Goal: Find specific page/section: Find specific page/section

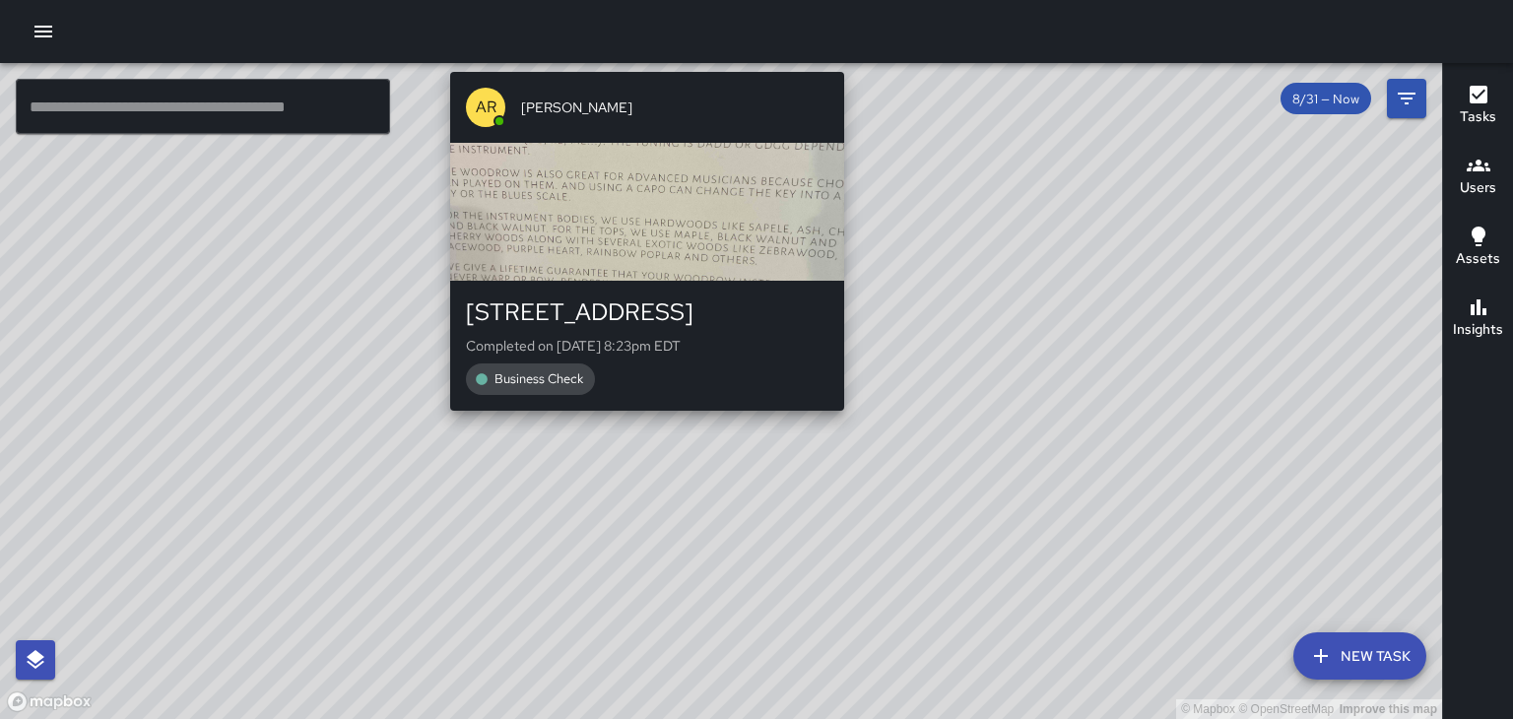
click at [630, 425] on div "© Mapbox © OpenStreetMap Improve this map AR [PERSON_NAME] [STREET_ADDRESS] Com…" at bounding box center [721, 391] width 1442 height 656
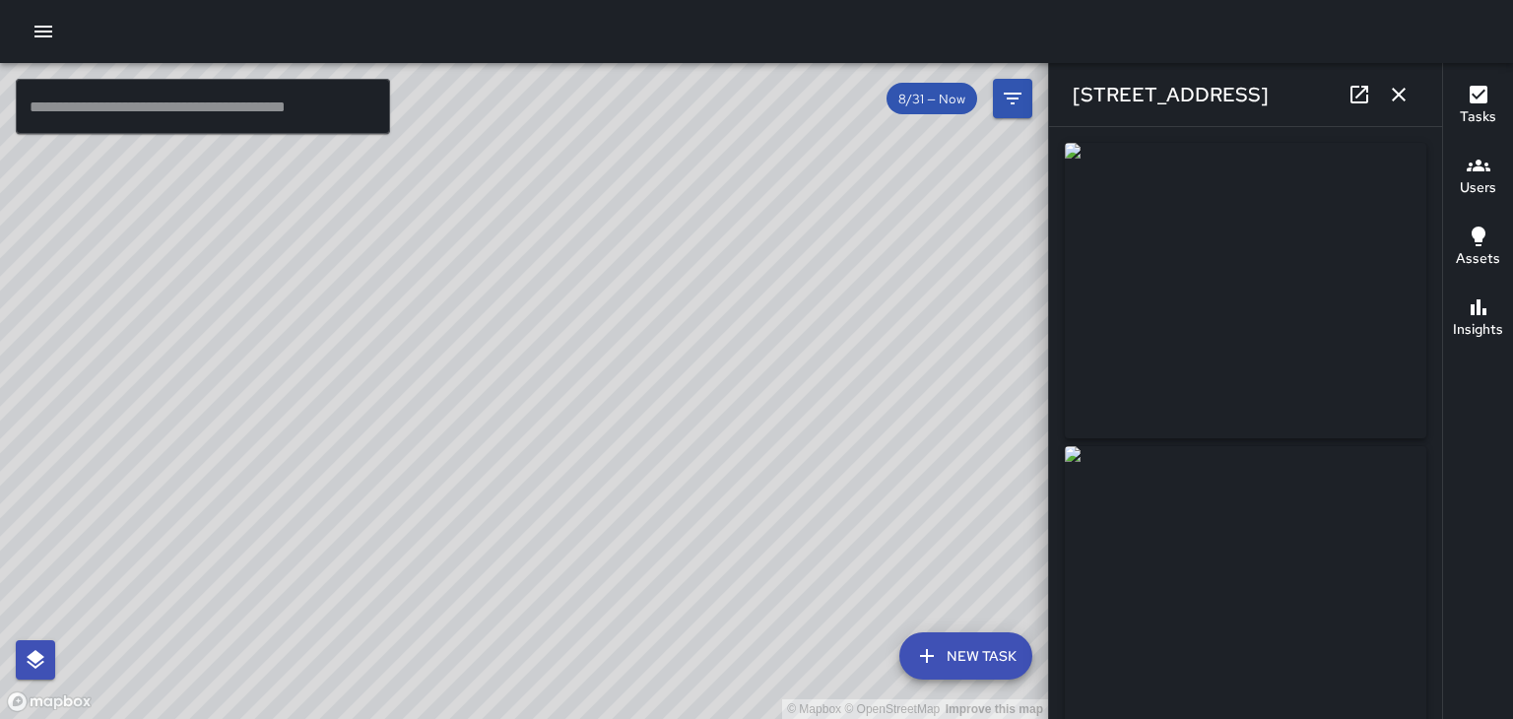
type input "**********"
click at [1398, 95] on icon "button" at bounding box center [1398, 95] width 14 height 14
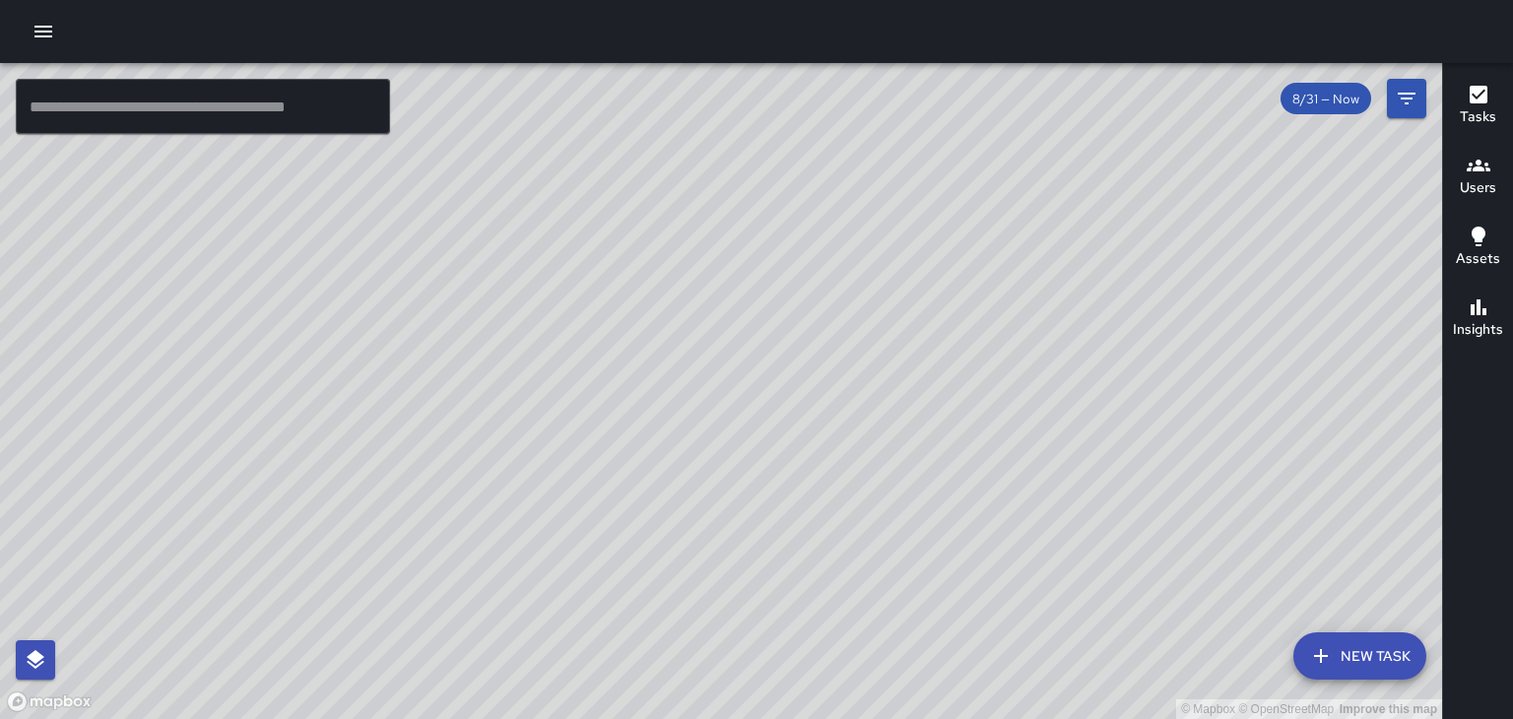
click at [1470, 183] on h6 "Users" at bounding box center [1477, 188] width 36 height 22
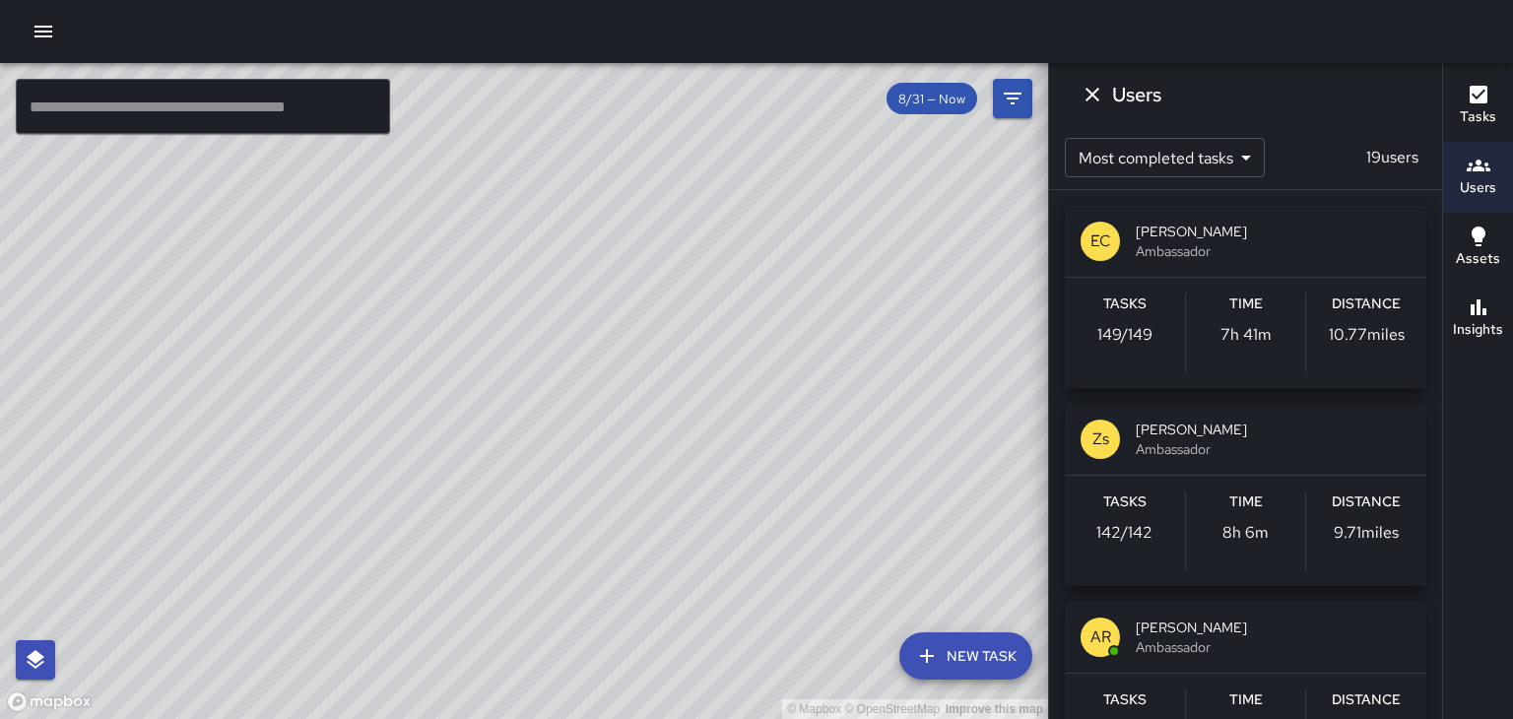
click at [1471, 103] on icon "button" at bounding box center [1478, 95] width 24 height 24
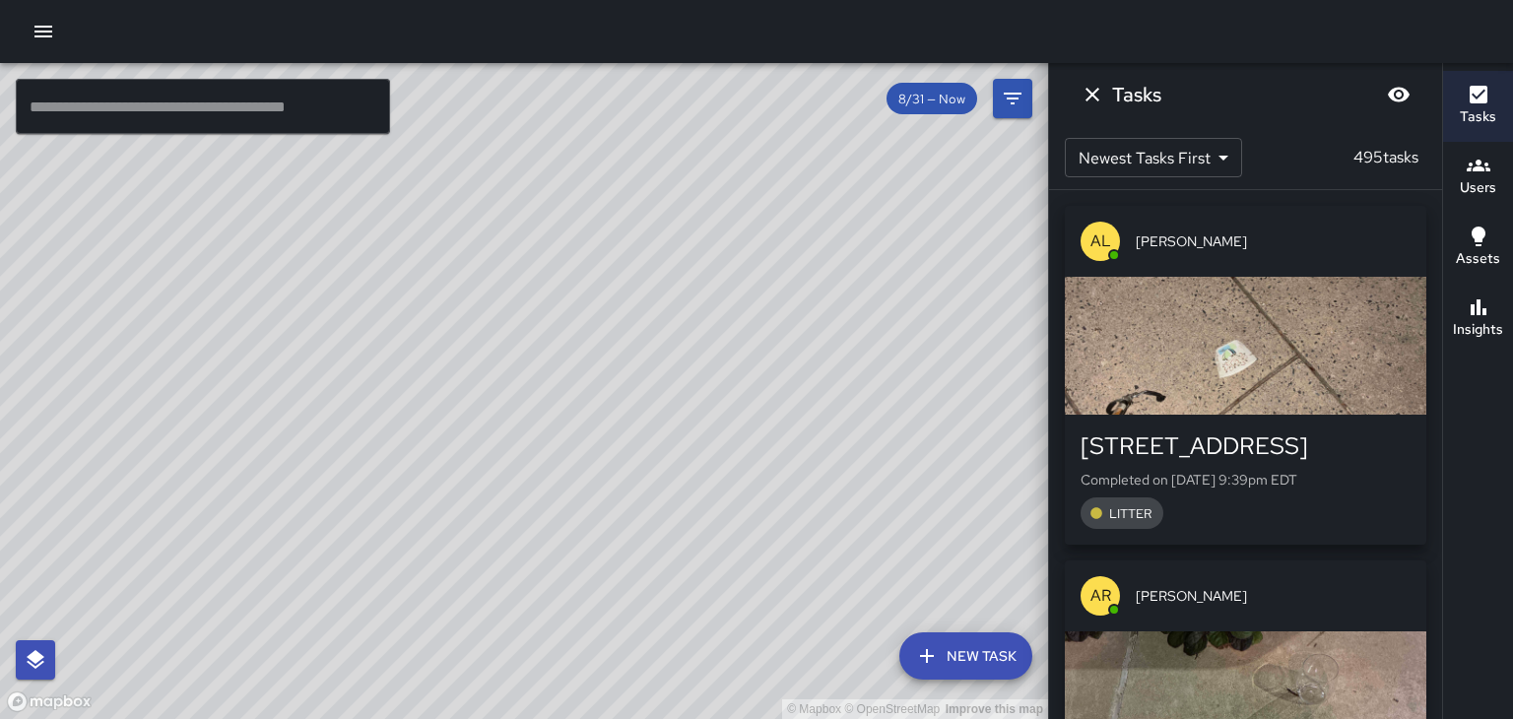
click at [1211, 165] on body "© Mapbox © OpenStreetMap Improve this map ​ New Task 8/31 — Now Map Layers Task…" at bounding box center [756, 359] width 1513 height 719
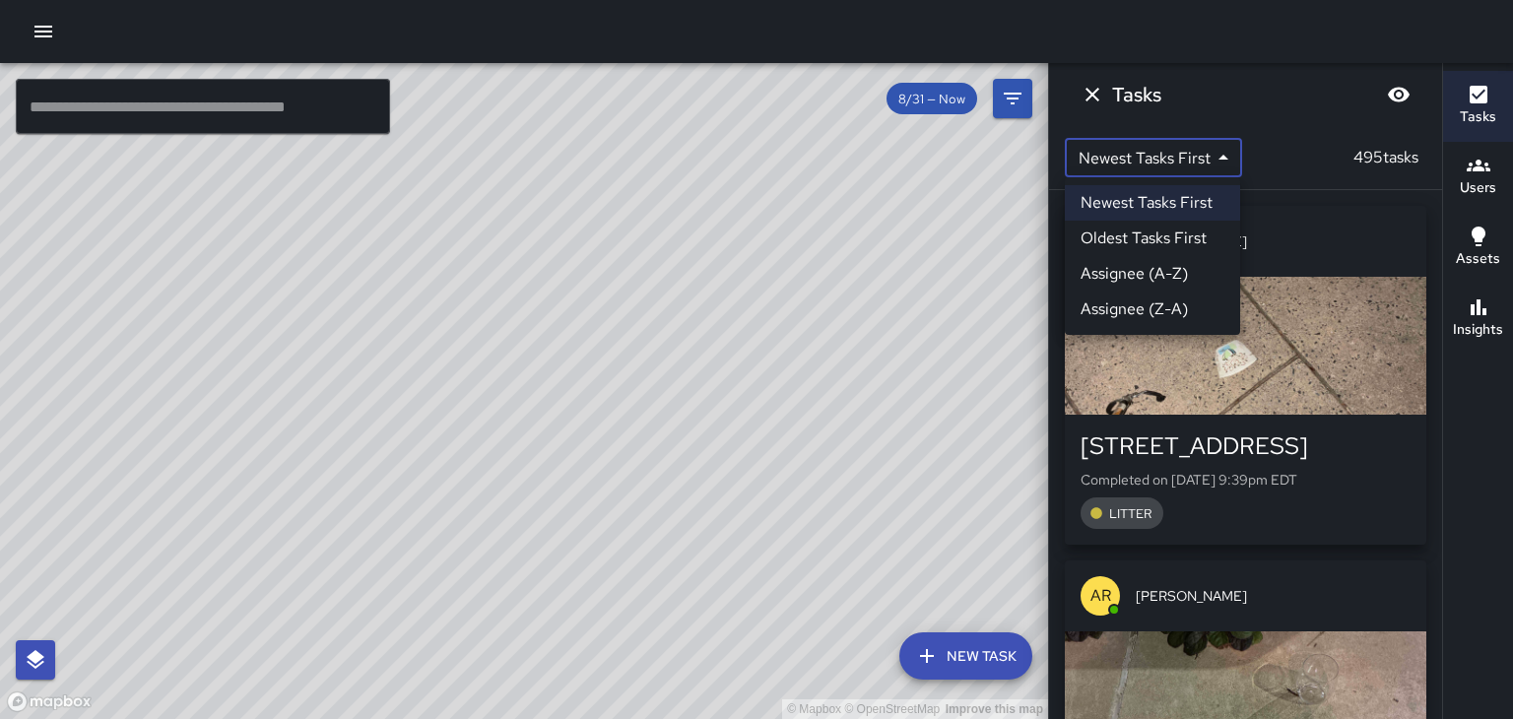
click at [1190, 248] on li "Oldest Tasks First" at bounding box center [1152, 238] width 175 height 35
type input "*"
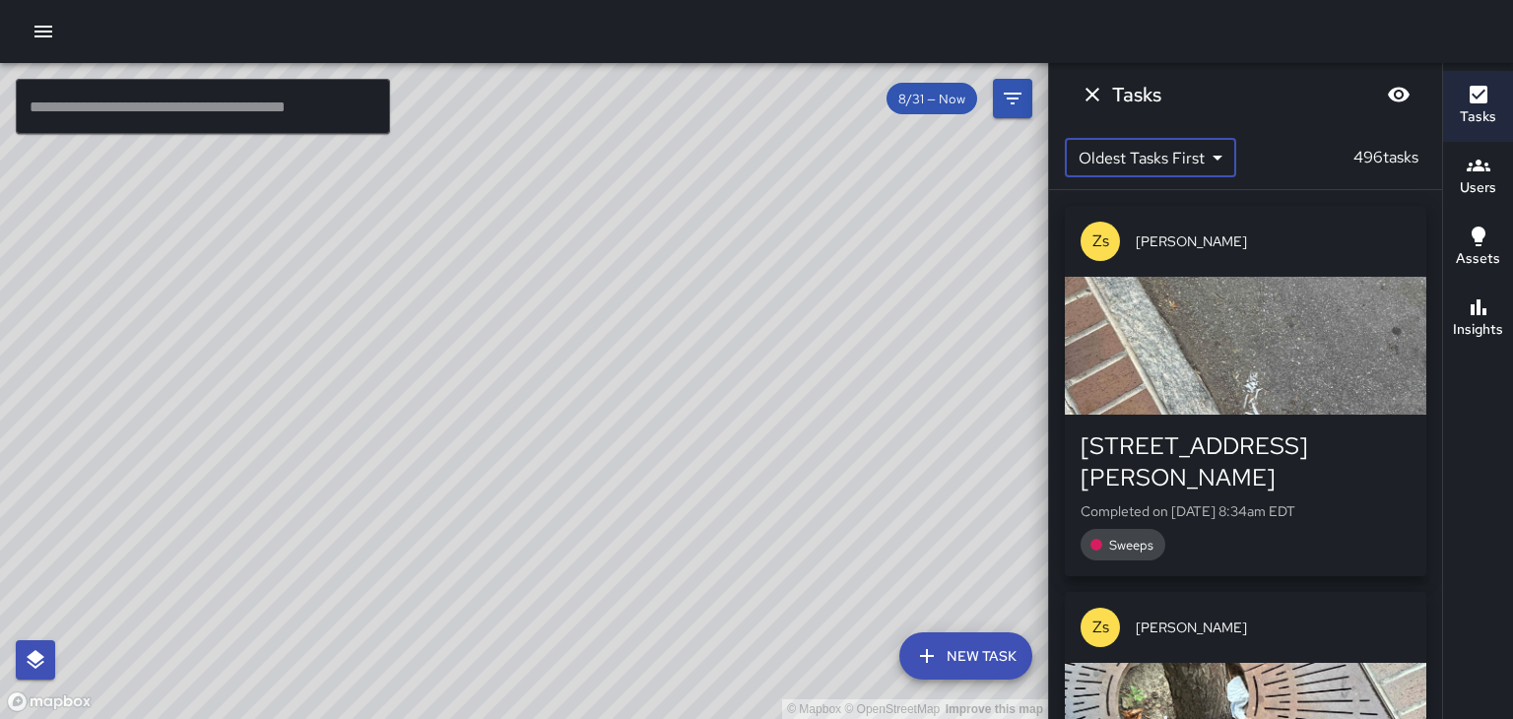
click at [1361, 371] on div "button" at bounding box center [1245, 346] width 361 height 138
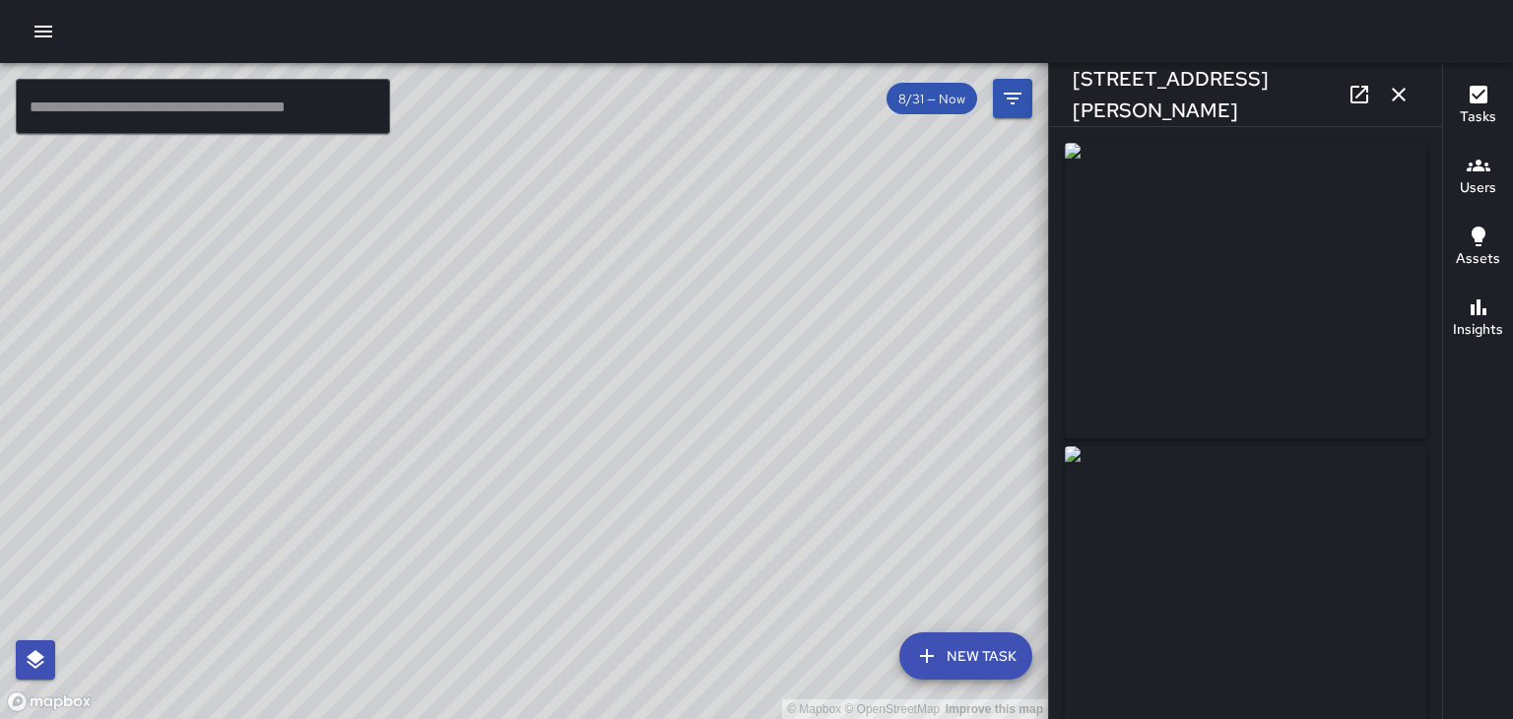
type input "**********"
click at [1405, 97] on icon "button" at bounding box center [1399, 95] width 24 height 24
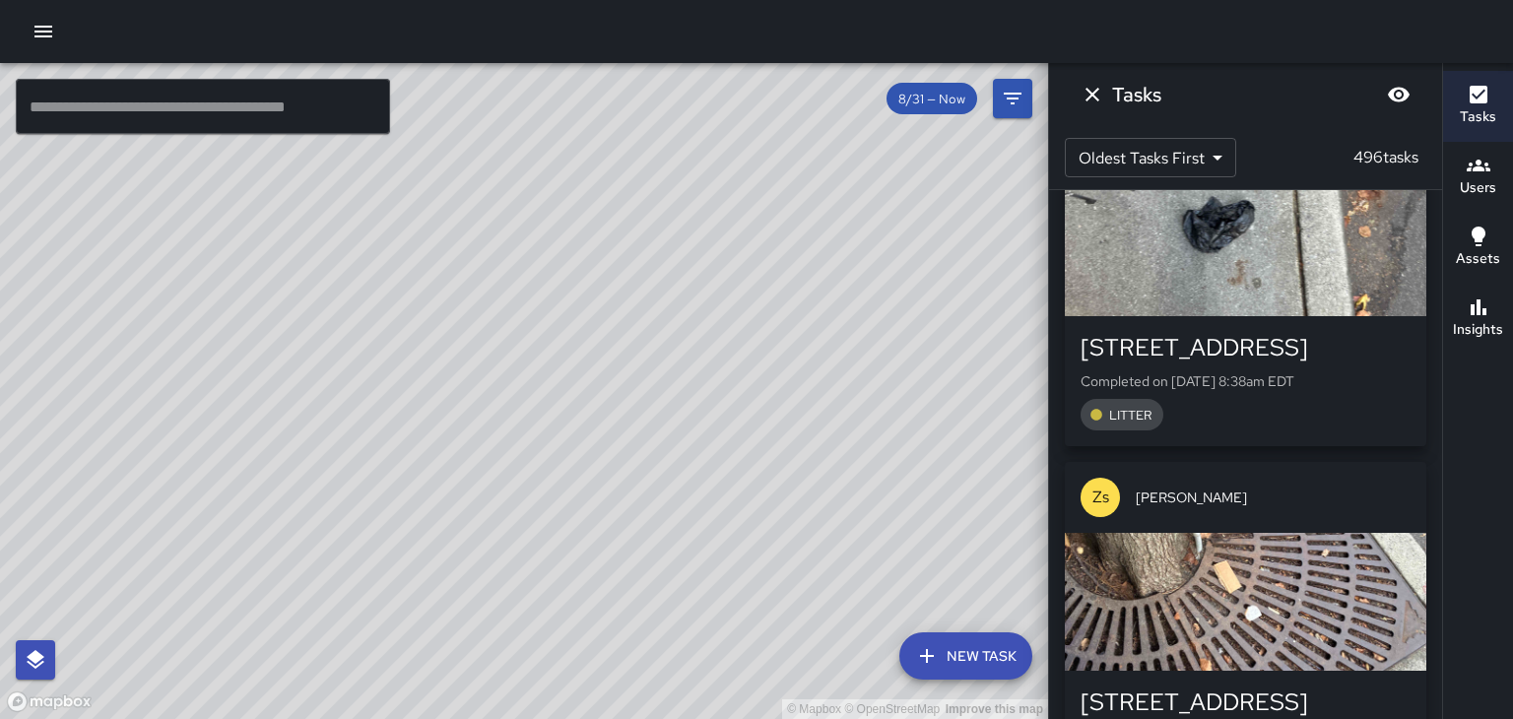
scroll to position [3093, 0]
click at [1366, 532] on div "button" at bounding box center [1245, 601] width 361 height 138
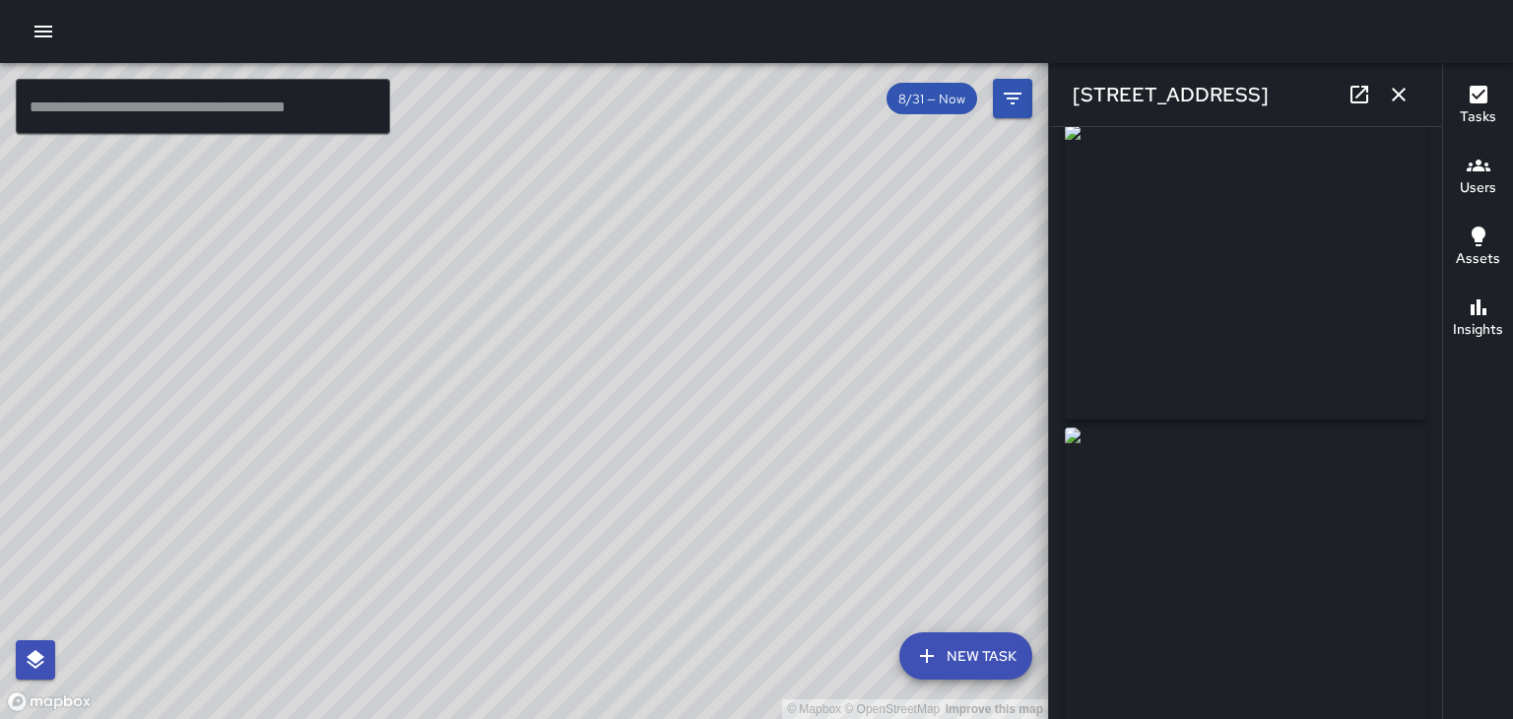
scroll to position [0, 0]
click at [1400, 111] on button "button" at bounding box center [1398, 94] width 39 height 39
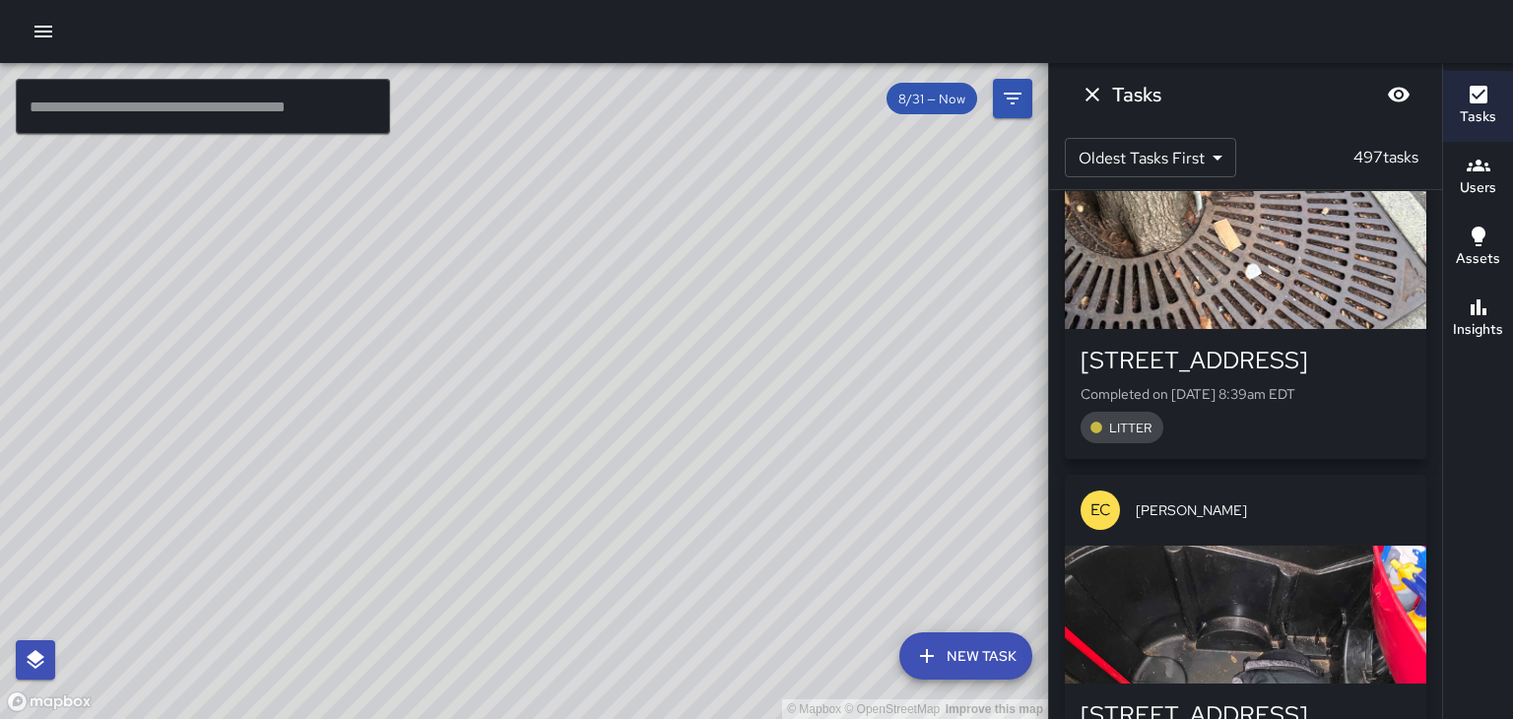
scroll to position [3437, 0]
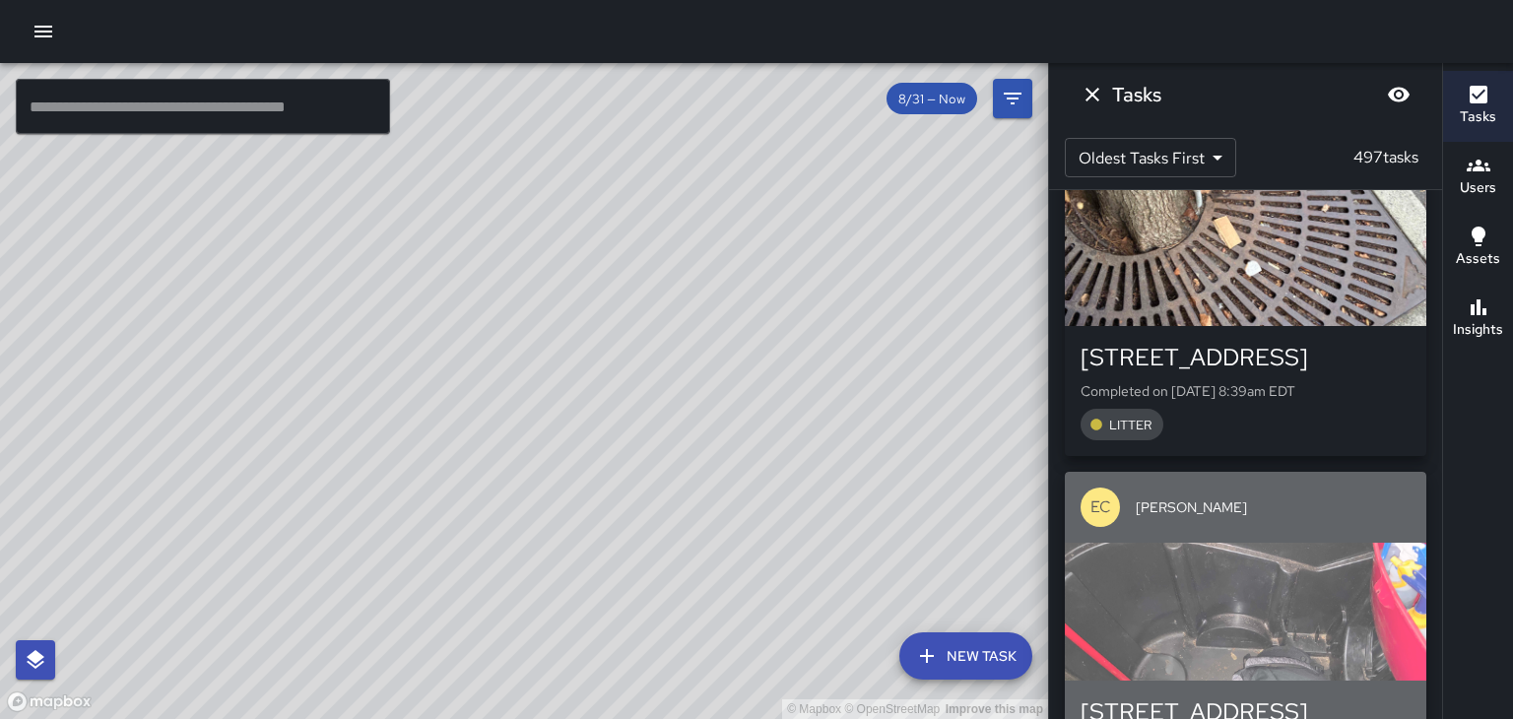
click at [1332, 543] on div "button" at bounding box center [1245, 612] width 361 height 138
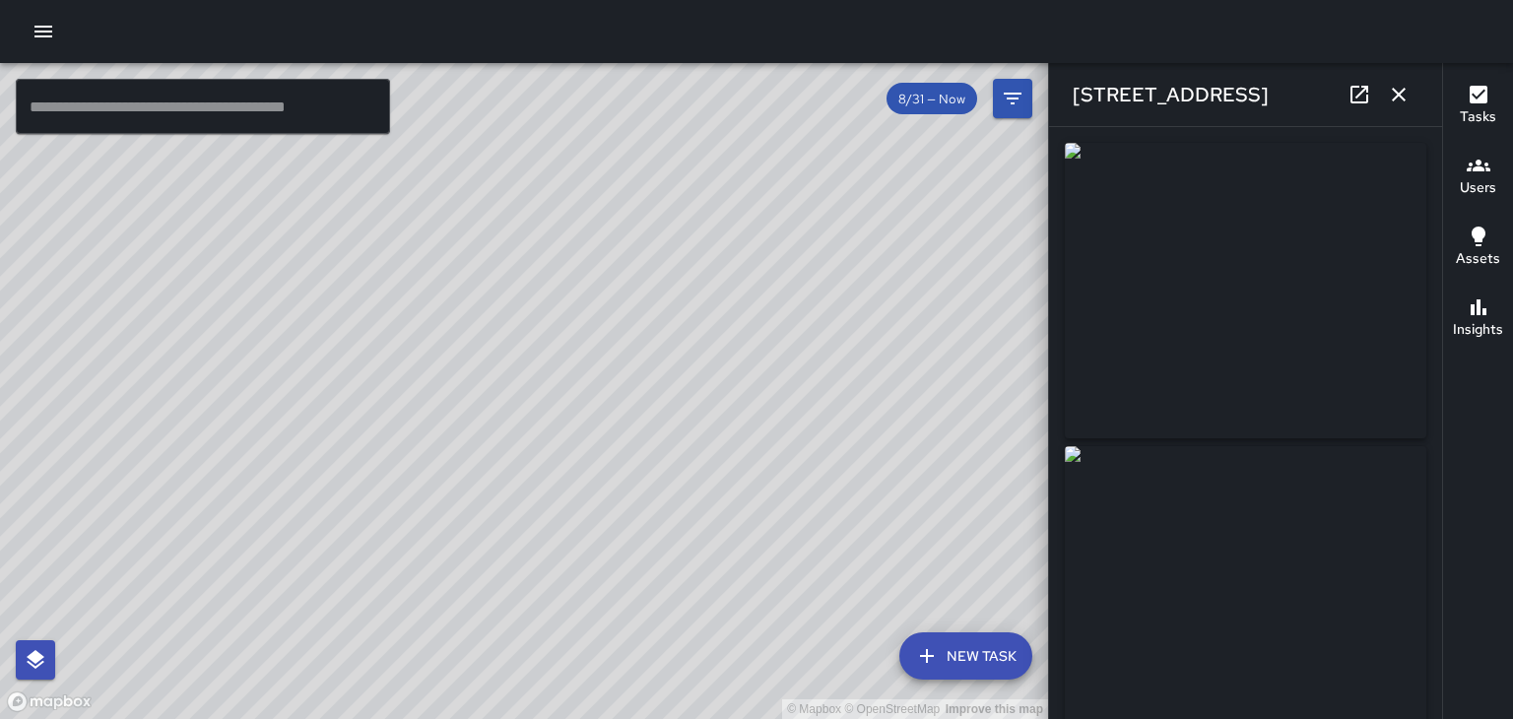
type input "**********"
click at [1402, 95] on icon "button" at bounding box center [1399, 95] width 24 height 24
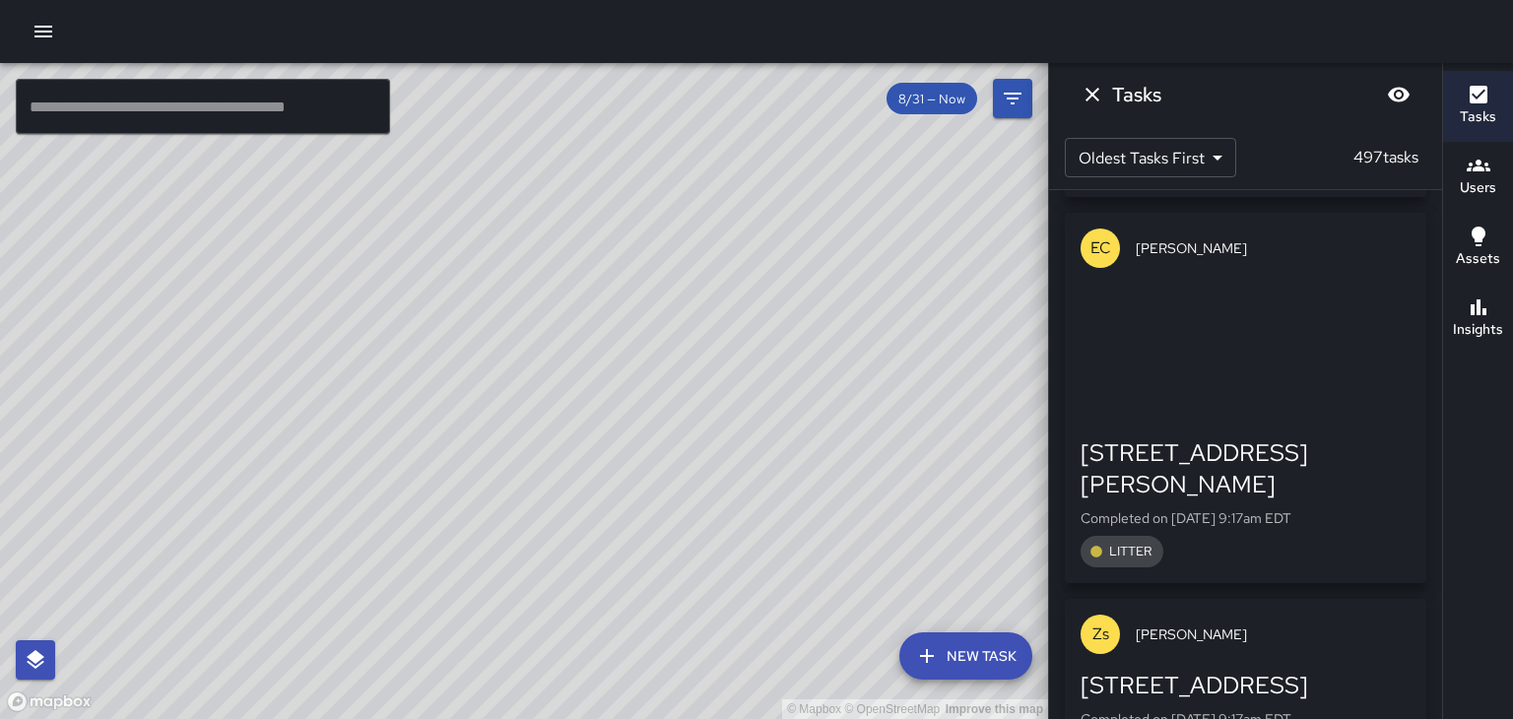
scroll to position [8524, 0]
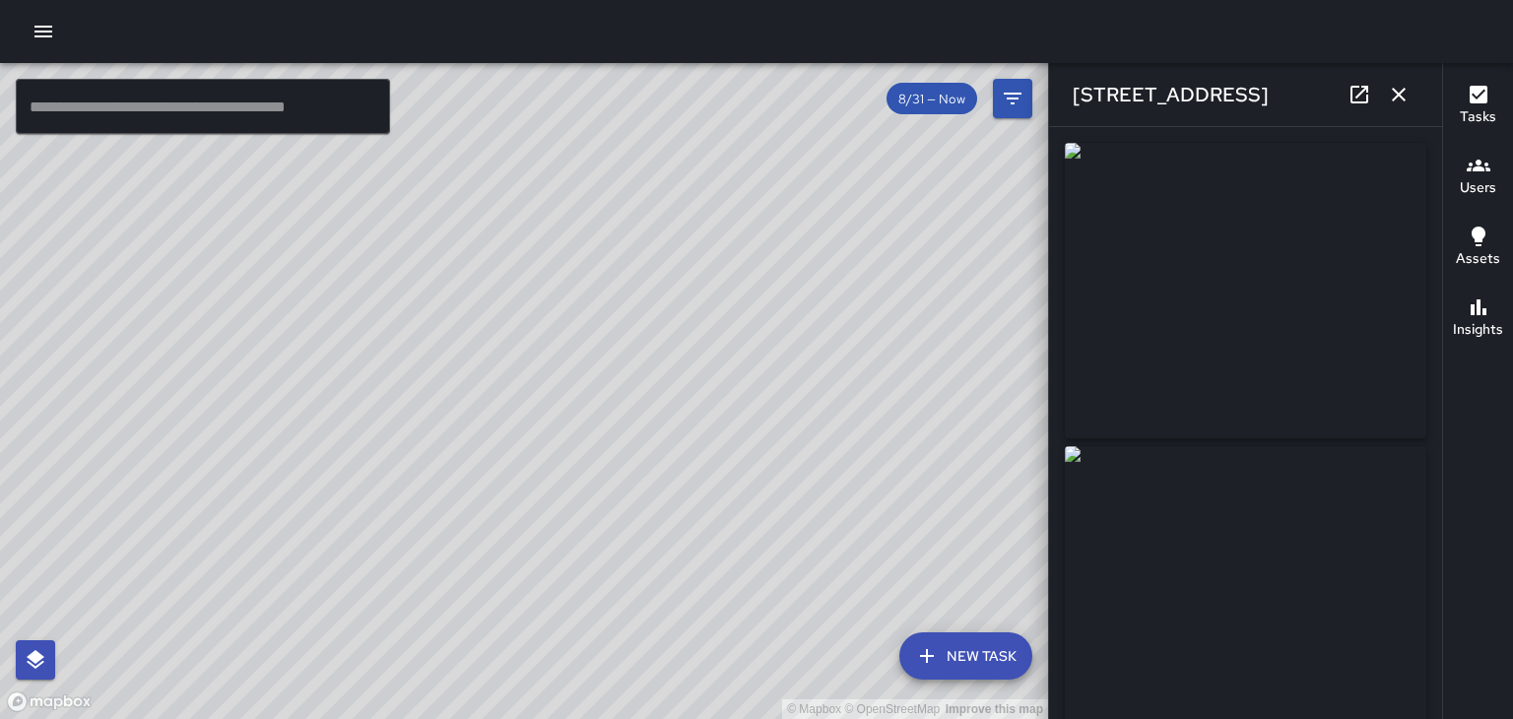
type input "**********"
click at [1404, 97] on icon "button" at bounding box center [1399, 95] width 24 height 24
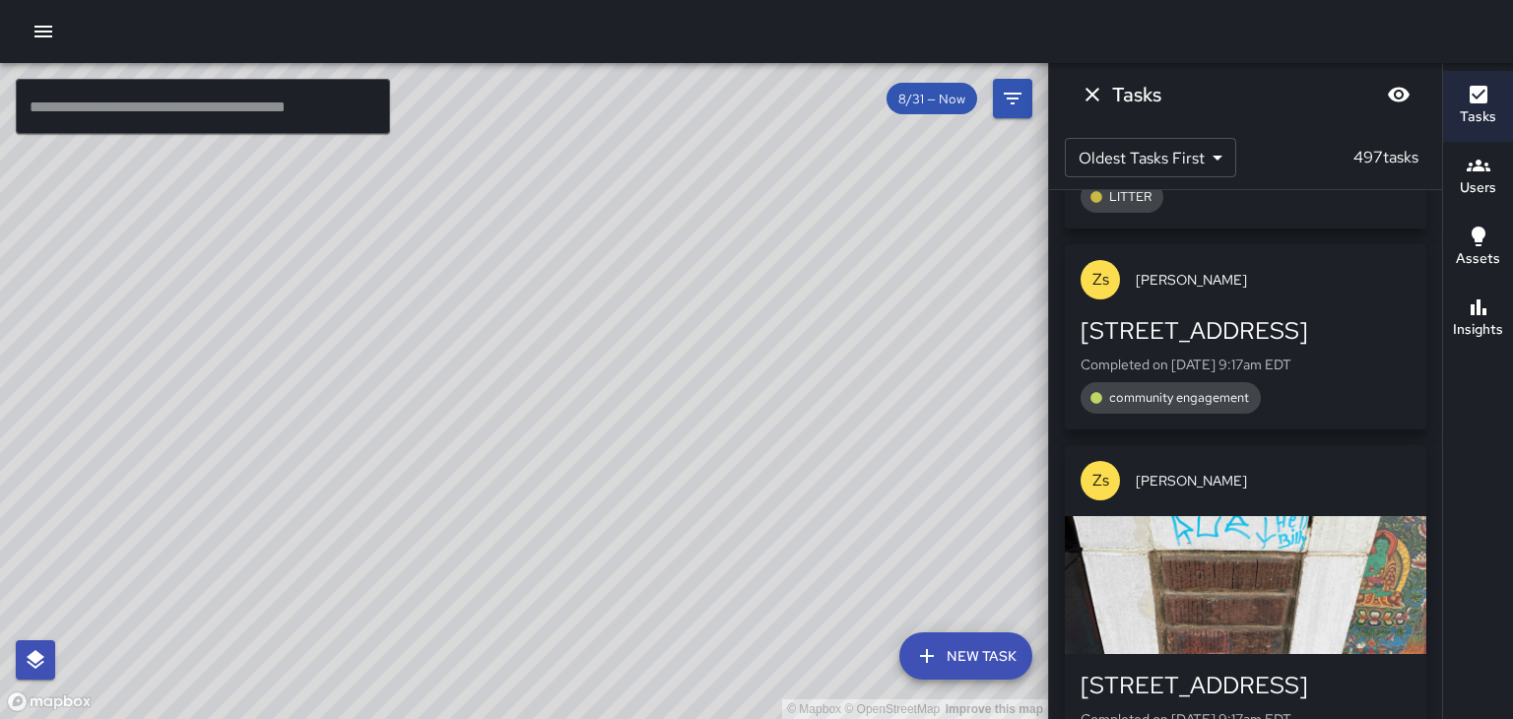
scroll to position [8921, 0]
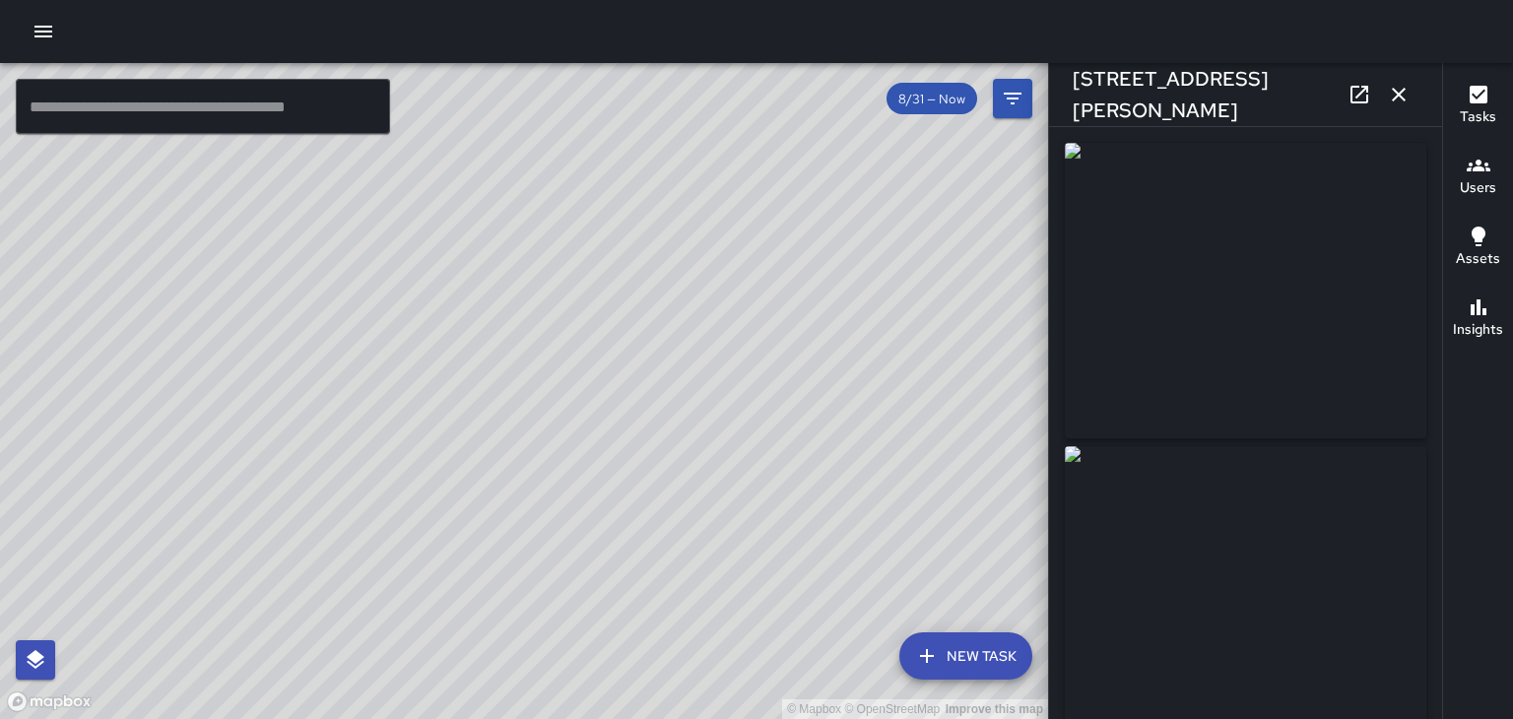
type input "**********"
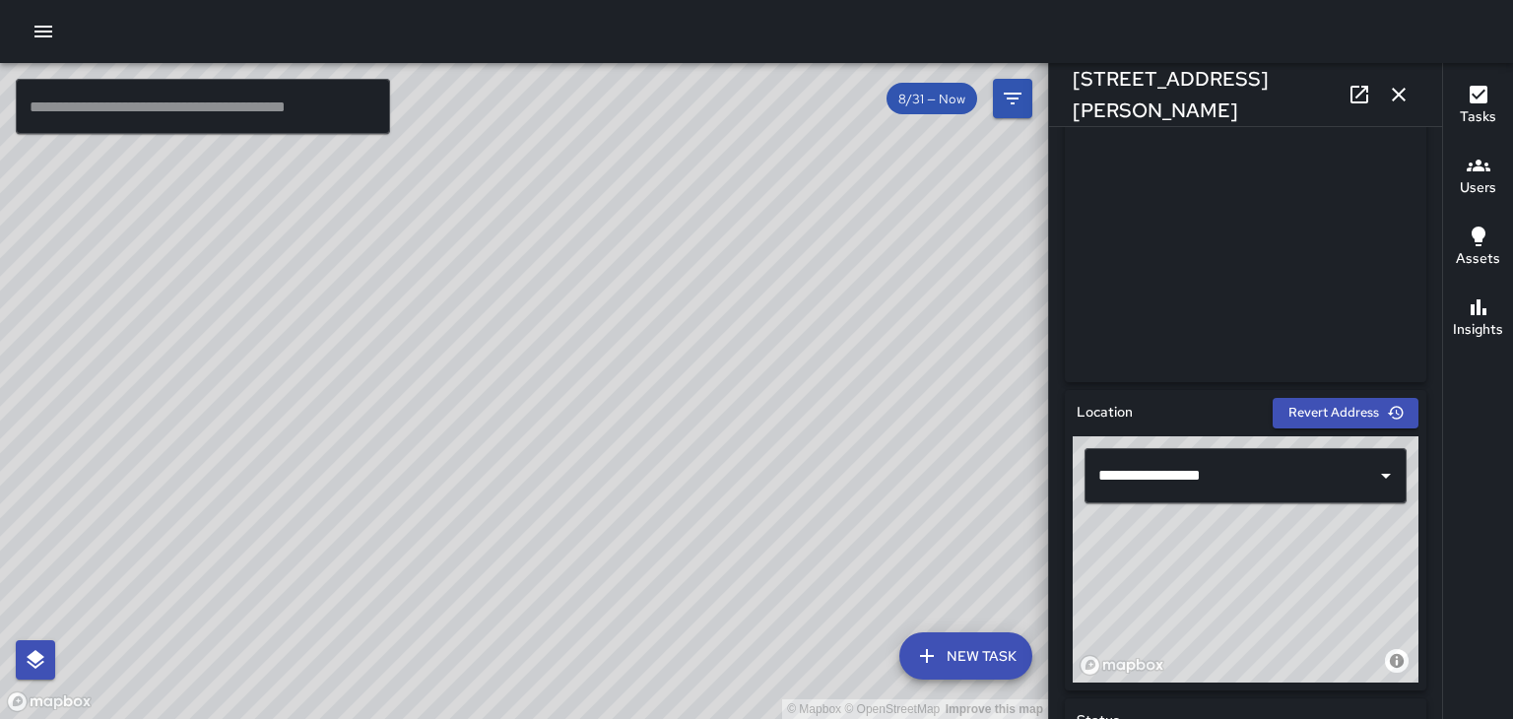
scroll to position [0, 0]
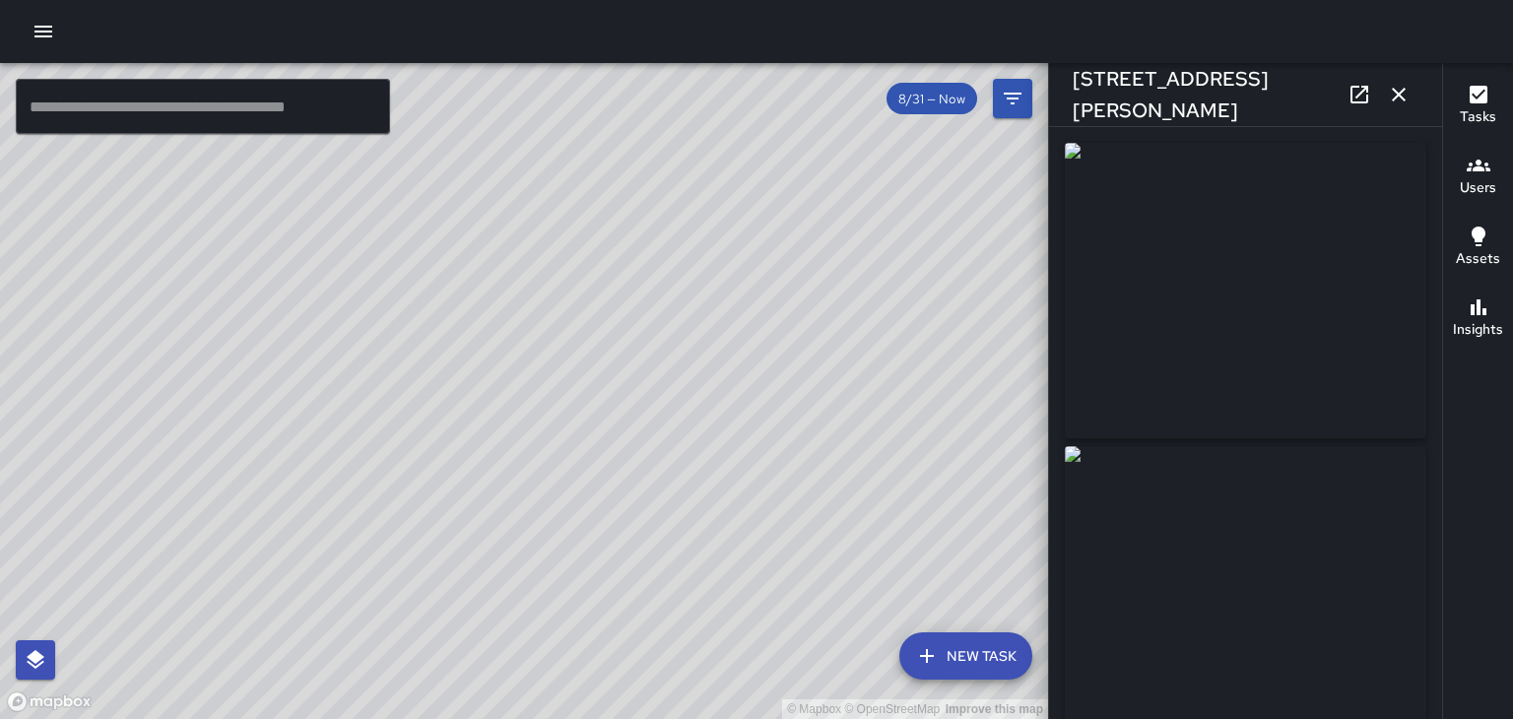
click at [1398, 95] on icon "button" at bounding box center [1398, 95] width 14 height 14
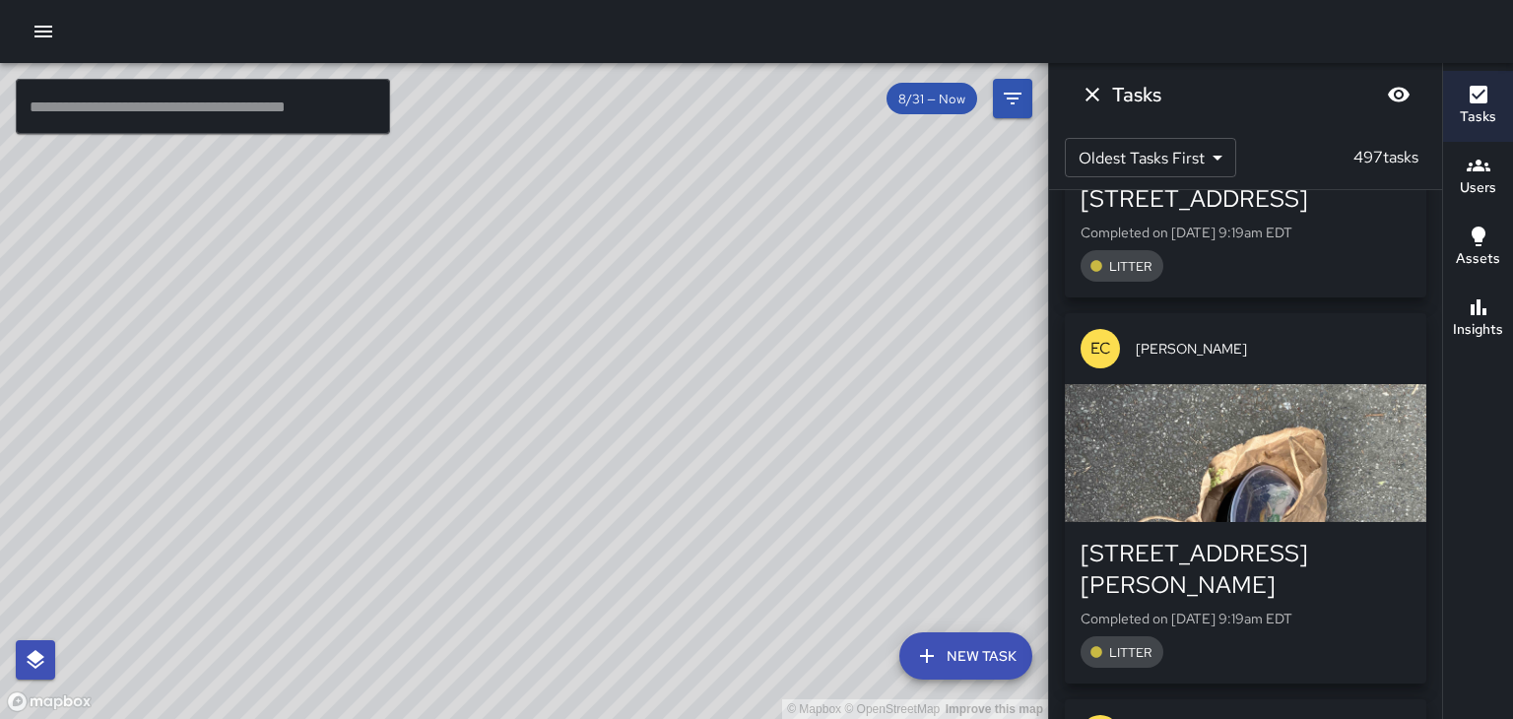
scroll to position [10110, 0]
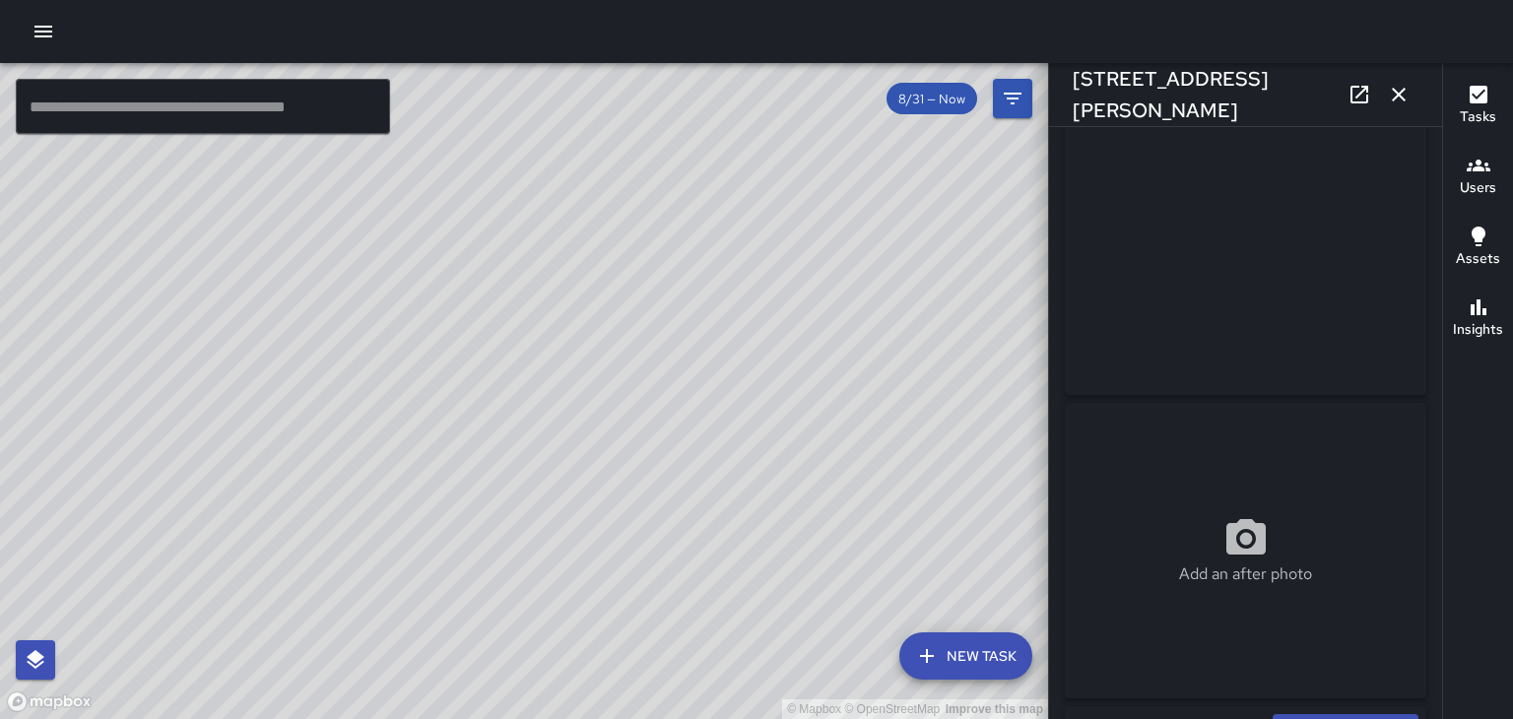
scroll to position [0, 0]
click at [1404, 107] on button "button" at bounding box center [1398, 94] width 39 height 39
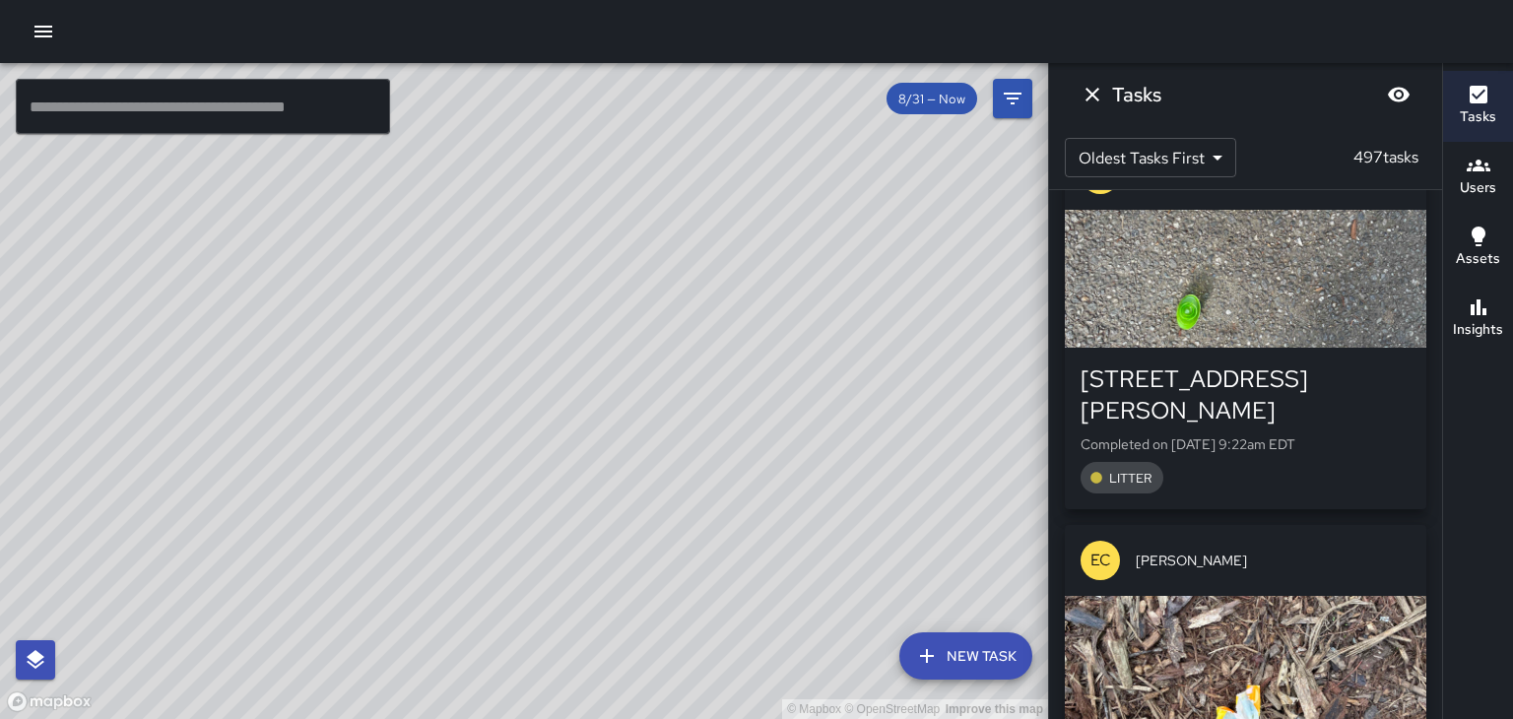
scroll to position [11847, 0]
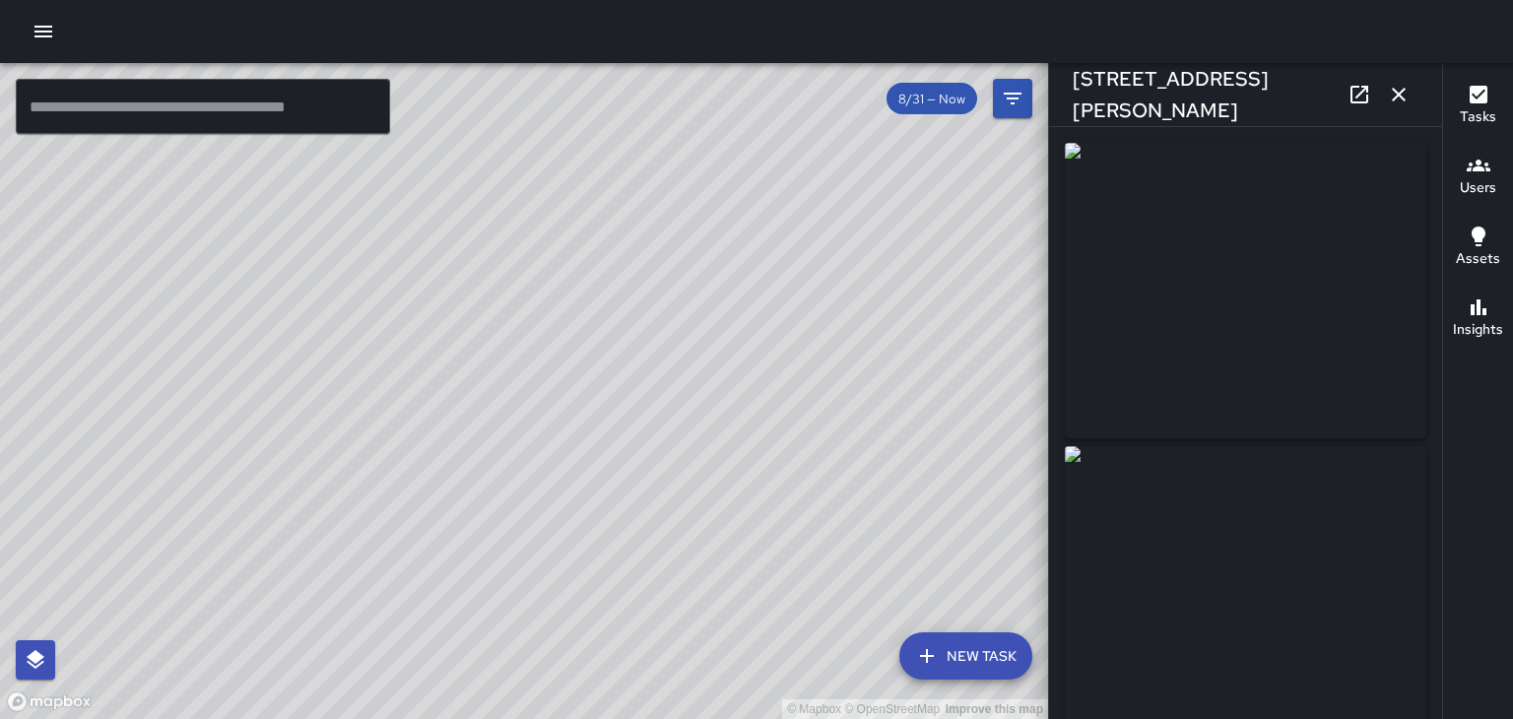
type input "**********"
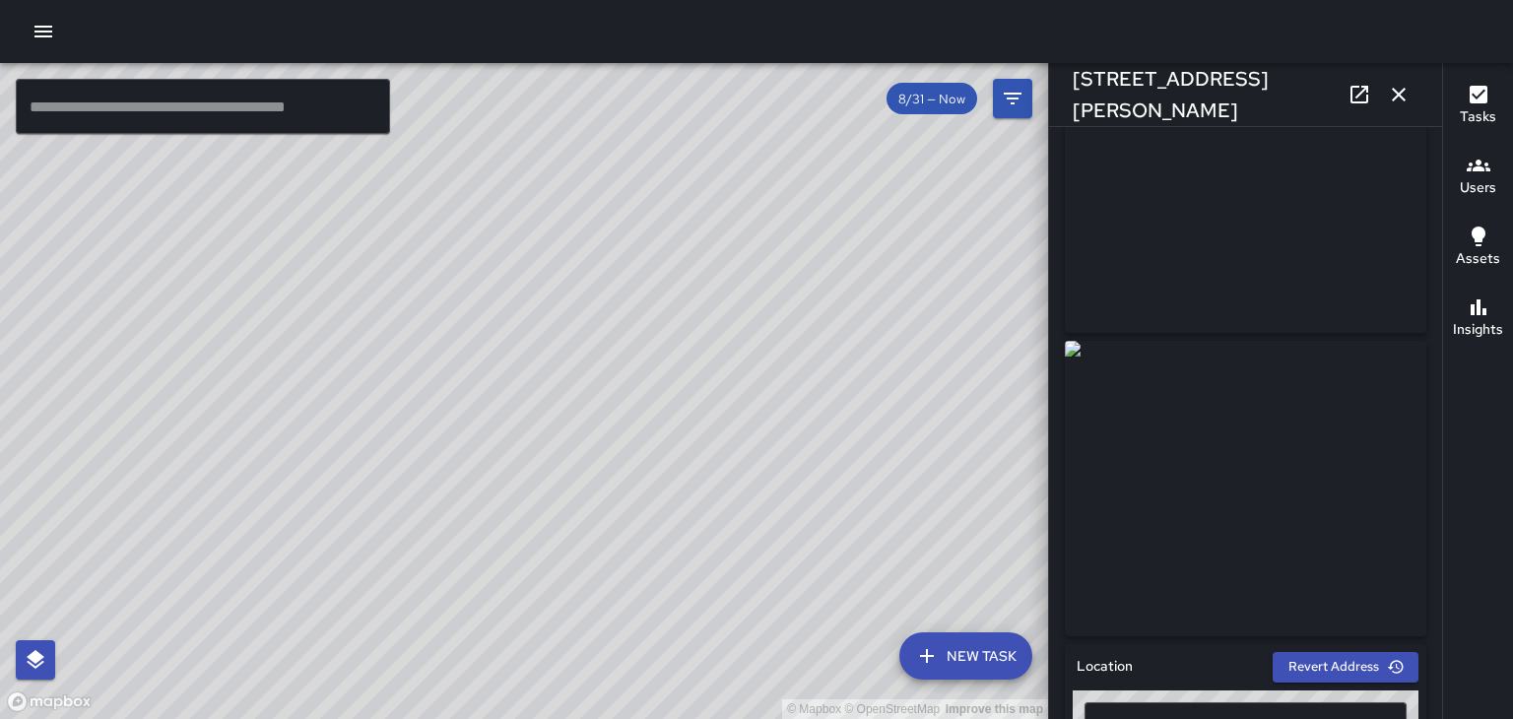
scroll to position [106, 0]
click at [1404, 98] on icon "button" at bounding box center [1399, 95] width 24 height 24
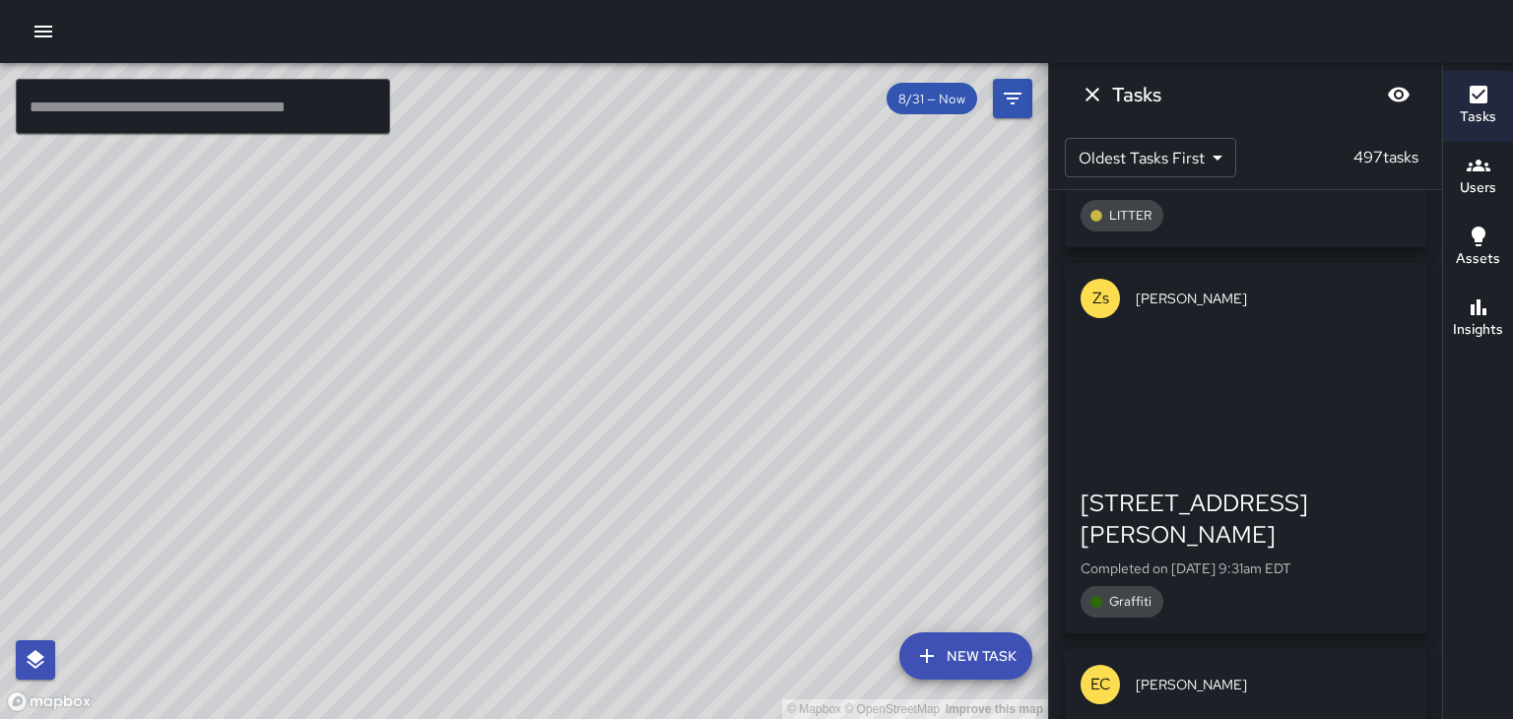
scroll to position [16007, 0]
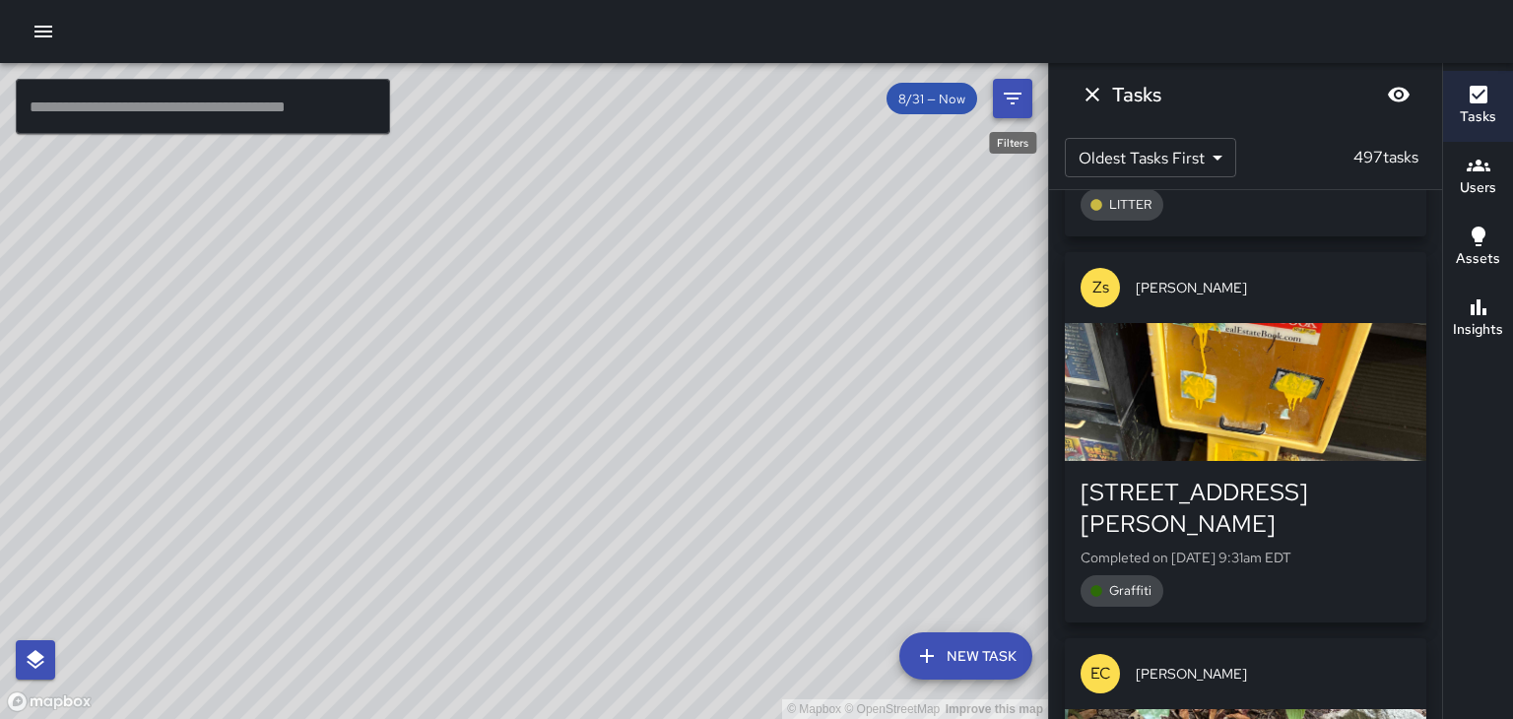
click at [1003, 98] on icon "Filters" at bounding box center [1013, 99] width 24 height 24
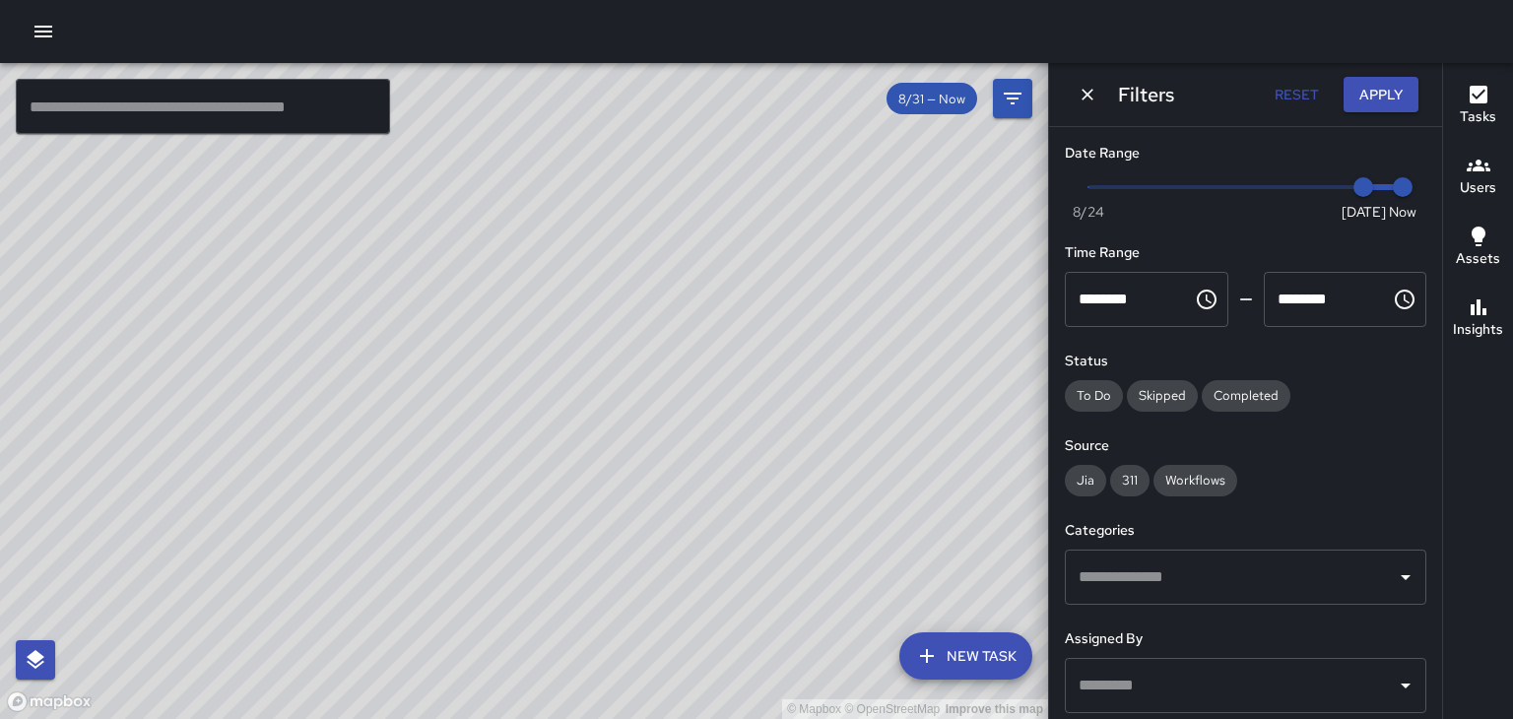
click at [1100, 589] on input "text" at bounding box center [1230, 576] width 314 height 37
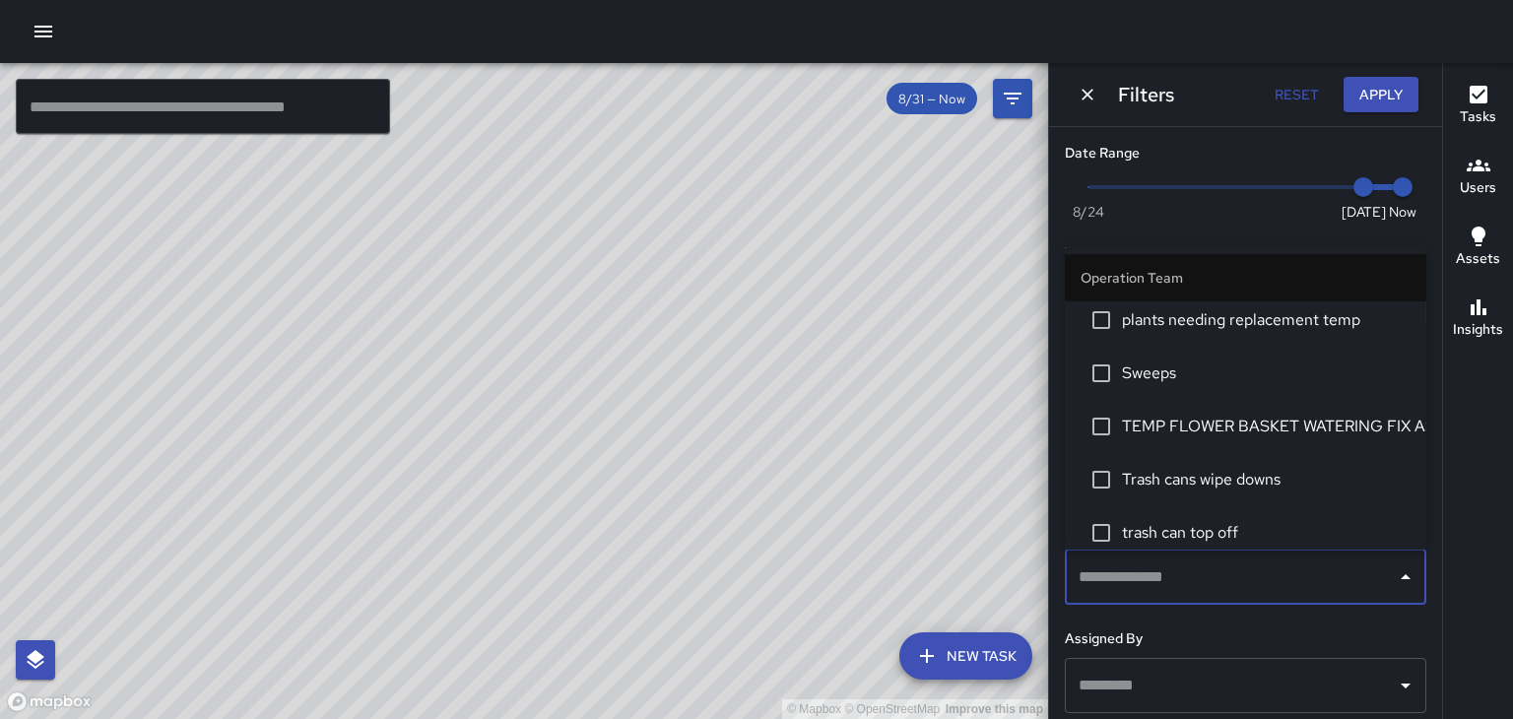
scroll to position [807, 0]
click at [1357, 433] on span "TEMP FLOWER BASKET WATERING FIX ASSET" at bounding box center [1266, 426] width 289 height 24
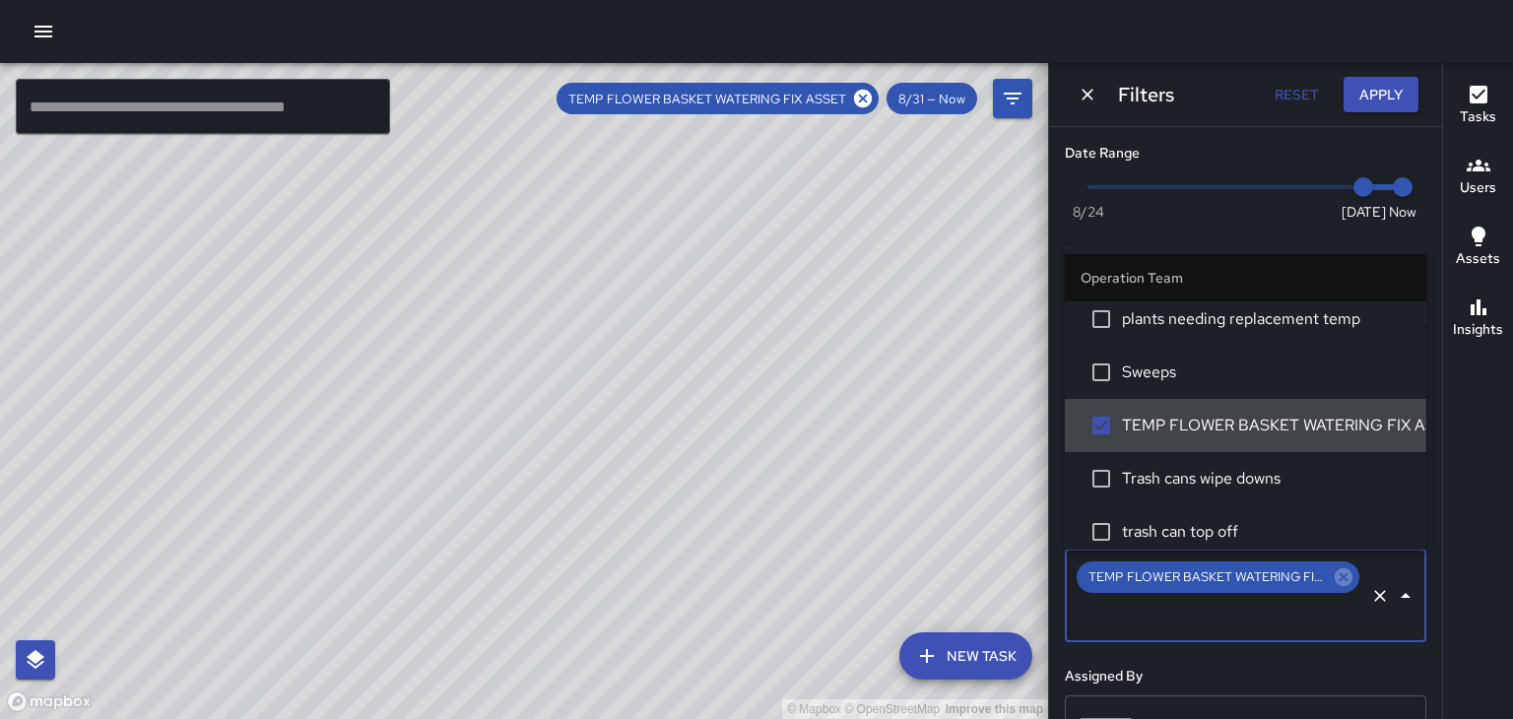
scroll to position [7524, 0]
click at [867, 97] on icon at bounding box center [863, 99] width 18 height 18
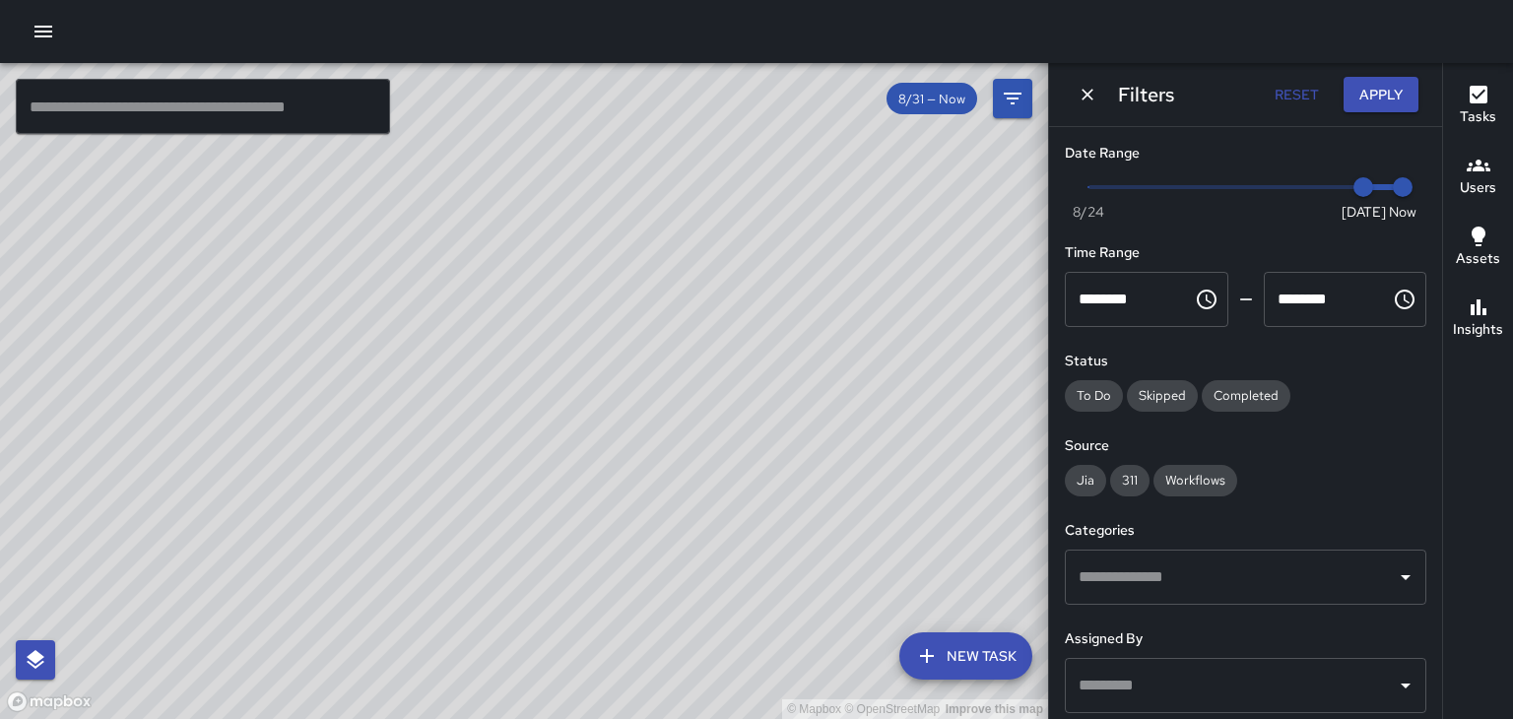
scroll to position [16007, 0]
click at [1091, 96] on icon "Dismiss" at bounding box center [1087, 95] width 20 height 20
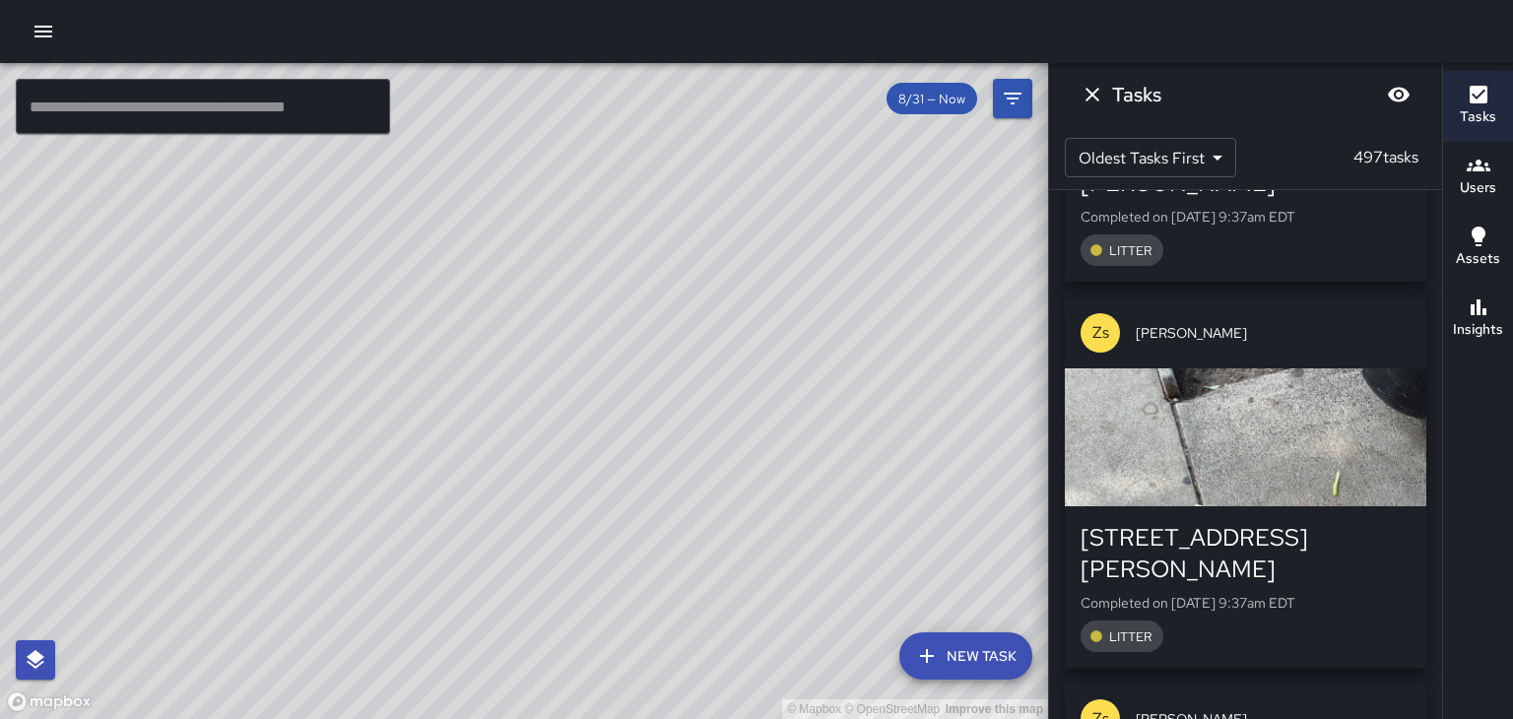
scroll to position [19220, 0]
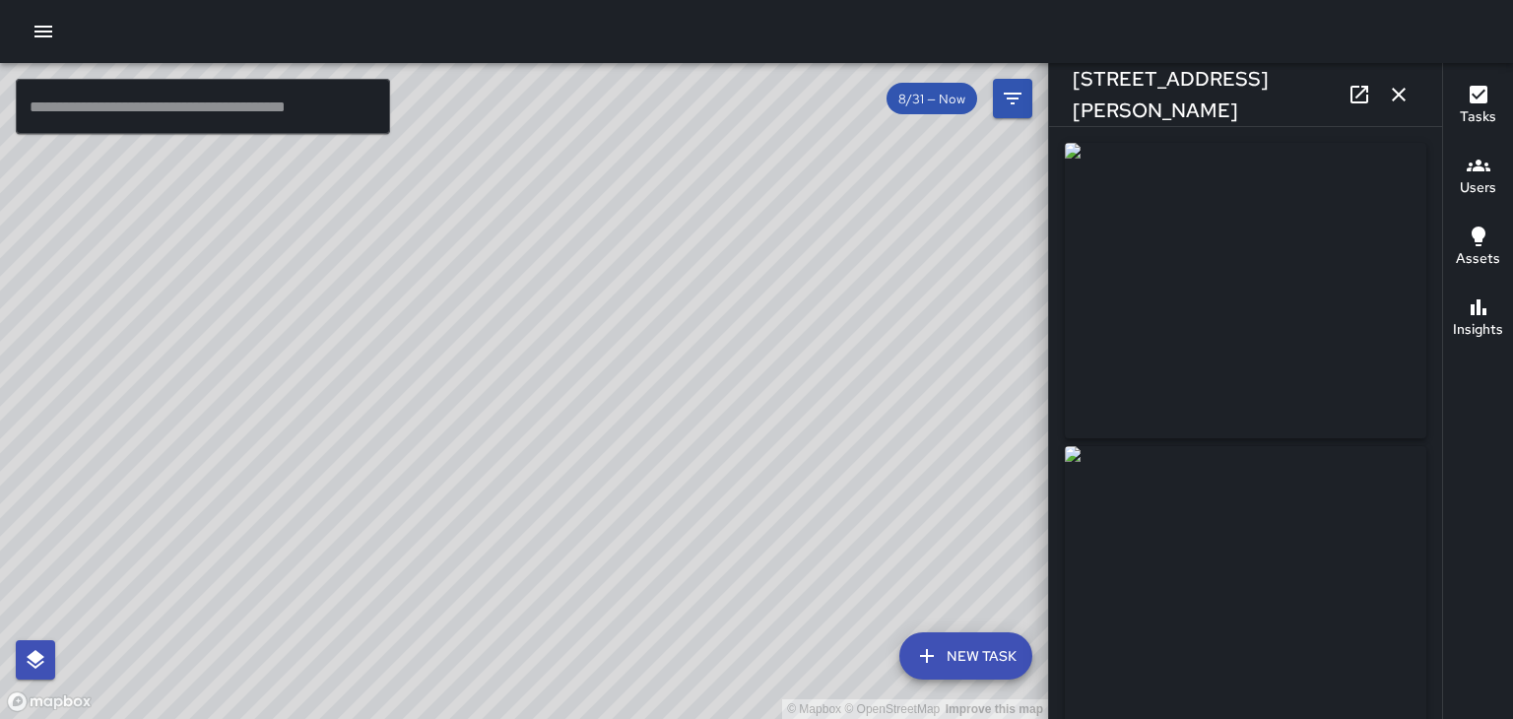
type input "**********"
click at [1398, 107] on button "button" at bounding box center [1398, 94] width 39 height 39
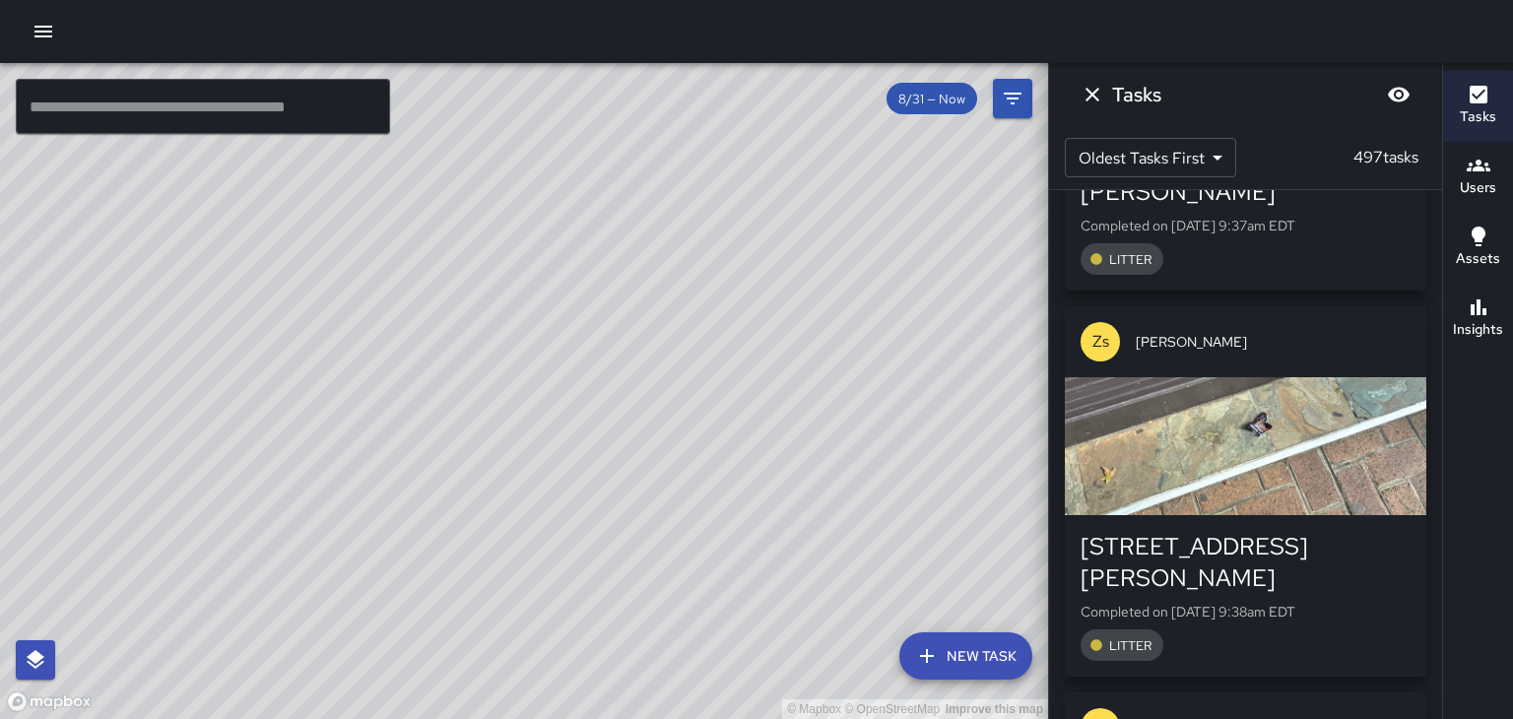
scroll to position [19600, 0]
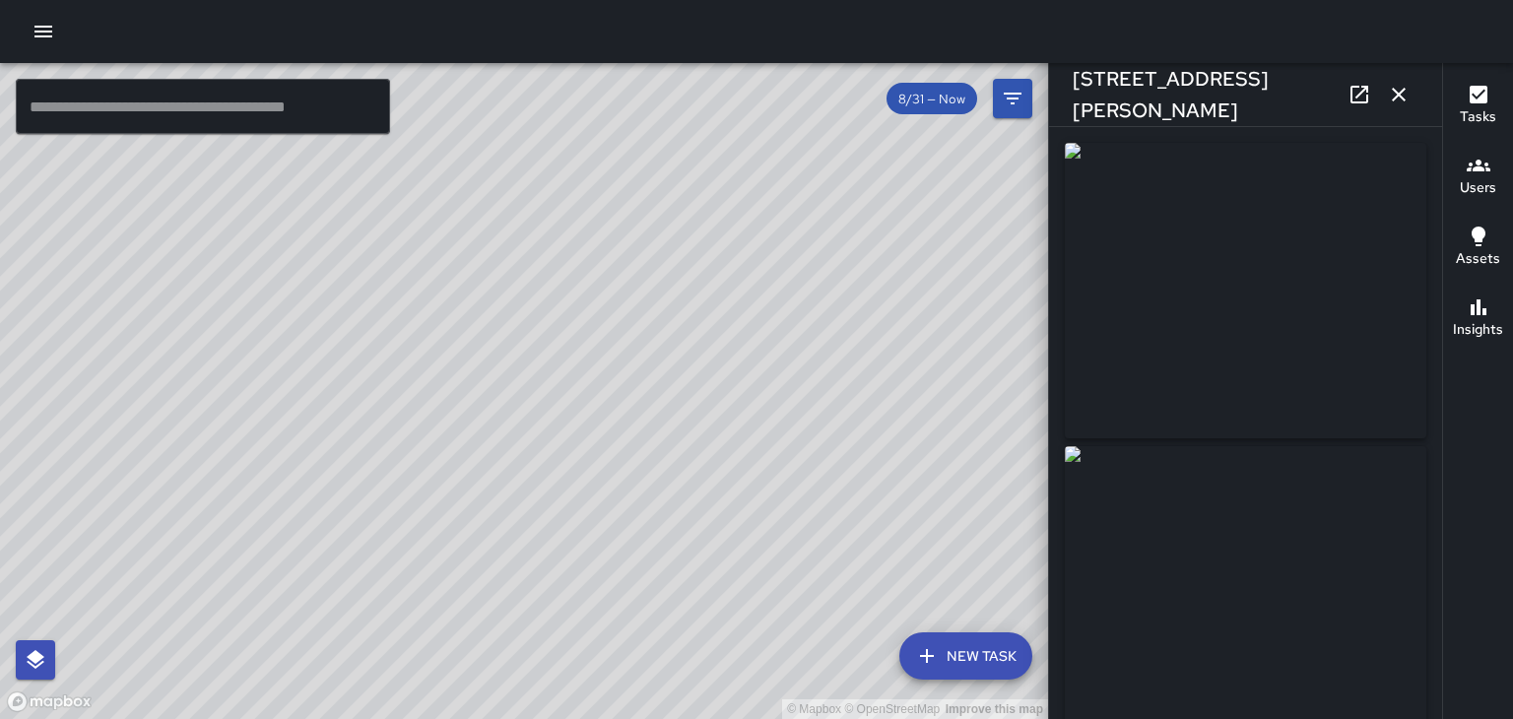
type input "**********"
click at [1394, 108] on button "button" at bounding box center [1398, 94] width 39 height 39
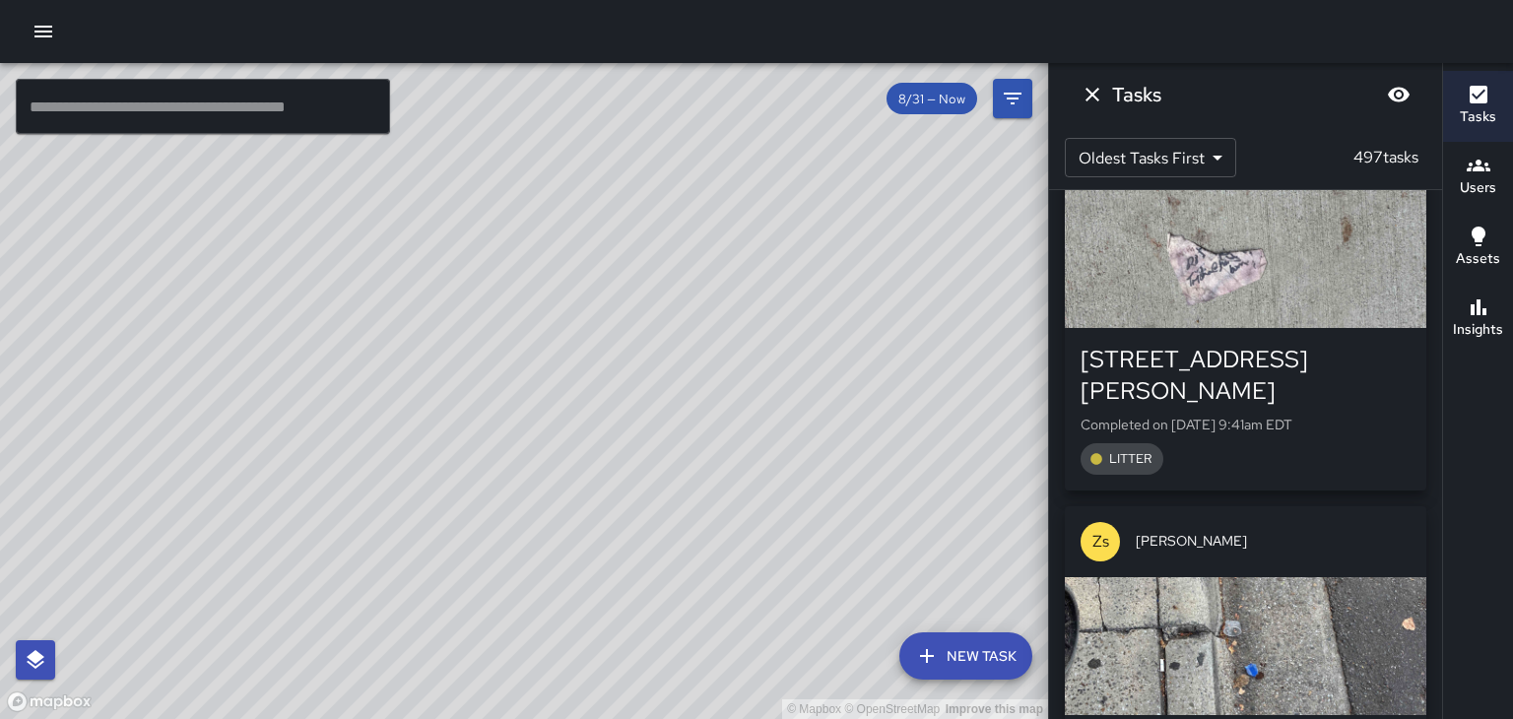
scroll to position [21297, 0]
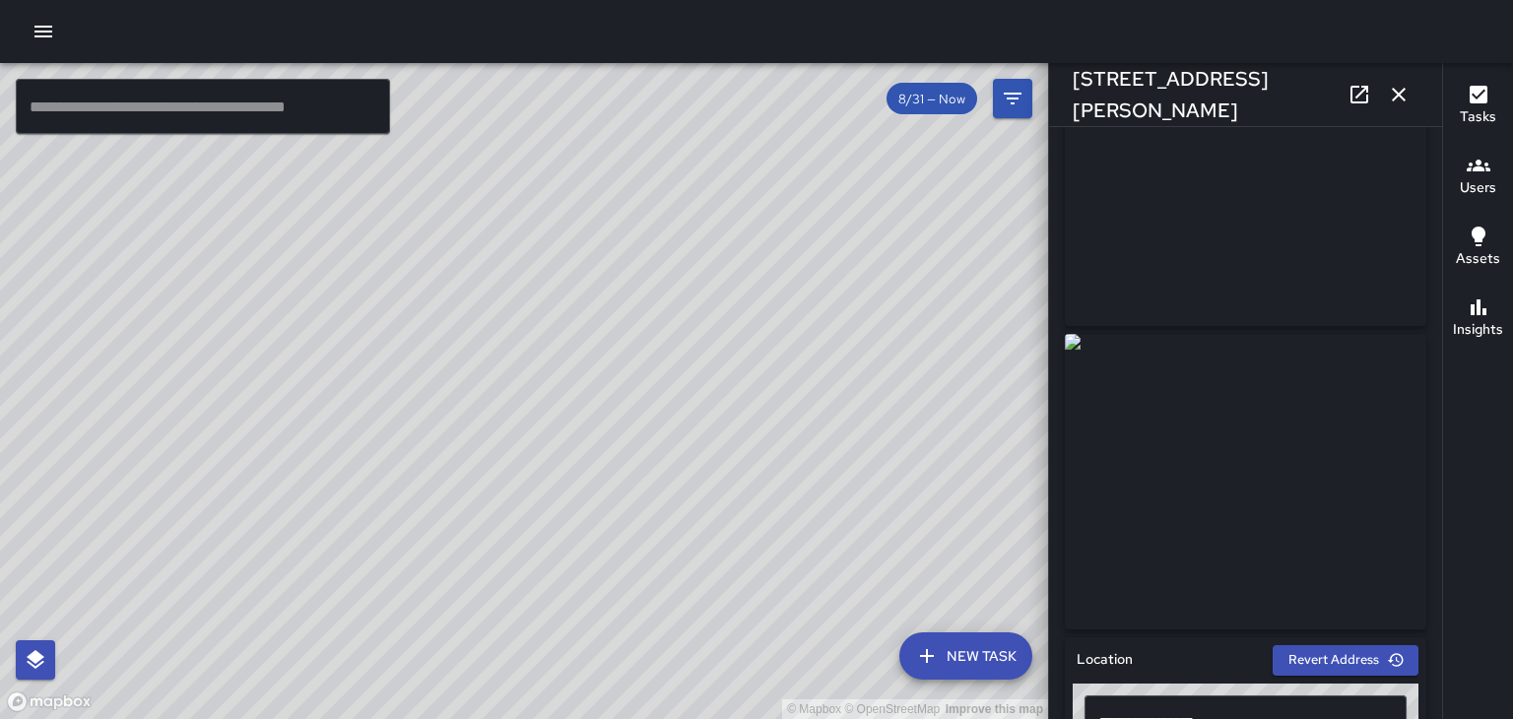
scroll to position [0, 0]
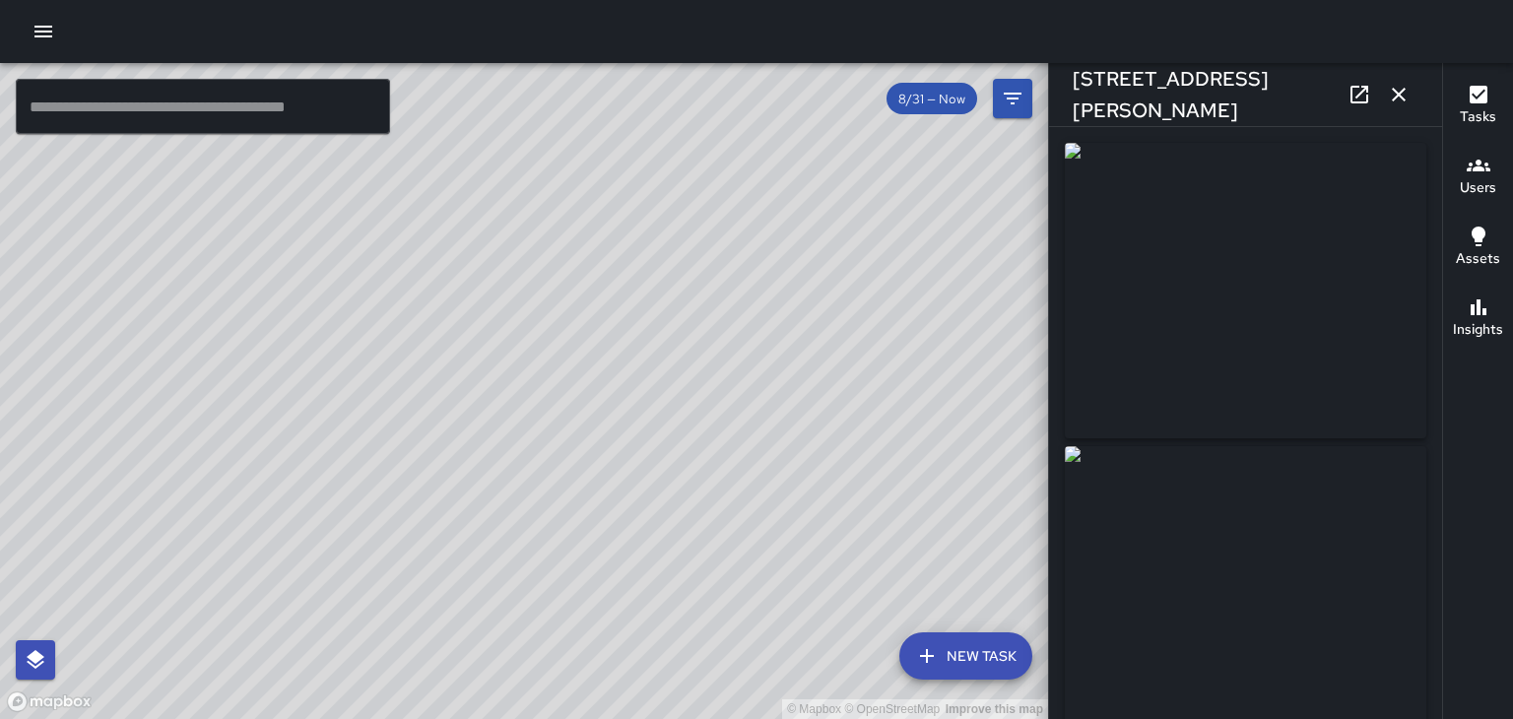
click at [1355, 99] on icon at bounding box center [1359, 95] width 24 height 24
click at [1394, 102] on icon "button" at bounding box center [1399, 95] width 24 height 24
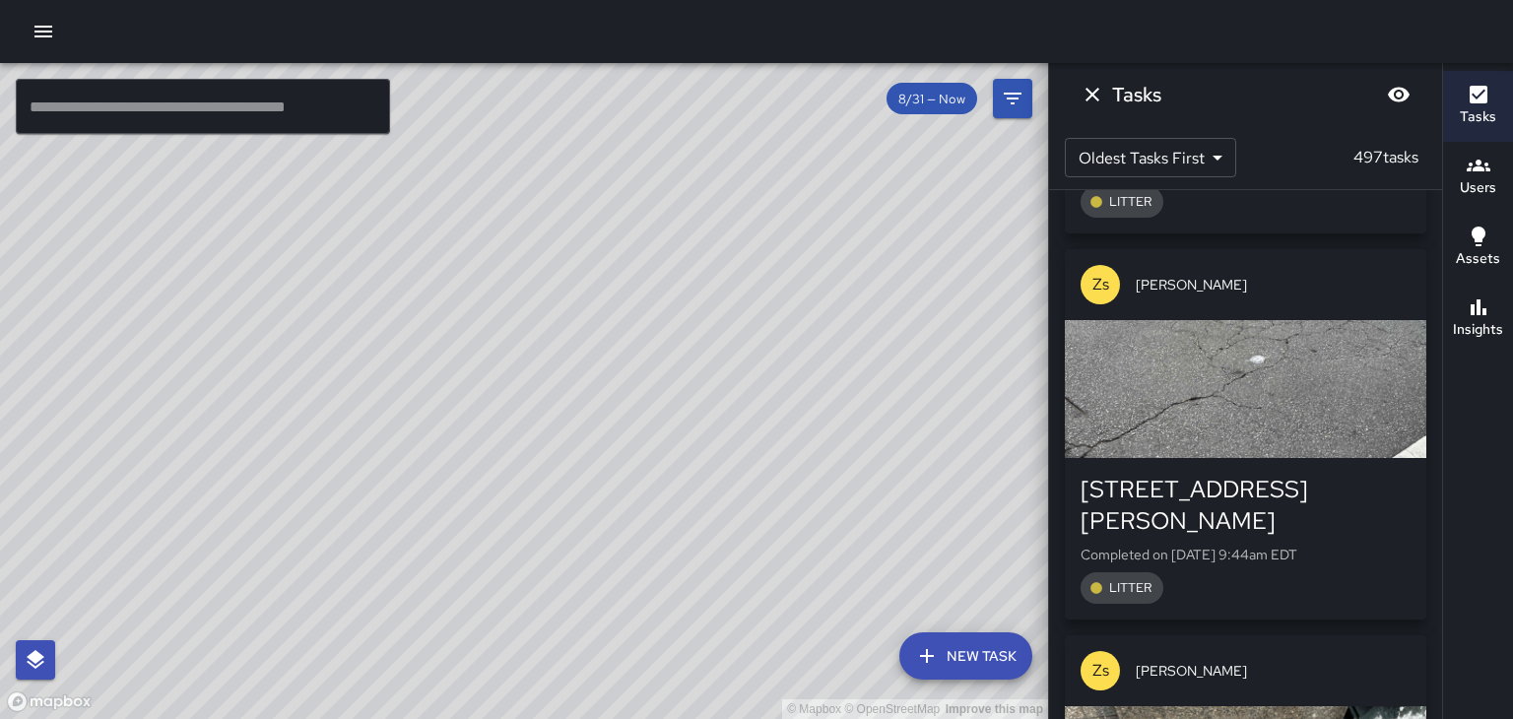
scroll to position [24165, 0]
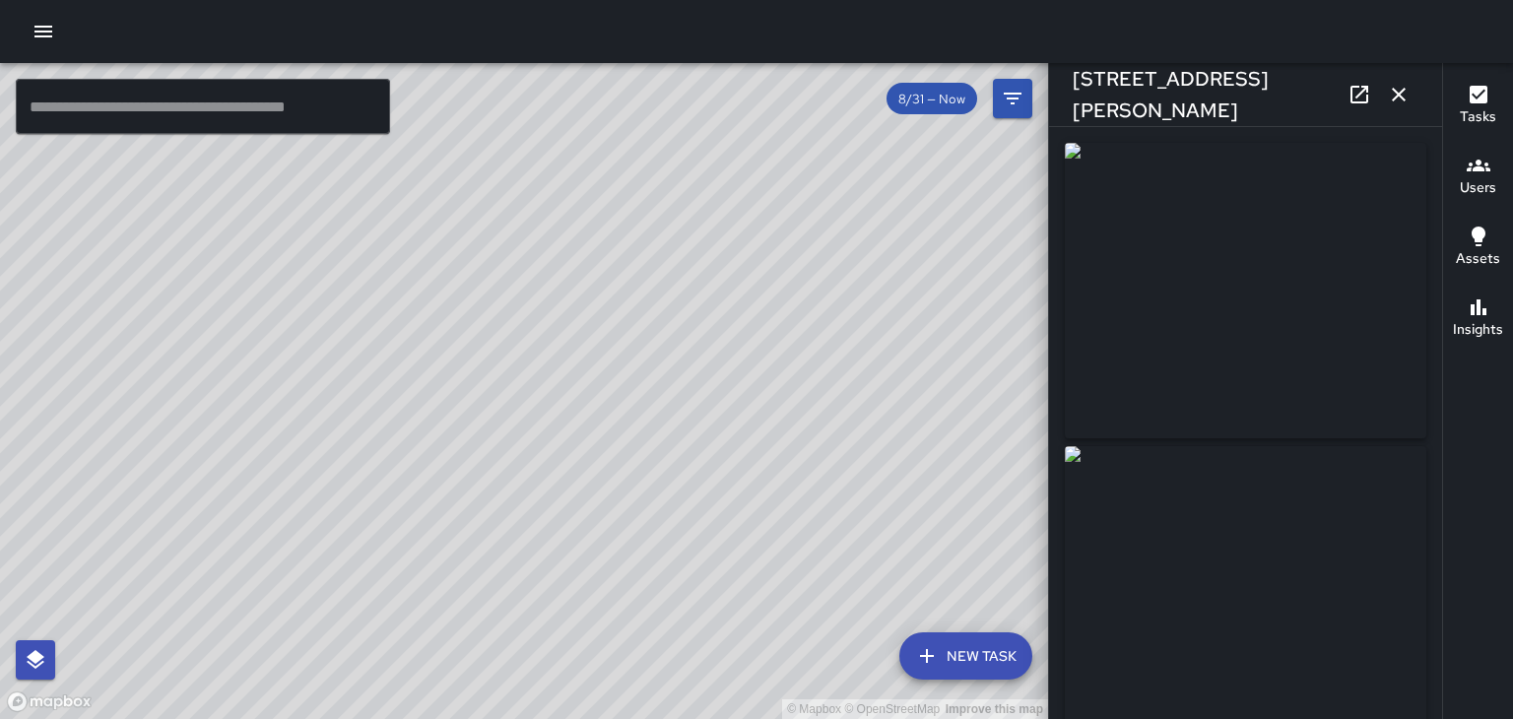
type input "**********"
click at [1398, 95] on icon "button" at bounding box center [1398, 95] width 14 height 14
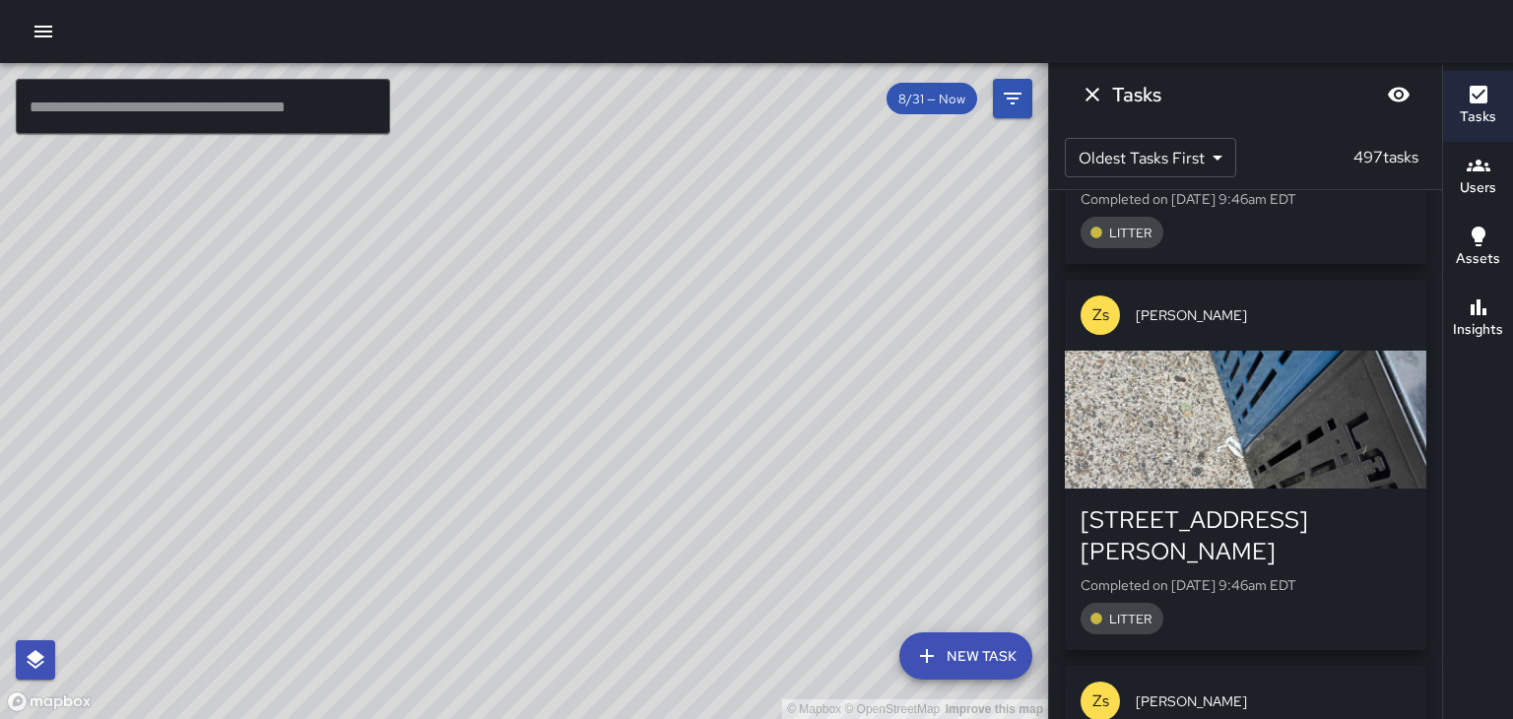
scroll to position [26045, 0]
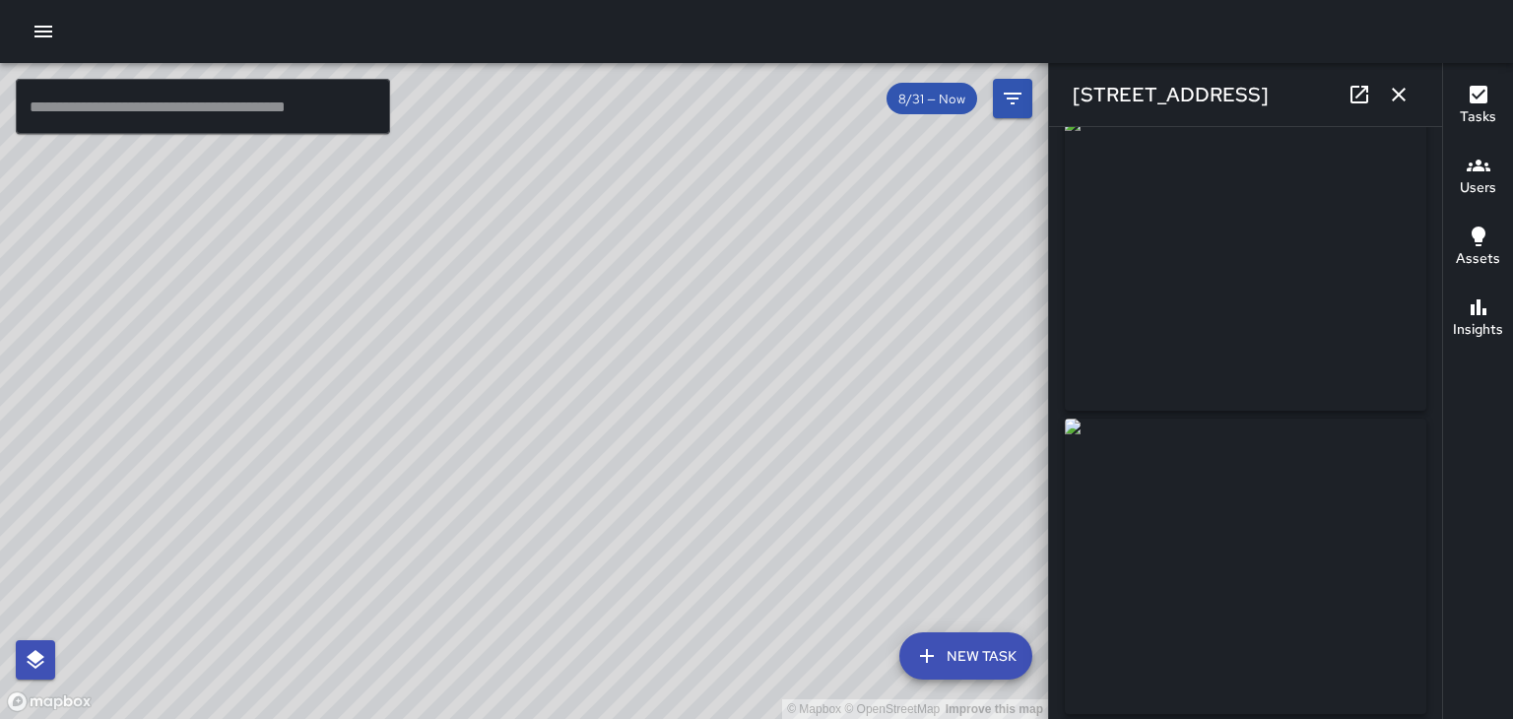
scroll to position [0, 0]
click at [1398, 95] on icon "button" at bounding box center [1398, 95] width 14 height 14
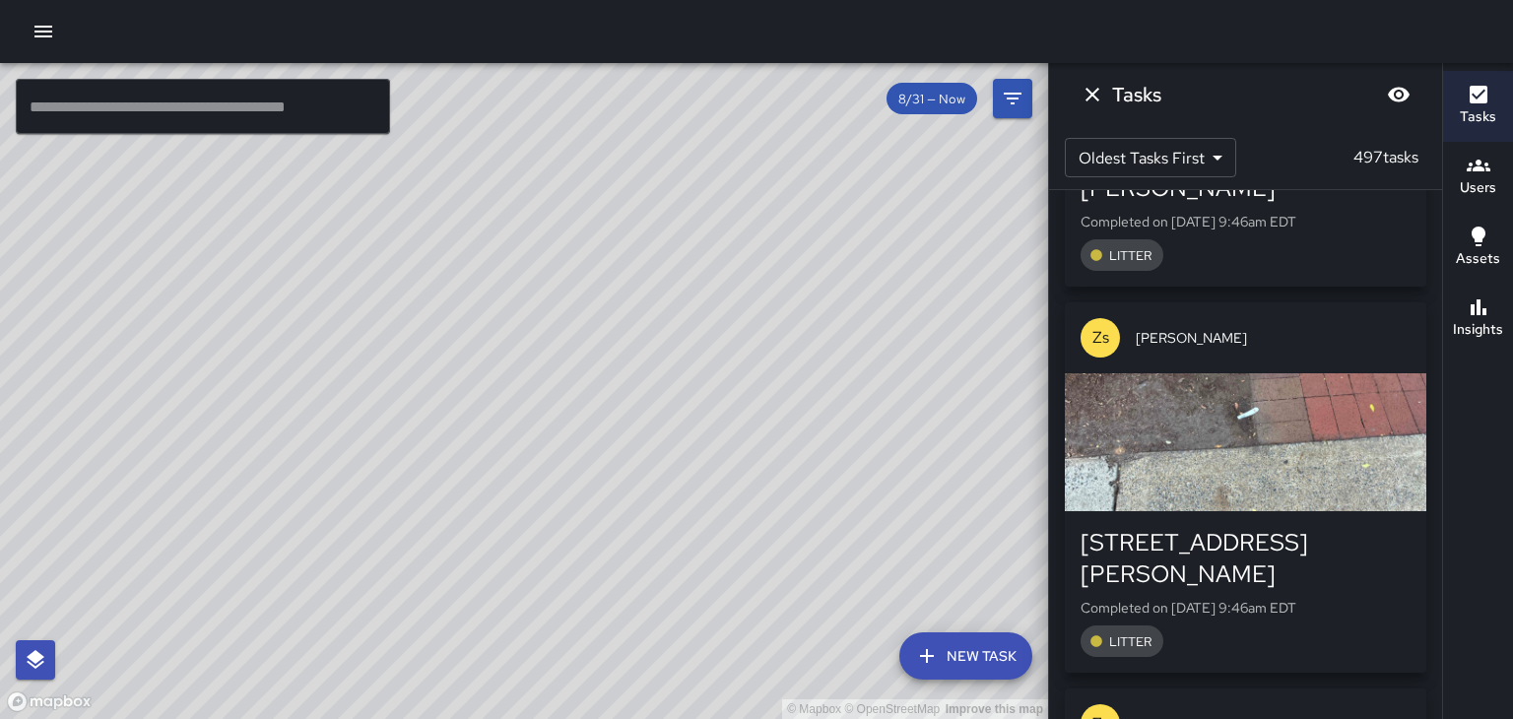
scroll to position [26396, 0]
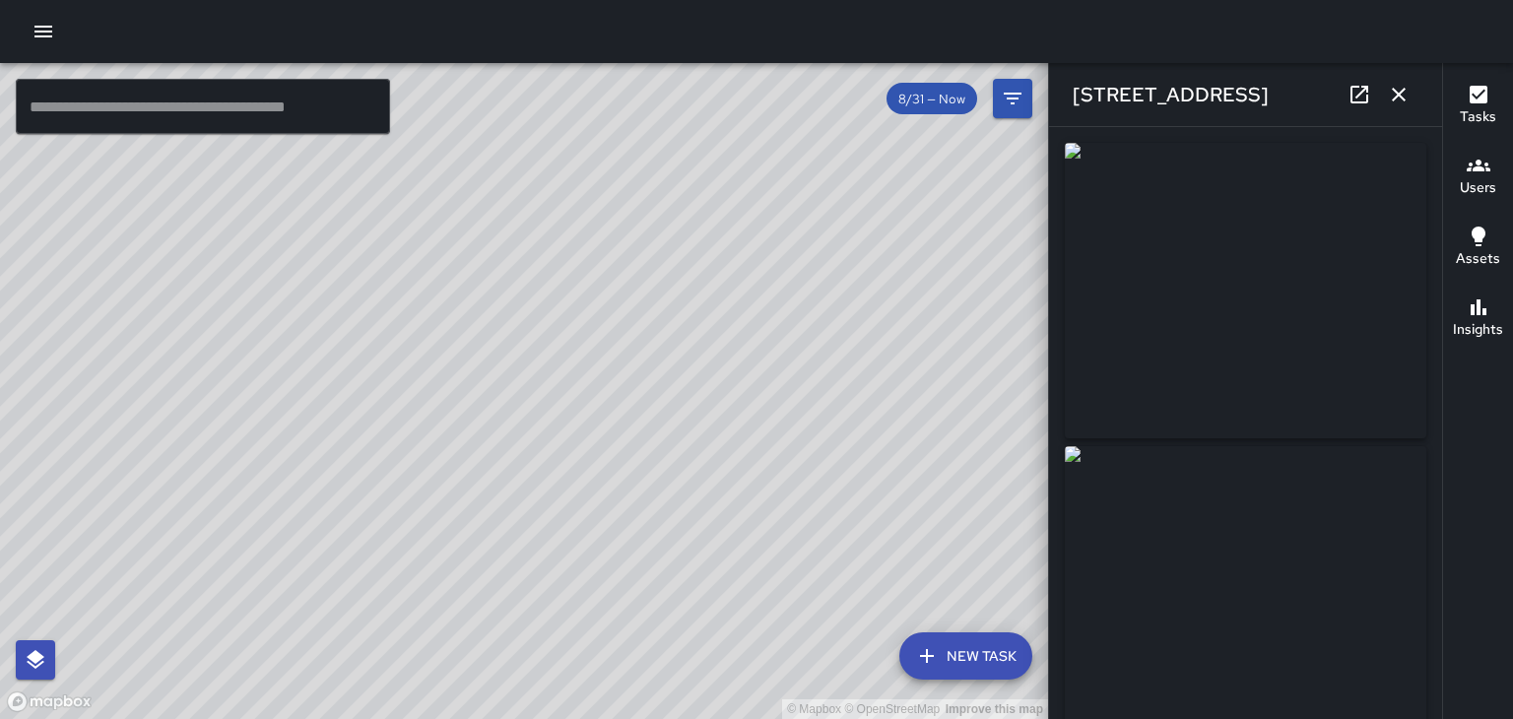
type input "**********"
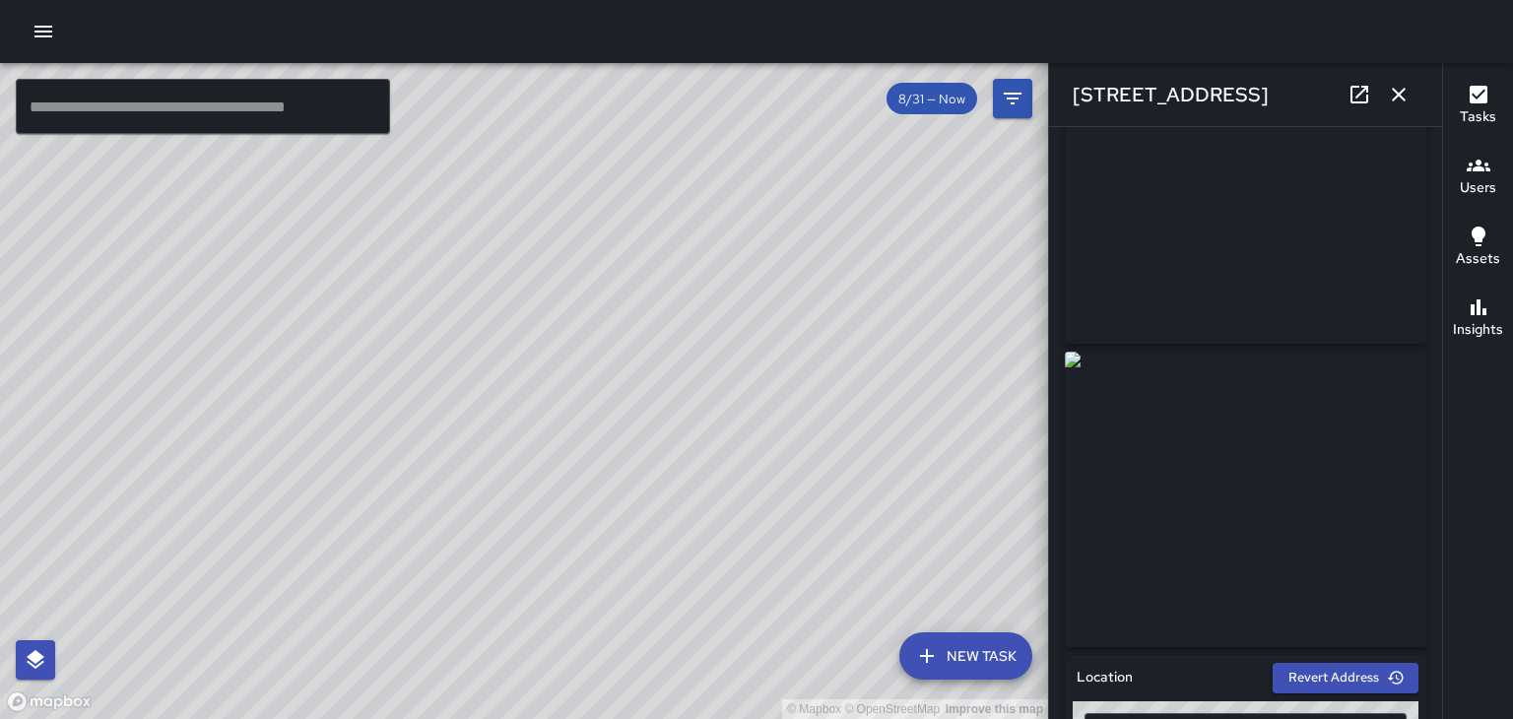
click at [1398, 94] on icon "button" at bounding box center [1398, 95] width 14 height 14
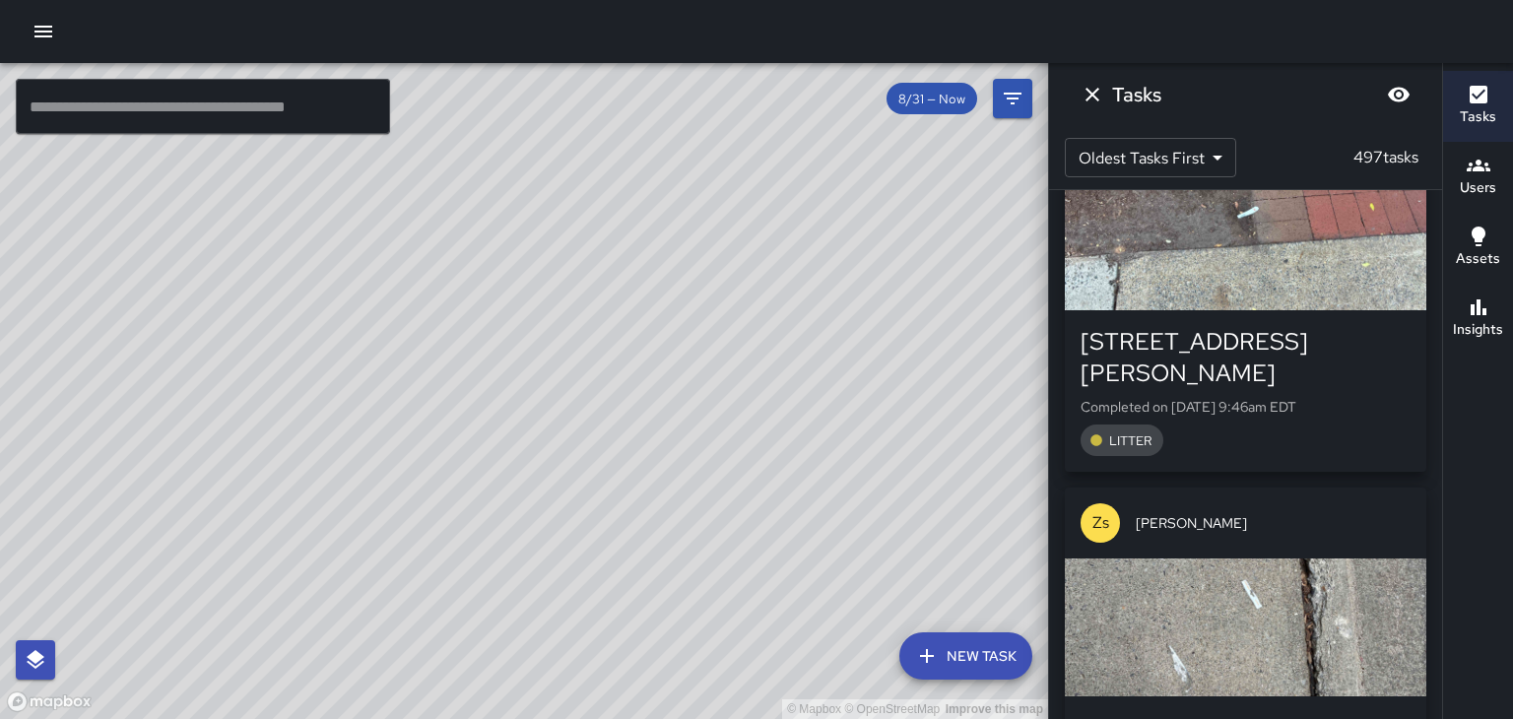
scroll to position [26596, 0]
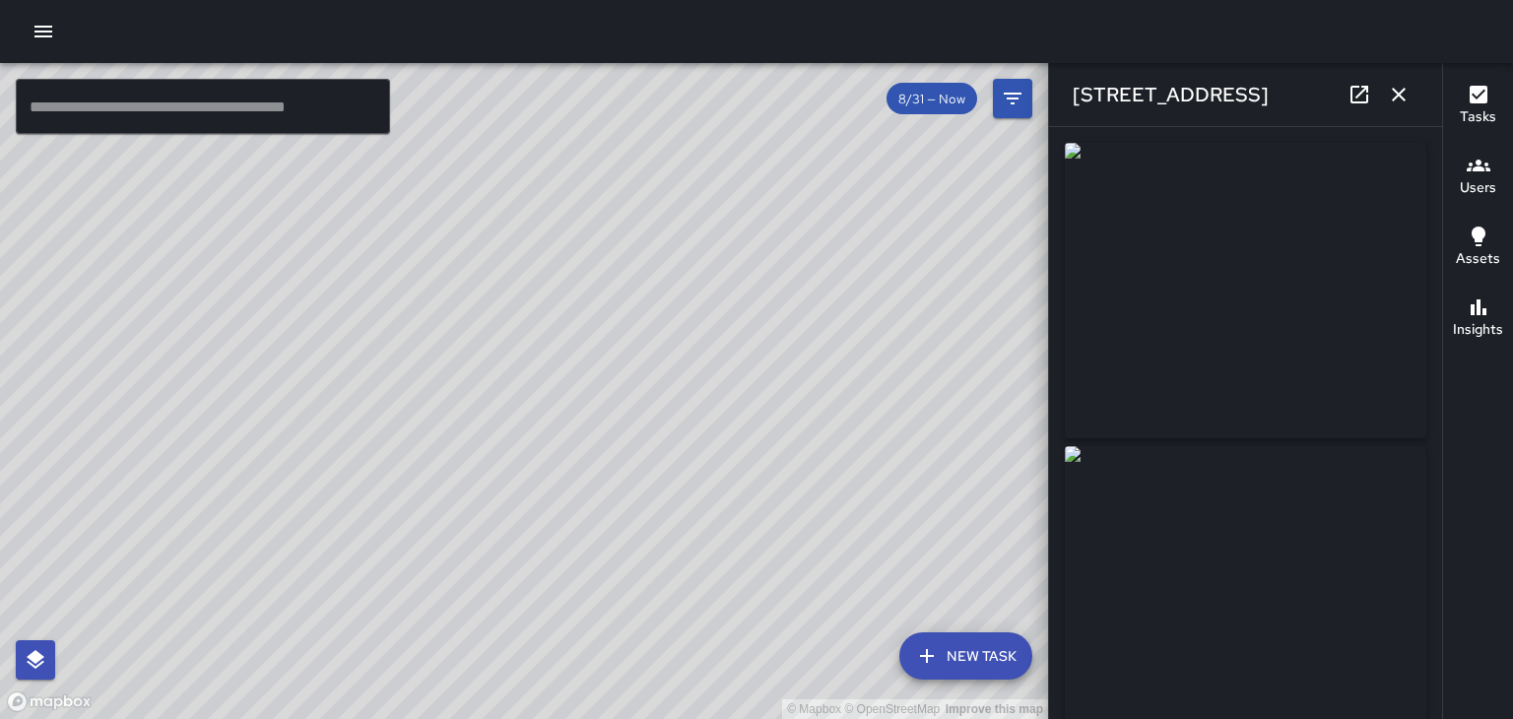
click at [1401, 98] on icon "button" at bounding box center [1398, 95] width 14 height 14
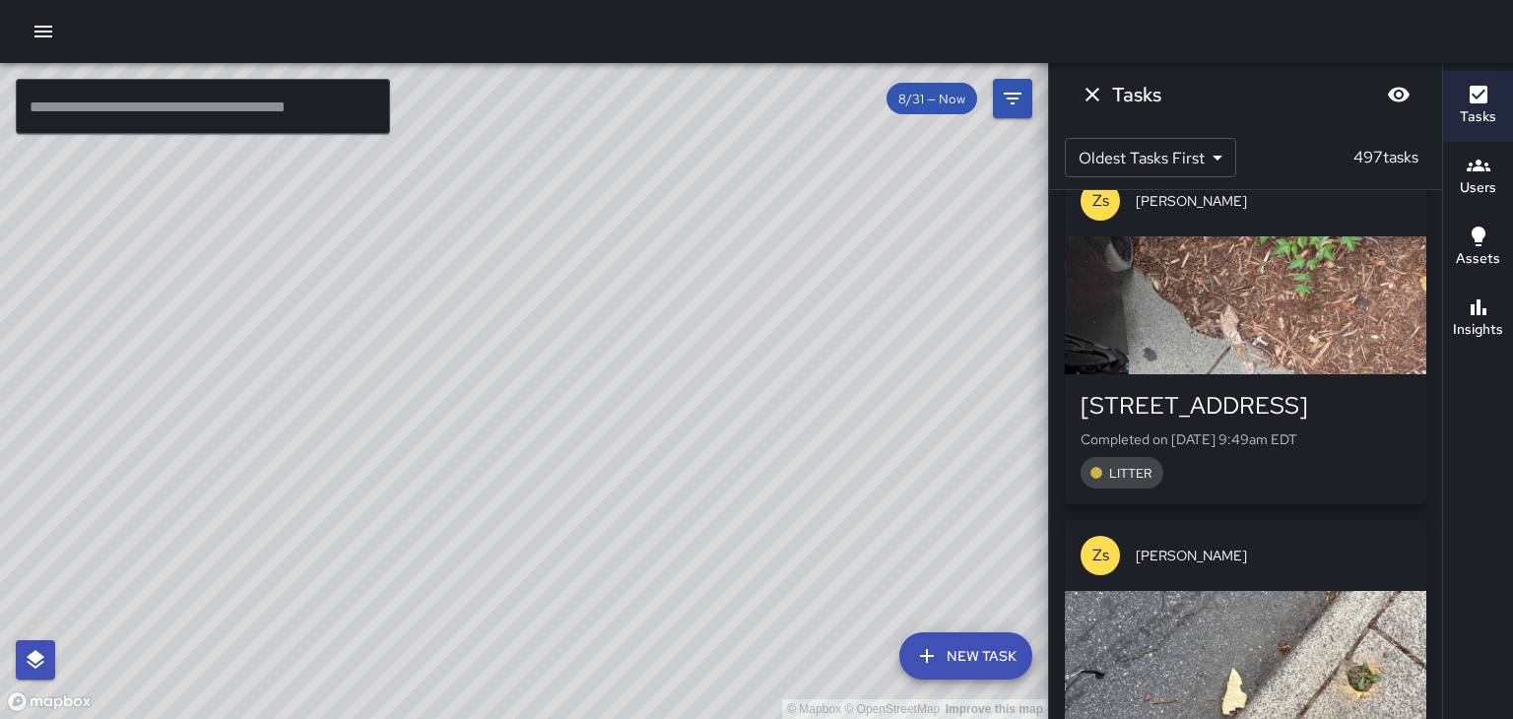
scroll to position [28399, 0]
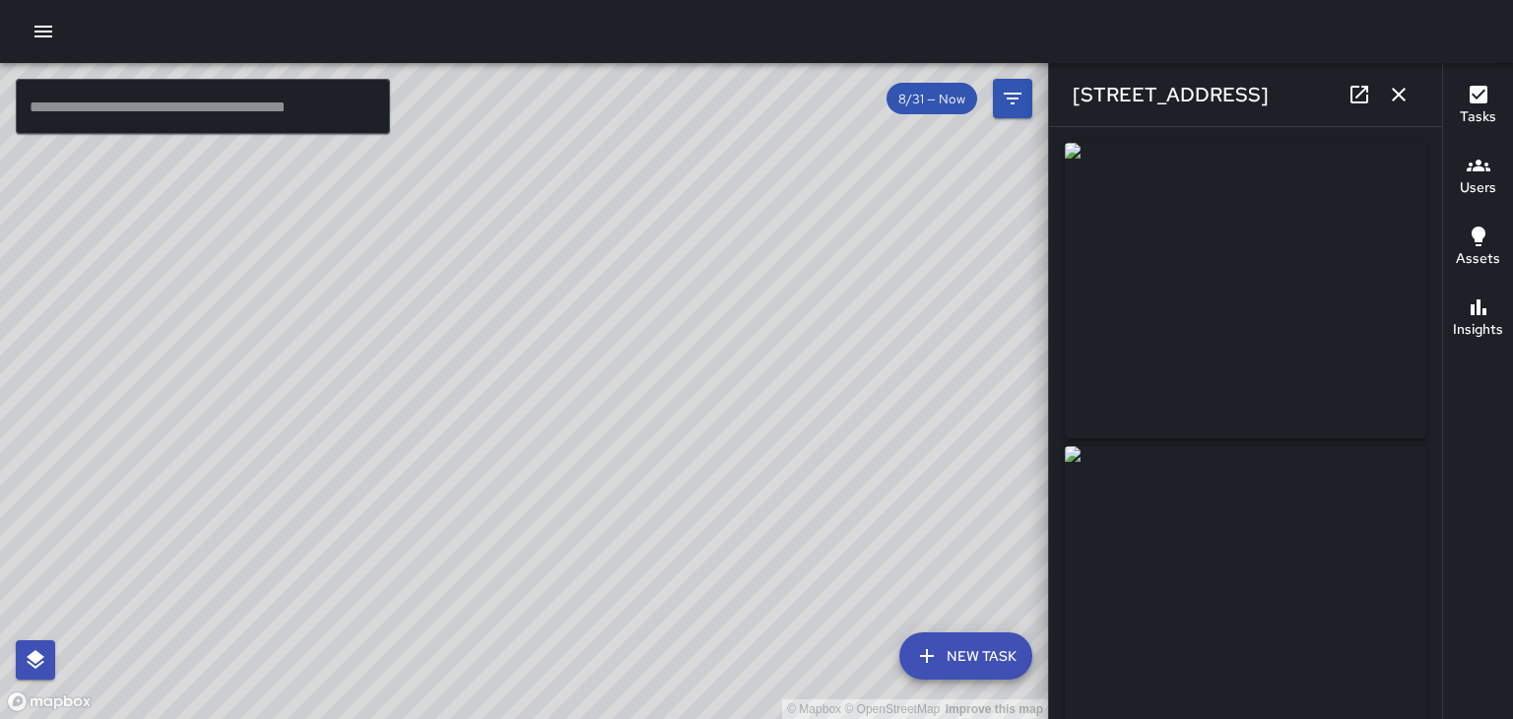
type input "**********"
click at [1402, 99] on icon "button" at bounding box center [1398, 95] width 14 height 14
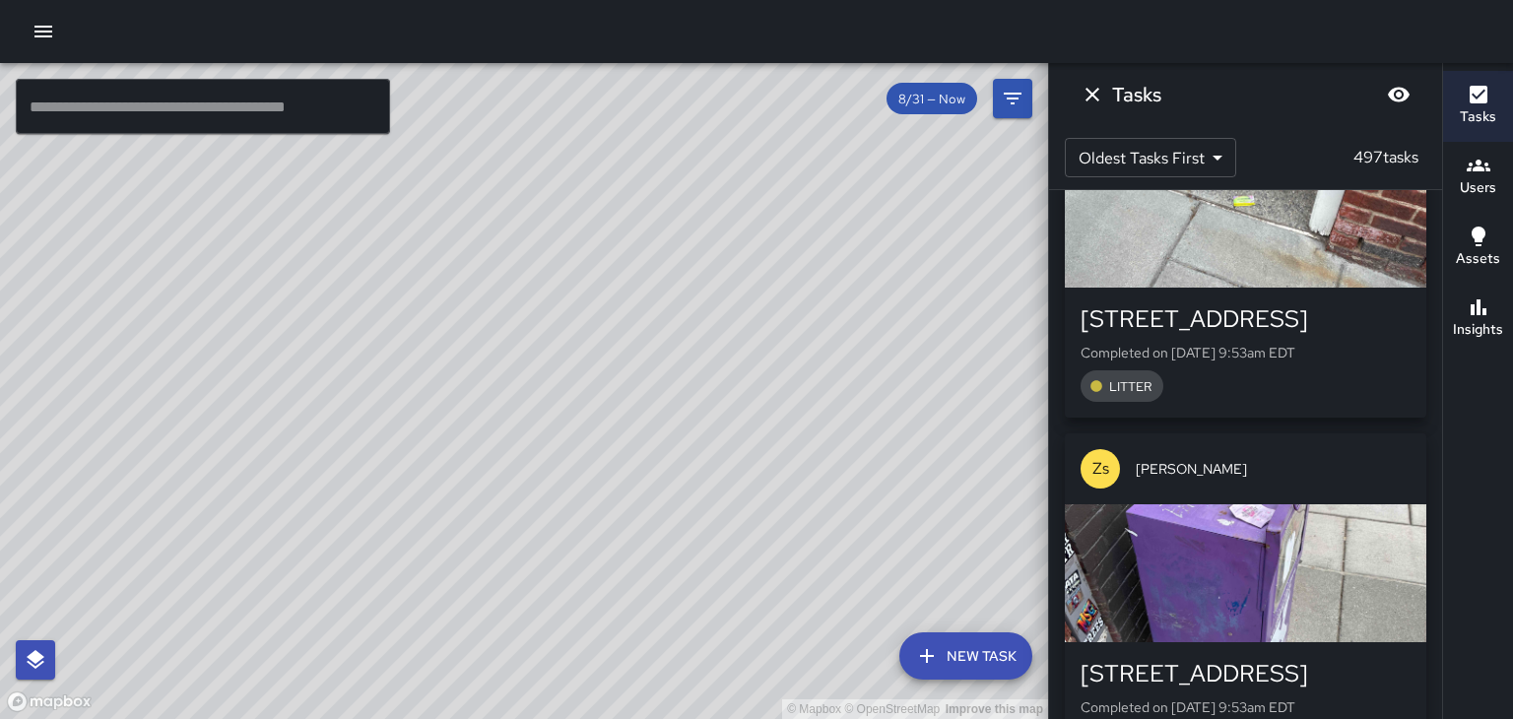
scroll to position [29906, 0]
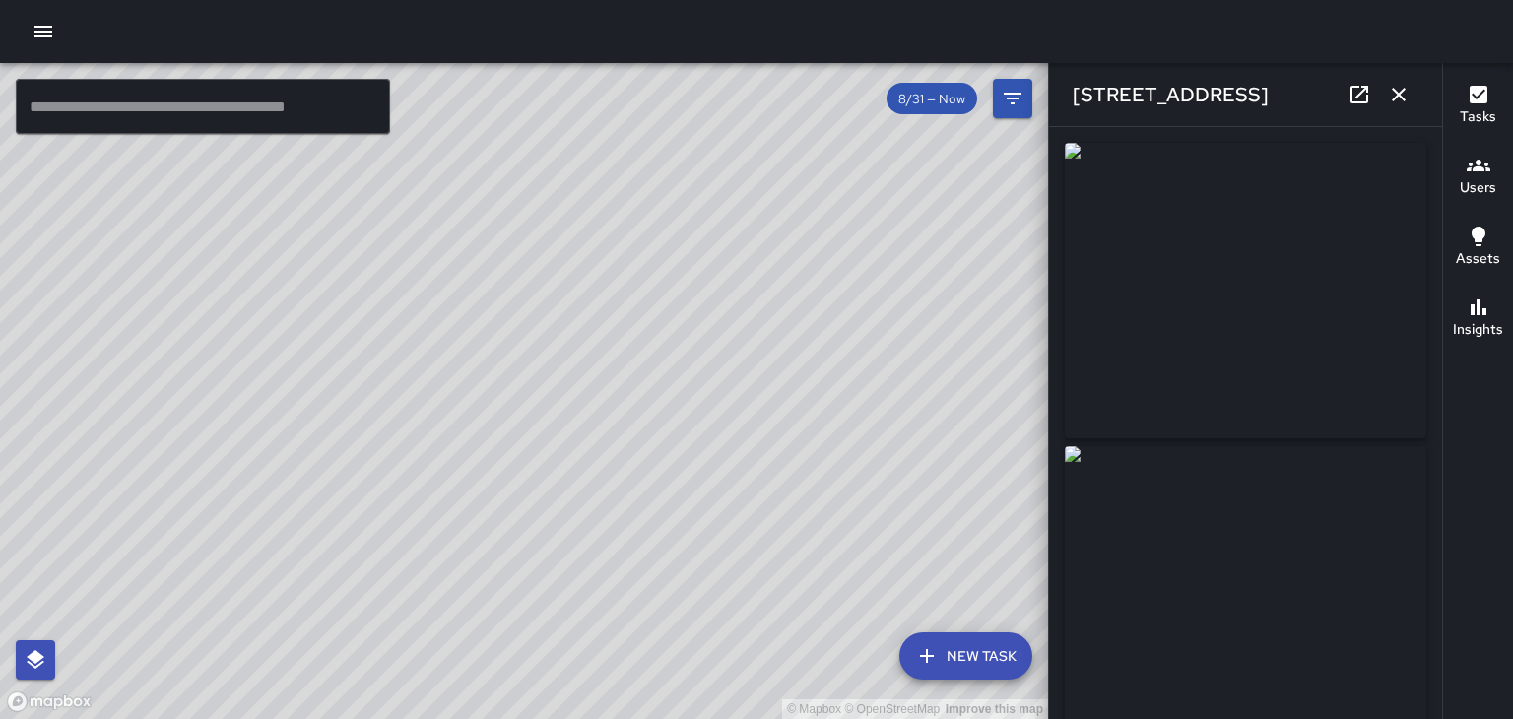
type input "**********"
click at [1411, 102] on button "button" at bounding box center [1398, 94] width 39 height 39
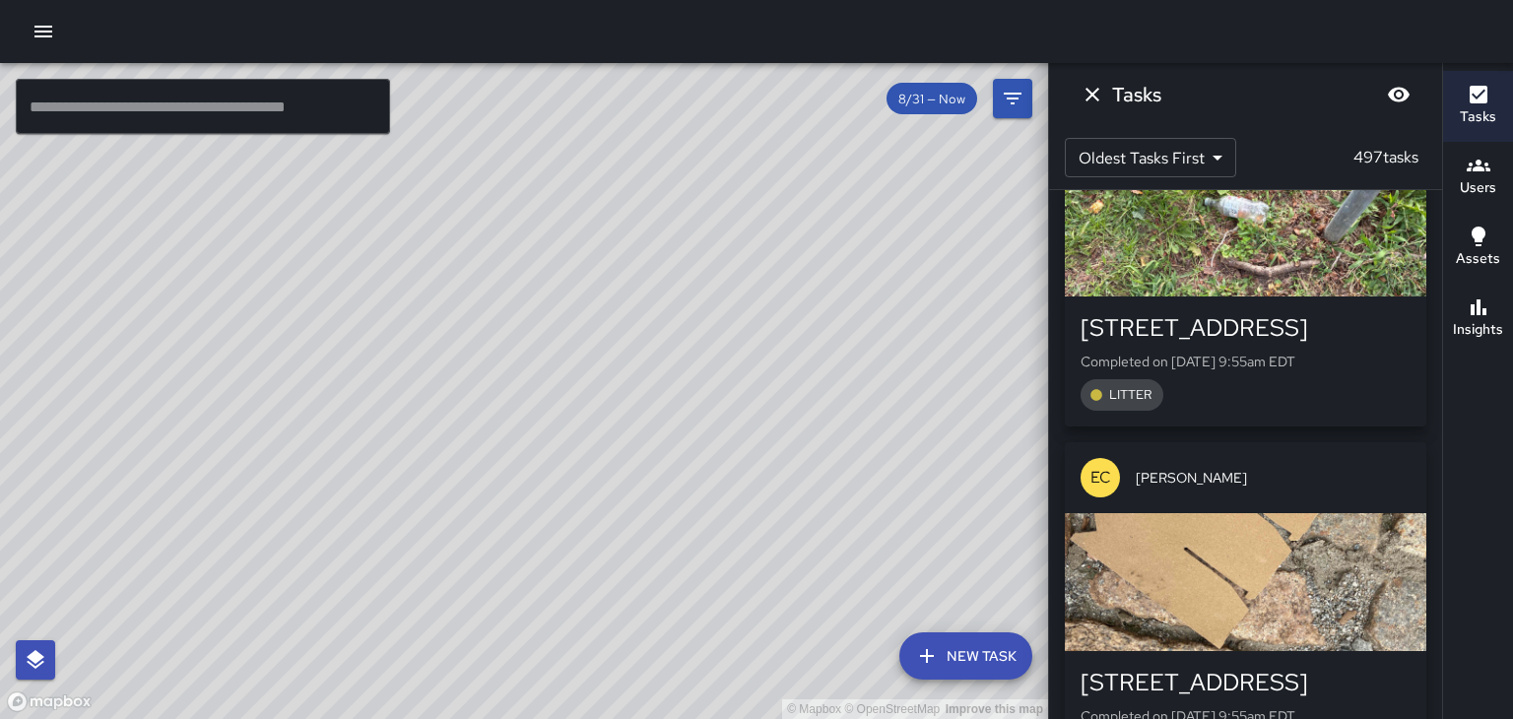
scroll to position [31288, 0]
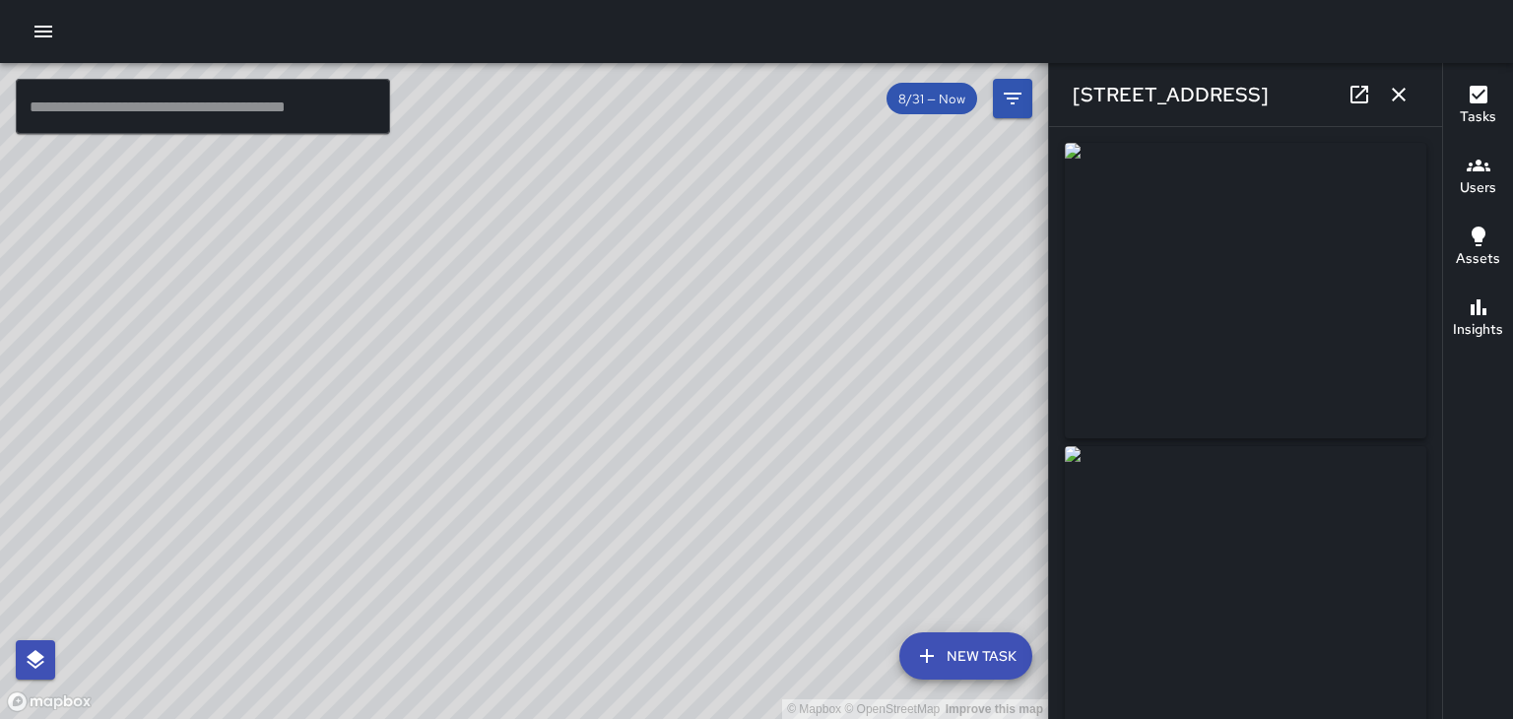
type input "**********"
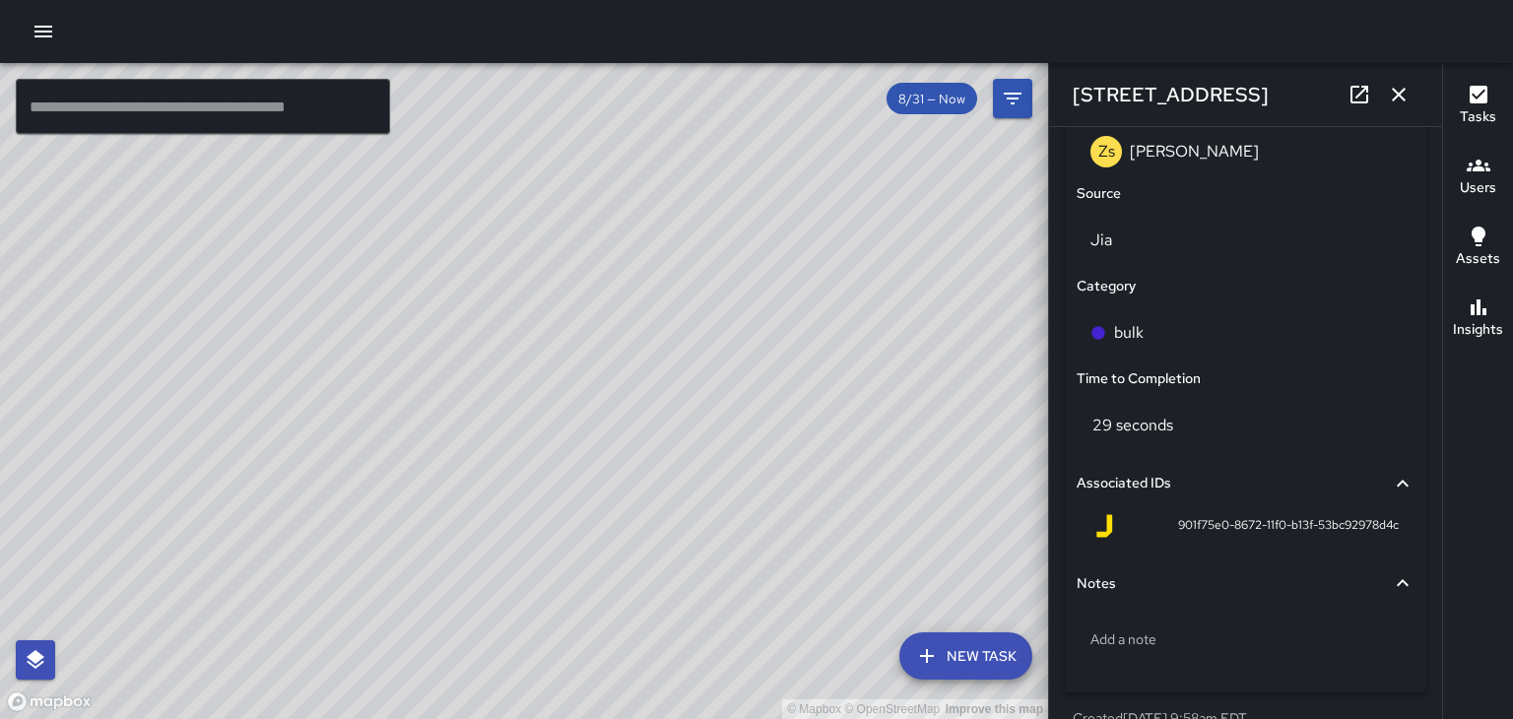
scroll to position [1278, 0]
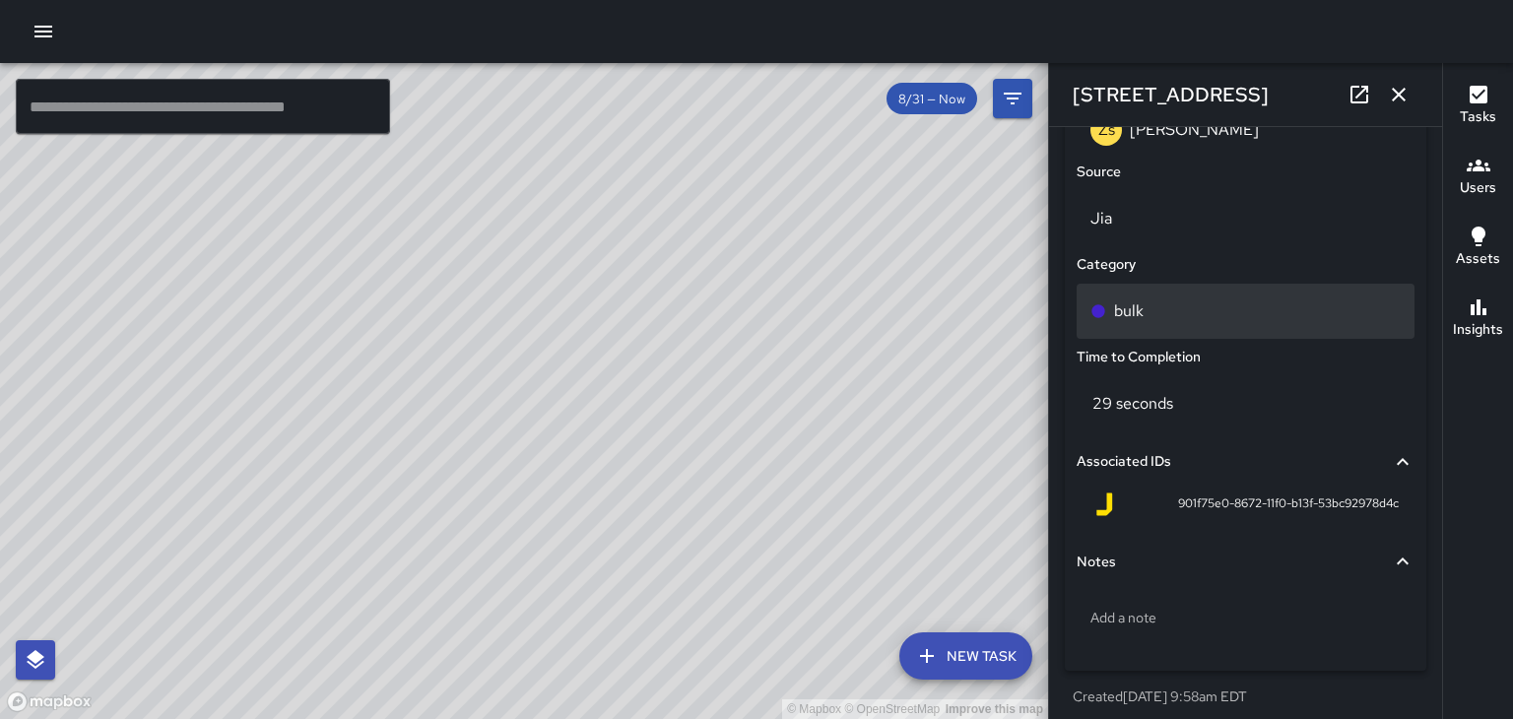
click at [1132, 310] on p "bulk" at bounding box center [1129, 311] width 30 height 24
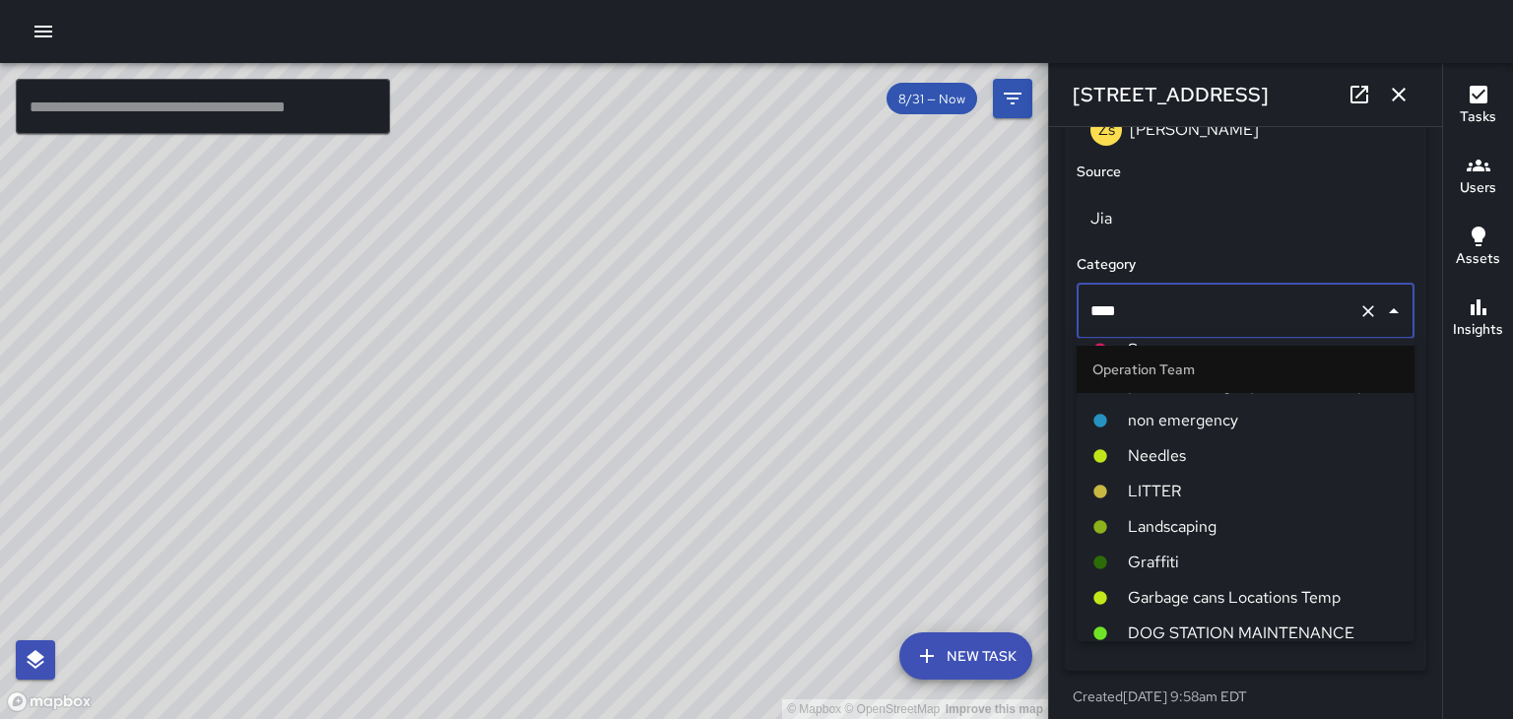
scroll to position [200, 0]
click at [1176, 508] on li "LITTER" at bounding box center [1245, 494] width 338 height 35
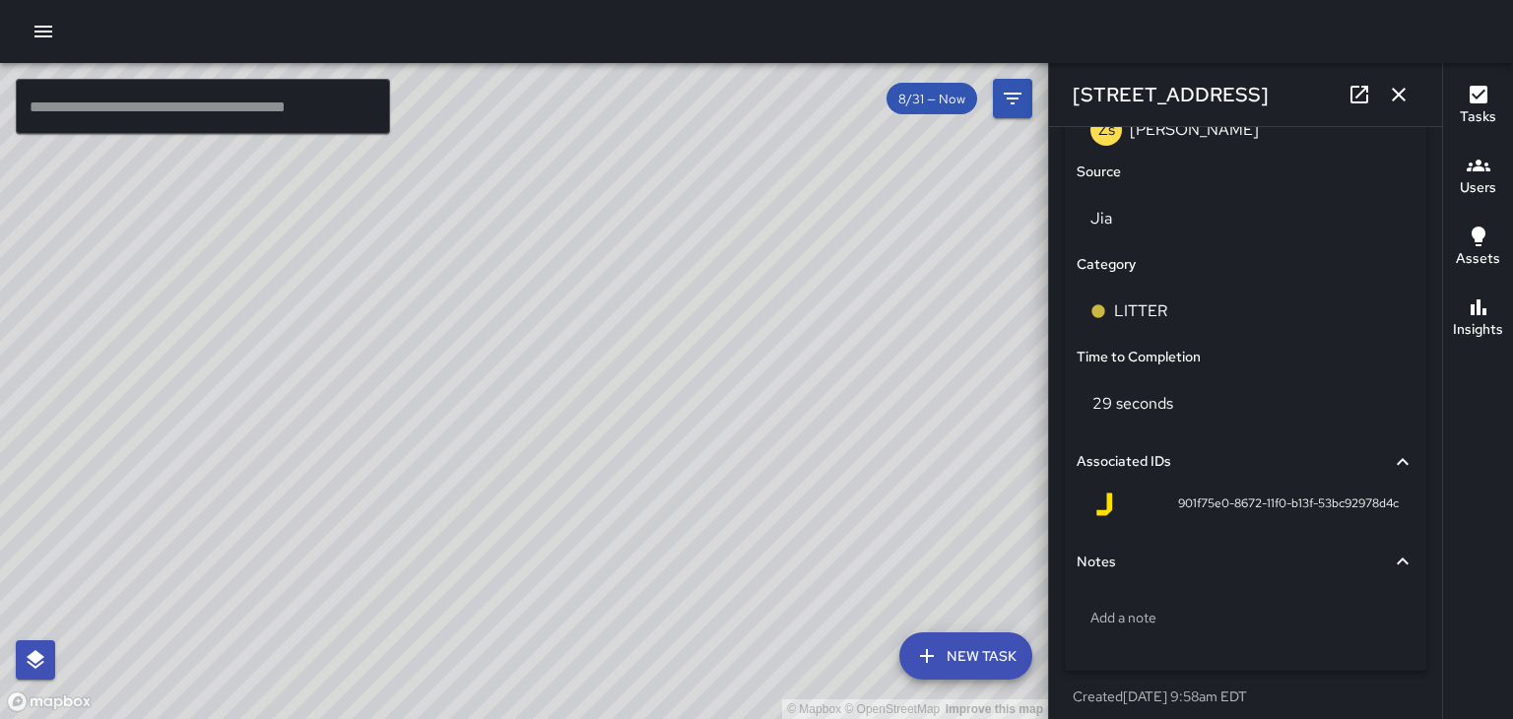
click at [1410, 88] on button "button" at bounding box center [1398, 94] width 39 height 39
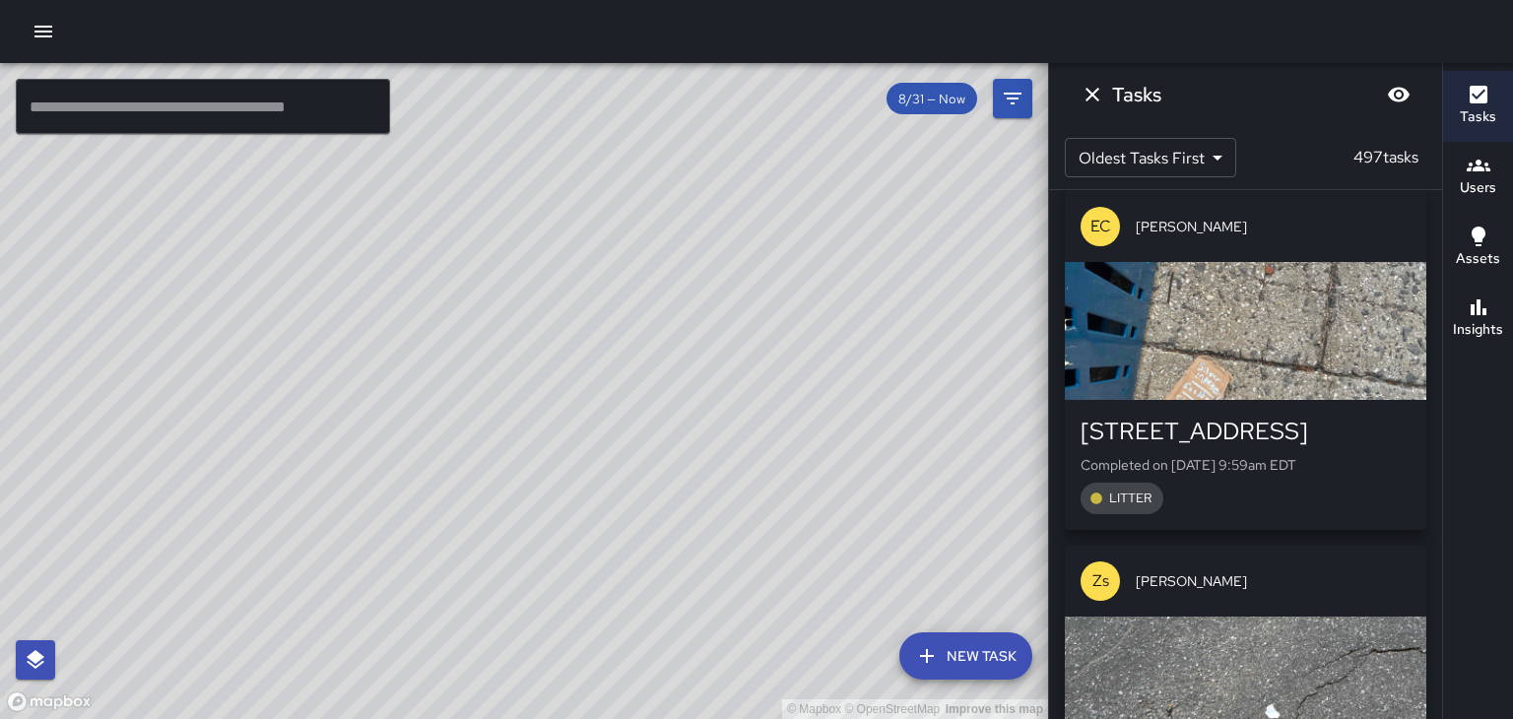
scroll to position [33340, 0]
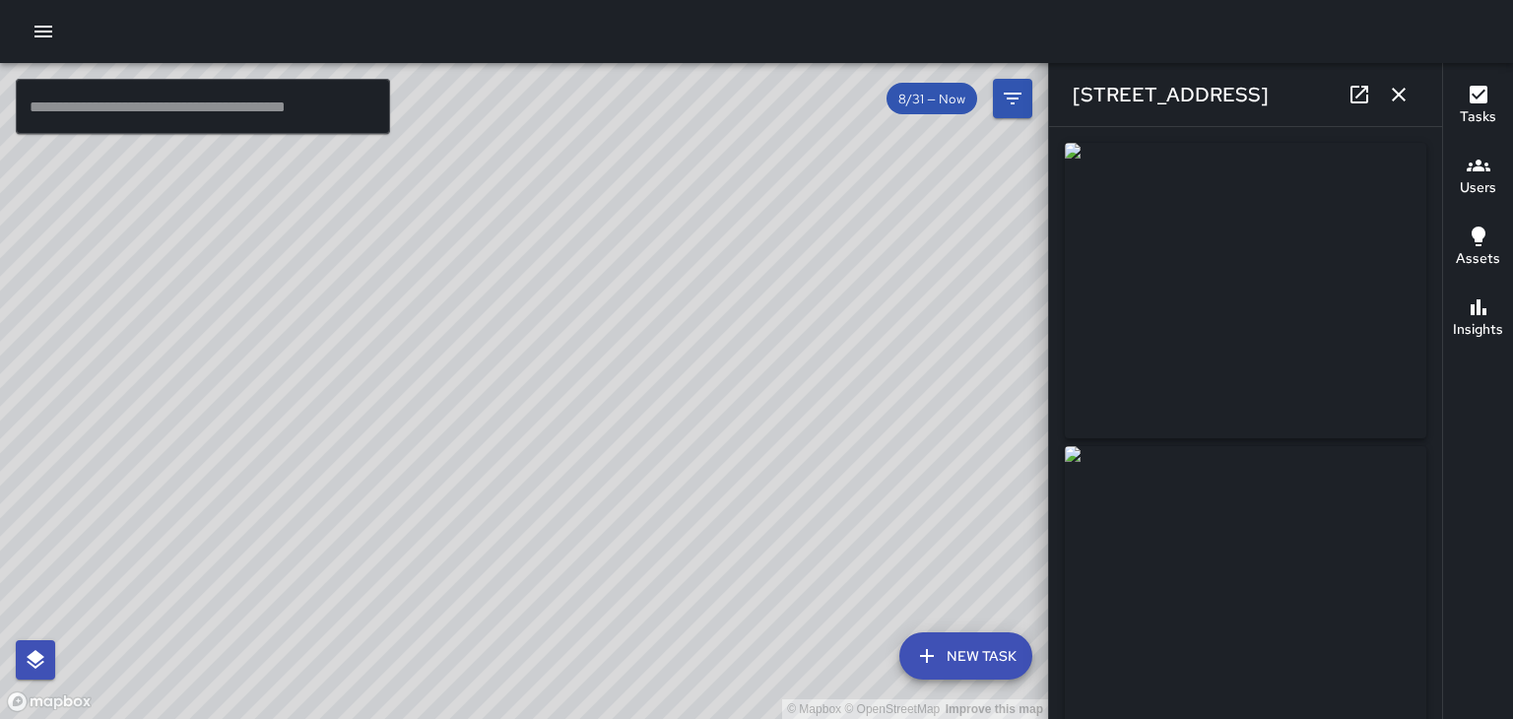
click at [1404, 99] on icon "button" at bounding box center [1398, 95] width 14 height 14
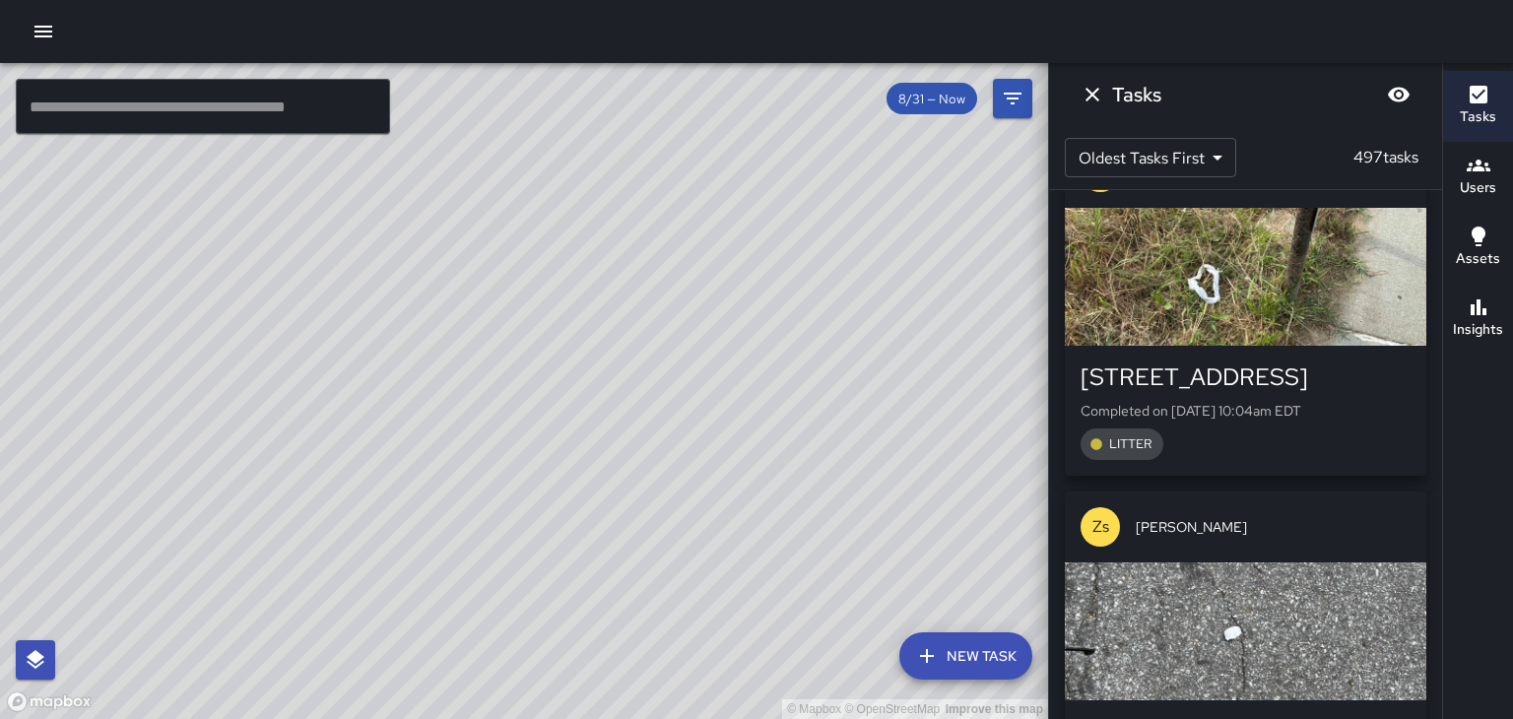
scroll to position [36229, 0]
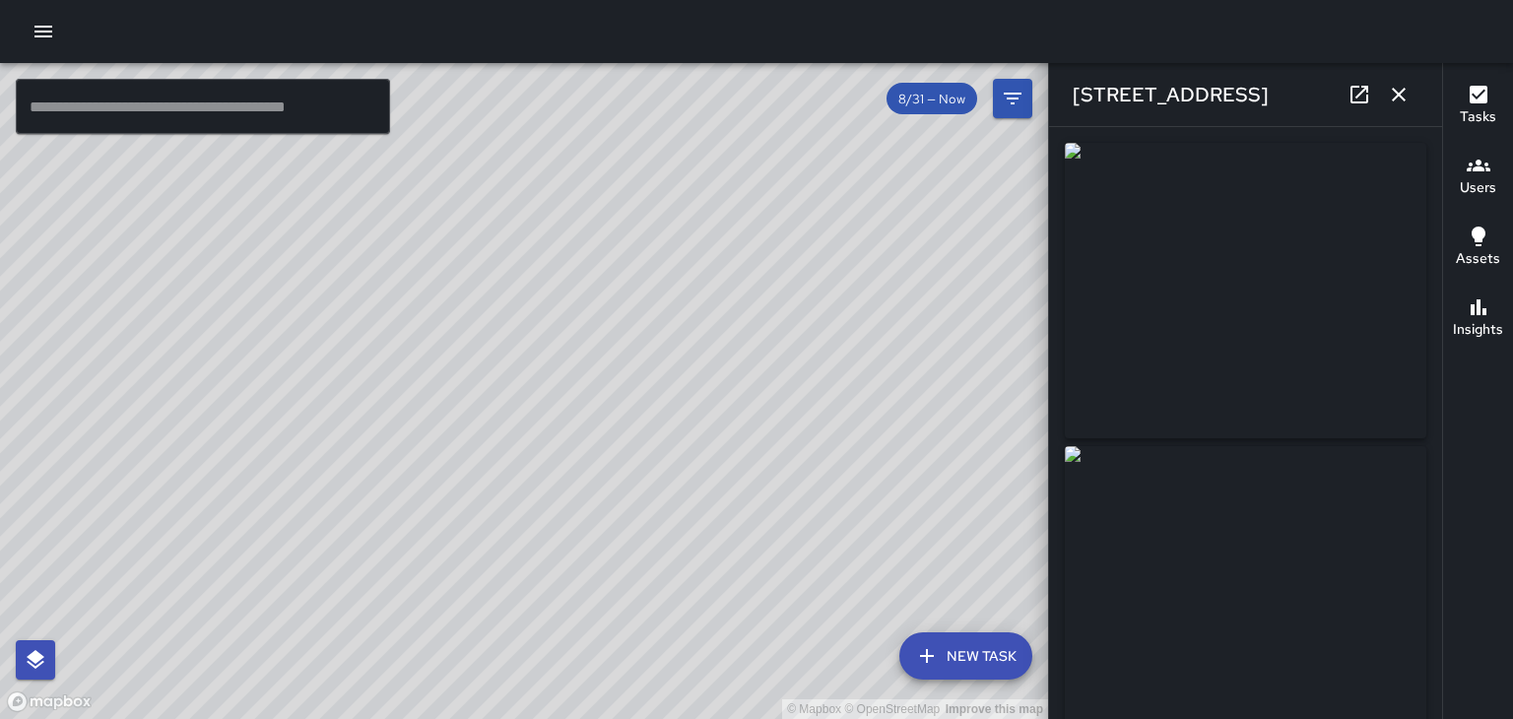
click at [1363, 92] on icon at bounding box center [1359, 95] width 24 height 24
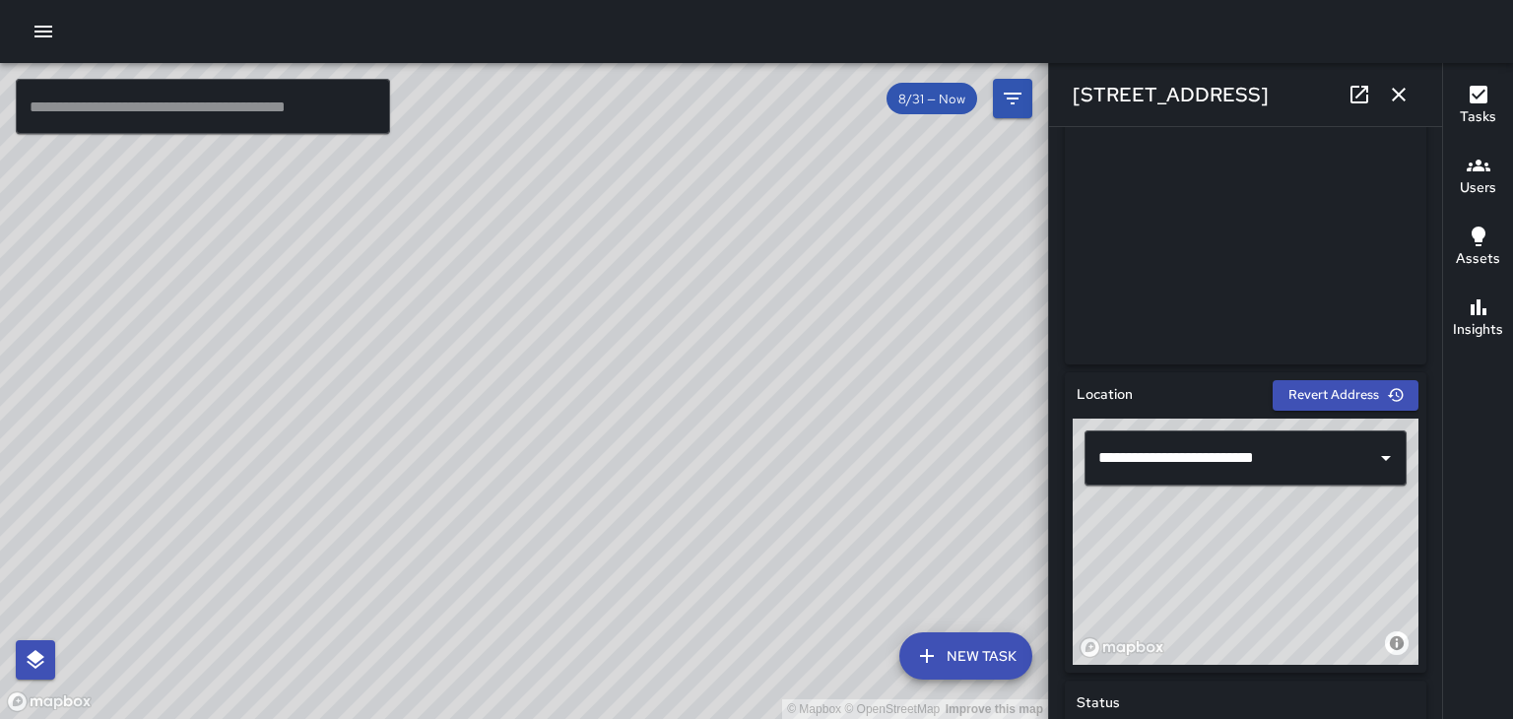
scroll to position [395, 0]
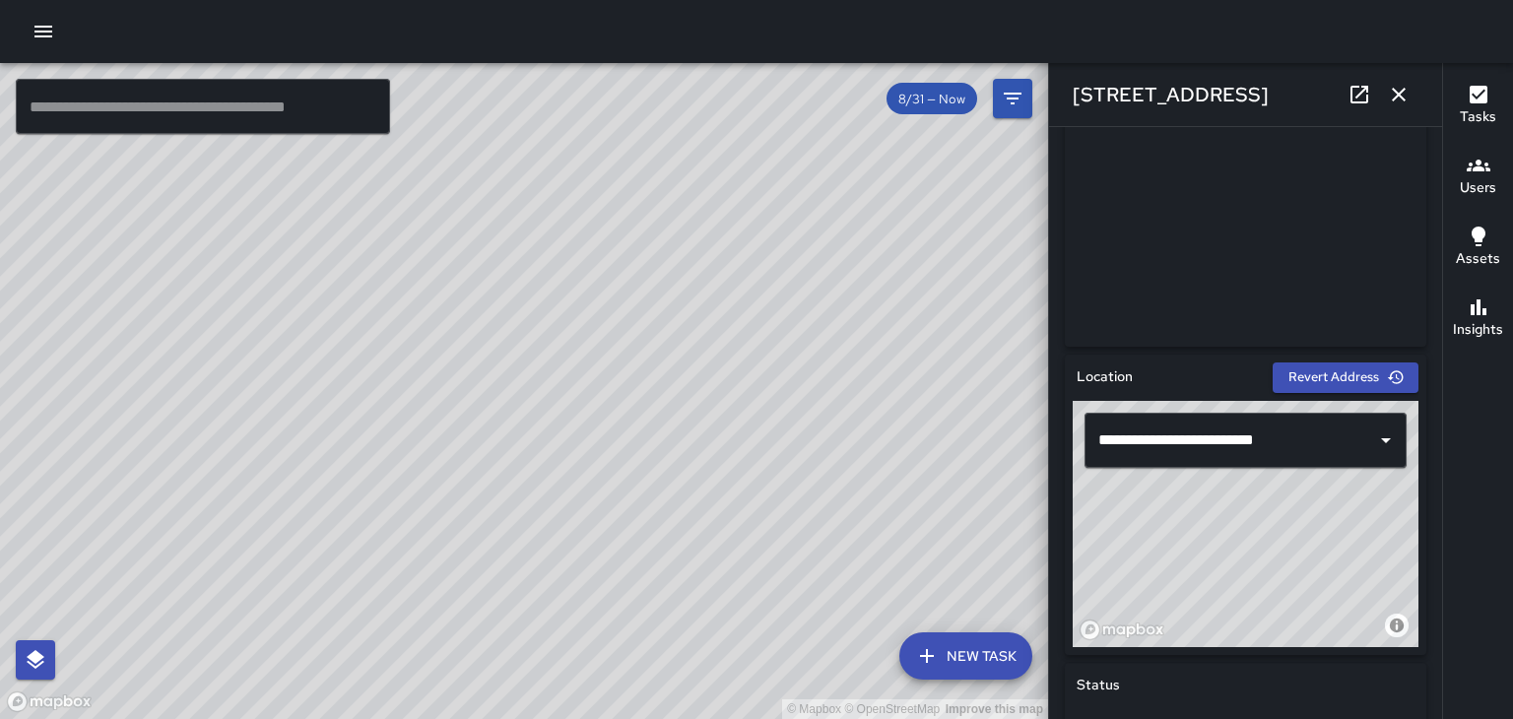
click at [1414, 87] on button "button" at bounding box center [1398, 94] width 39 height 39
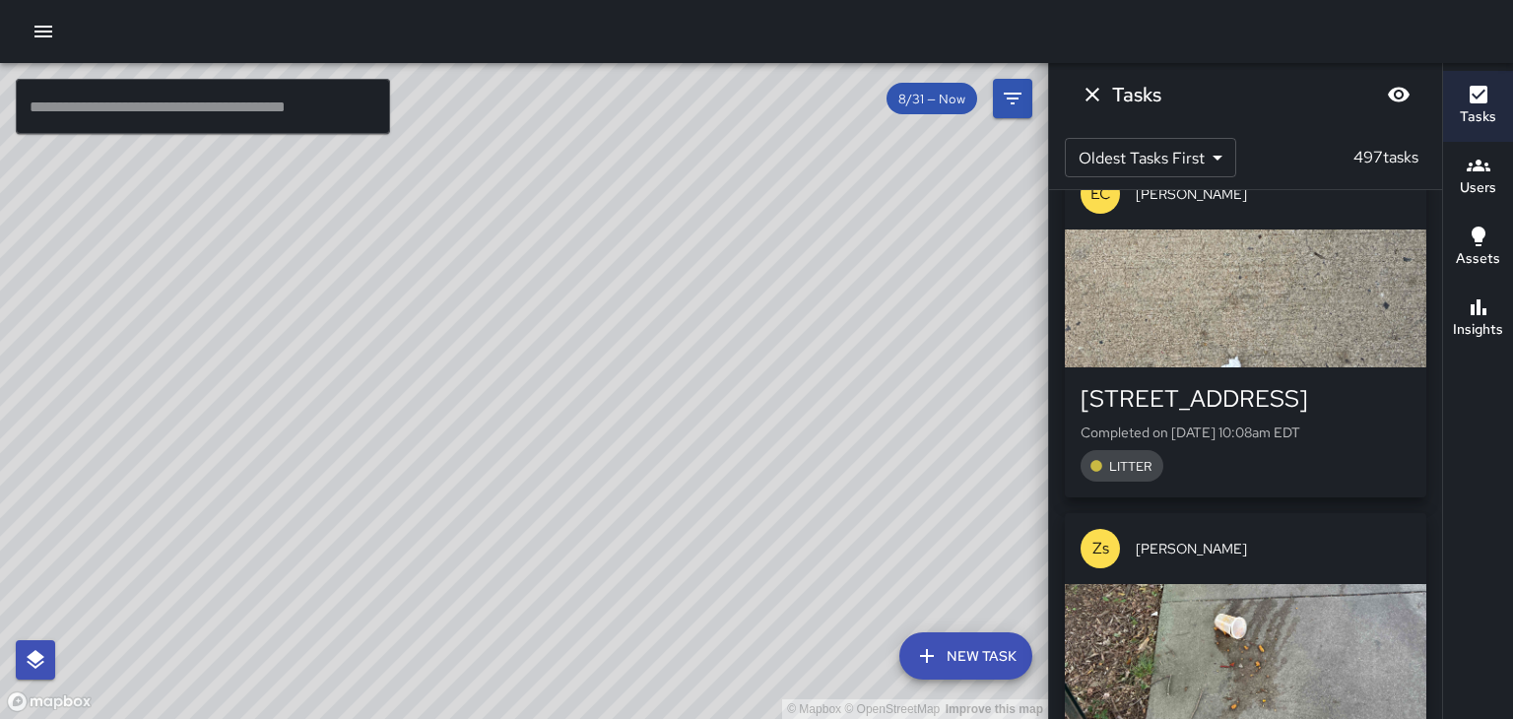
scroll to position [37670, 0]
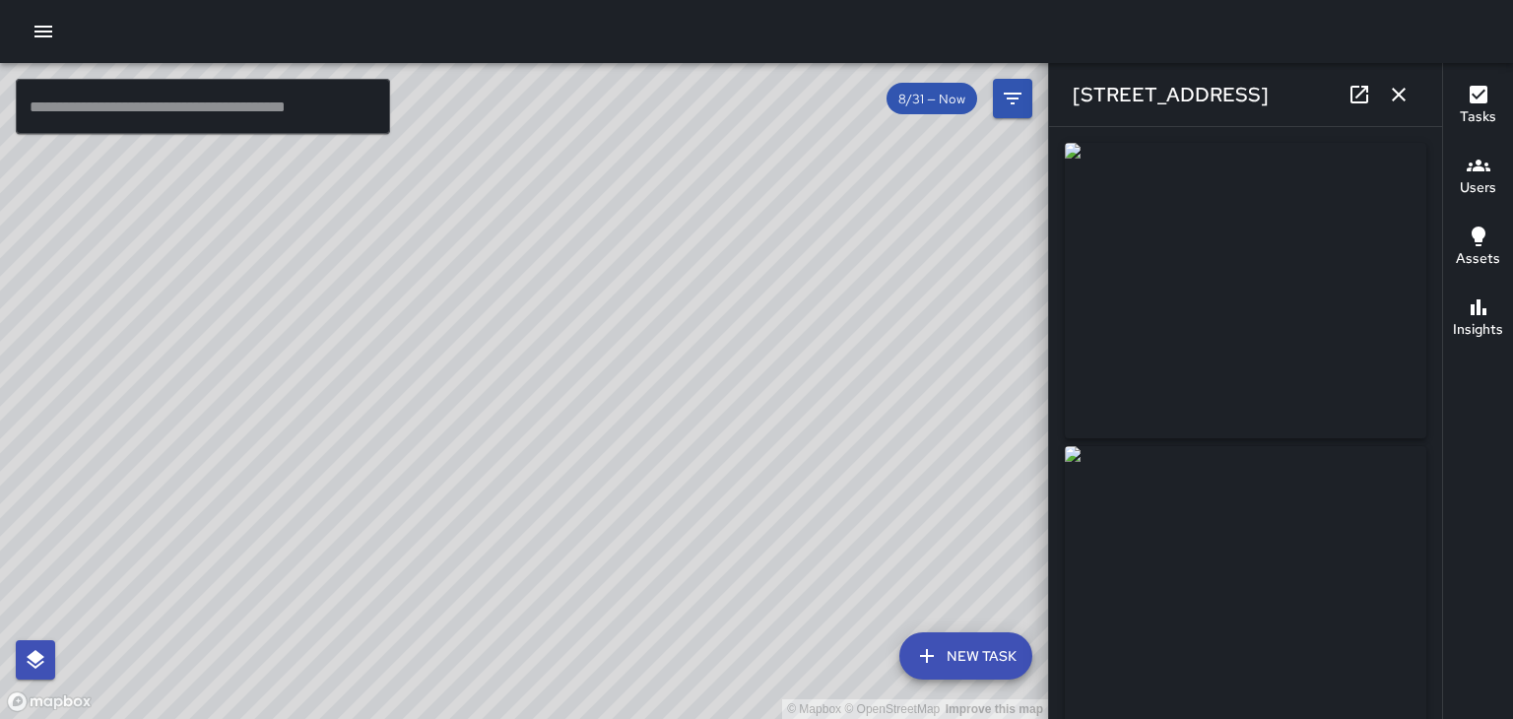
type input "**********"
click at [1402, 104] on icon "button" at bounding box center [1399, 95] width 24 height 24
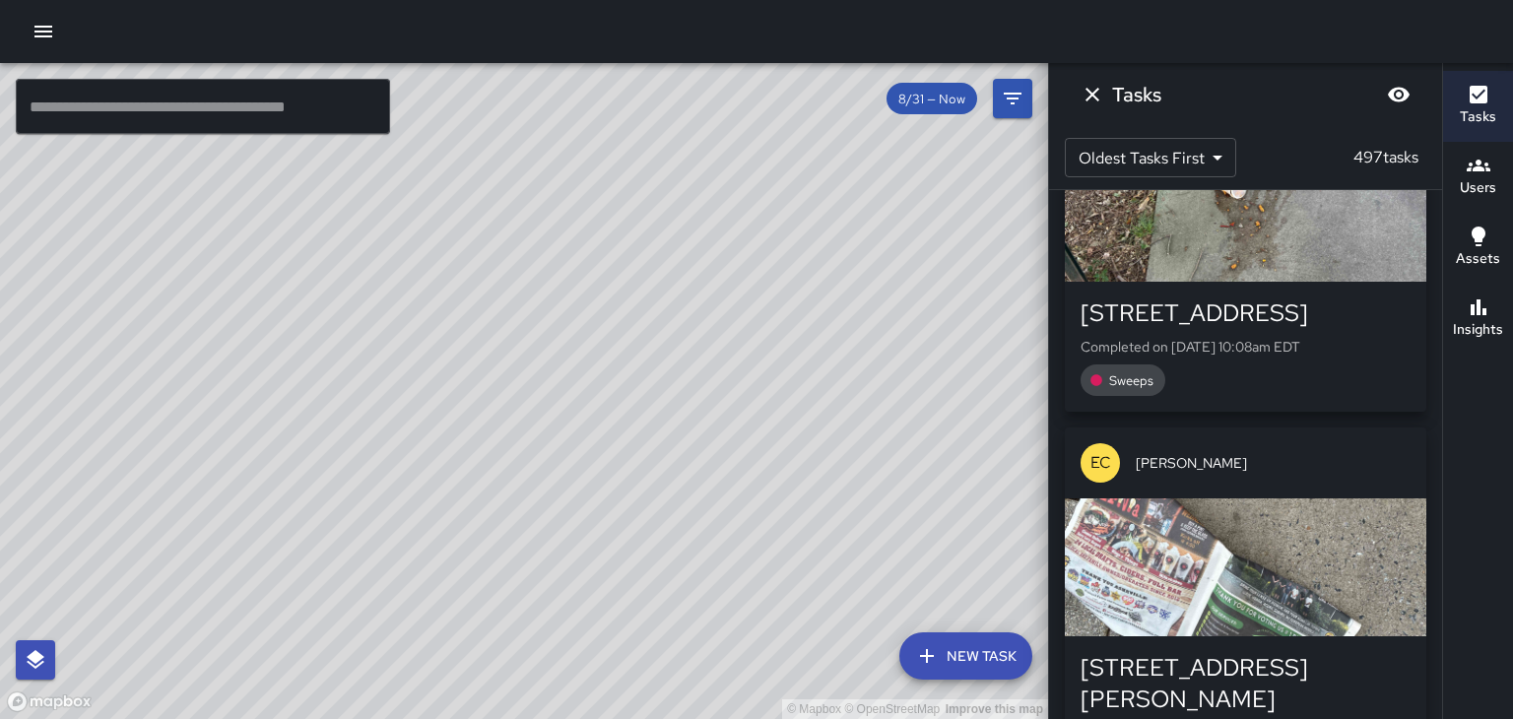
scroll to position [38115, 0]
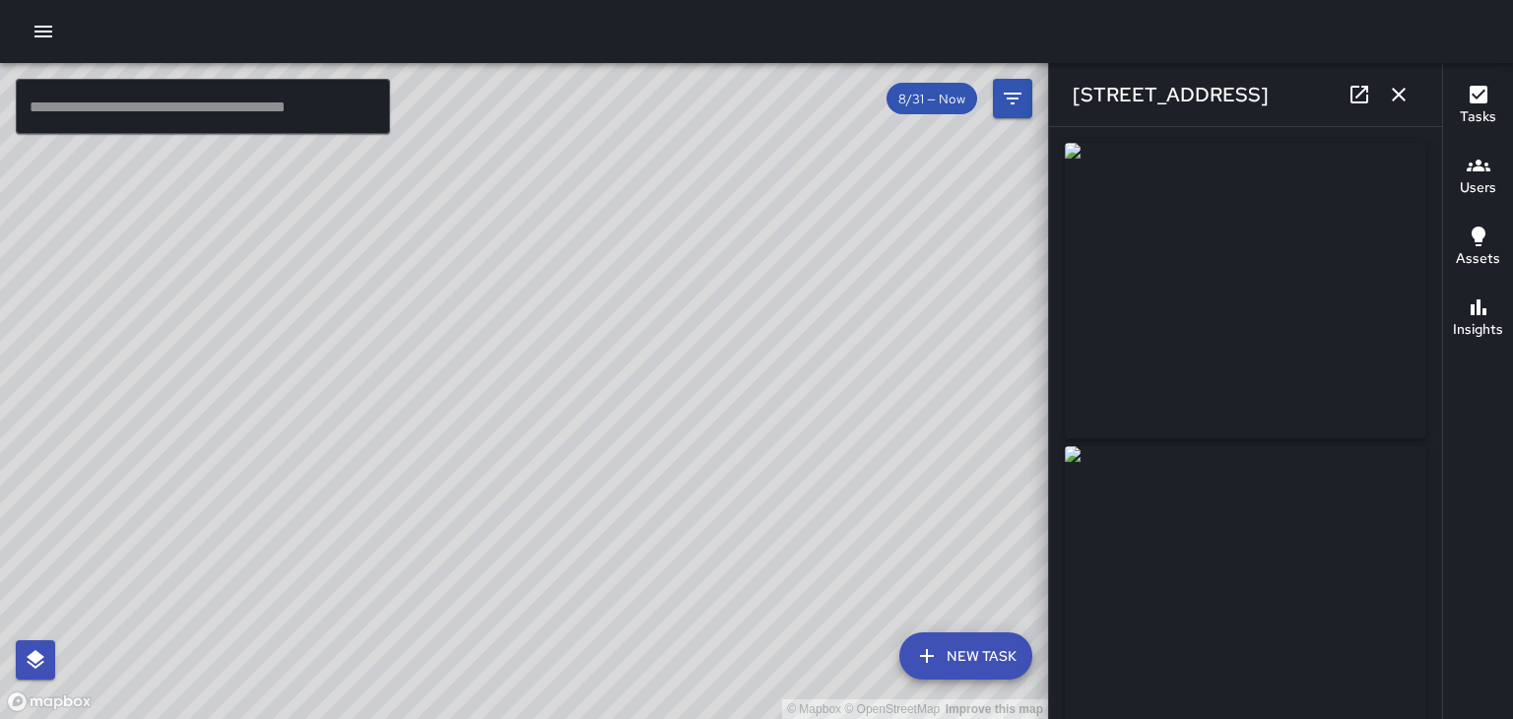
click at [1365, 93] on icon at bounding box center [1359, 95] width 24 height 24
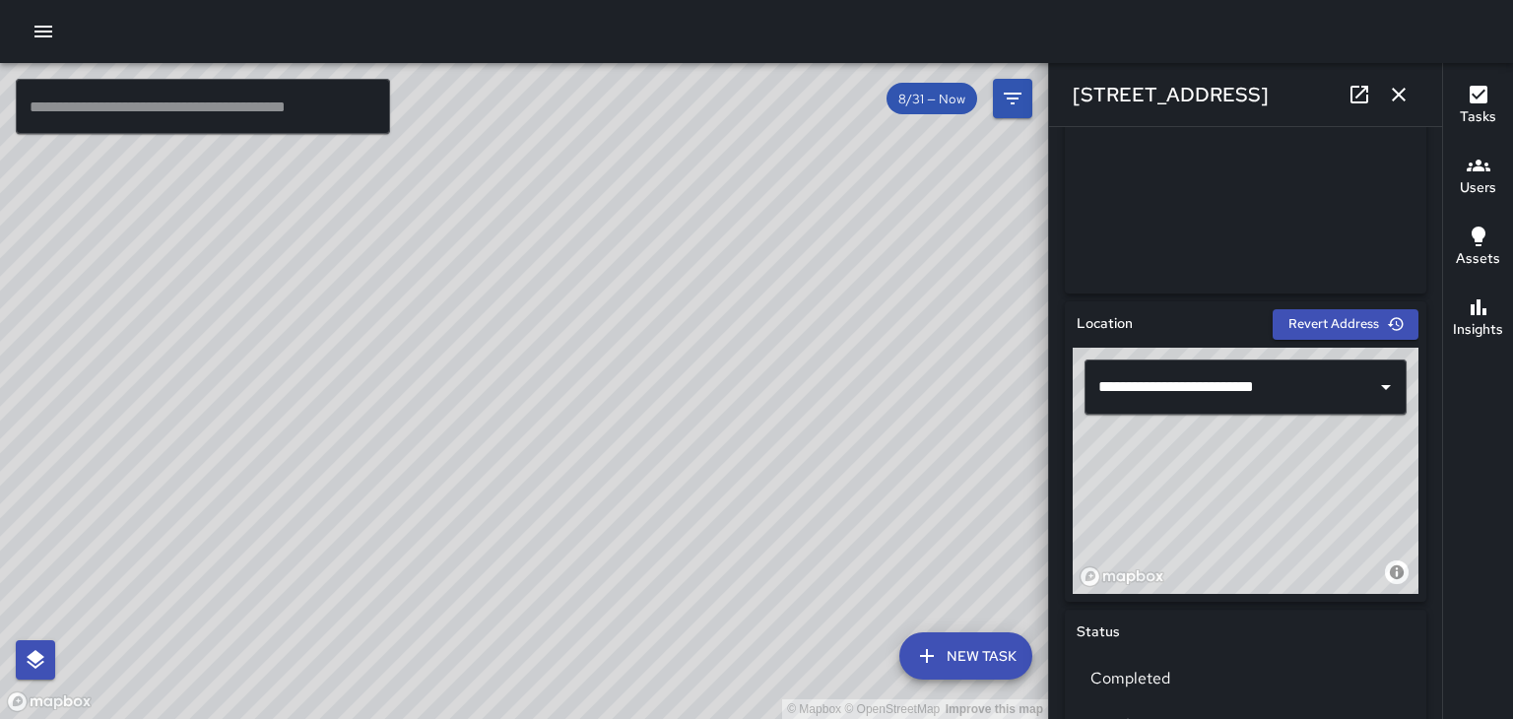
scroll to position [474, 0]
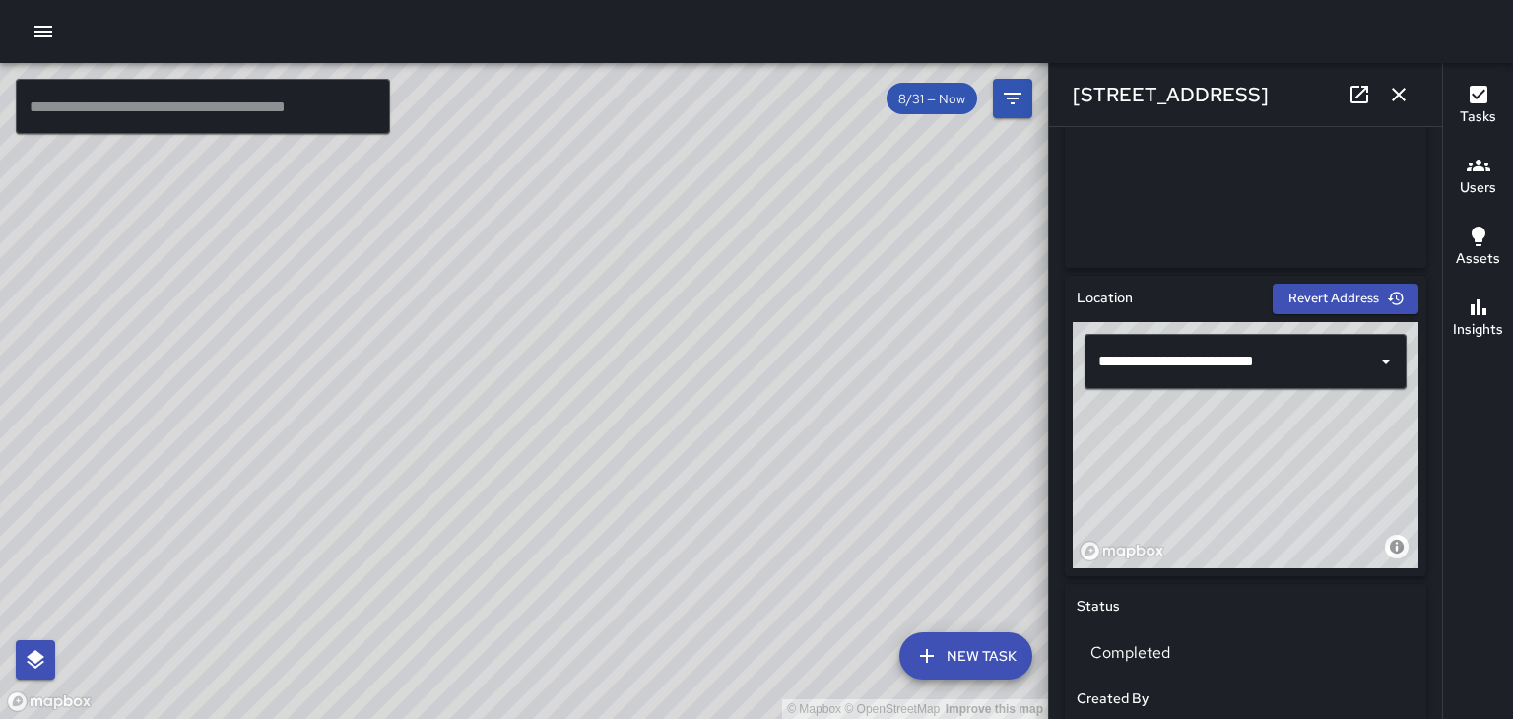
click at [1396, 89] on icon "button" at bounding box center [1399, 95] width 24 height 24
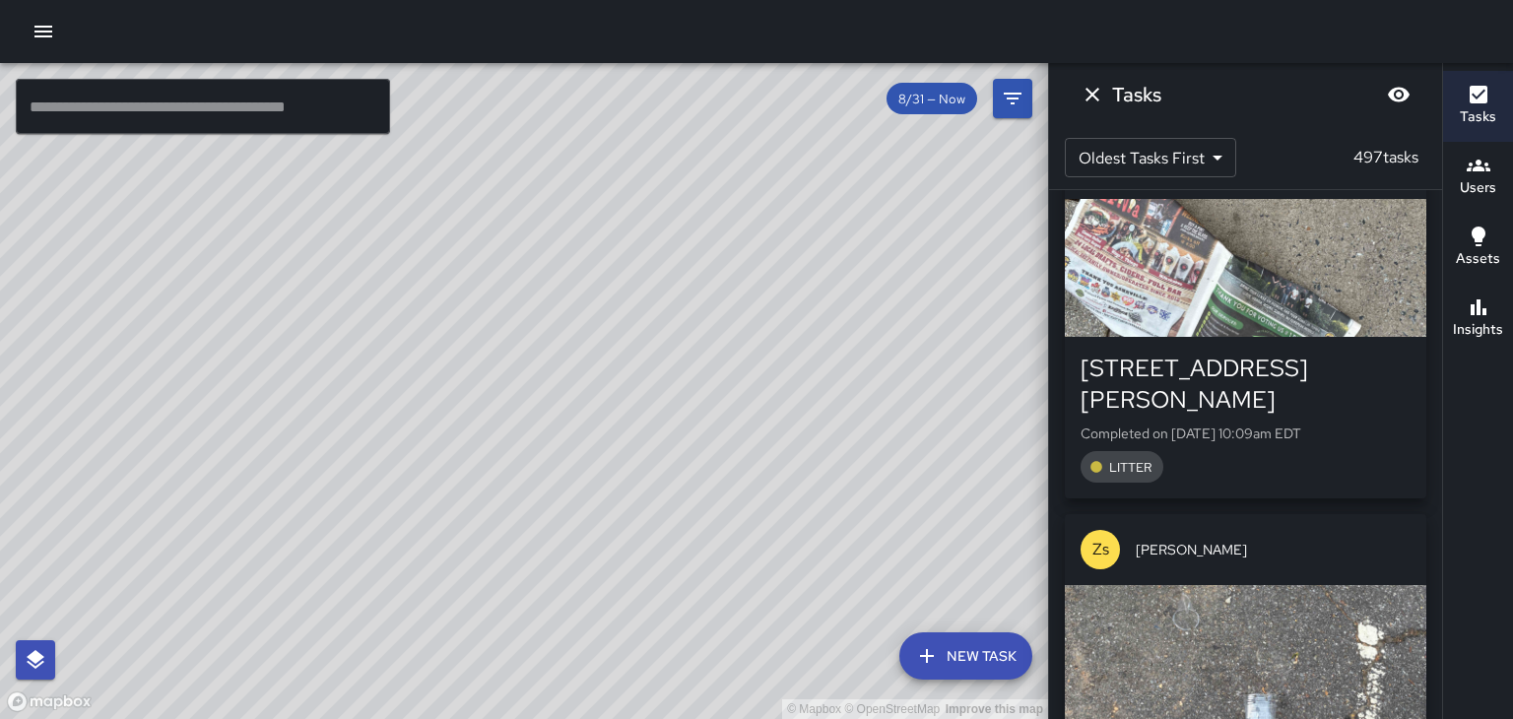
scroll to position [38413, 0]
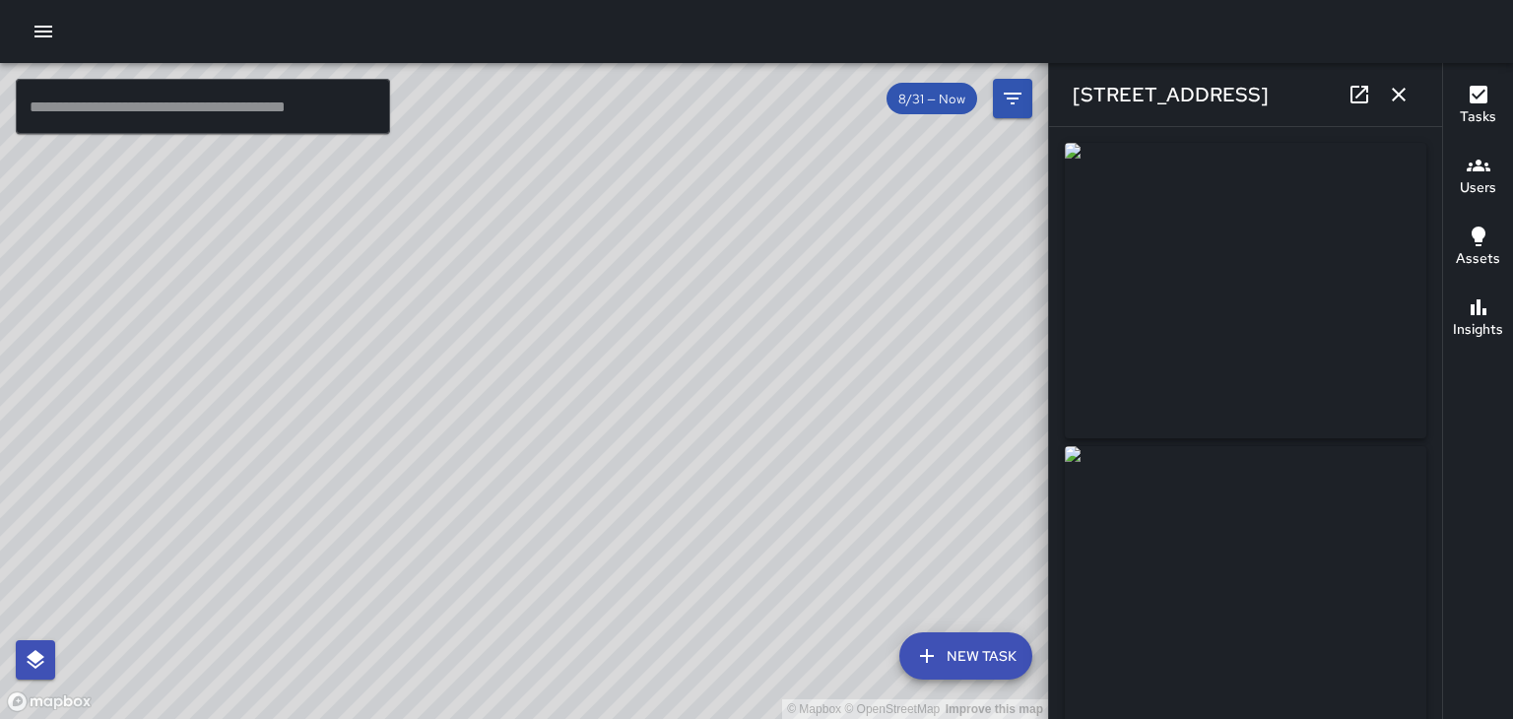
click at [1398, 95] on icon "button" at bounding box center [1398, 95] width 14 height 14
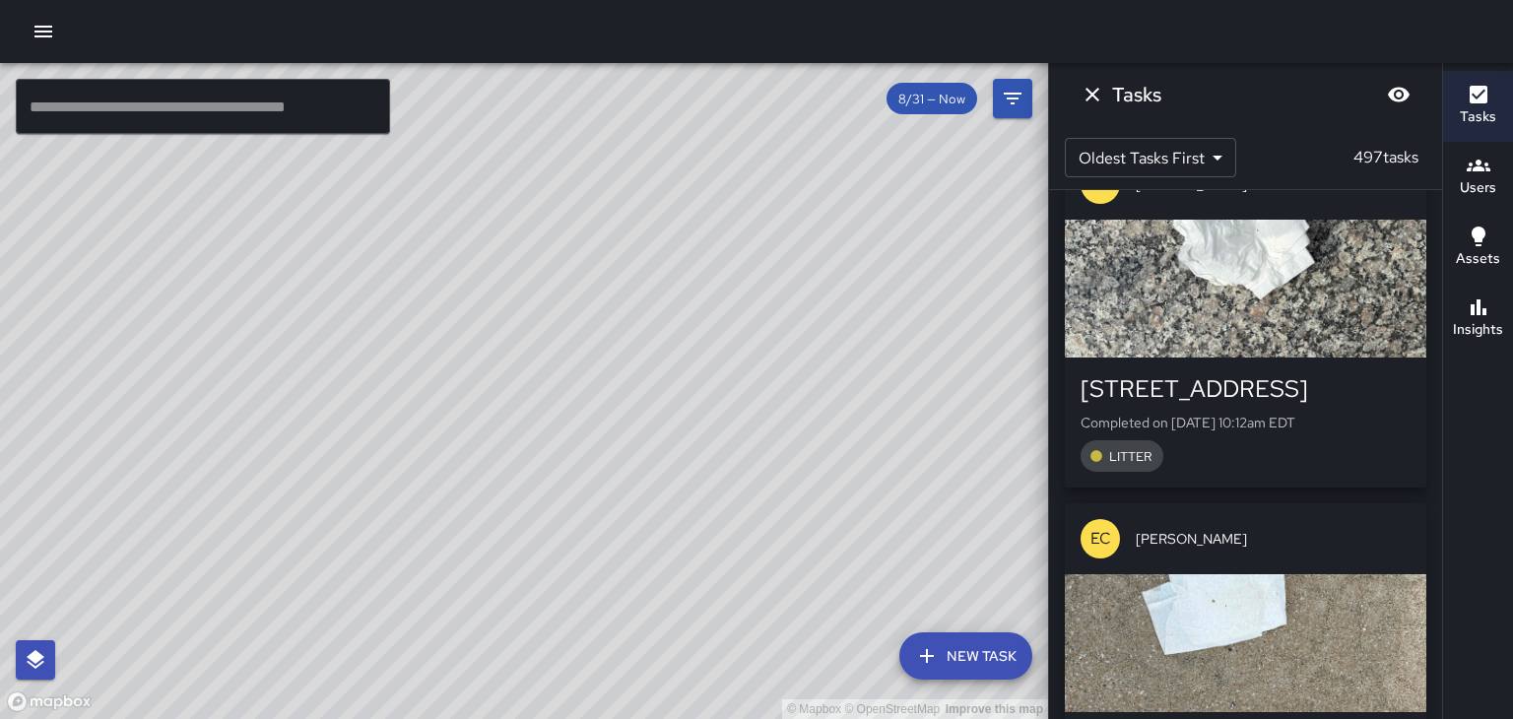
scroll to position [40550, 0]
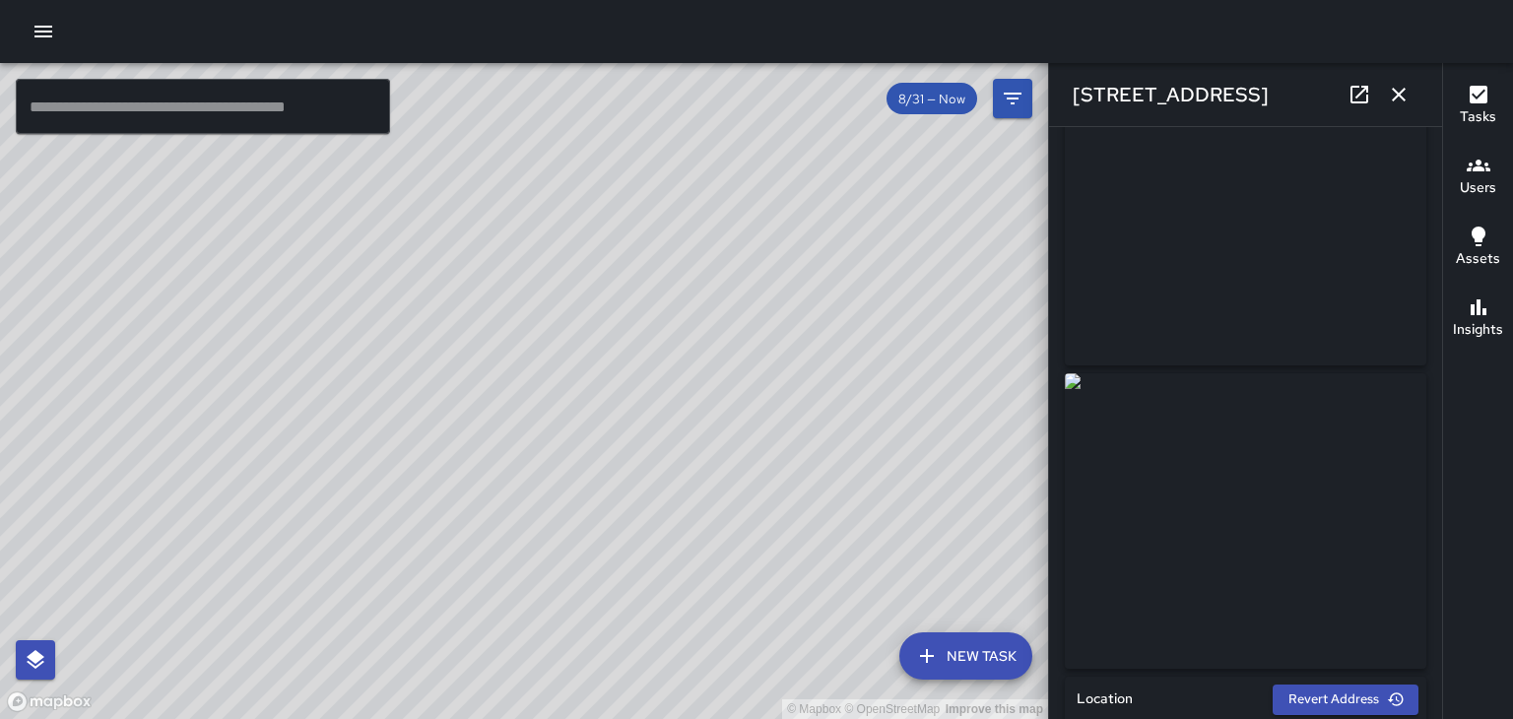
scroll to position [0, 0]
click at [1379, 94] on button "button" at bounding box center [1398, 94] width 39 height 39
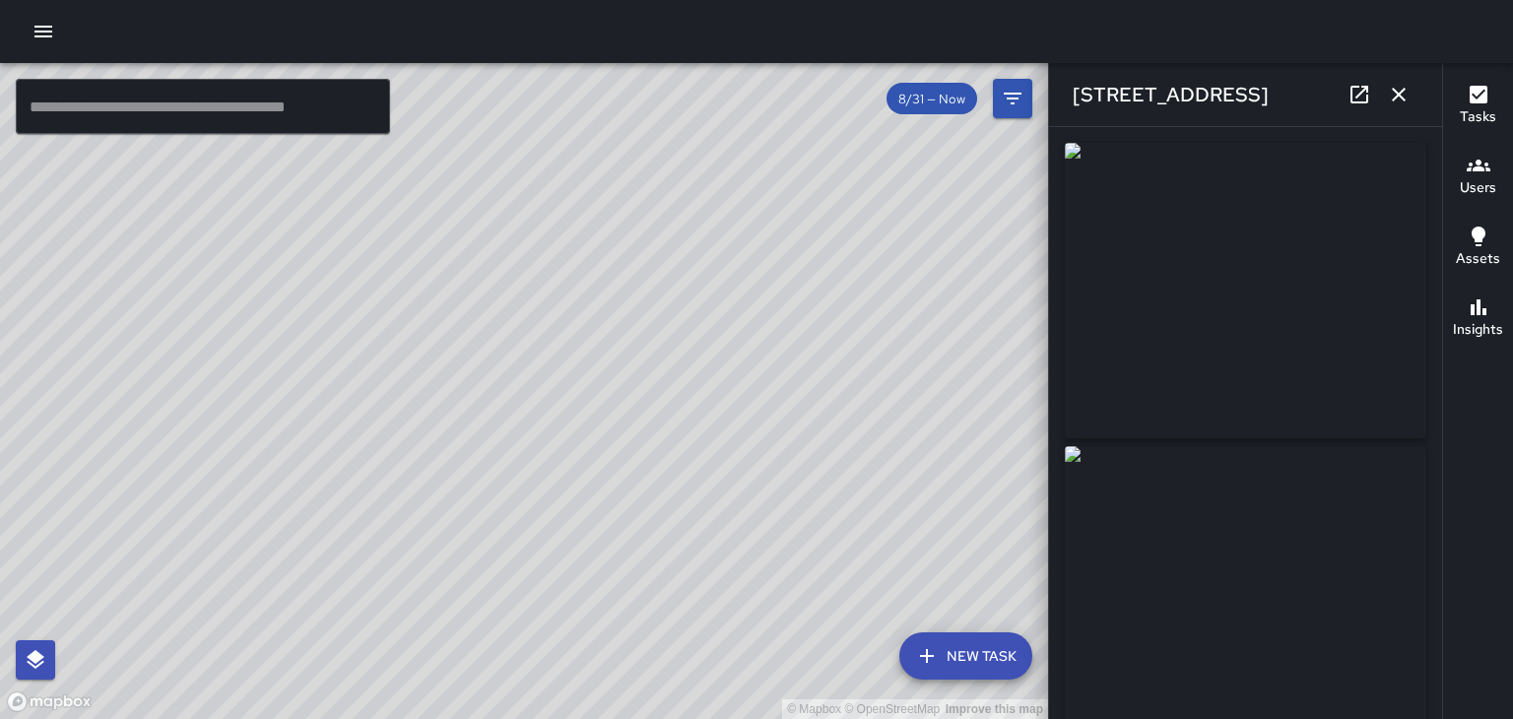
click at [1360, 97] on icon at bounding box center [1359, 95] width 24 height 24
click at [1402, 98] on icon "button" at bounding box center [1398, 95] width 14 height 14
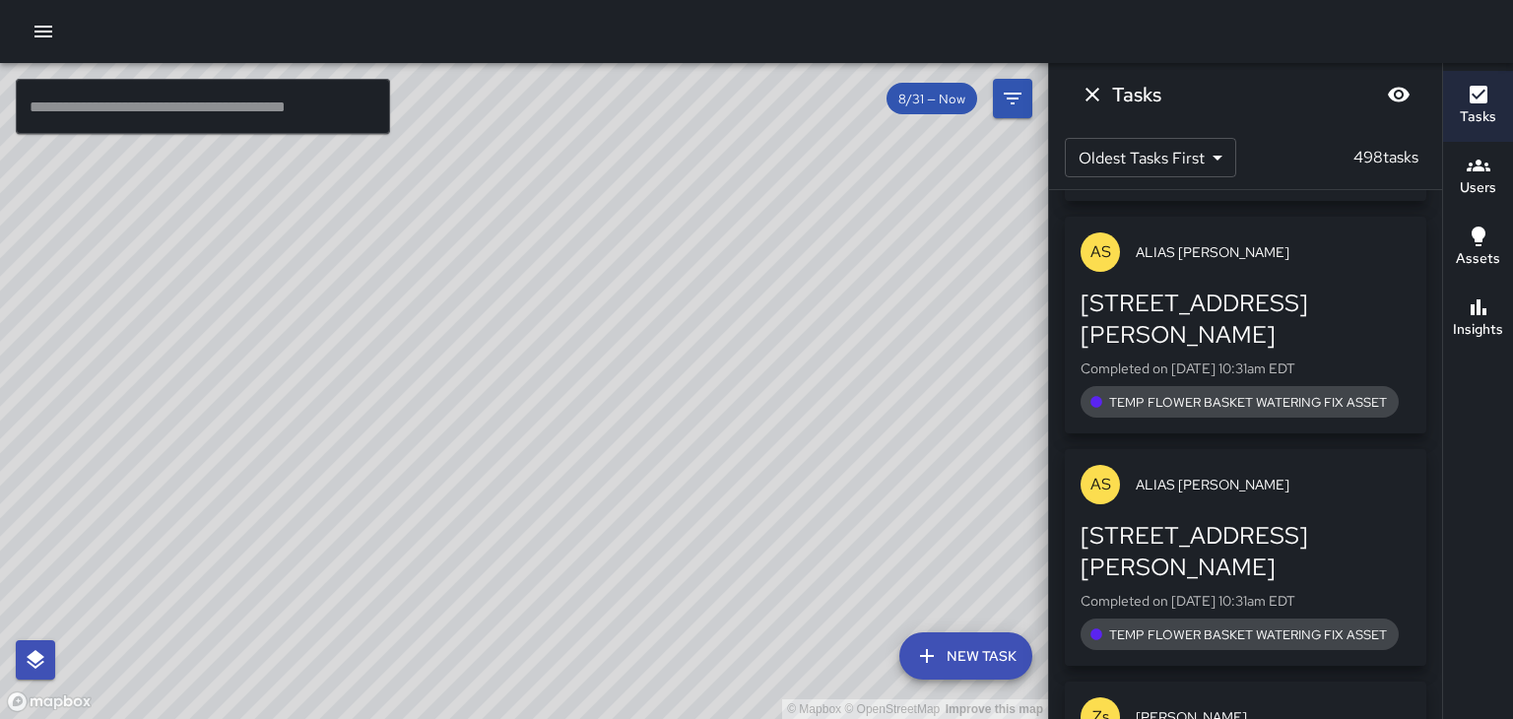
scroll to position [47663, 0]
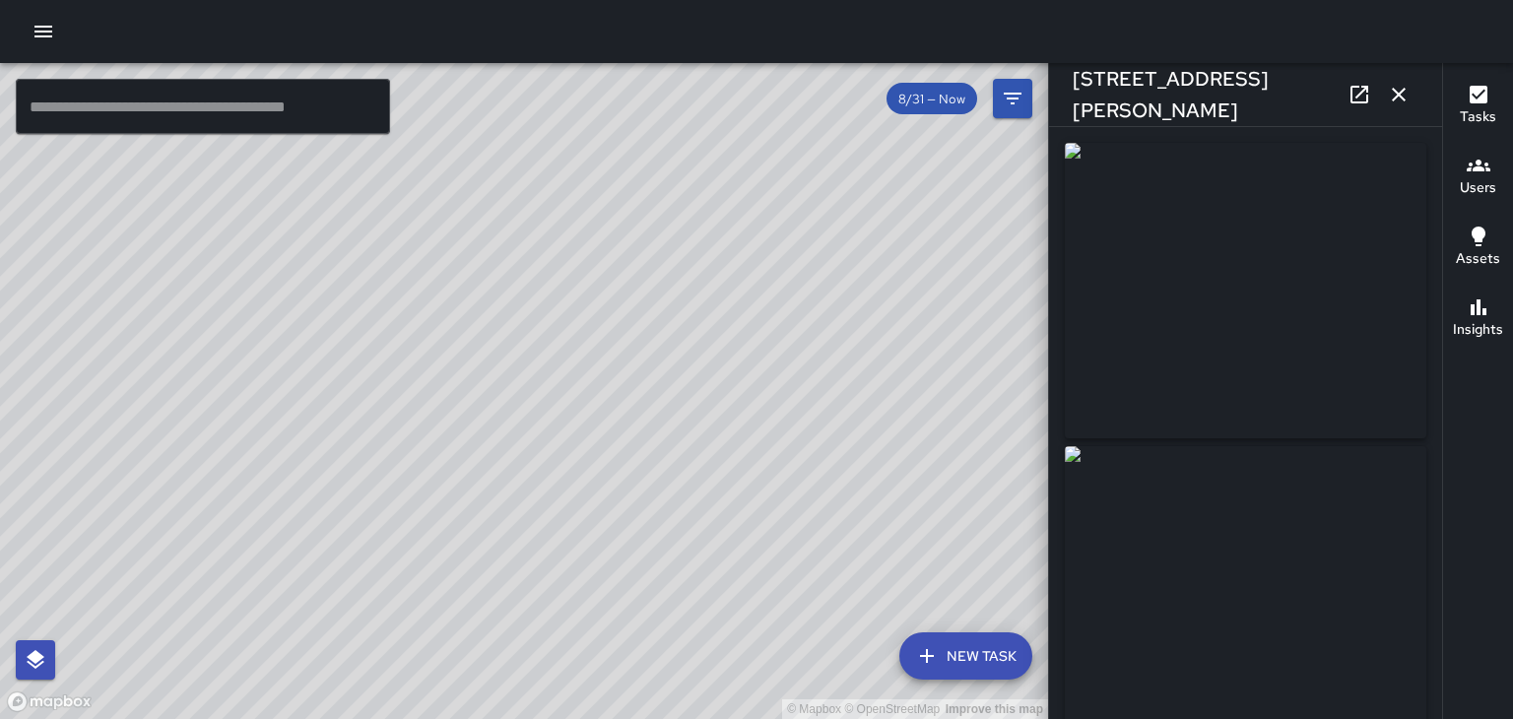
type input "**********"
click at [1398, 105] on icon "button" at bounding box center [1399, 95] width 24 height 24
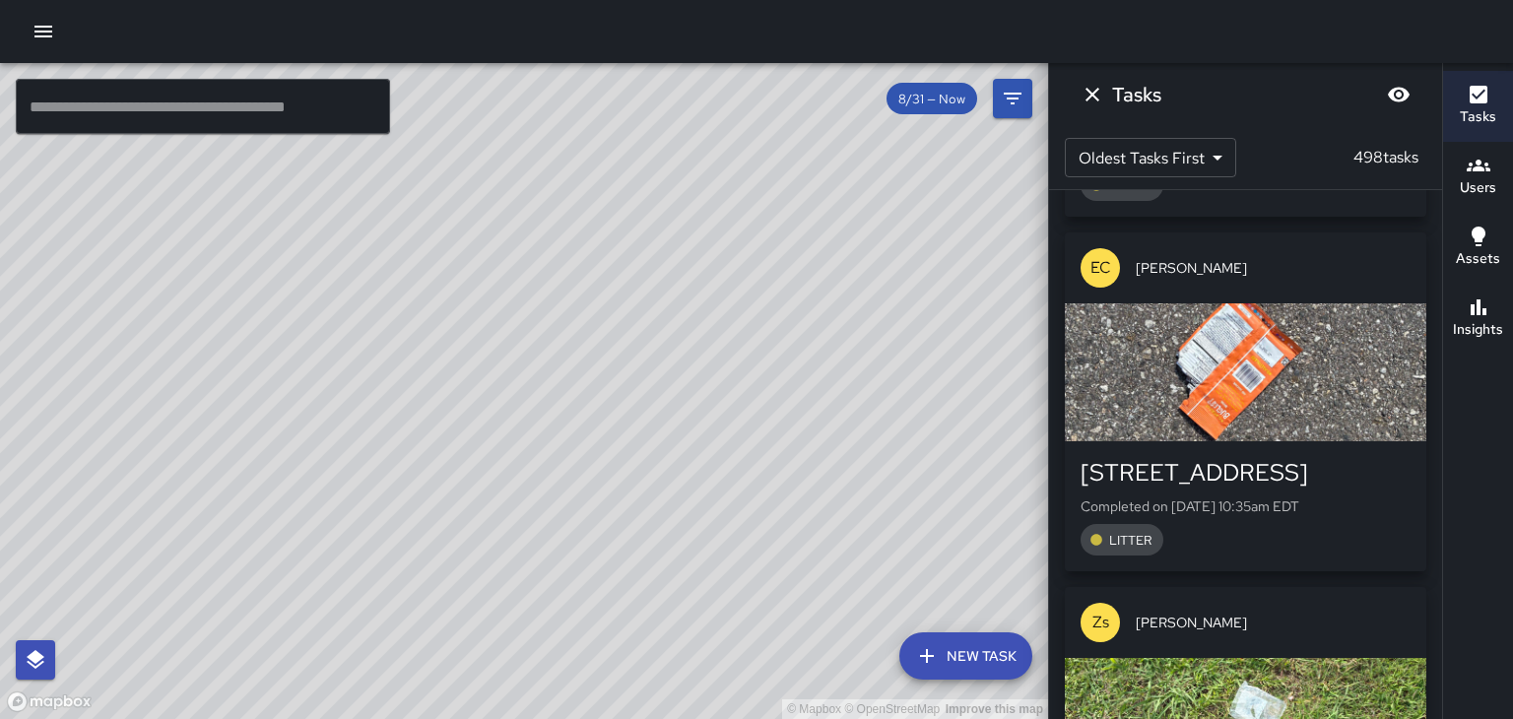
scroll to position [49897, 0]
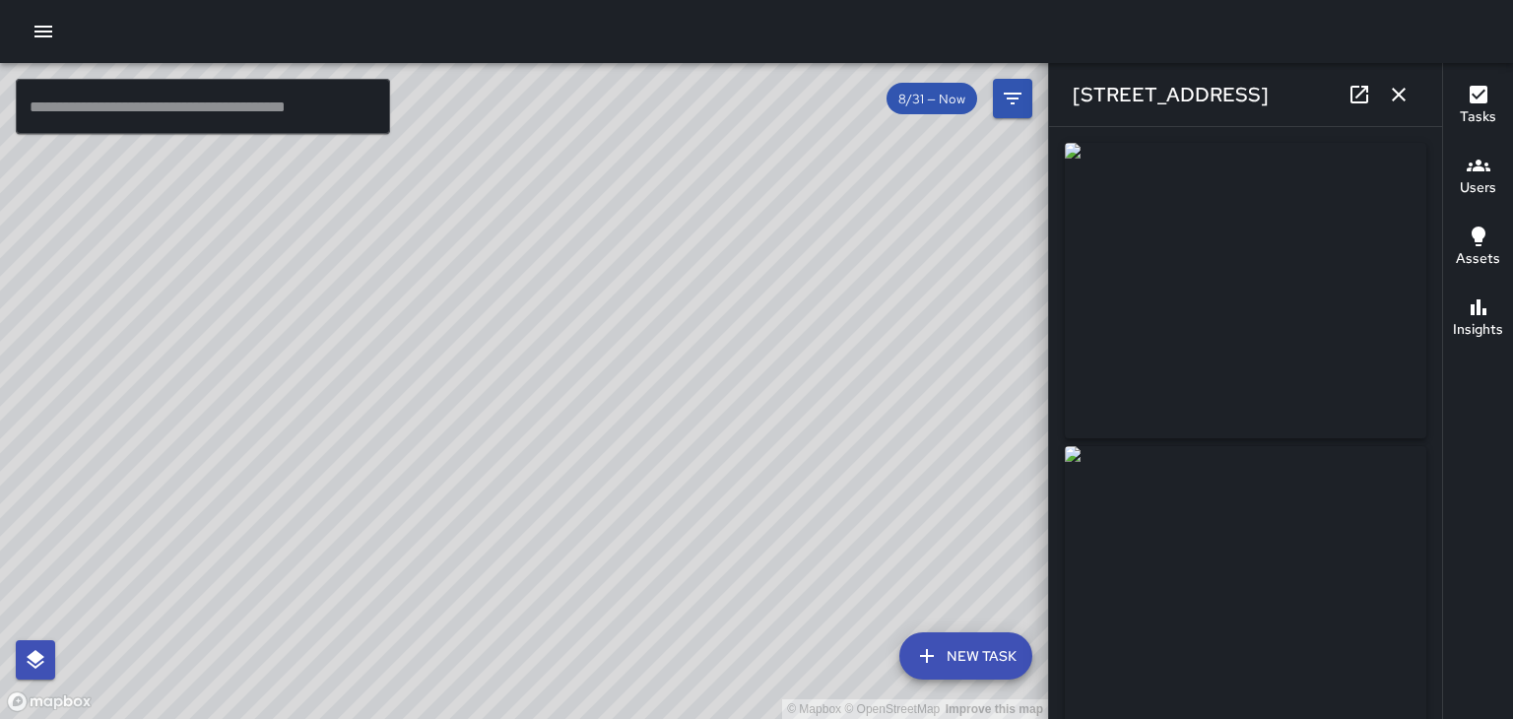
type input "**********"
click at [1398, 110] on button "button" at bounding box center [1398, 94] width 39 height 39
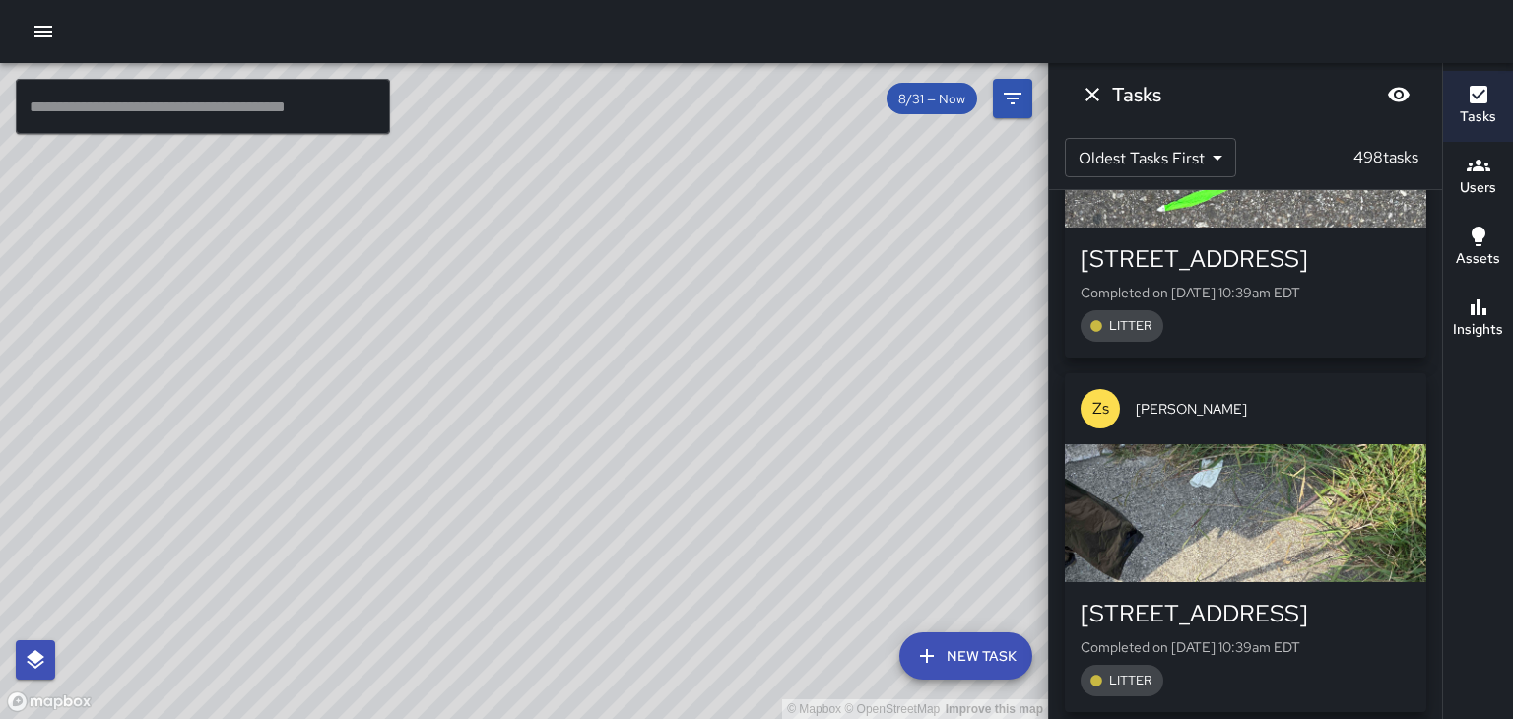
scroll to position [52600, 0]
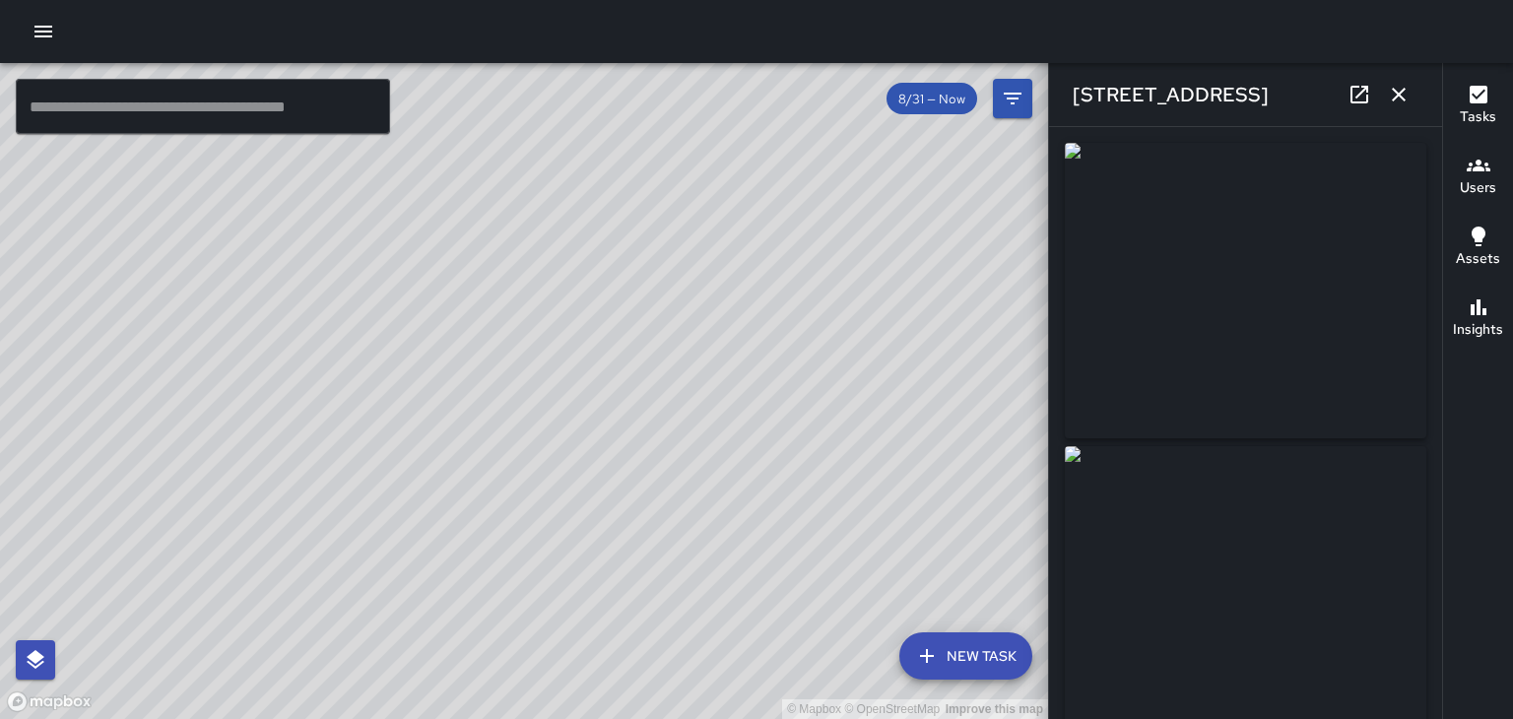
type input "**********"
click at [1398, 95] on icon "button" at bounding box center [1398, 95] width 14 height 14
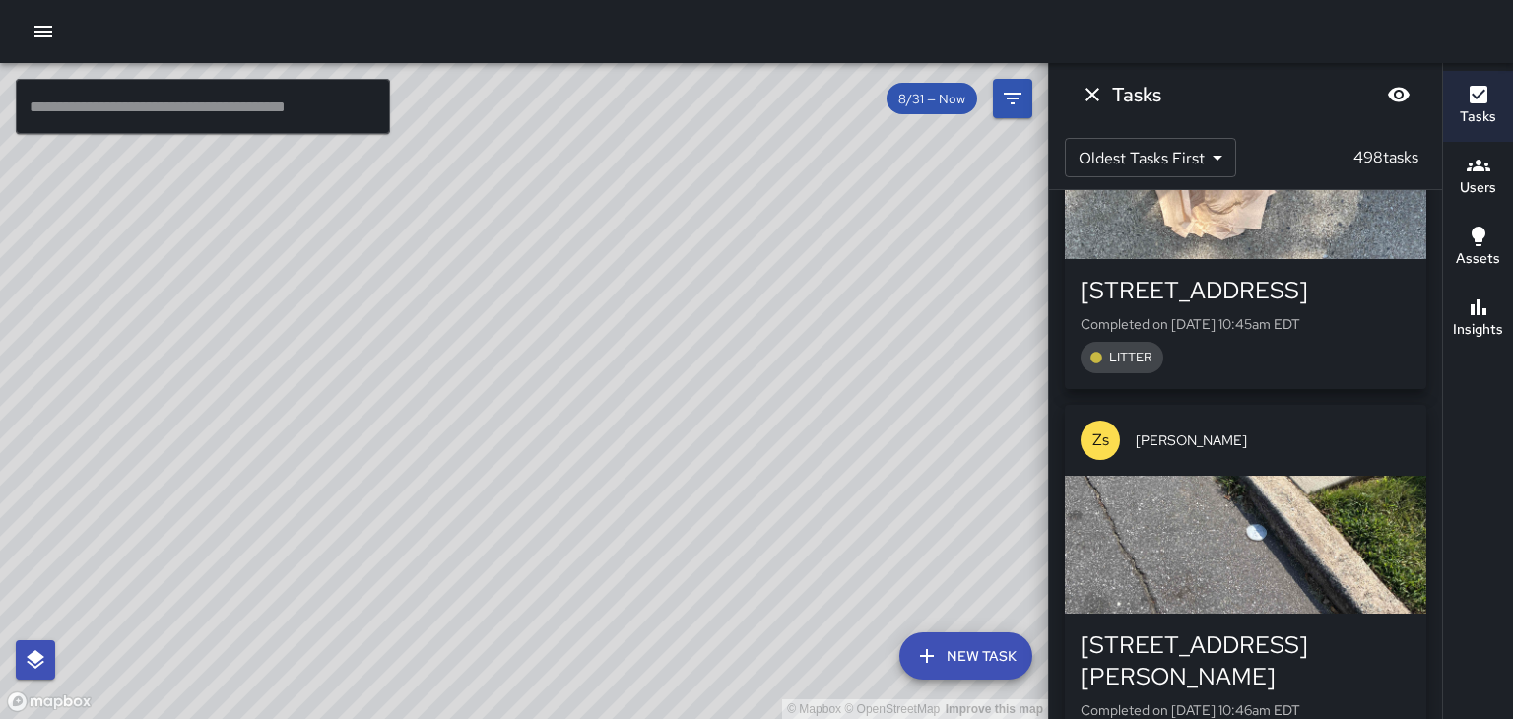
scroll to position [55402, 0]
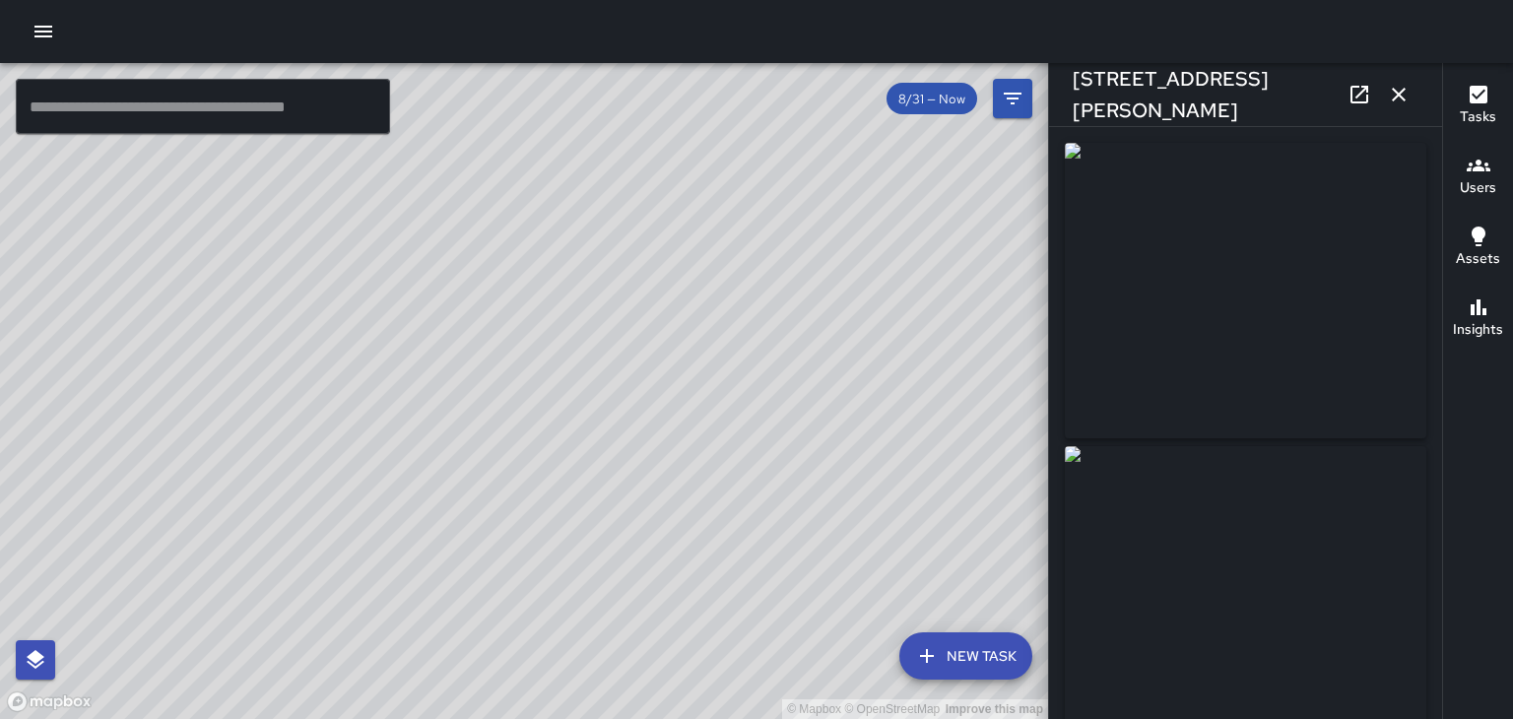
type input "**********"
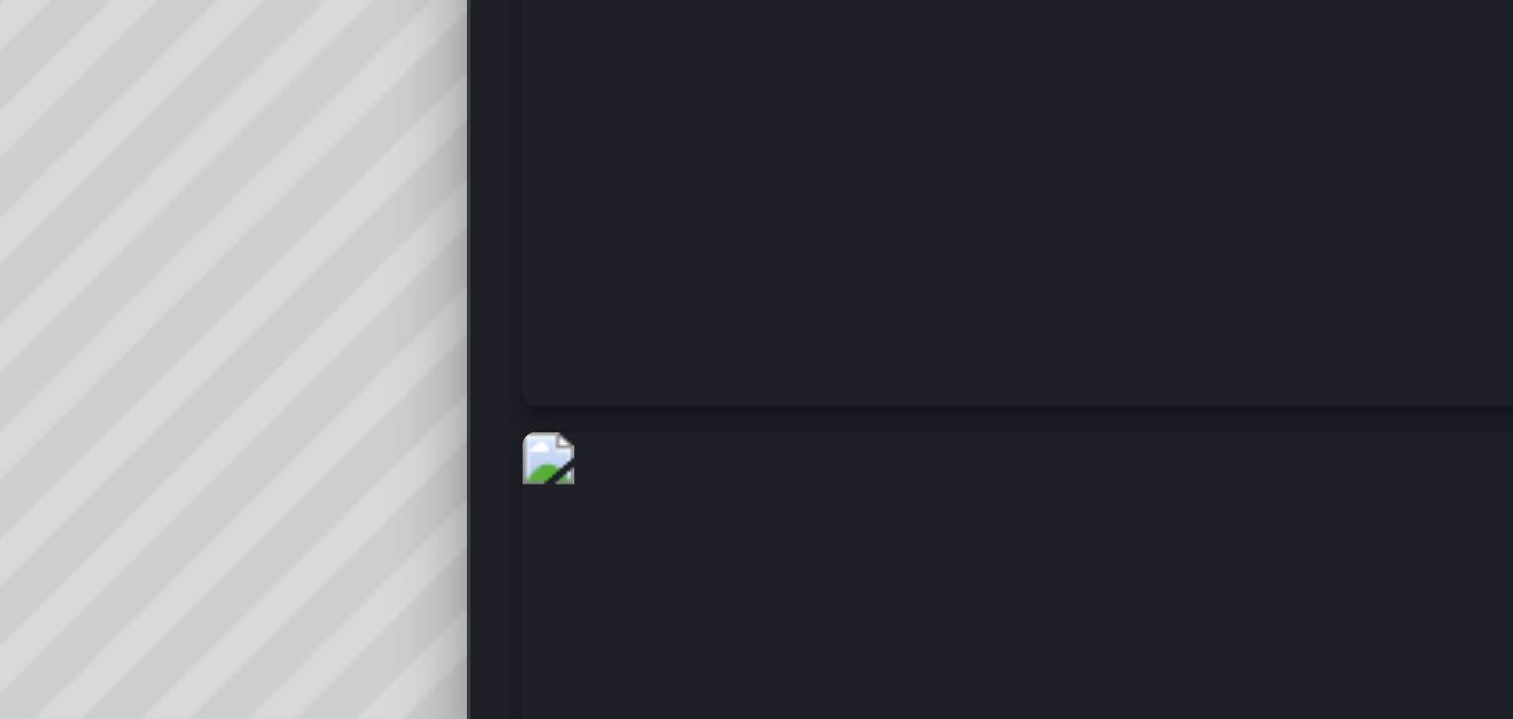
scroll to position [0, 0]
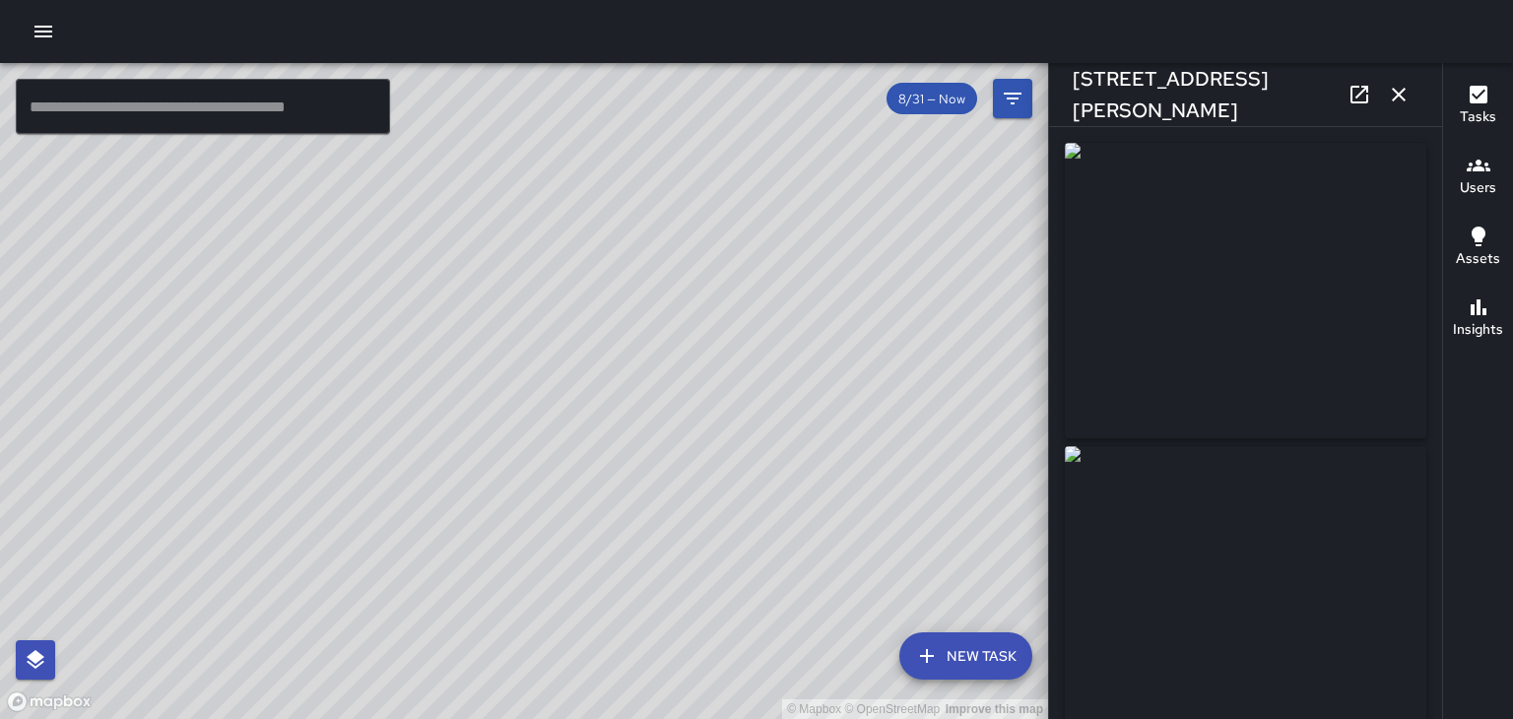
click at [1406, 96] on icon "button" at bounding box center [1399, 95] width 24 height 24
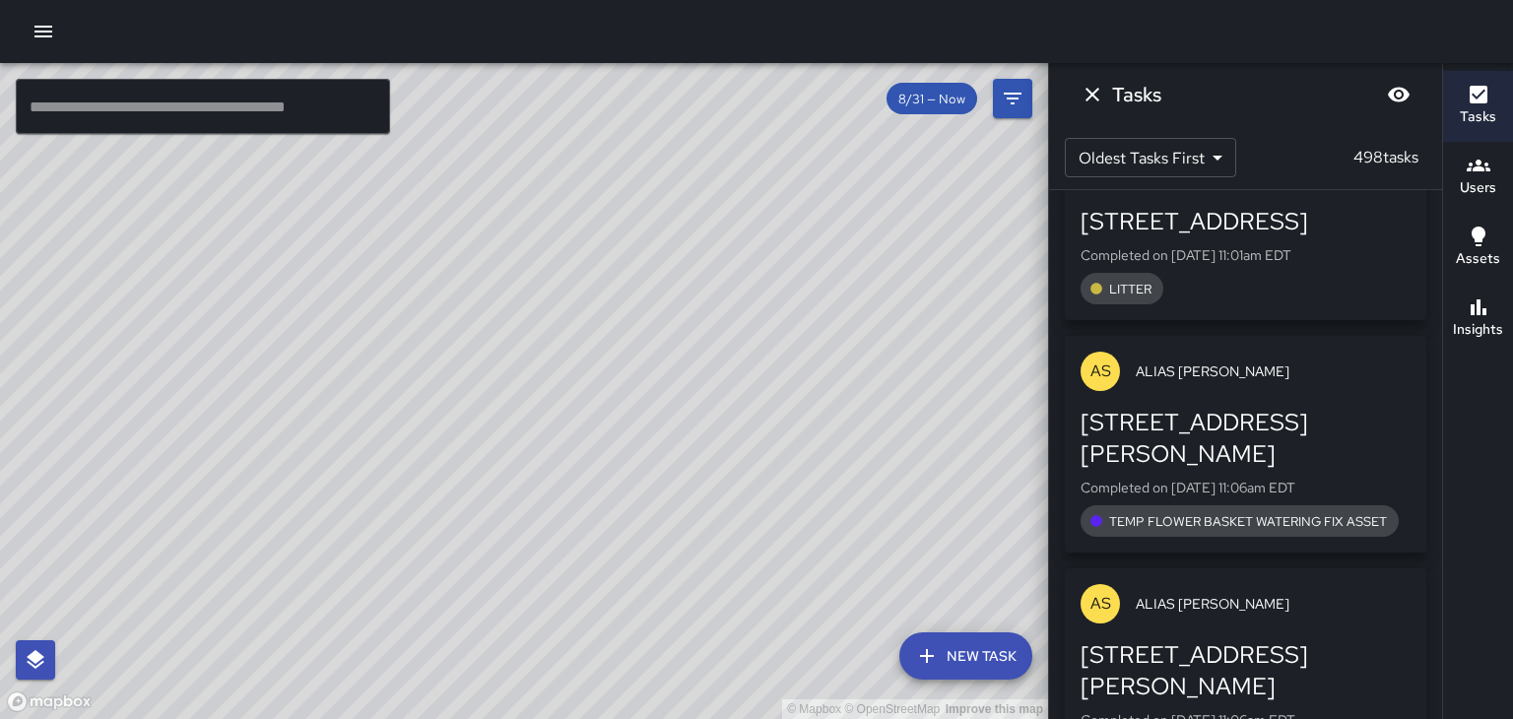
scroll to position [59535, 0]
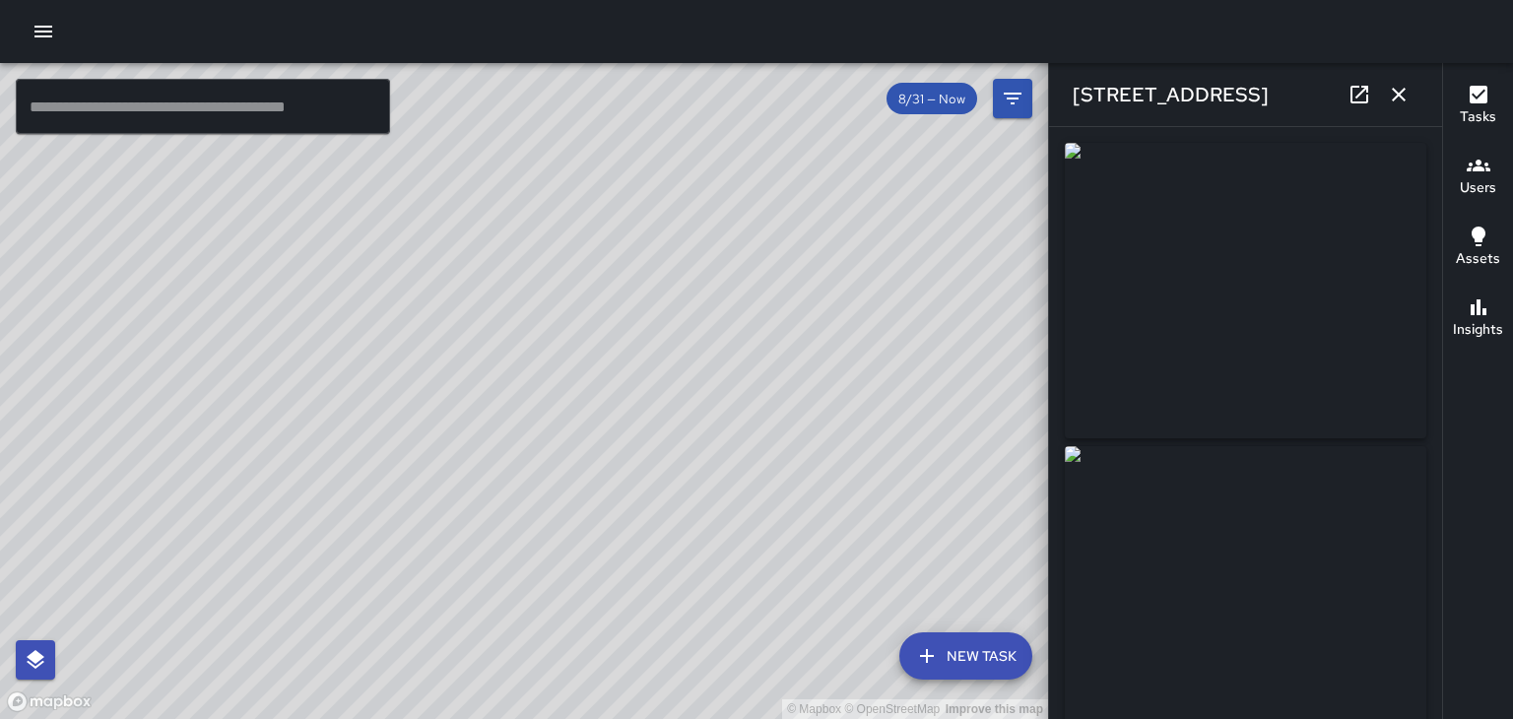
click at [1398, 106] on button "button" at bounding box center [1398, 94] width 39 height 39
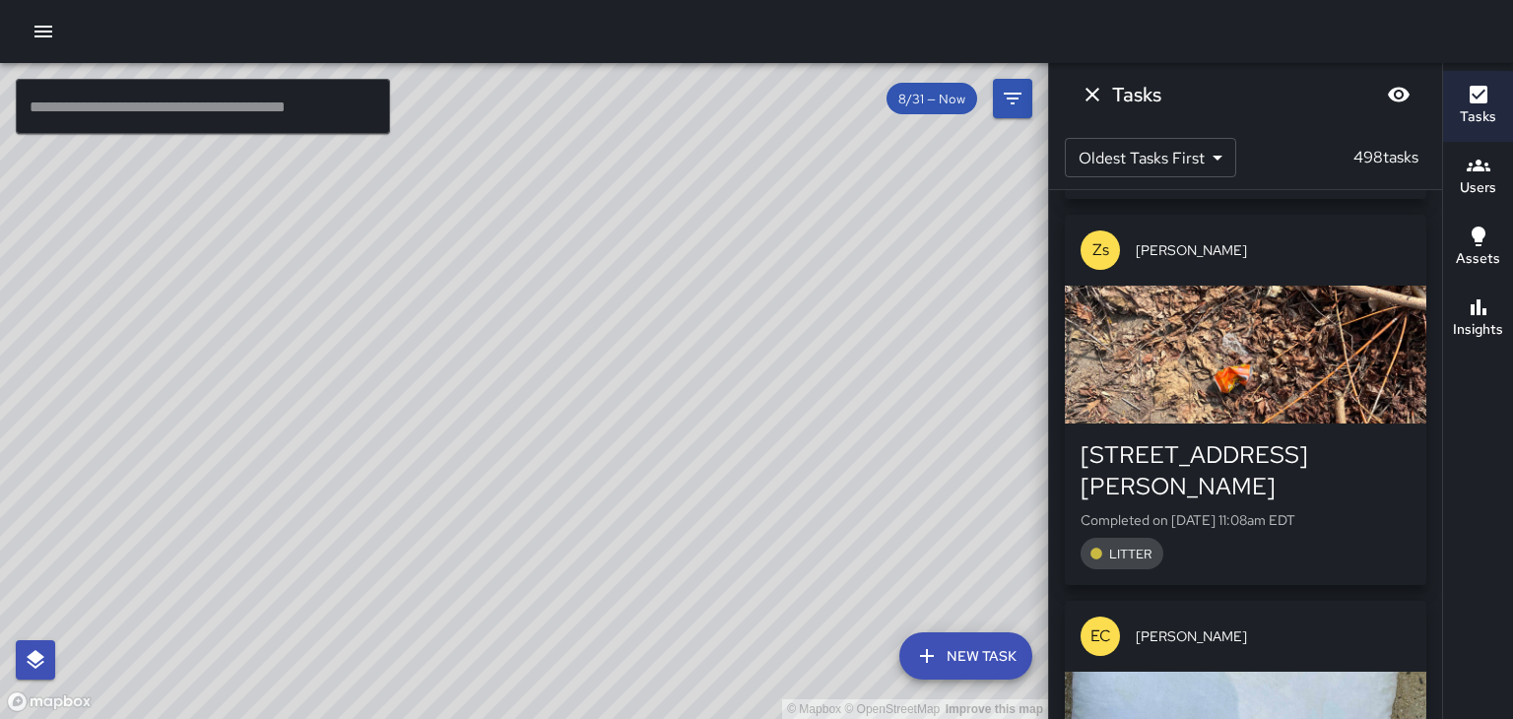
scroll to position [61212, 0]
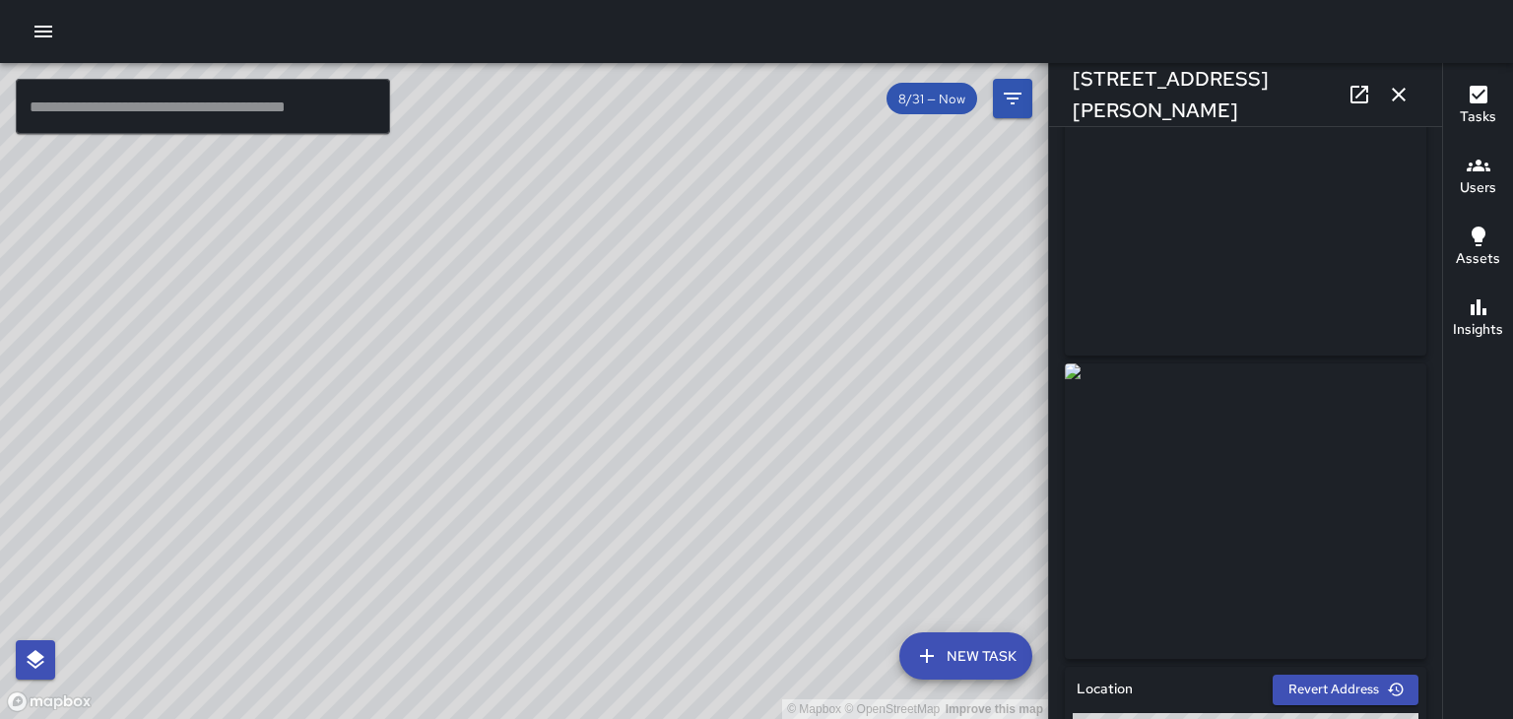
scroll to position [0, 0]
click at [1398, 84] on icon "button" at bounding box center [1399, 95] width 24 height 24
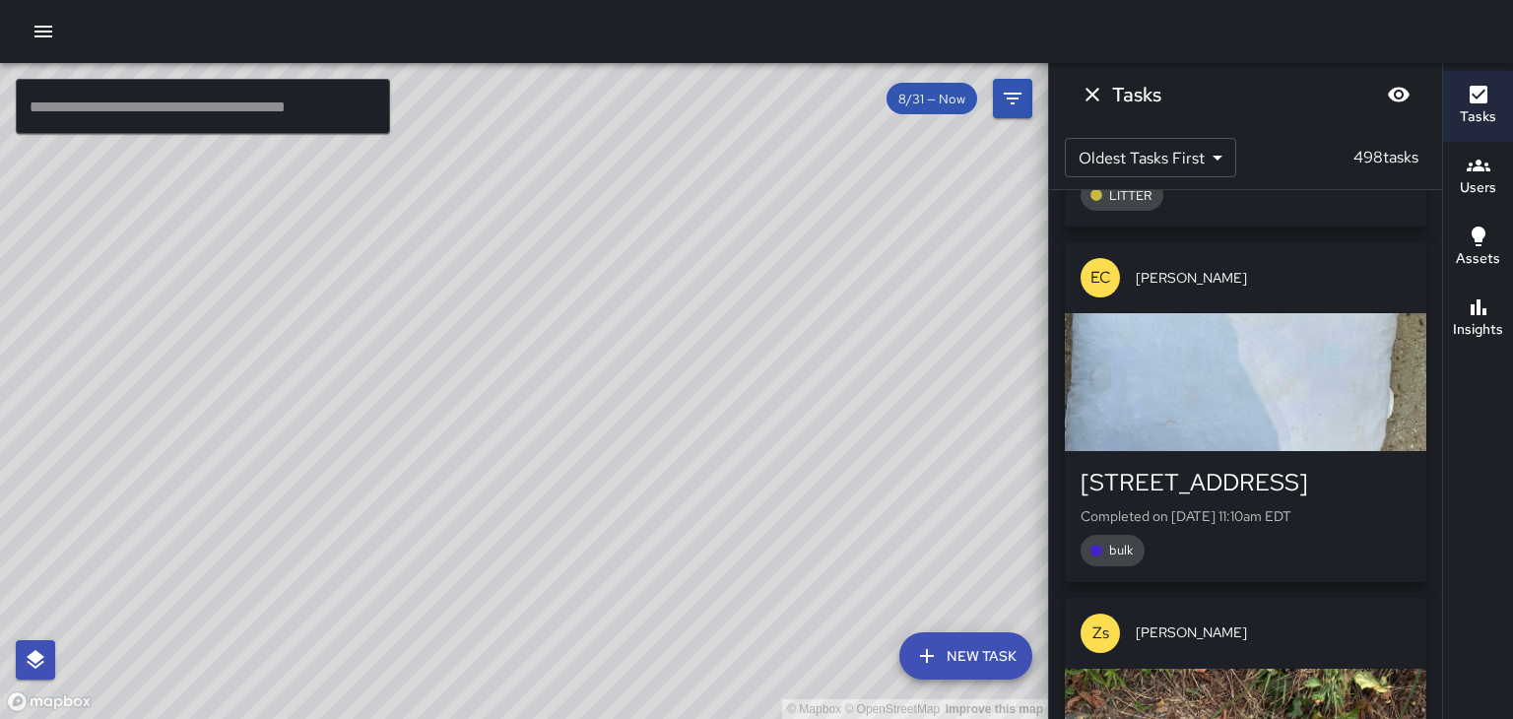
scroll to position [61572, 0]
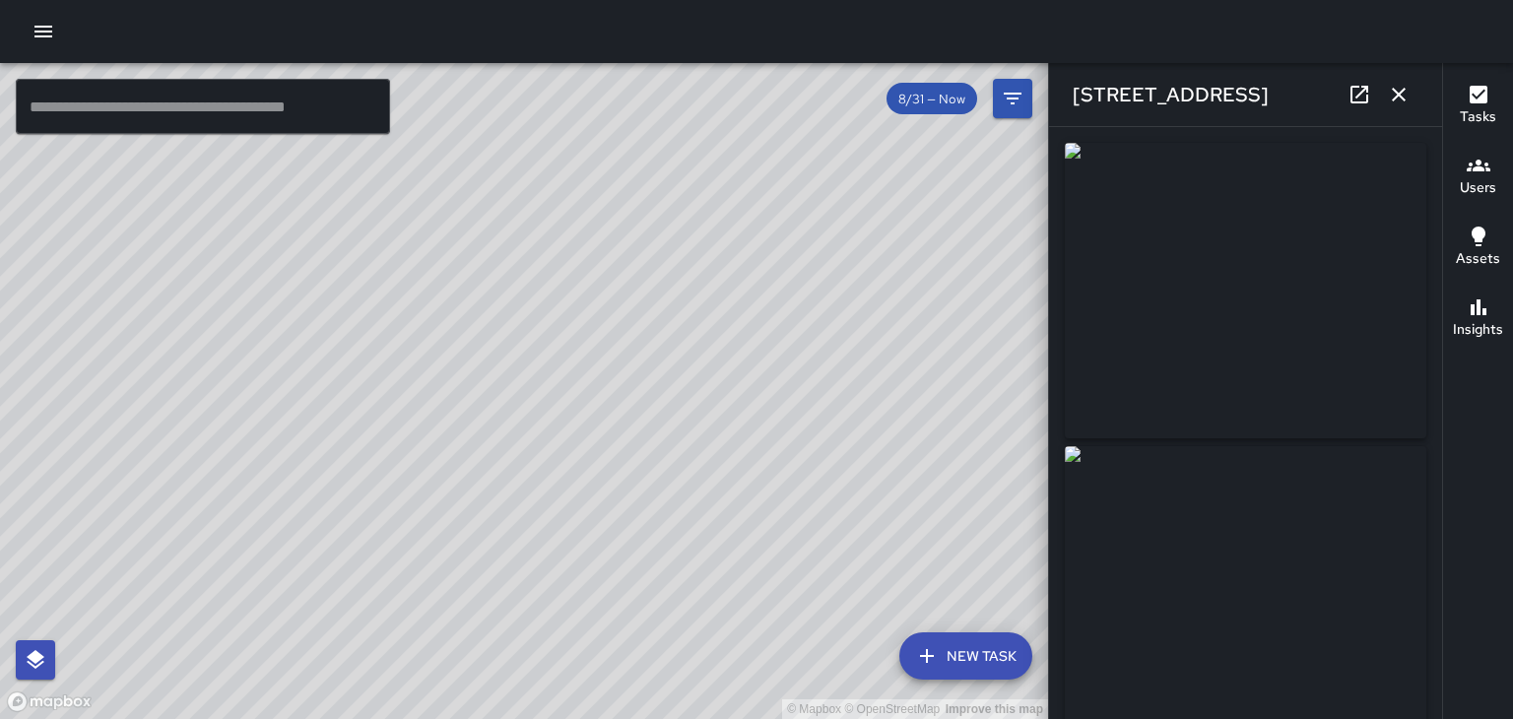
type input "**********"
click at [1411, 106] on button "button" at bounding box center [1398, 94] width 39 height 39
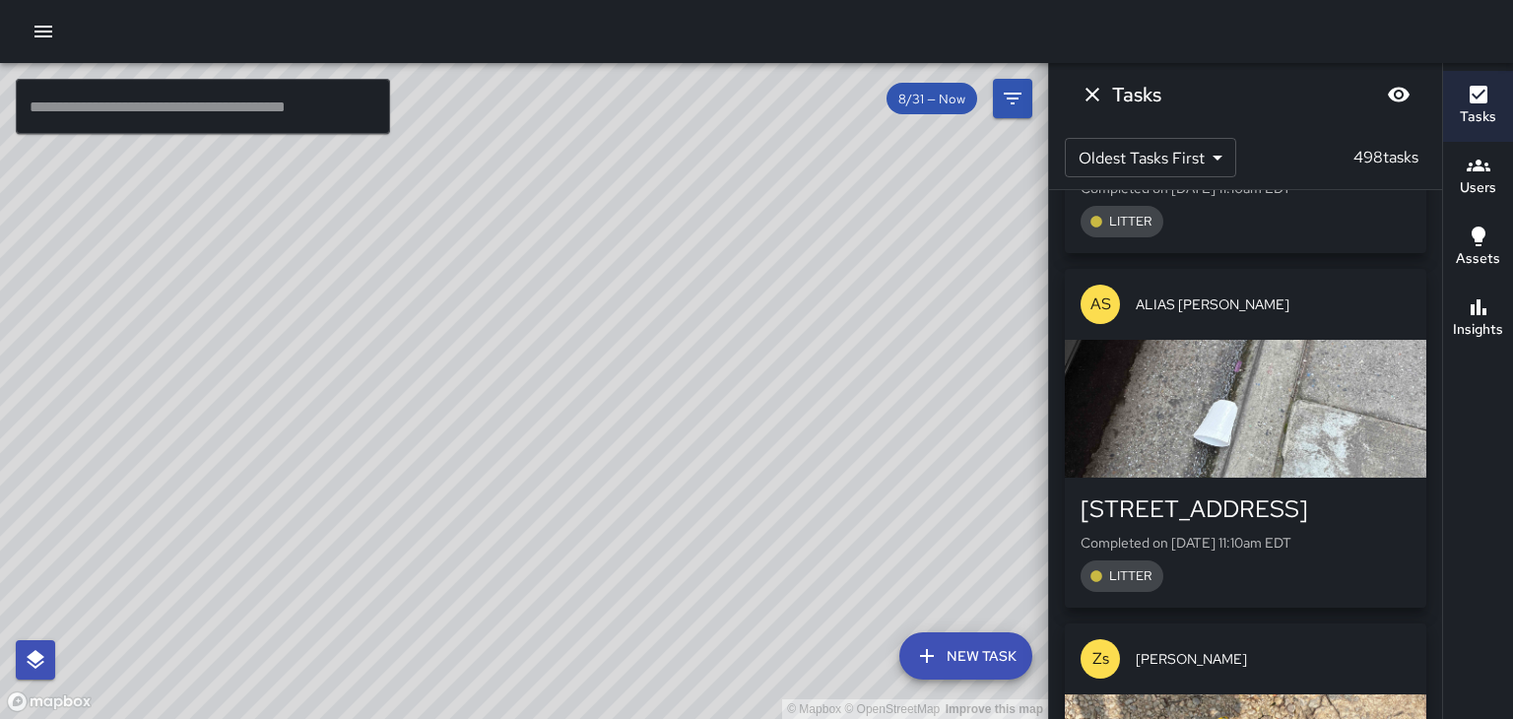
scroll to position [62289, 0]
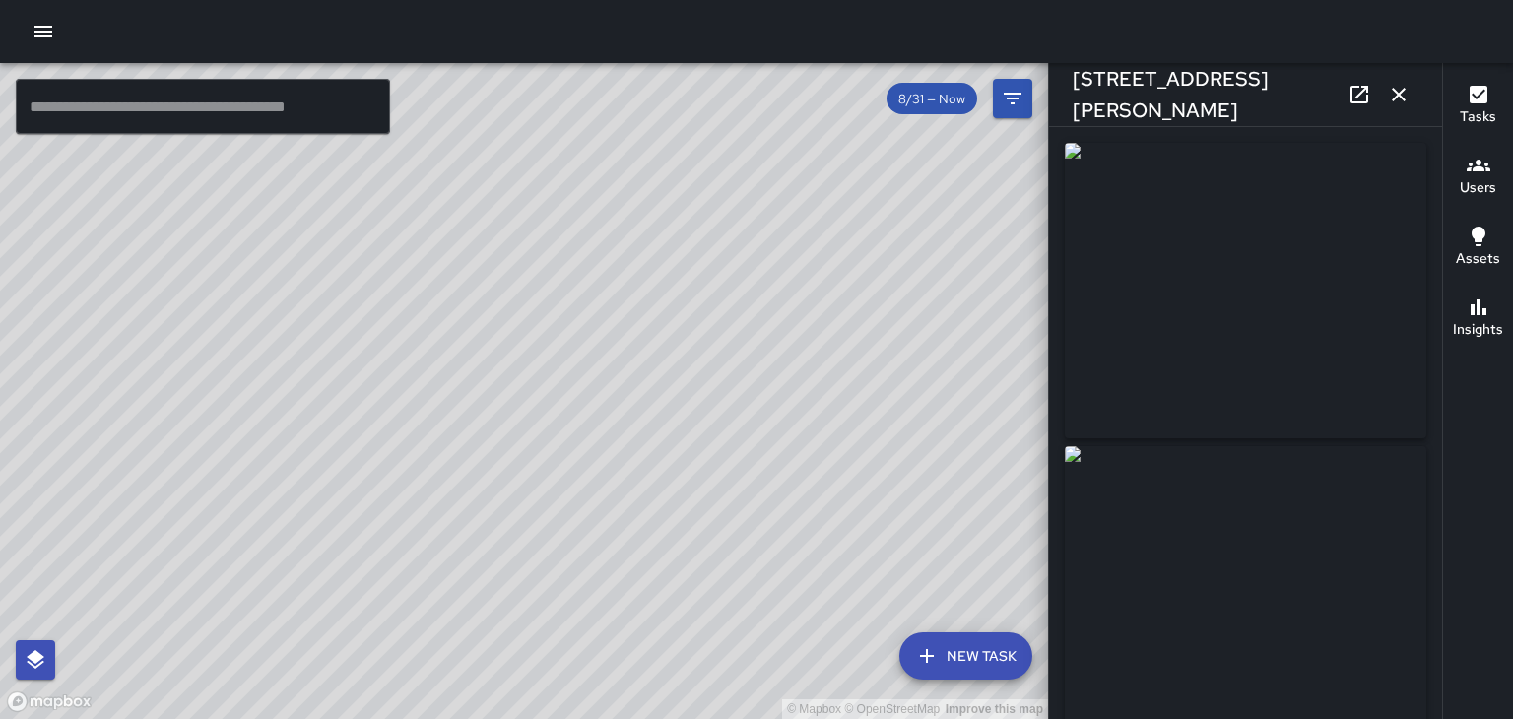
type input "**********"
click at [1402, 95] on icon "button" at bounding box center [1399, 95] width 24 height 24
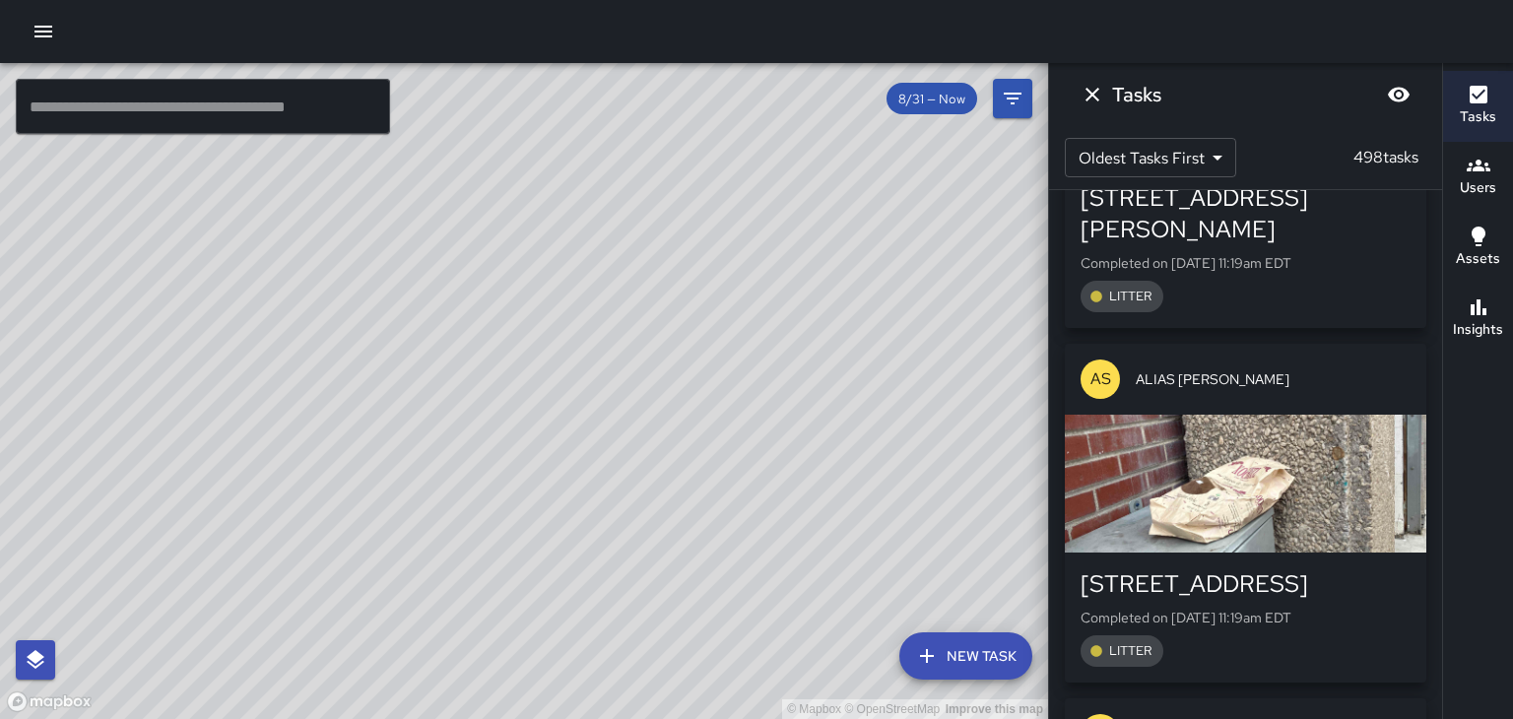
scroll to position [65943, 0]
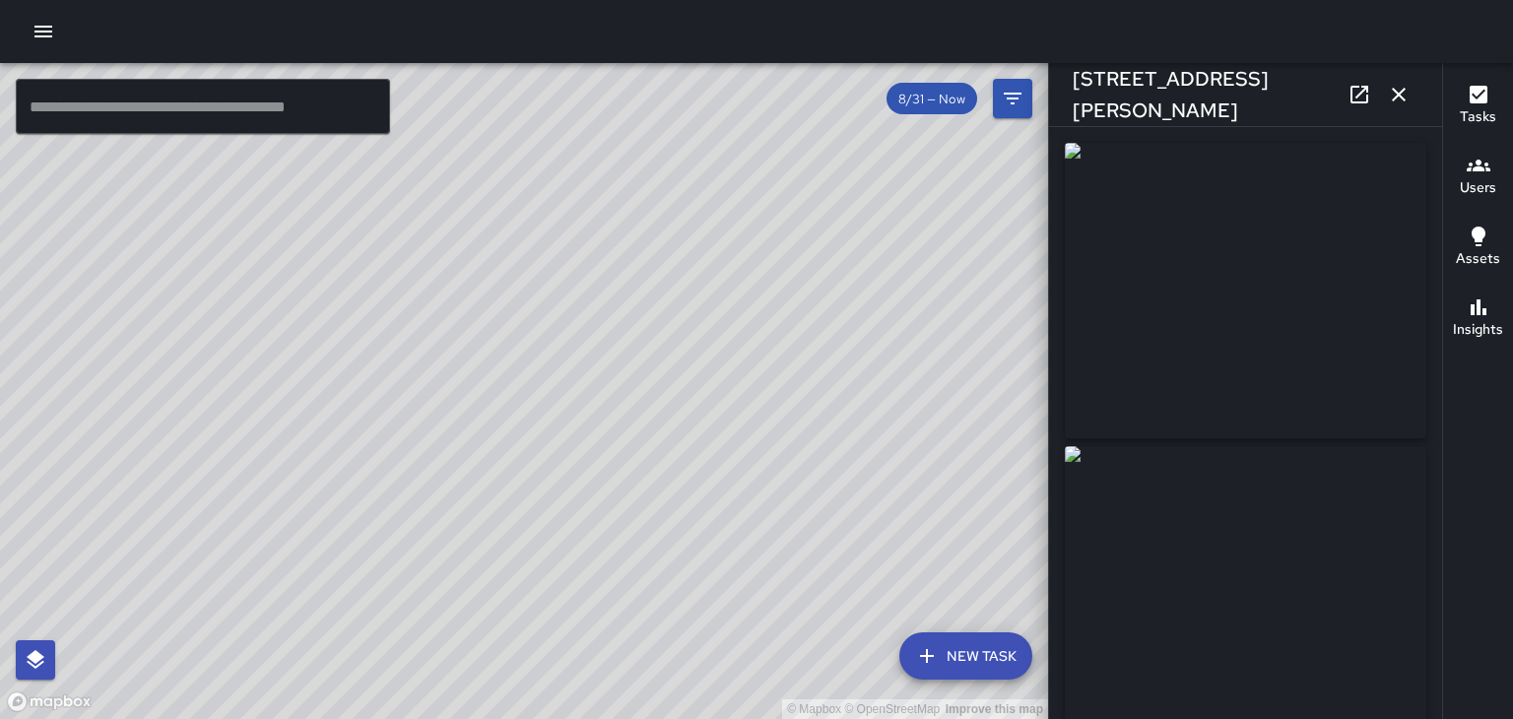
click at [1404, 98] on icon "button" at bounding box center [1399, 95] width 24 height 24
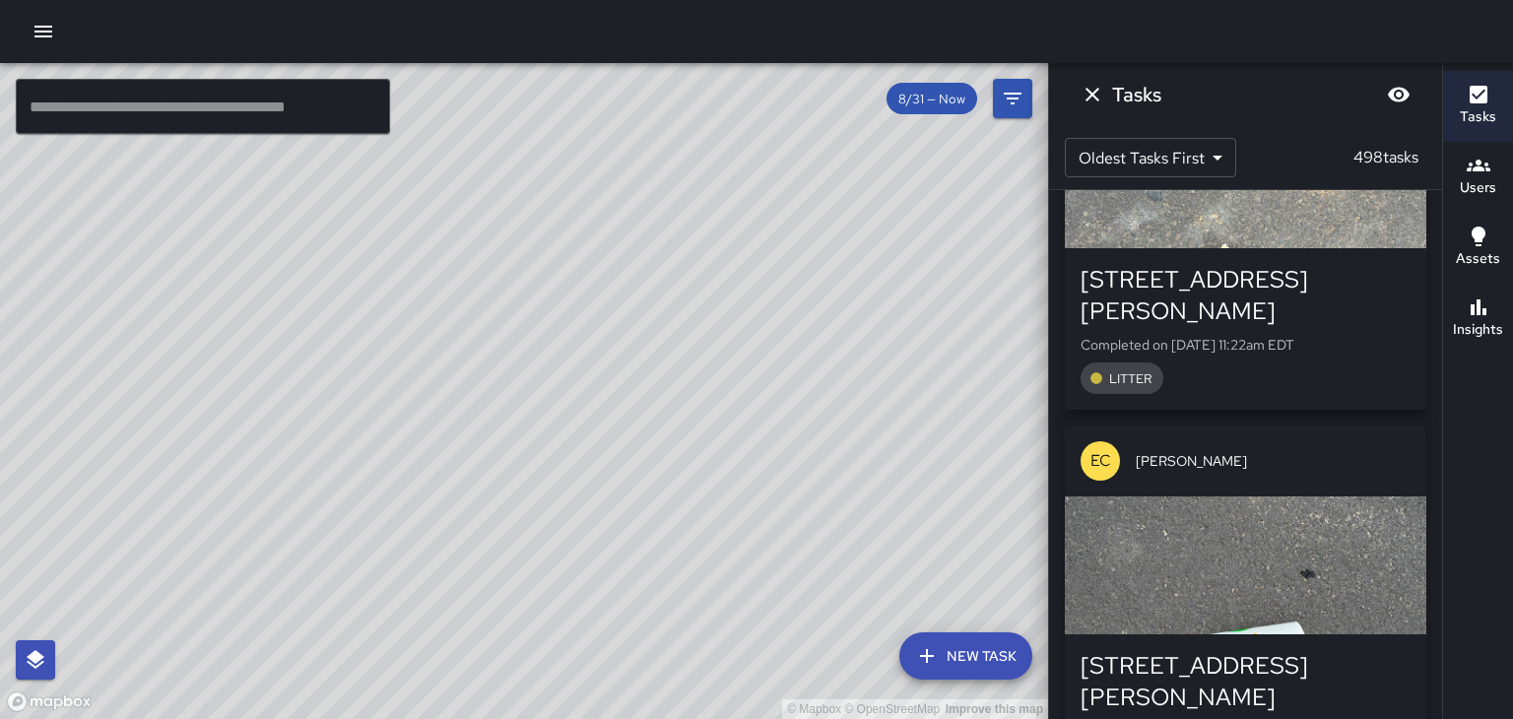
scroll to position [68540, 0]
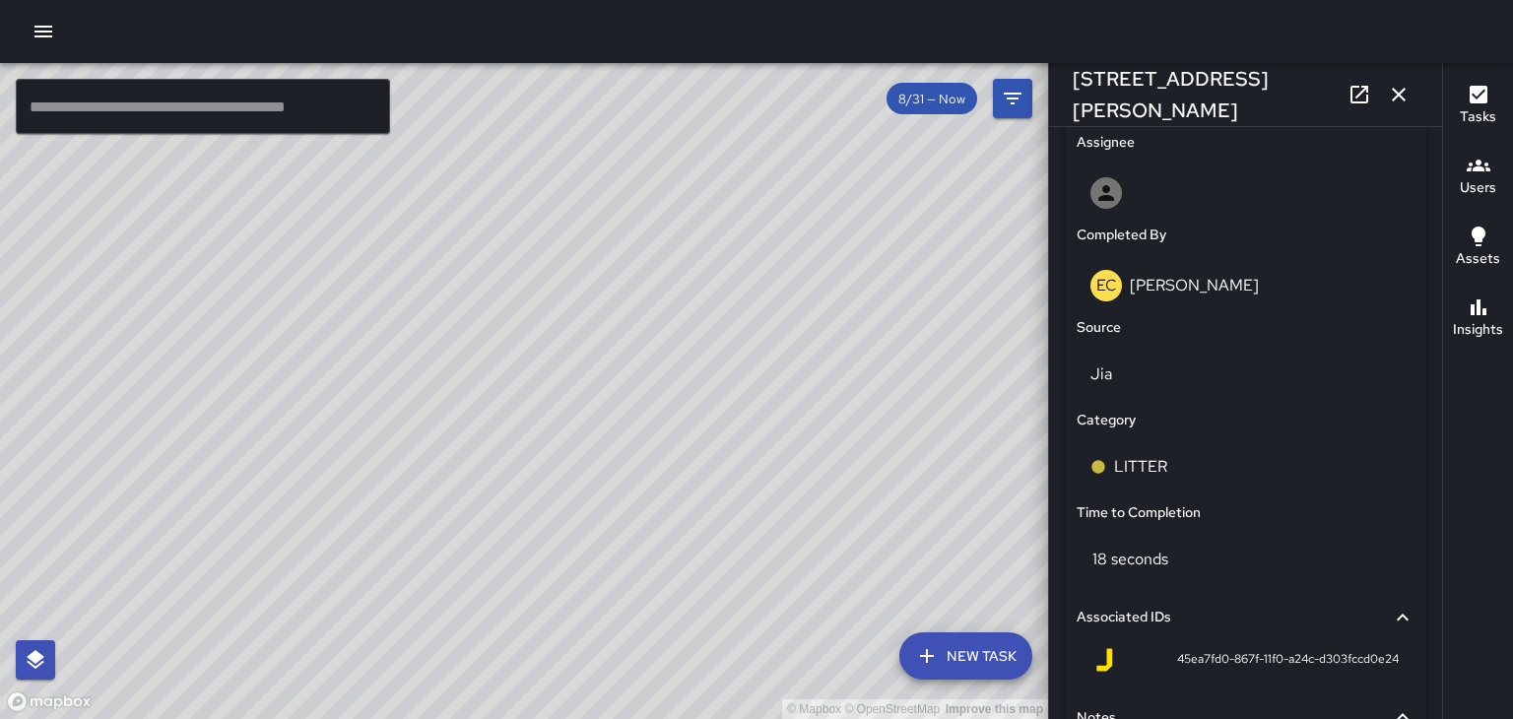
scroll to position [1132, 0]
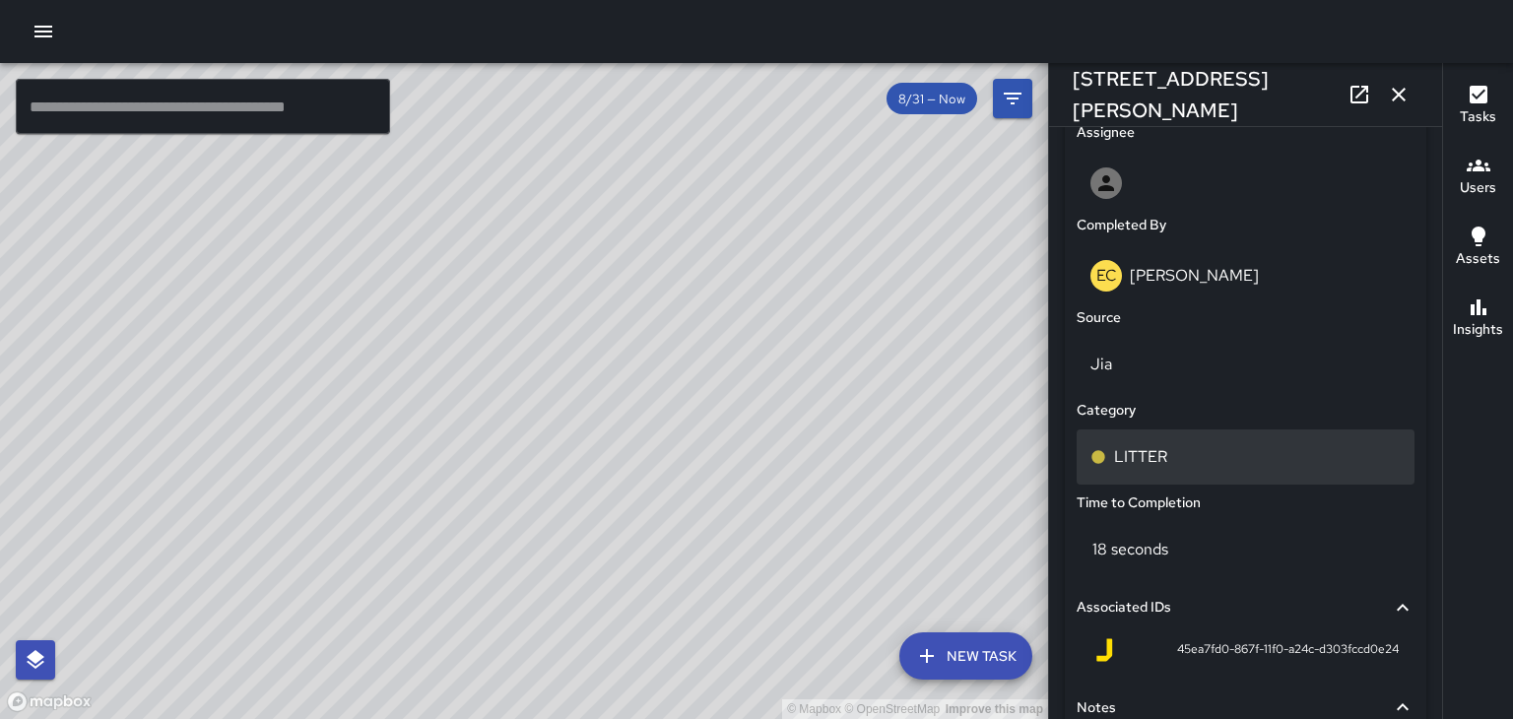
click at [1158, 471] on div "LITTER" at bounding box center [1245, 456] width 338 height 55
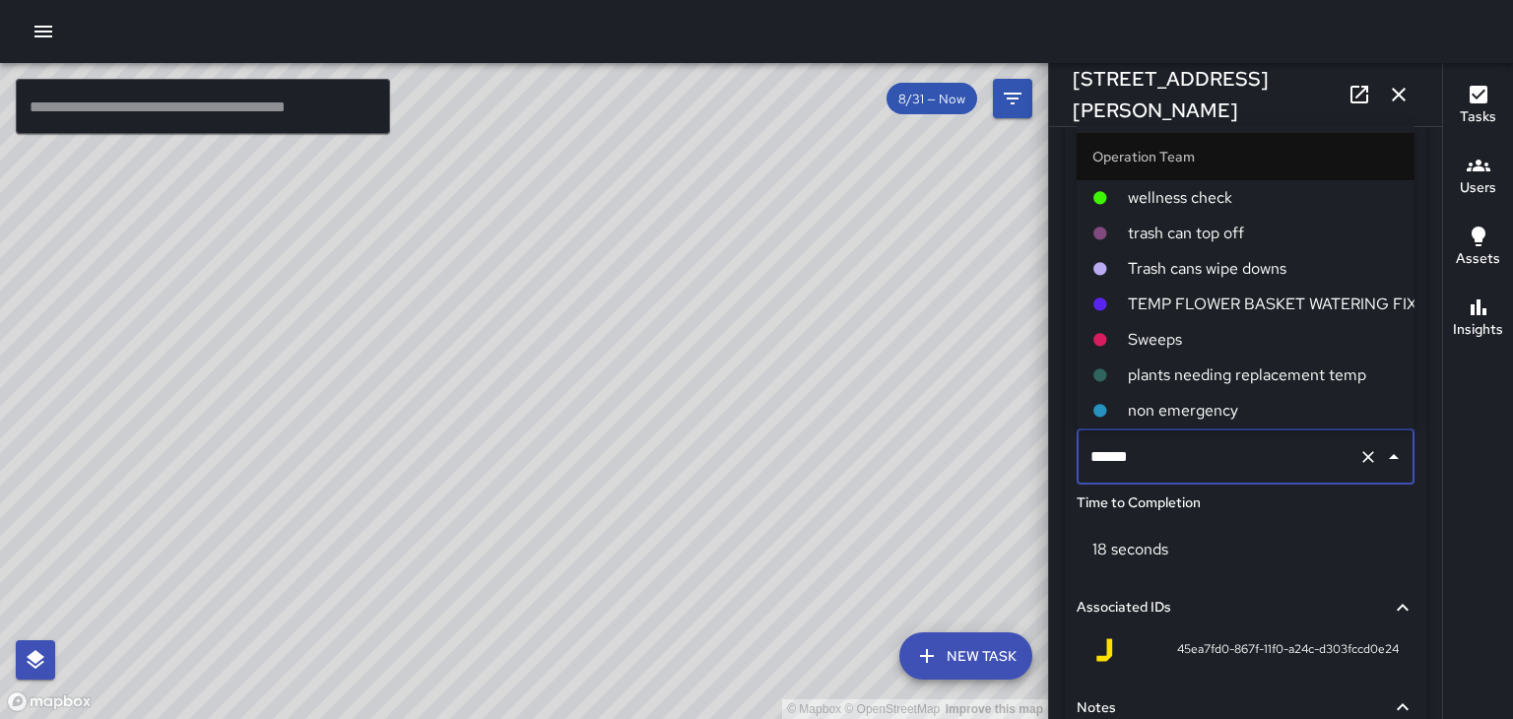
scroll to position [71, 0]
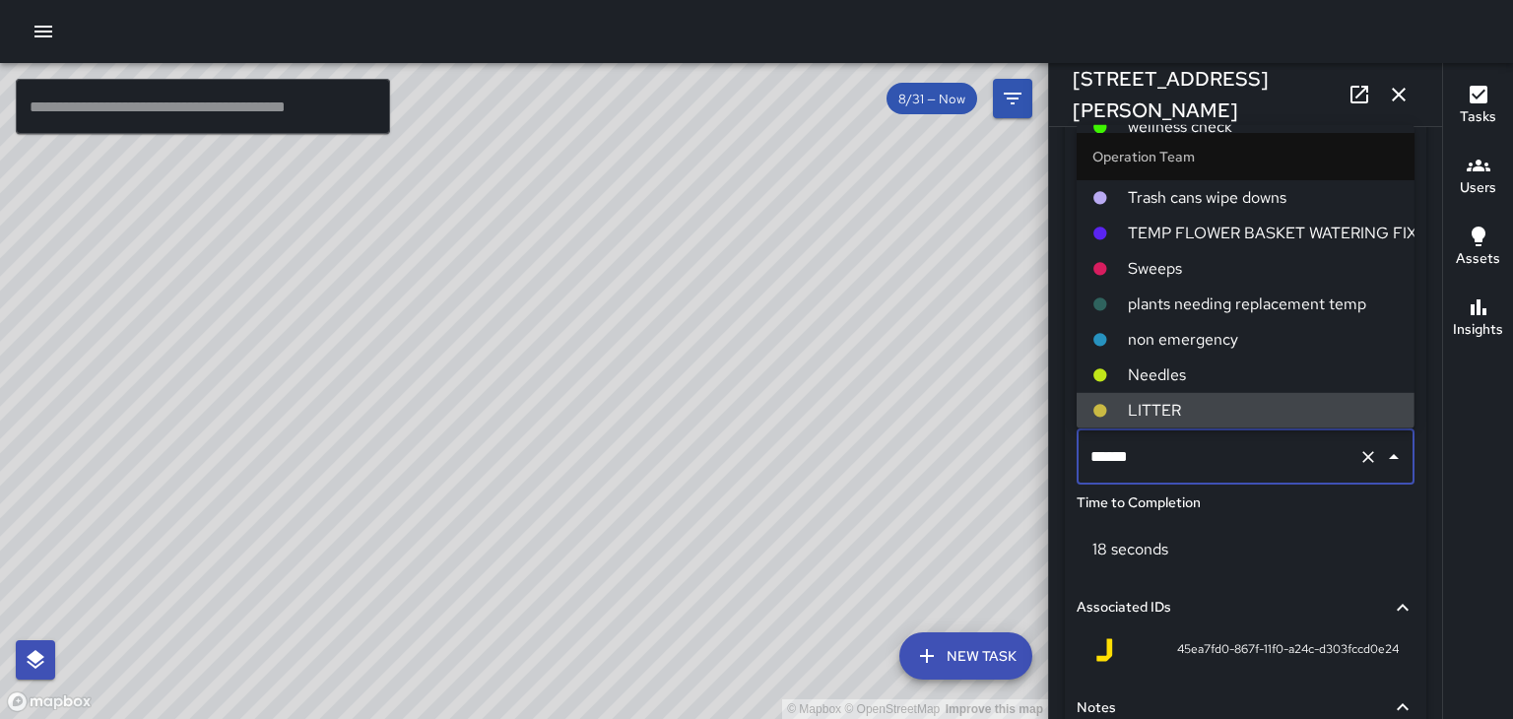
click at [1190, 382] on span "Needles" at bounding box center [1263, 375] width 271 height 24
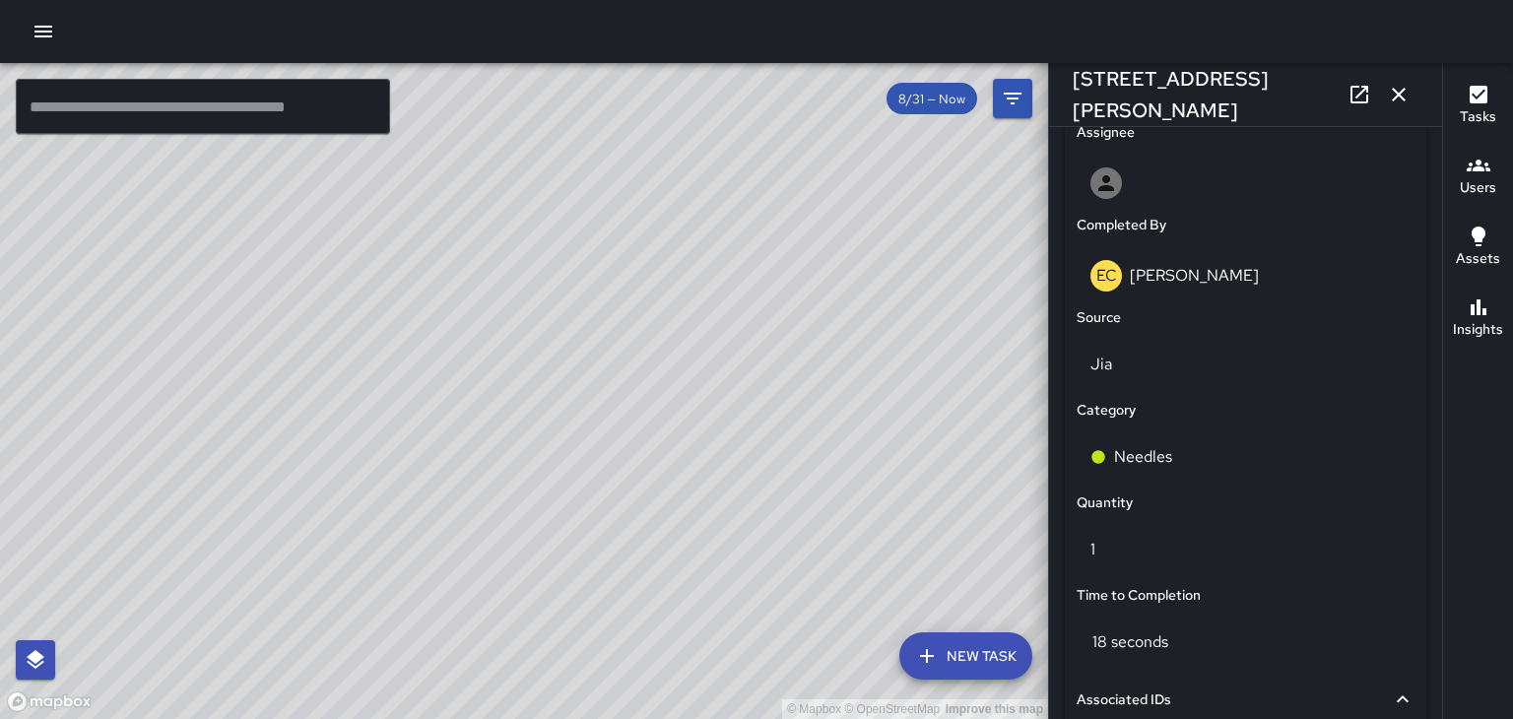
click at [1398, 95] on icon "button" at bounding box center [1398, 95] width 14 height 14
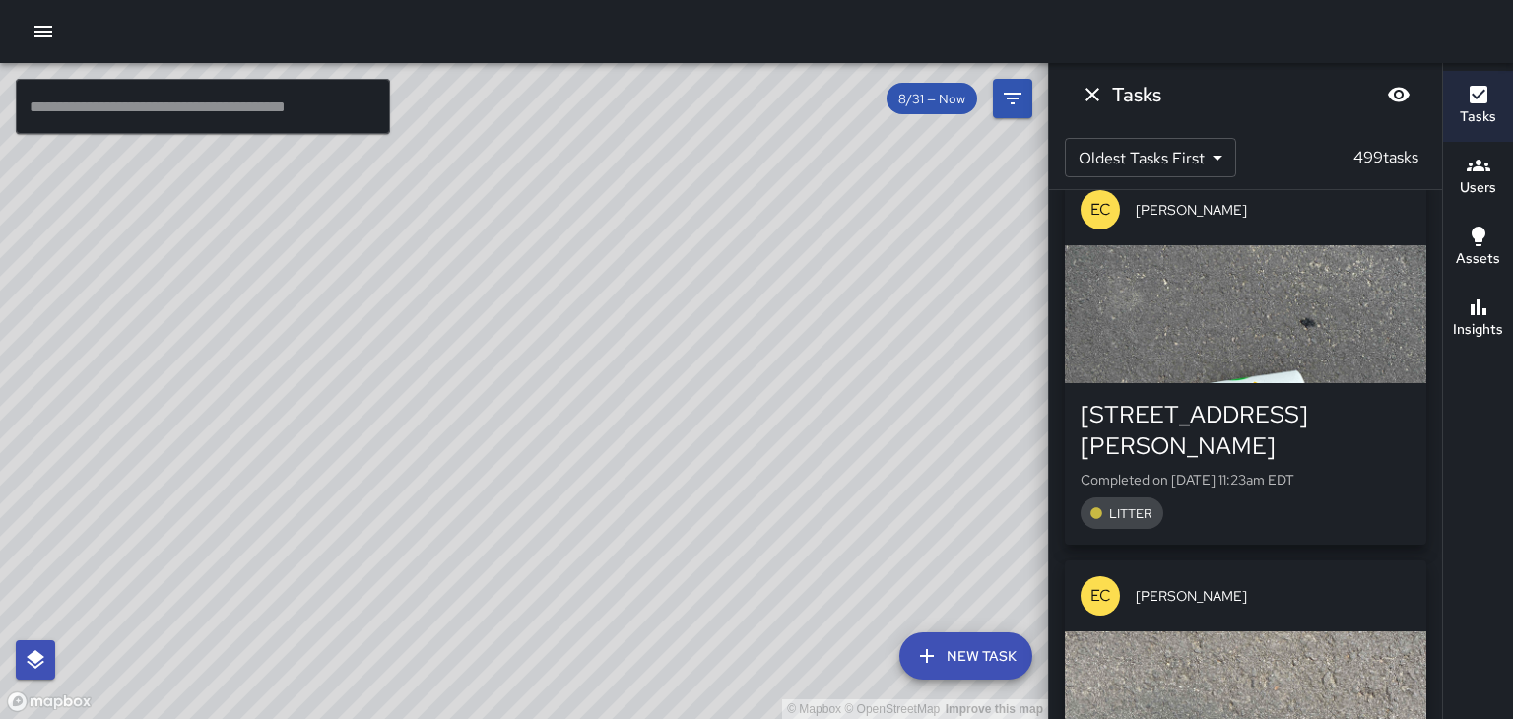
scroll to position [68781, 0]
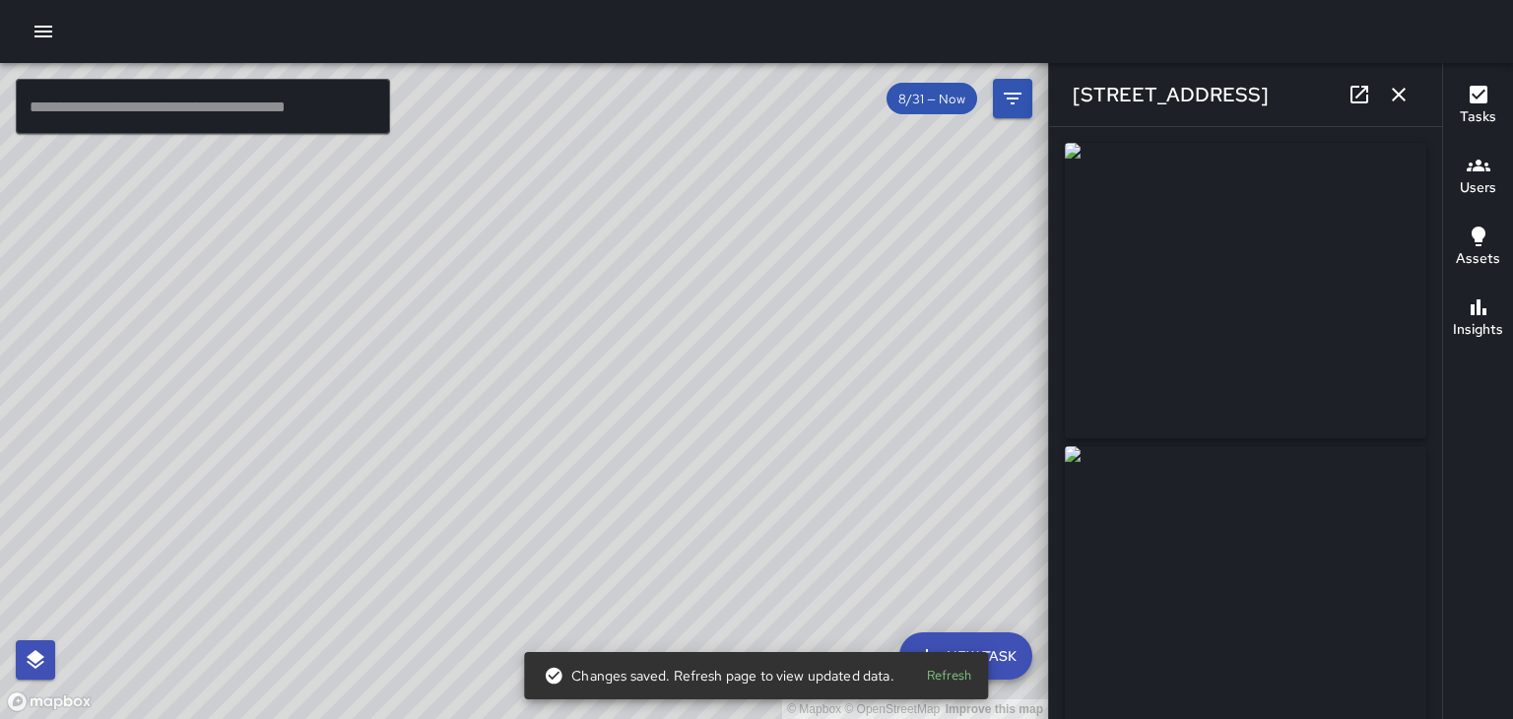
click at [1395, 109] on button "button" at bounding box center [1398, 94] width 39 height 39
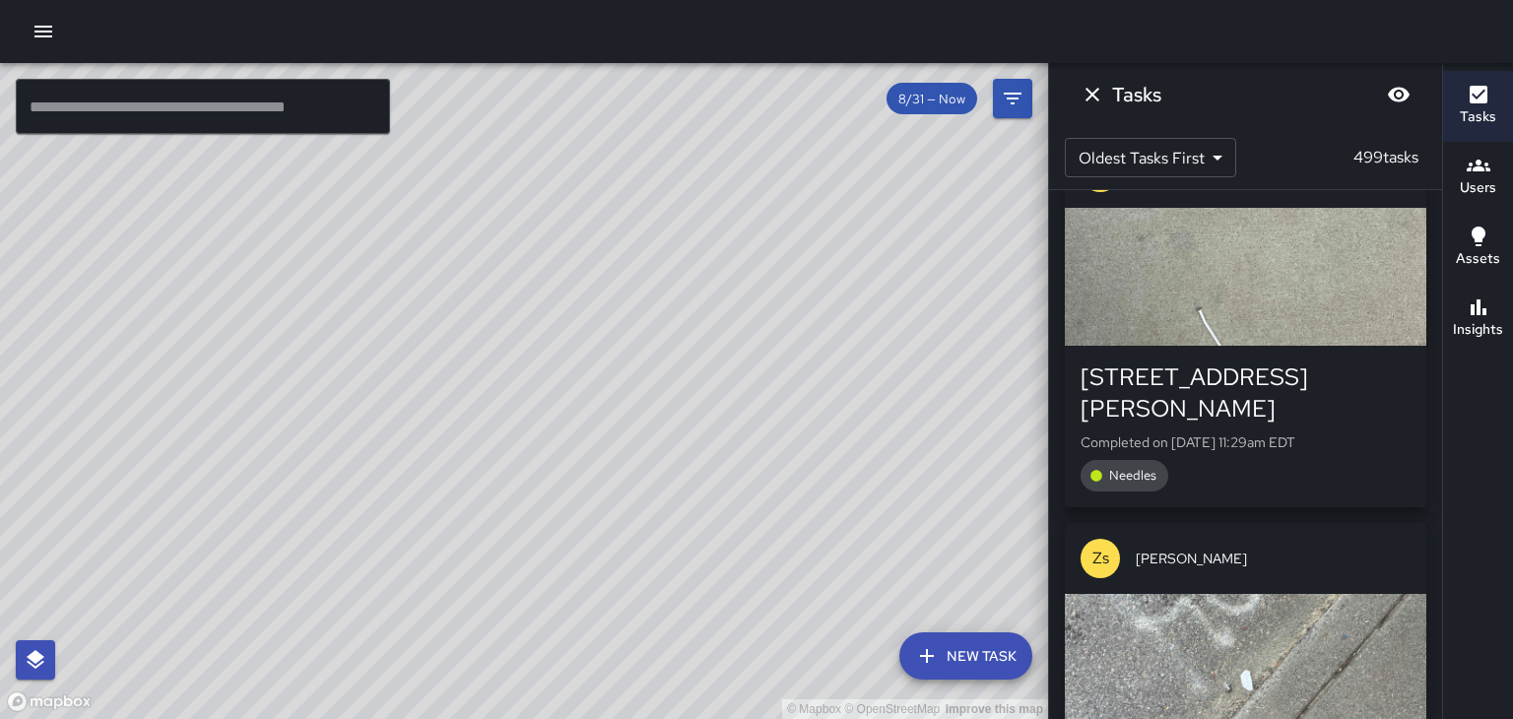
scroll to position [71076, 0]
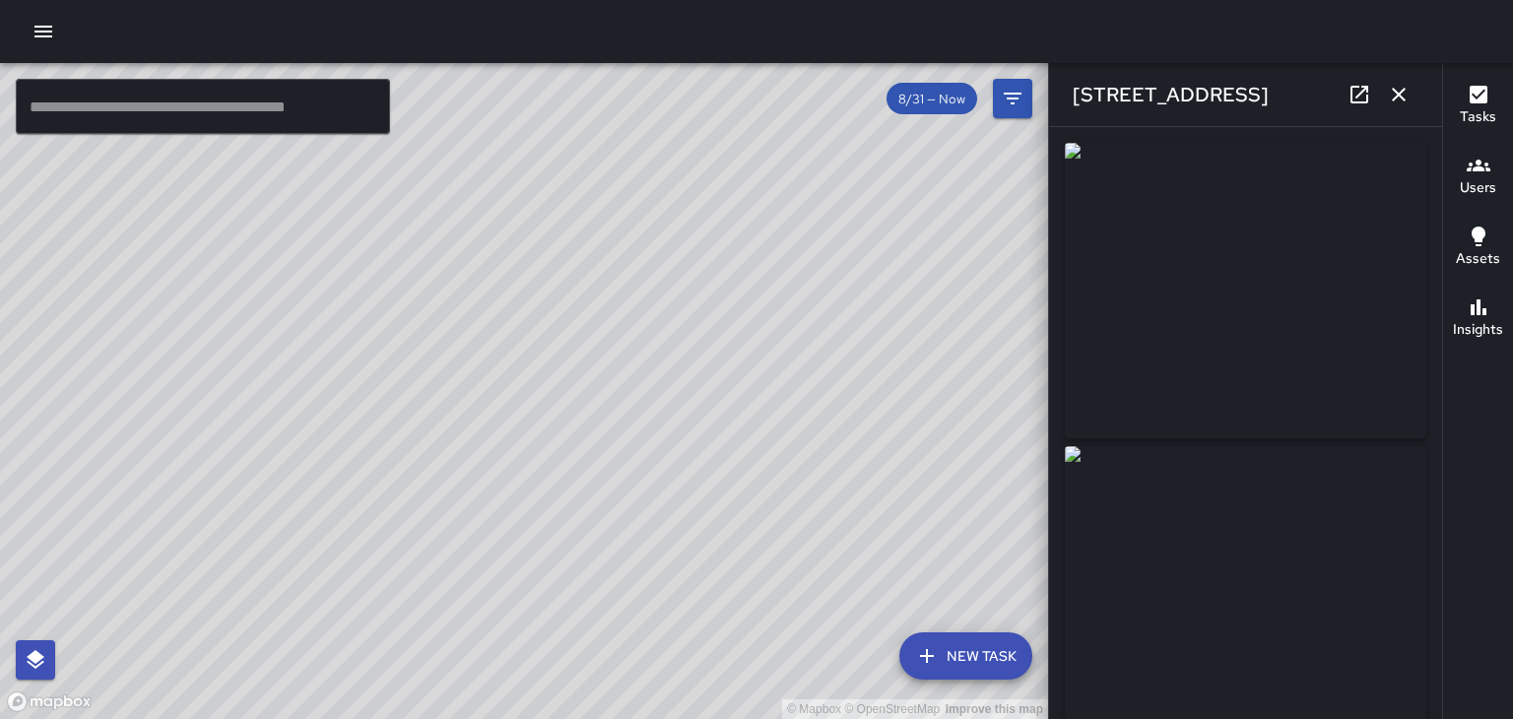
click at [1398, 95] on icon "button" at bounding box center [1398, 95] width 14 height 14
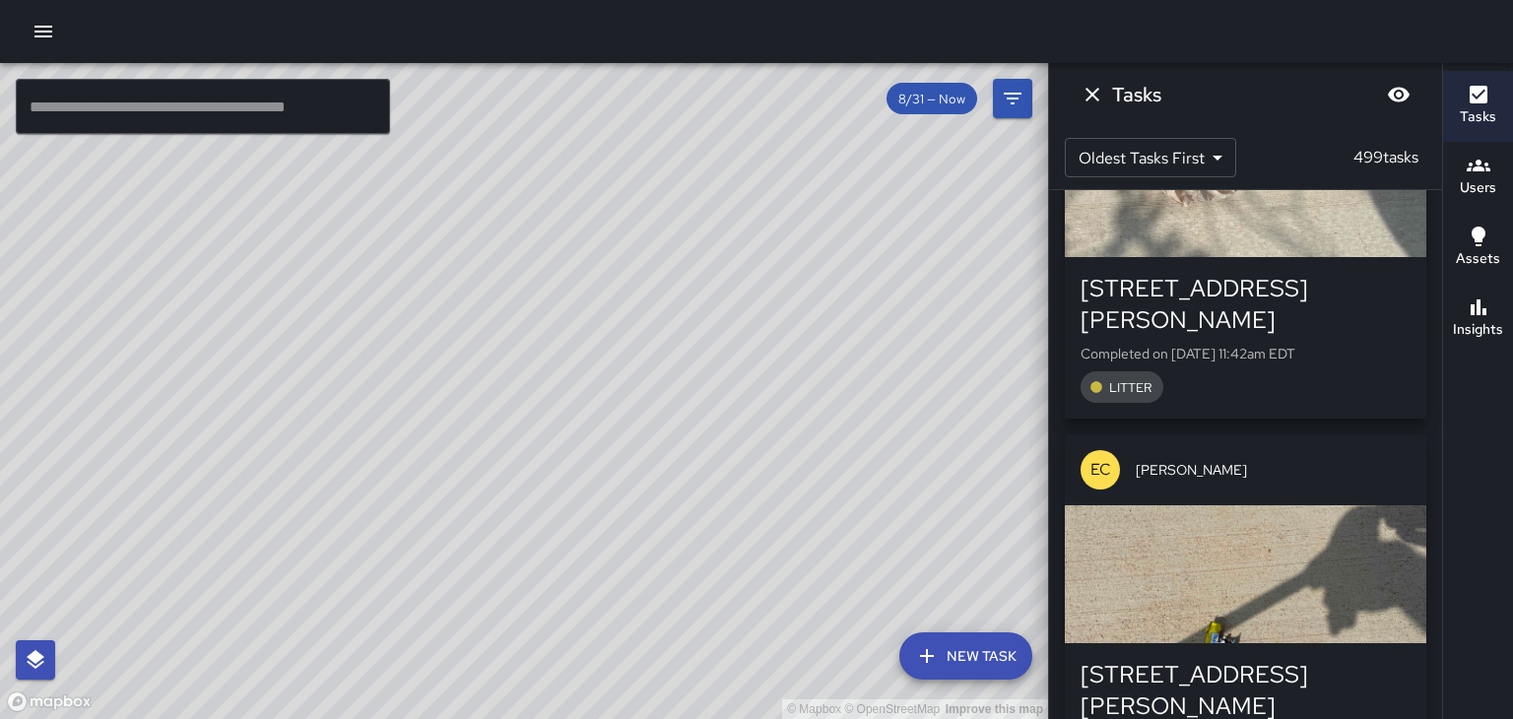
scroll to position [76468, 0]
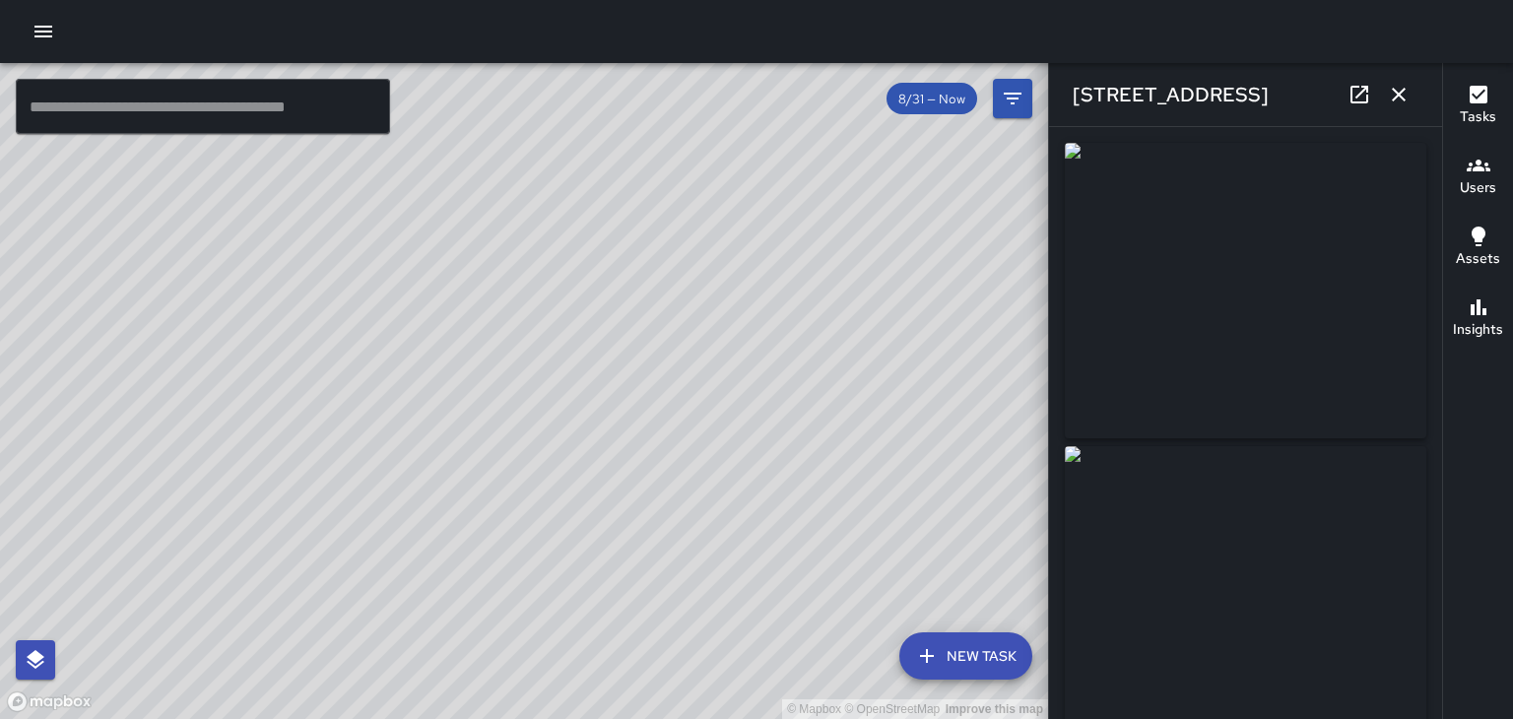
type input "**********"
click at [1406, 102] on icon "button" at bounding box center [1399, 95] width 24 height 24
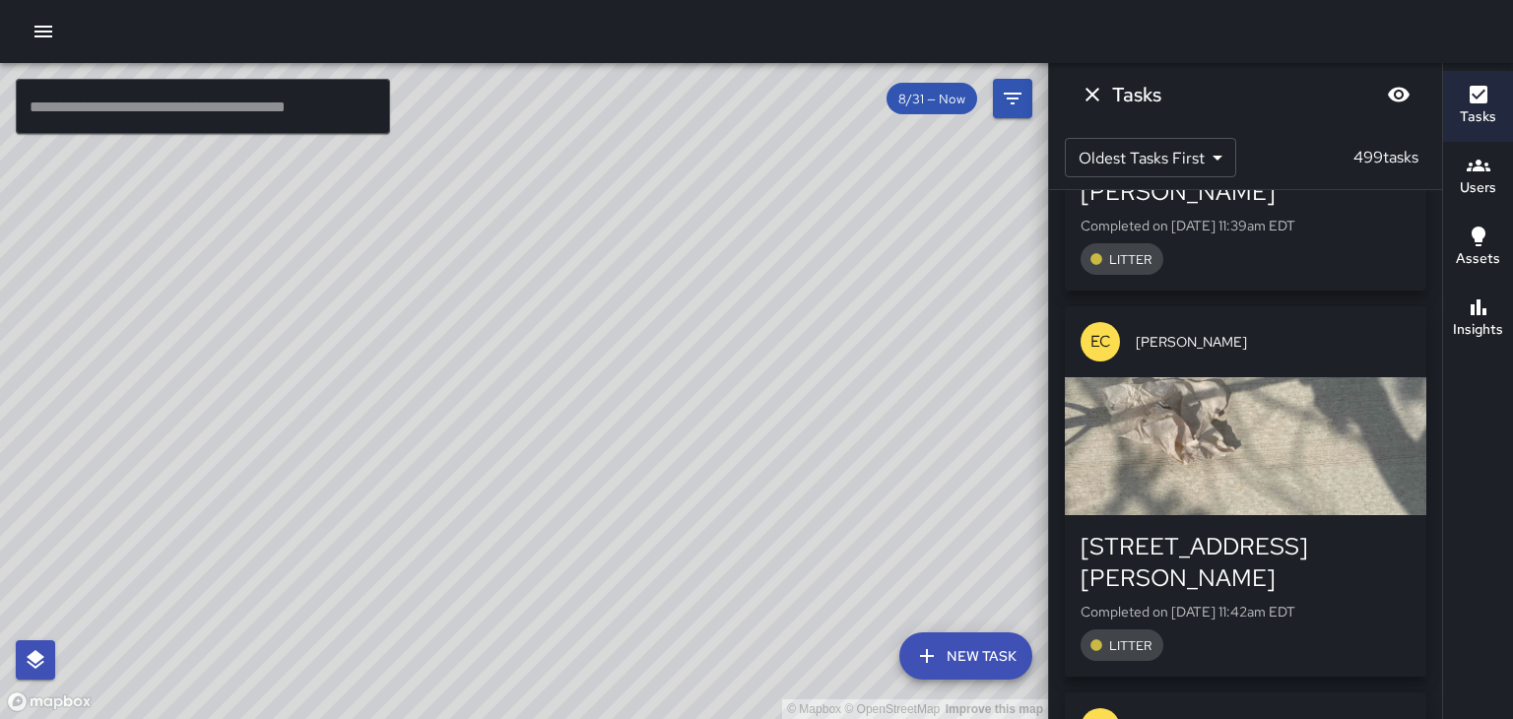
scroll to position [76251, 0]
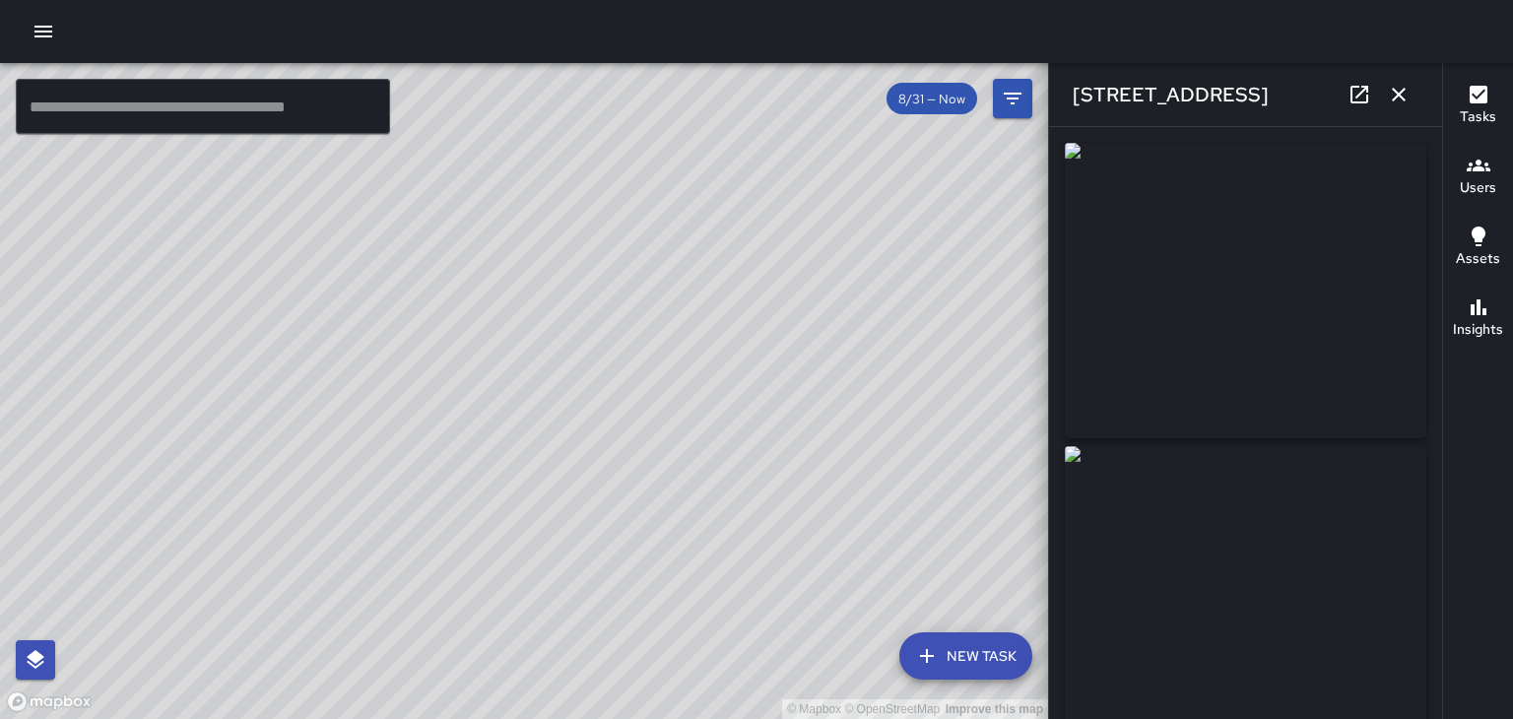
click at [1406, 101] on icon "button" at bounding box center [1399, 95] width 24 height 24
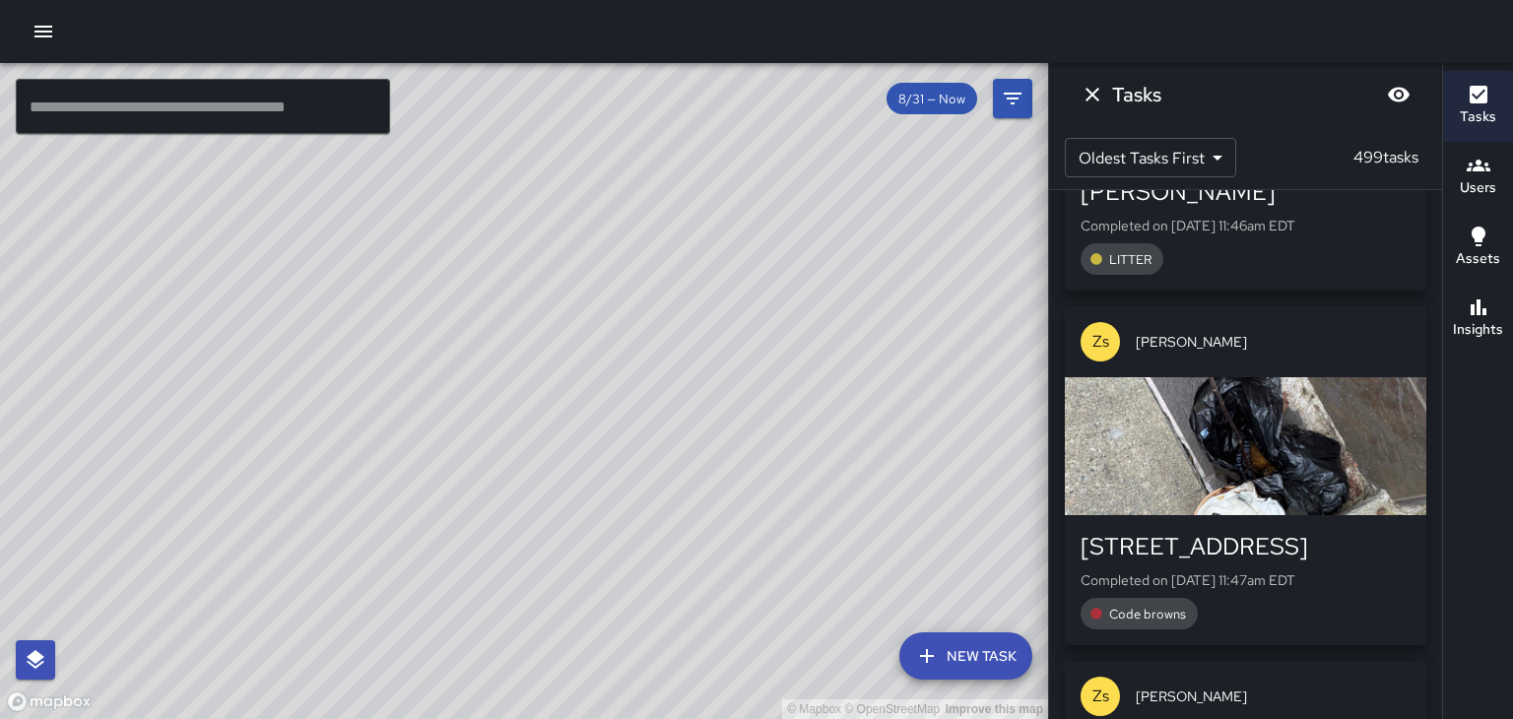
scroll to position [79094, 0]
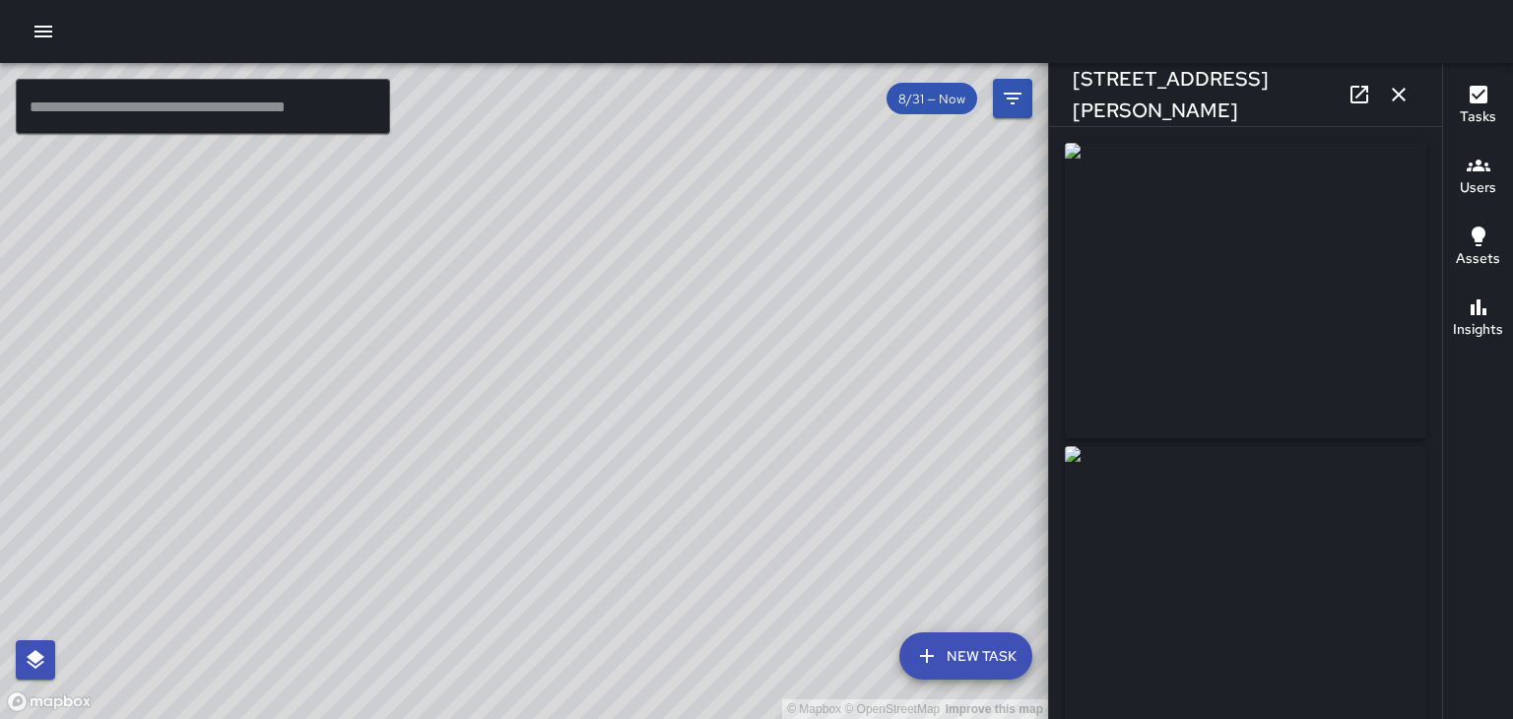
type input "**********"
click at [1363, 97] on icon at bounding box center [1359, 95] width 24 height 24
click at [1409, 91] on icon "button" at bounding box center [1399, 95] width 24 height 24
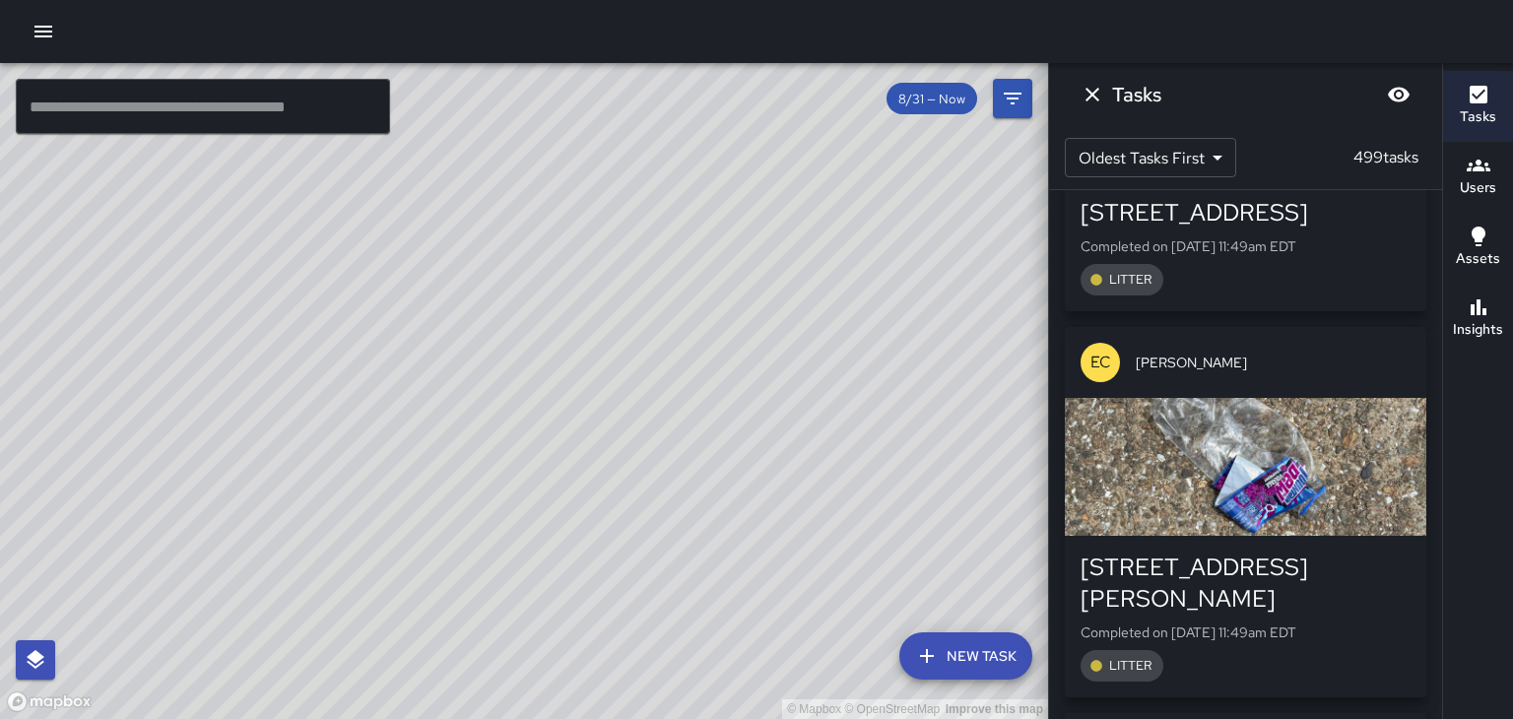
scroll to position [80541, 0]
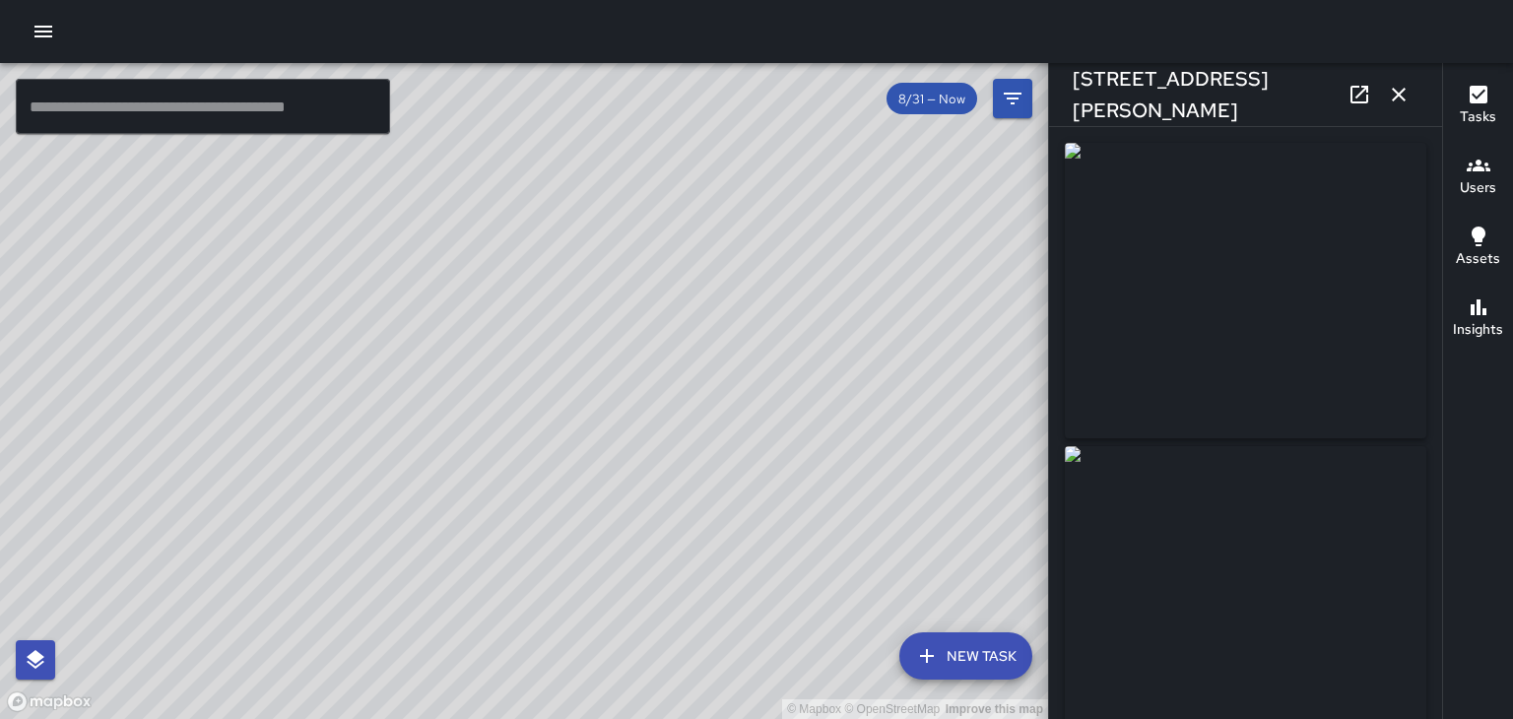
click at [1398, 95] on icon "button" at bounding box center [1398, 95] width 14 height 14
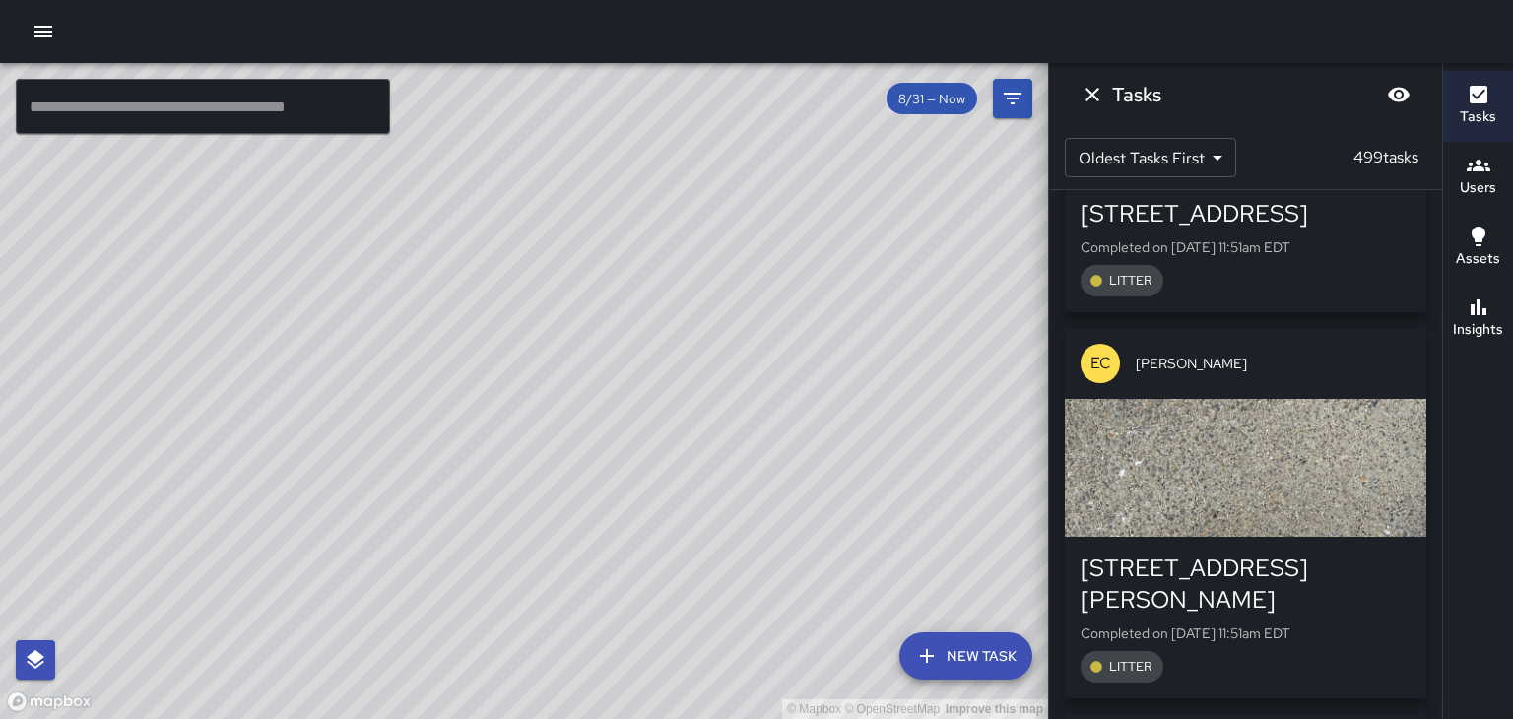
scroll to position [81628, 0]
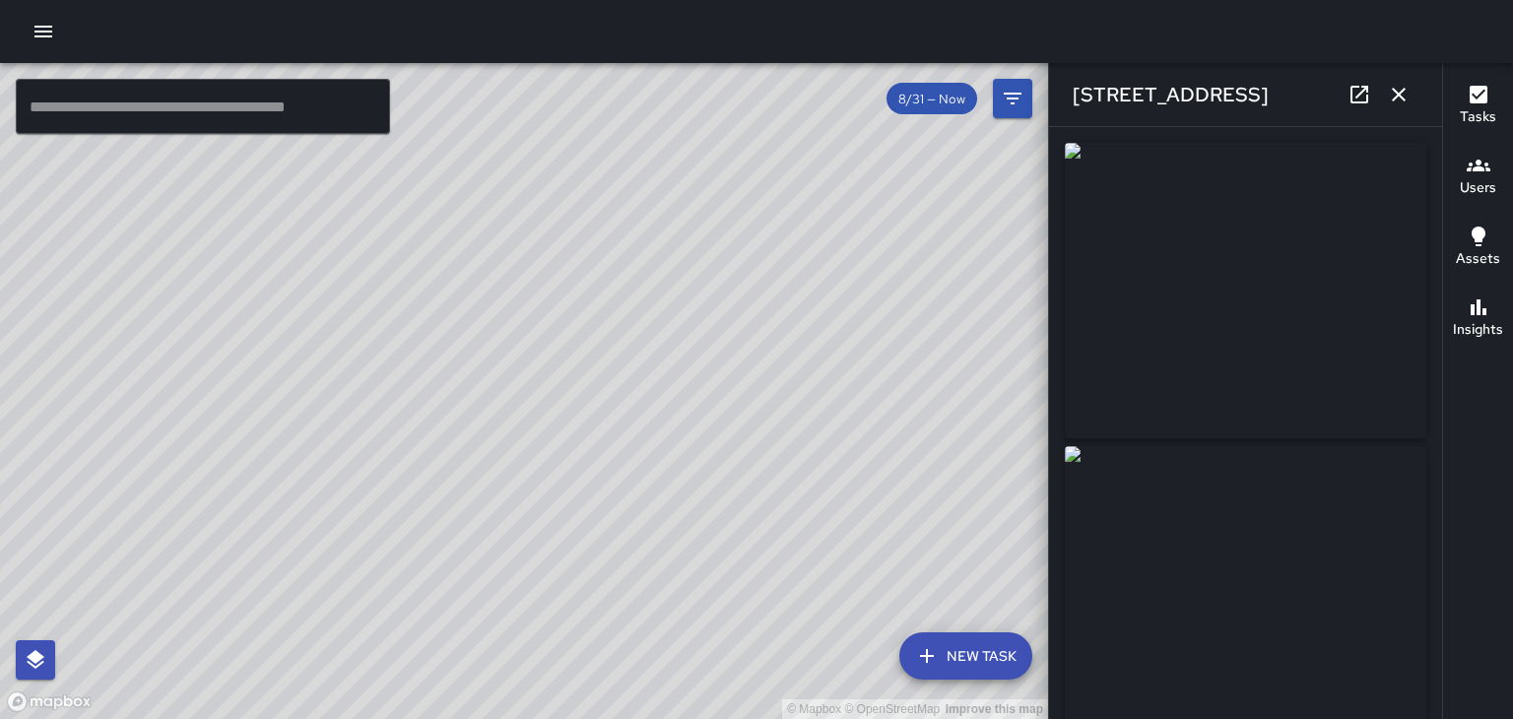
click at [1407, 101] on icon "button" at bounding box center [1399, 95] width 24 height 24
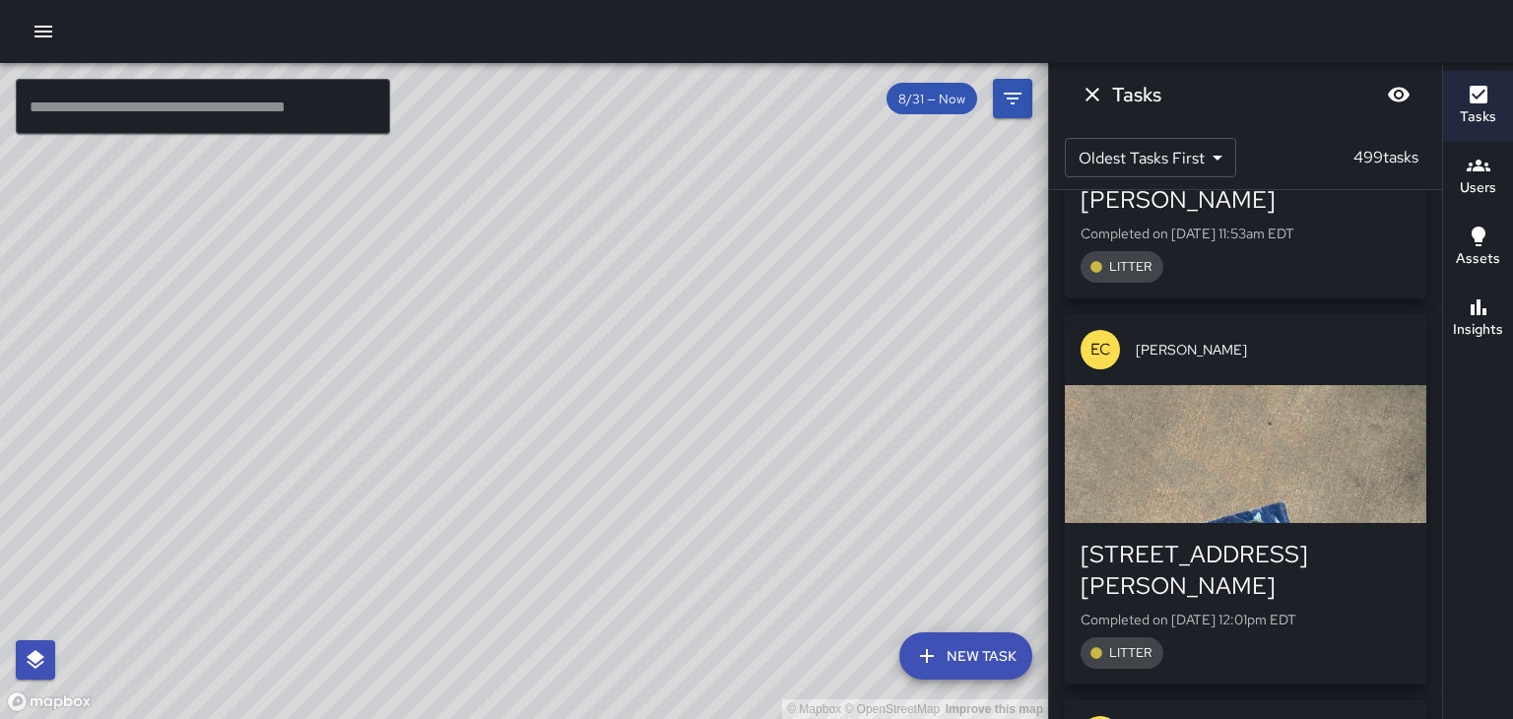
scroll to position [83189, 0]
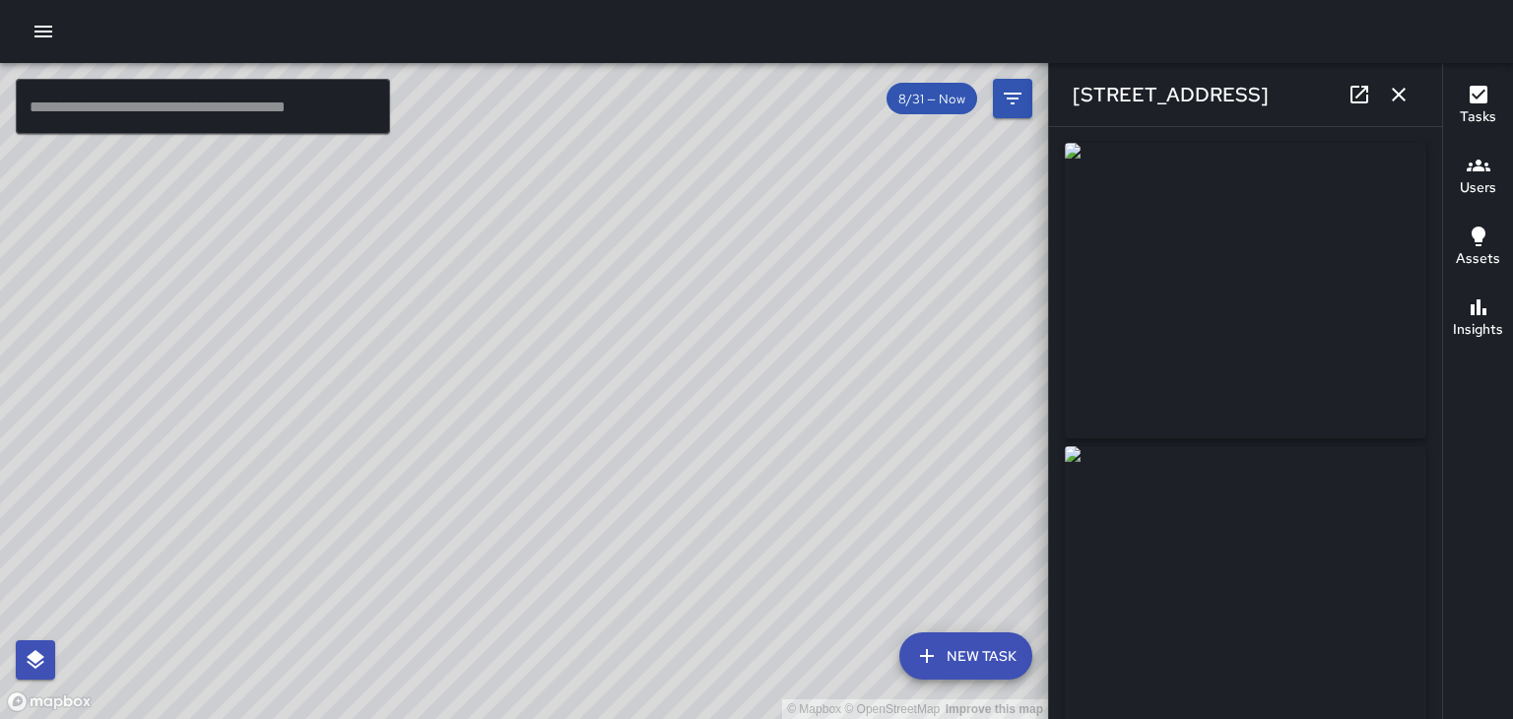
click at [1390, 100] on icon "button" at bounding box center [1399, 95] width 24 height 24
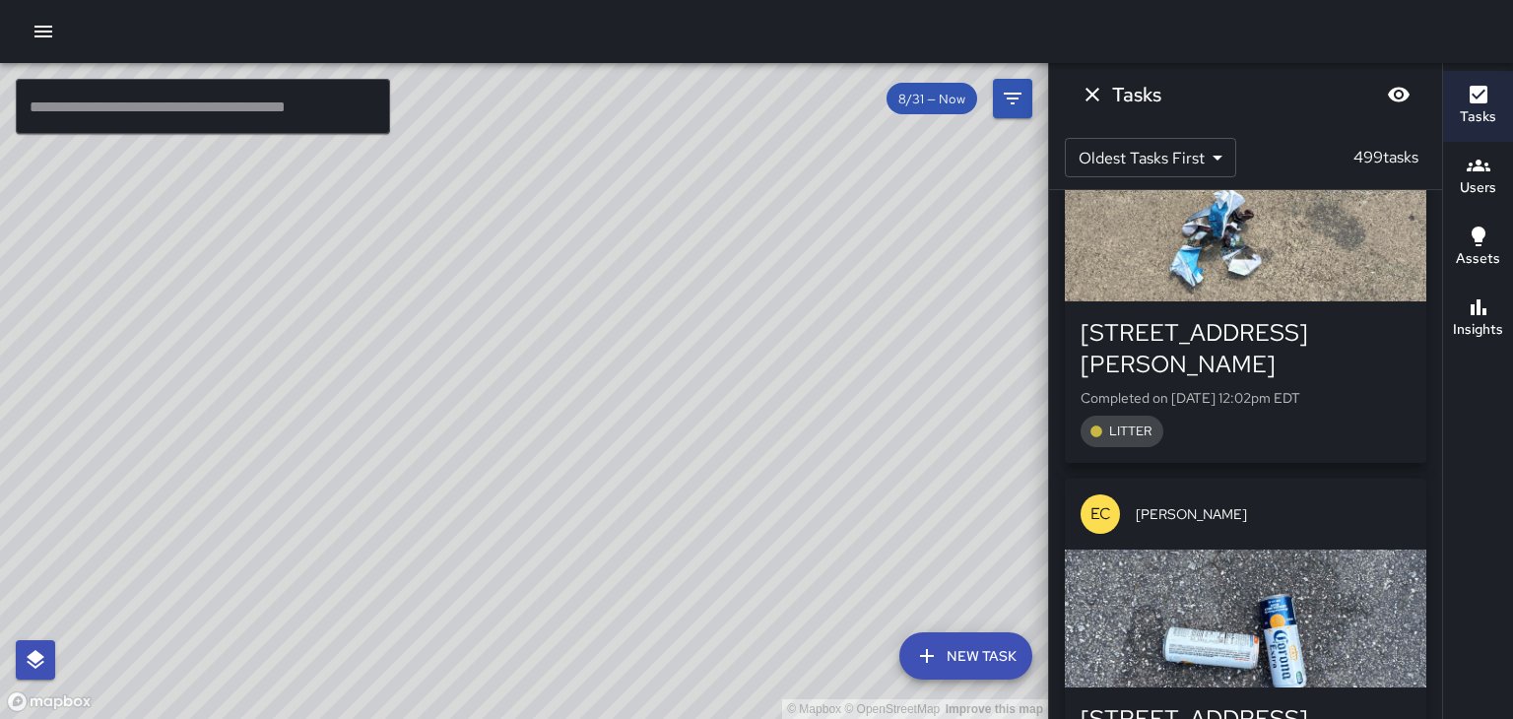
scroll to position [84198, 0]
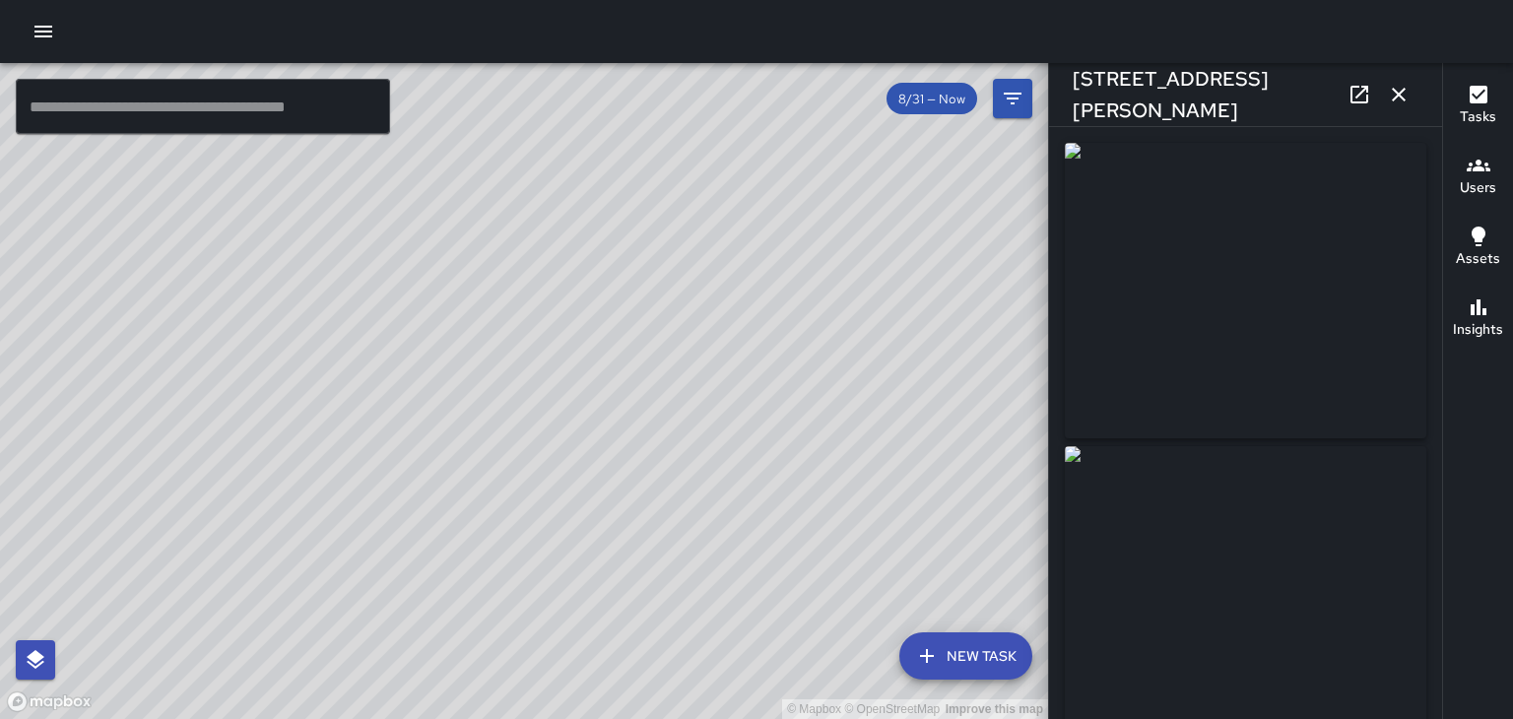
click at [1410, 95] on button "button" at bounding box center [1398, 94] width 39 height 39
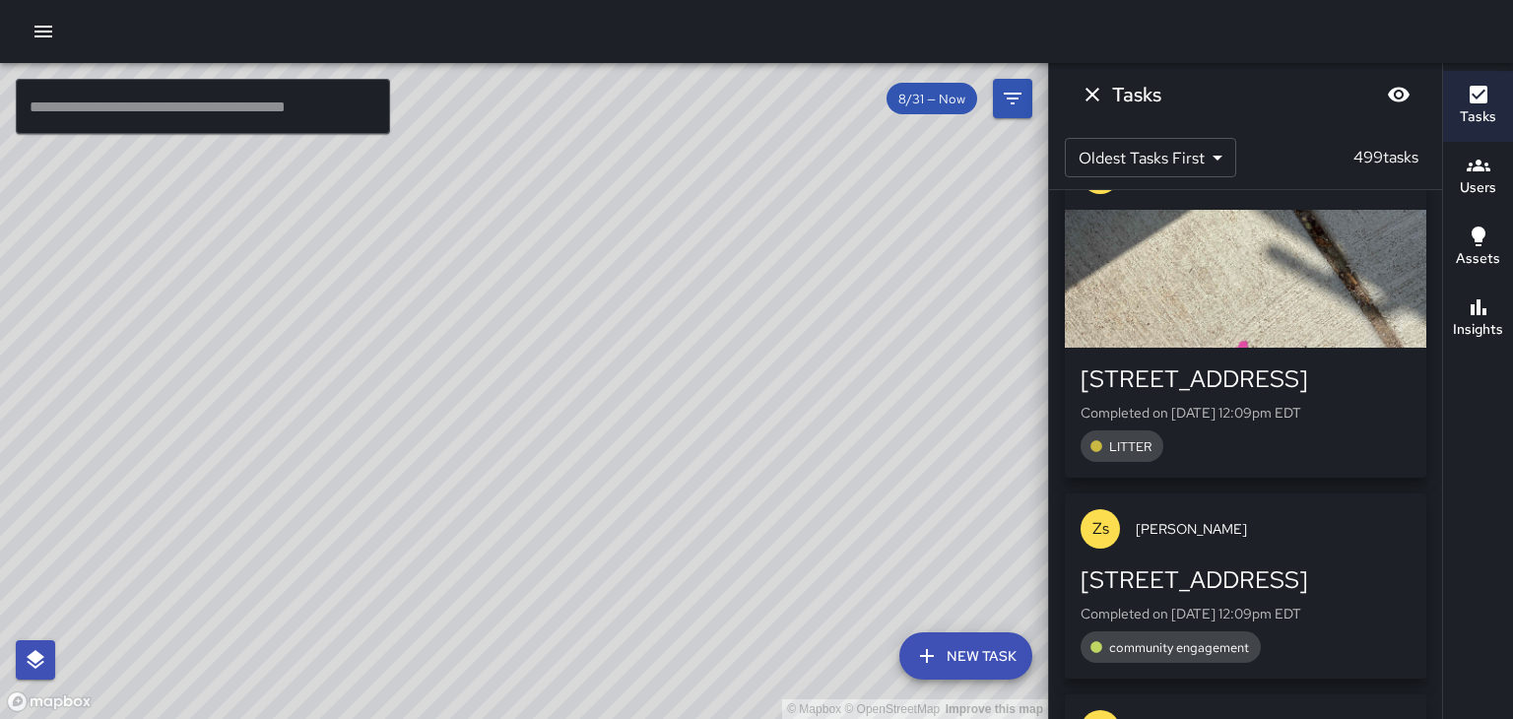
scroll to position [84902, 0]
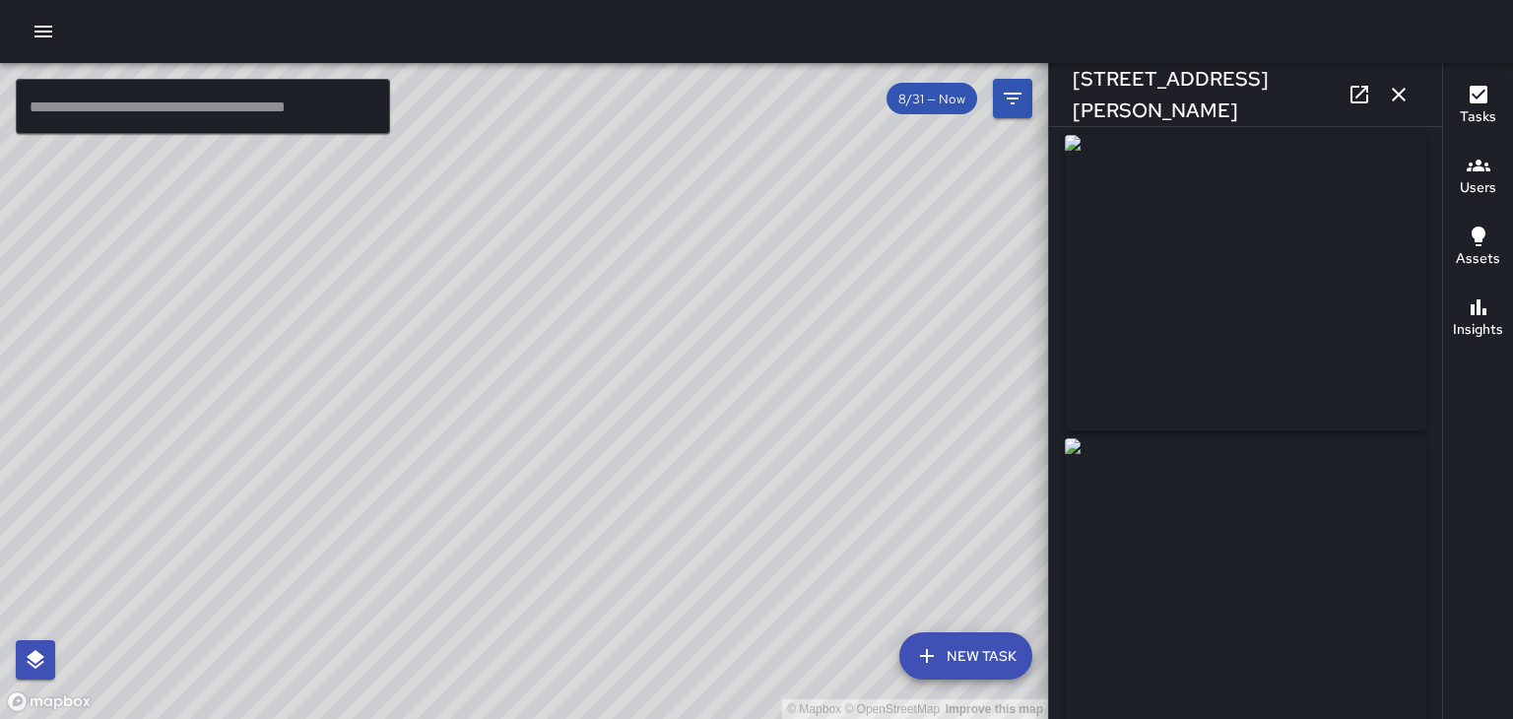
scroll to position [0, 0]
click at [1402, 97] on icon "button" at bounding box center [1399, 95] width 24 height 24
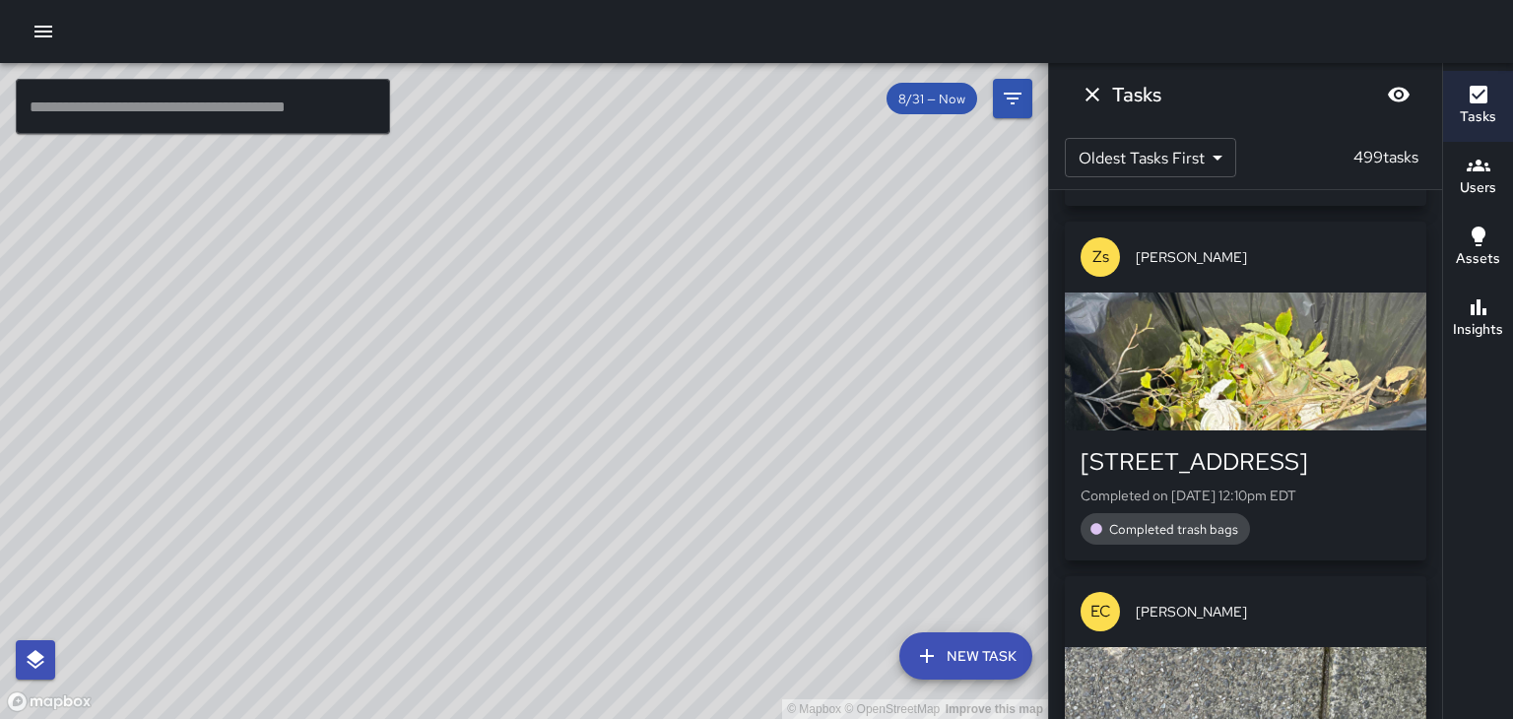
scroll to position [85376, 0]
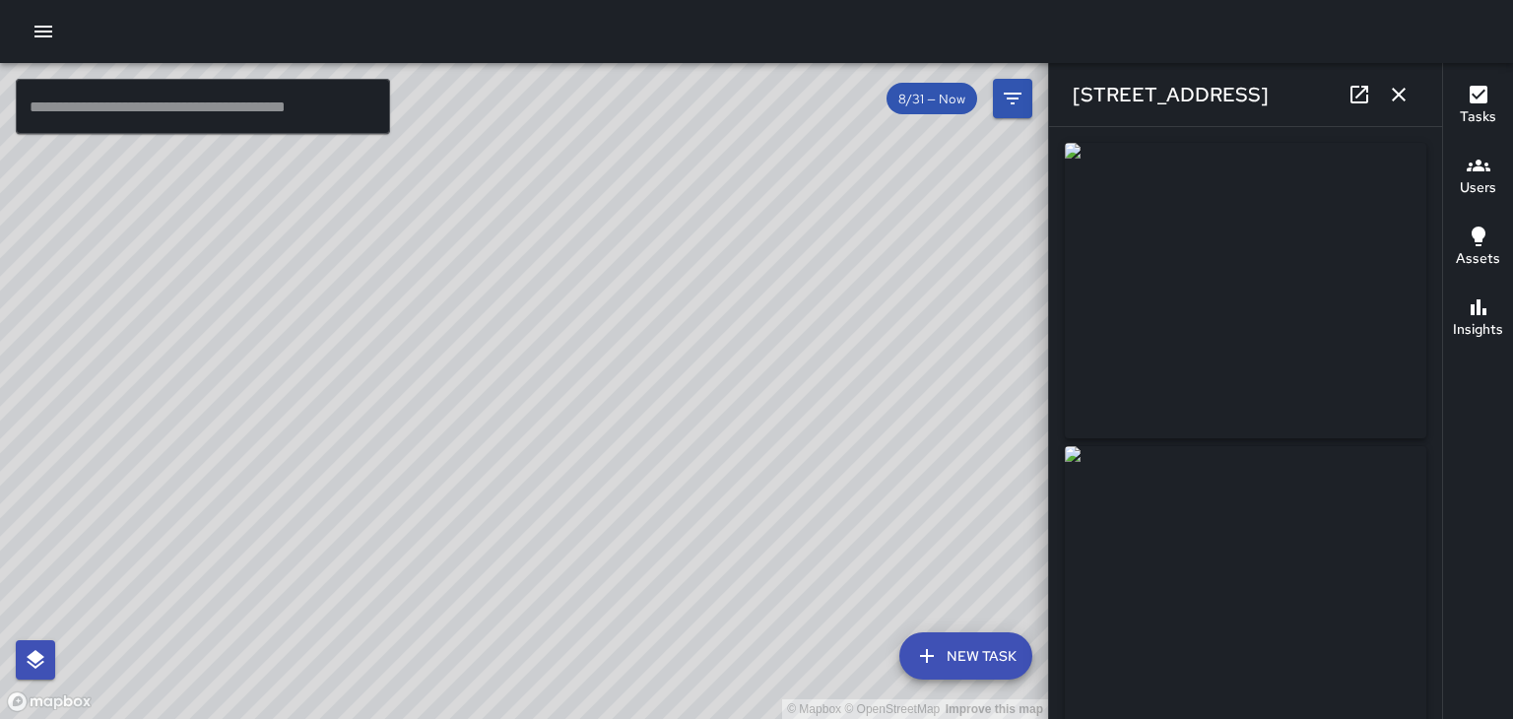
type input "**********"
click at [1406, 99] on icon "button" at bounding box center [1399, 95] width 24 height 24
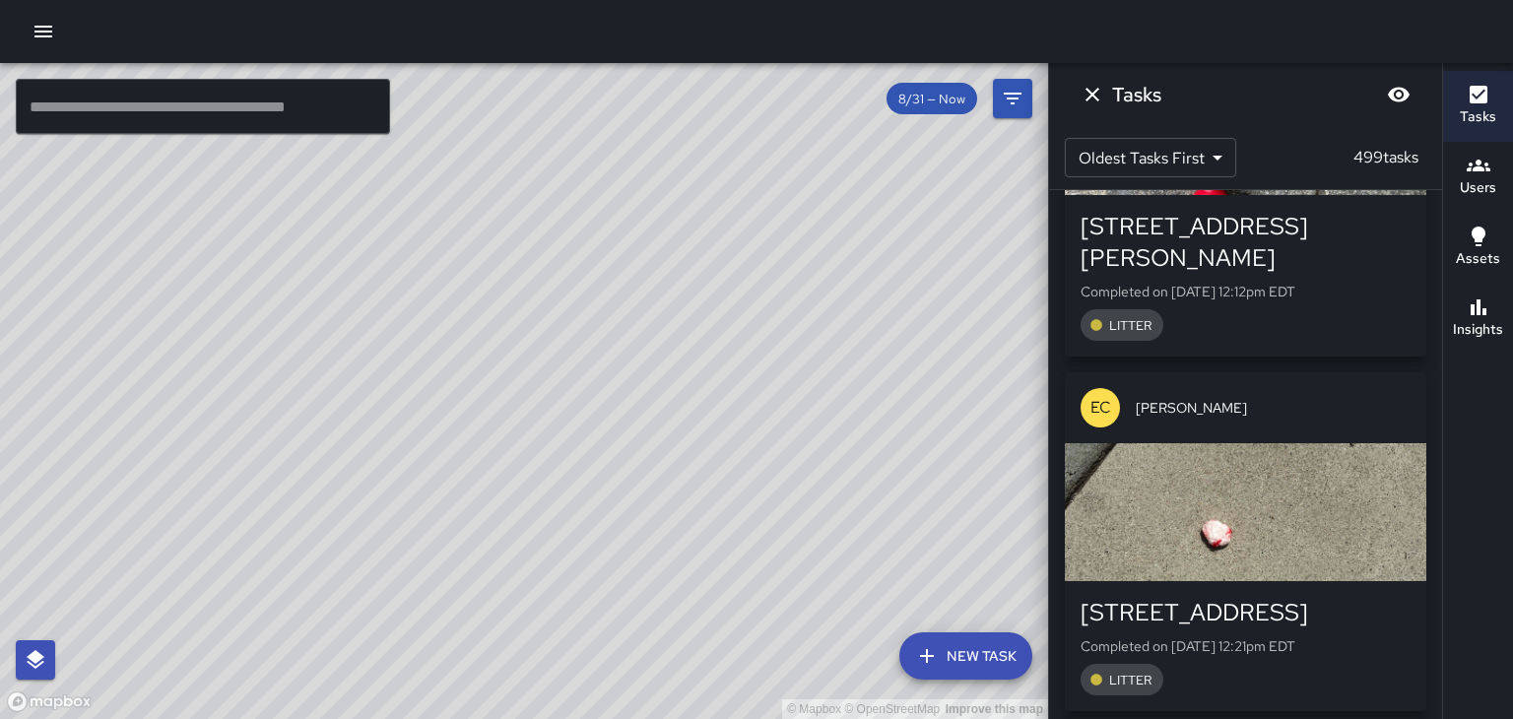
scroll to position [85966, 0]
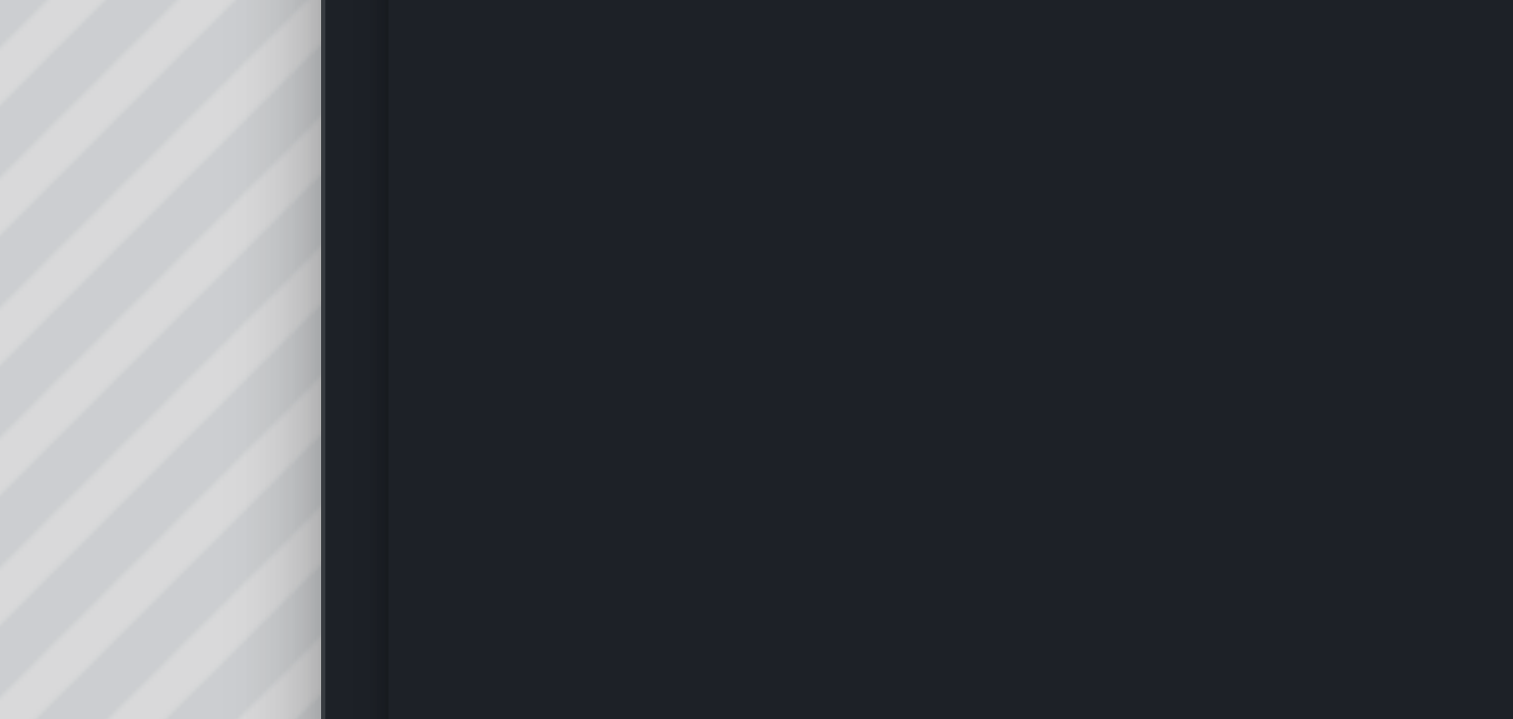
scroll to position [0, 0]
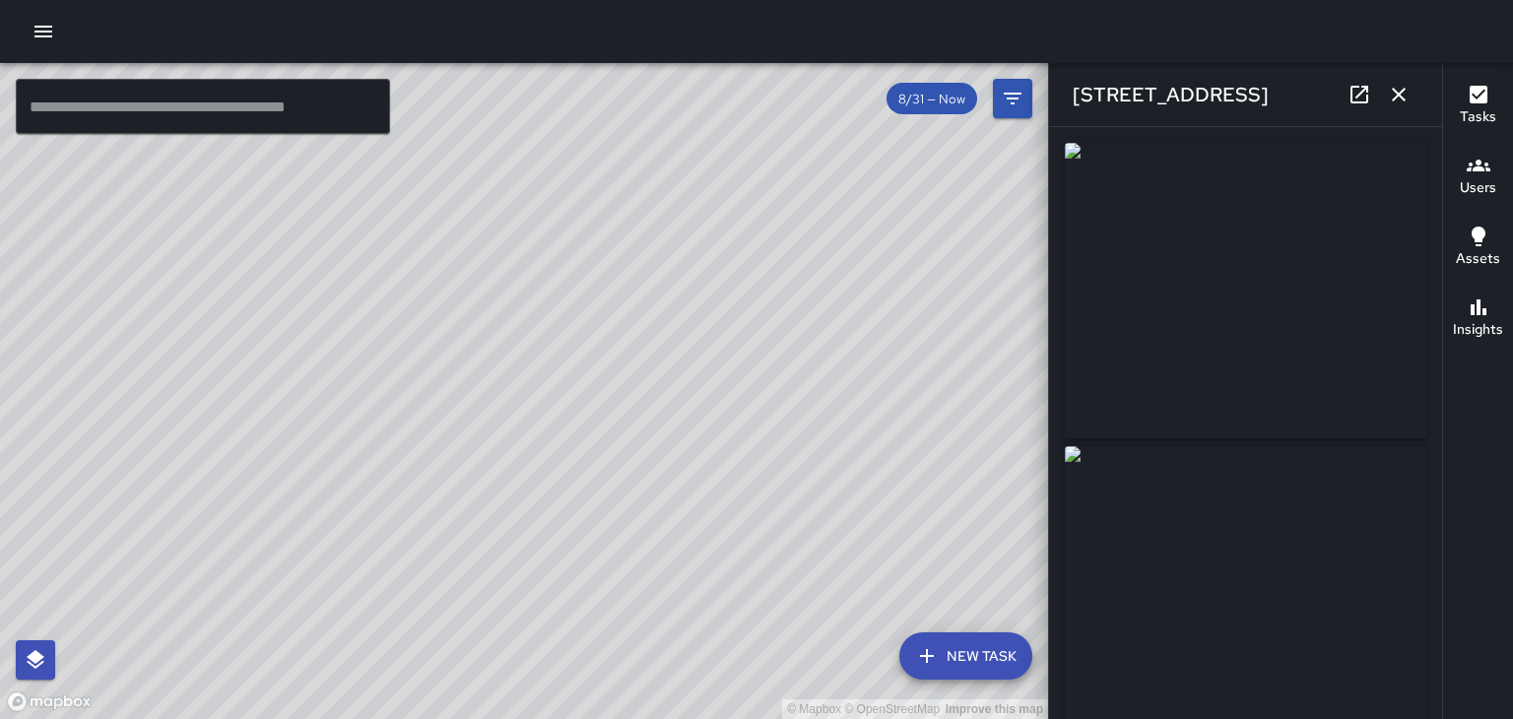
click at [1408, 95] on icon "button" at bounding box center [1399, 95] width 24 height 24
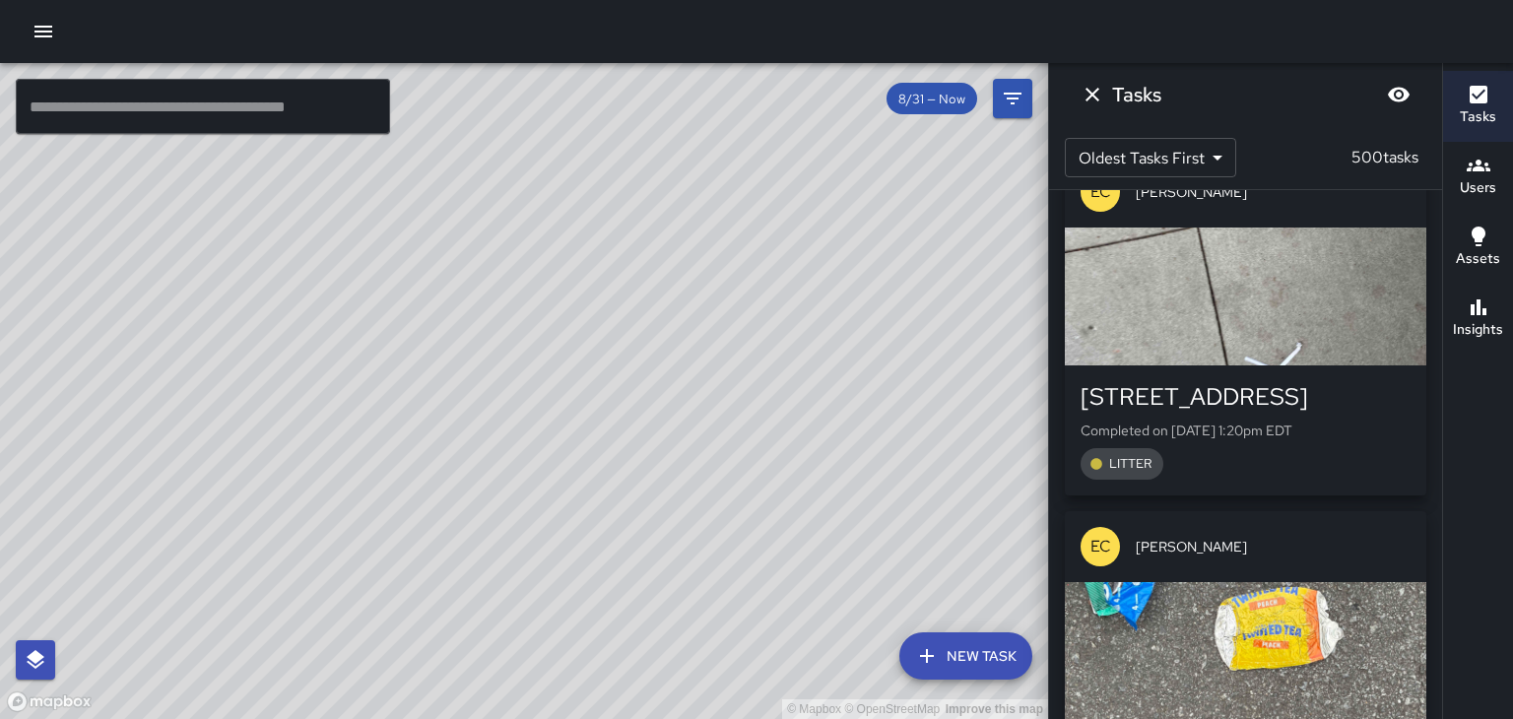
scroll to position [90793, 0]
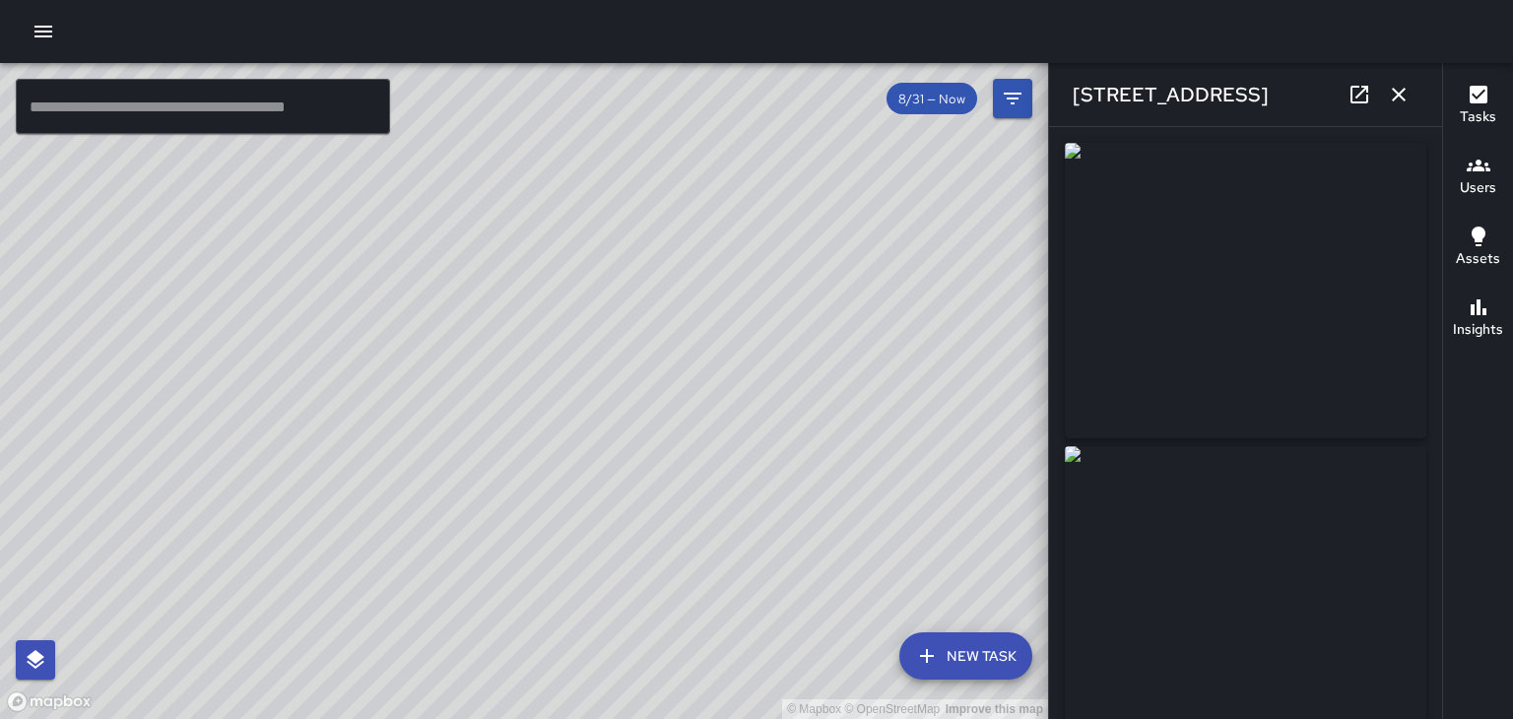
click at [1398, 95] on icon "button" at bounding box center [1398, 95] width 14 height 14
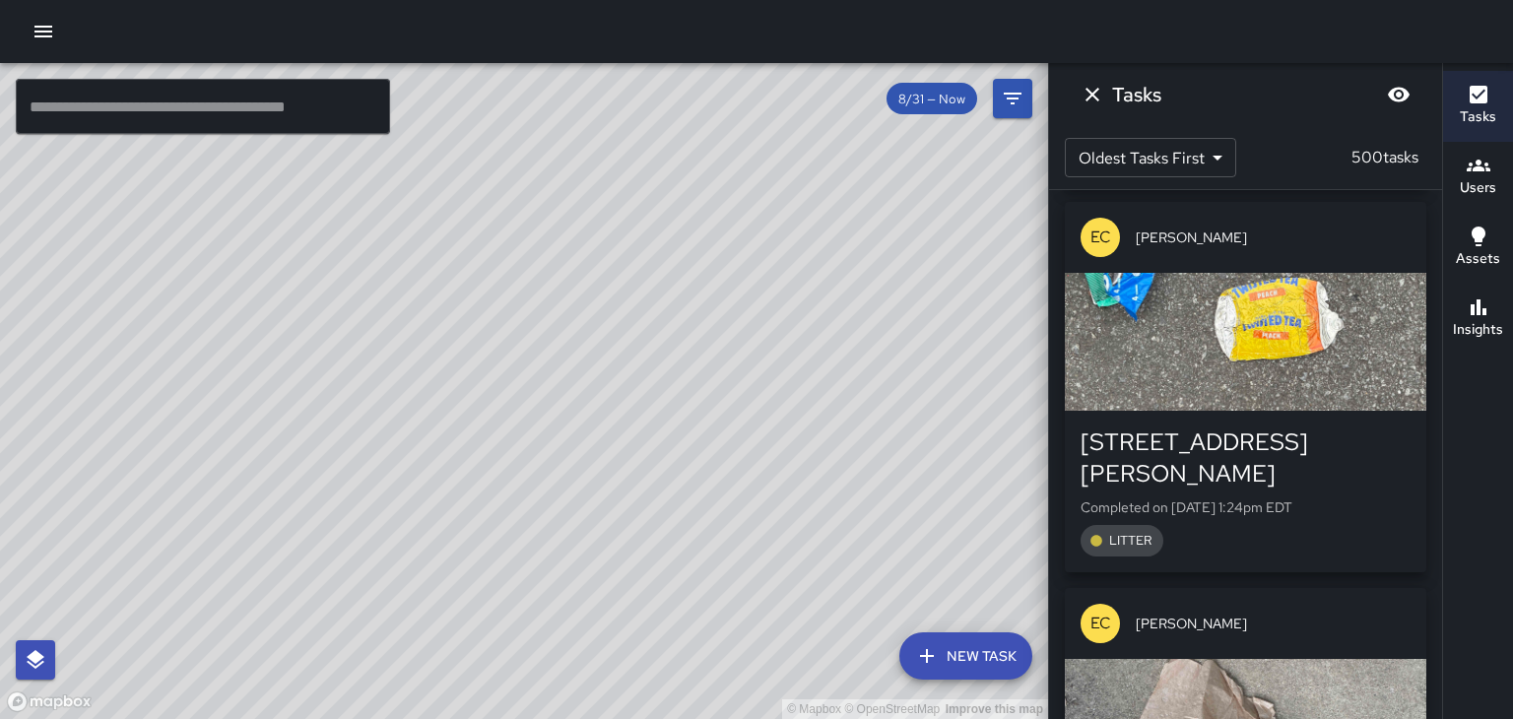
scroll to position [91102, 0]
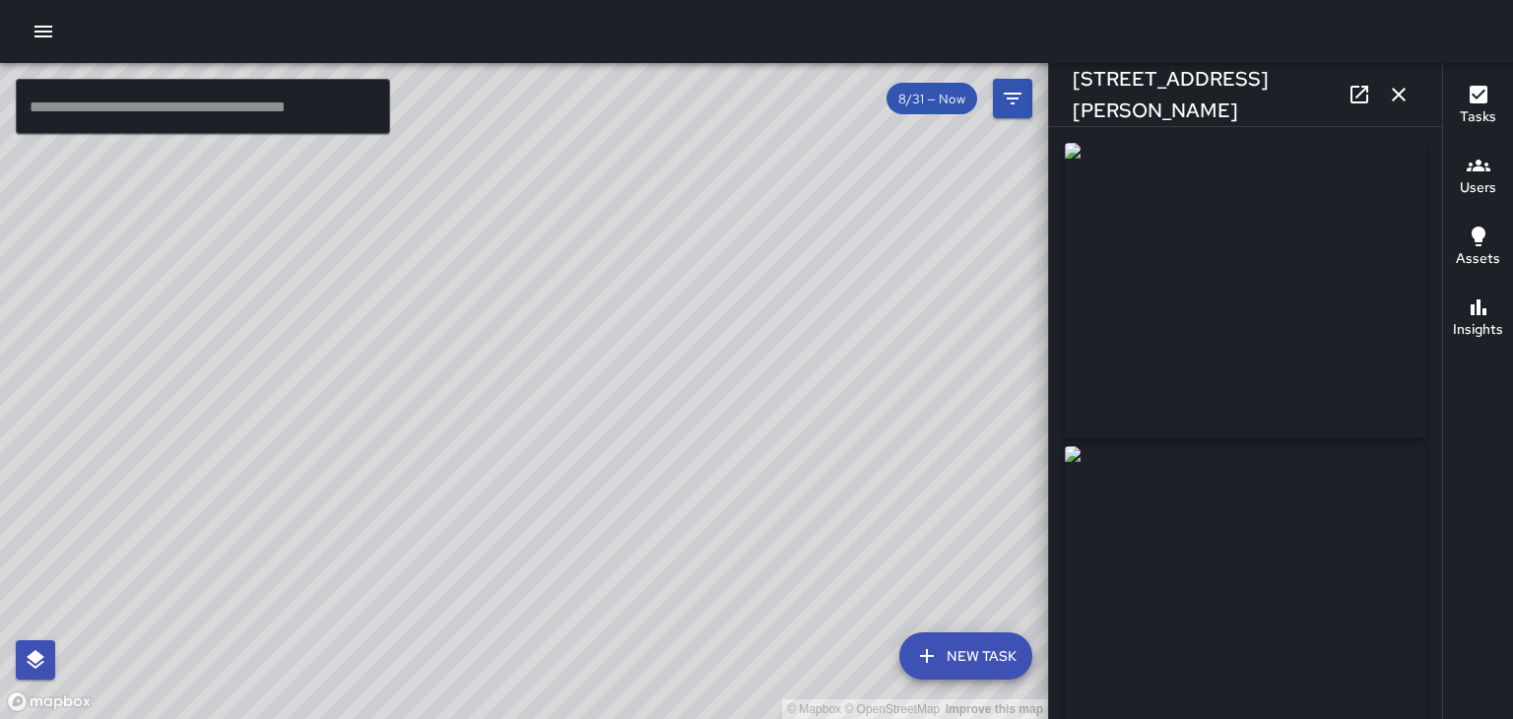
click at [1402, 97] on icon "button" at bounding box center [1398, 95] width 14 height 14
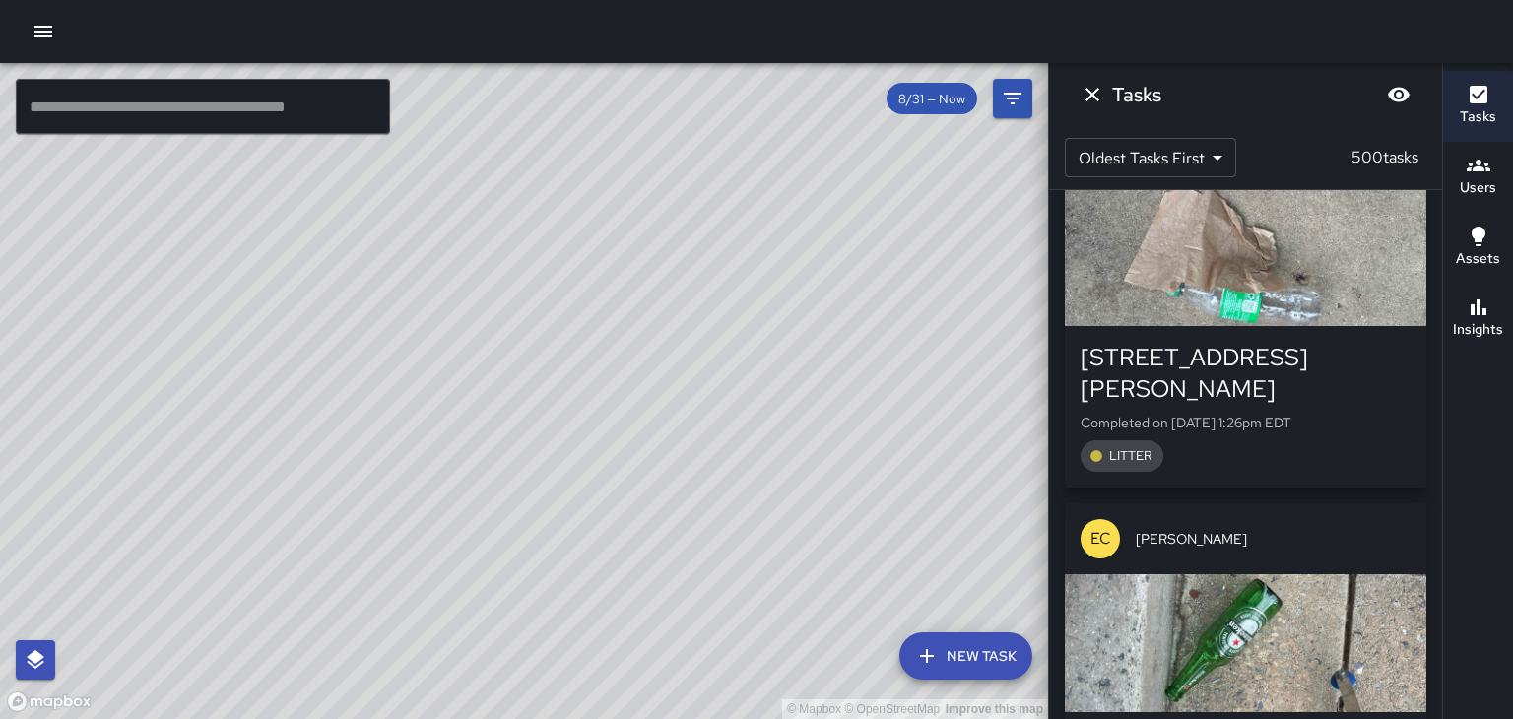
scroll to position [91567, 0]
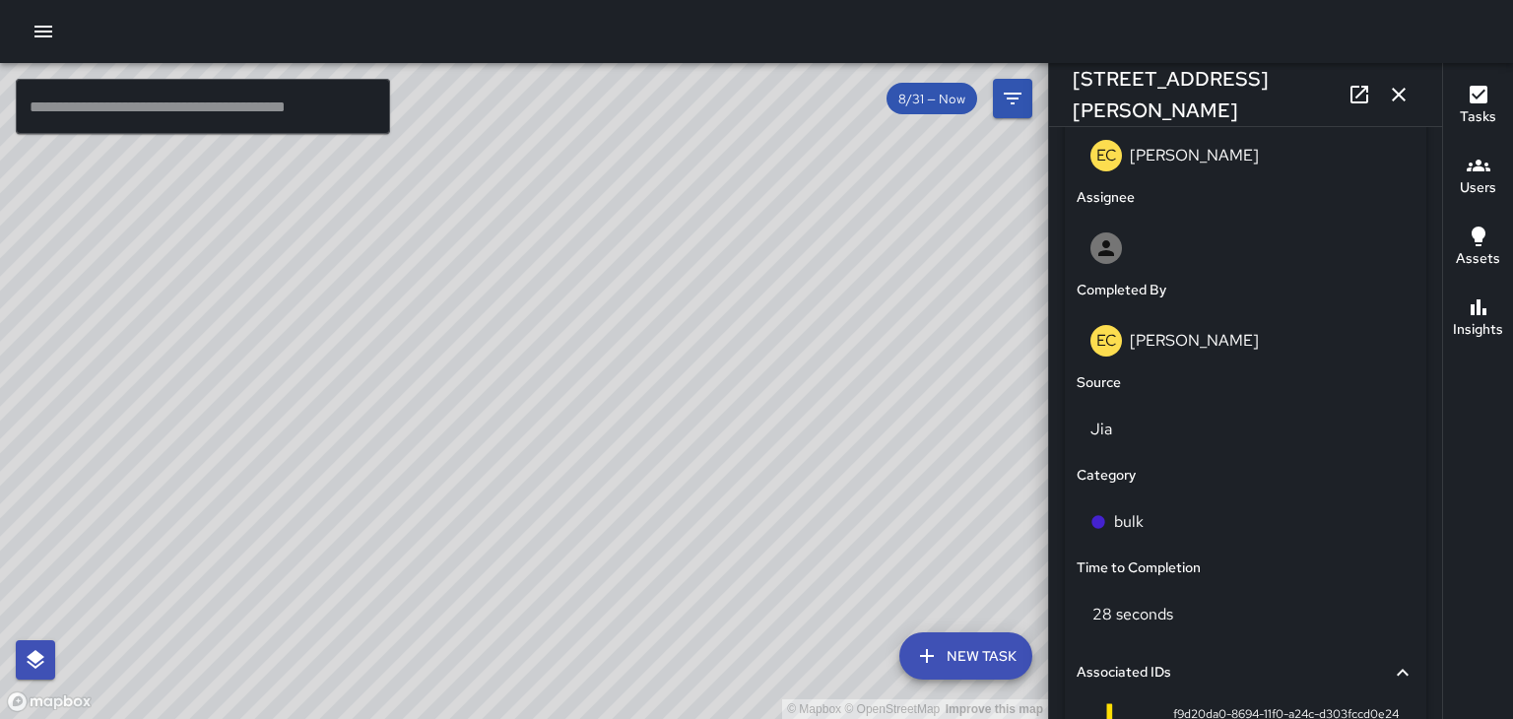
scroll to position [1069, 0]
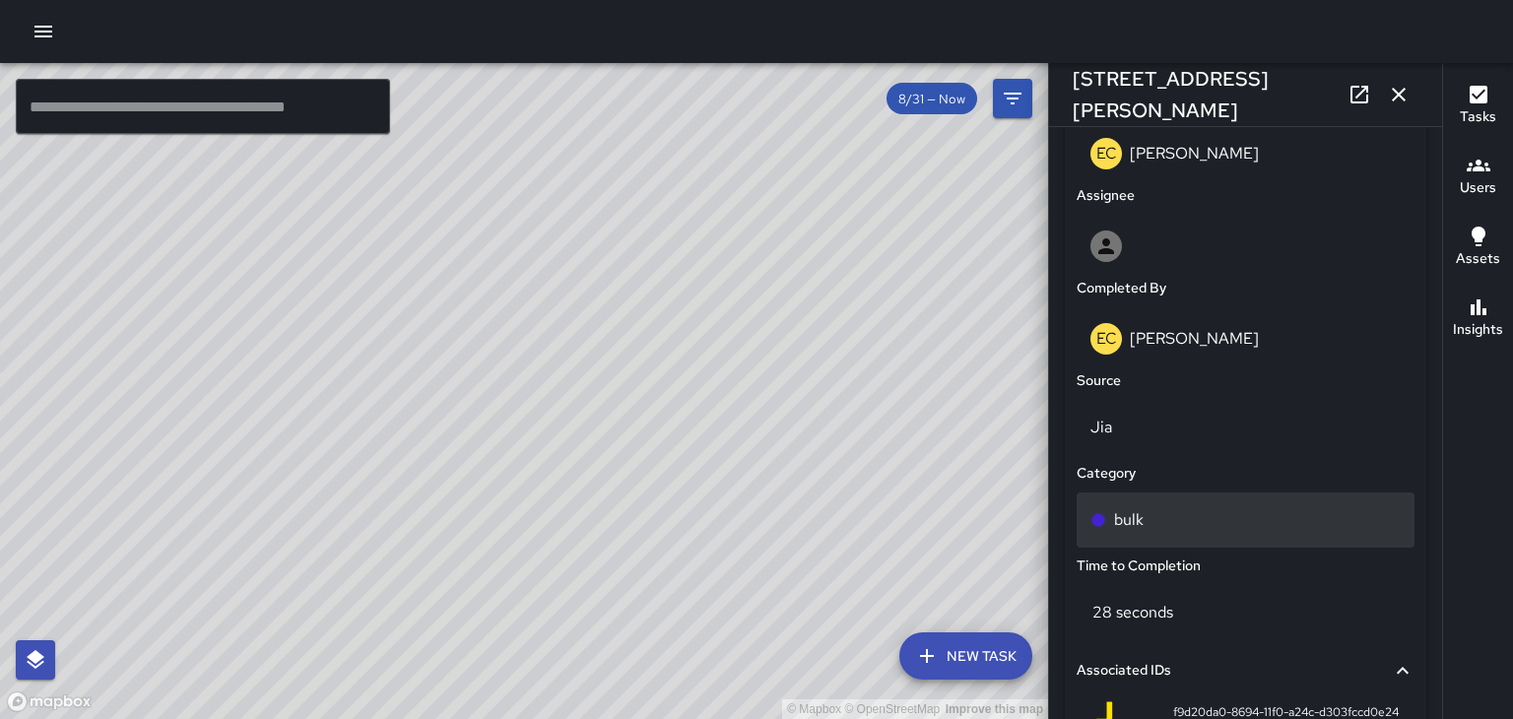
click at [1123, 535] on div "bulk" at bounding box center [1245, 519] width 338 height 55
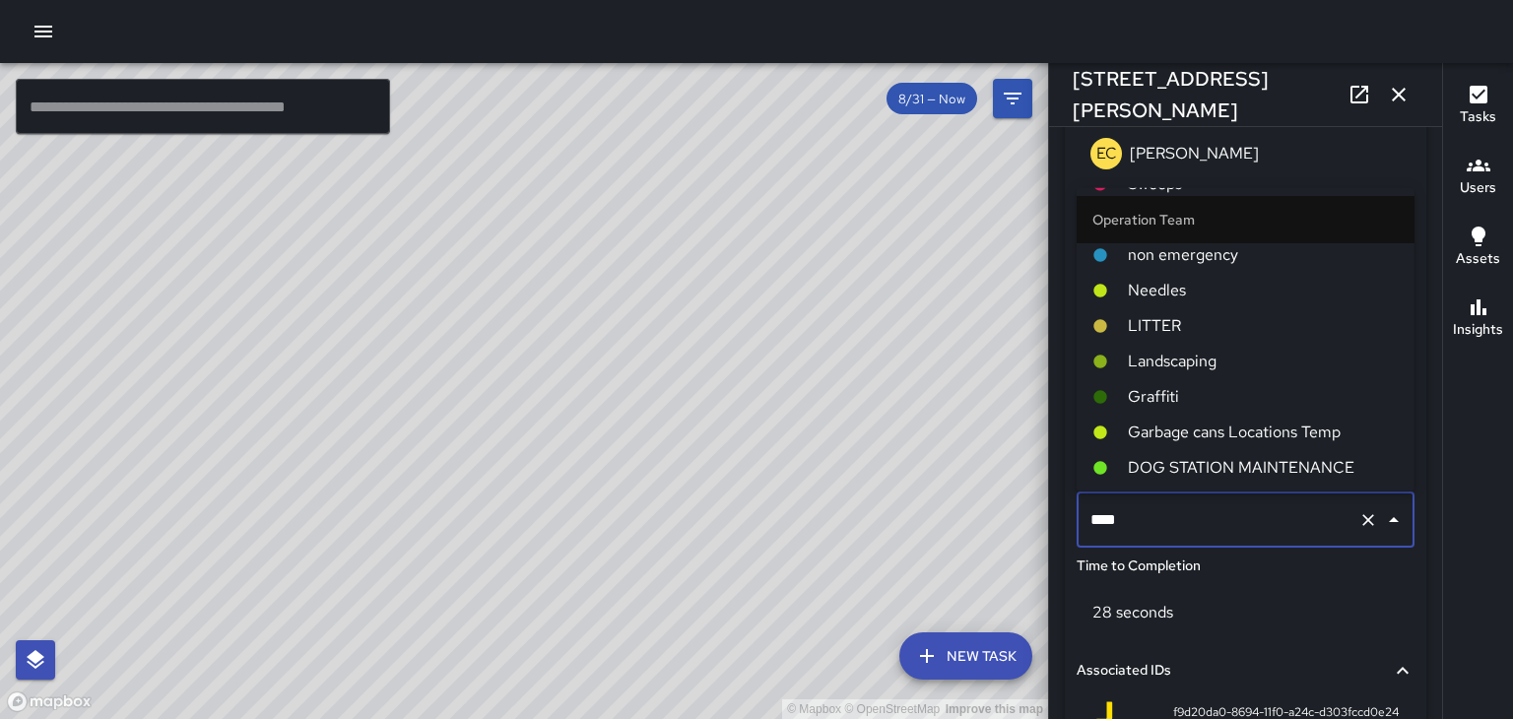
scroll to position [211, 0]
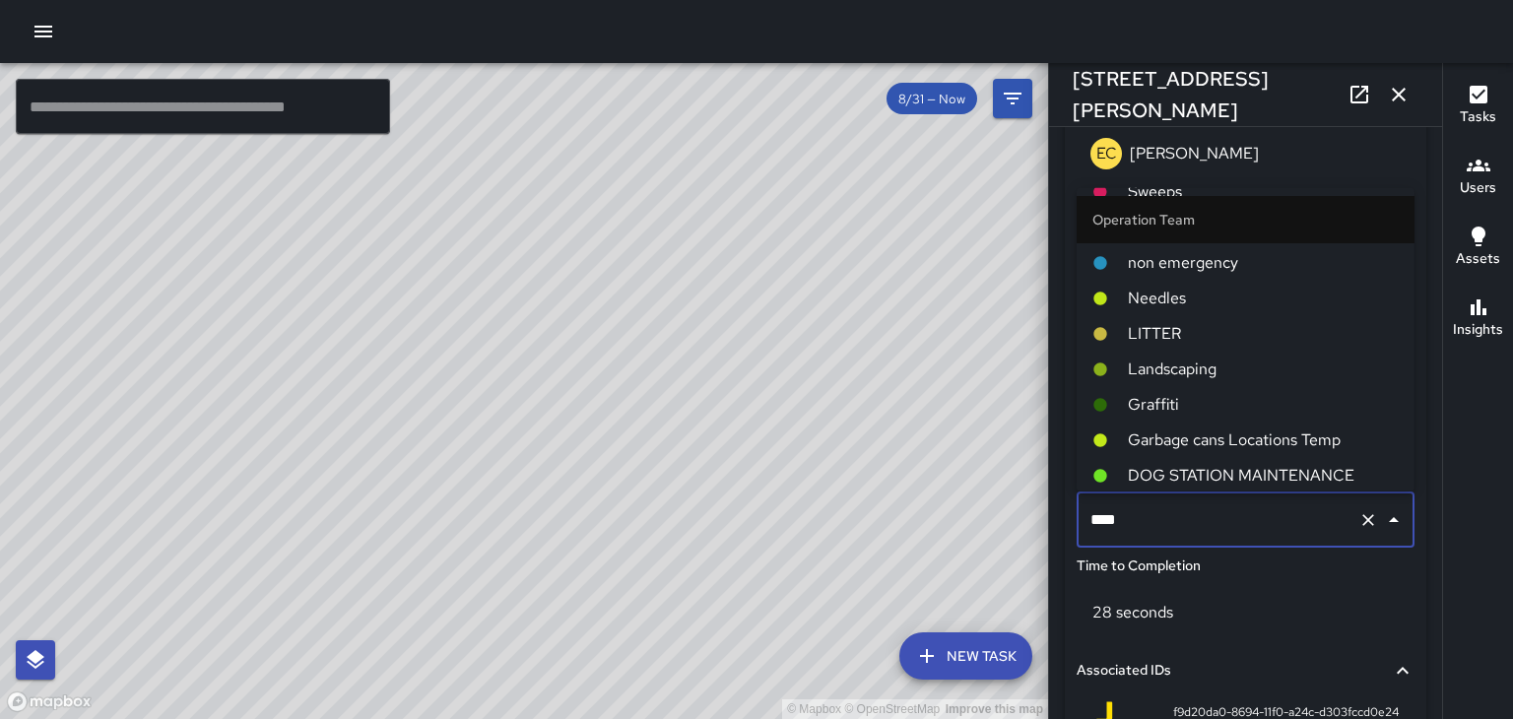
click at [1166, 337] on span "LITTER" at bounding box center [1263, 334] width 271 height 24
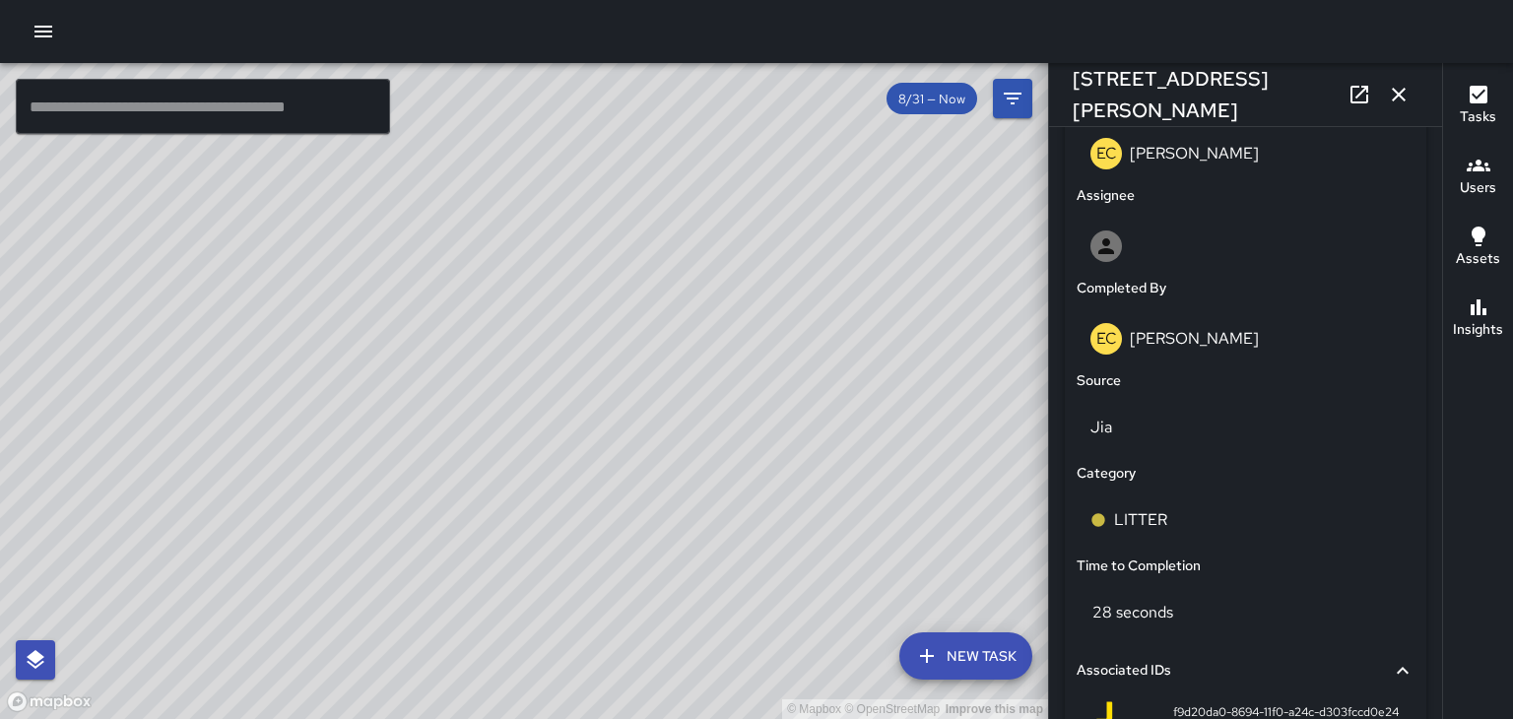
click at [1403, 99] on icon "button" at bounding box center [1398, 95] width 14 height 14
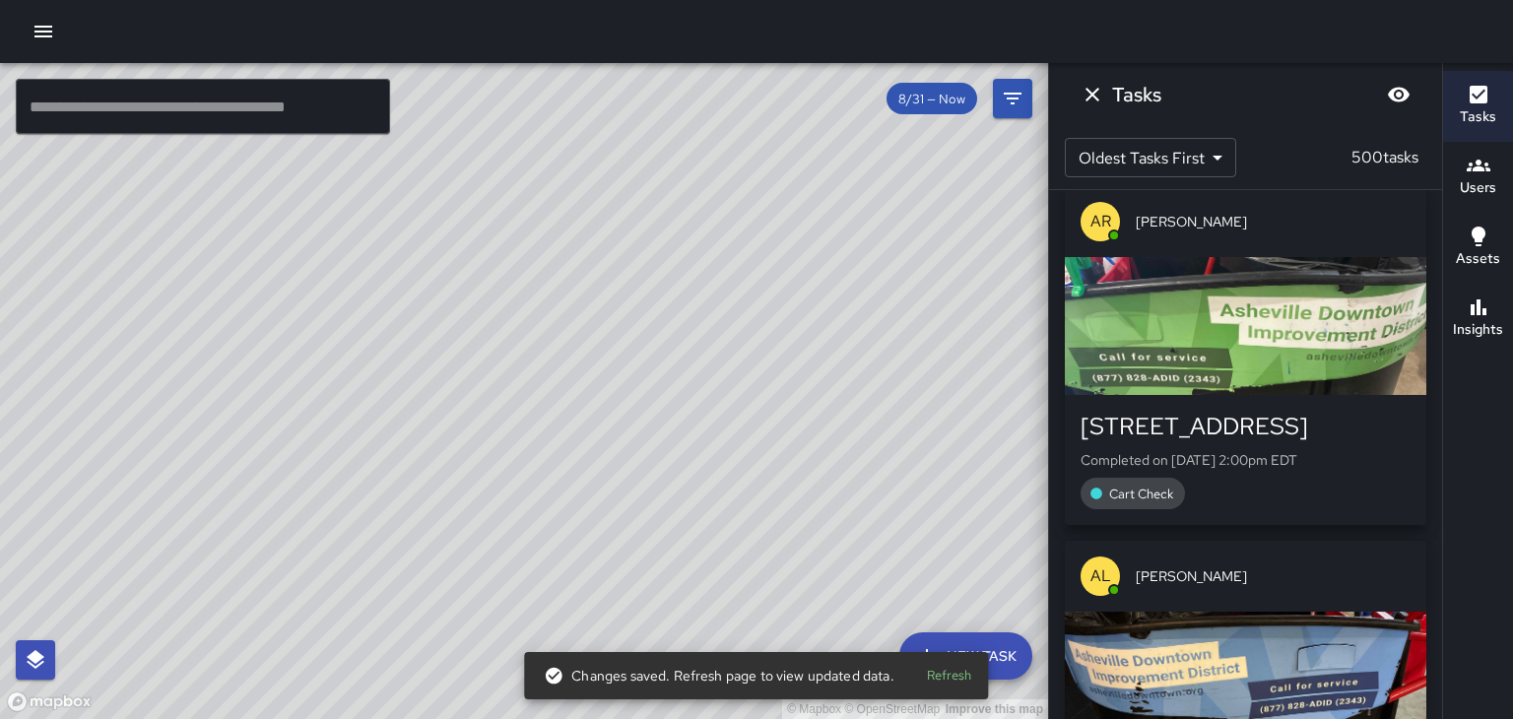
scroll to position [94327, 0]
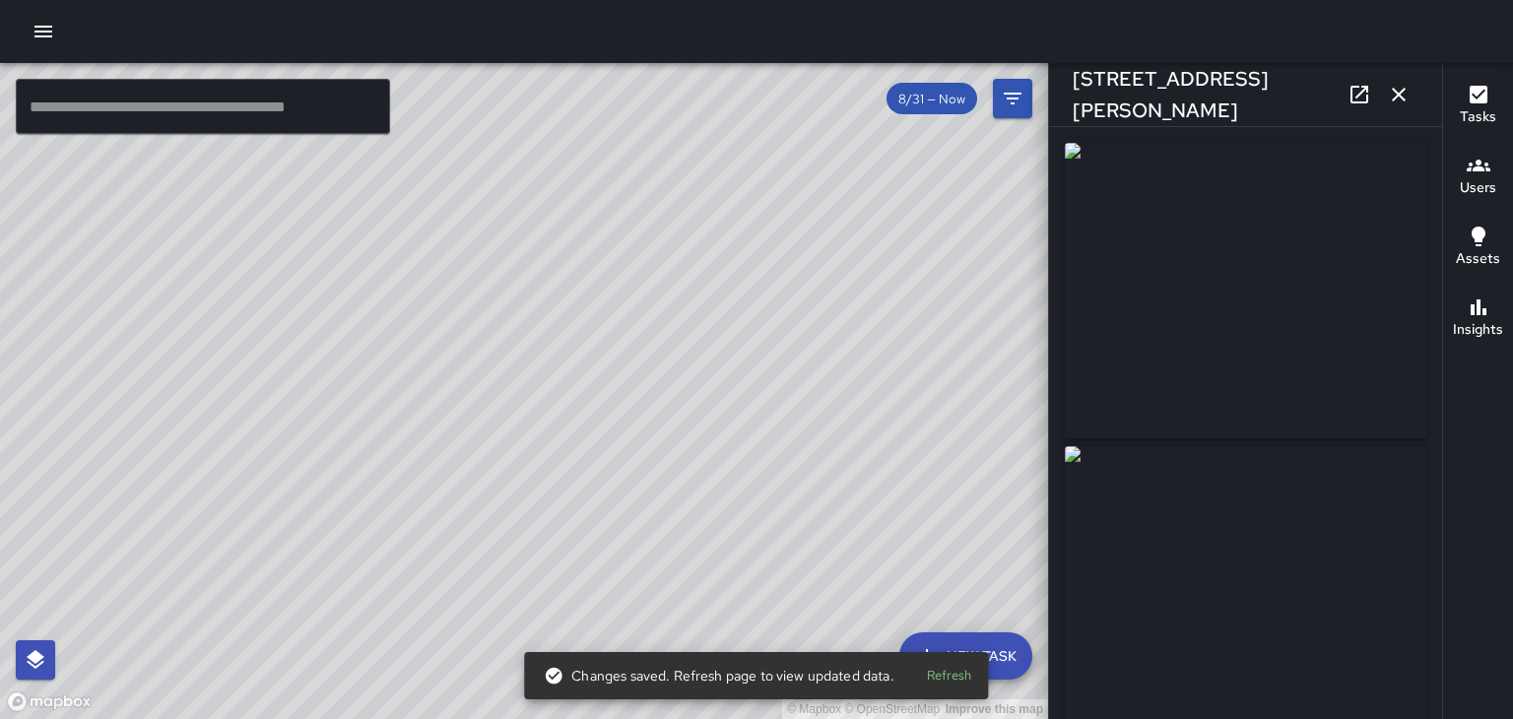
type input "**********"
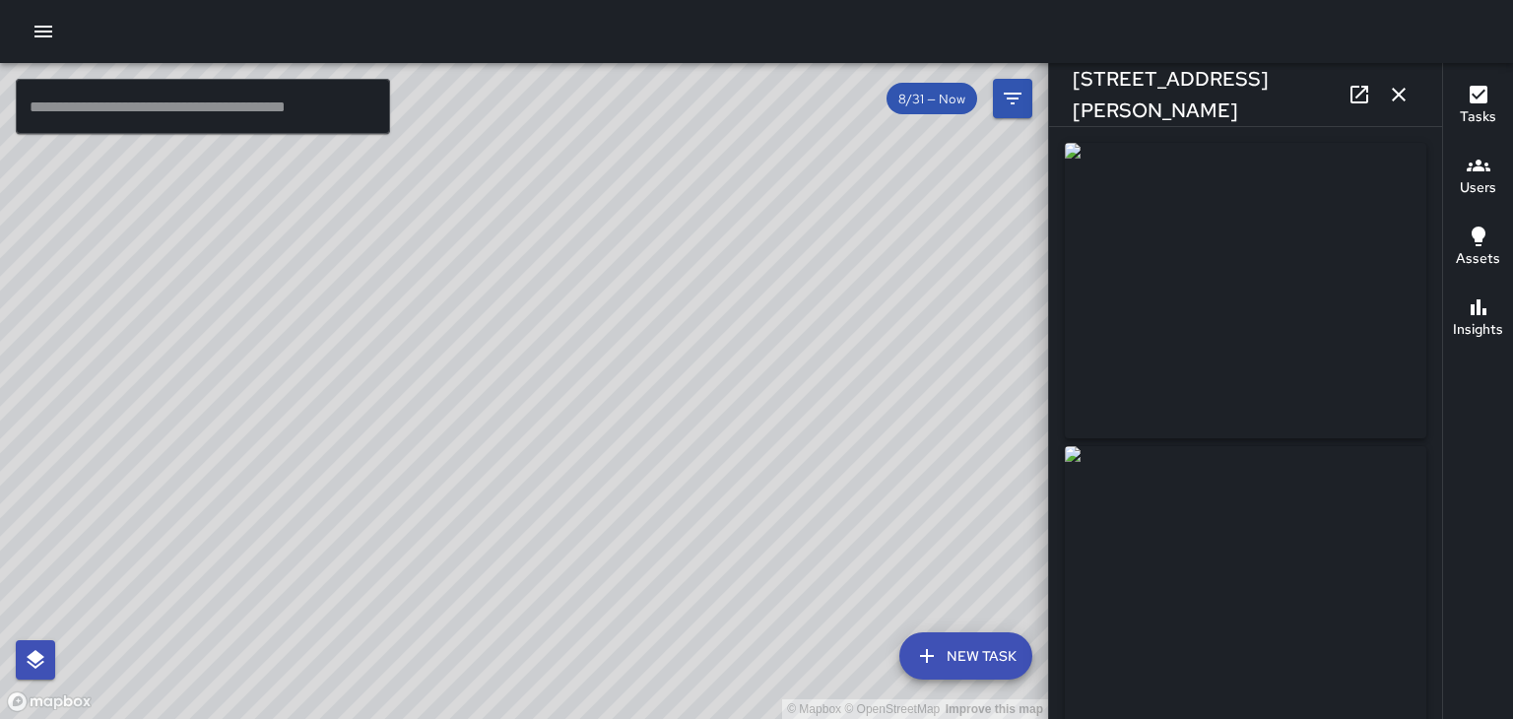
click at [1411, 97] on button "button" at bounding box center [1398, 94] width 39 height 39
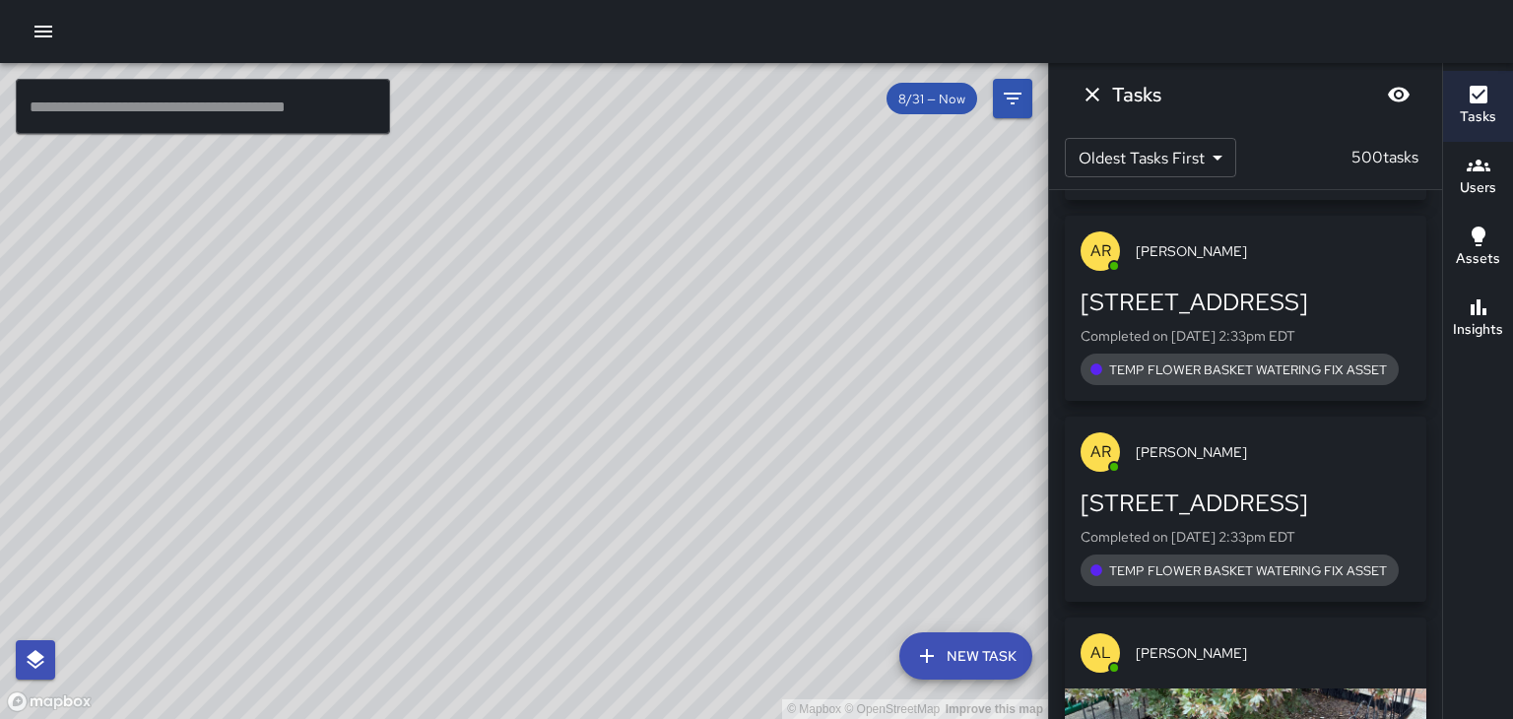
scroll to position [96215, 0]
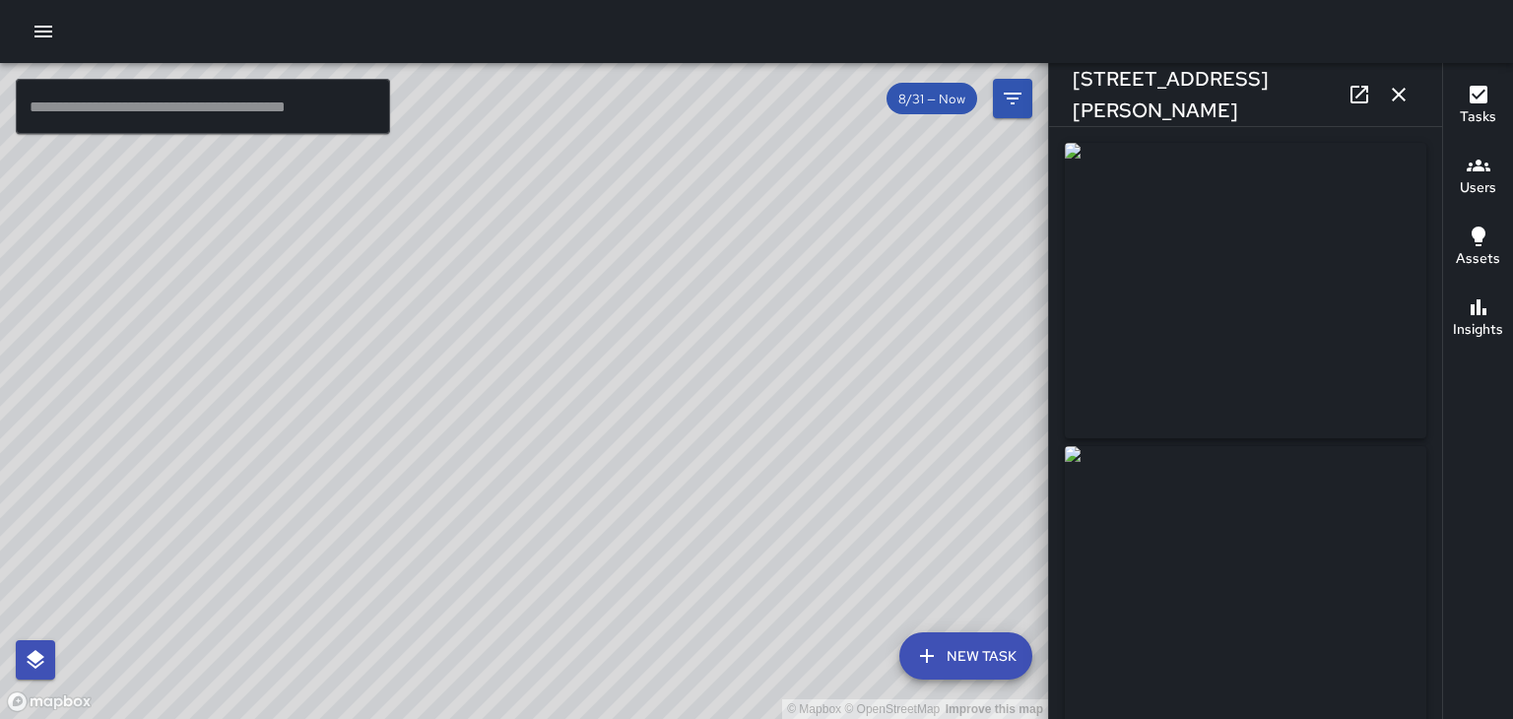
click at [1410, 96] on button "button" at bounding box center [1398, 94] width 39 height 39
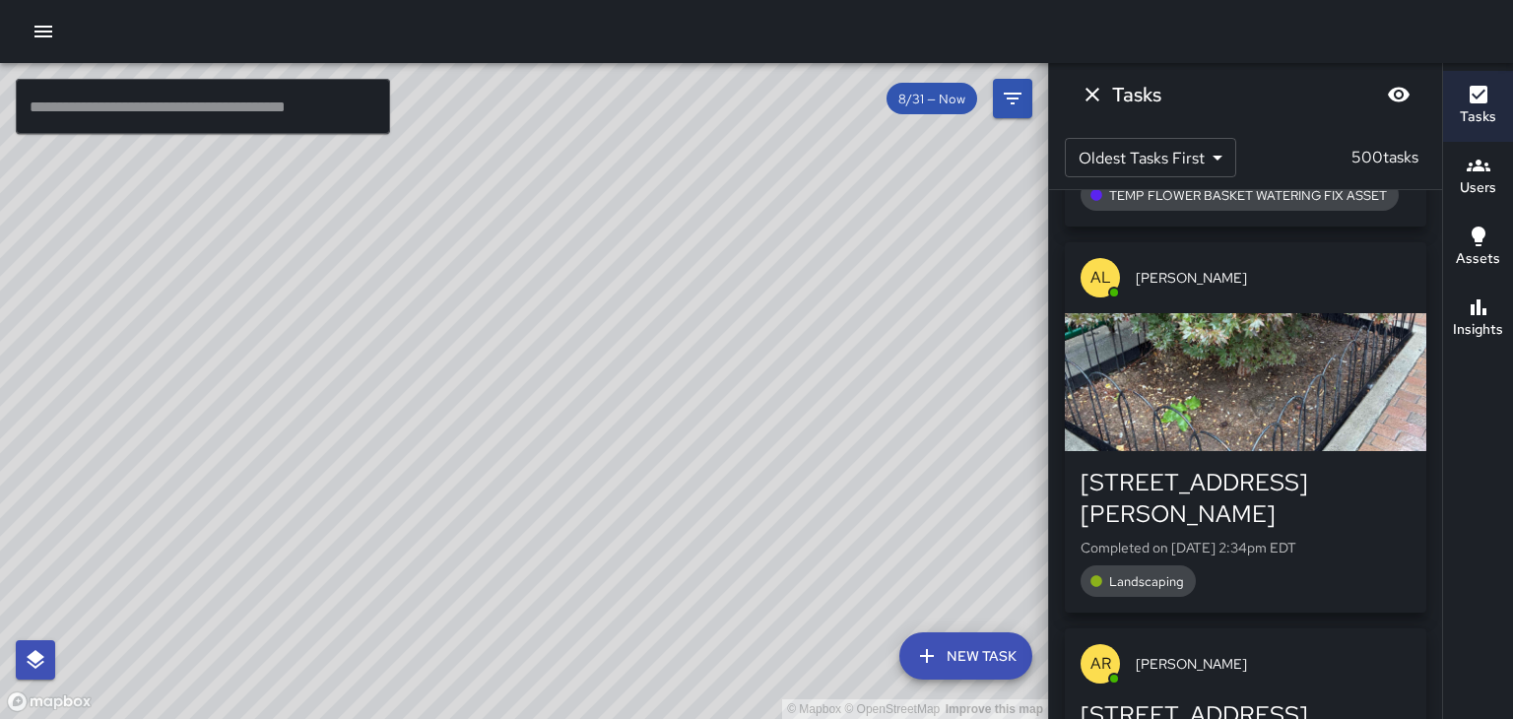
scroll to position [96582, 0]
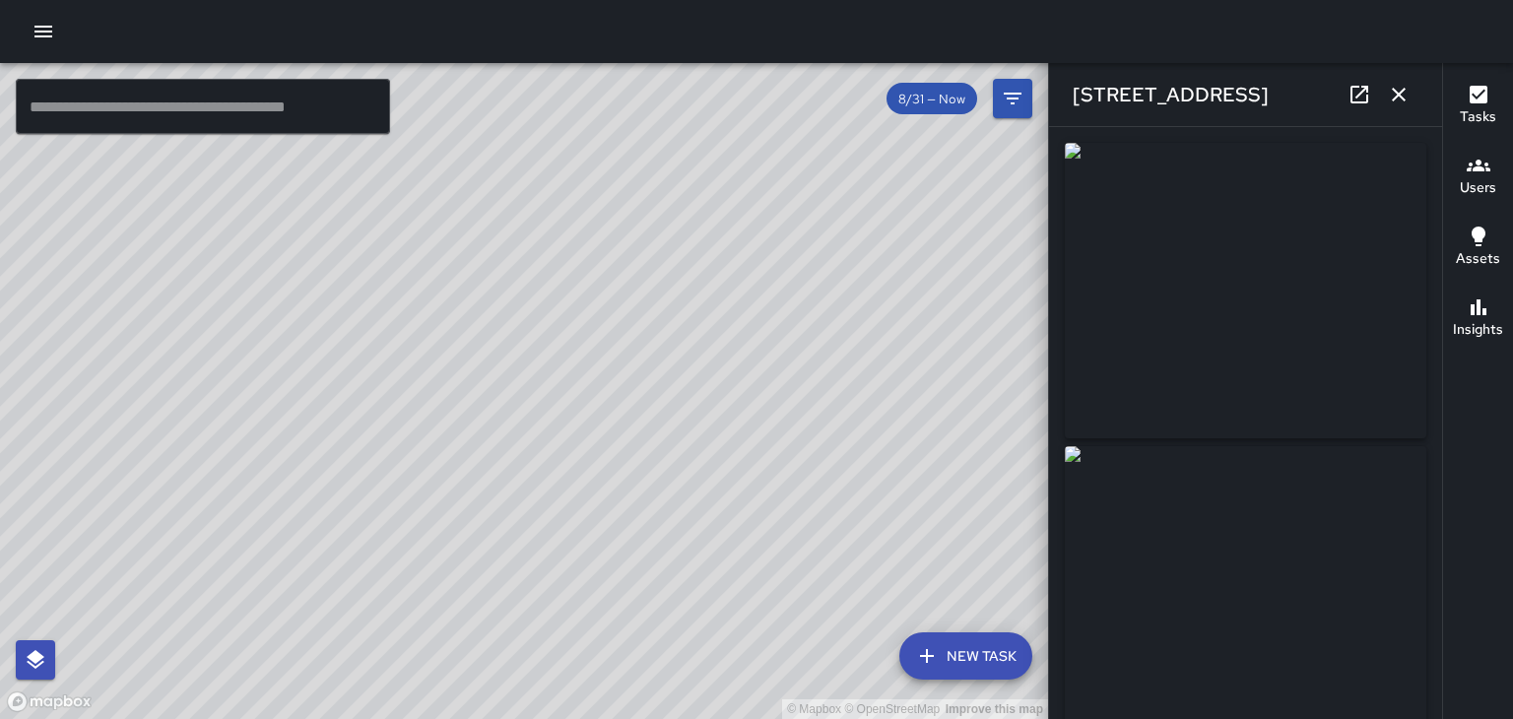
click at [1399, 100] on icon "button" at bounding box center [1399, 95] width 24 height 24
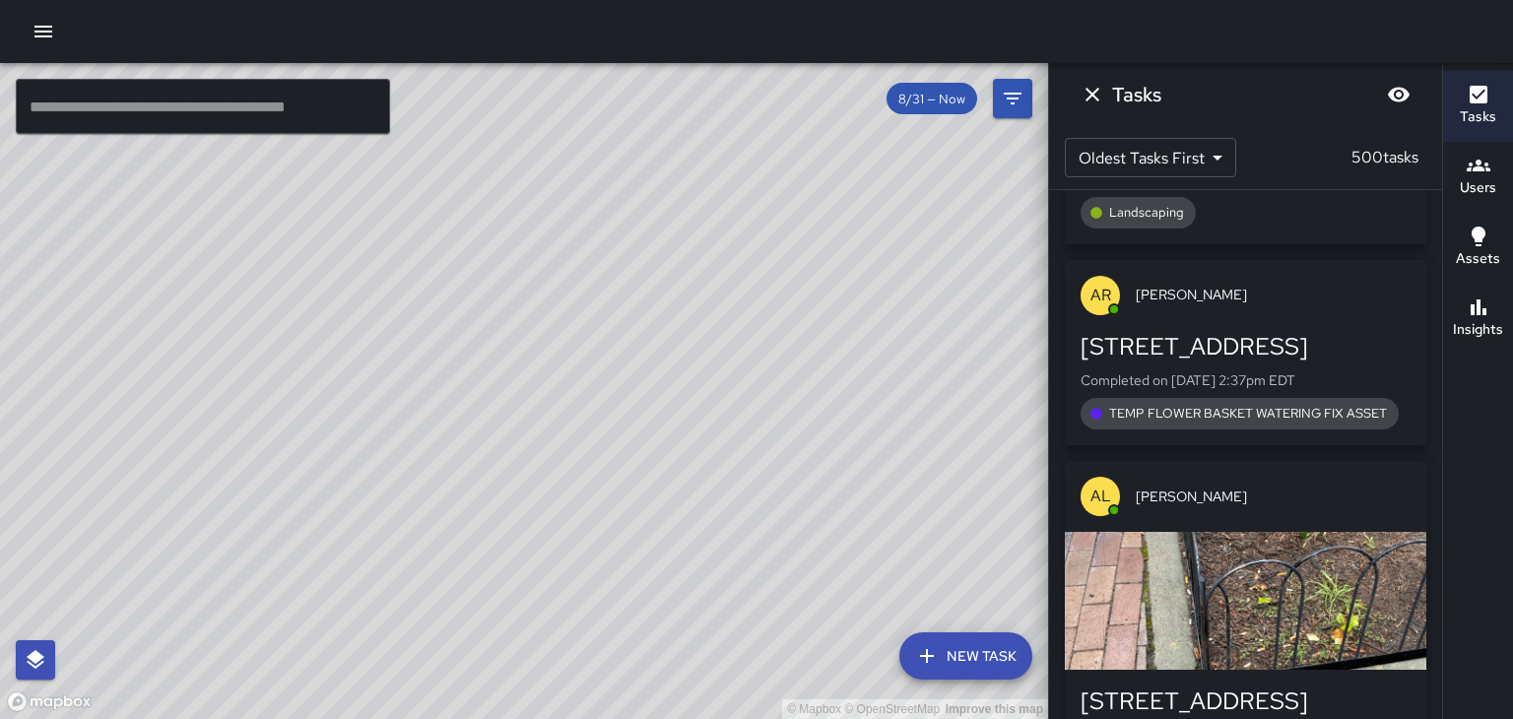
scroll to position [97809, 0]
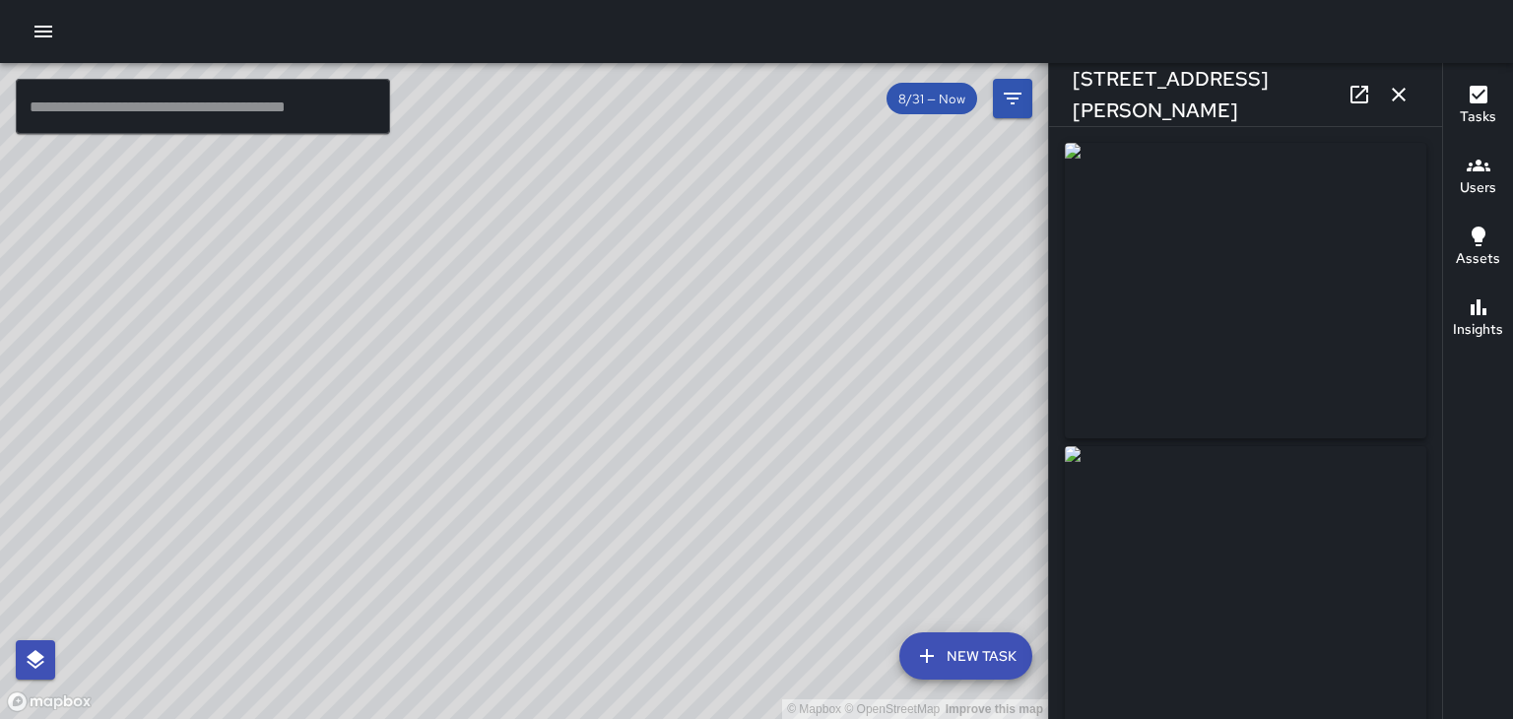
type input "**********"
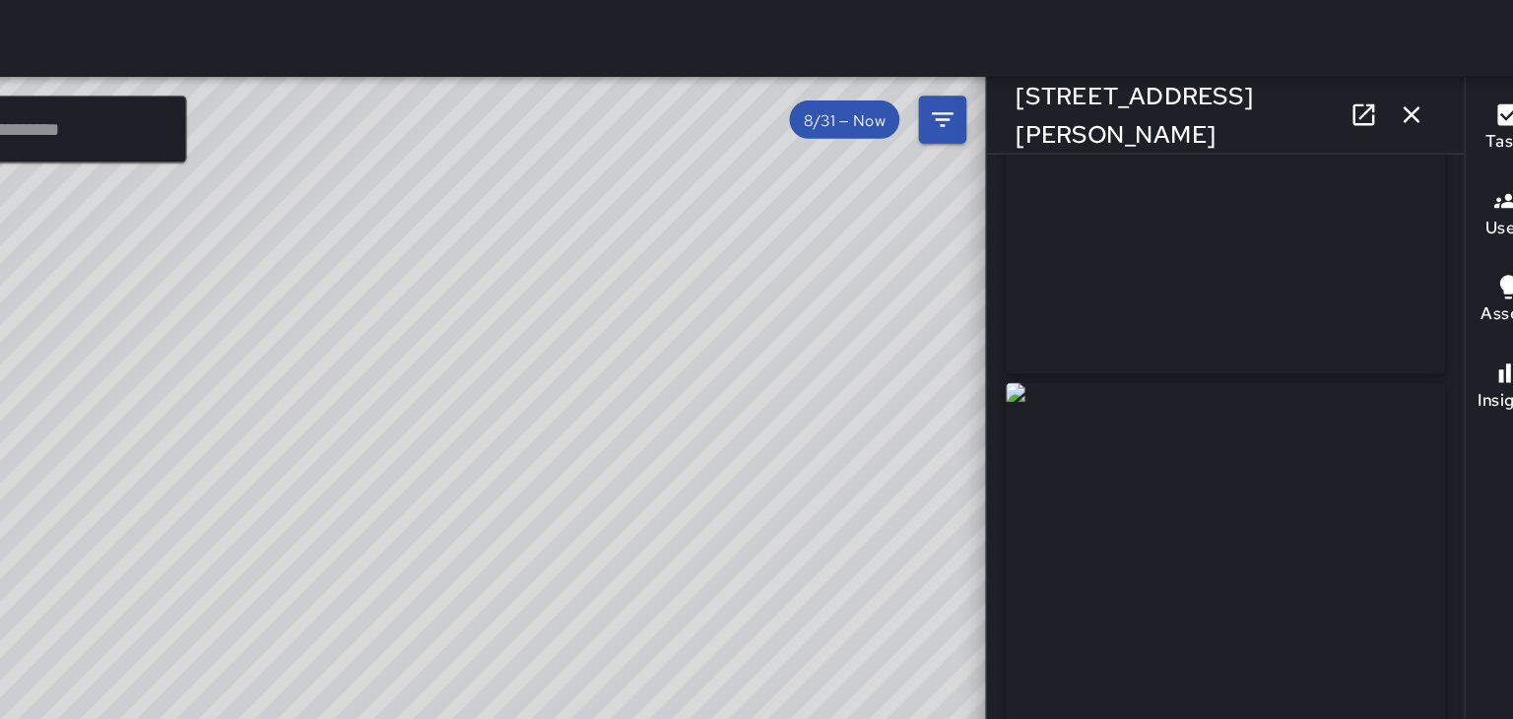
scroll to position [0, 0]
click at [1411, 97] on button "button" at bounding box center [1398, 94] width 39 height 39
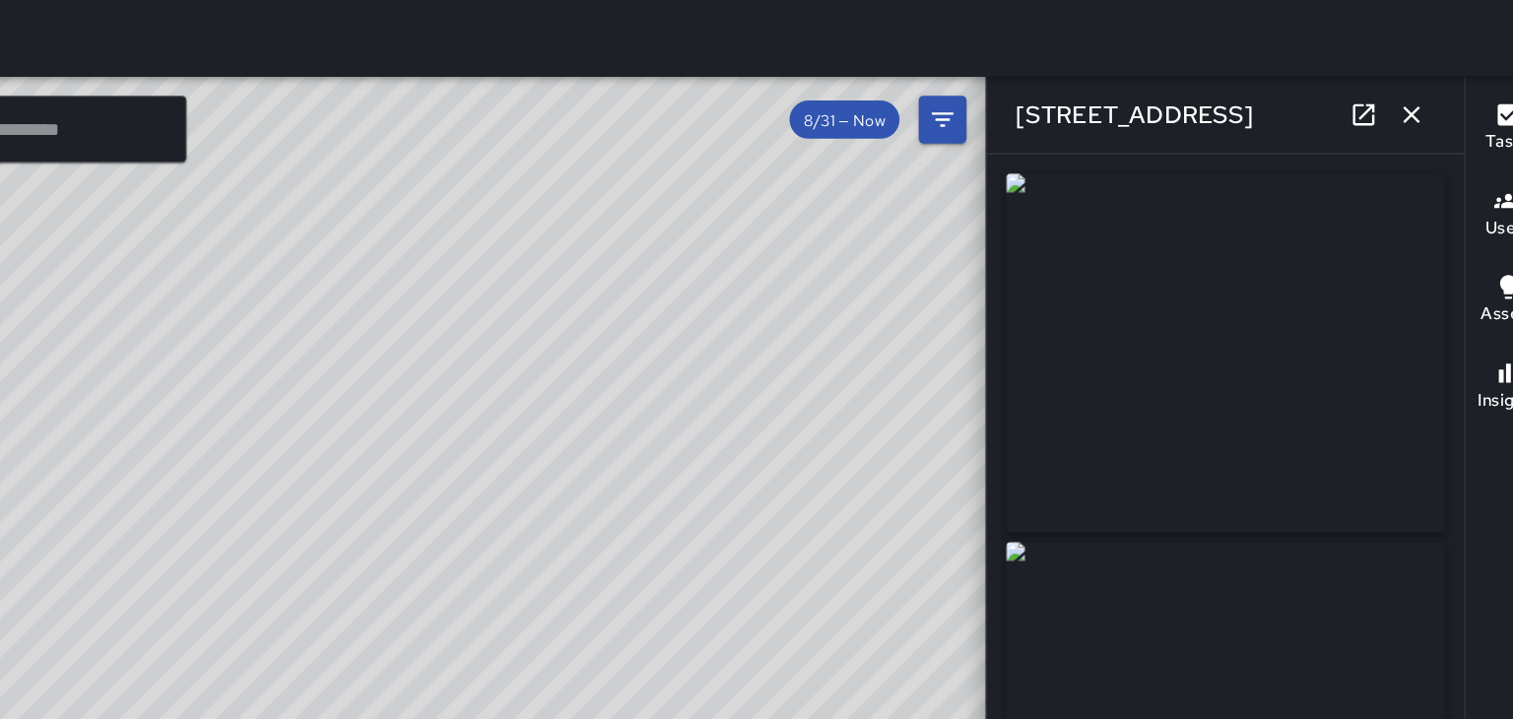
click at [1398, 102] on icon "button" at bounding box center [1399, 95] width 24 height 24
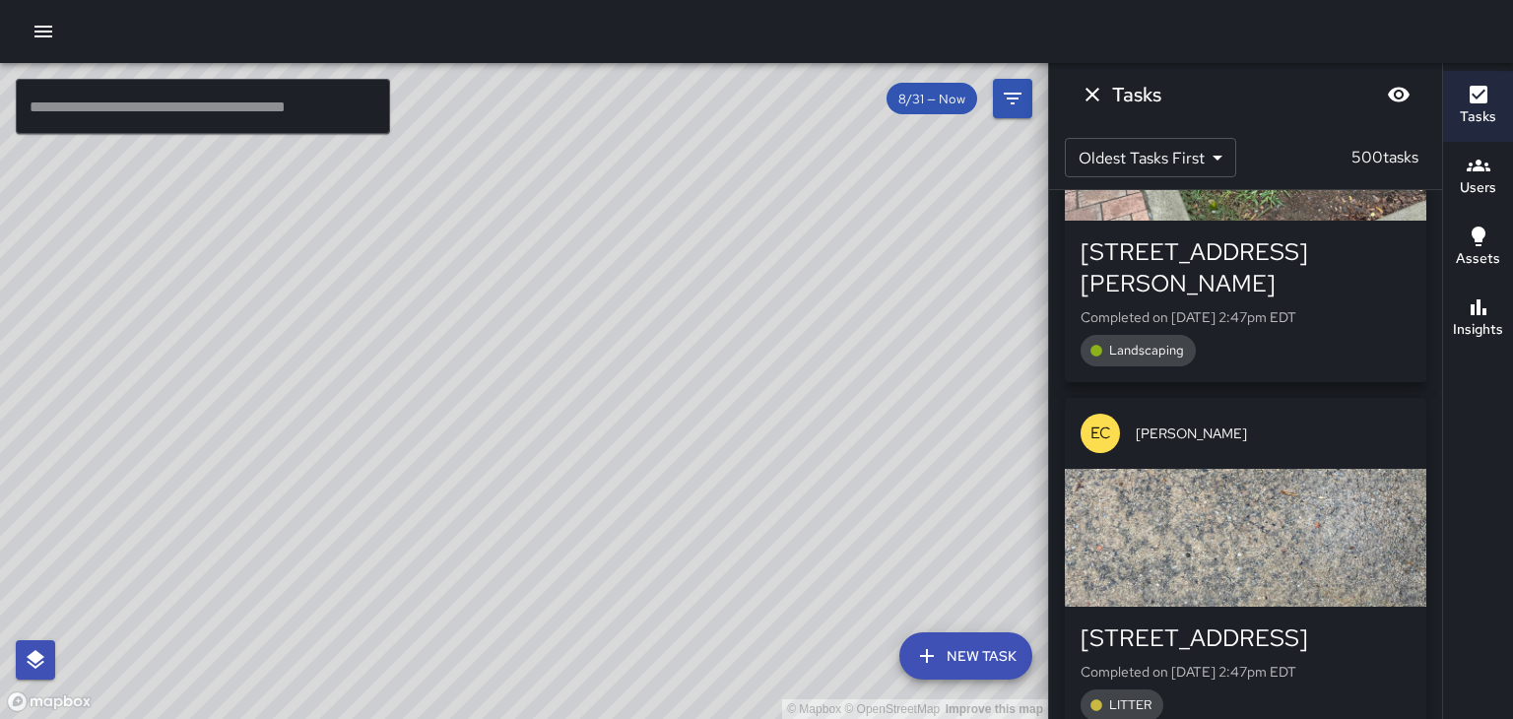
scroll to position [100204, 0]
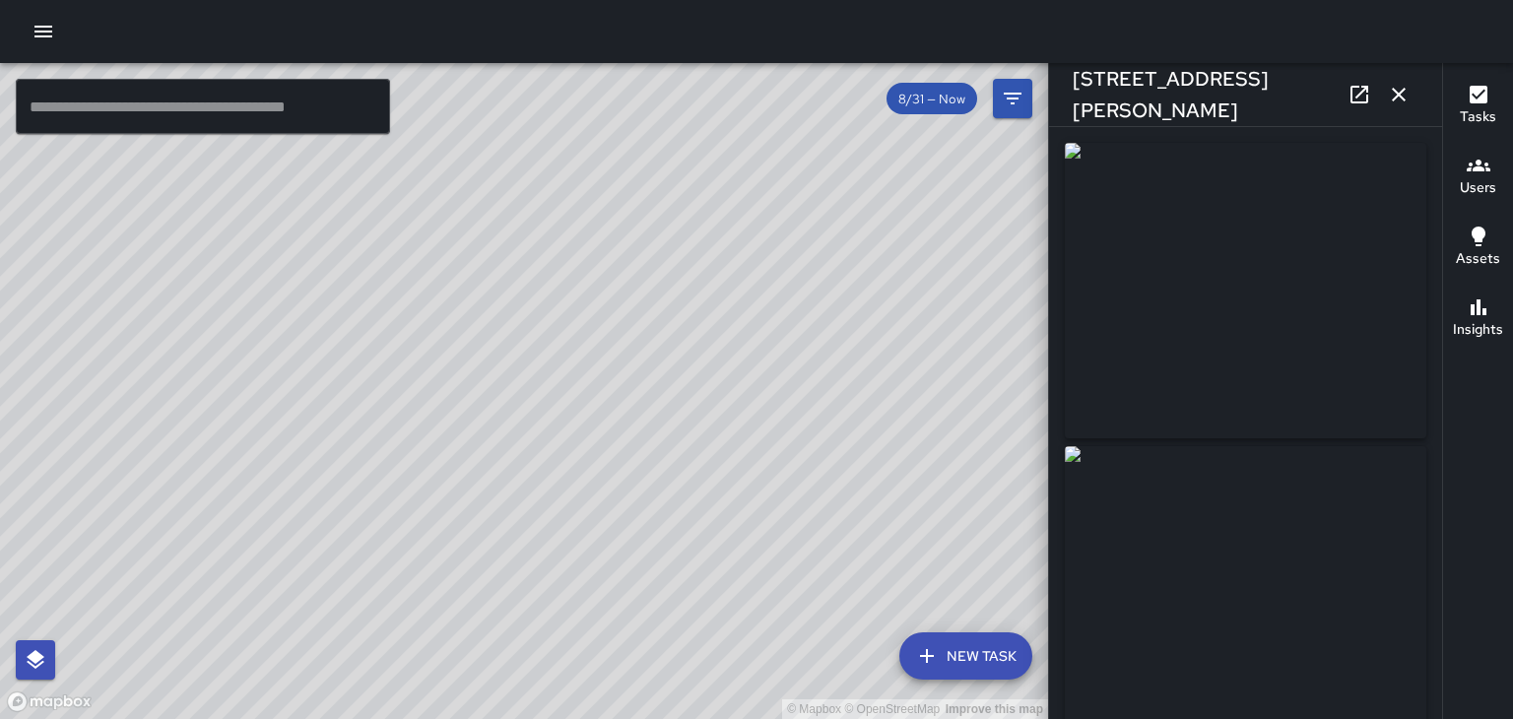
type input "**********"
click at [1398, 95] on icon "button" at bounding box center [1398, 95] width 14 height 14
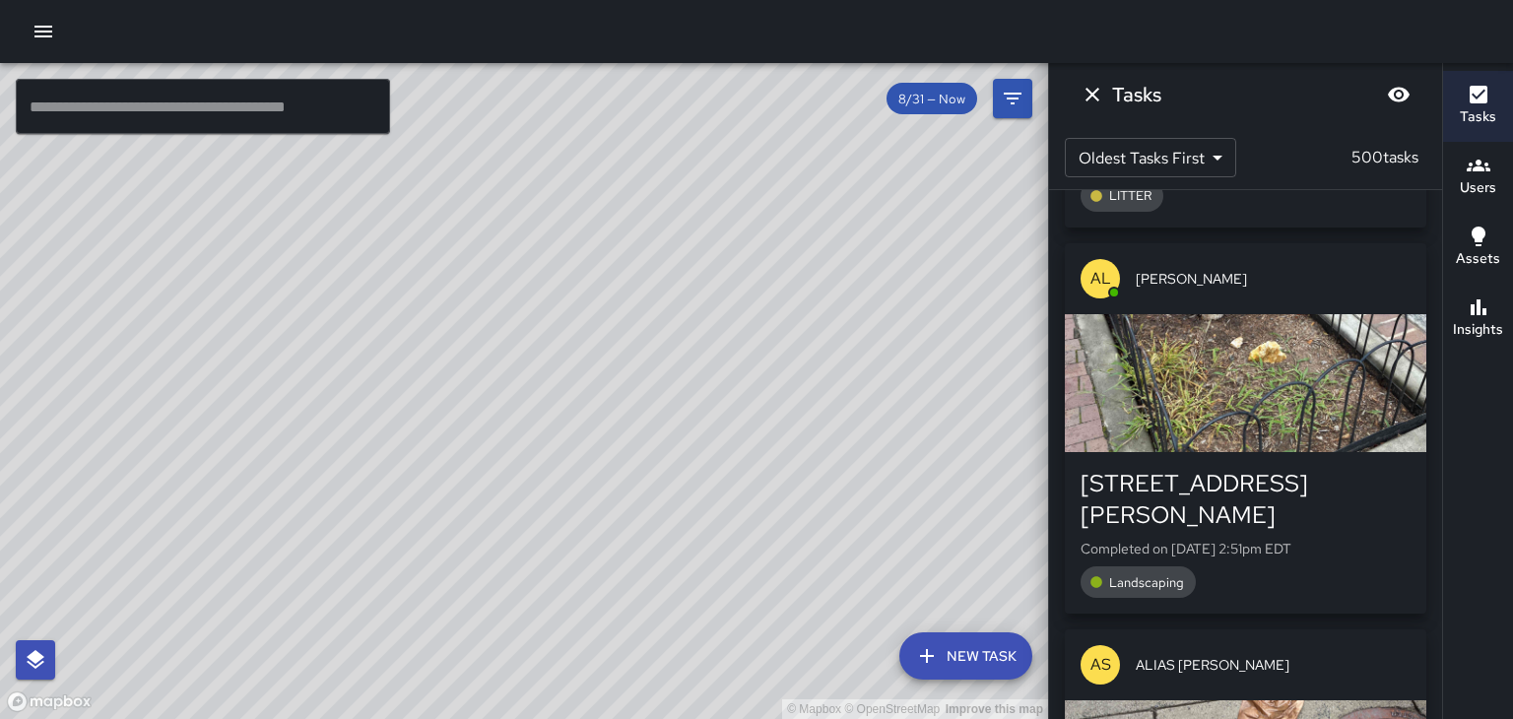
scroll to position [101840, 0]
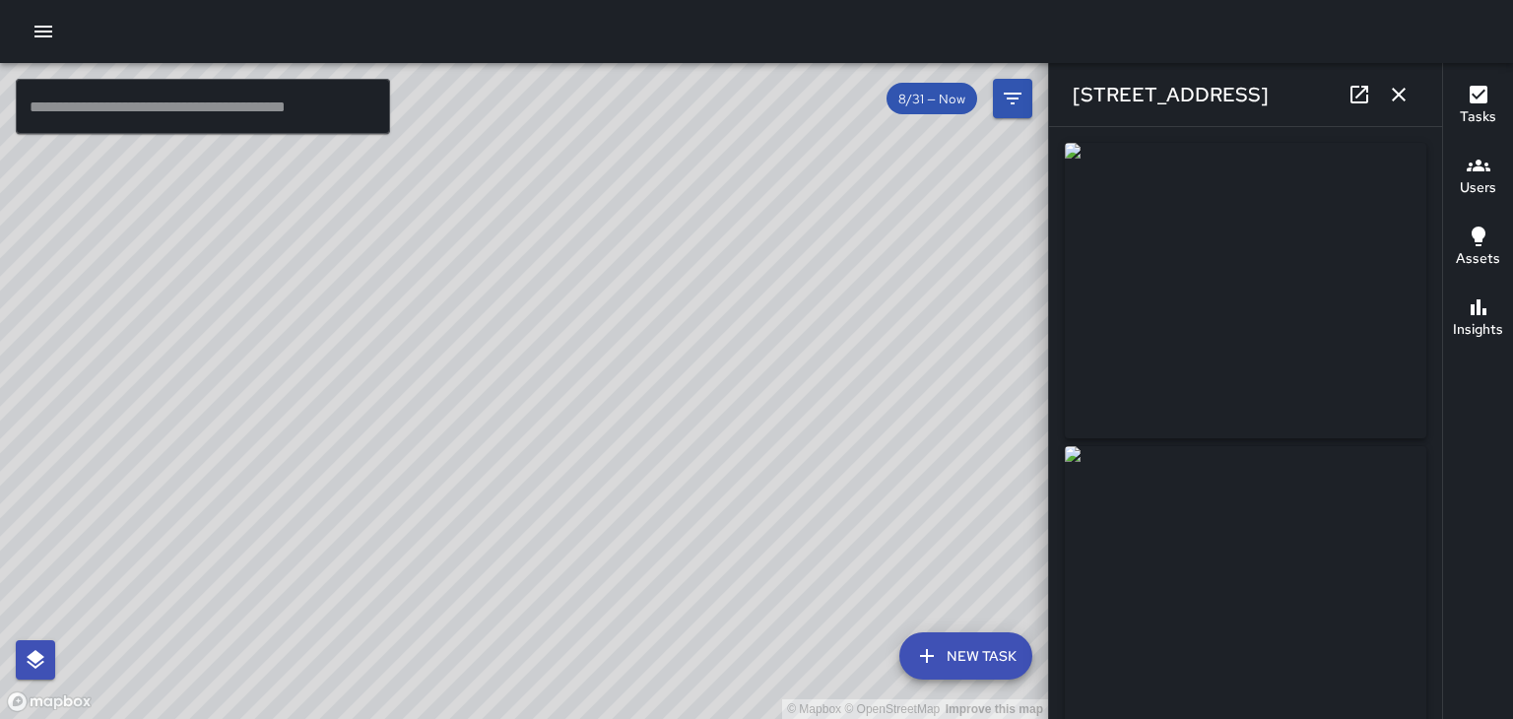
type input "**********"
click at [1406, 101] on icon "button" at bounding box center [1399, 95] width 24 height 24
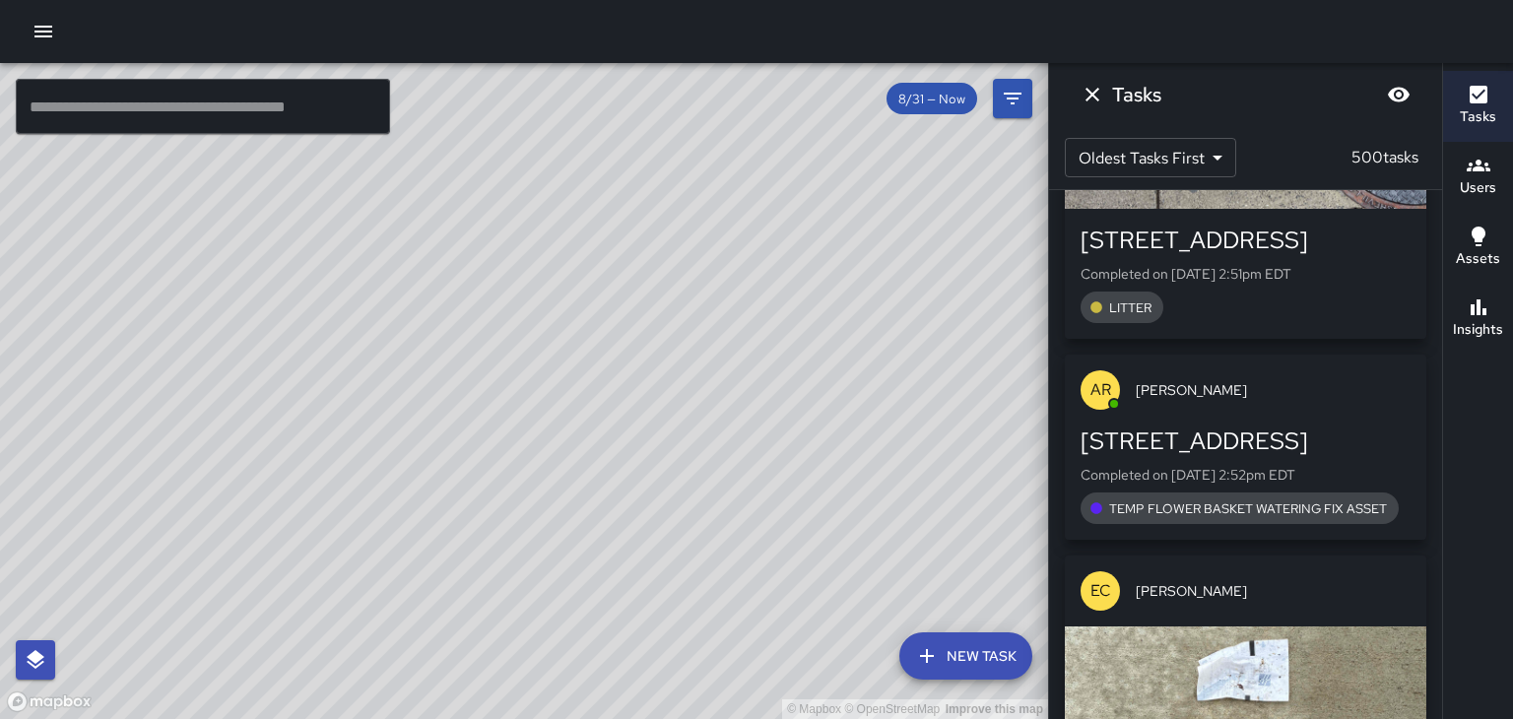
scroll to position [102470, 0]
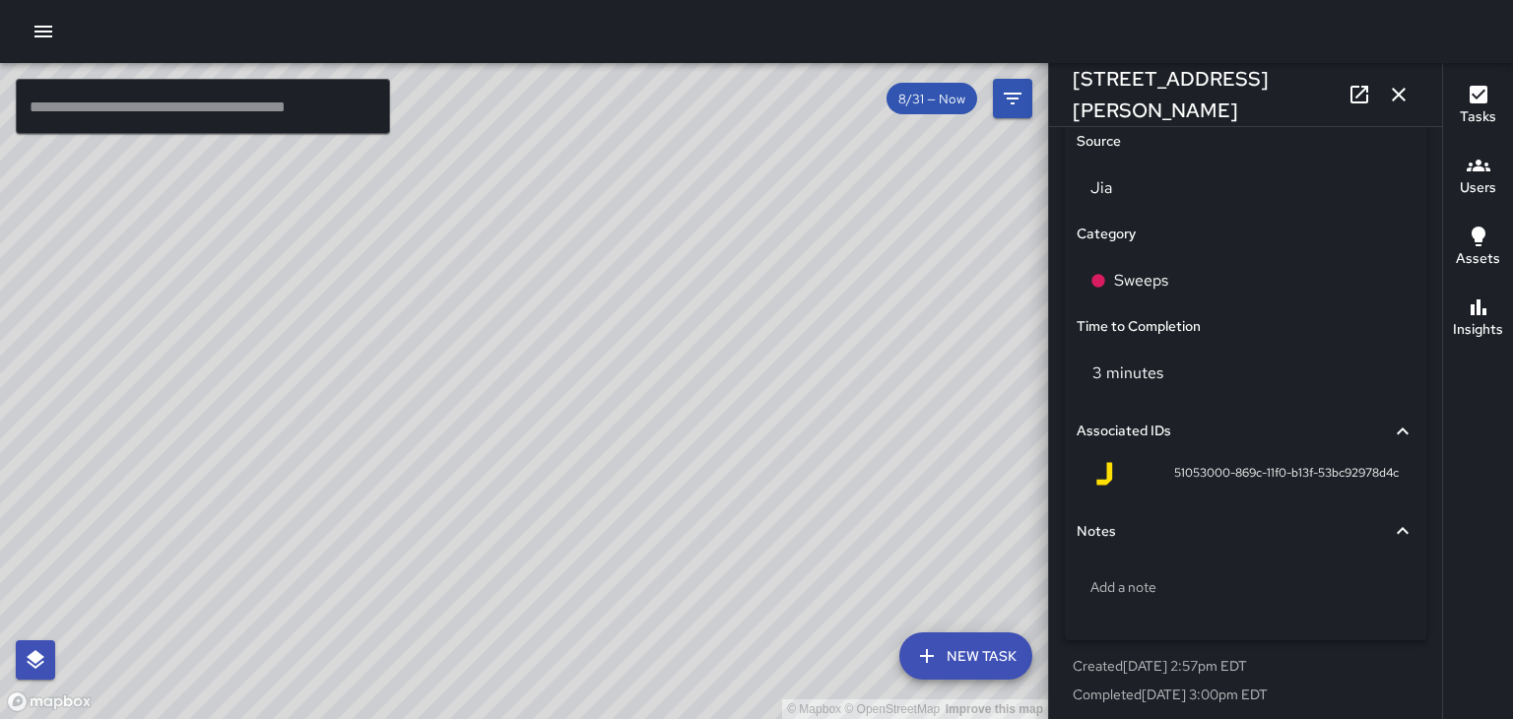
scroll to position [1317, 0]
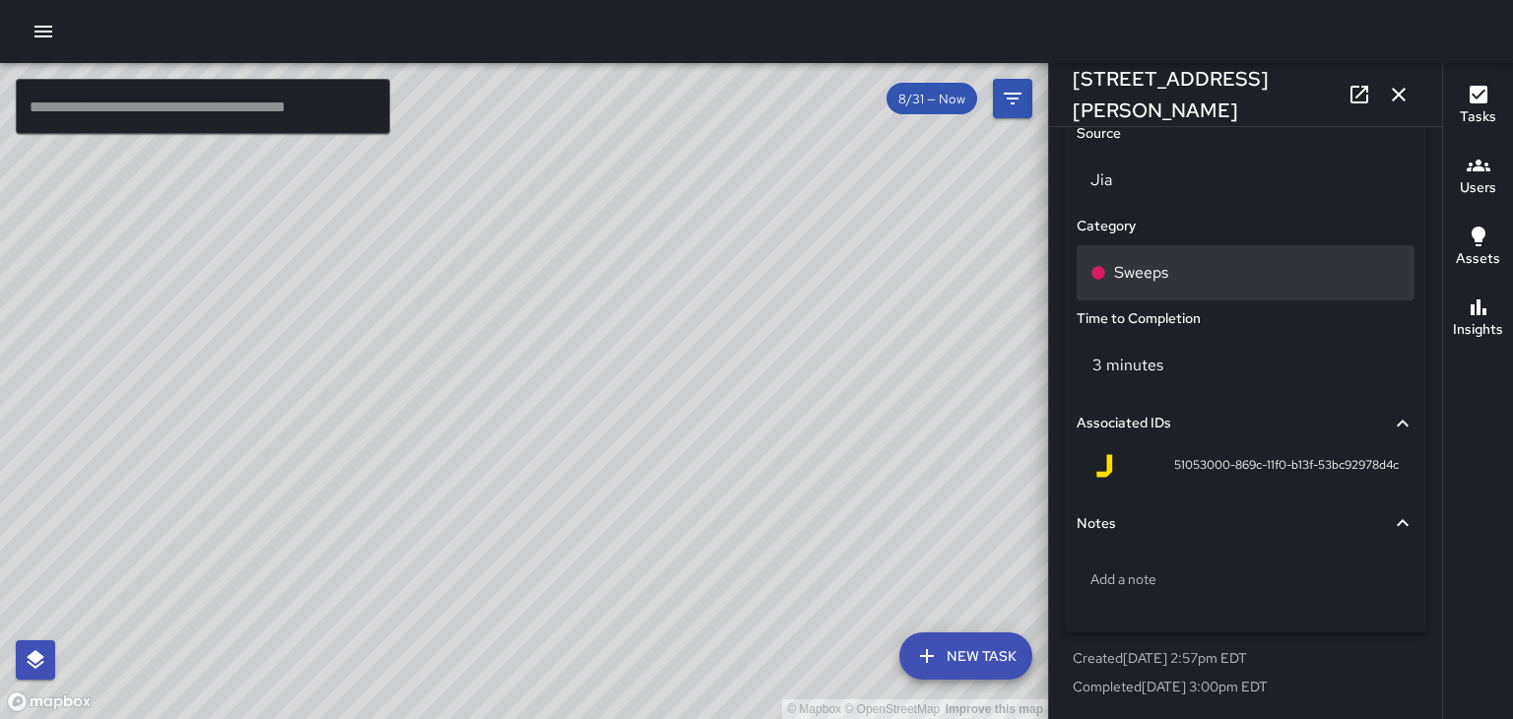
click at [1158, 276] on p "Sweeps" at bounding box center [1141, 273] width 54 height 24
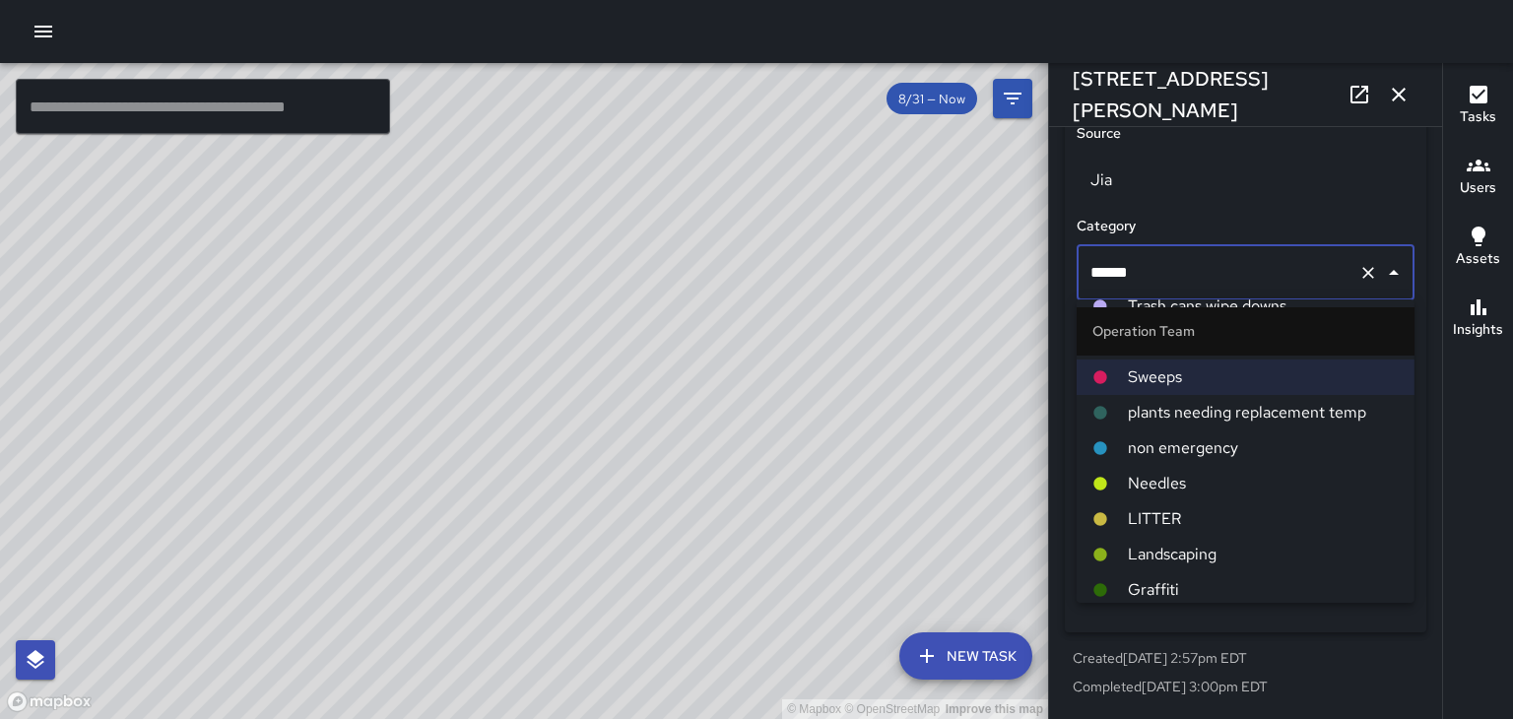
scroll to position [138, 0]
click at [1184, 525] on span "LITTER" at bounding box center [1263, 518] width 271 height 24
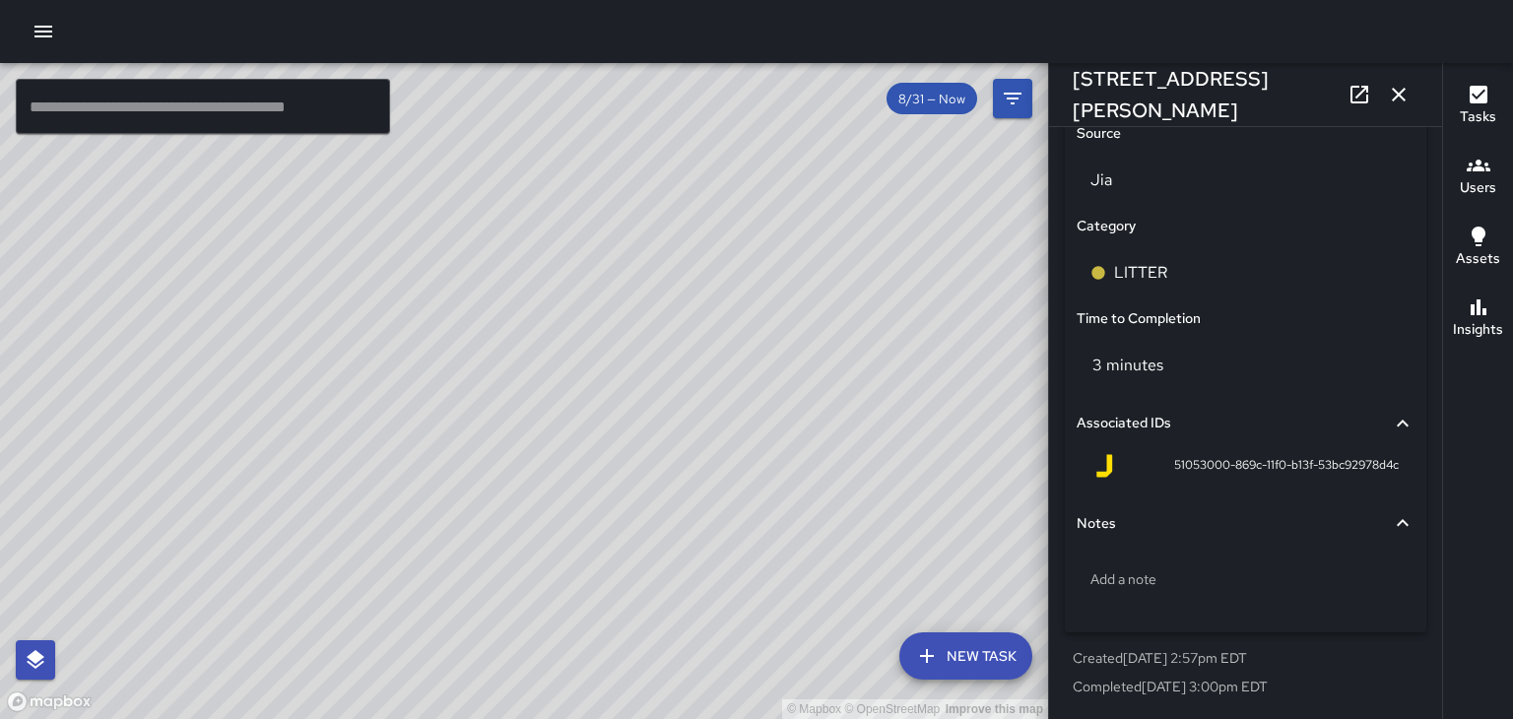
click at [1398, 95] on icon "button" at bounding box center [1398, 95] width 14 height 14
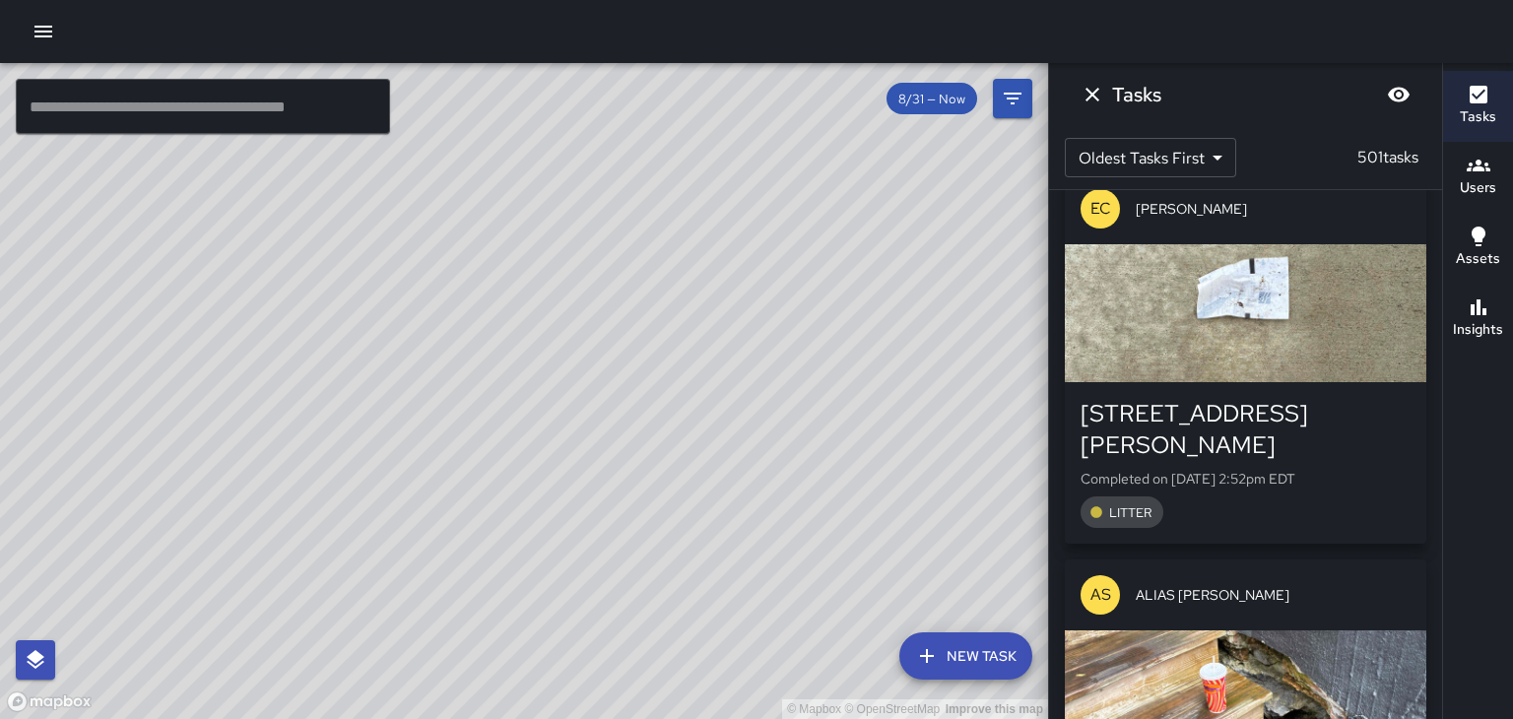
scroll to position [102861, 0]
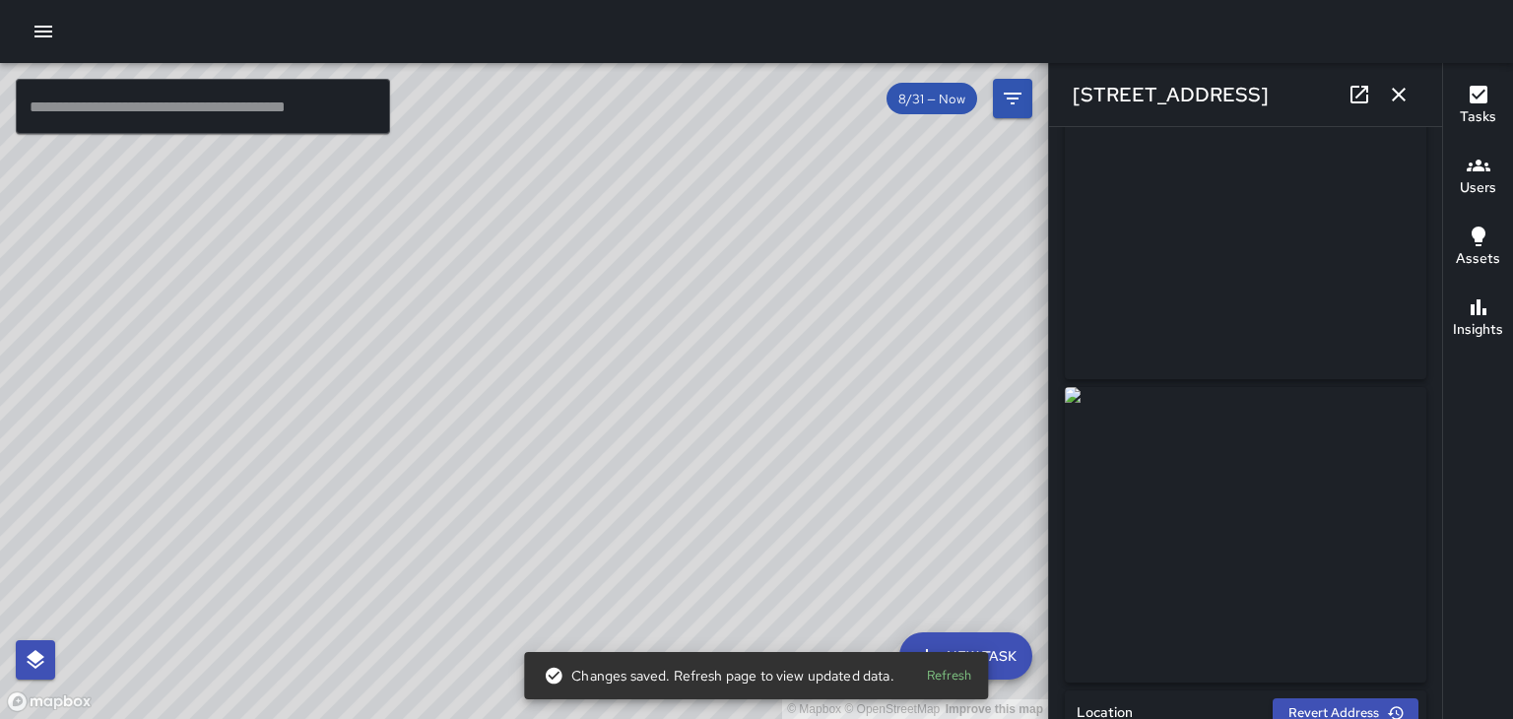
scroll to position [0, 0]
click at [1401, 98] on icon "button" at bounding box center [1398, 95] width 14 height 14
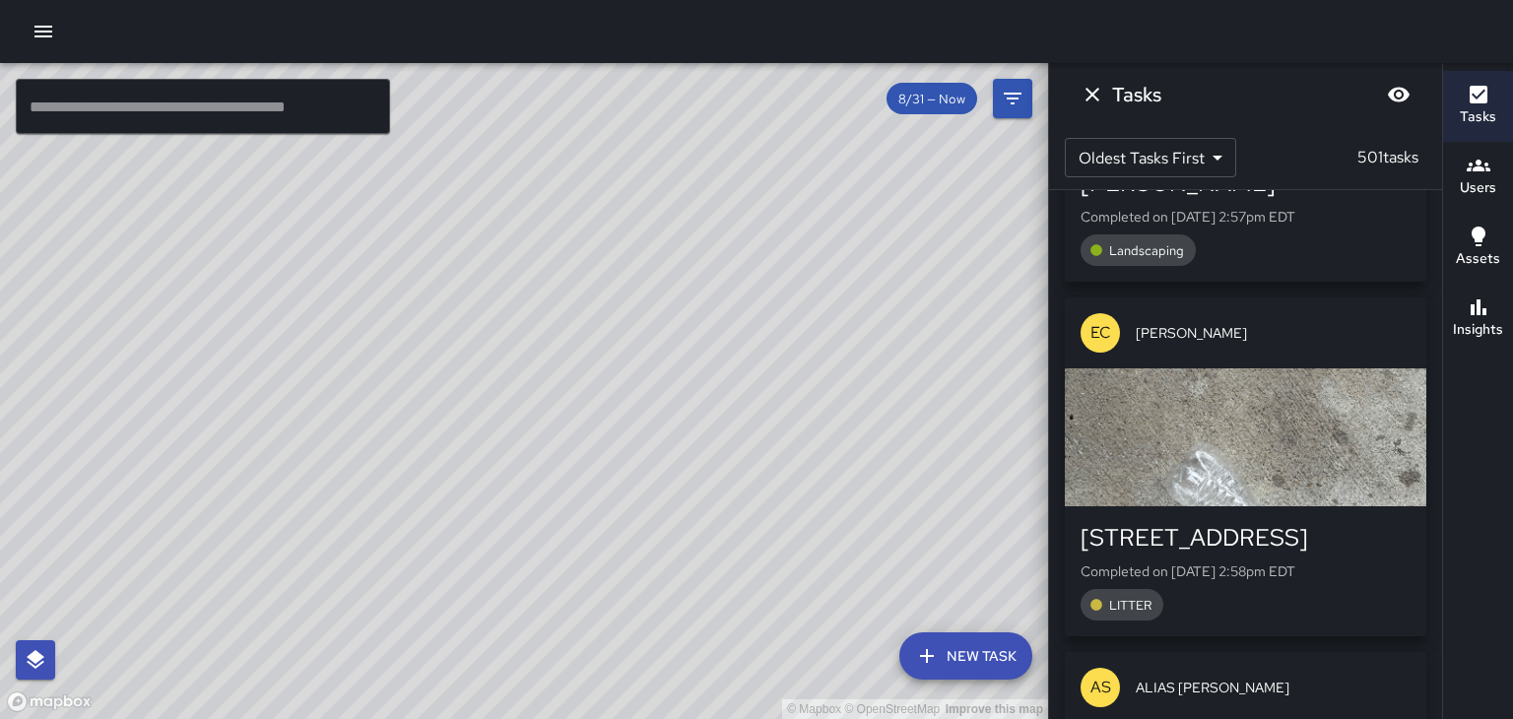
scroll to position [104561, 0]
click at [1476, 186] on h6 "Users" at bounding box center [1477, 188] width 36 height 22
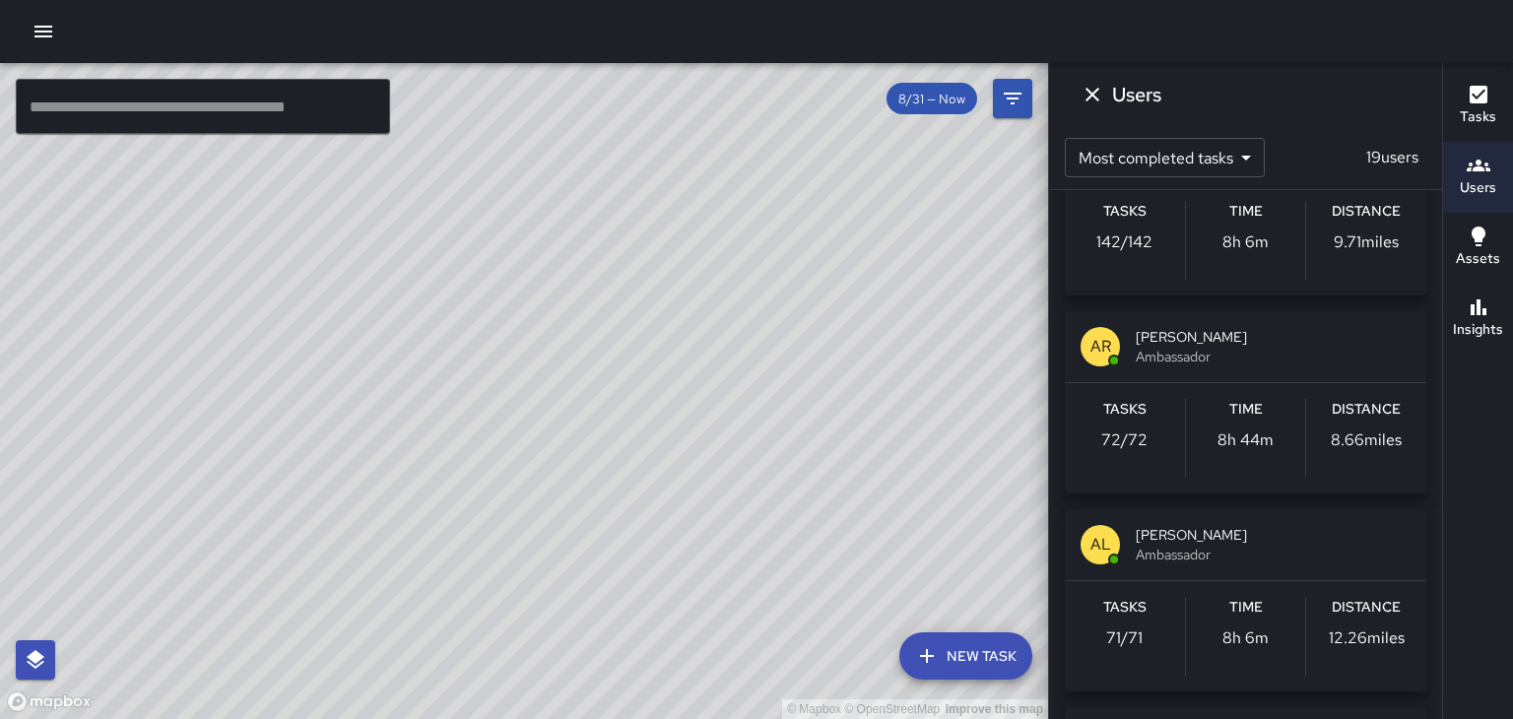
scroll to position [303, 0]
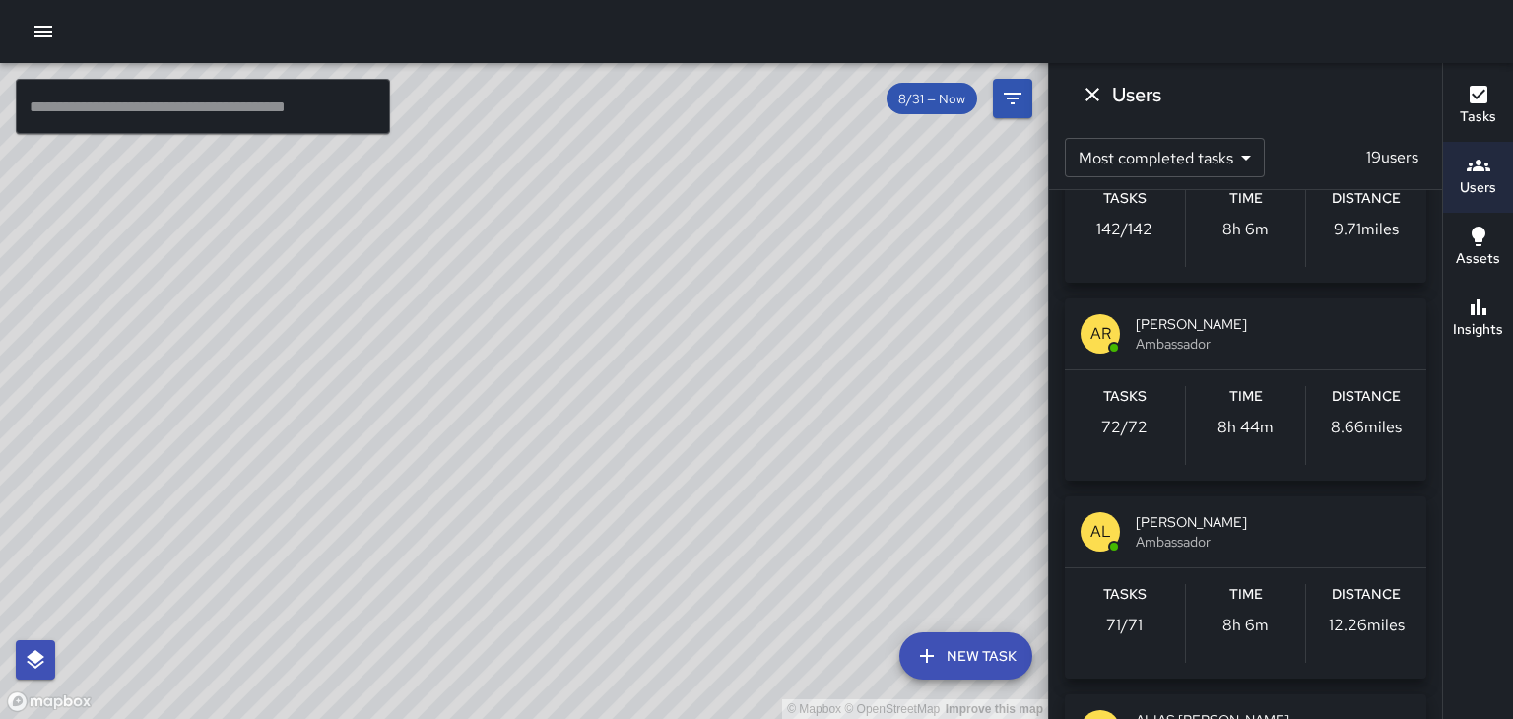
click at [1091, 95] on icon "Dismiss" at bounding box center [1092, 95] width 14 height 14
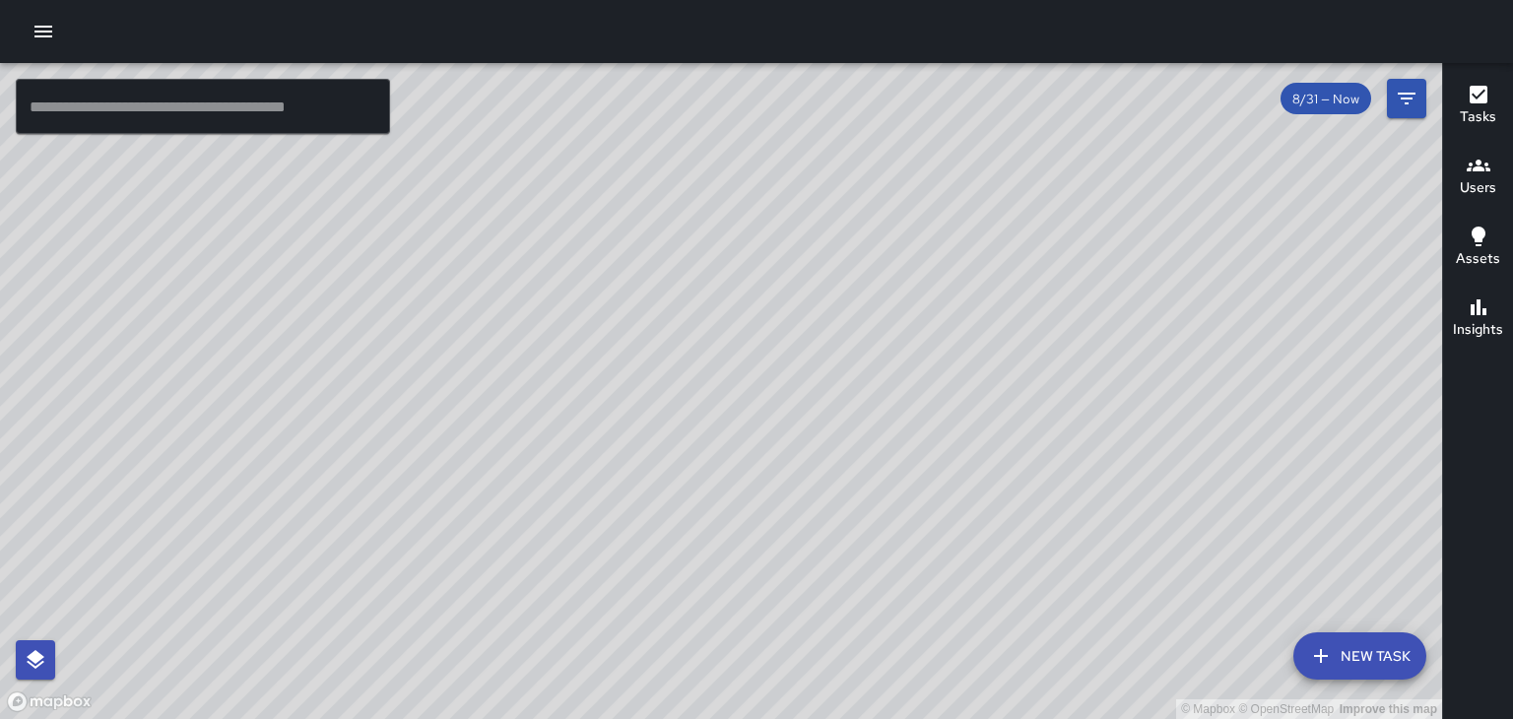
click at [1484, 100] on icon "button" at bounding box center [1478, 95] width 18 height 18
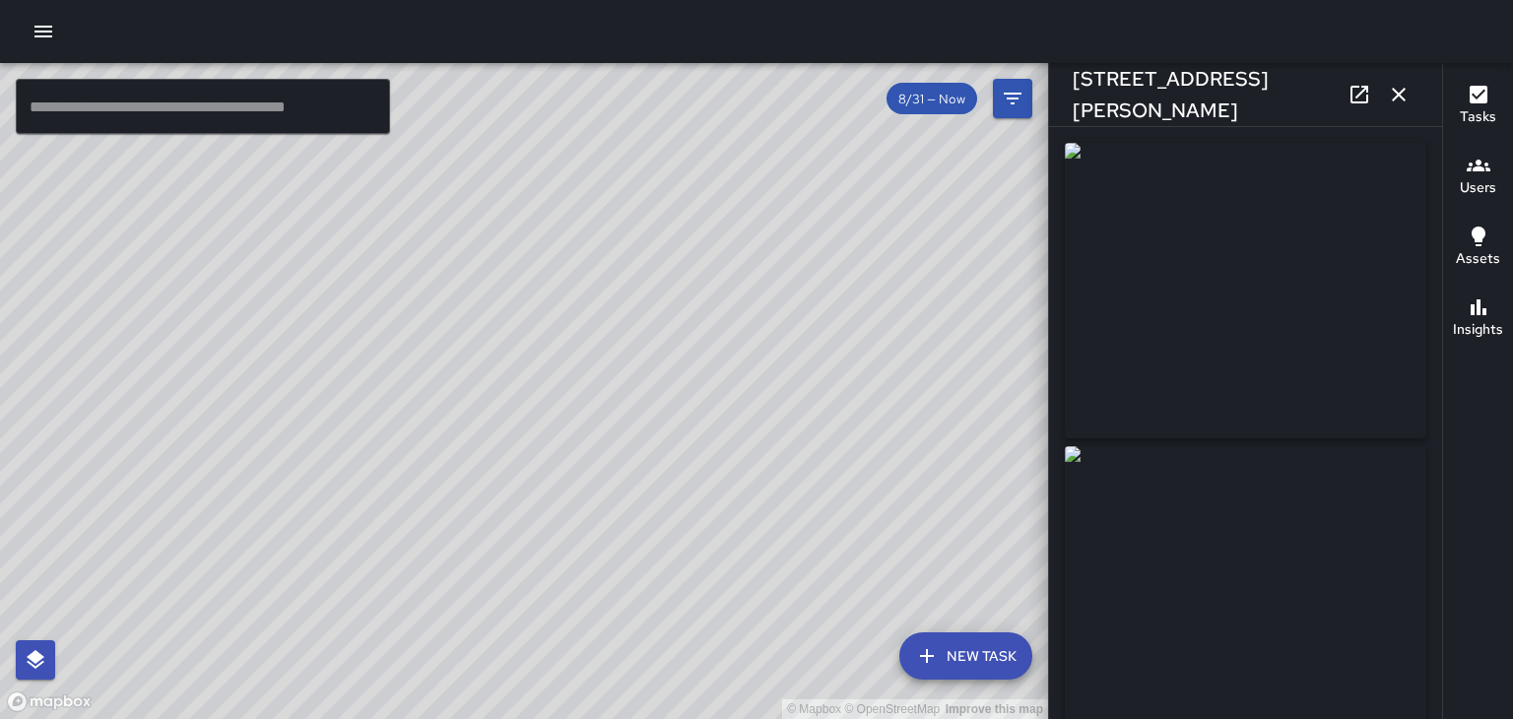
type input "**********"
click at [1410, 89] on button "button" at bounding box center [1398, 94] width 39 height 39
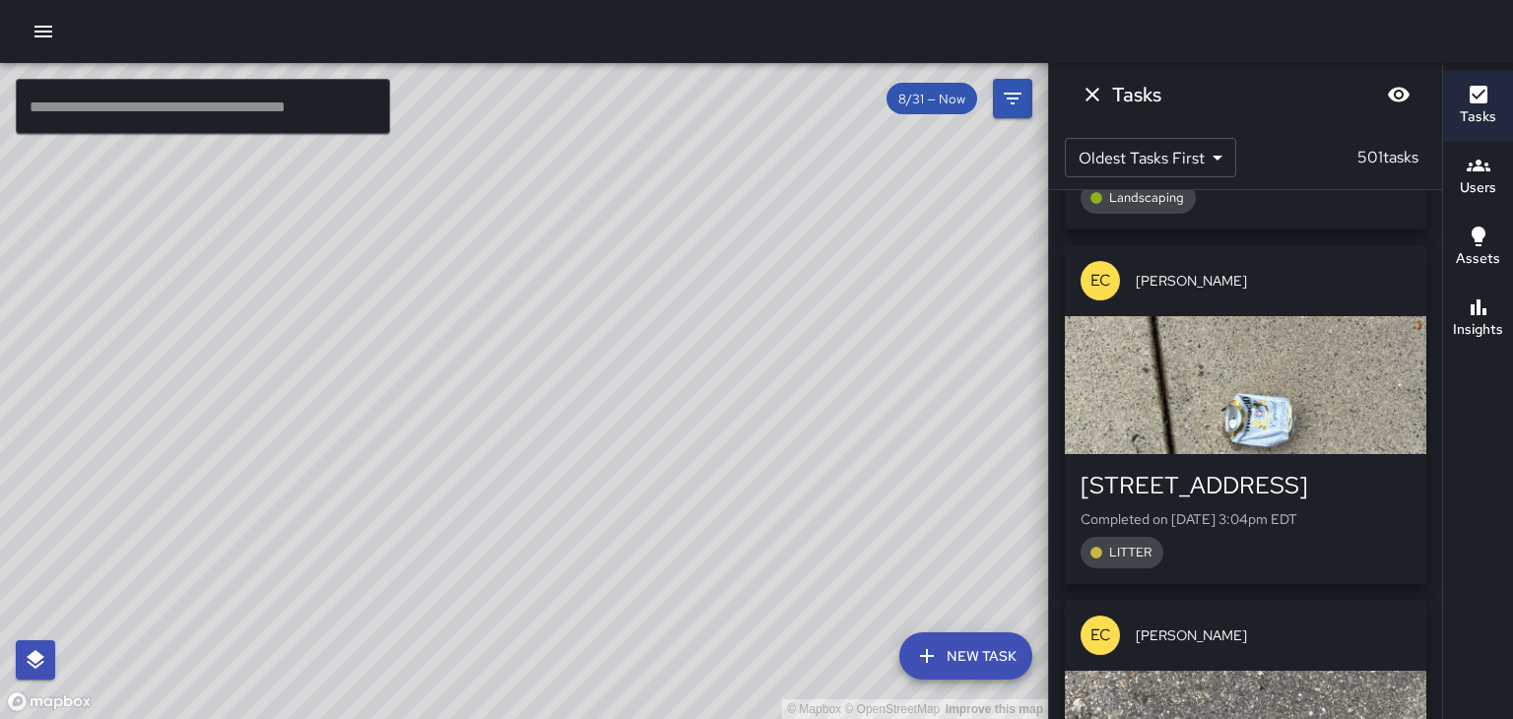
scroll to position [107655, 0]
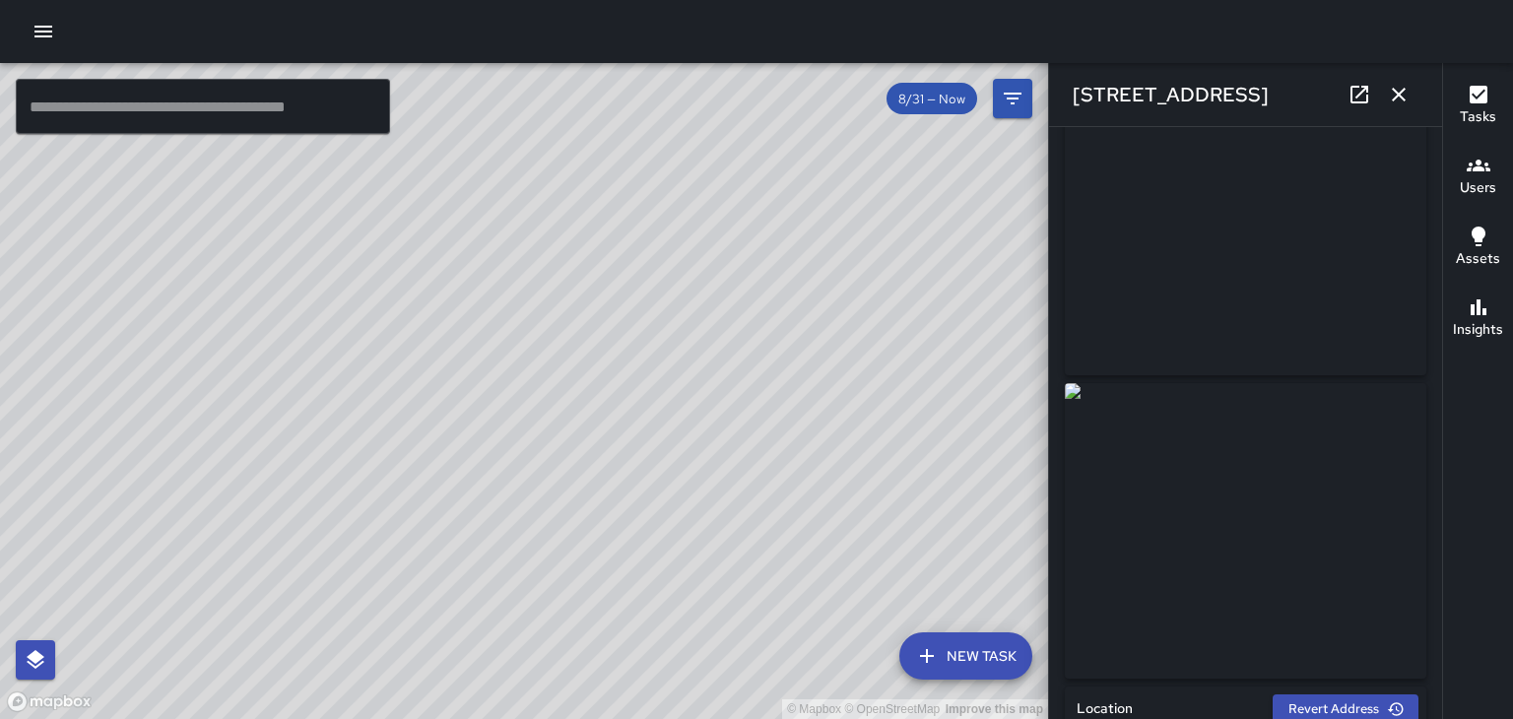
scroll to position [0, 0]
click at [1410, 87] on button "button" at bounding box center [1398, 94] width 39 height 39
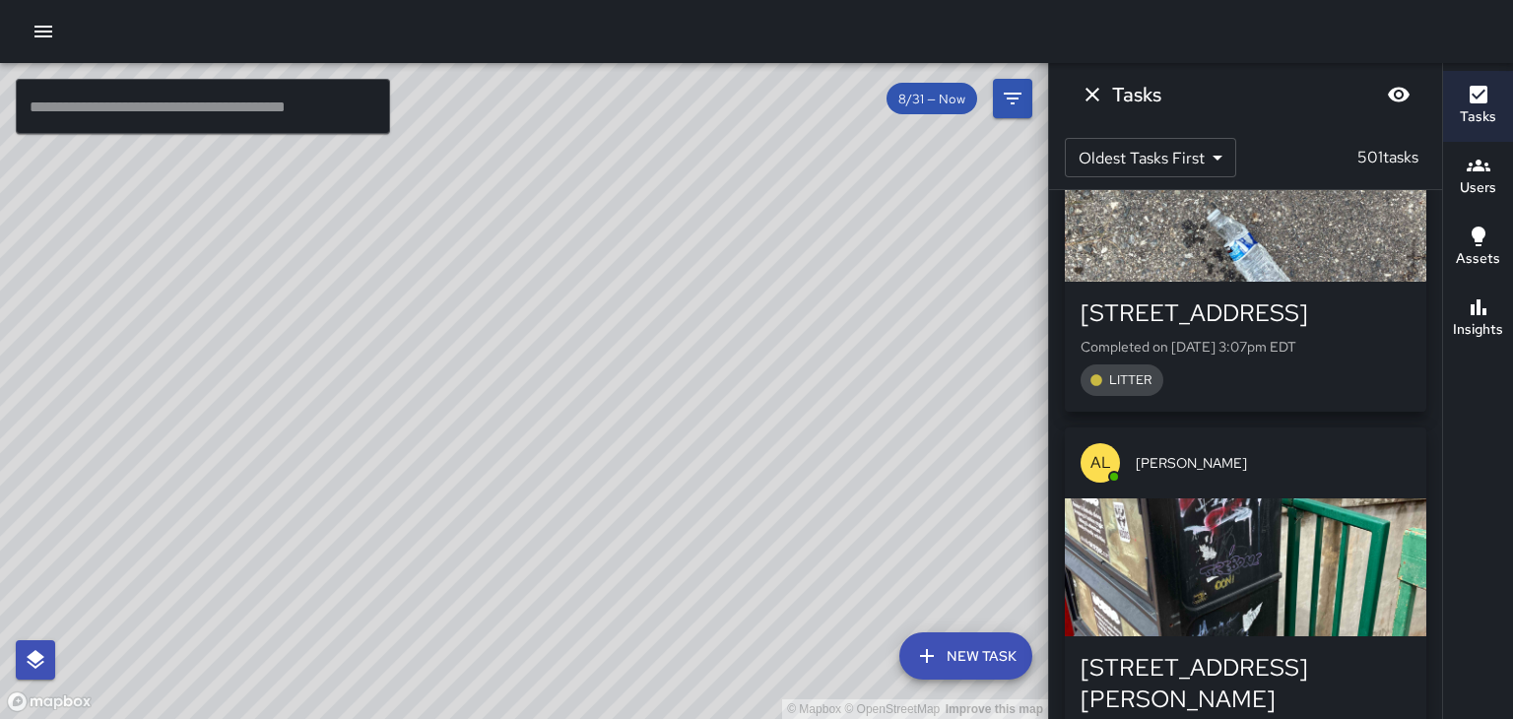
scroll to position [108170, 0]
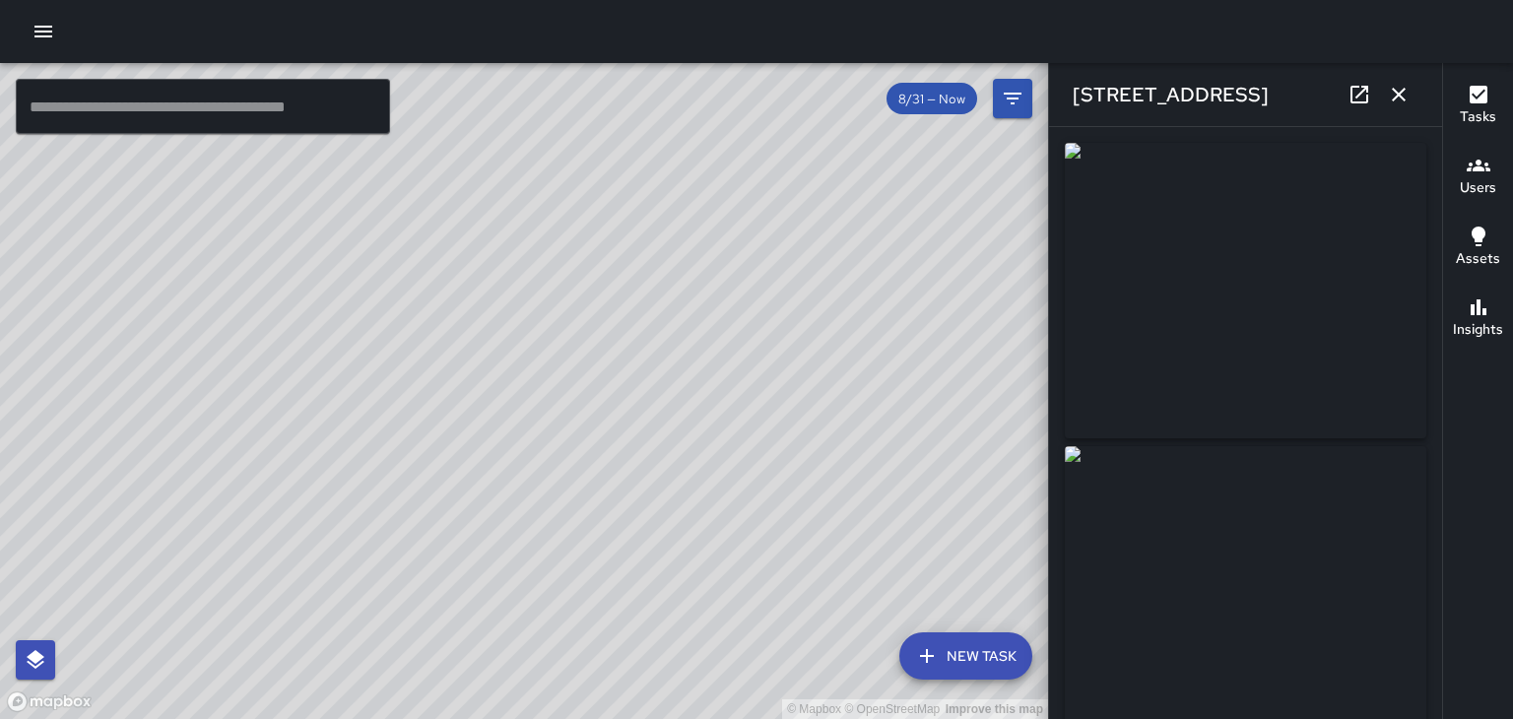
type input "**********"
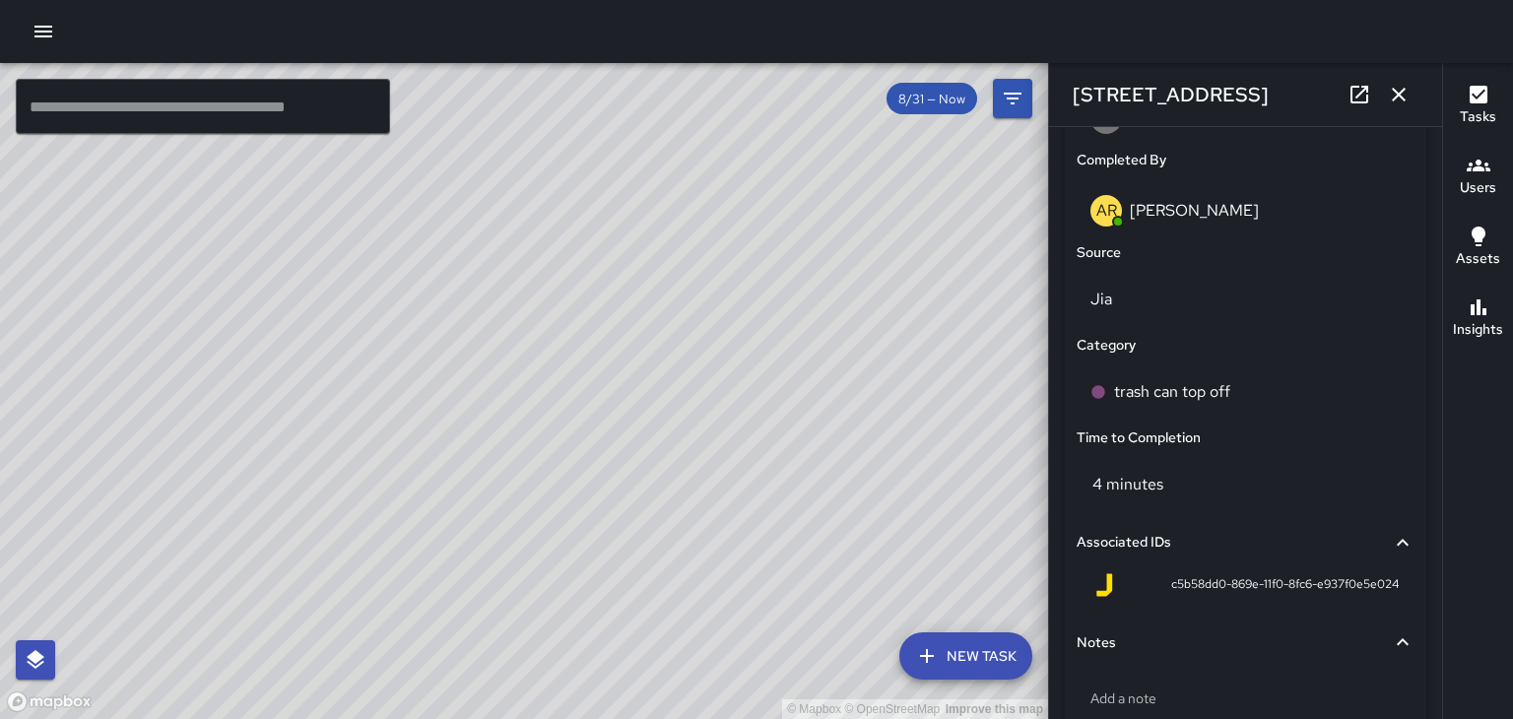
scroll to position [1210, 0]
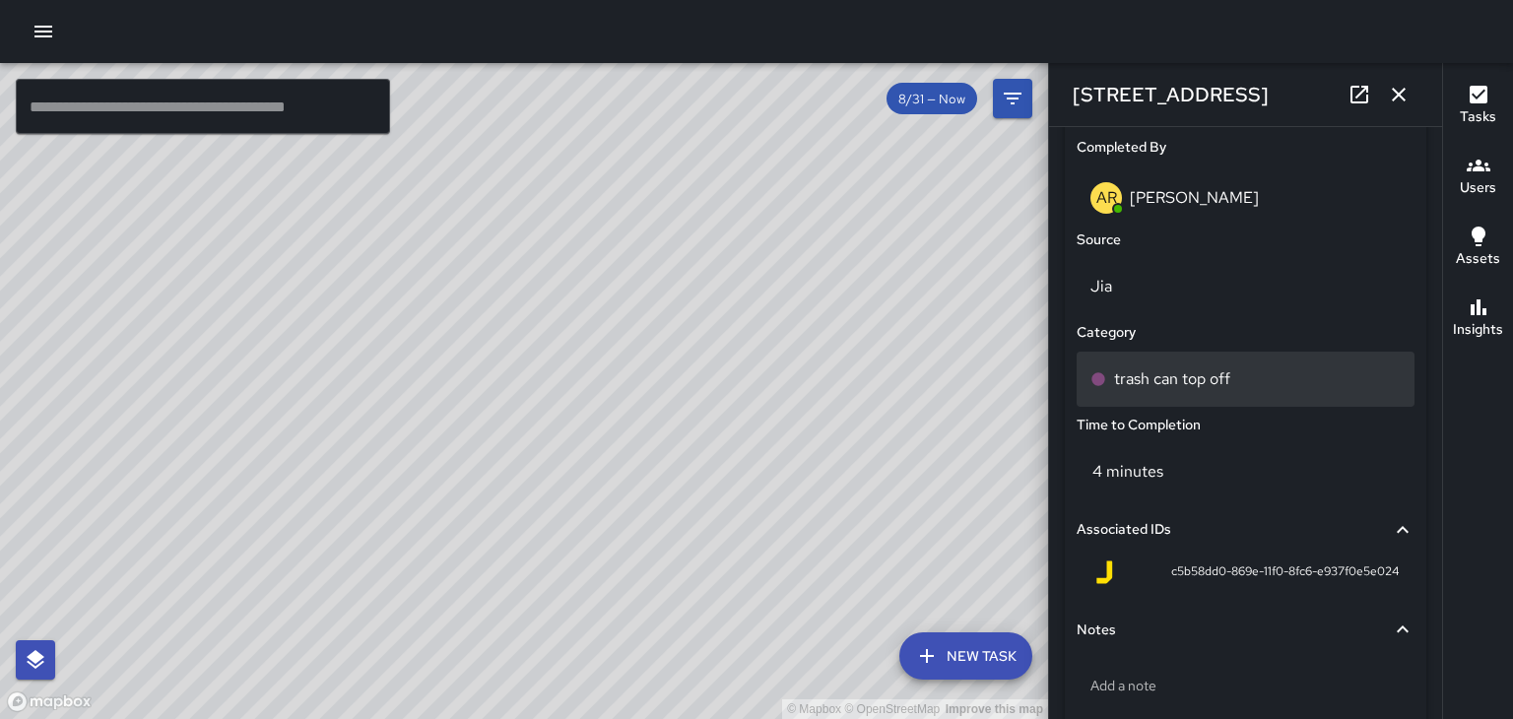
click at [1208, 379] on p "trash can top off" at bounding box center [1172, 379] width 116 height 24
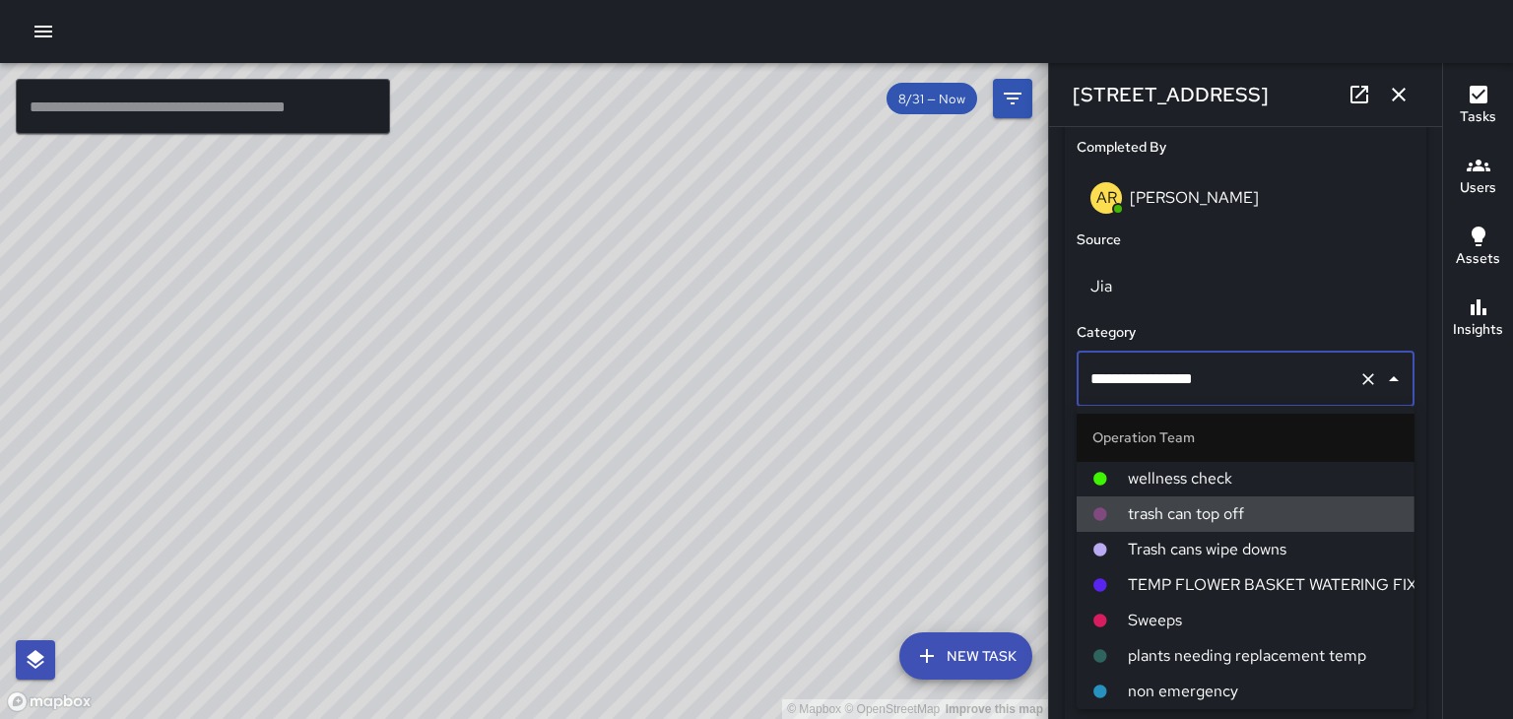
click at [1268, 557] on span "Trash cans wipe downs" at bounding box center [1263, 550] width 271 height 24
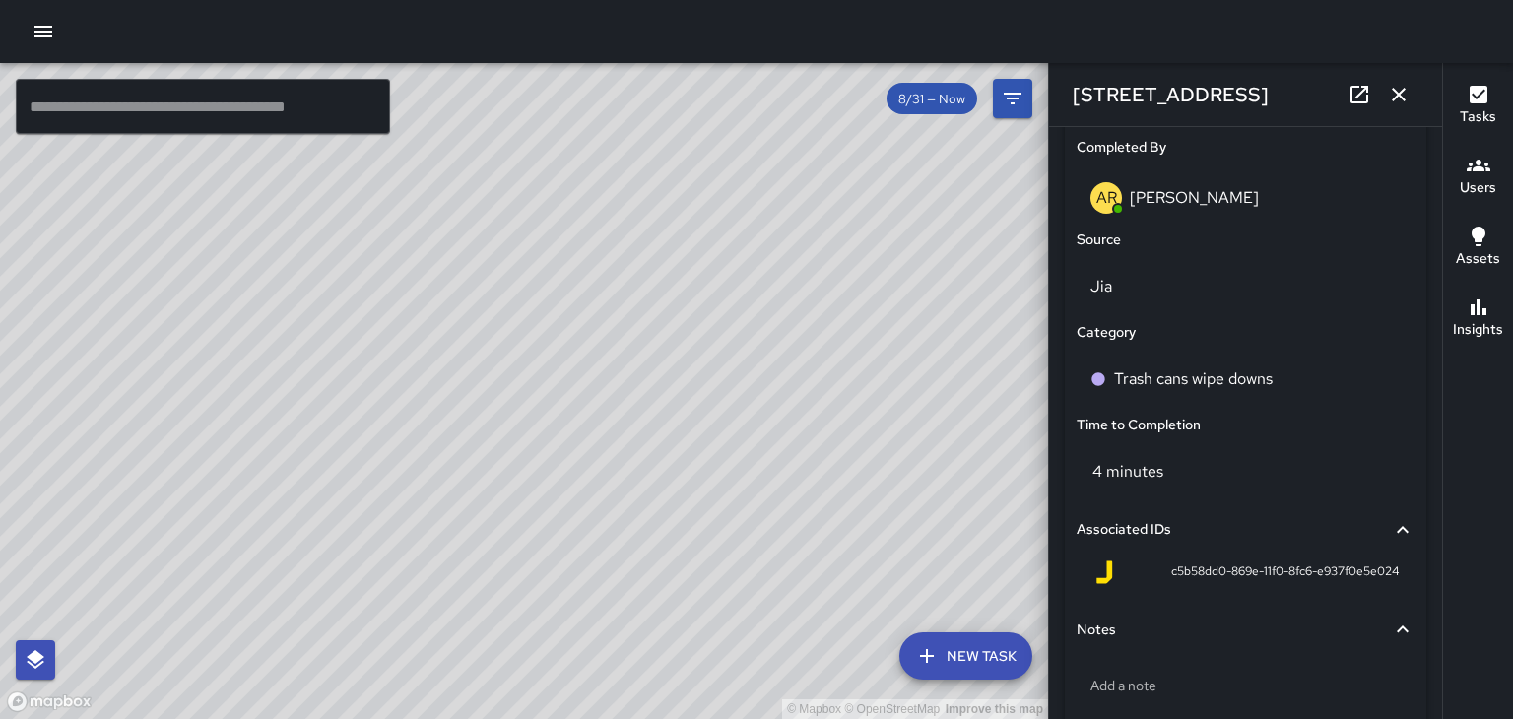
click at [1398, 97] on icon "button" at bounding box center [1399, 95] width 24 height 24
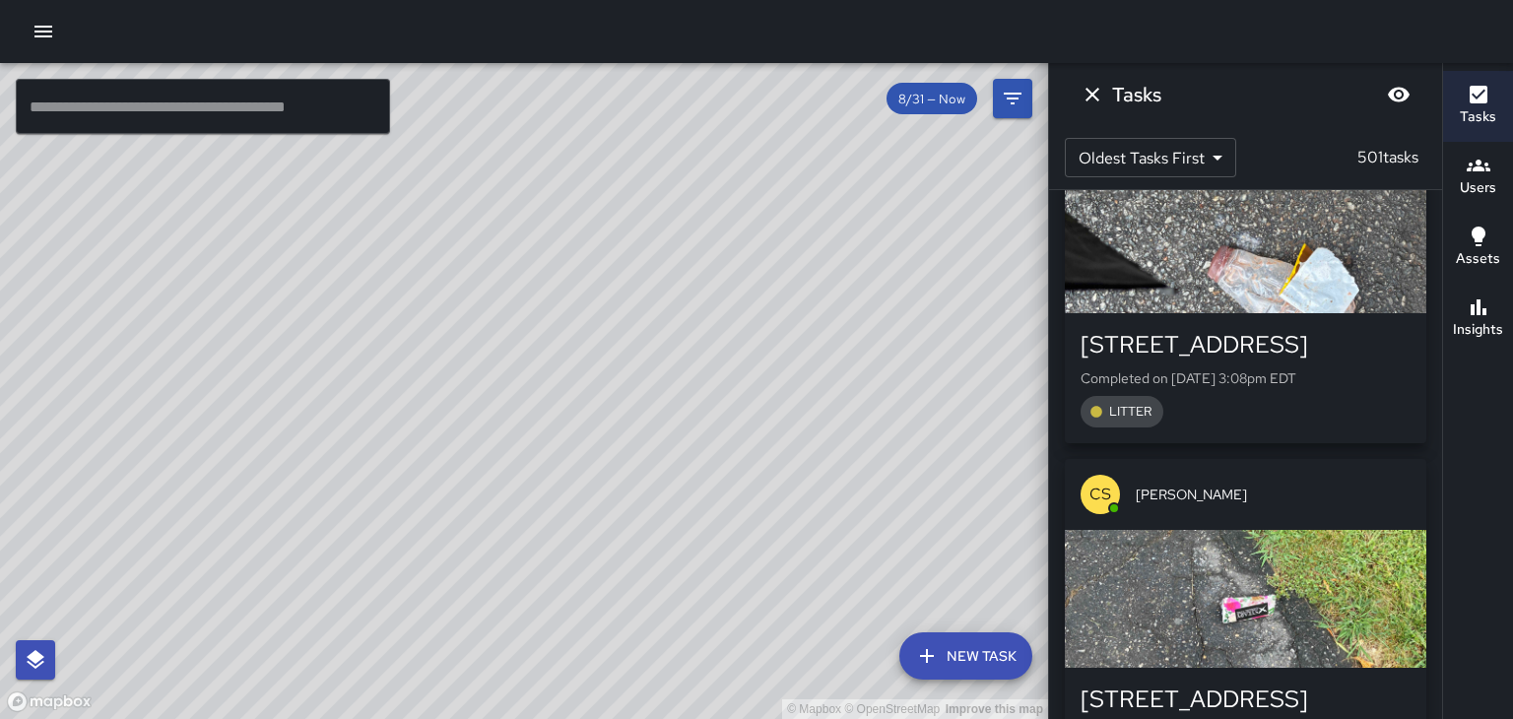
scroll to position [109619, 0]
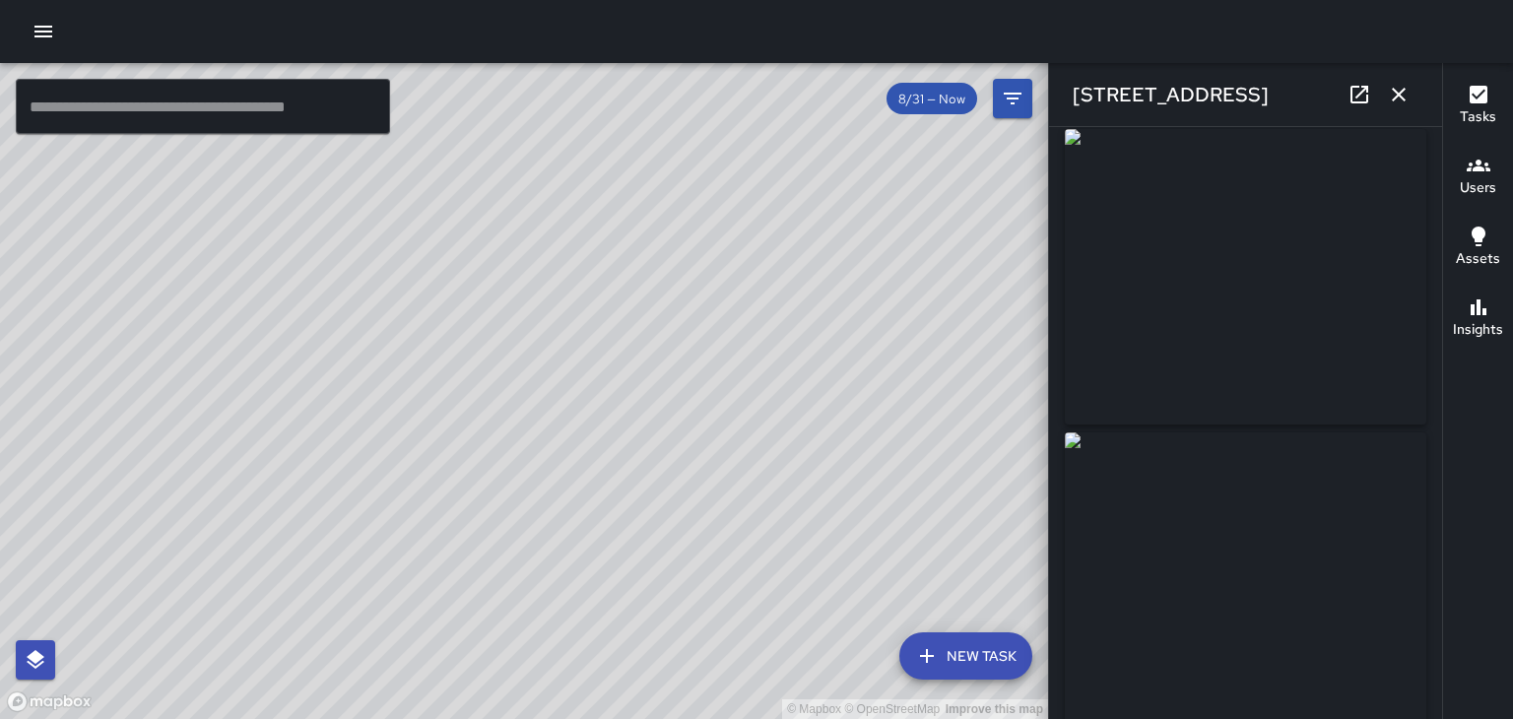
scroll to position [0, 0]
click at [1408, 99] on icon "button" at bounding box center [1399, 95] width 24 height 24
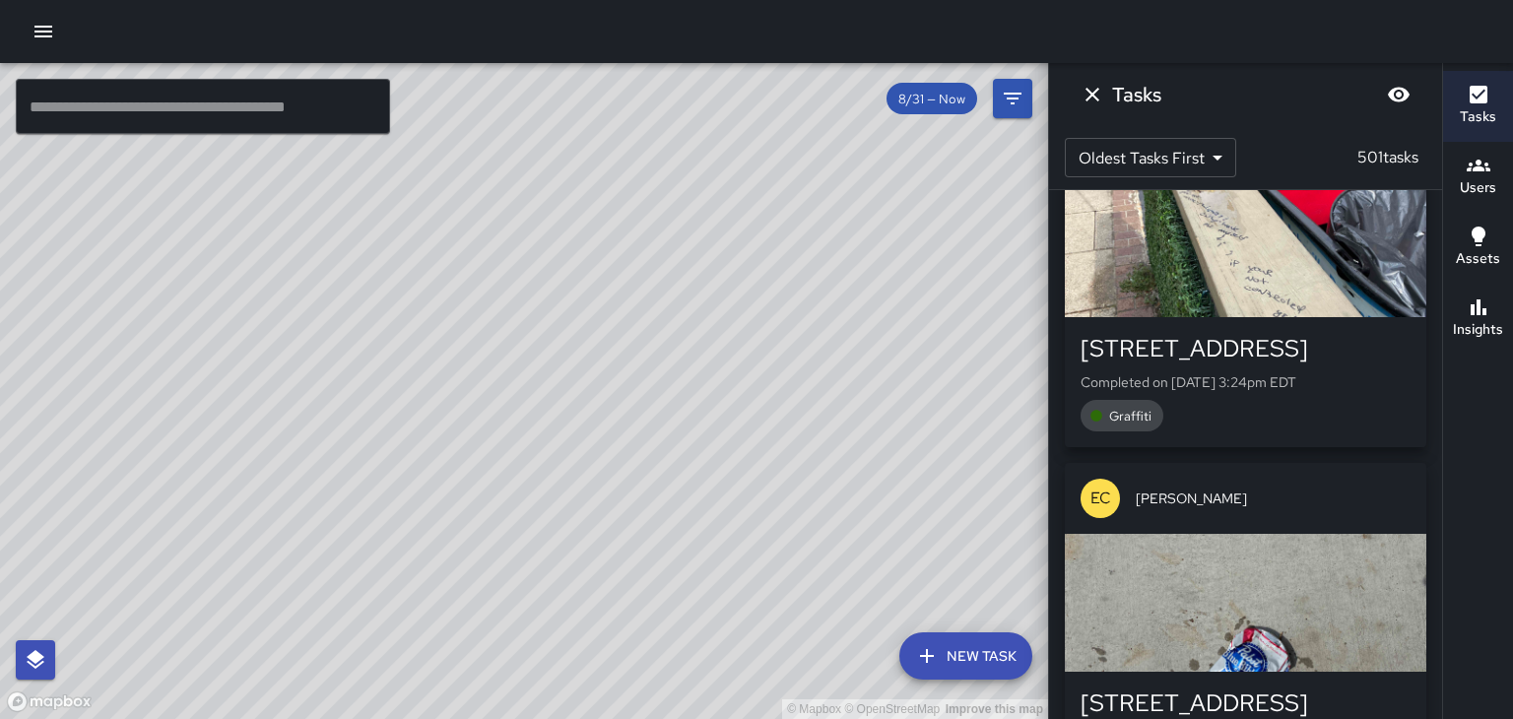
scroll to position [114058, 0]
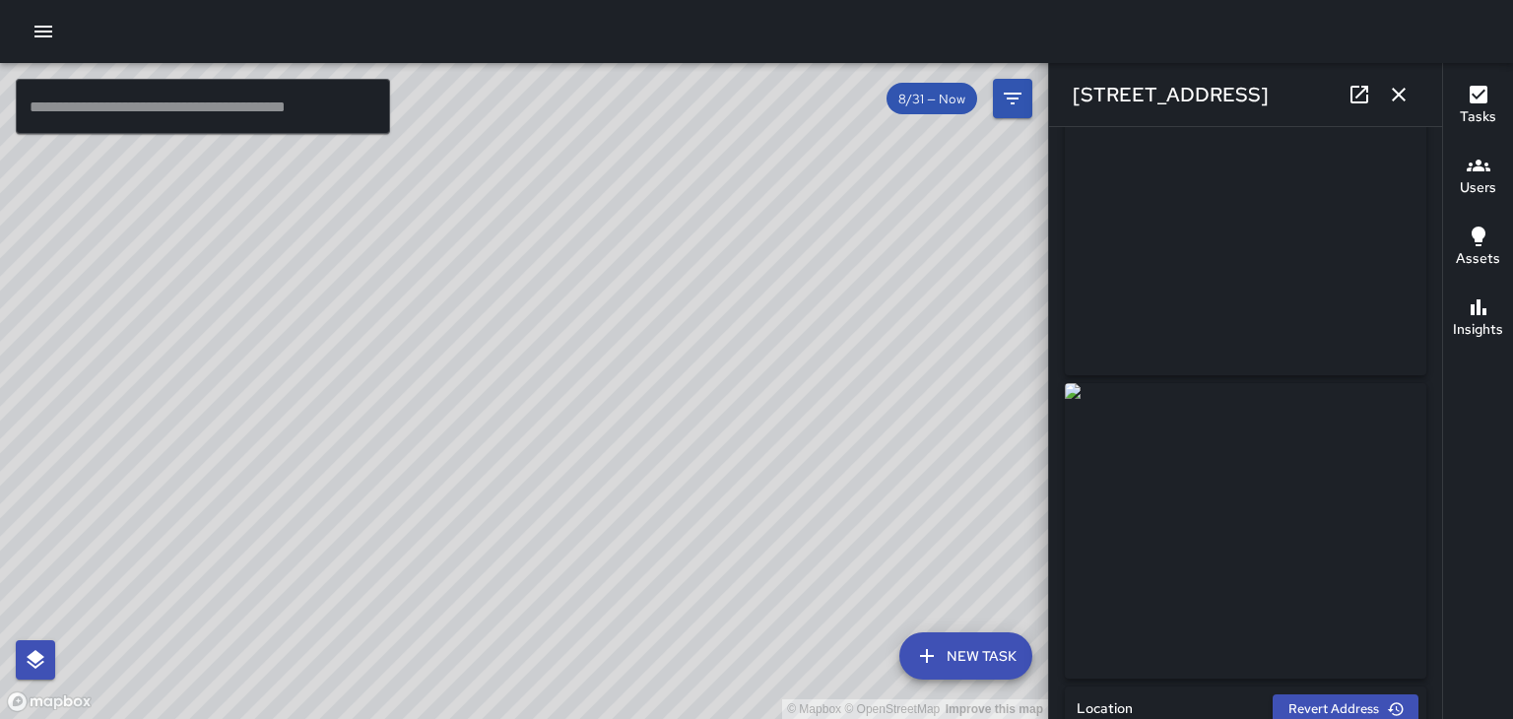
scroll to position [0, 0]
click at [1166, 436] on img at bounding box center [1245, 290] width 361 height 295
click at [1412, 96] on button "button" at bounding box center [1398, 94] width 39 height 39
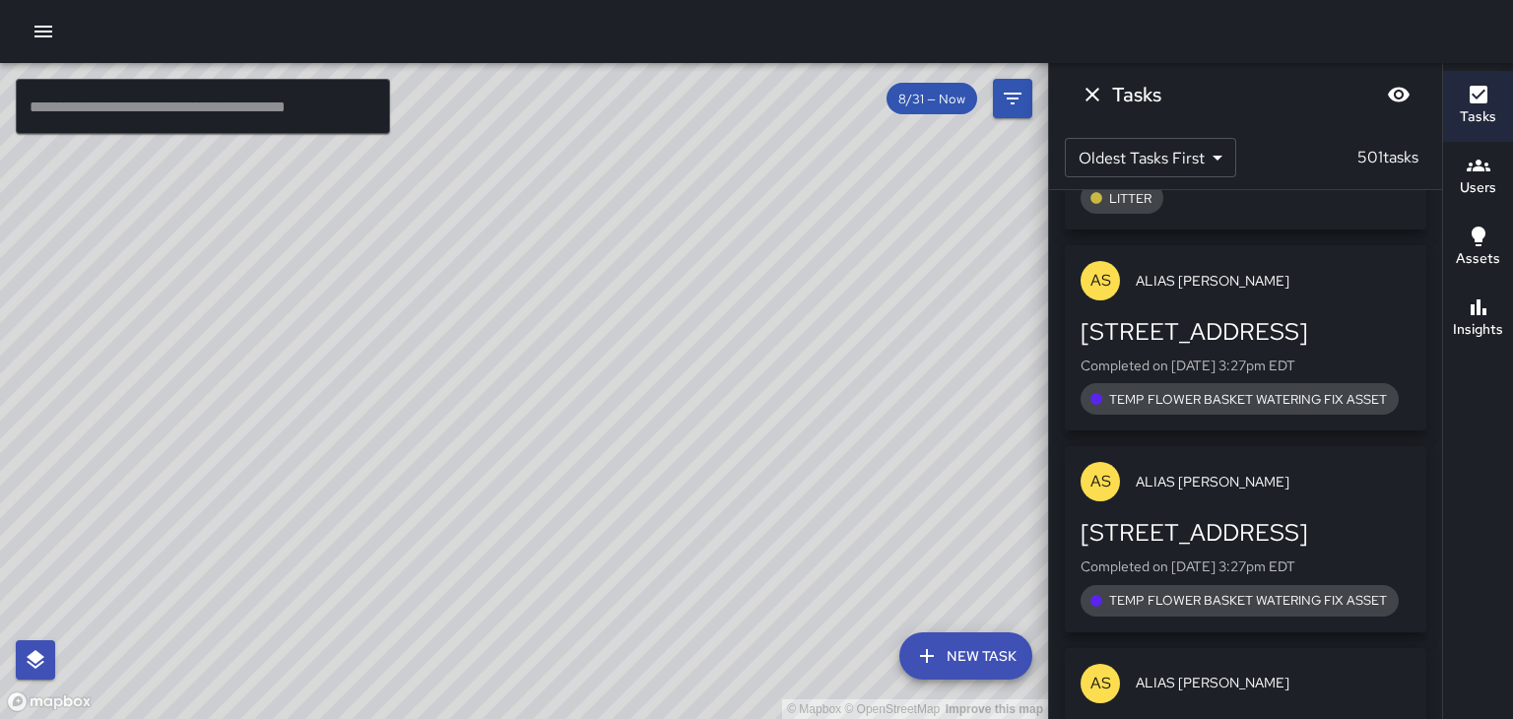
scroll to position [115406, 0]
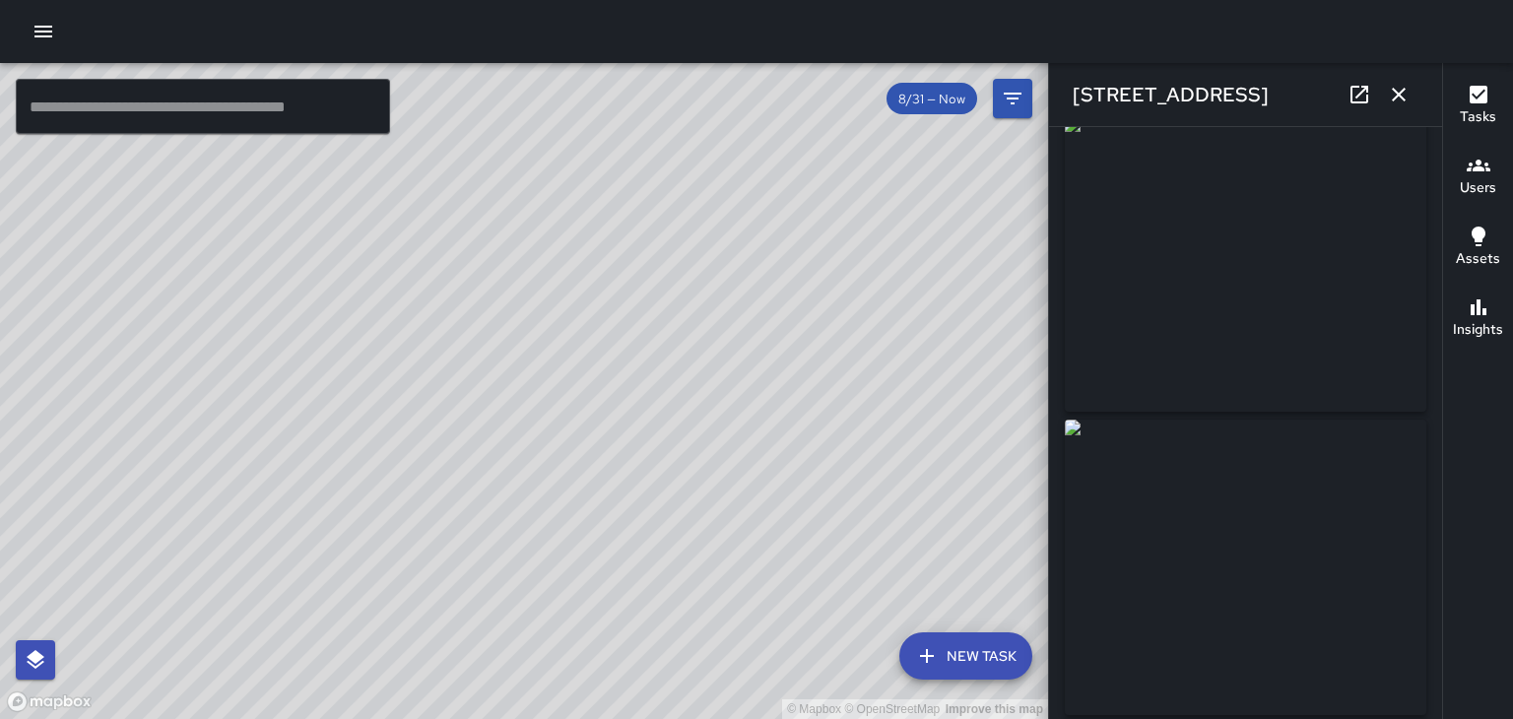
scroll to position [0, 0]
click at [1410, 90] on button "button" at bounding box center [1398, 94] width 39 height 39
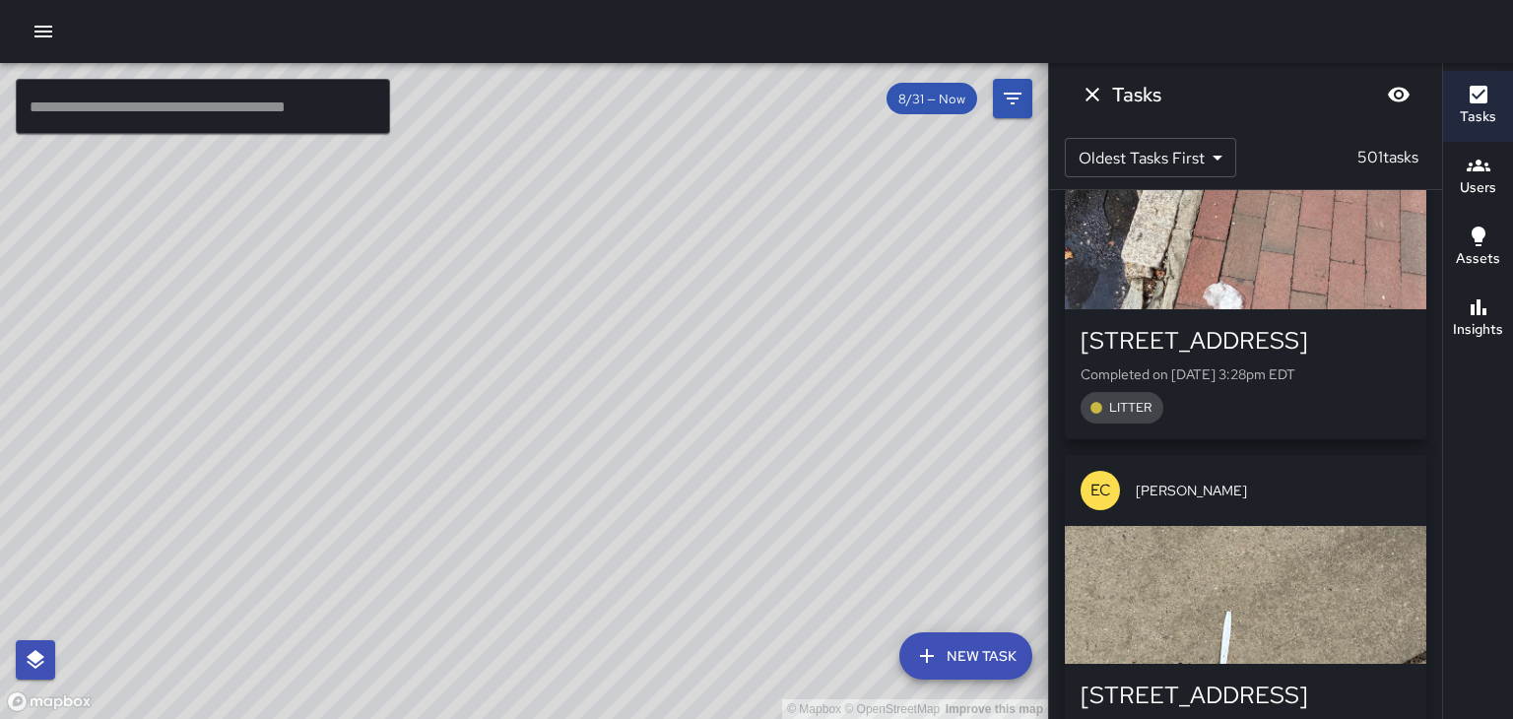
scroll to position [116501, 0]
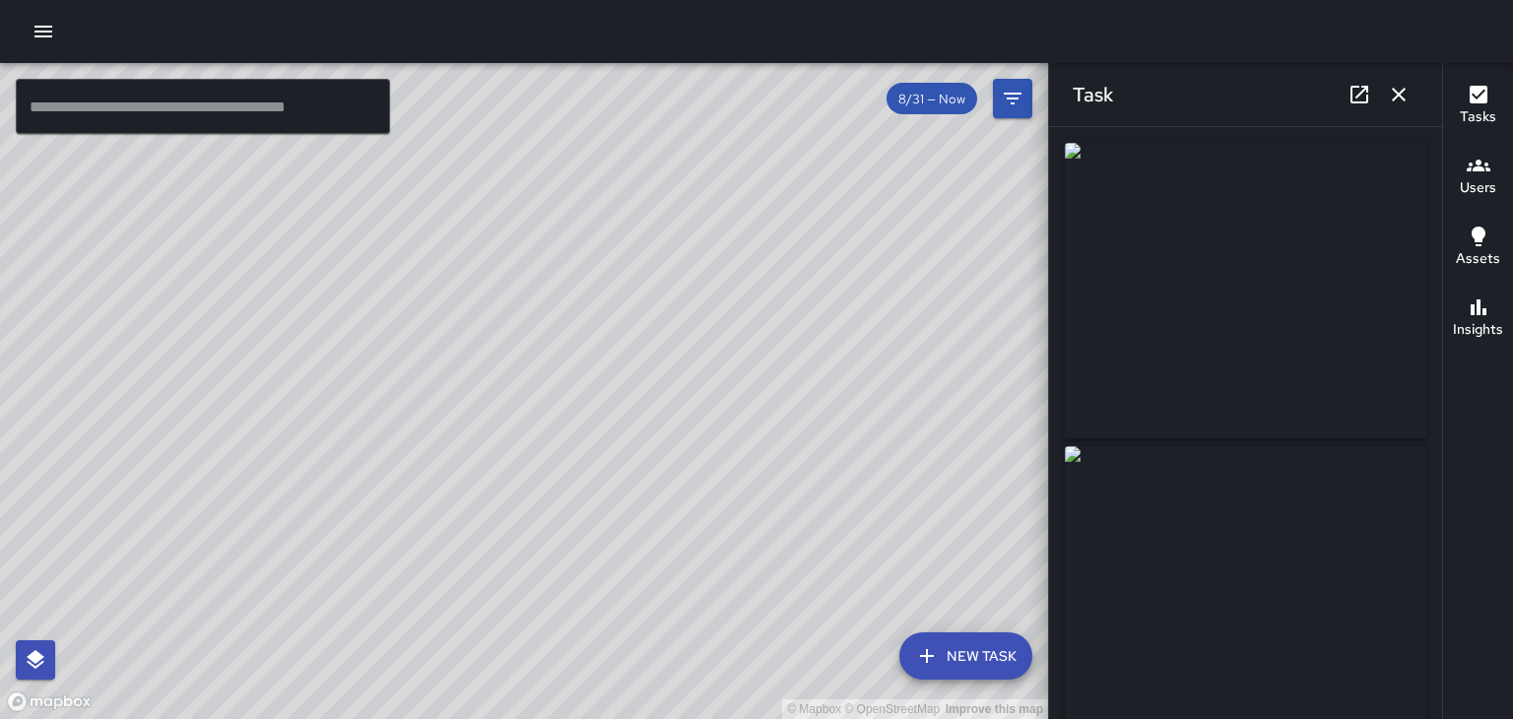
click at [1398, 95] on icon "button" at bounding box center [1398, 95] width 14 height 14
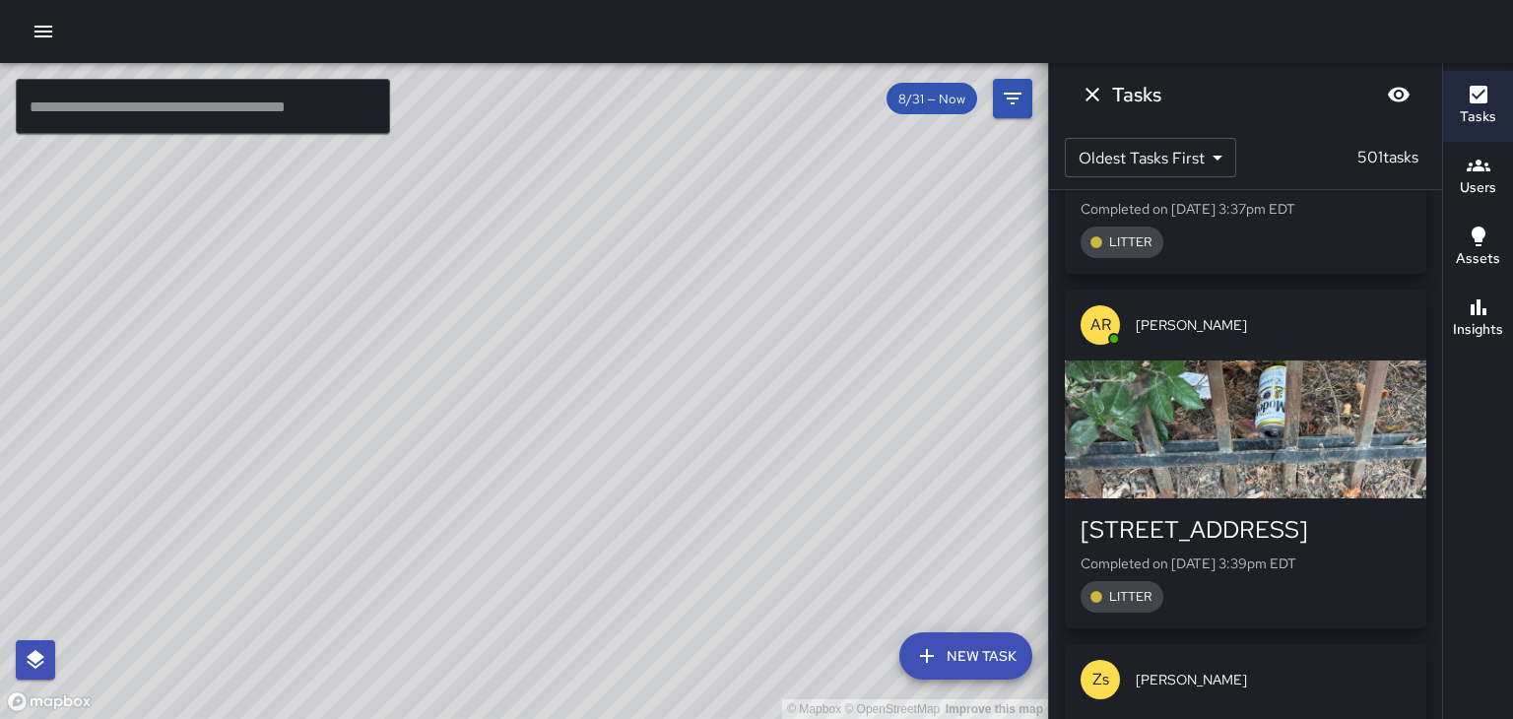
scroll to position [119047, 0]
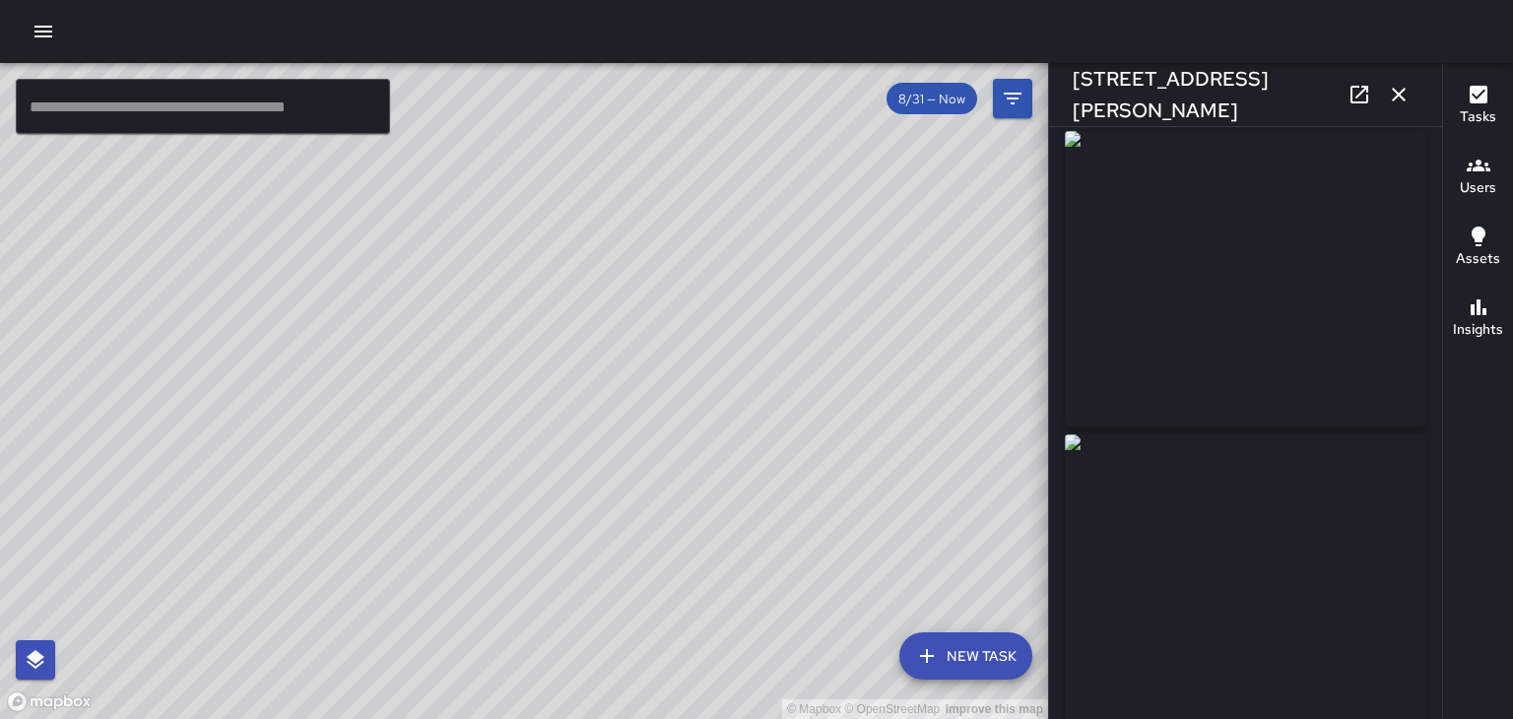
scroll to position [0, 0]
click at [1402, 97] on icon "button" at bounding box center [1399, 95] width 24 height 24
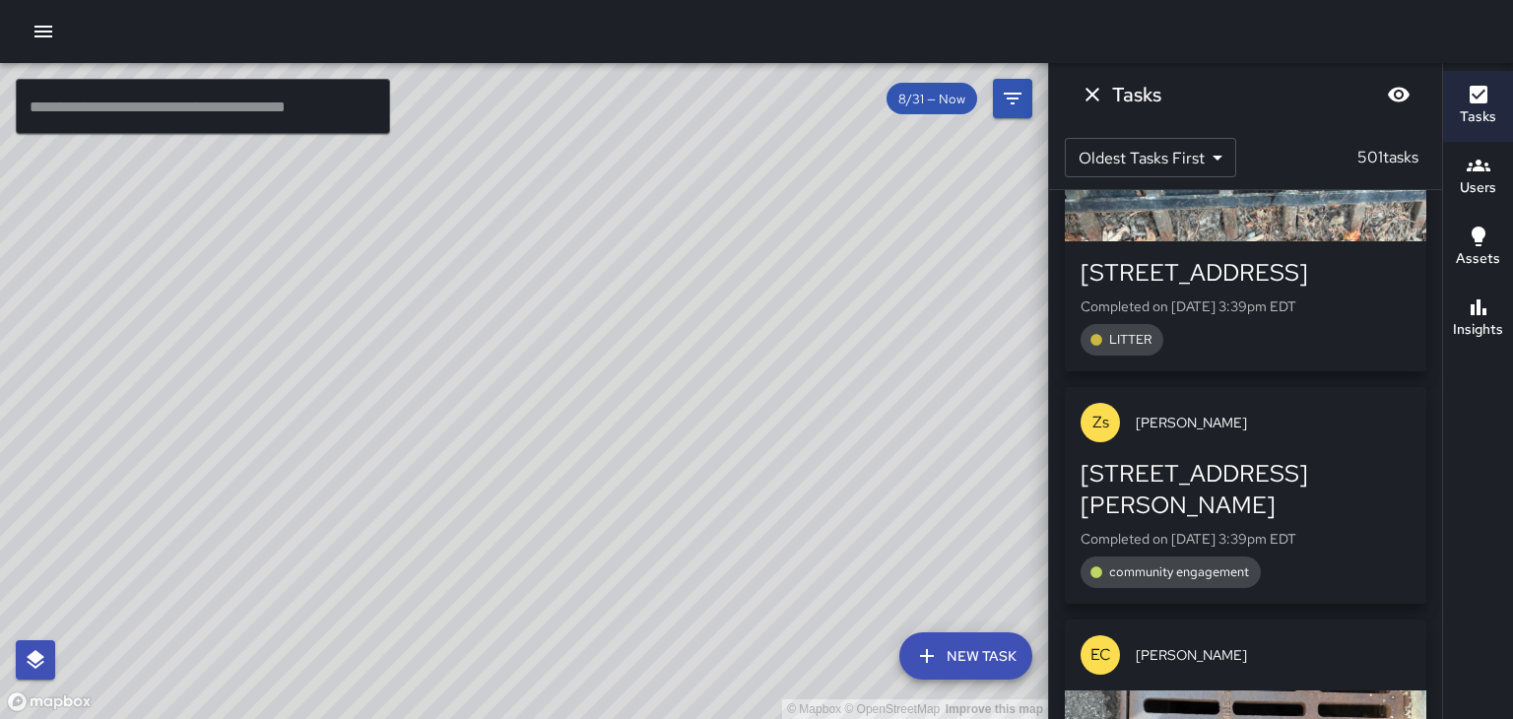
scroll to position [119299, 0]
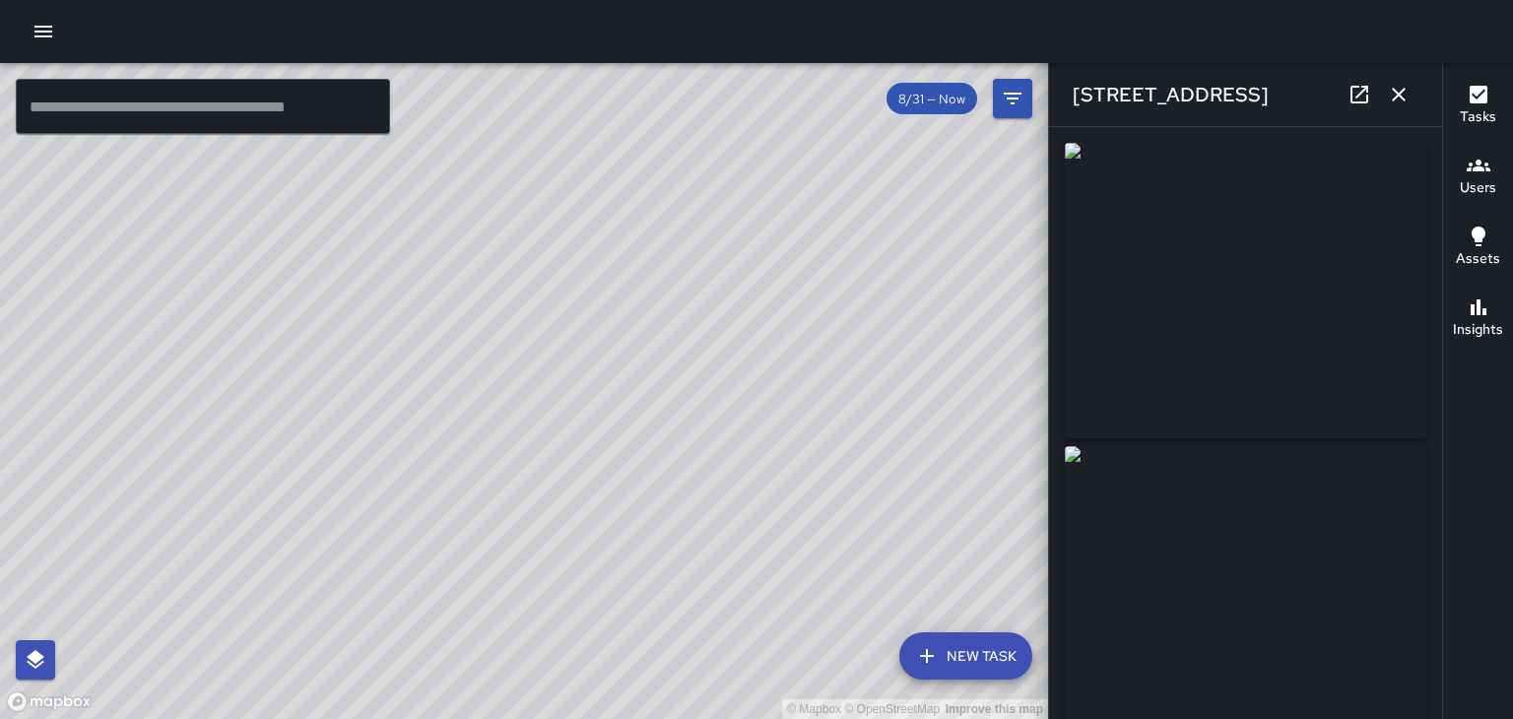
click at [1406, 101] on icon "button" at bounding box center [1399, 95] width 24 height 24
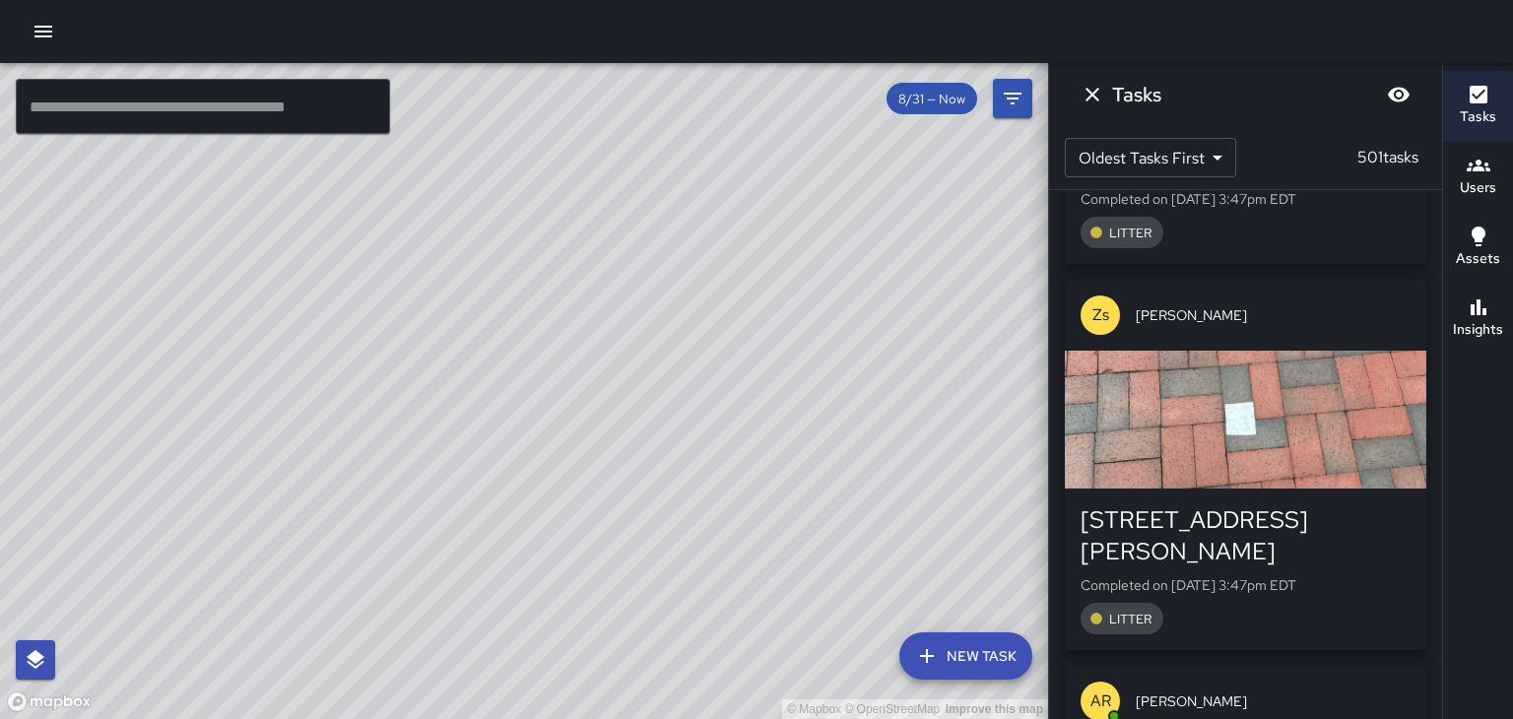
scroll to position [122606, 0]
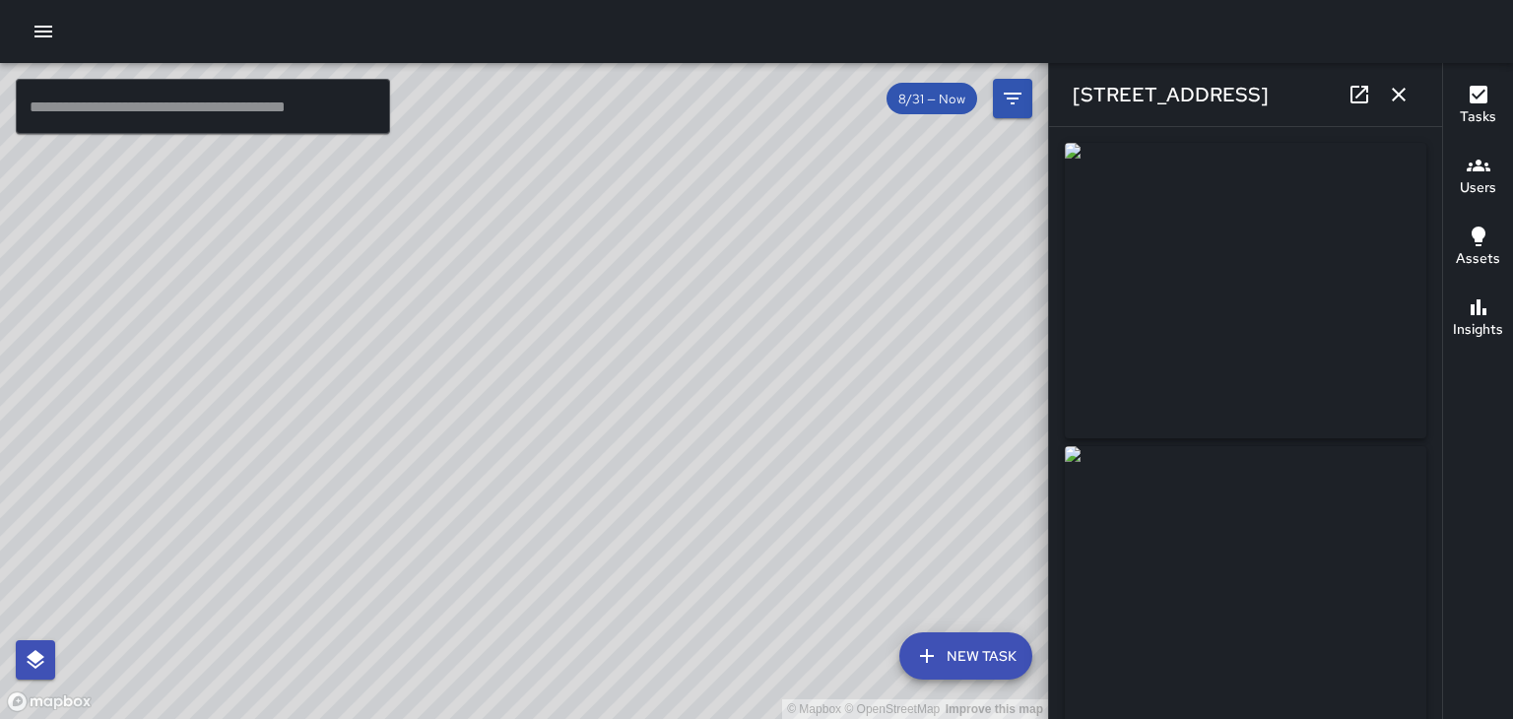
click at [1398, 95] on icon "button" at bounding box center [1398, 95] width 14 height 14
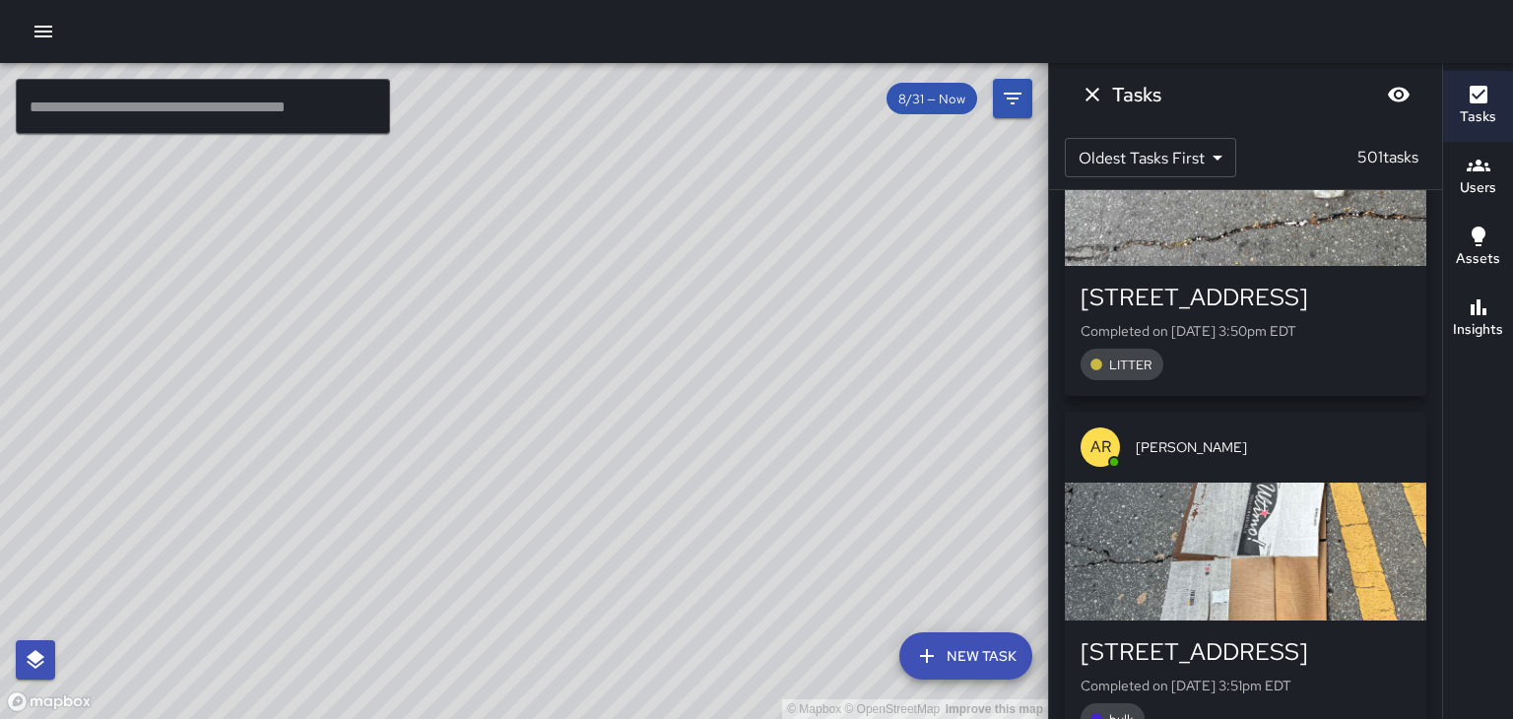
scroll to position [123991, 0]
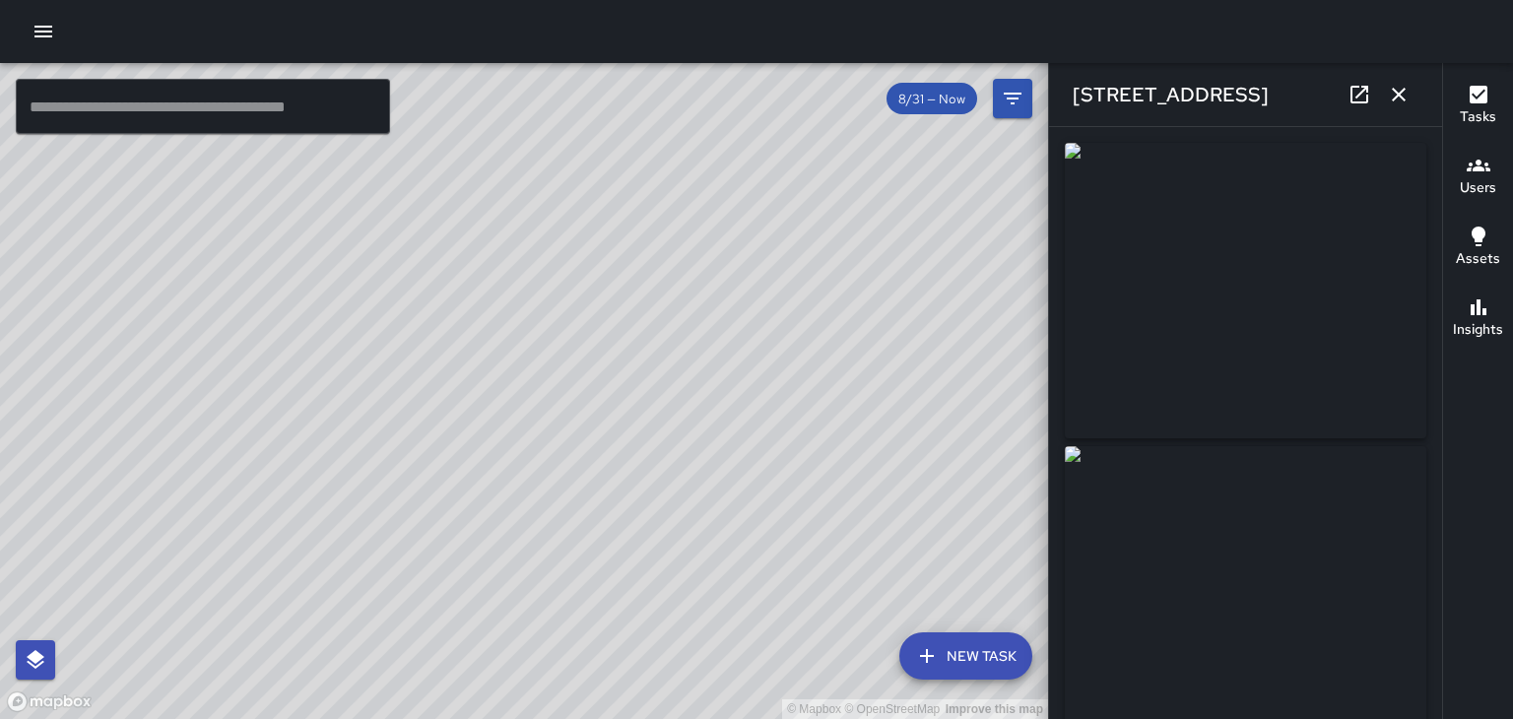
type input "**********"
click at [1414, 99] on button "button" at bounding box center [1398, 94] width 39 height 39
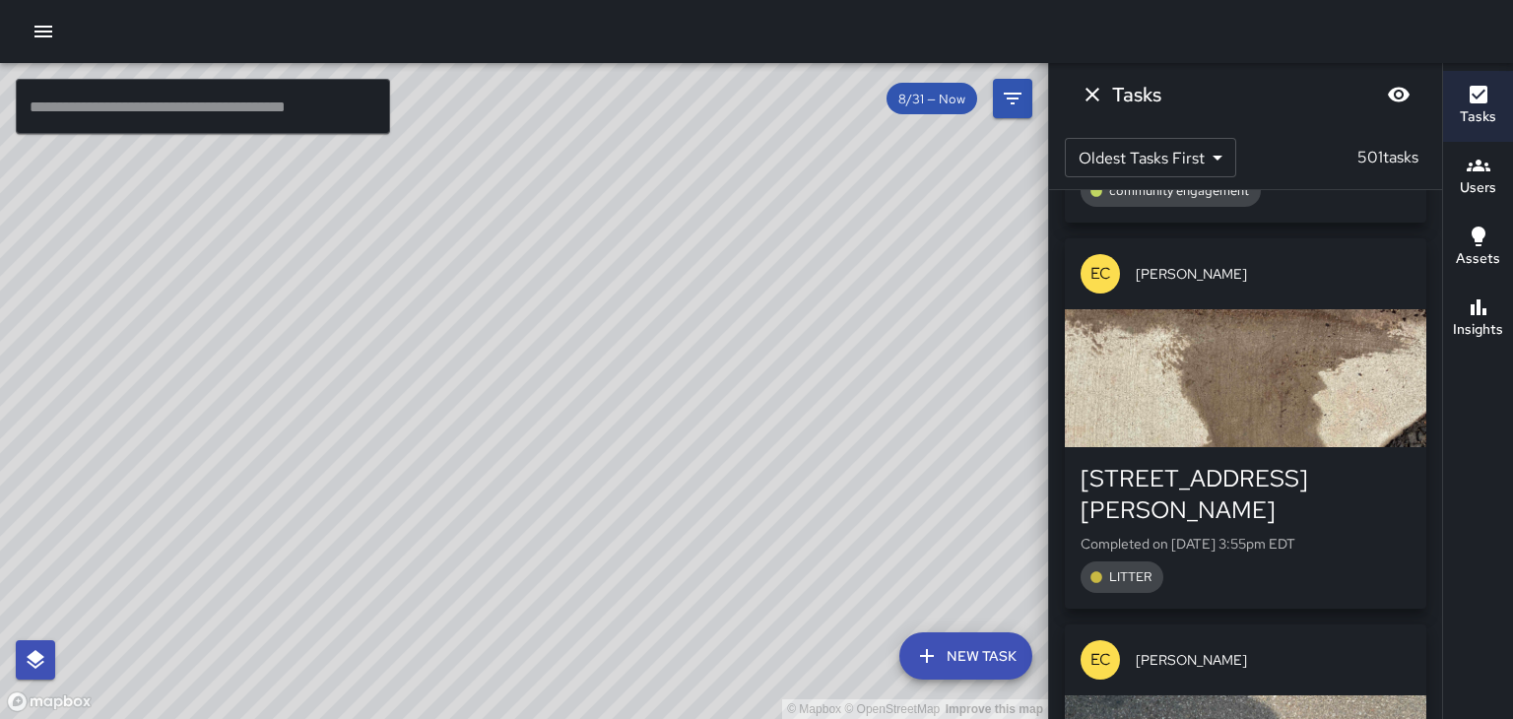
scroll to position [125877, 0]
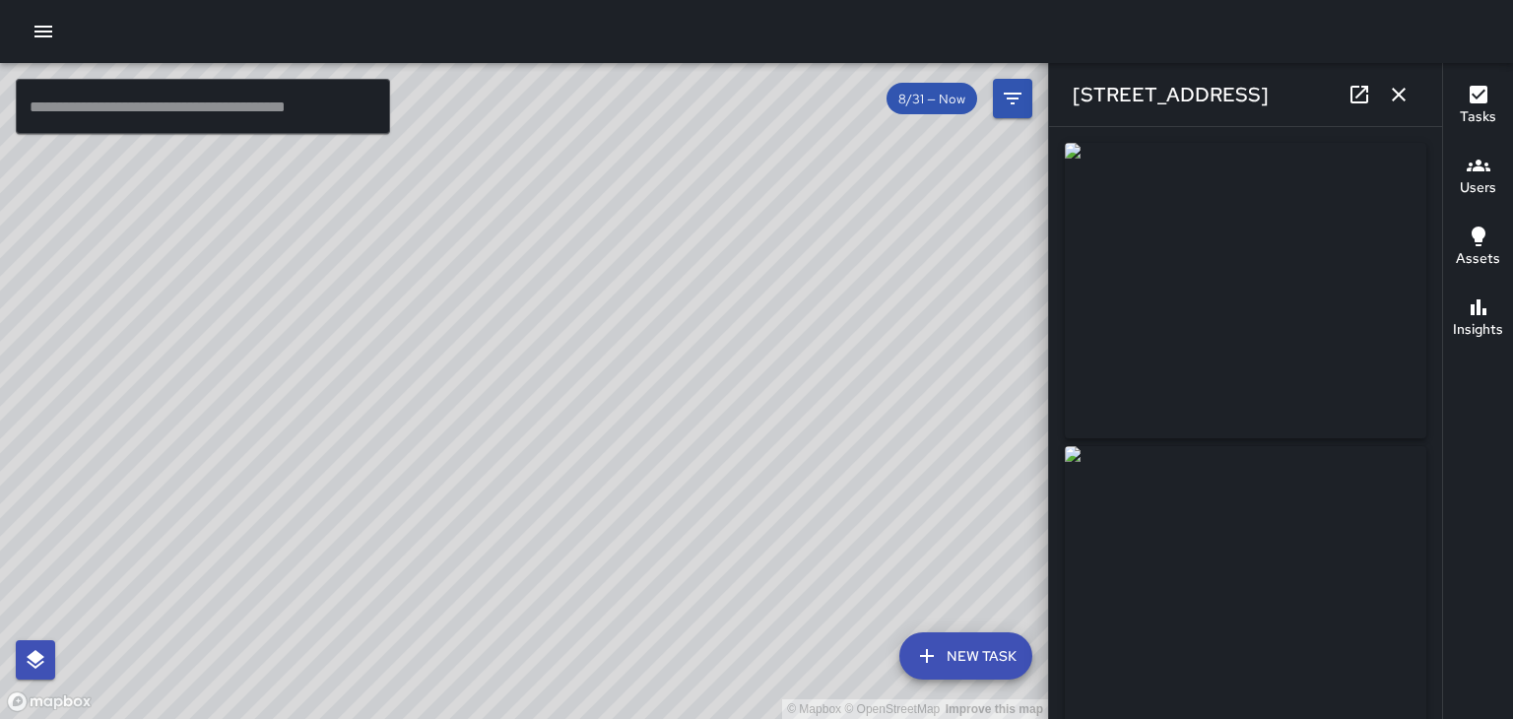
type input "**********"
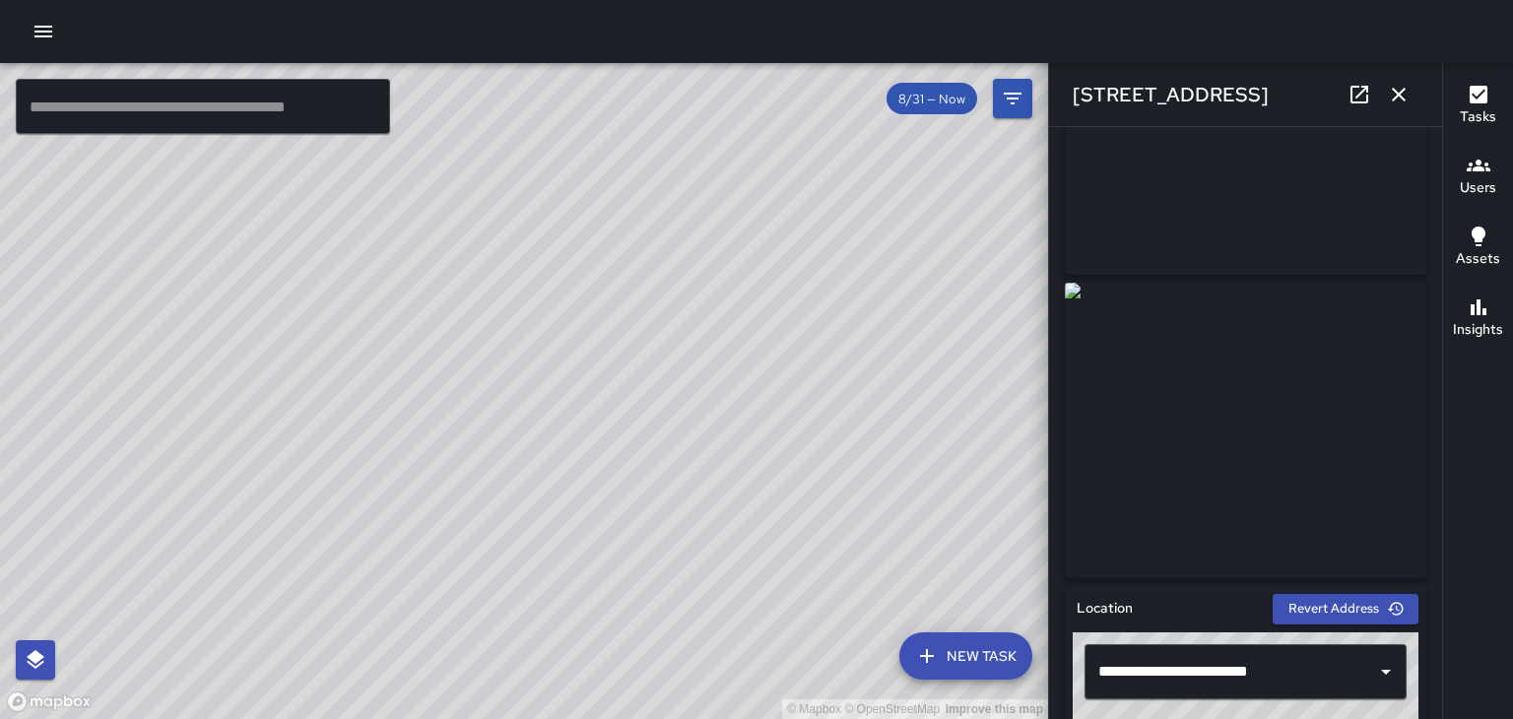
scroll to position [165, 0]
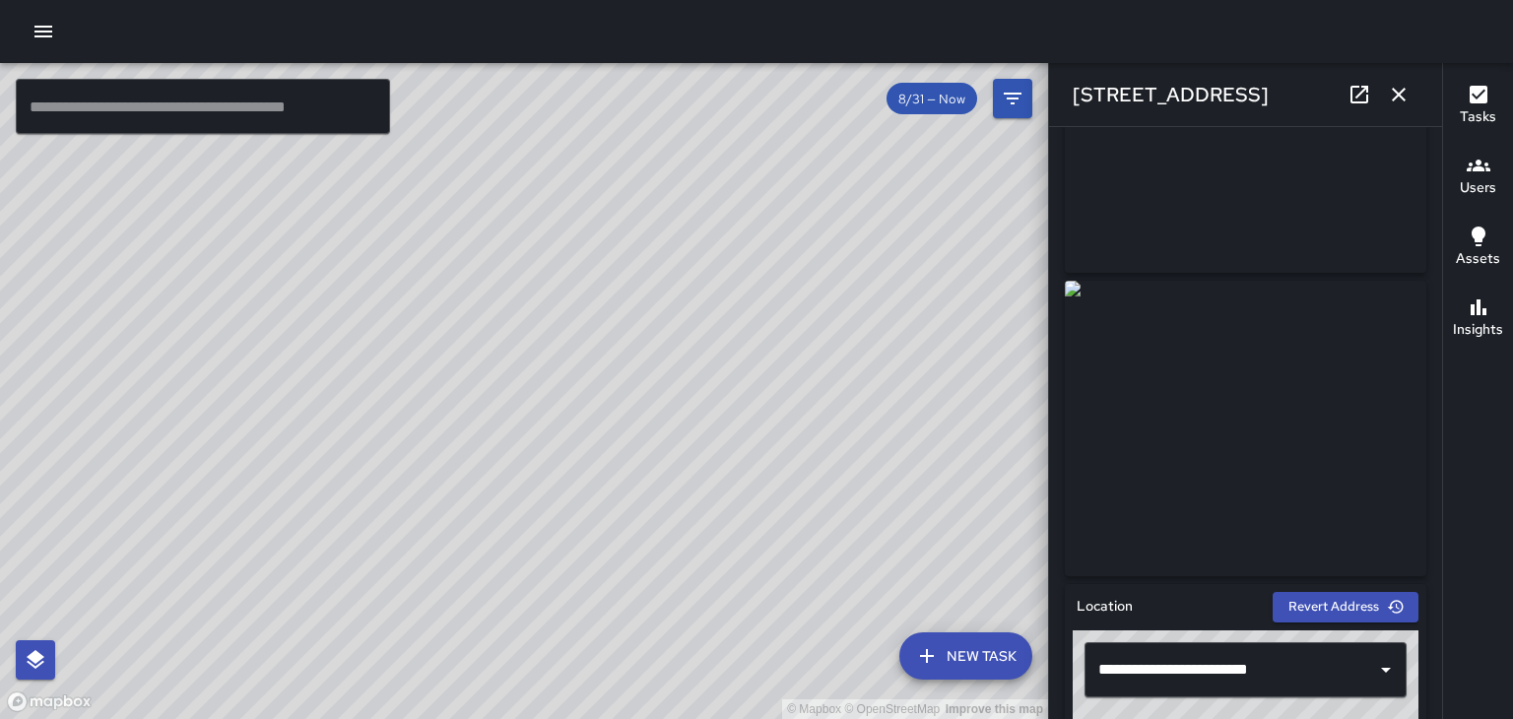
click at [1404, 98] on icon "button" at bounding box center [1399, 95] width 24 height 24
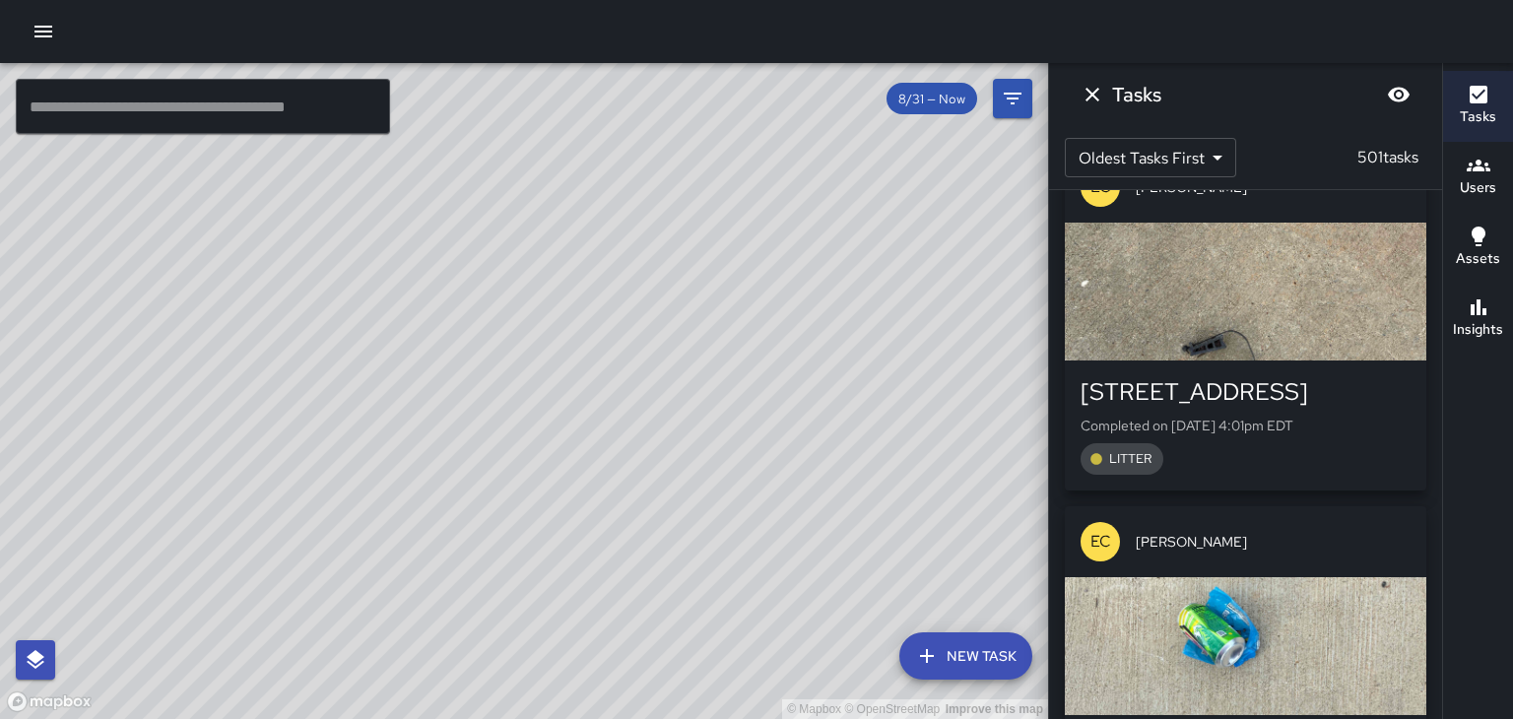
scroll to position [127794, 0]
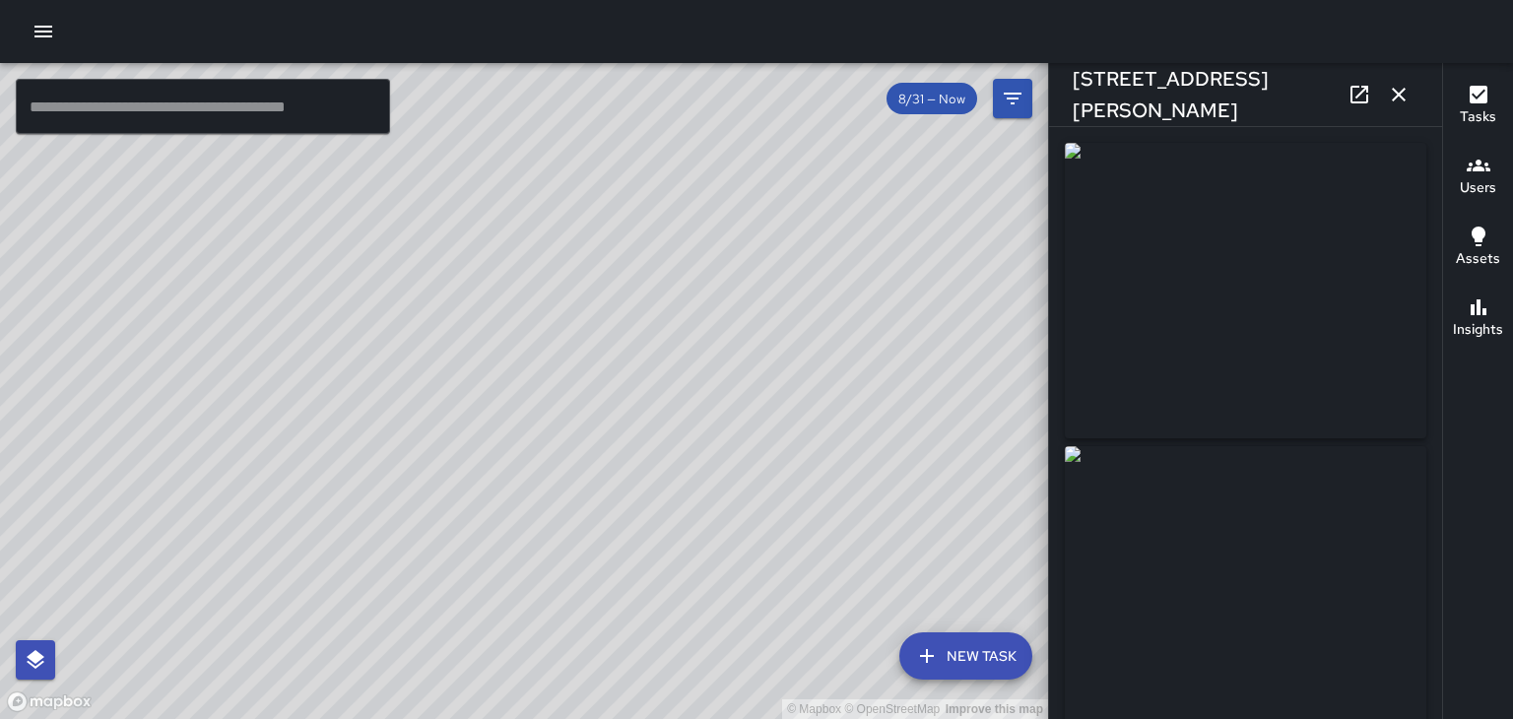
click at [1408, 97] on icon "button" at bounding box center [1399, 95] width 24 height 24
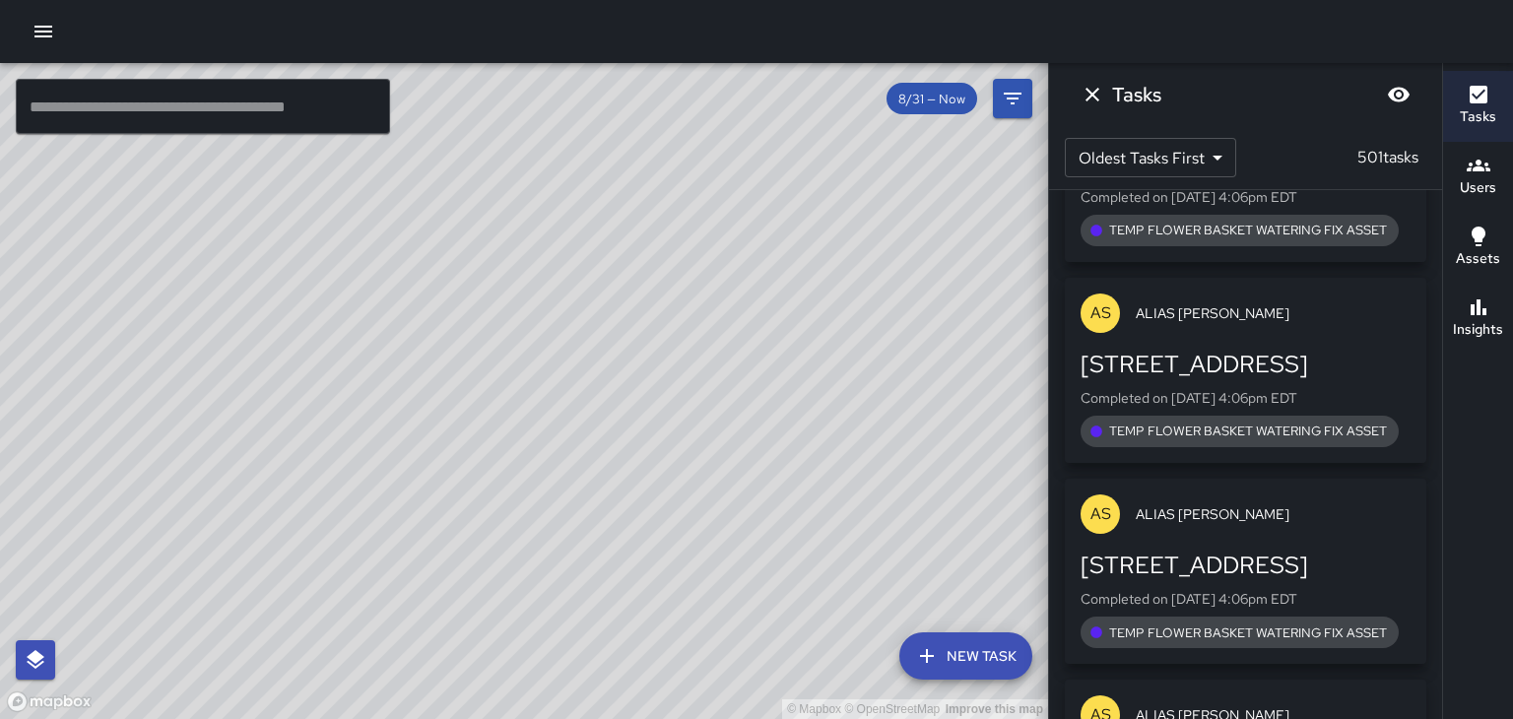
scroll to position [129488, 0]
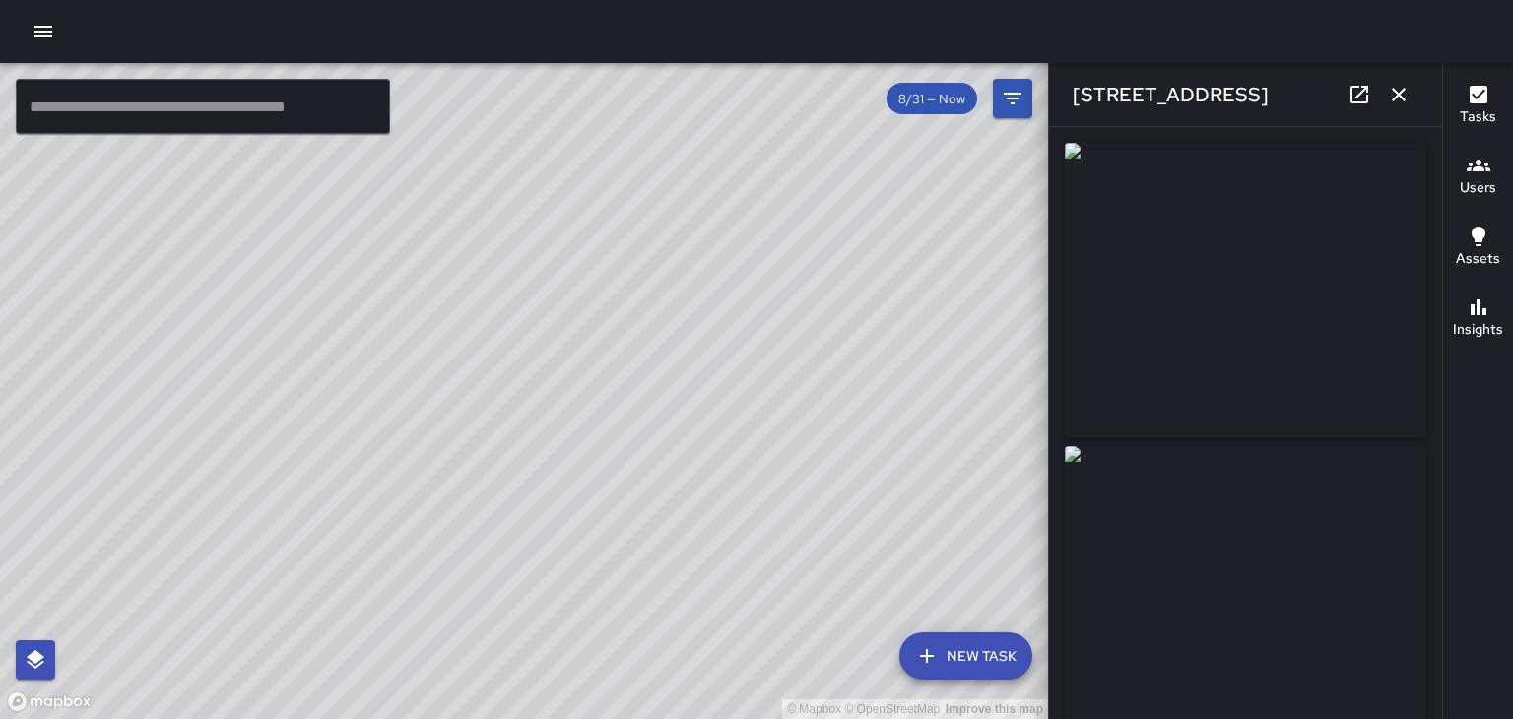
click at [1398, 95] on icon "button" at bounding box center [1398, 95] width 14 height 14
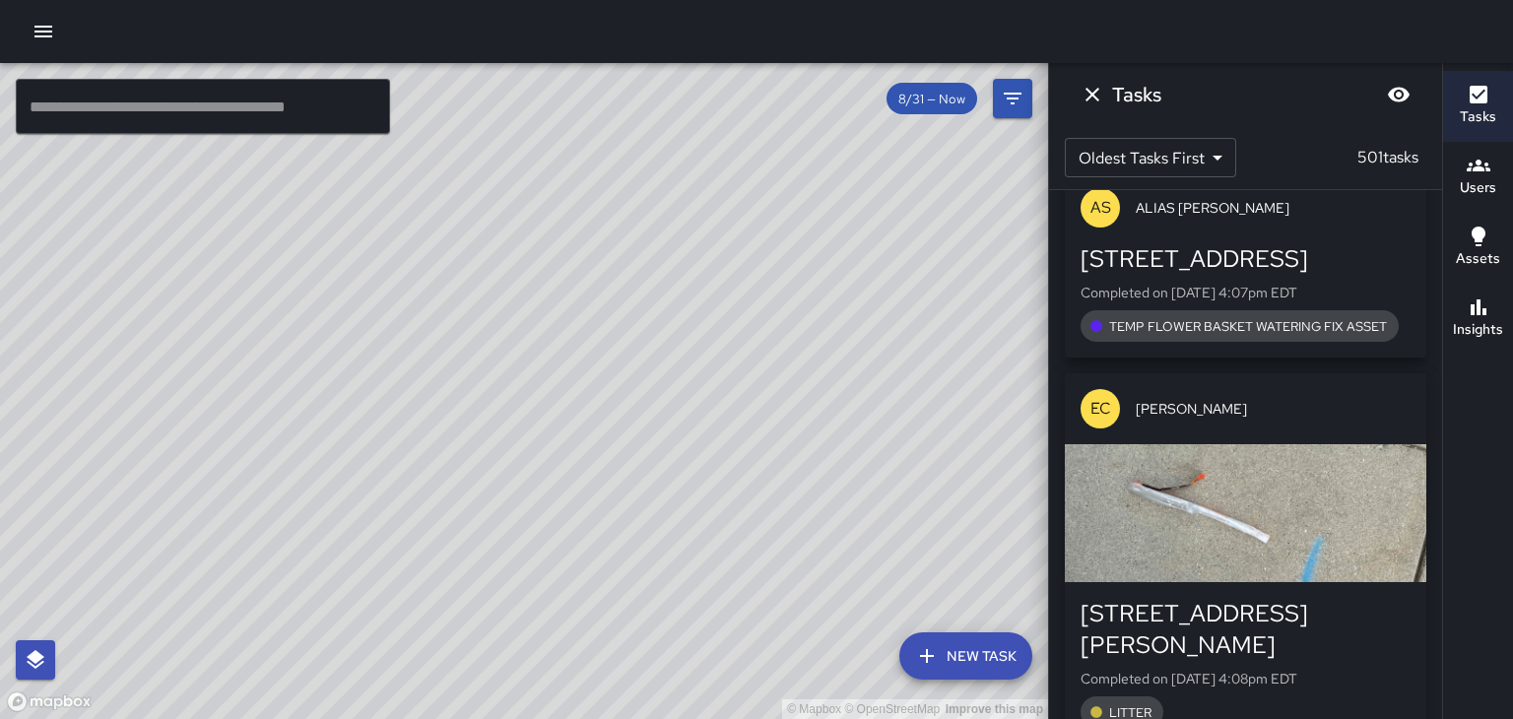
scroll to position [130205, 0]
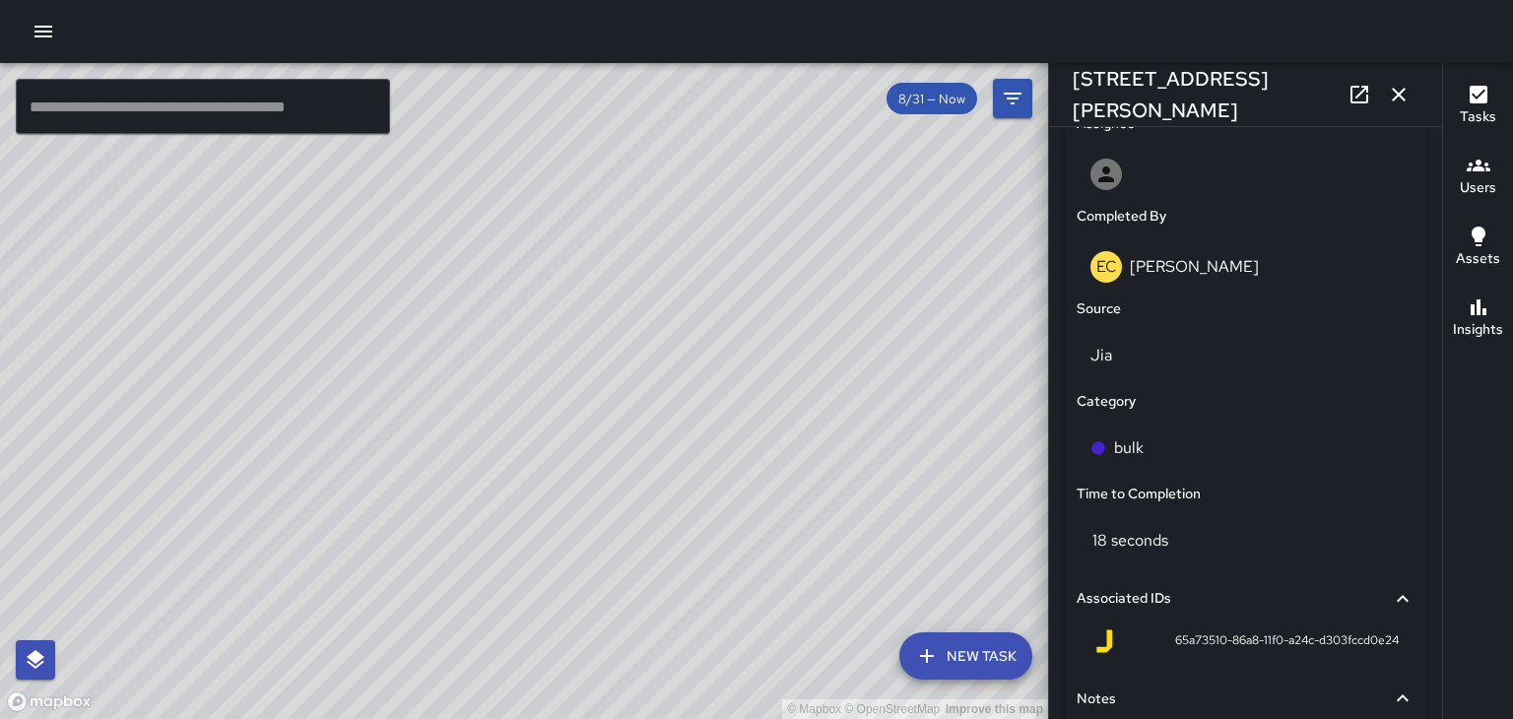
scroll to position [1162, 0]
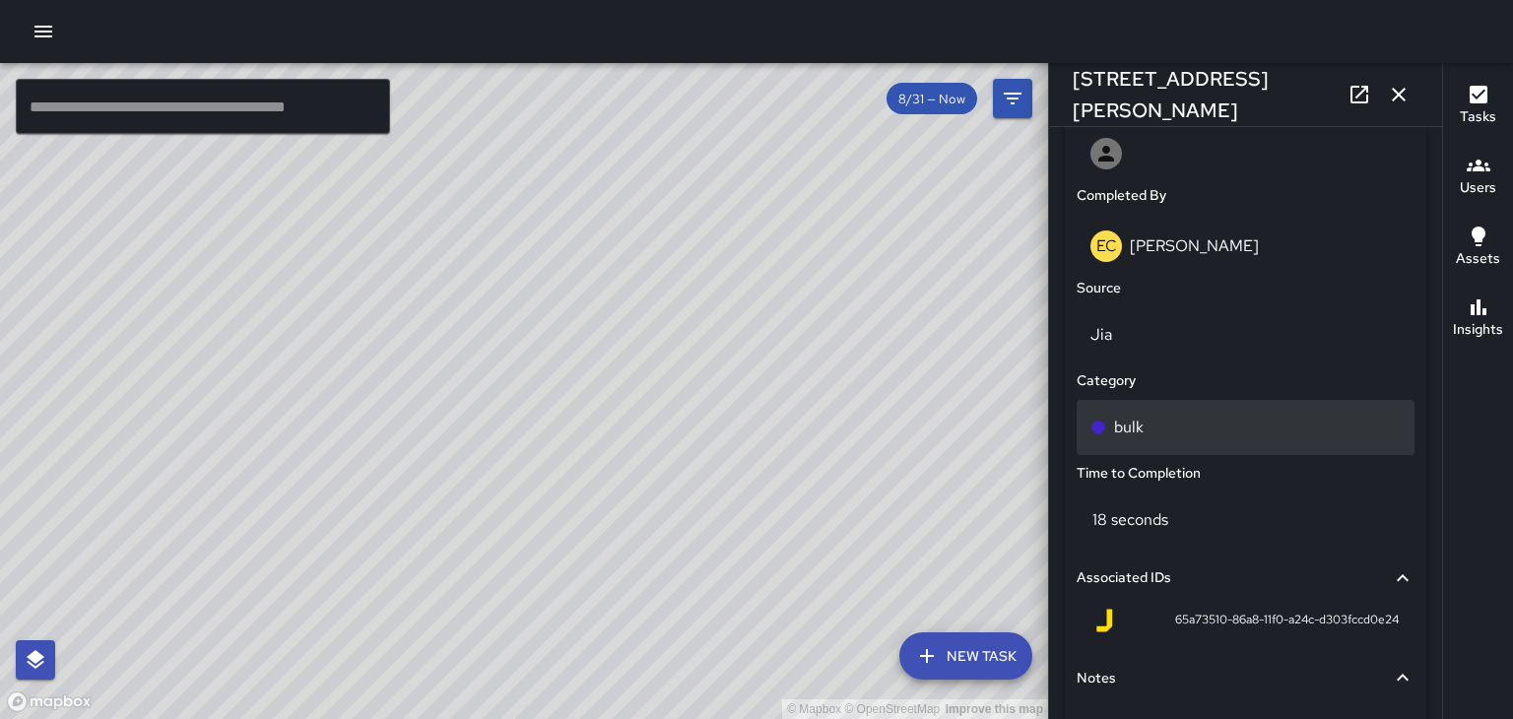
click at [1123, 429] on p "bulk" at bounding box center [1129, 428] width 30 height 24
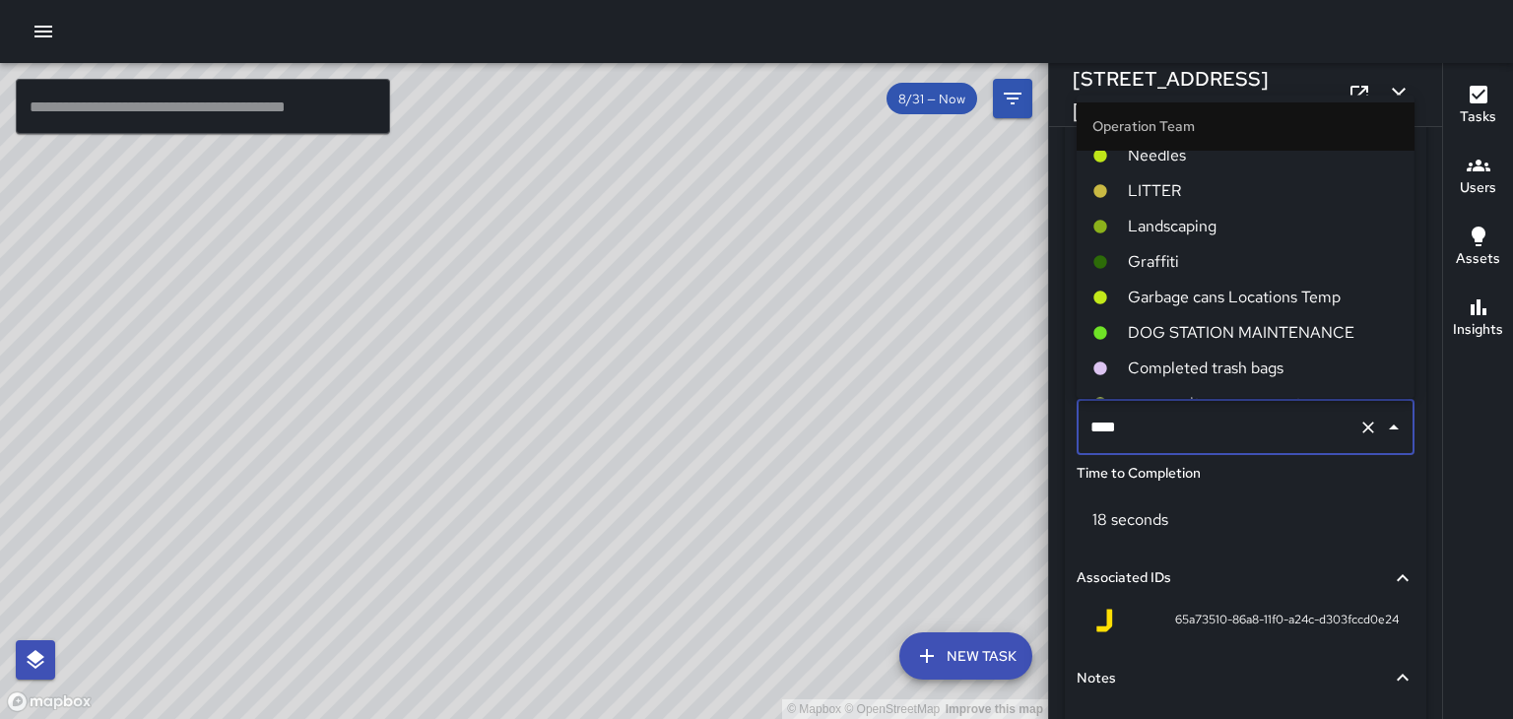
scroll to position [254, 0]
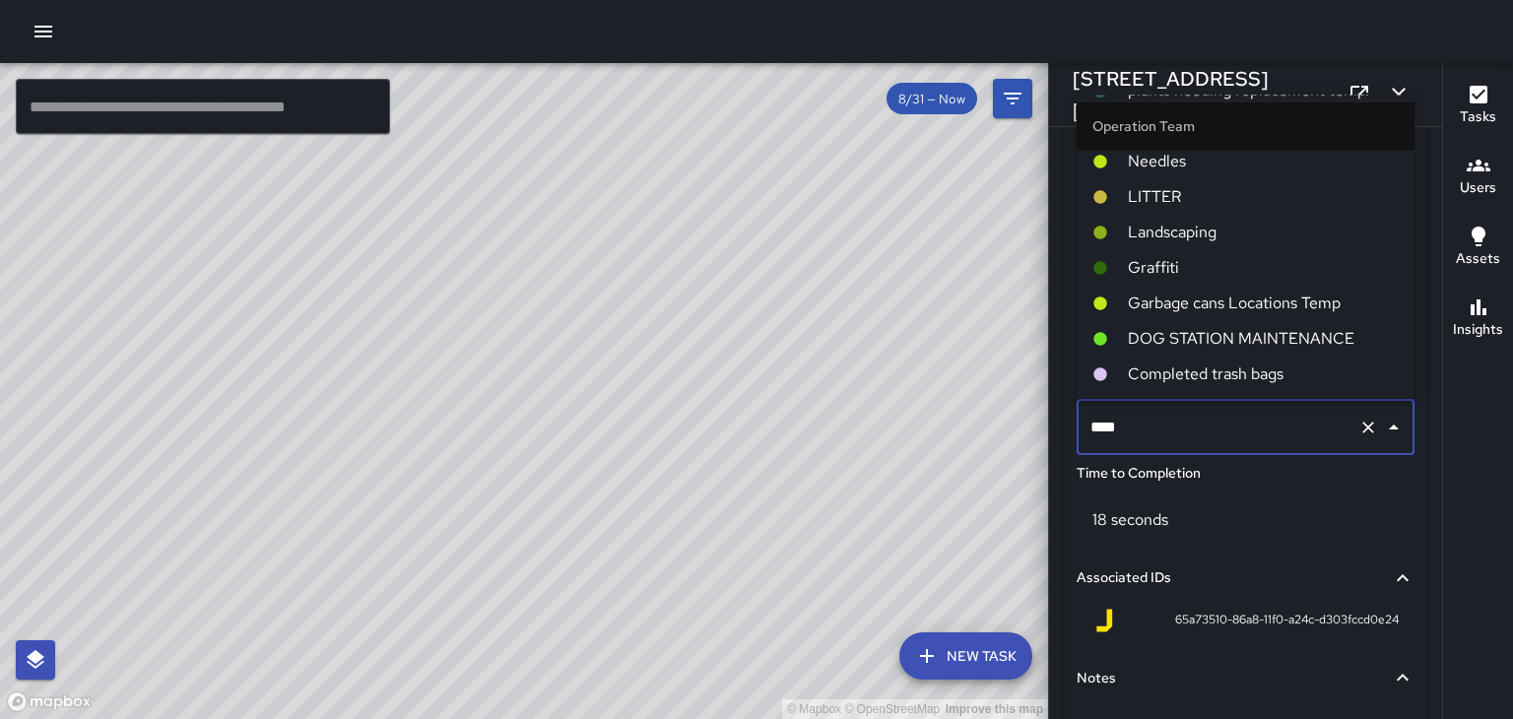
click at [1171, 194] on span "LITTER" at bounding box center [1263, 197] width 271 height 24
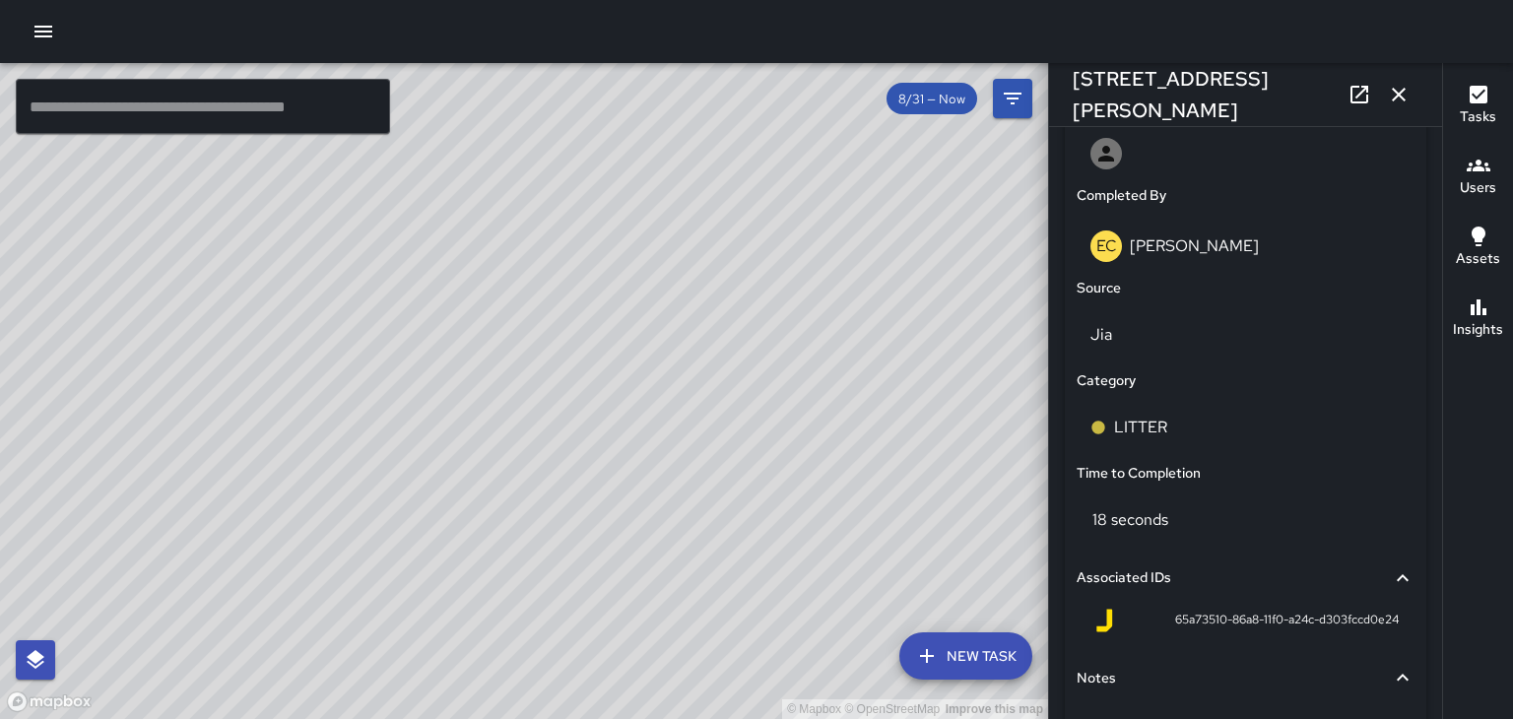
click at [1398, 98] on icon "button" at bounding box center [1399, 95] width 24 height 24
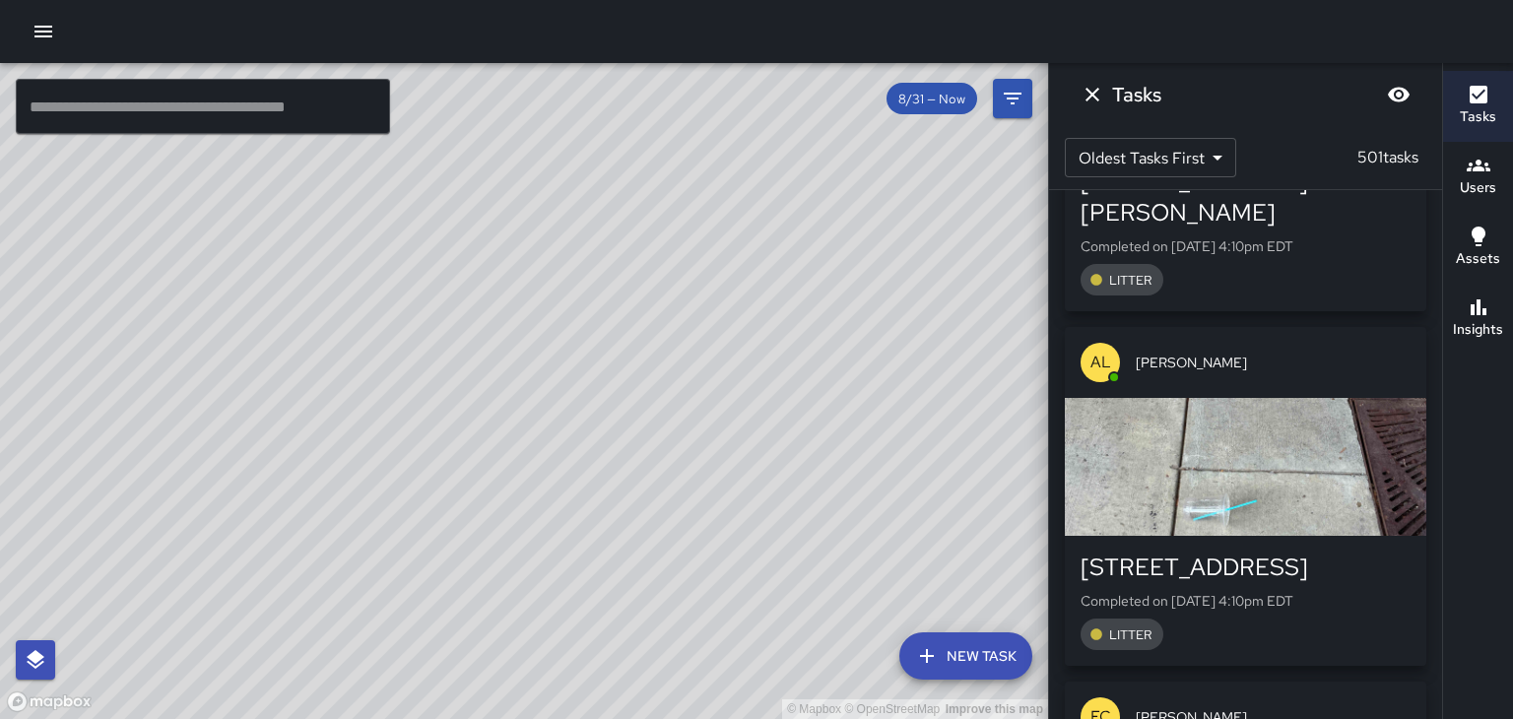
scroll to position [131654, 0]
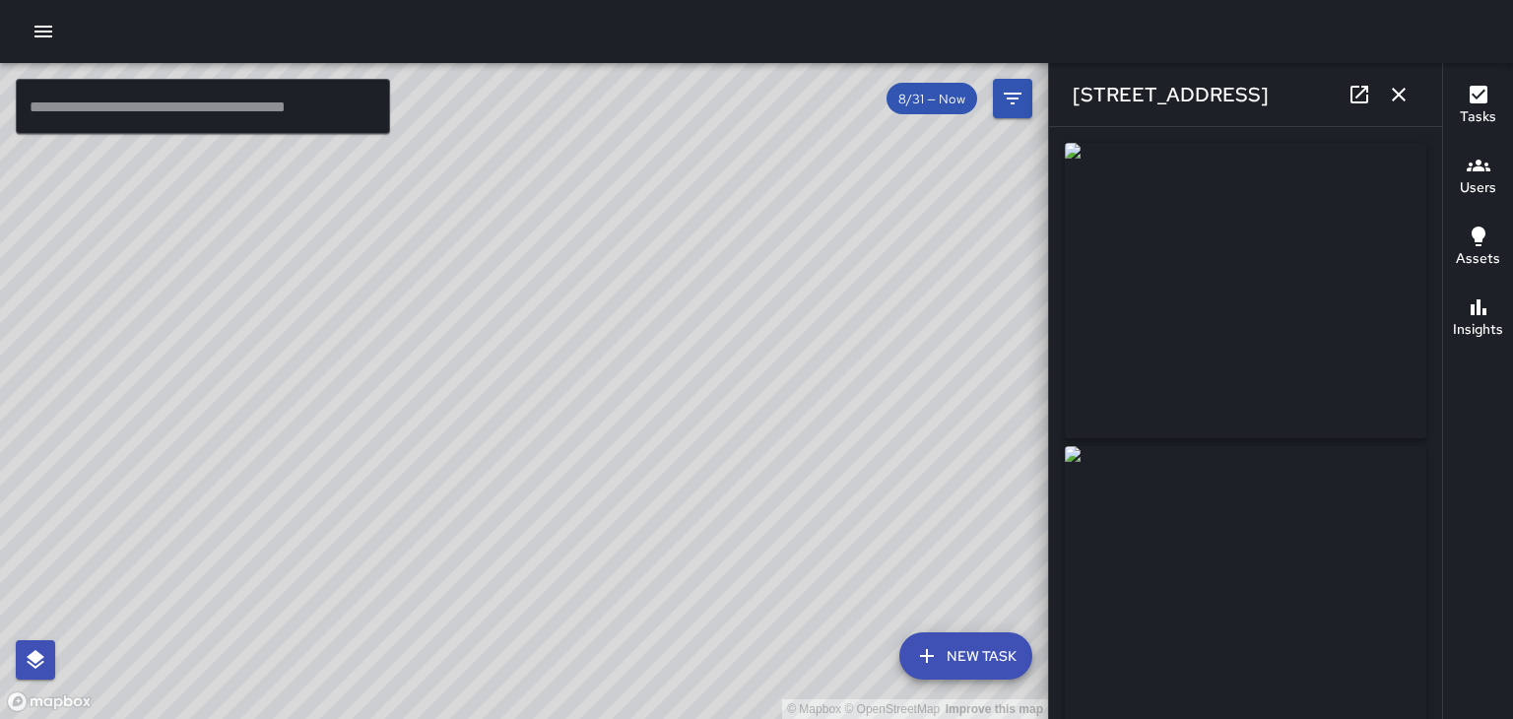
type input "**********"
click at [1398, 95] on icon "button" at bounding box center [1398, 95] width 14 height 14
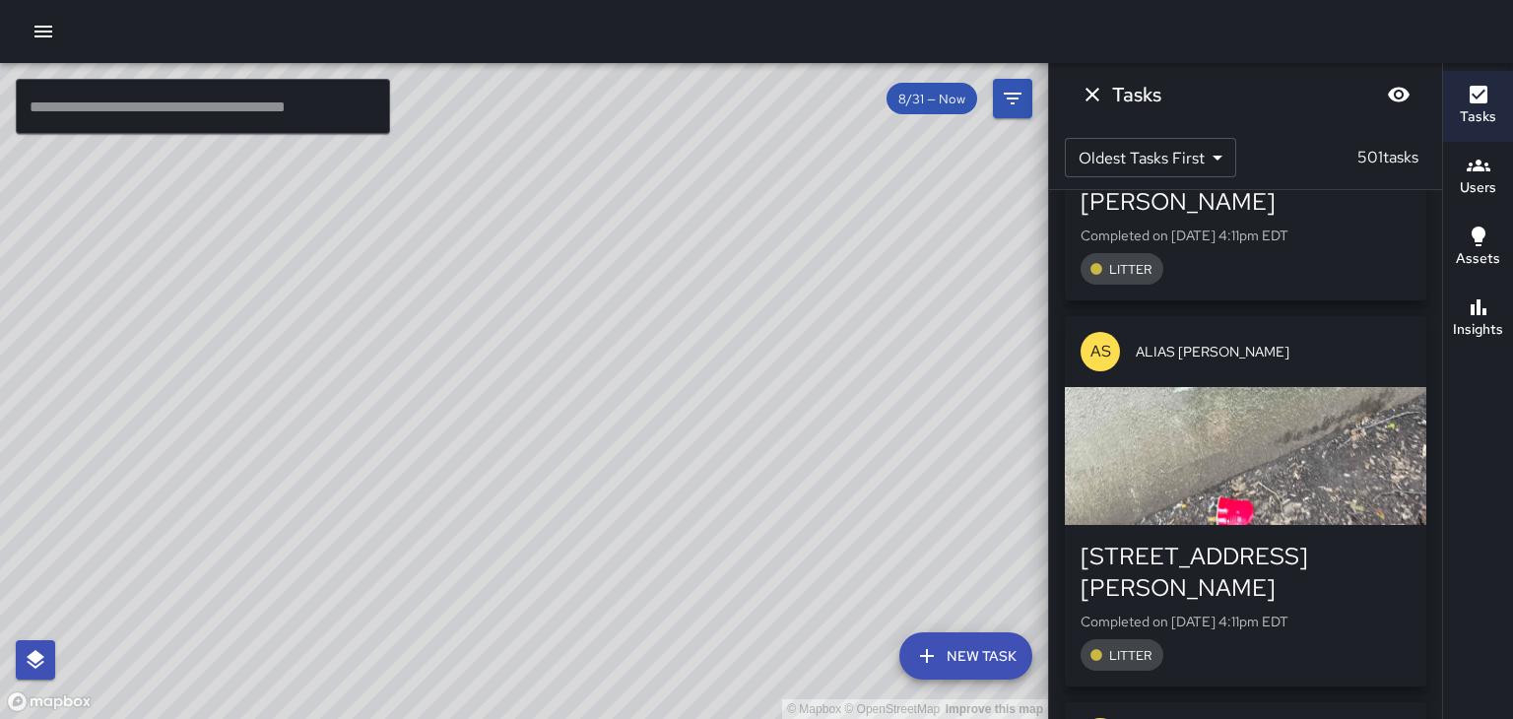
scroll to position [132442, 0]
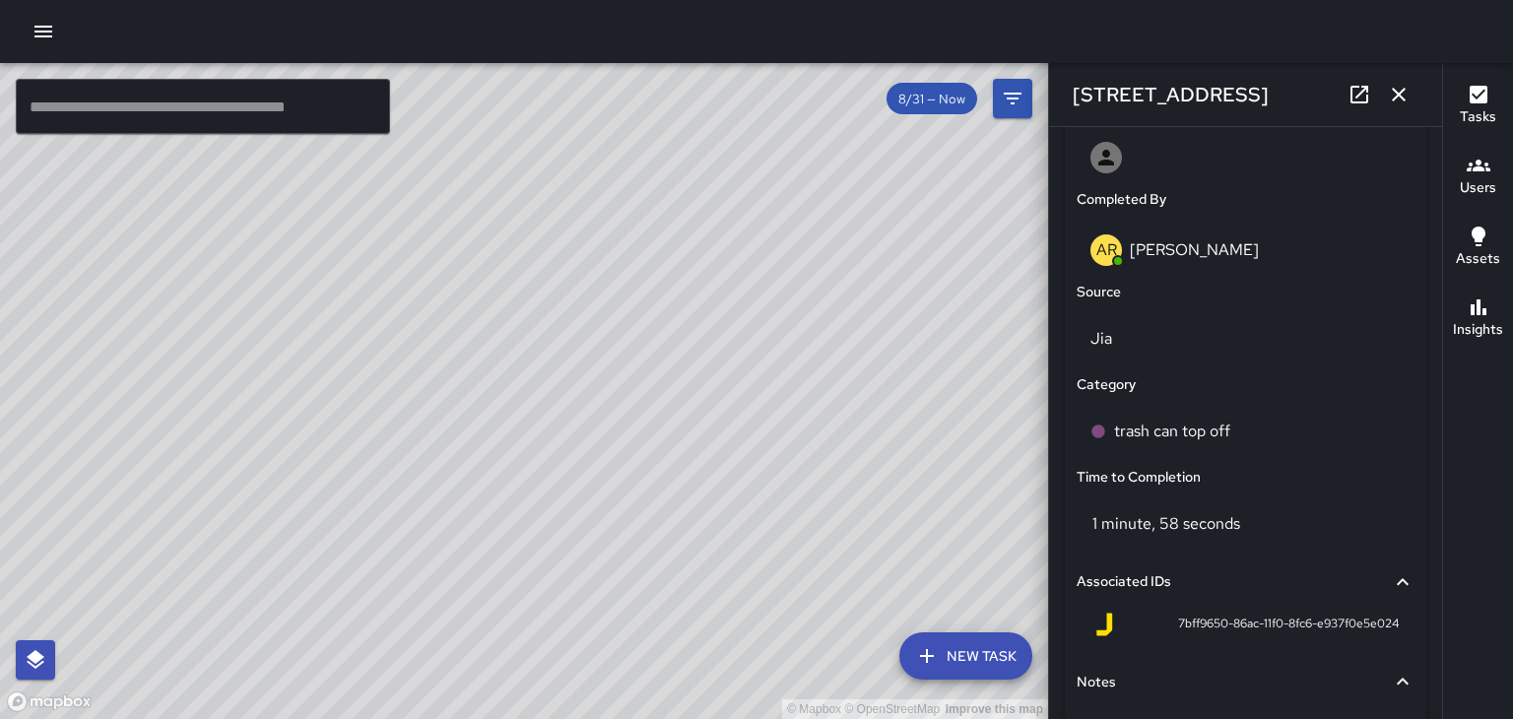
scroll to position [1183, 0]
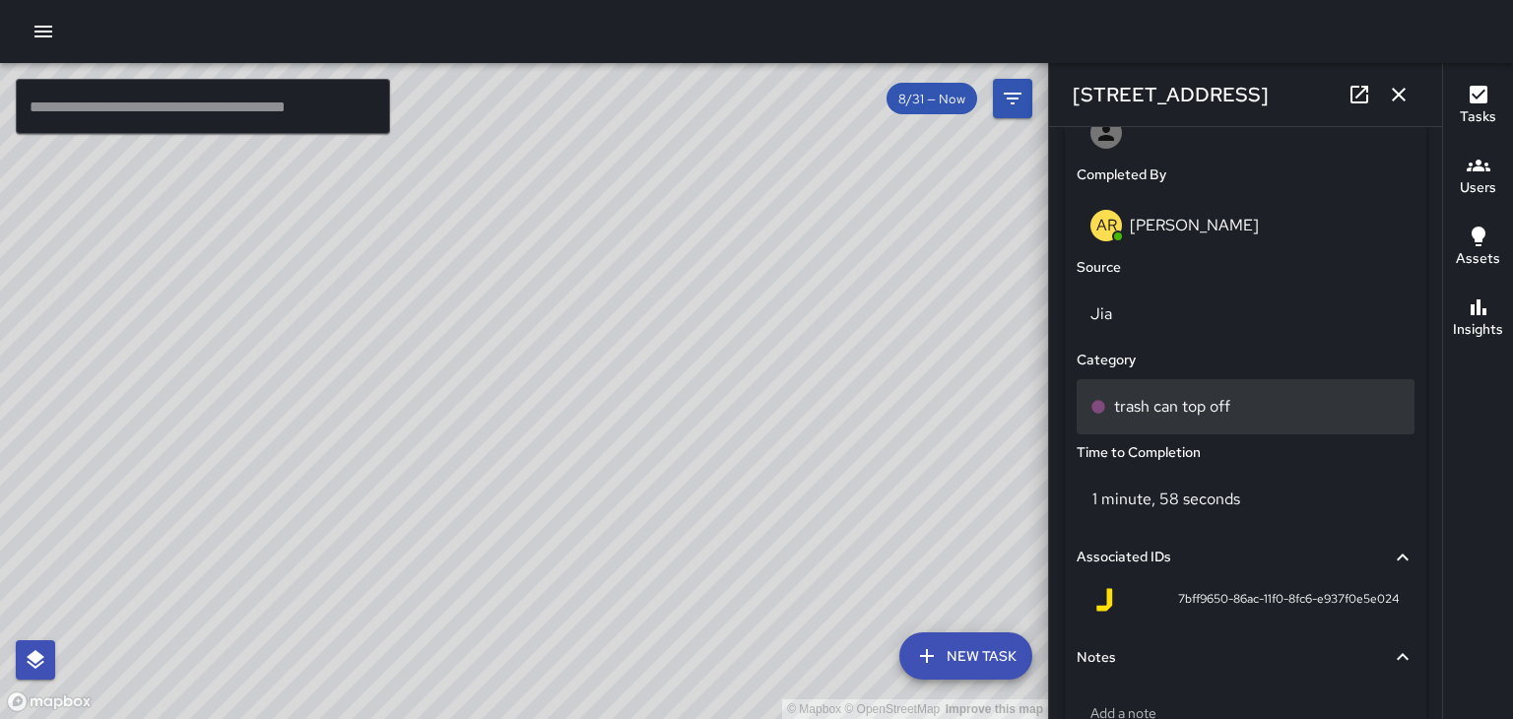
click at [1215, 426] on div "trash can top off" at bounding box center [1245, 406] width 338 height 55
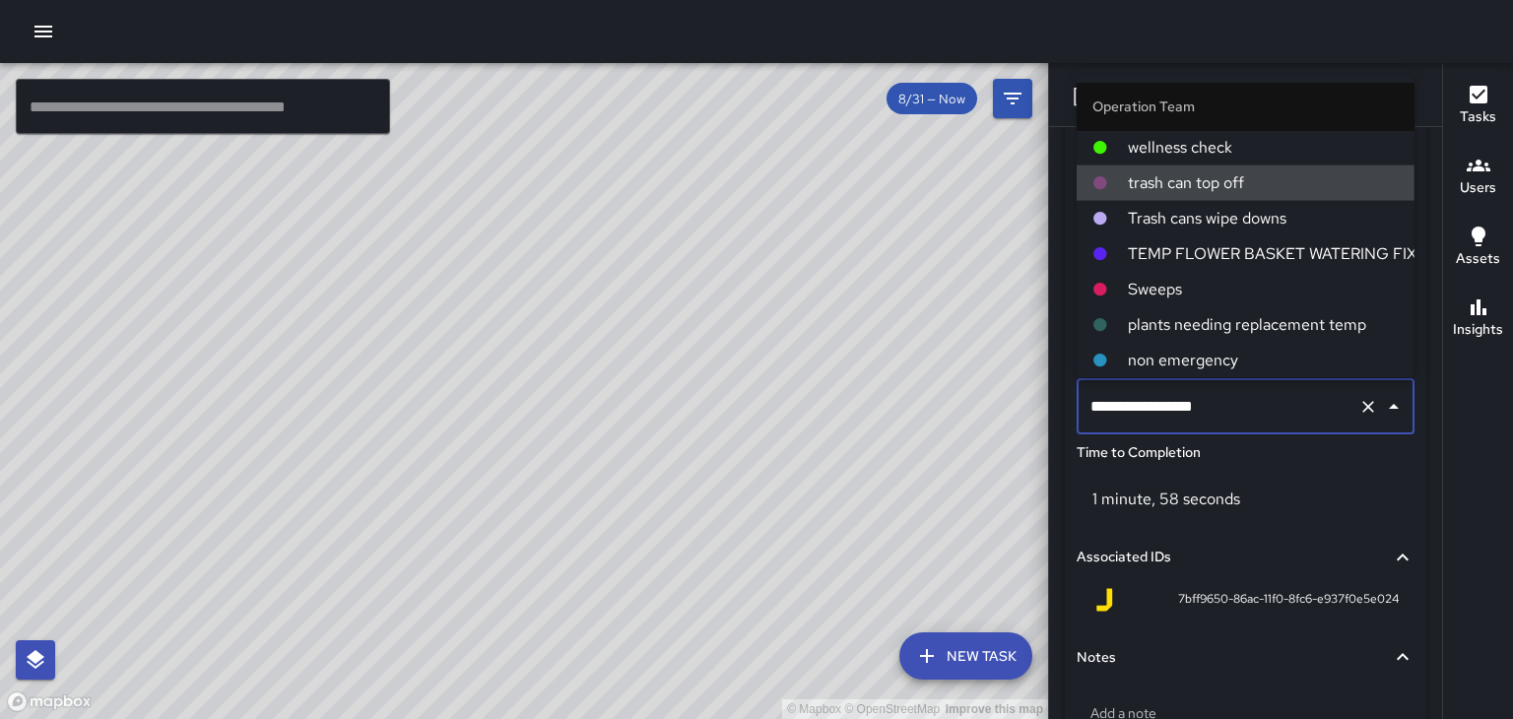
click at [1268, 226] on span "Trash cans wipe downs" at bounding box center [1263, 219] width 271 height 24
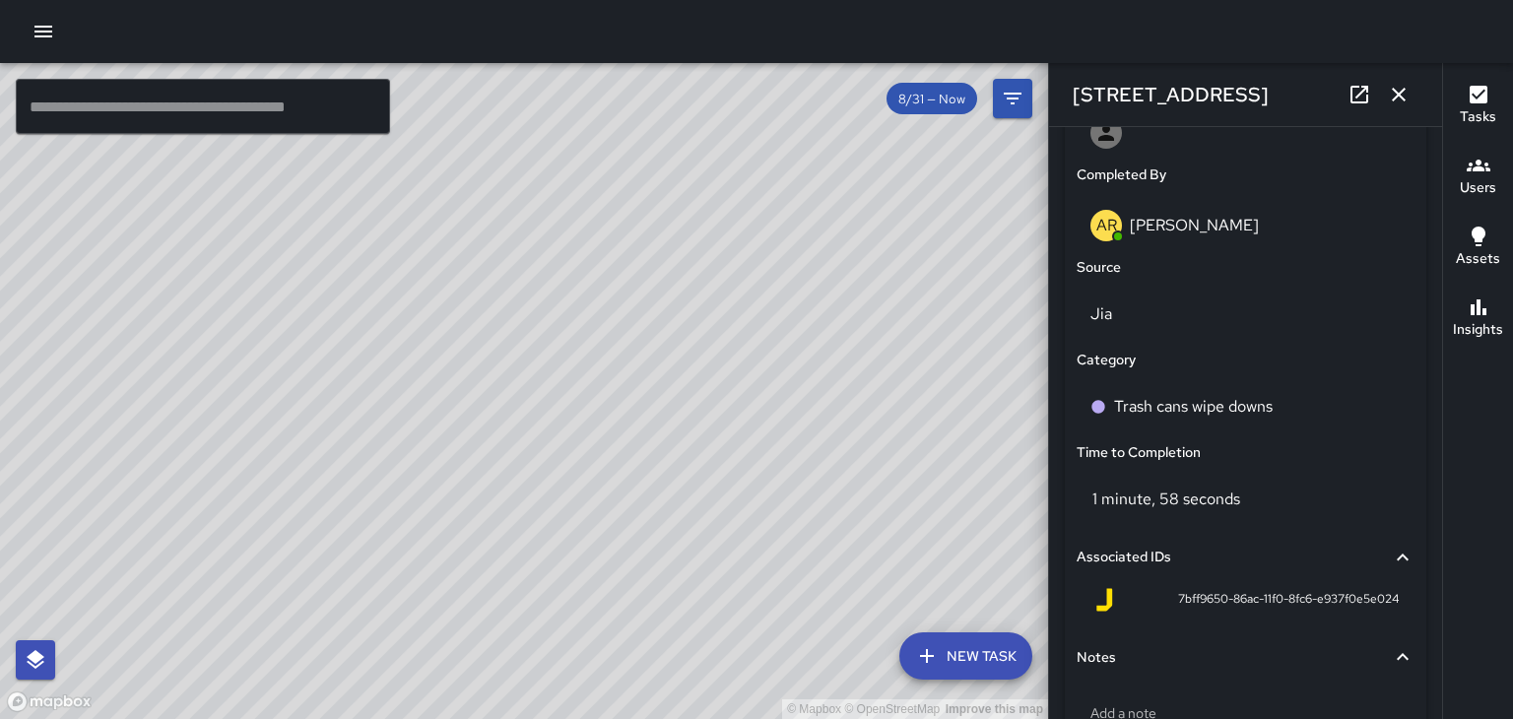
click at [1402, 100] on icon "button" at bounding box center [1399, 95] width 24 height 24
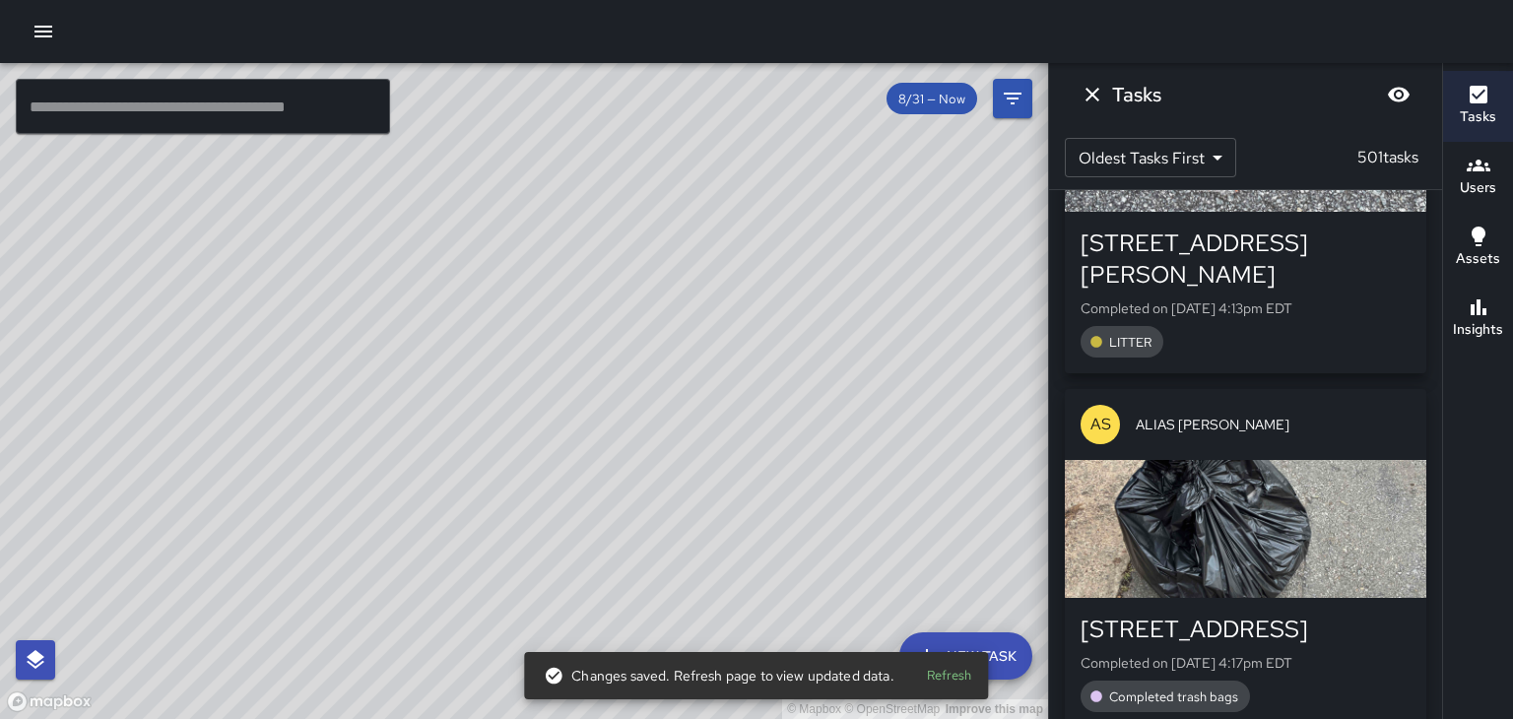
scroll to position [133529, 0]
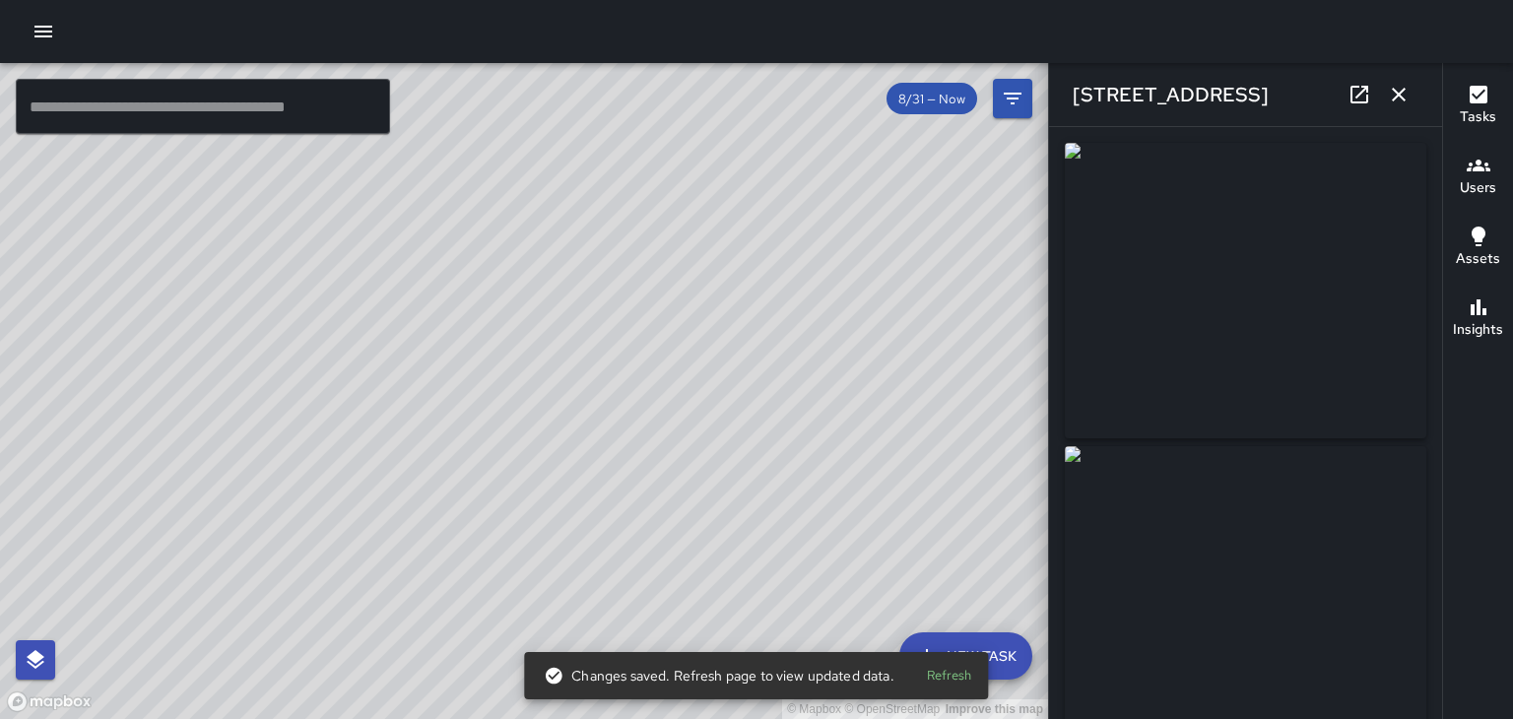
type input "**********"
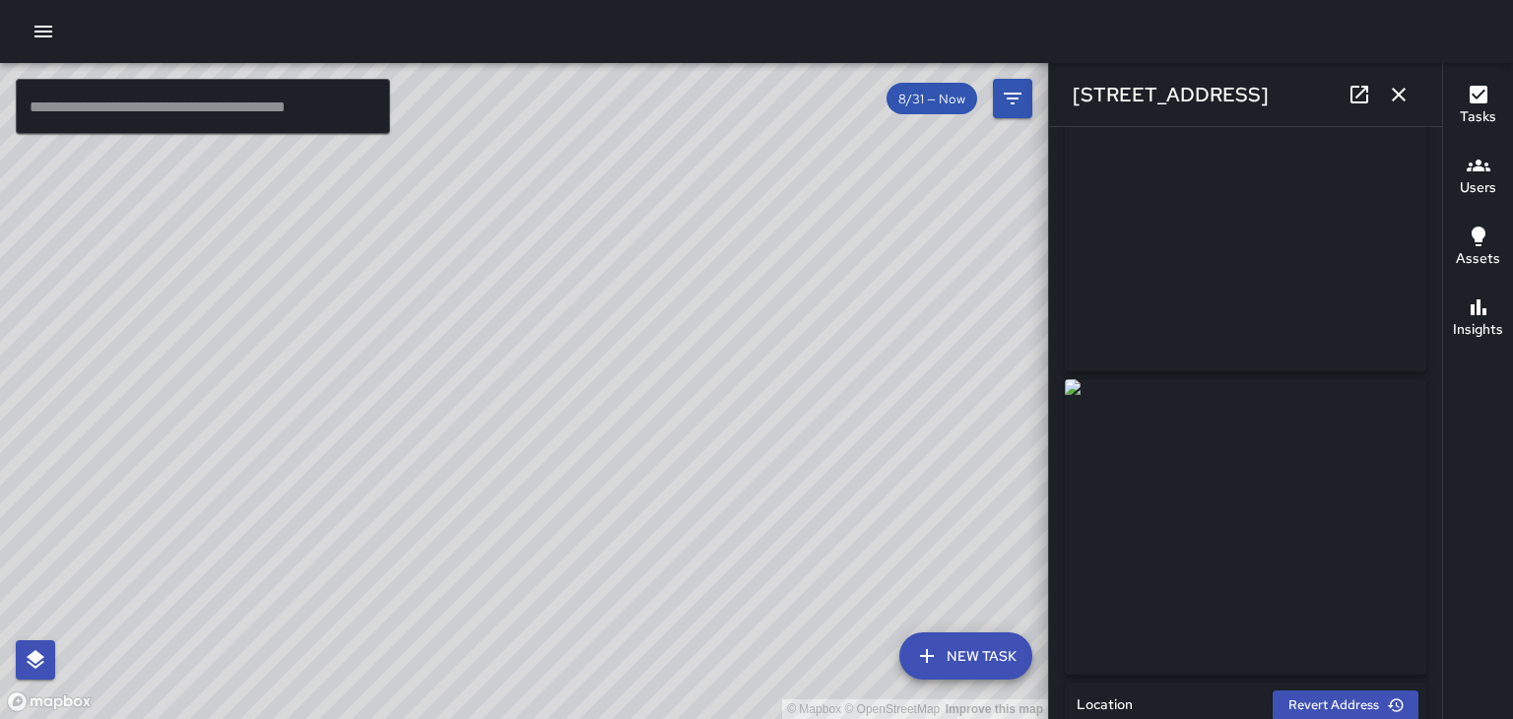
scroll to position [0, 0]
click at [1400, 97] on icon "button" at bounding box center [1398, 95] width 14 height 14
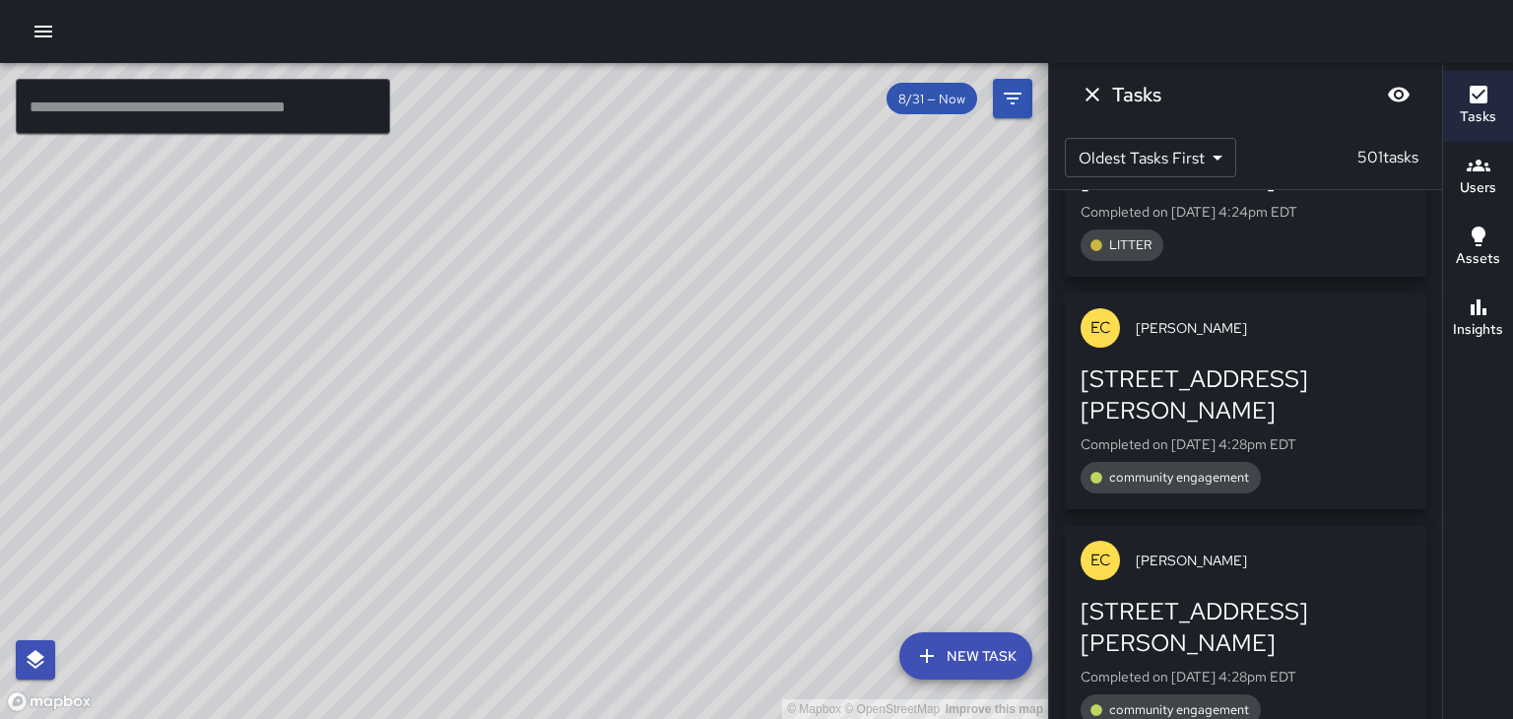
scroll to position [135473, 0]
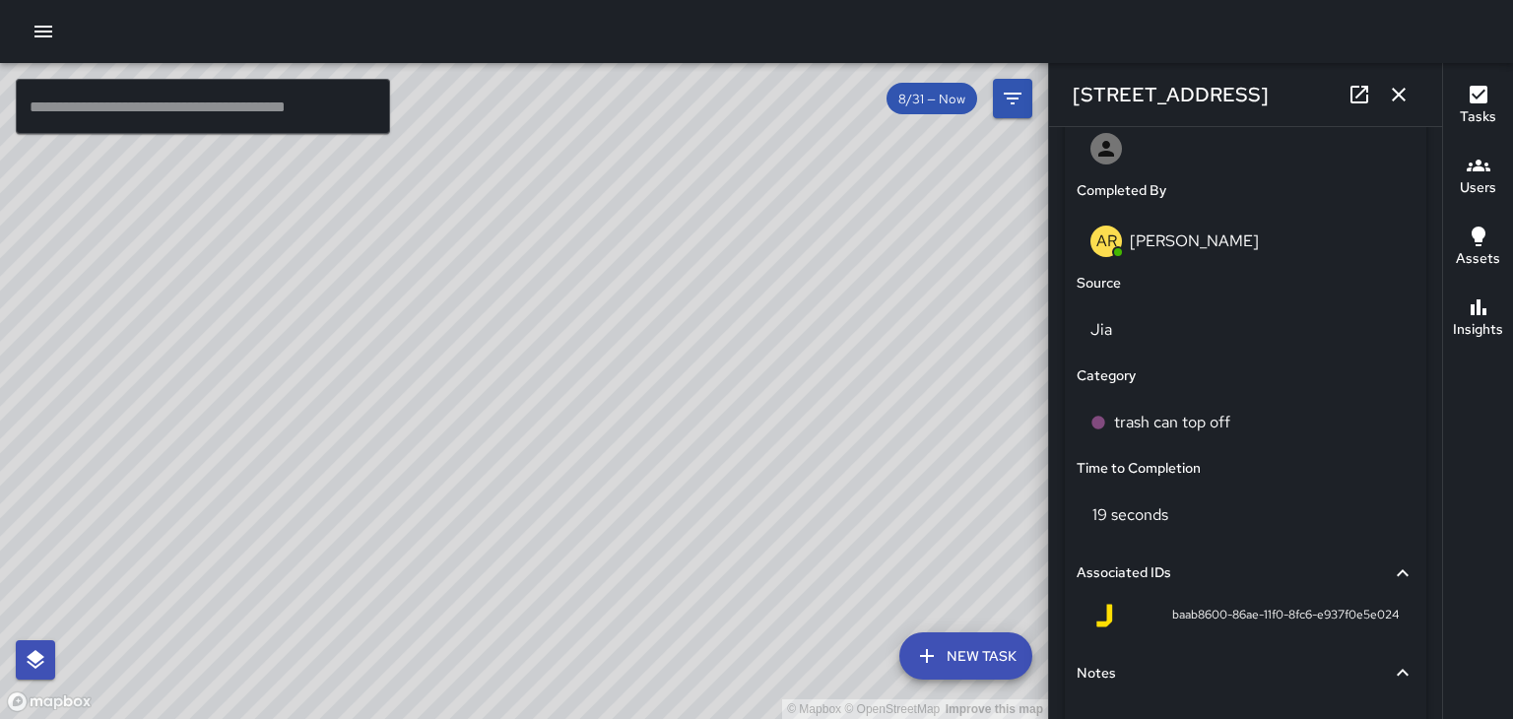
scroll to position [1169, 0]
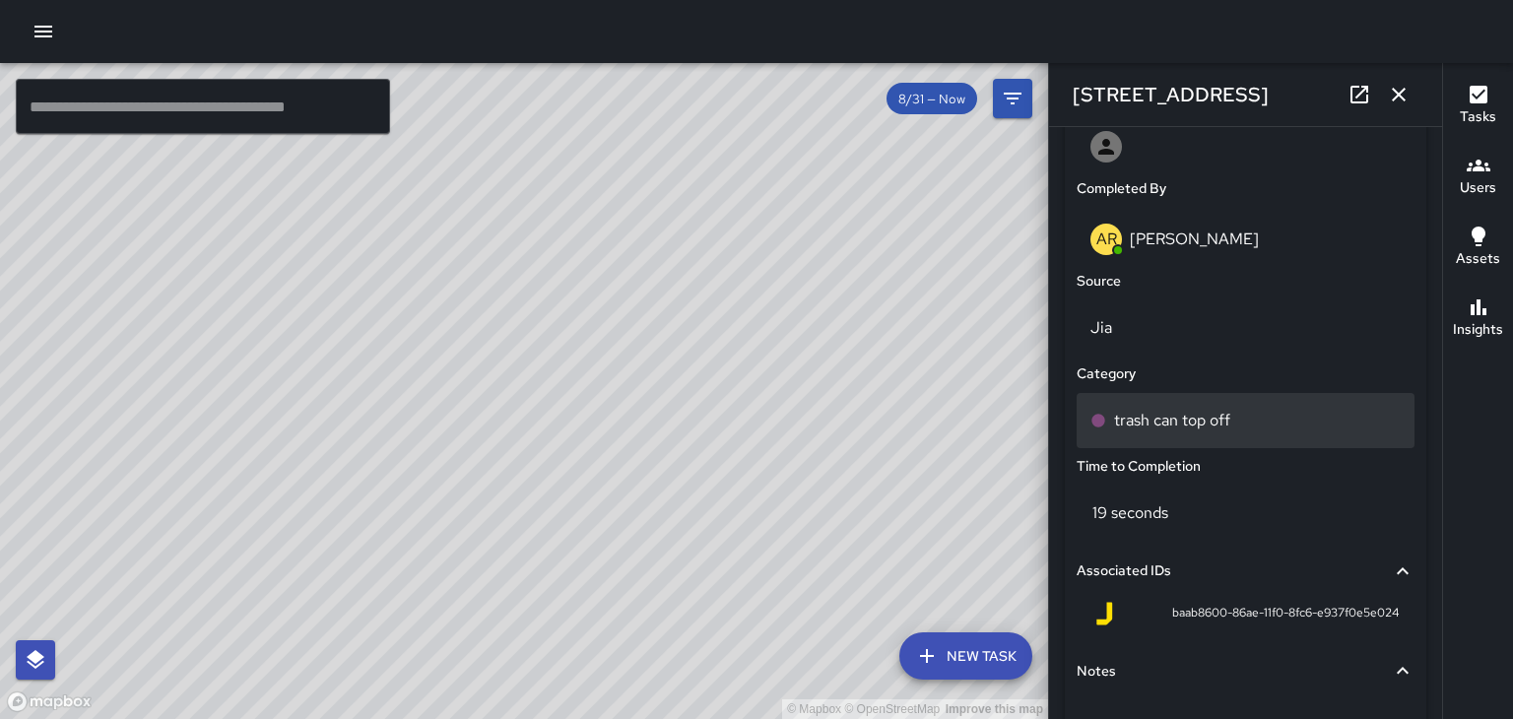
click at [1211, 425] on p "trash can top off" at bounding box center [1172, 421] width 116 height 24
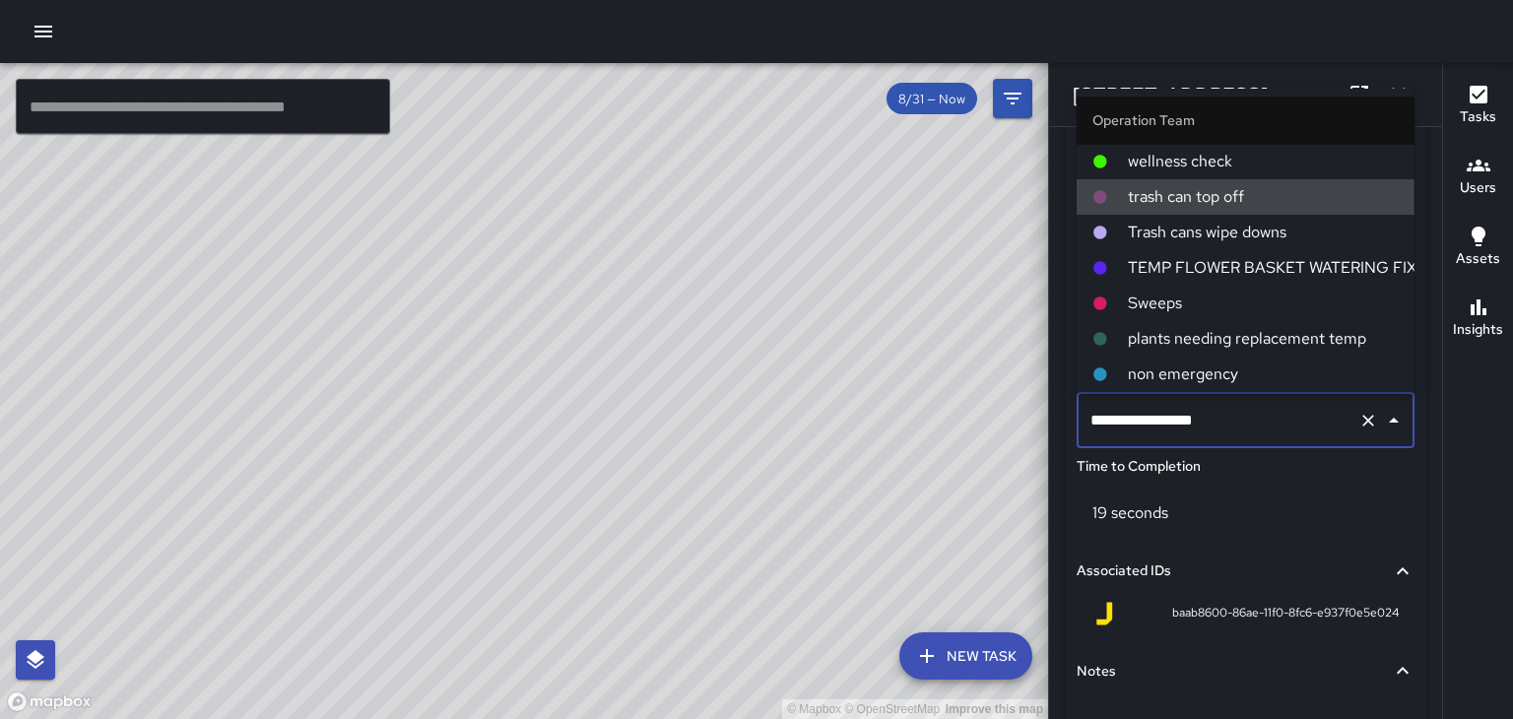
click at [1276, 236] on span "Trash cans wipe downs" at bounding box center [1263, 233] width 271 height 24
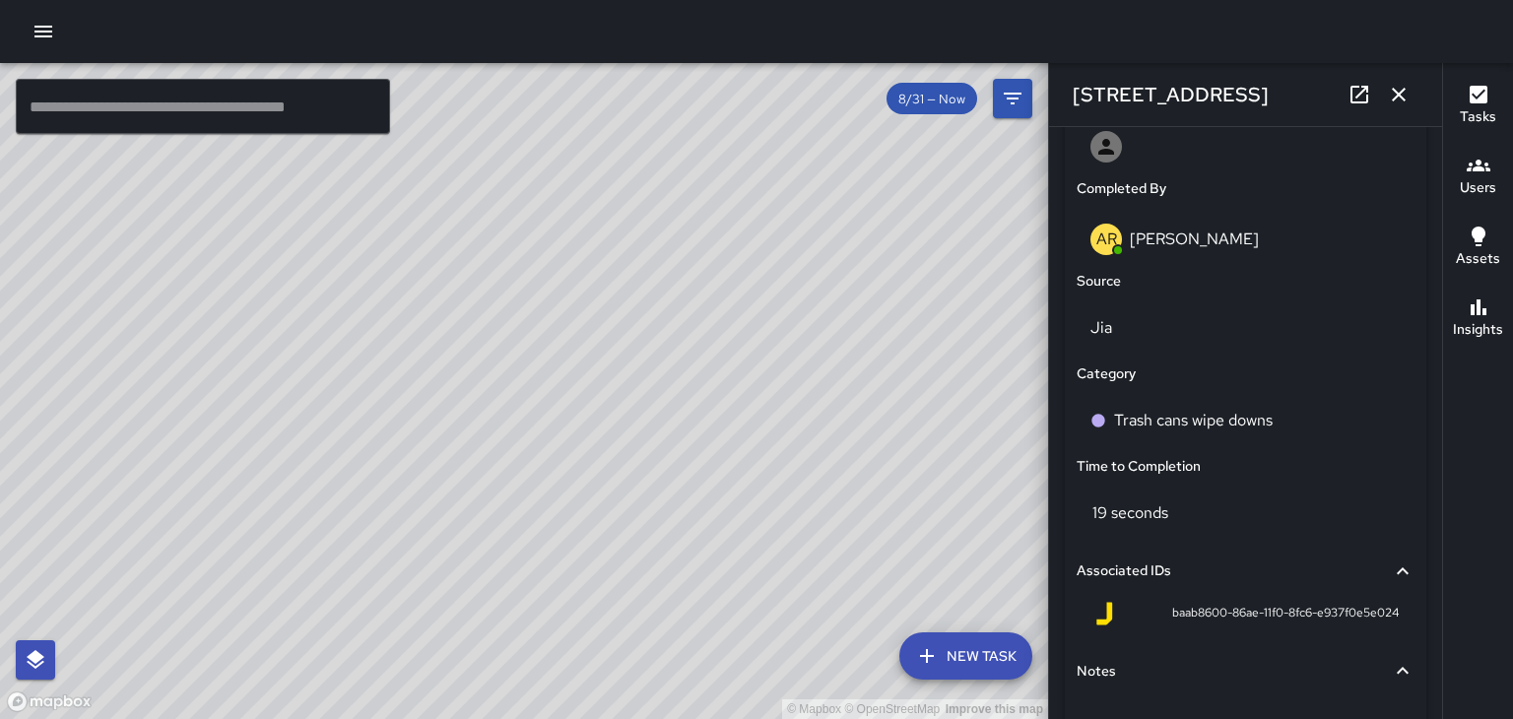
click at [1398, 95] on icon "button" at bounding box center [1398, 95] width 14 height 14
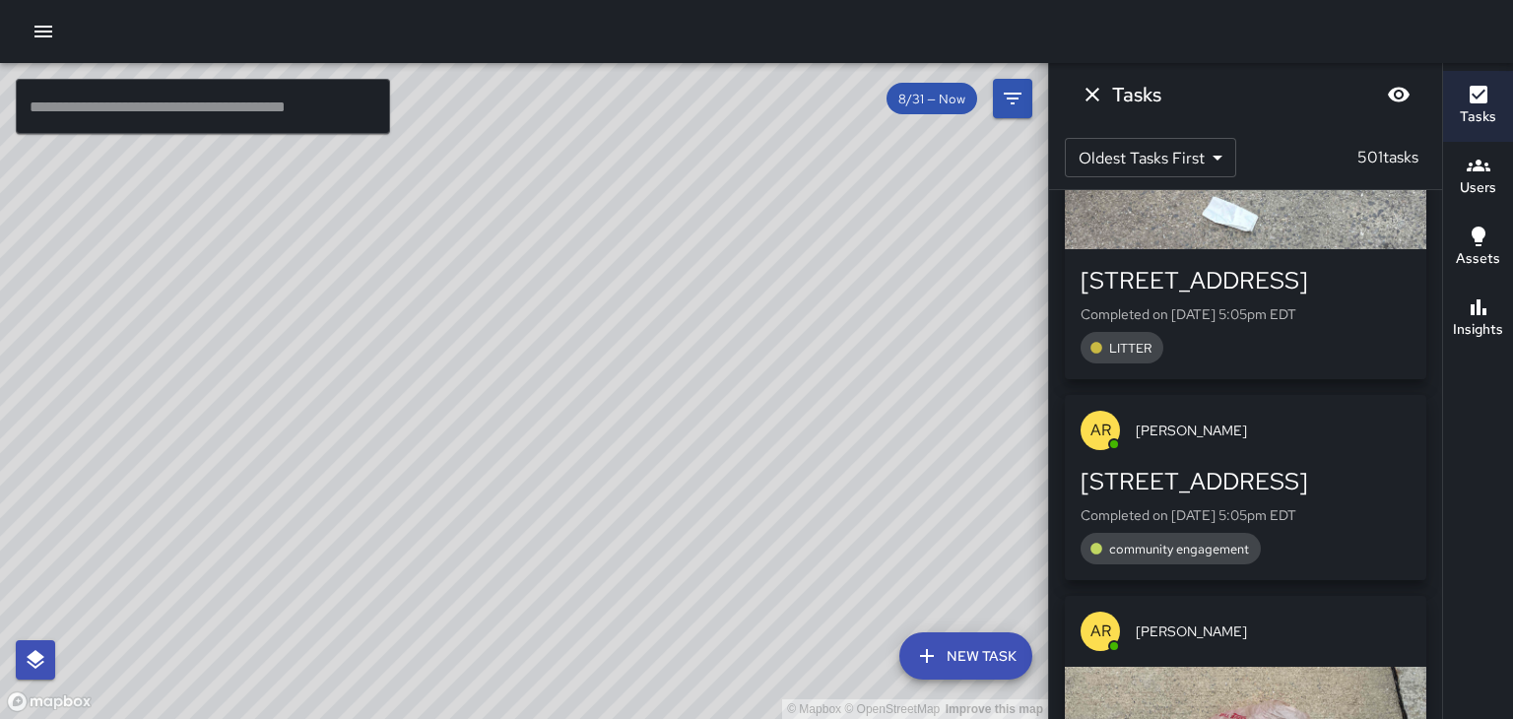
scroll to position [139443, 0]
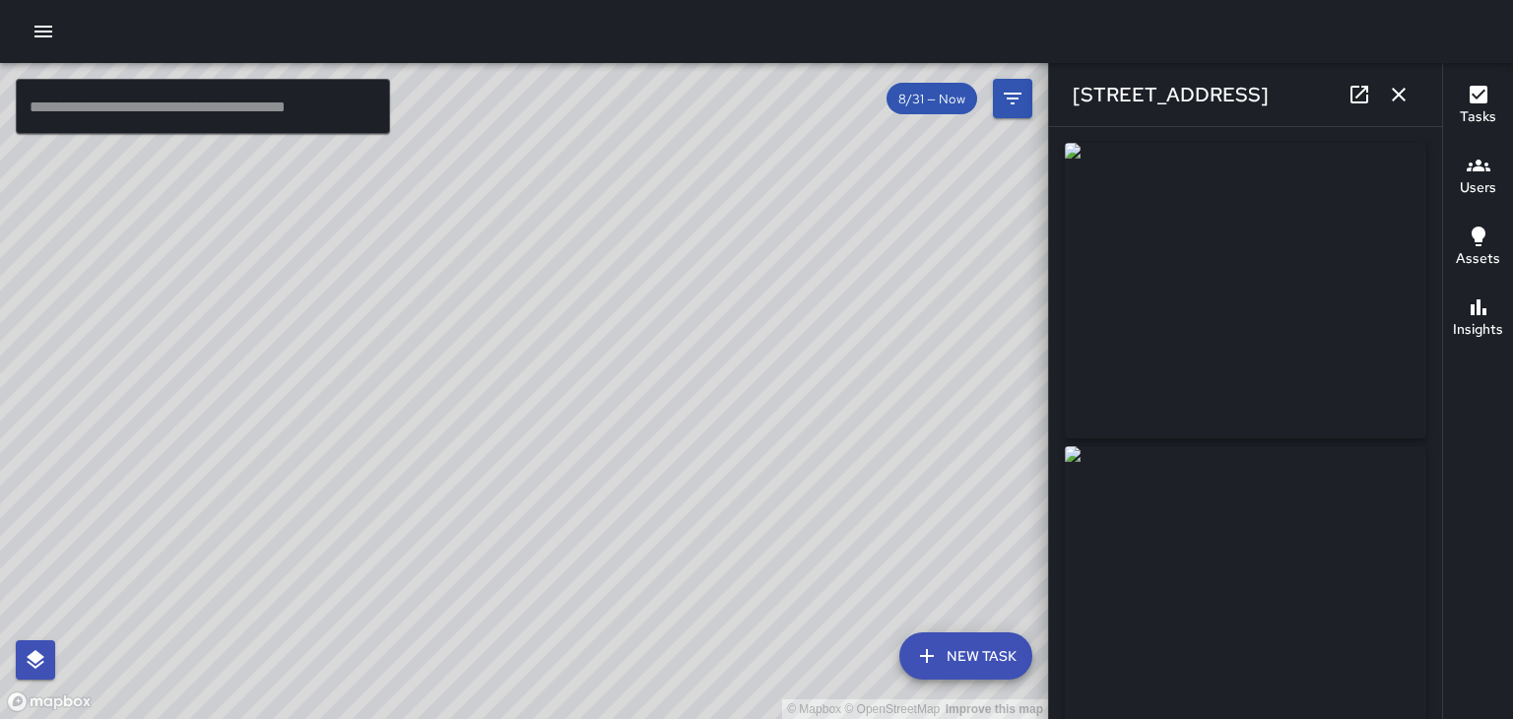
type input "**********"
click at [1398, 95] on icon "button" at bounding box center [1398, 95] width 14 height 14
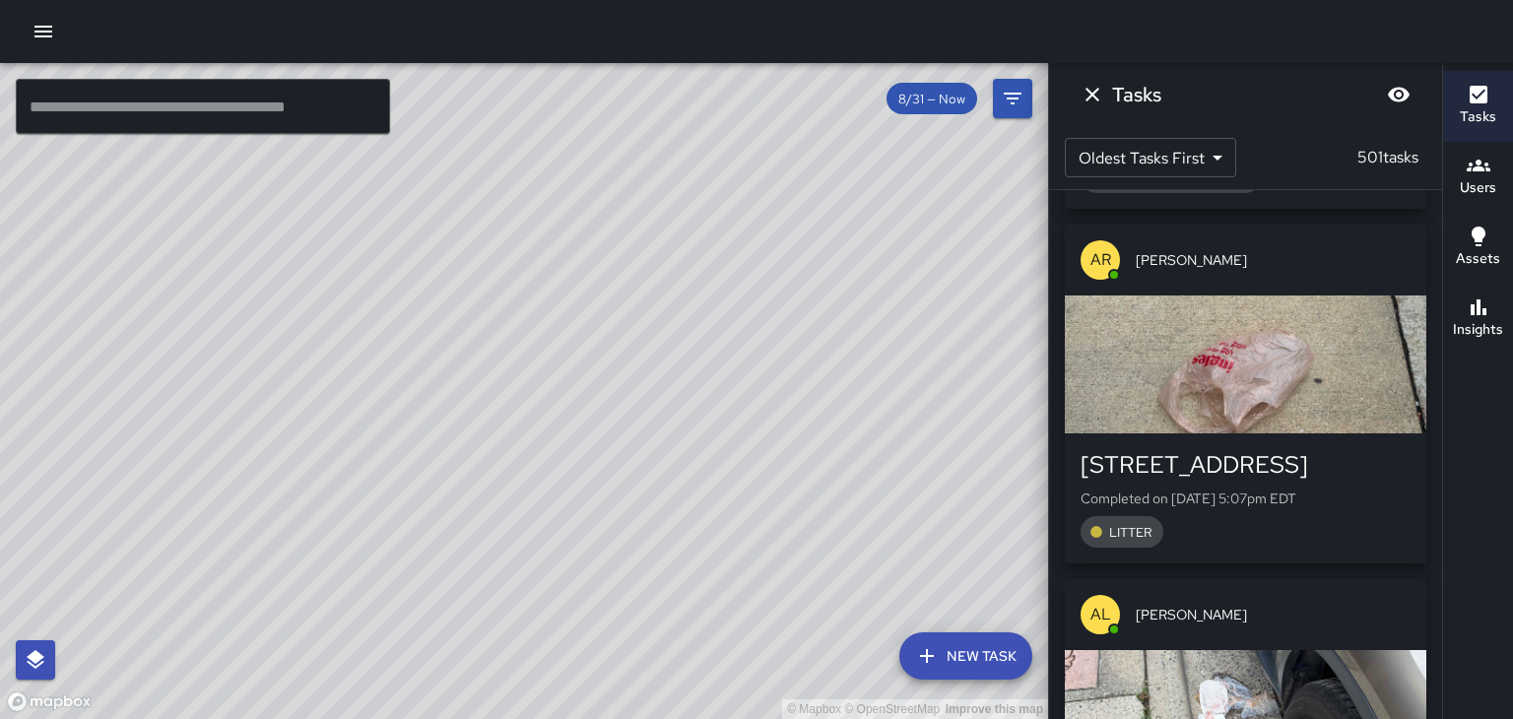
scroll to position [139827, 0]
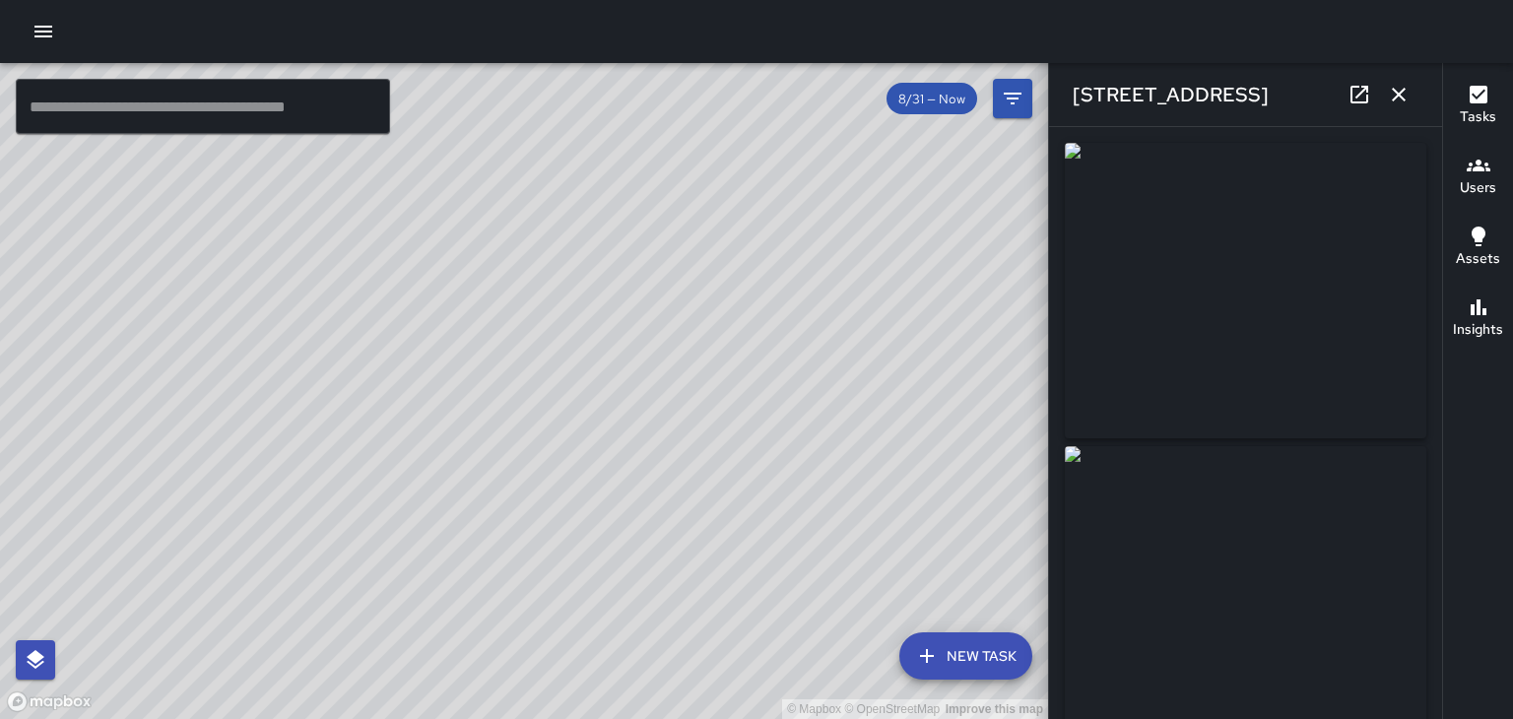
type input "**********"
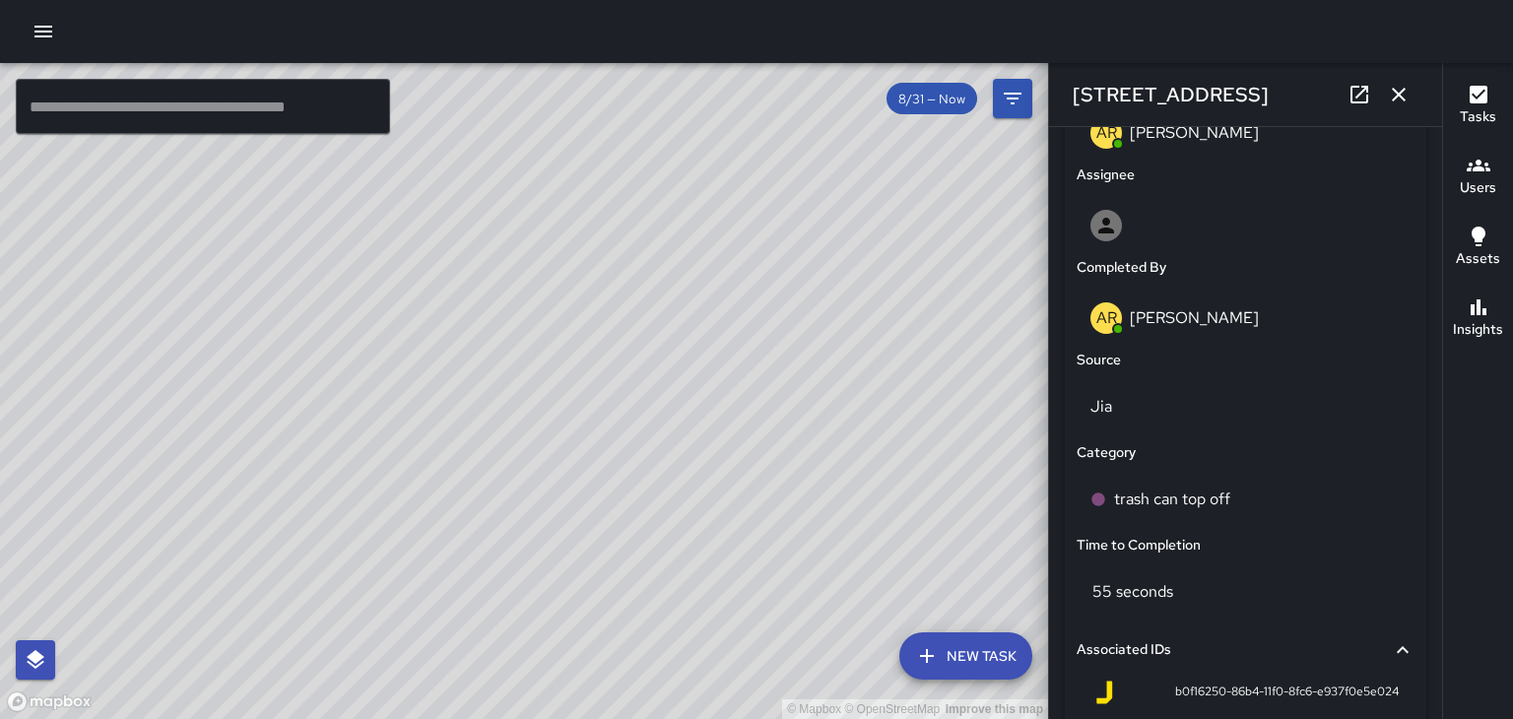
scroll to position [1097, 0]
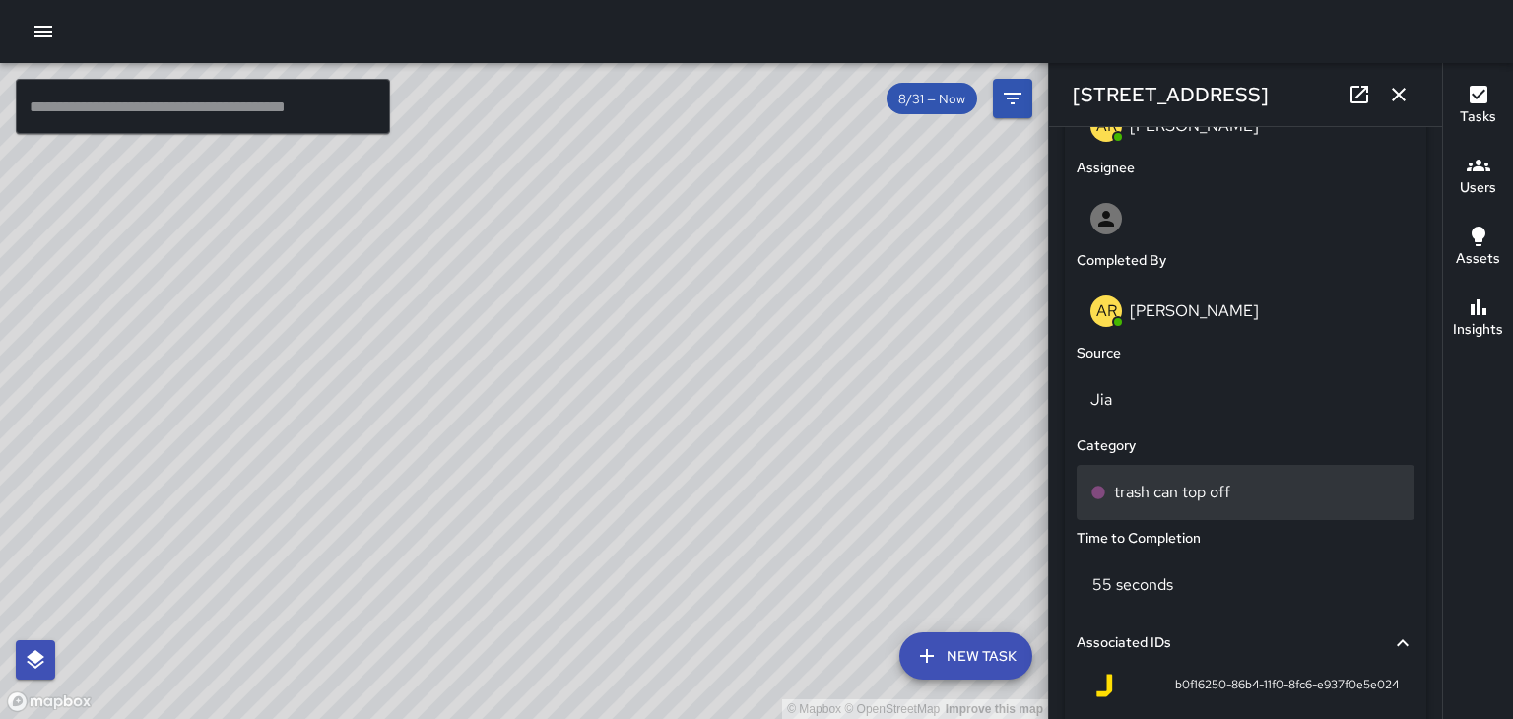
click at [1221, 507] on div "trash can top off" at bounding box center [1245, 492] width 338 height 55
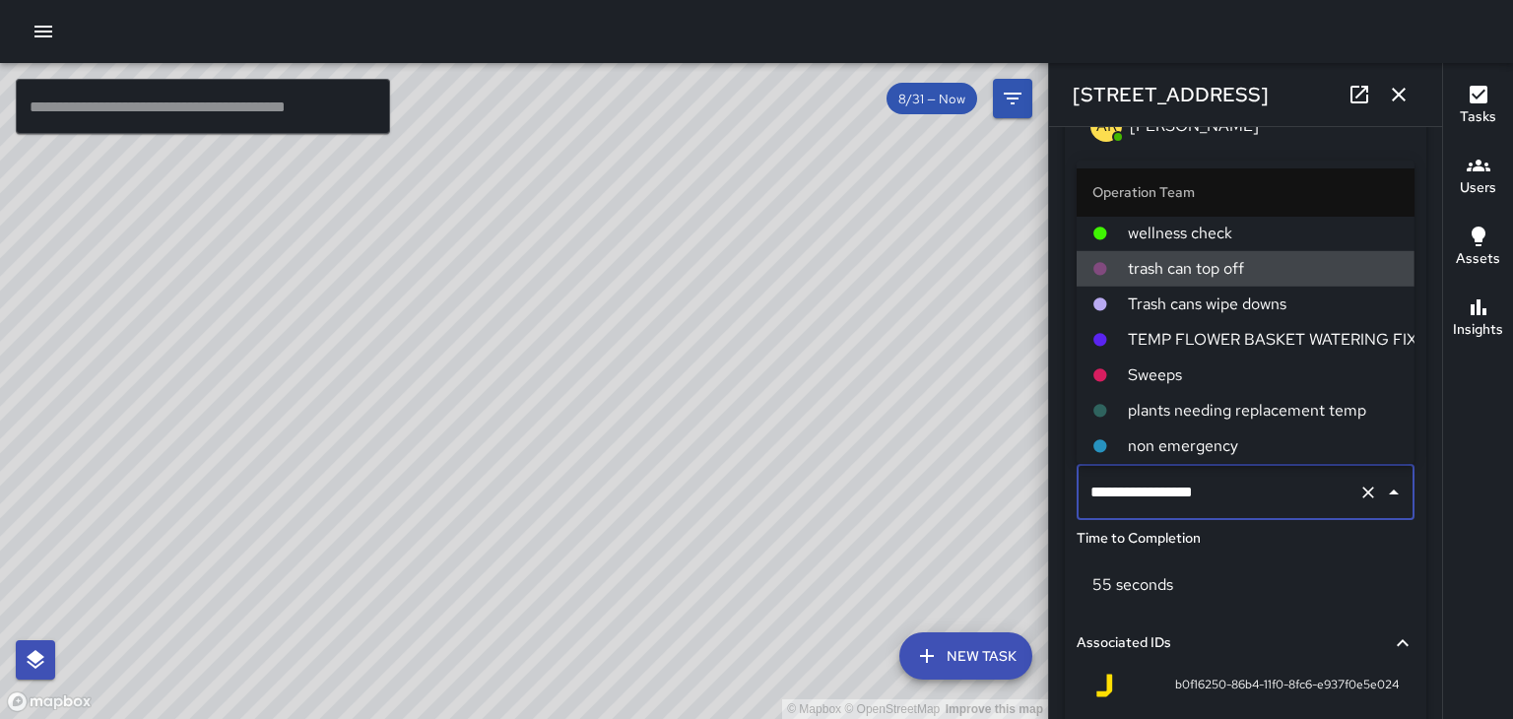
click at [1268, 303] on span "Trash cans wipe downs" at bounding box center [1263, 304] width 271 height 24
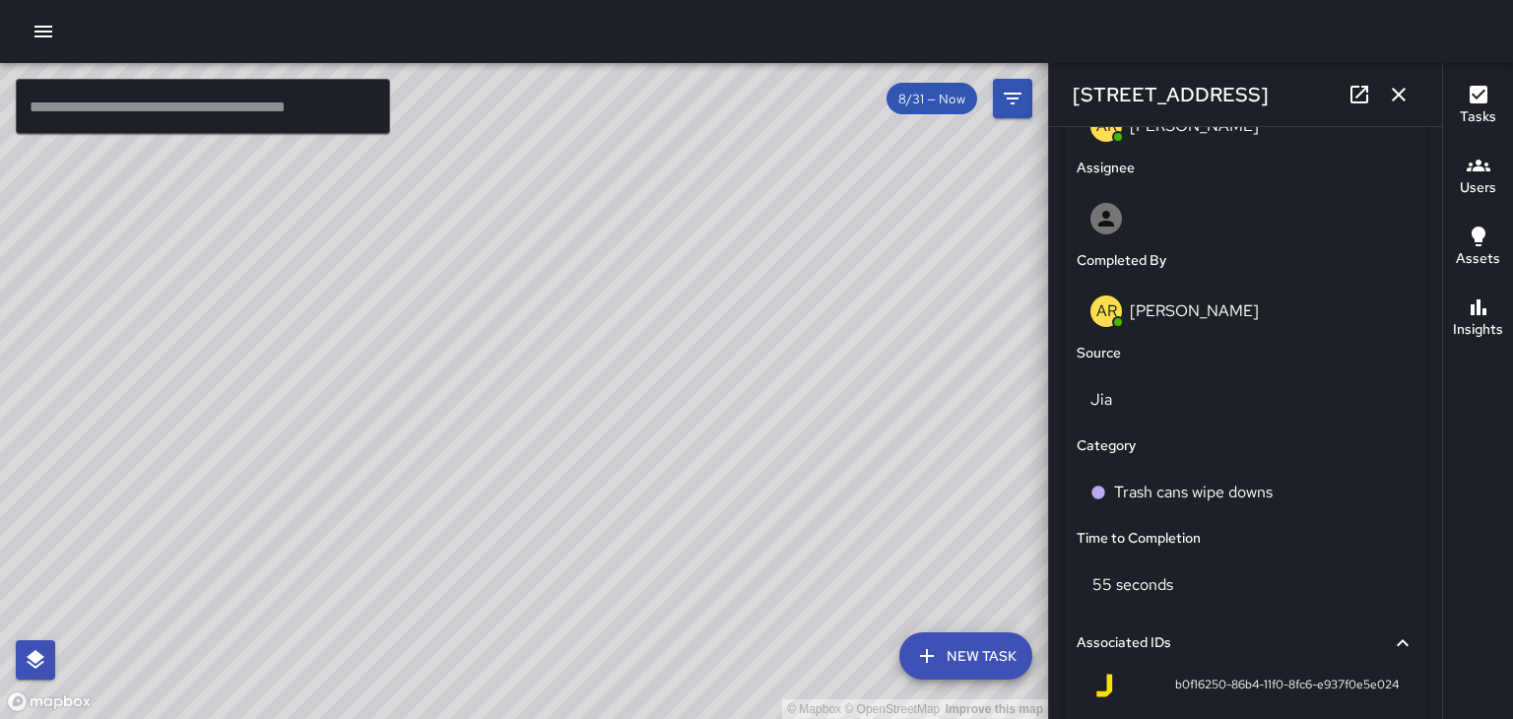
click at [1402, 96] on icon "button" at bounding box center [1399, 95] width 24 height 24
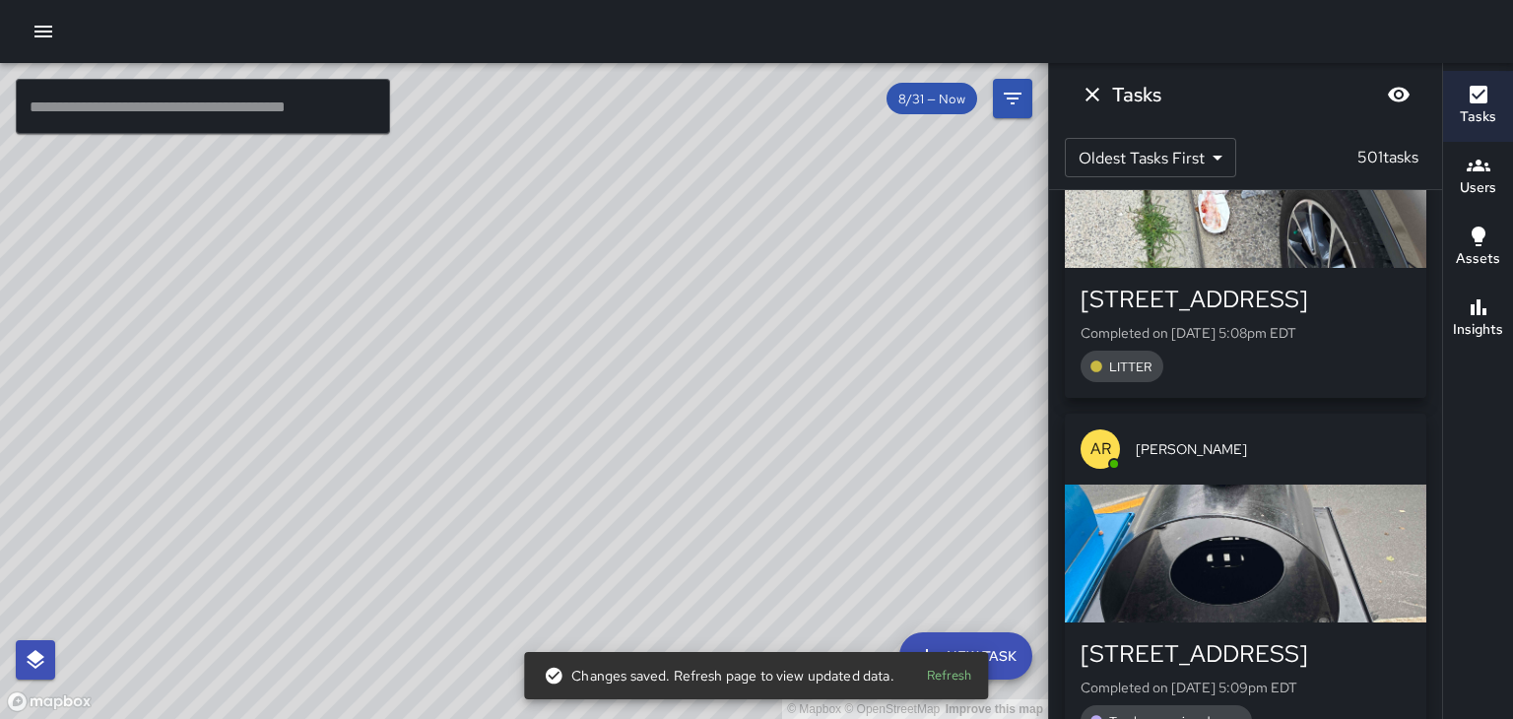
scroll to position [140331, 0]
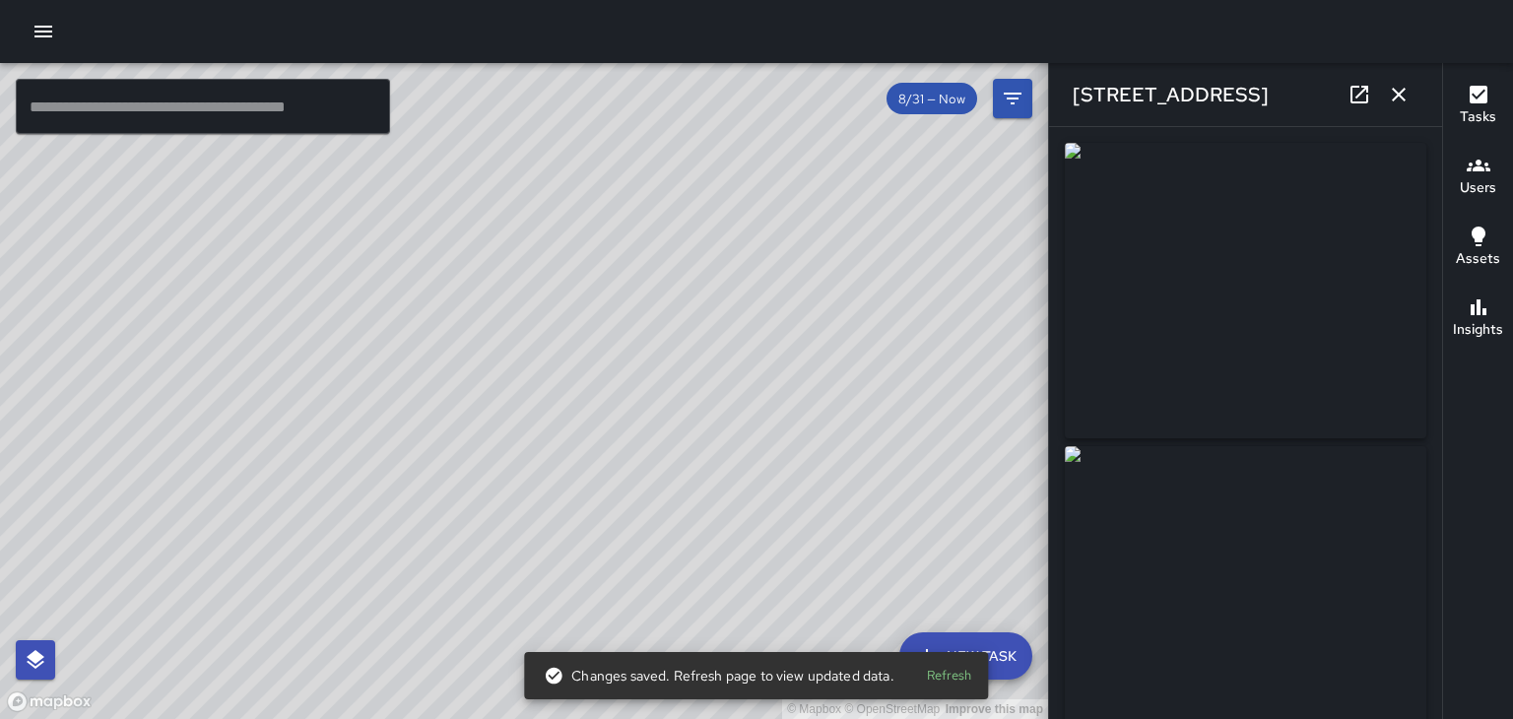
type input "**********"
click at [1404, 99] on icon "button" at bounding box center [1398, 95] width 14 height 14
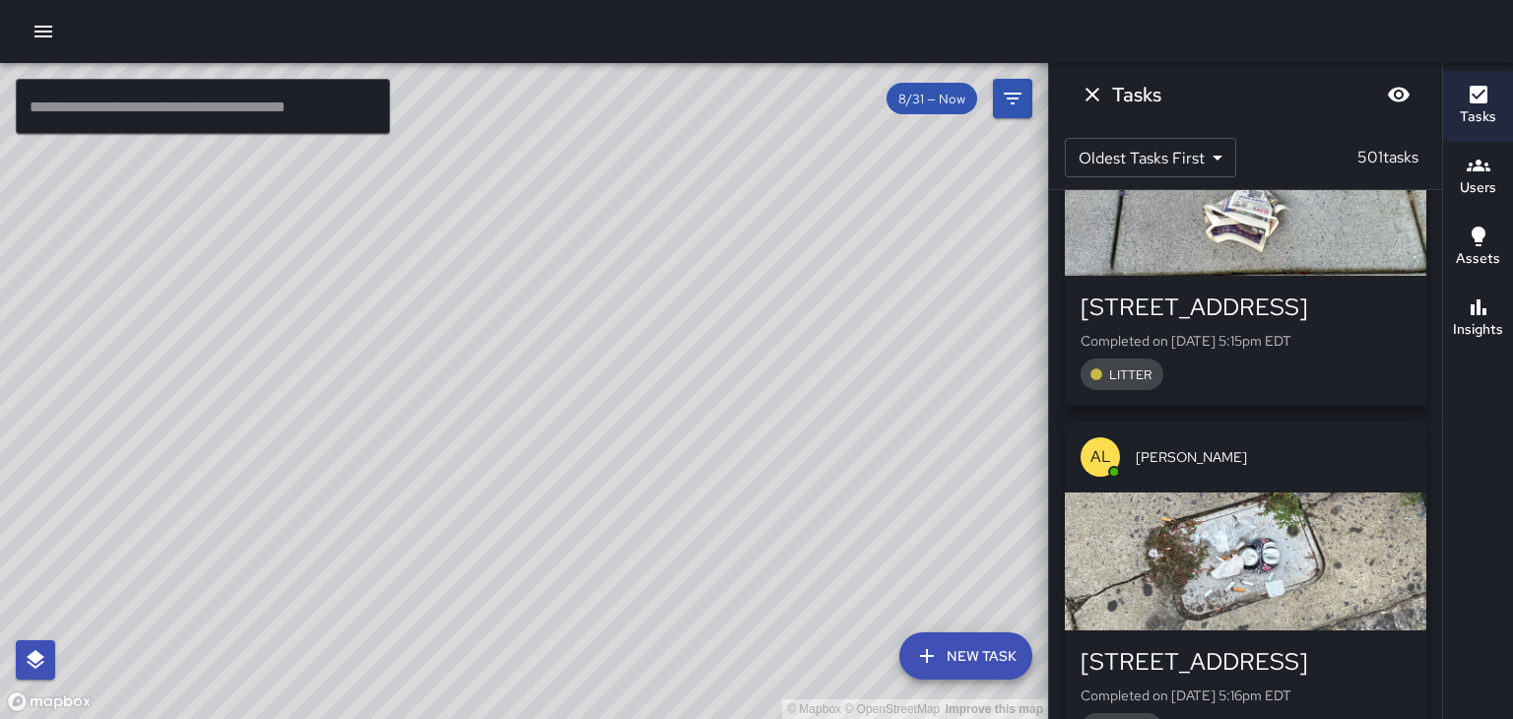
scroll to position [141043, 0]
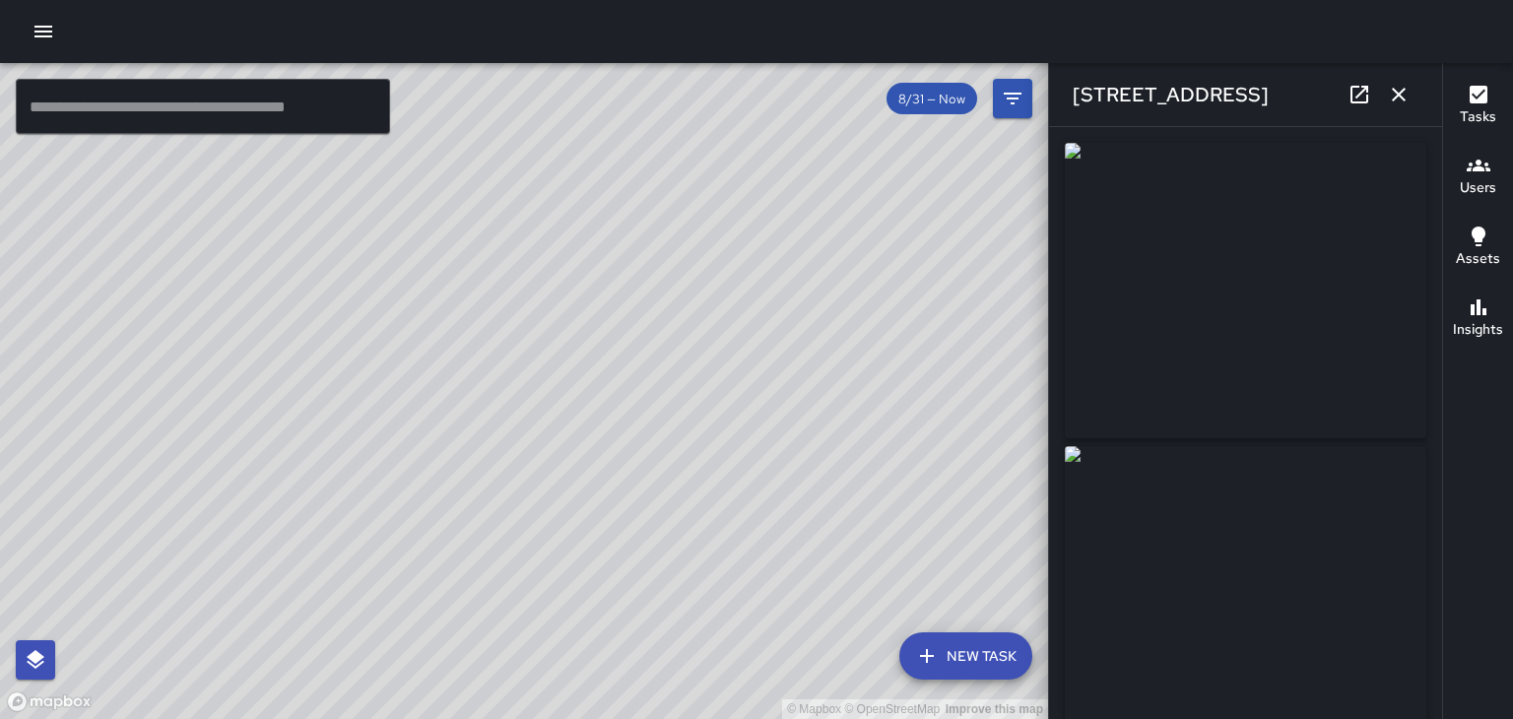
type input "**********"
click at [1398, 95] on icon "button" at bounding box center [1398, 95] width 14 height 14
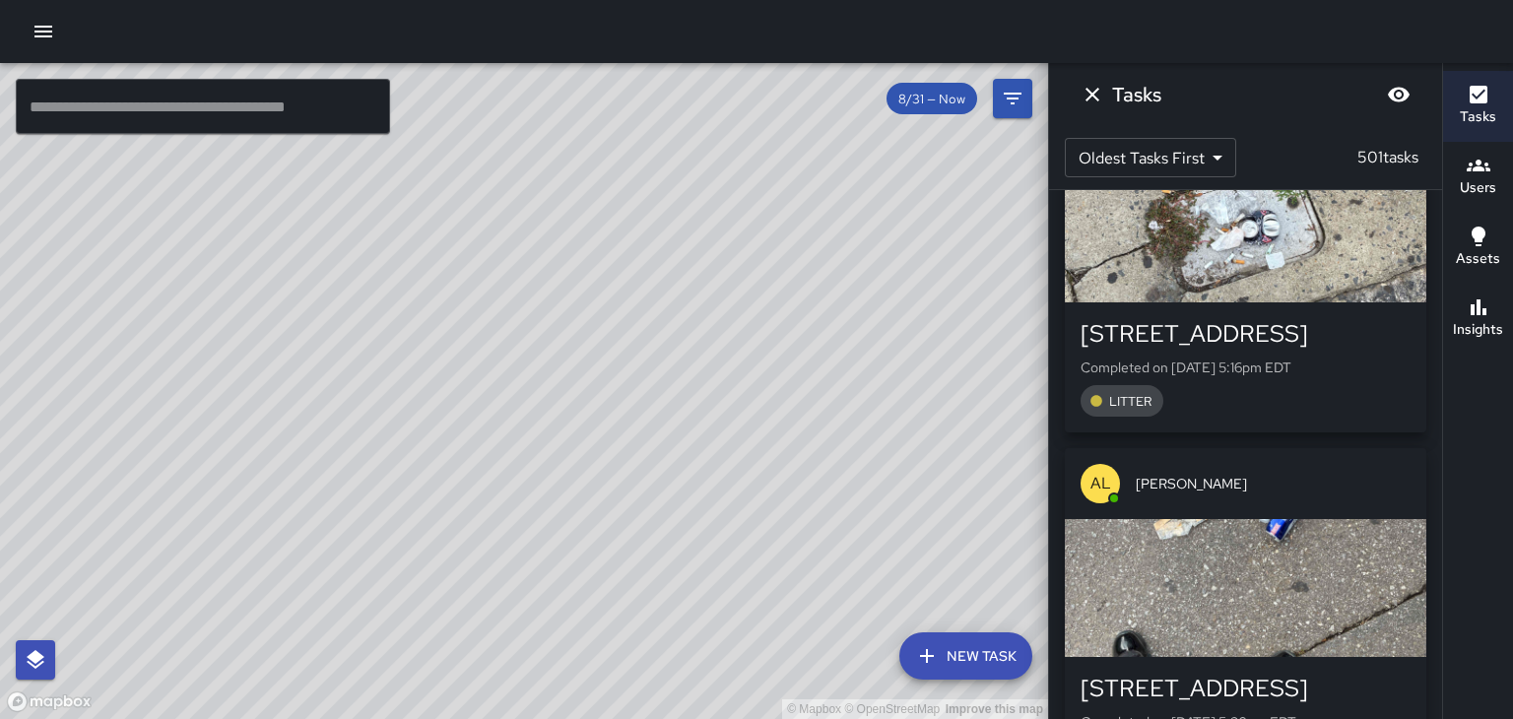
scroll to position [141371, 0]
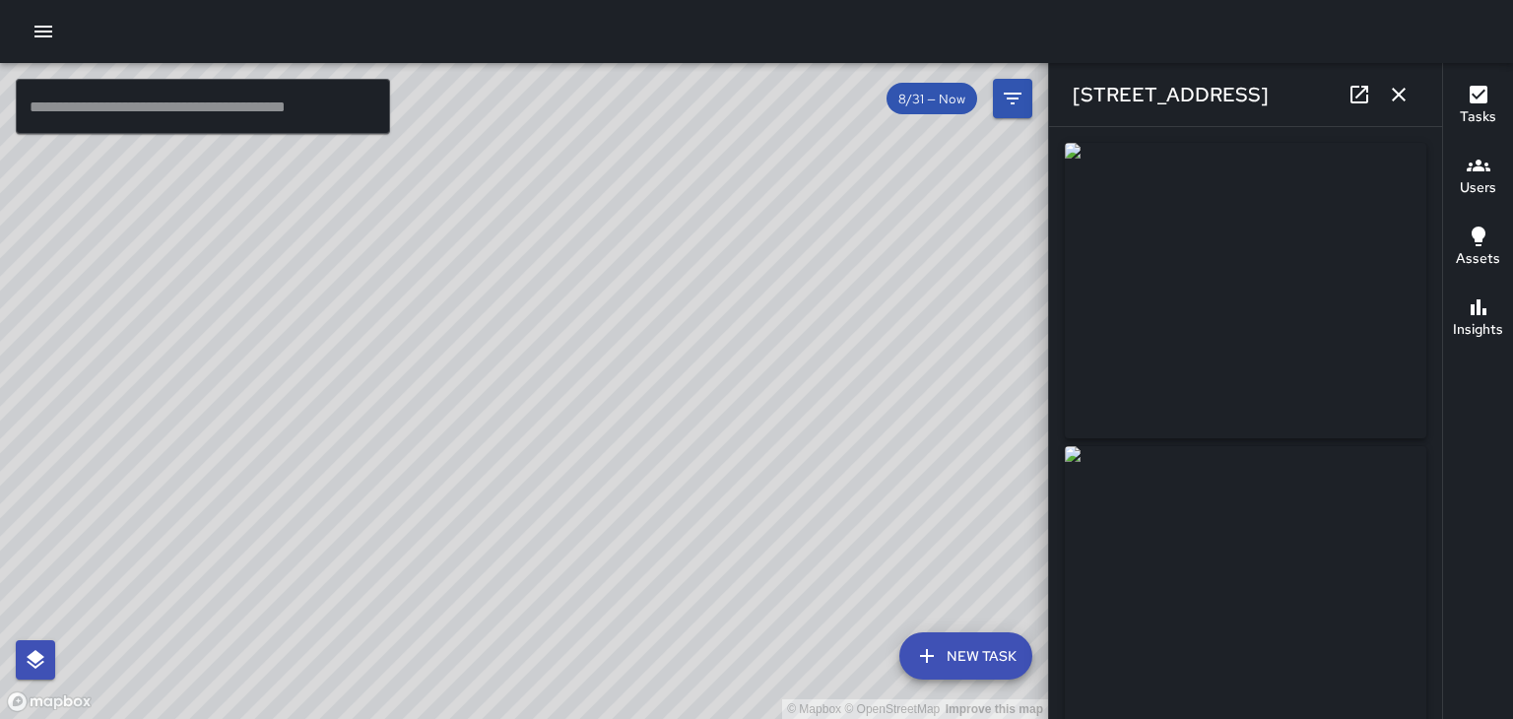
click at [1398, 95] on icon "button" at bounding box center [1398, 95] width 14 height 14
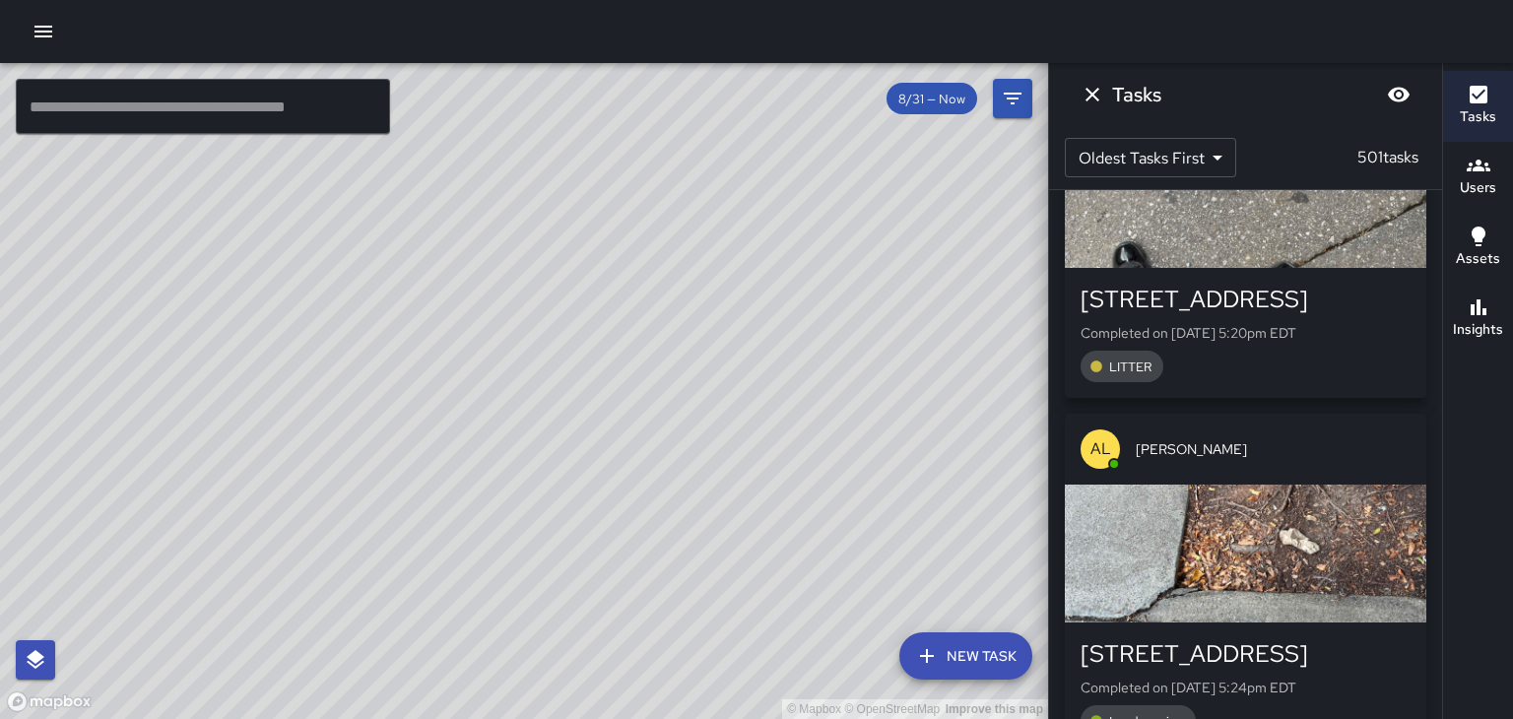
scroll to position [141758, 0]
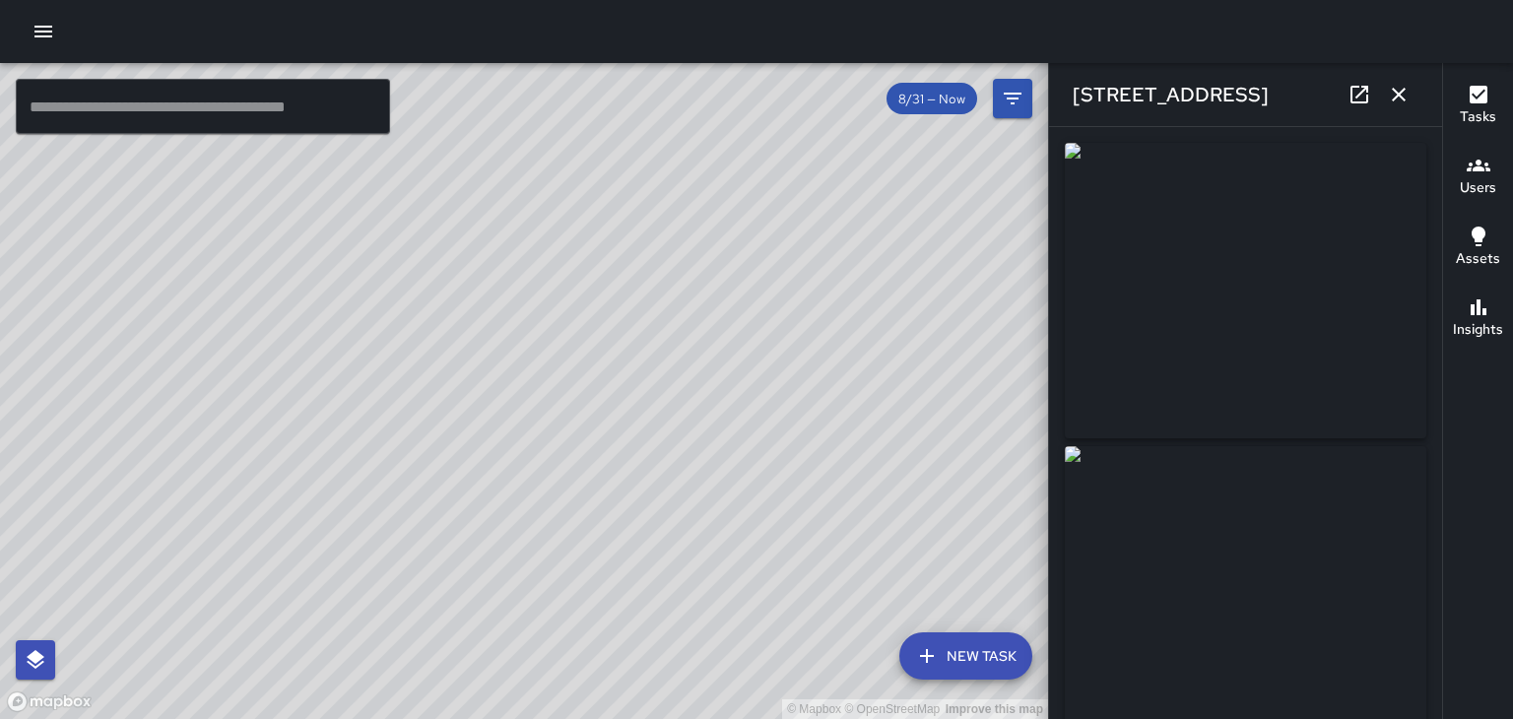
click at [1400, 98] on icon "button" at bounding box center [1399, 95] width 24 height 24
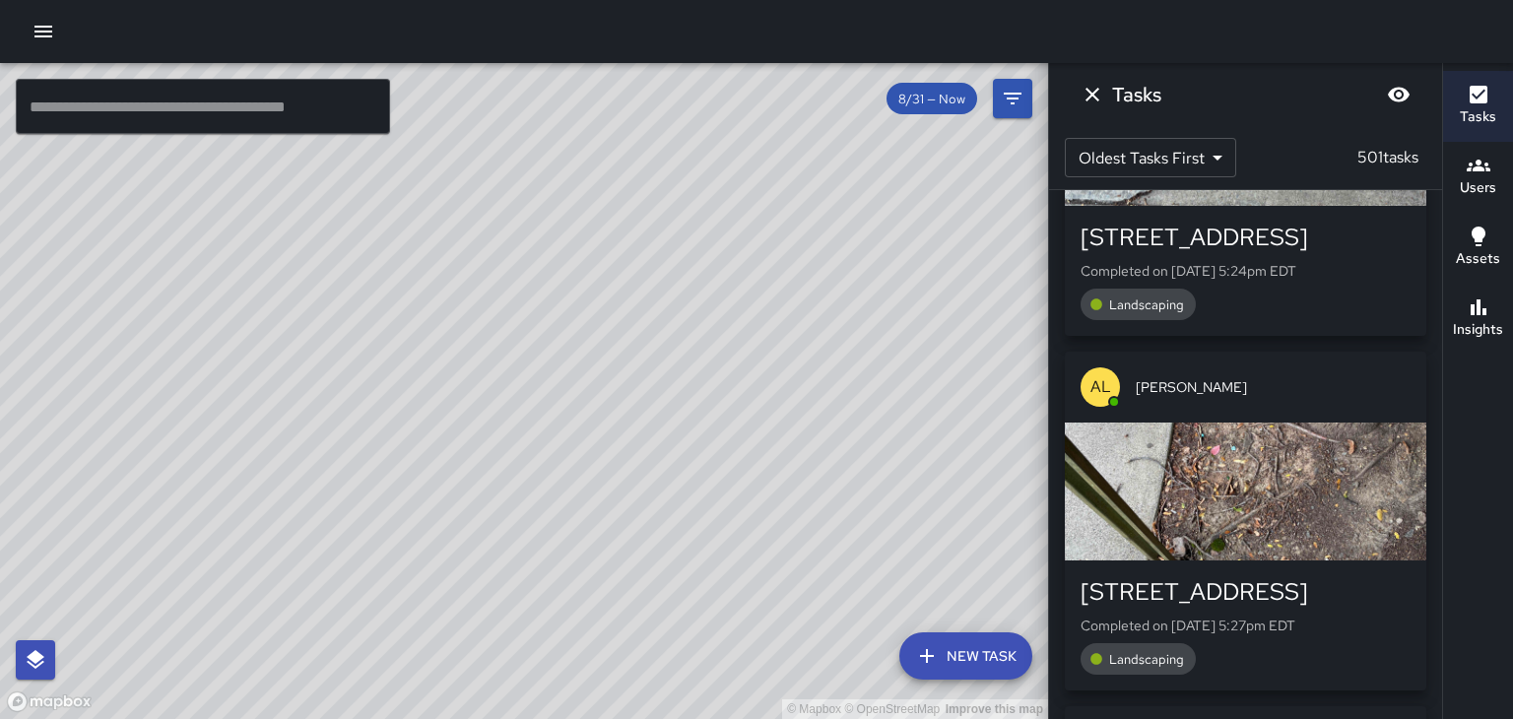
scroll to position [142175, 0]
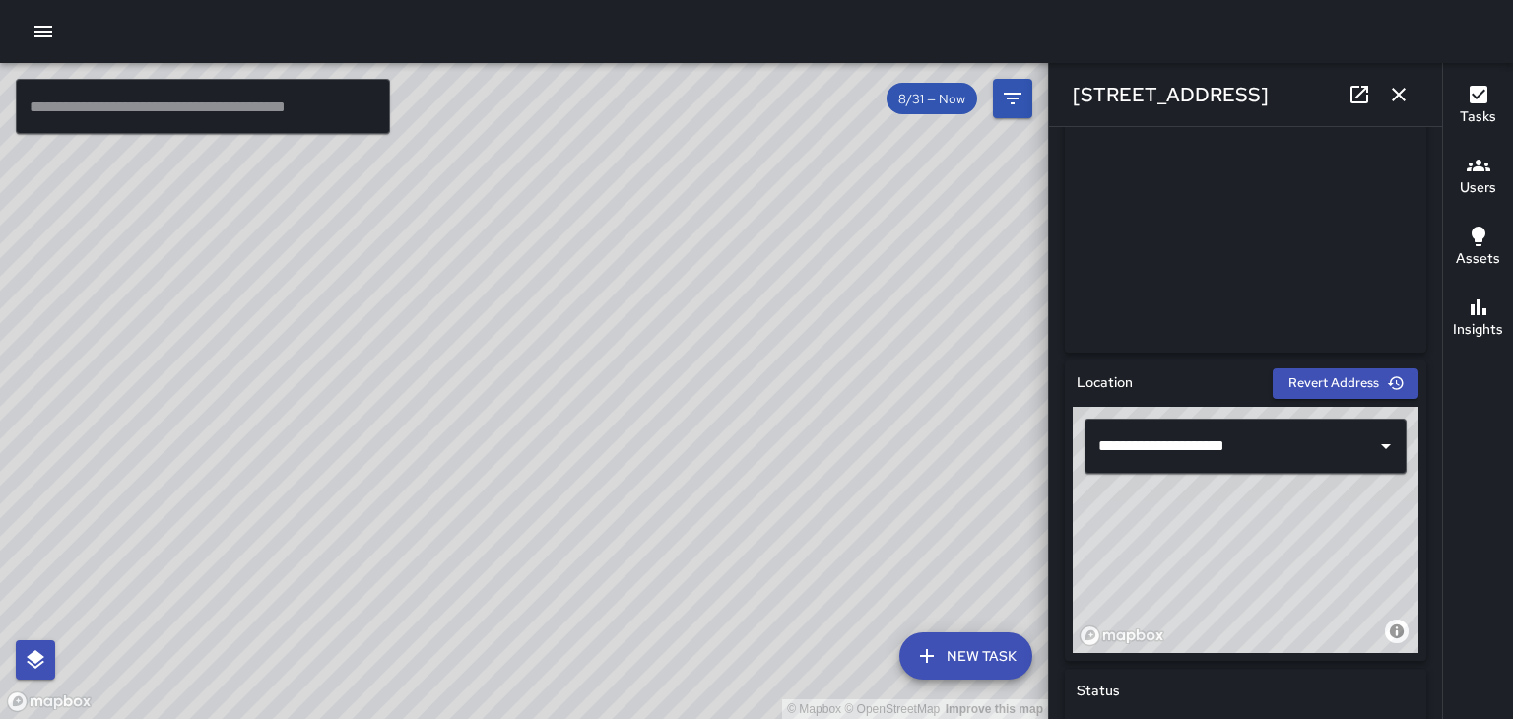
scroll to position [0, 0]
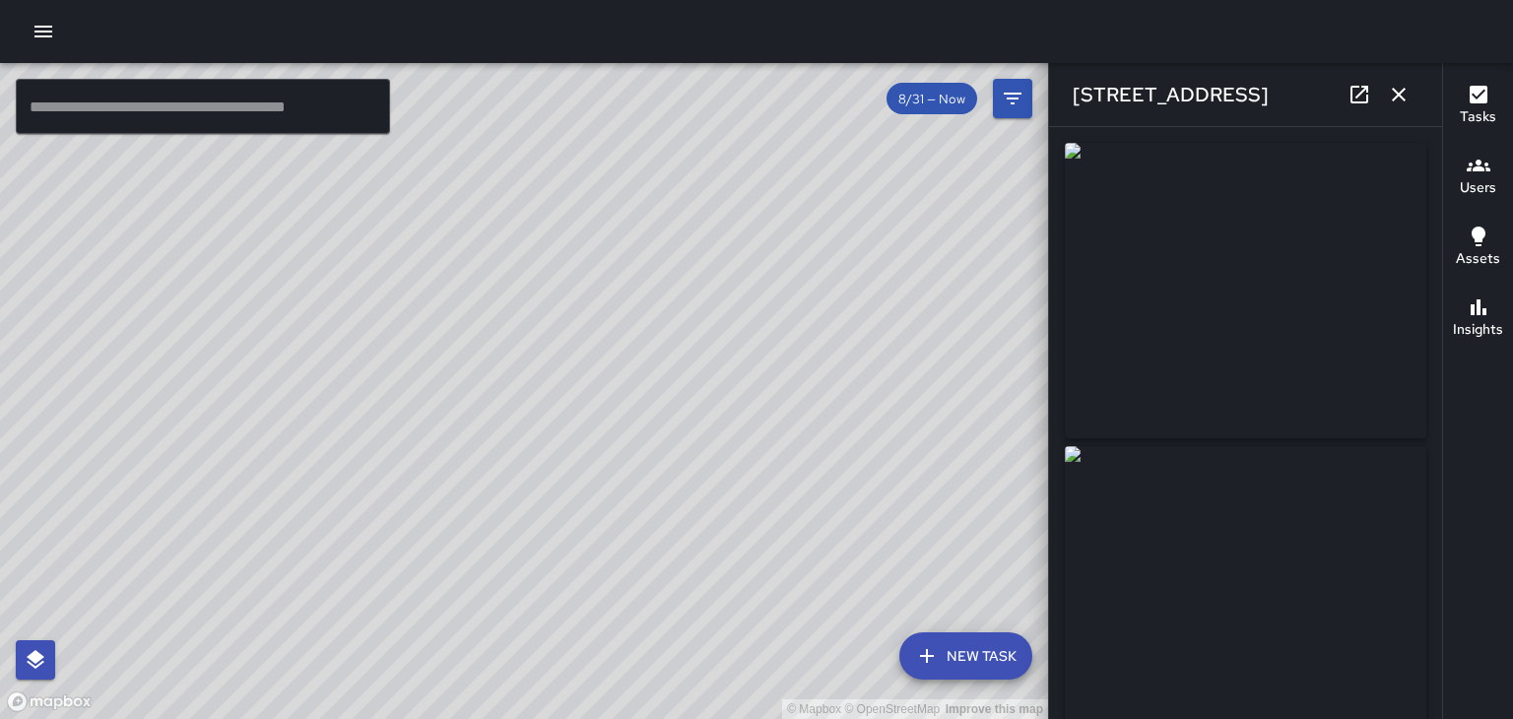
click at [1406, 99] on icon "button" at bounding box center [1399, 95] width 24 height 24
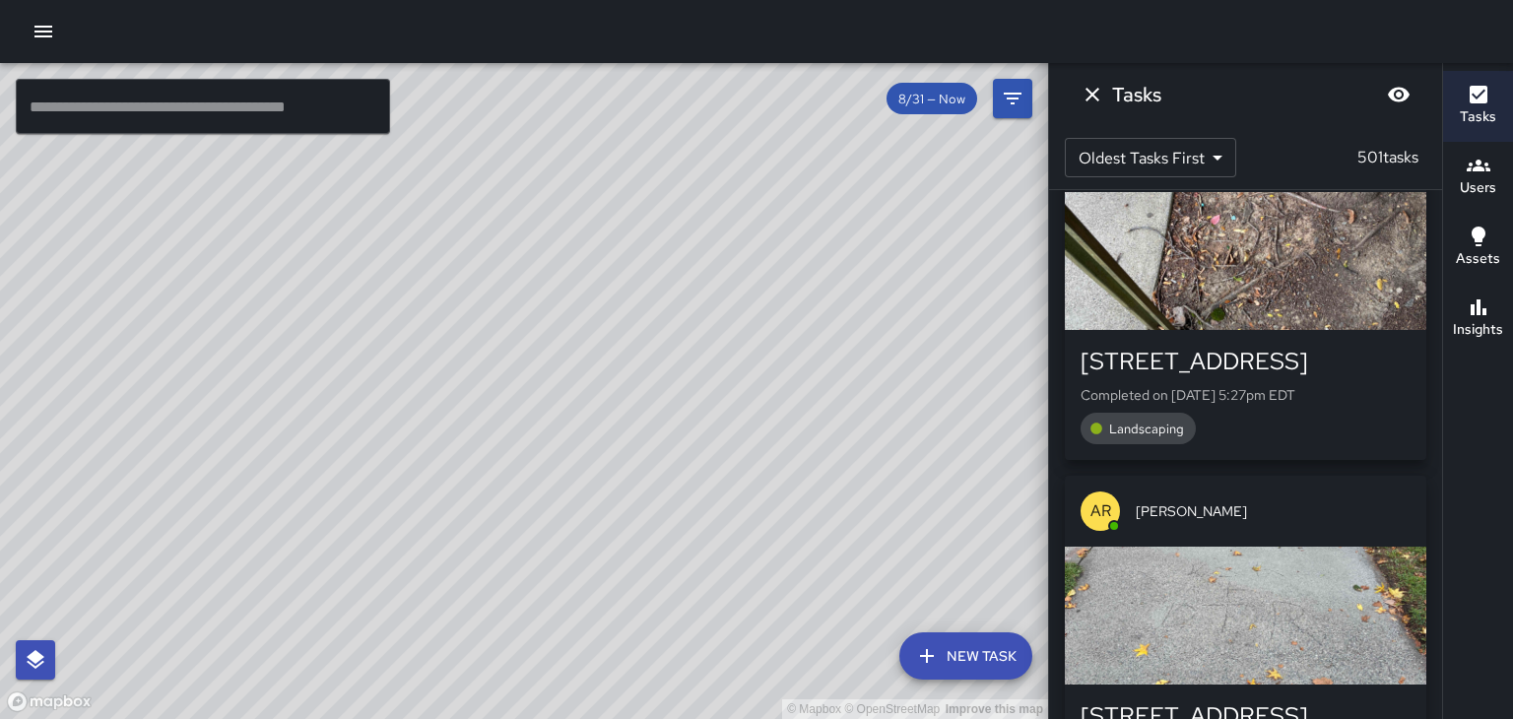
scroll to position [142404, 0]
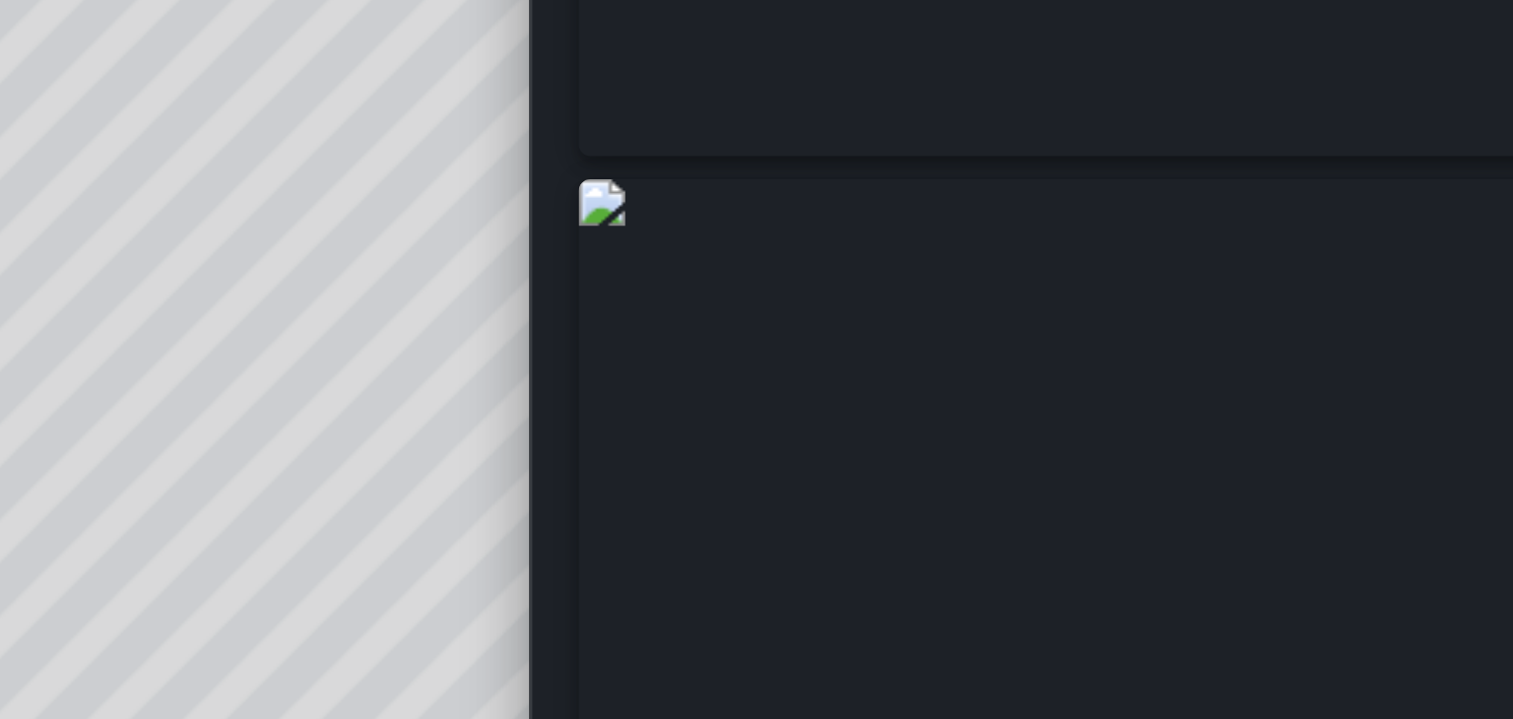
scroll to position [0, 0]
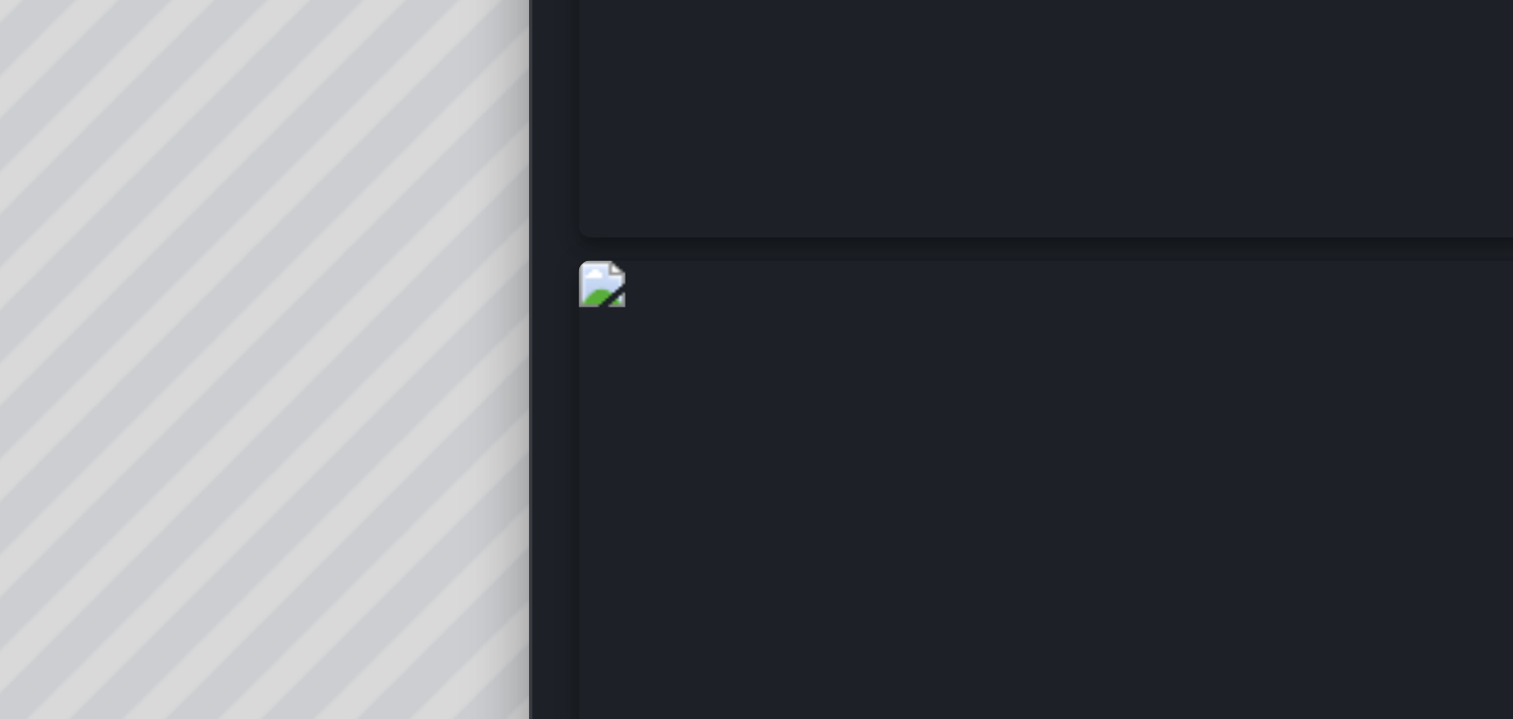
click at [1296, 479] on img at bounding box center [1245, 593] width 361 height 295
click at [1295, 485] on img at bounding box center [1245, 593] width 361 height 295
click at [1295, 492] on img at bounding box center [1245, 593] width 361 height 295
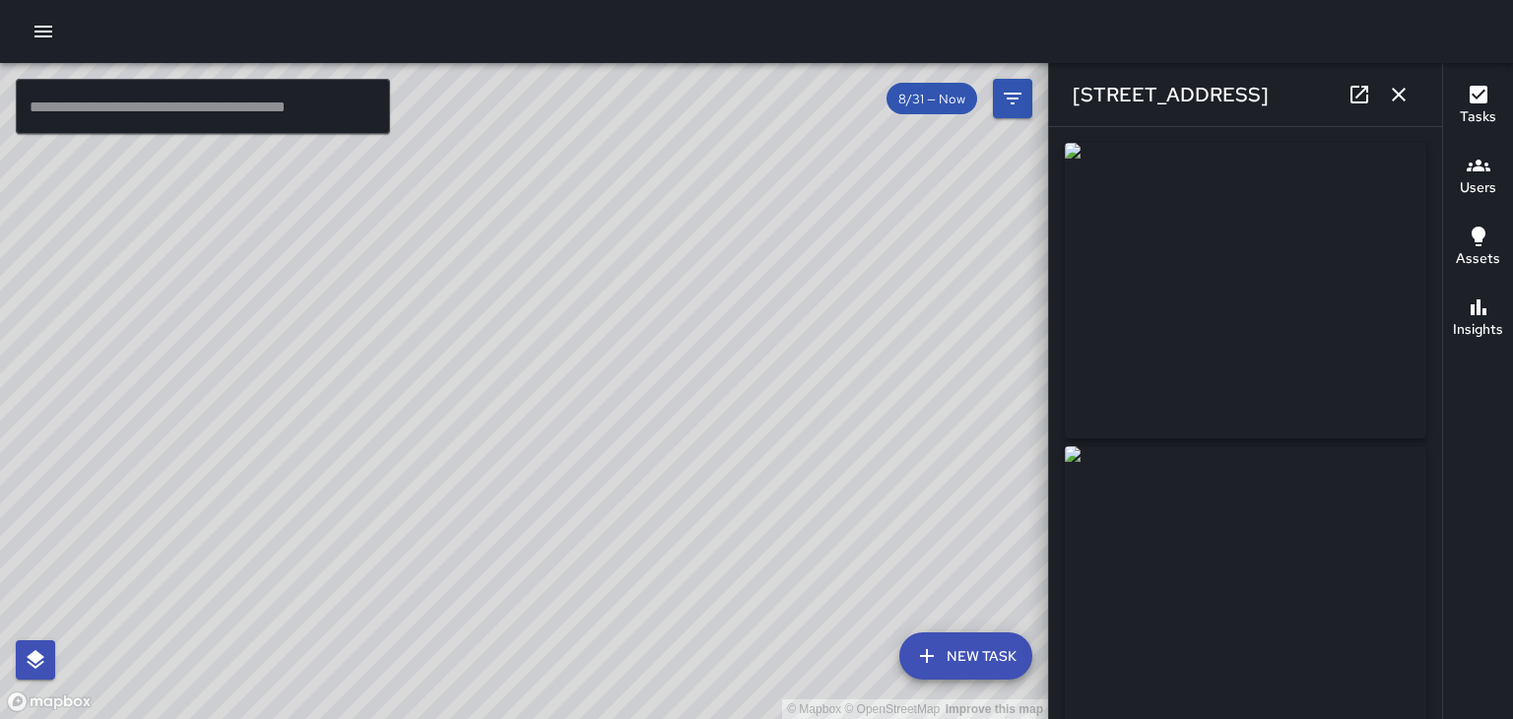
click at [1401, 97] on icon "button" at bounding box center [1398, 95] width 14 height 14
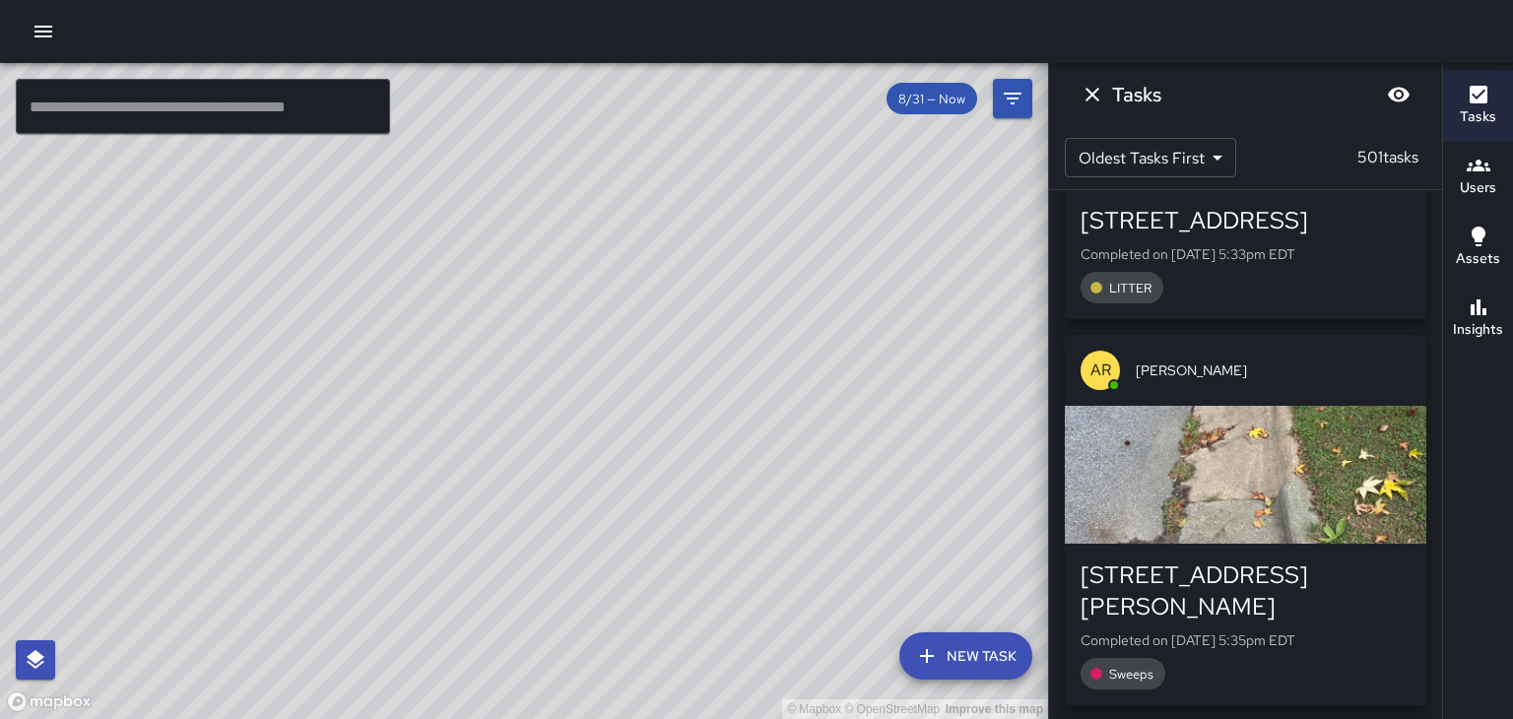
scroll to position [143286, 0]
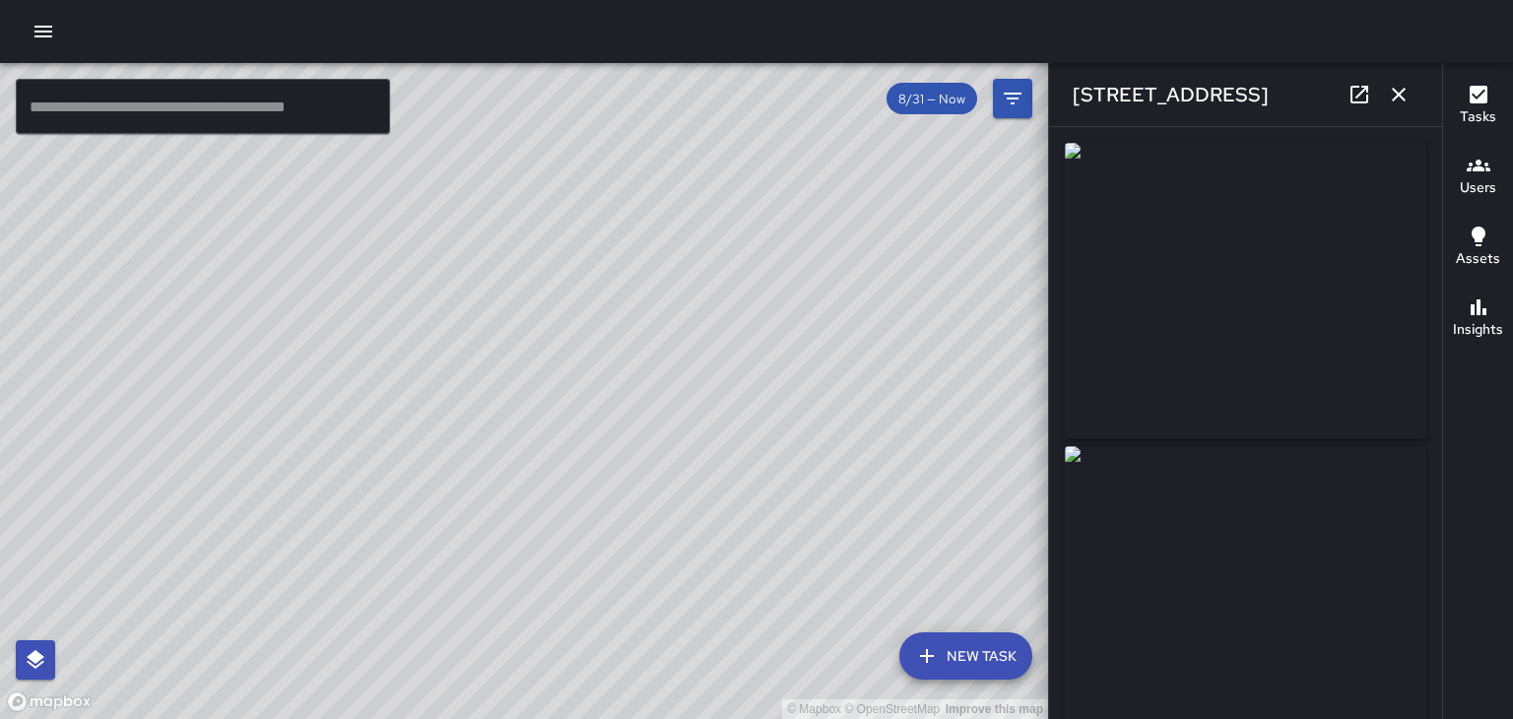
type input "**********"
click at [1394, 113] on button "button" at bounding box center [1398, 94] width 39 height 39
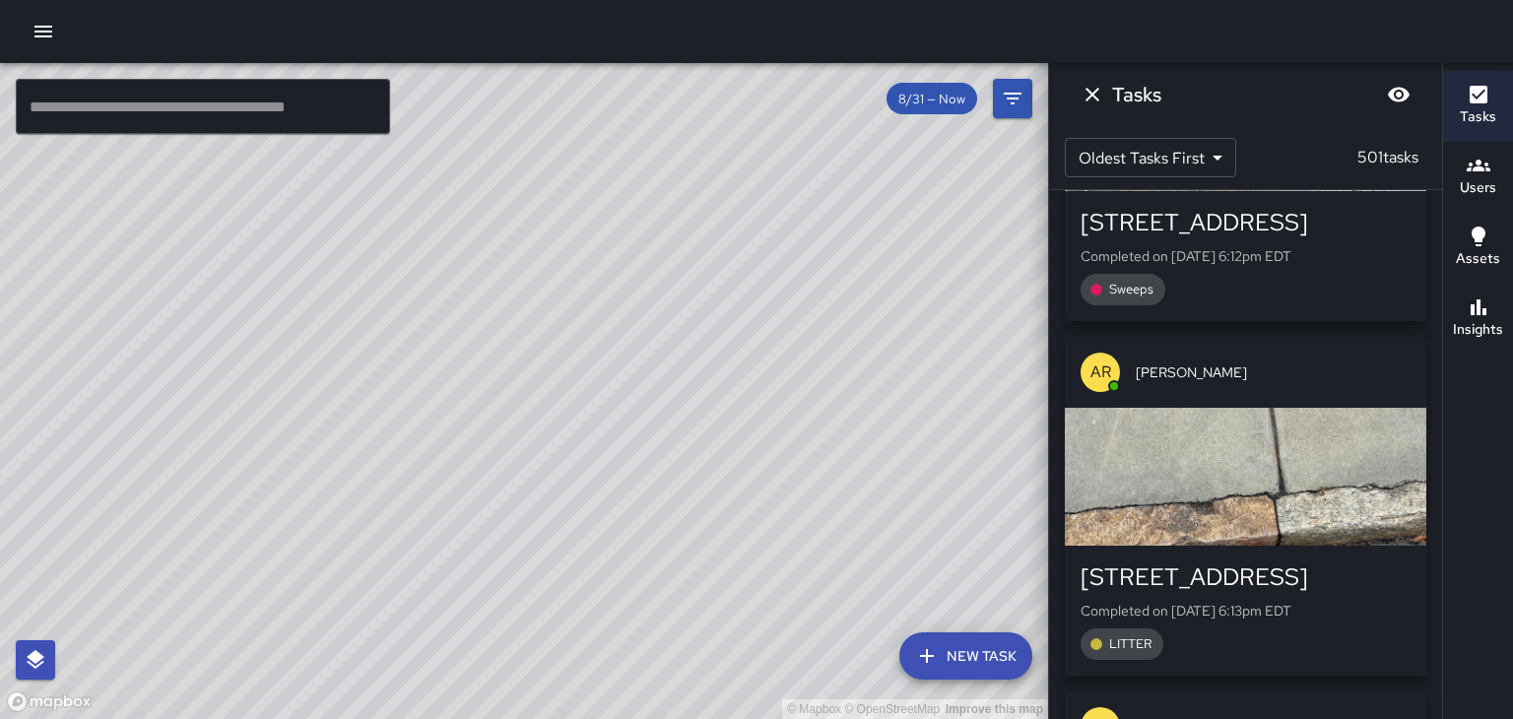
scroll to position [147803, 0]
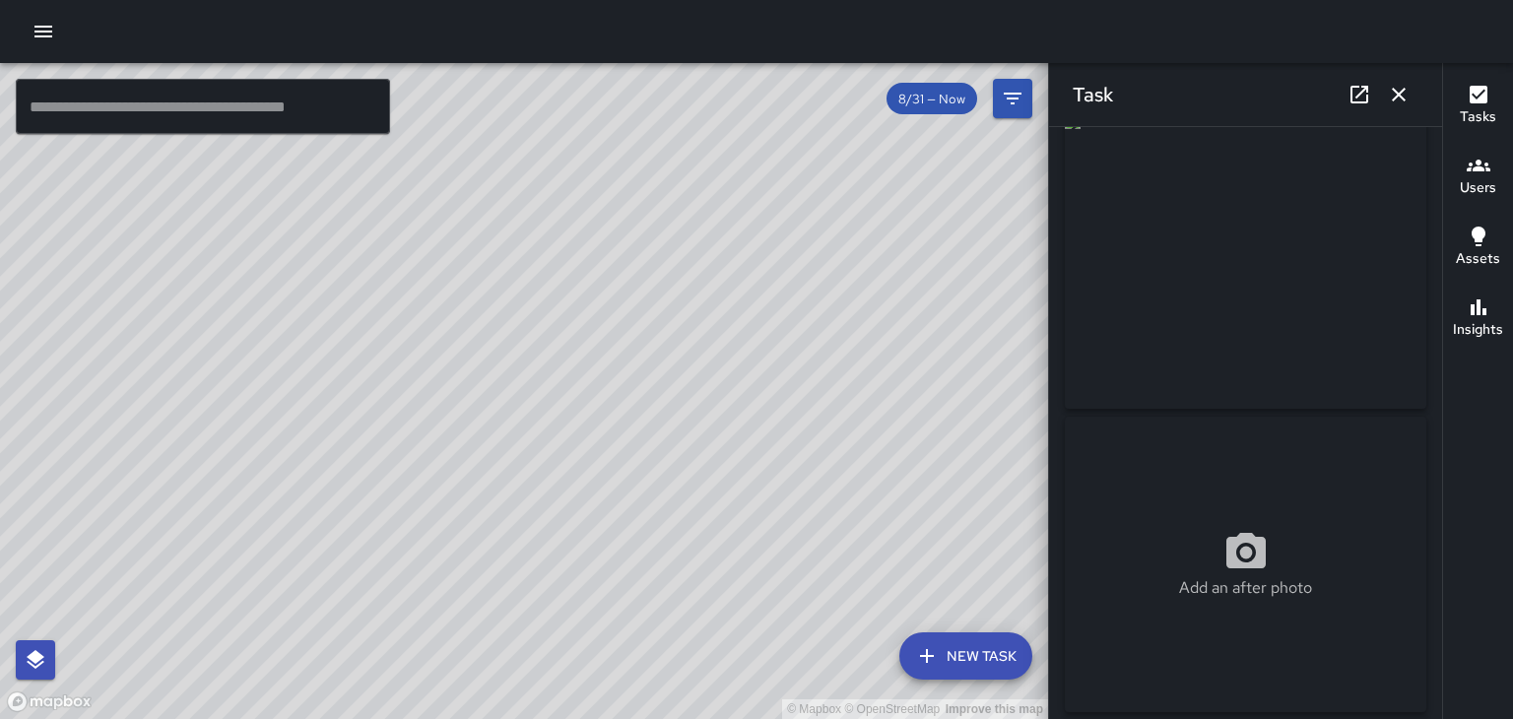
scroll to position [0, 0]
click at [1398, 95] on icon "button" at bounding box center [1398, 95] width 14 height 14
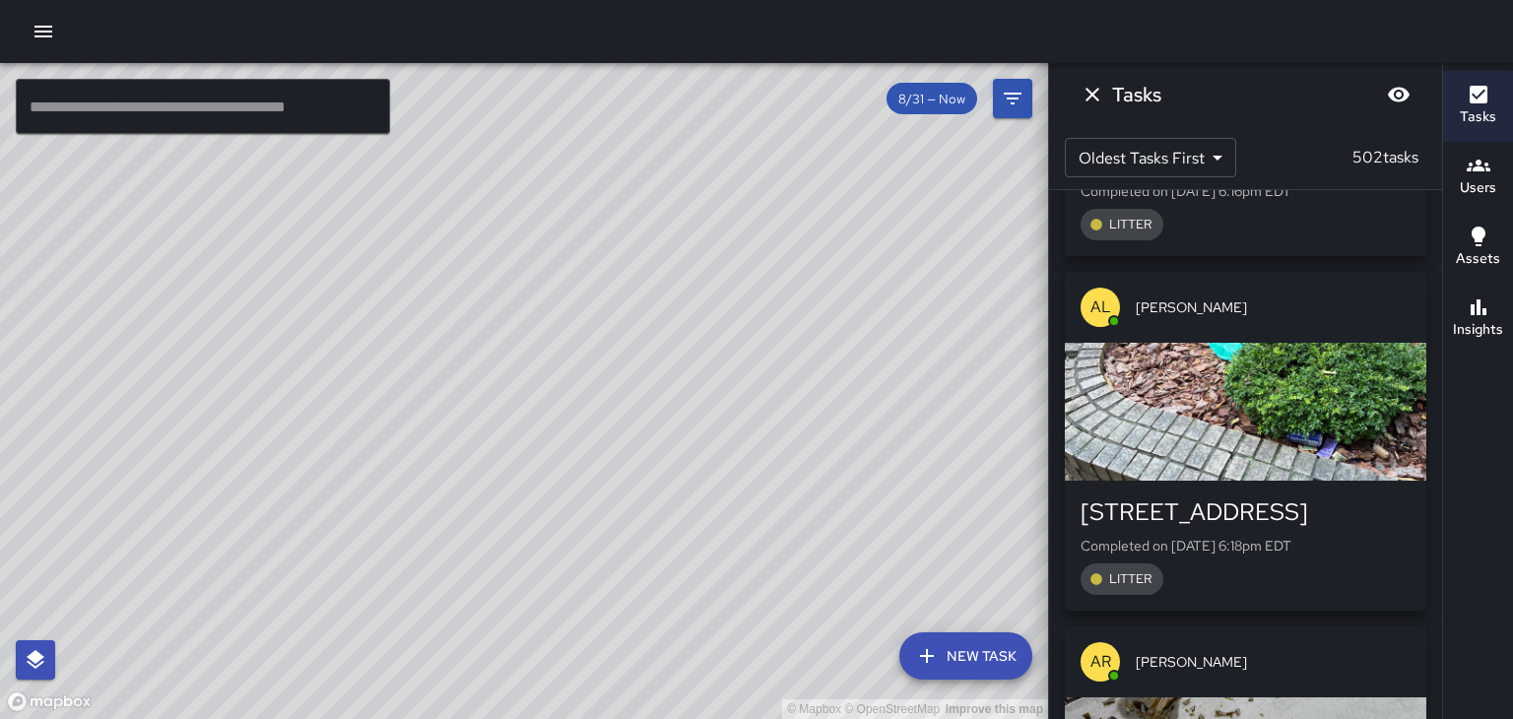
scroll to position [148576, 0]
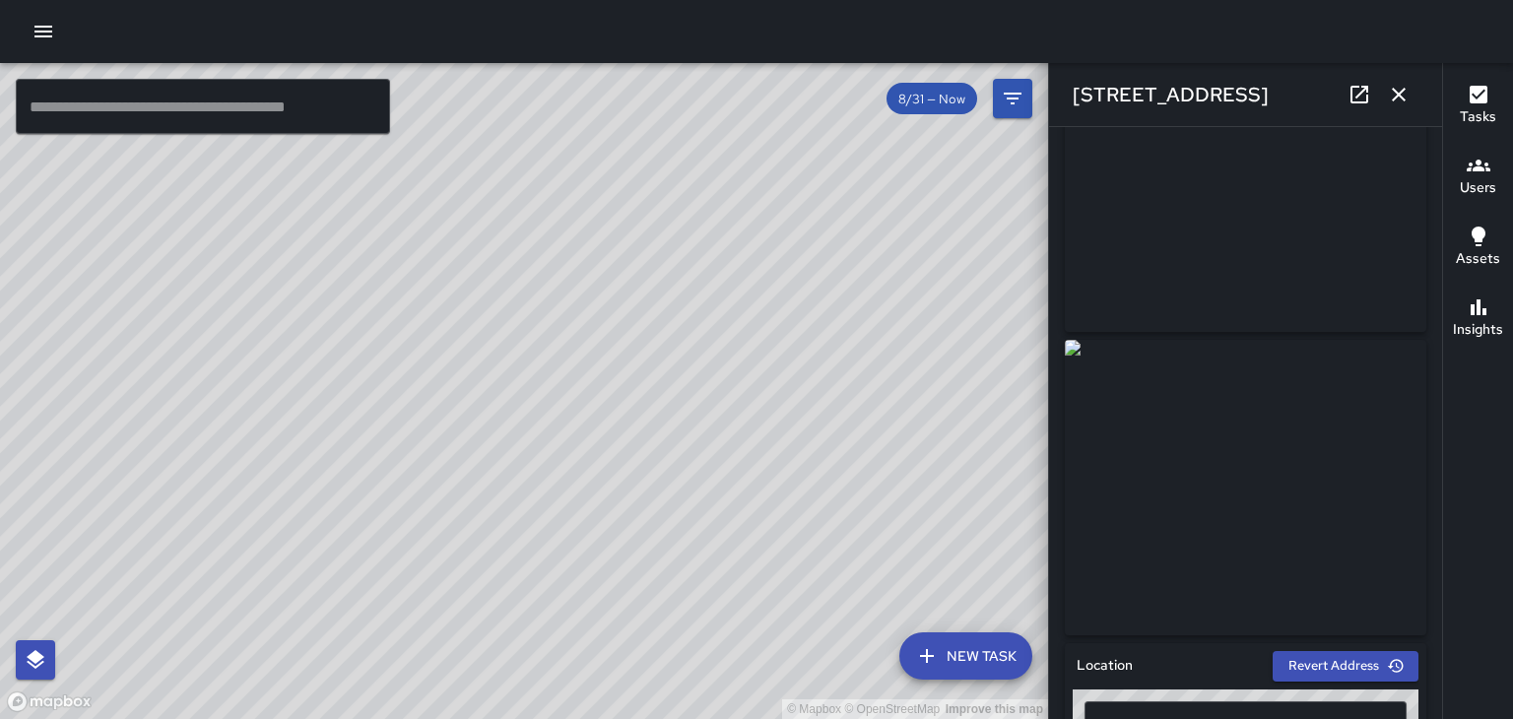
scroll to position [110, 0]
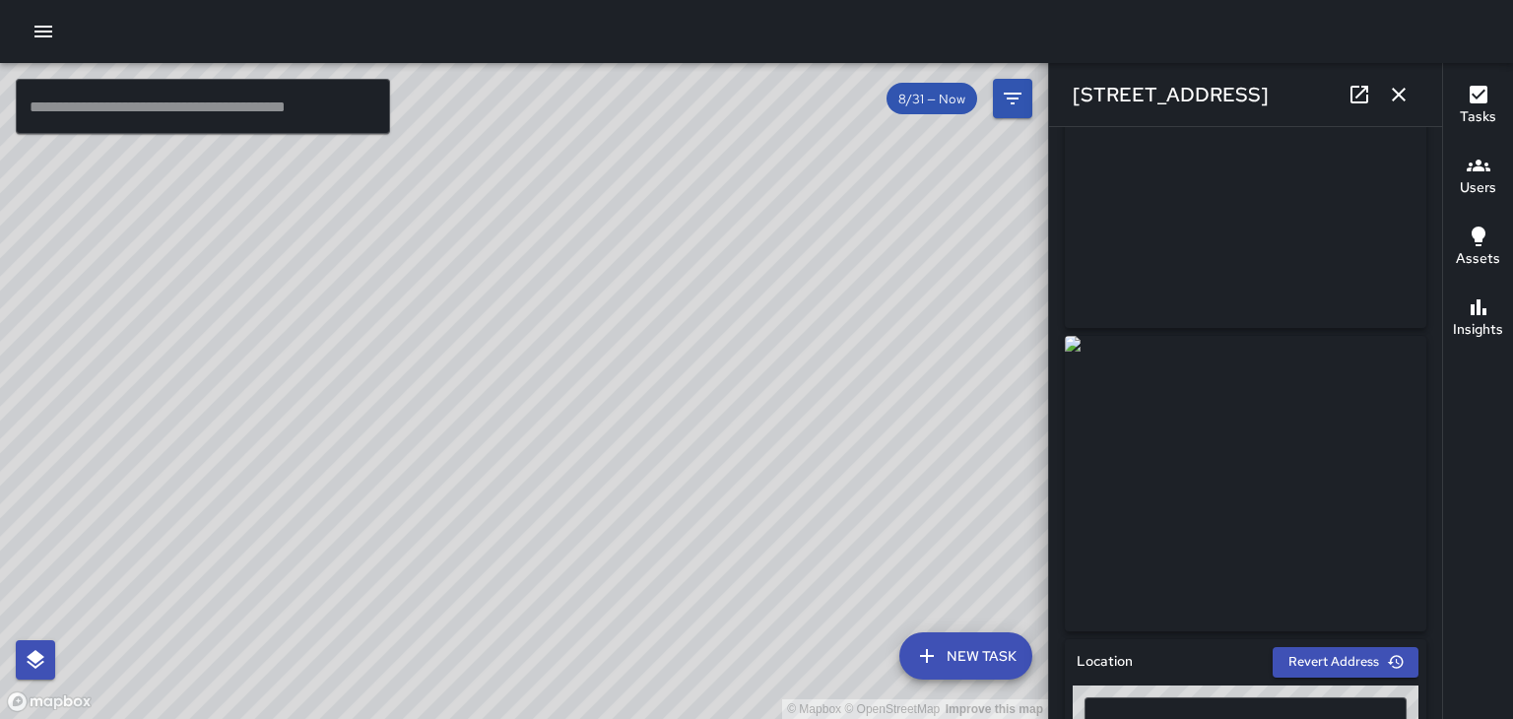
click at [1367, 106] on link at bounding box center [1358, 94] width 39 height 39
click at [1401, 98] on icon "button" at bounding box center [1398, 95] width 14 height 14
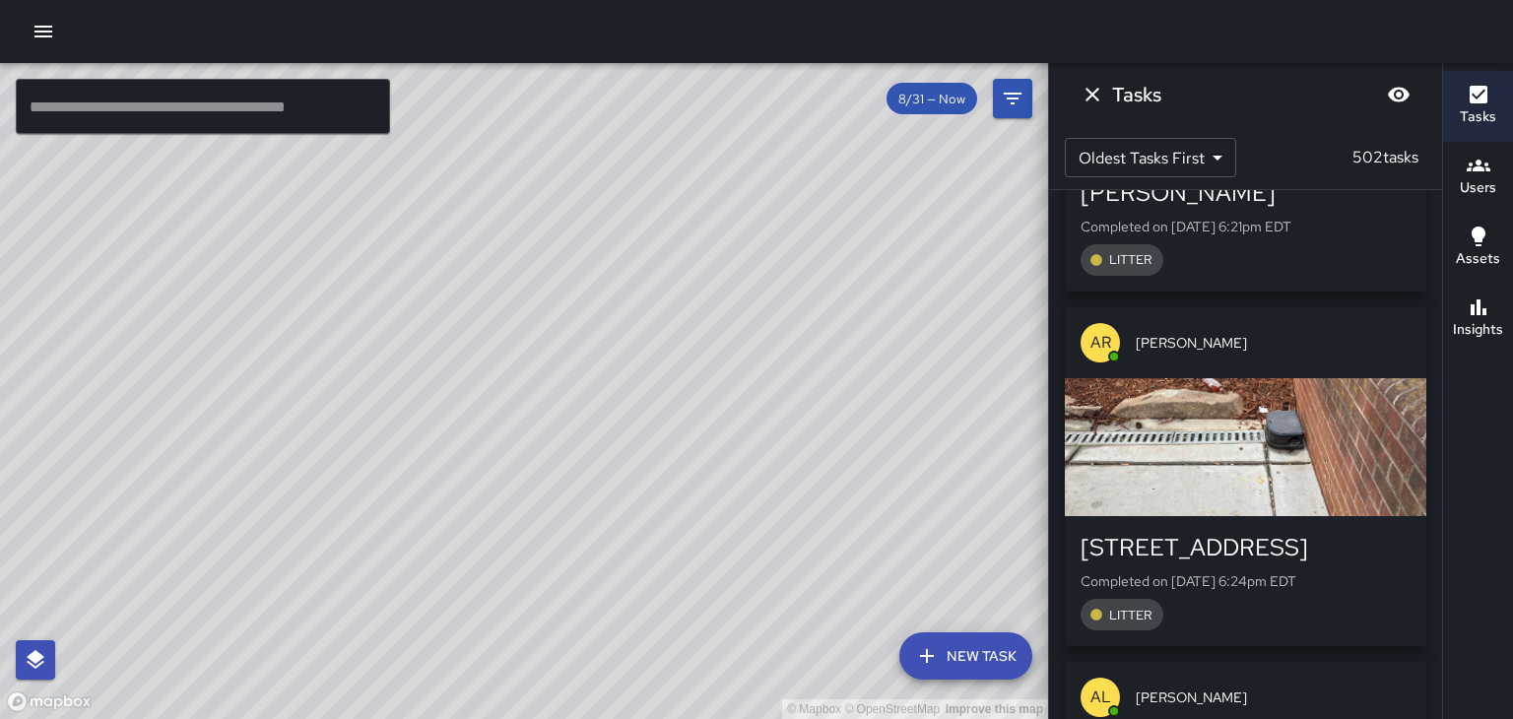
scroll to position [149293, 0]
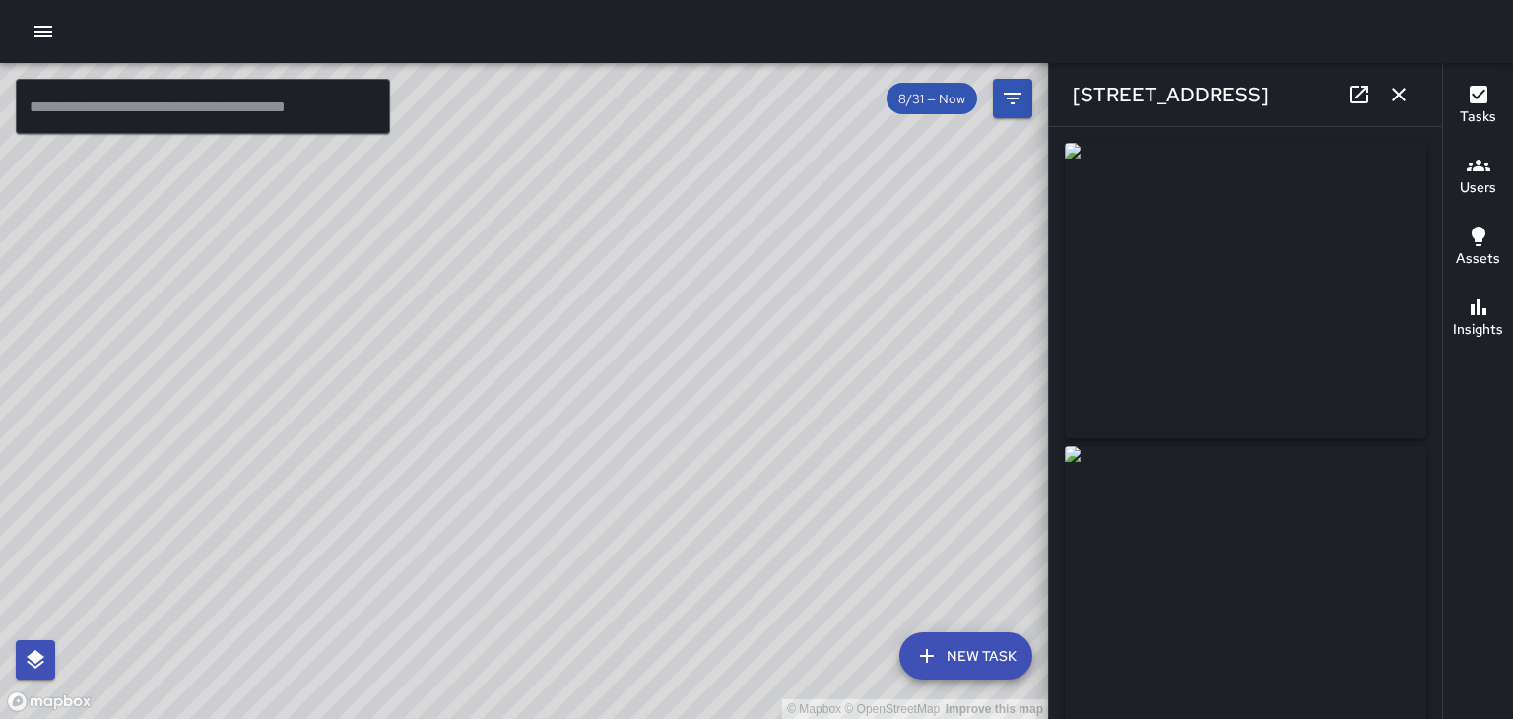
click at [1398, 95] on icon "button" at bounding box center [1398, 95] width 14 height 14
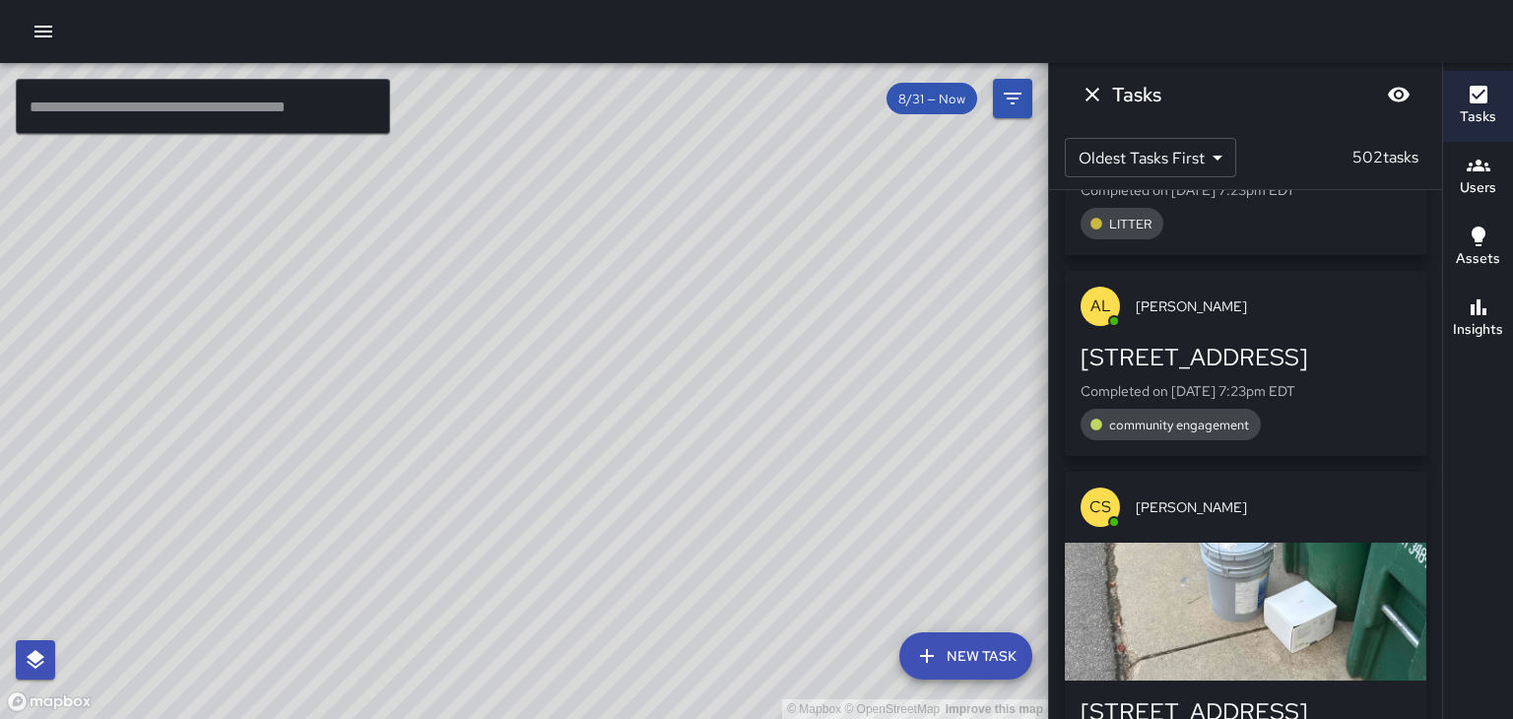
scroll to position [151652, 0]
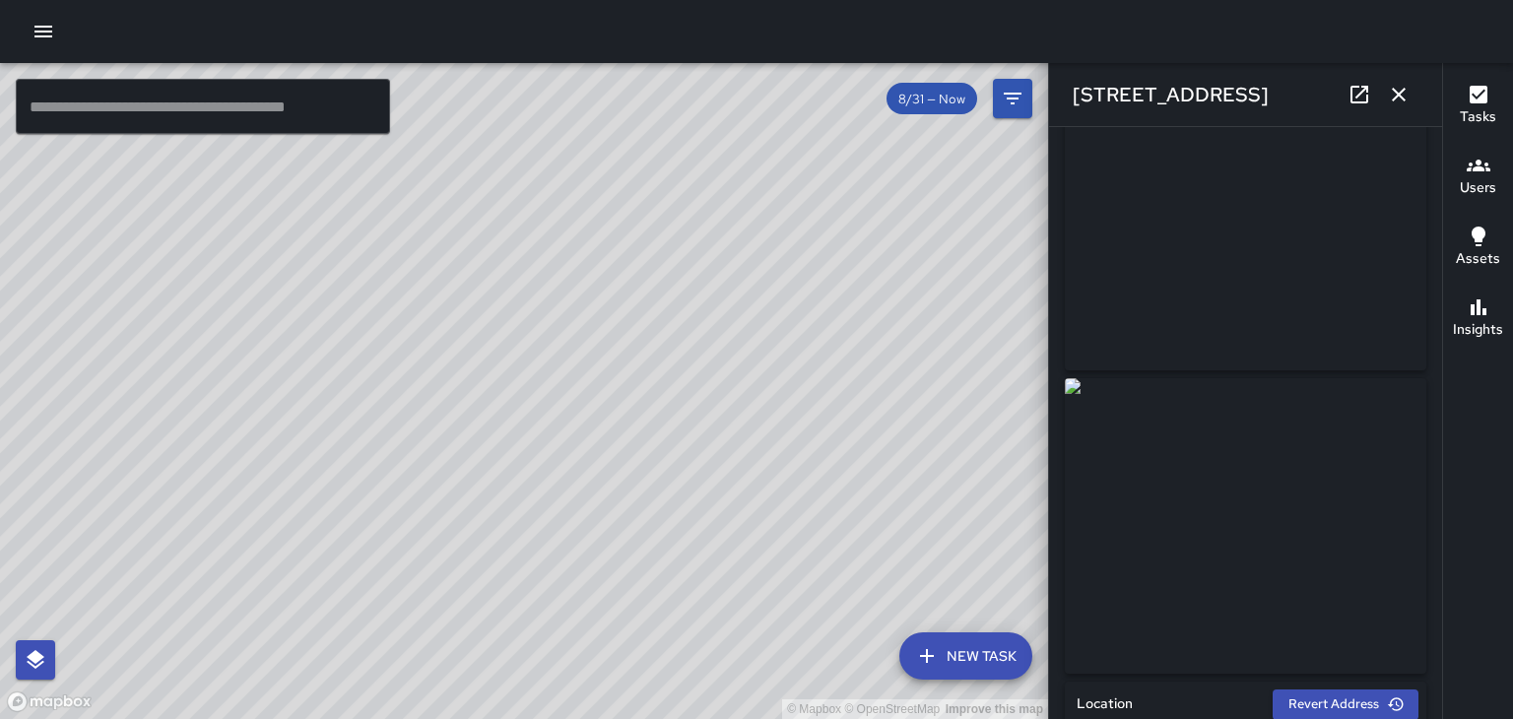
scroll to position [15, 0]
click at [1404, 96] on icon "button" at bounding box center [1399, 95] width 24 height 24
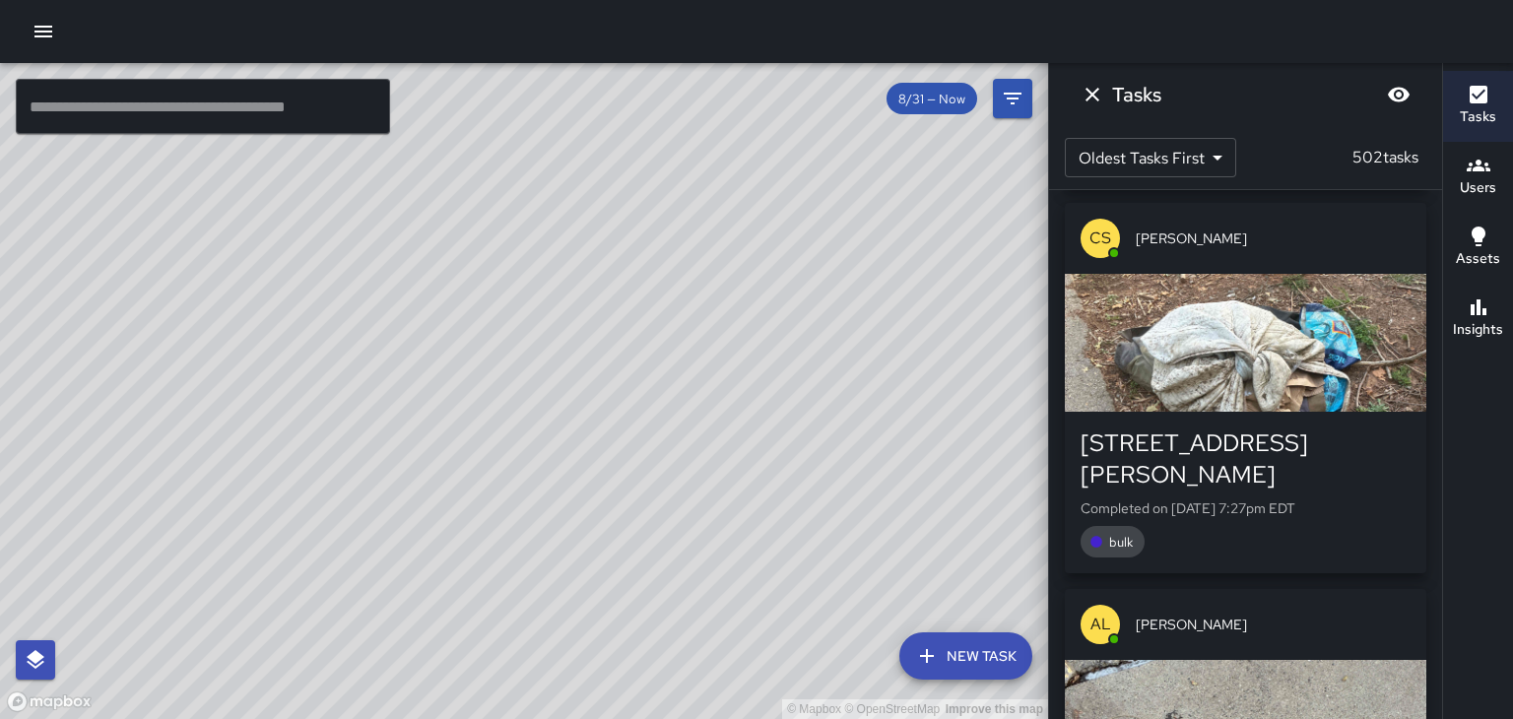
scroll to position [152305, 0]
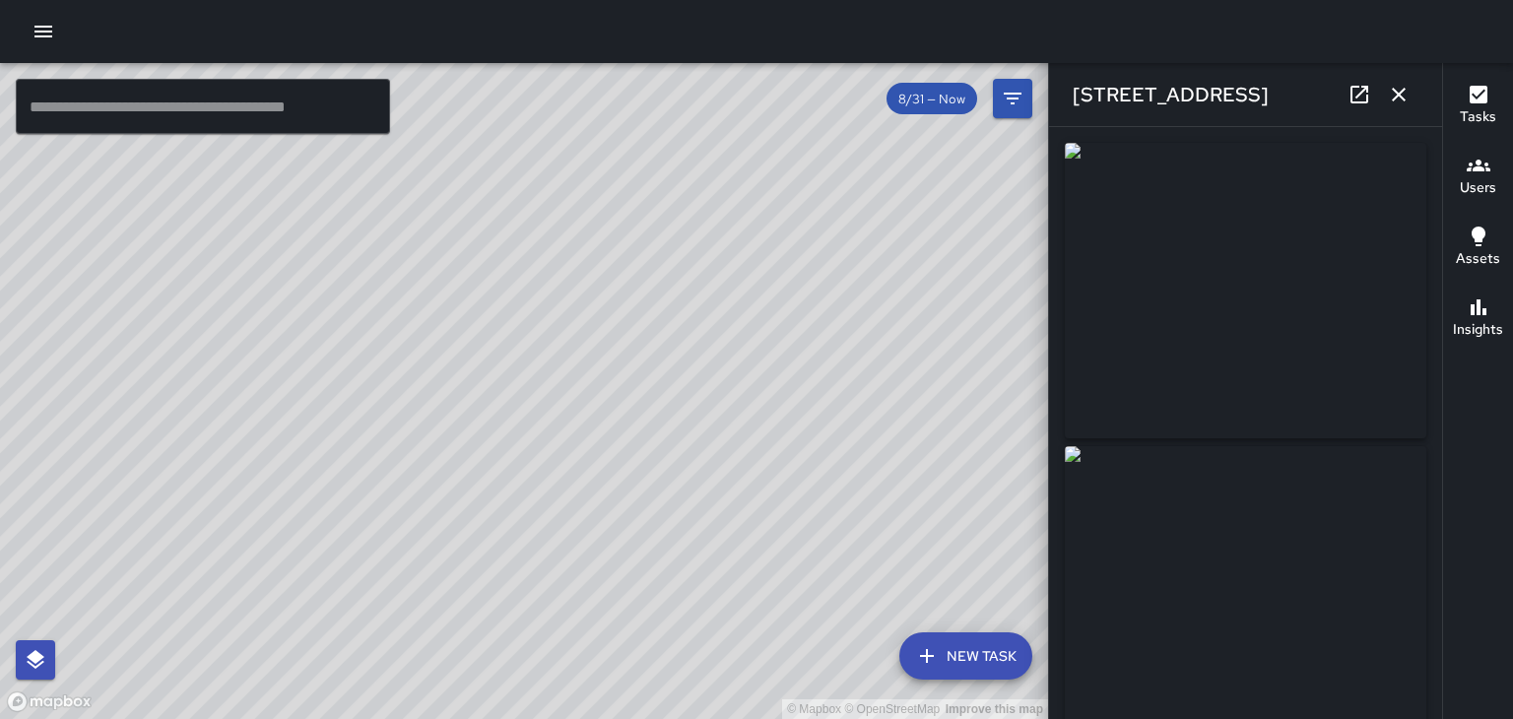
click at [1398, 95] on icon "button" at bounding box center [1398, 95] width 14 height 14
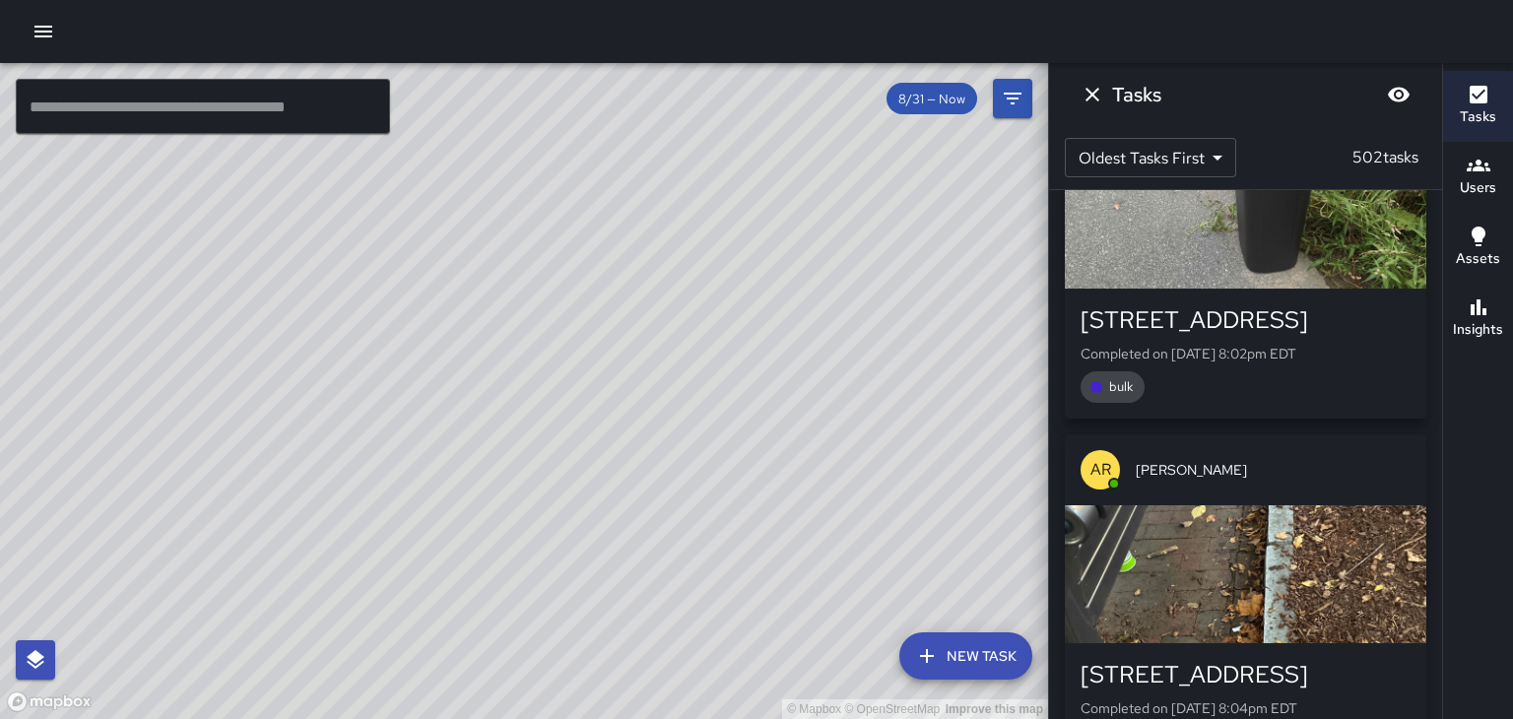
scroll to position [156551, 0]
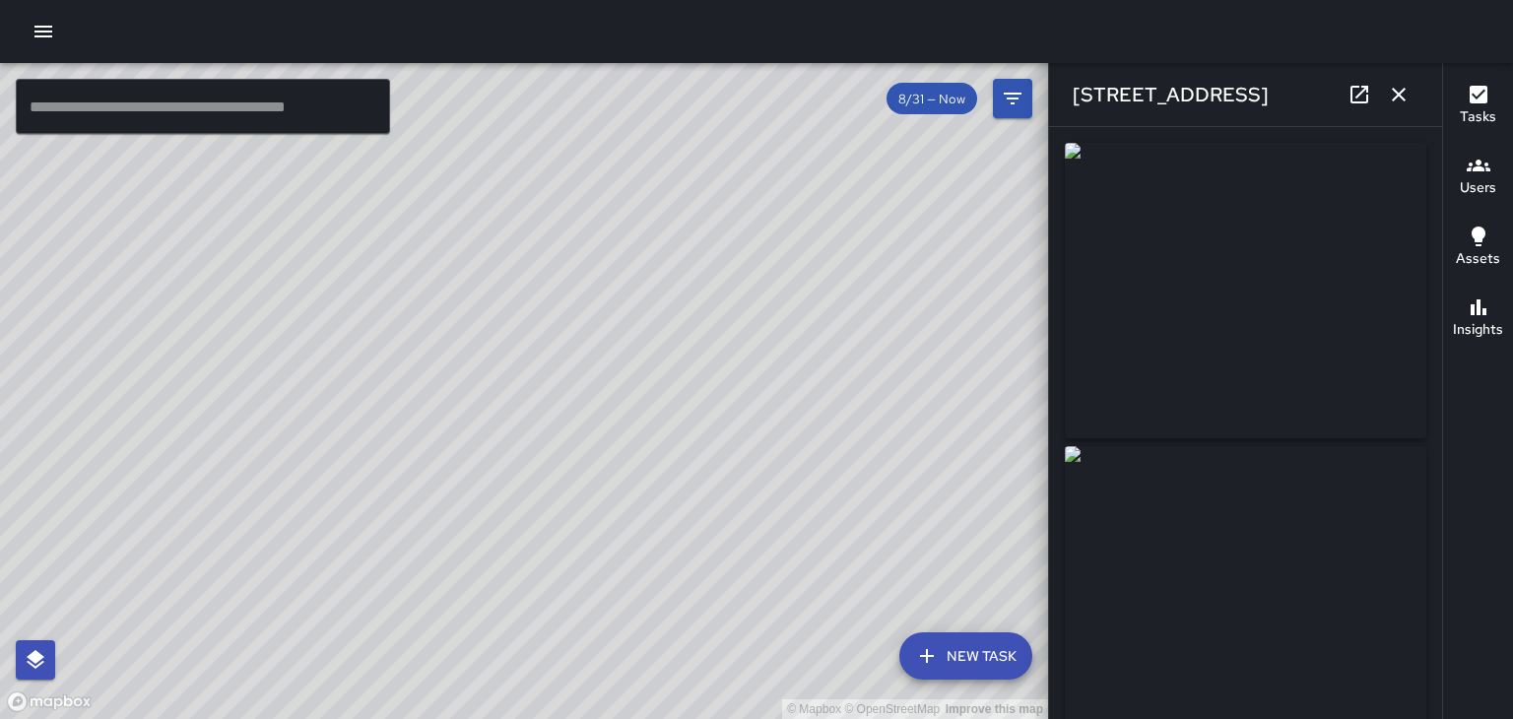
type input "**********"
click at [1413, 97] on button "button" at bounding box center [1398, 94] width 39 height 39
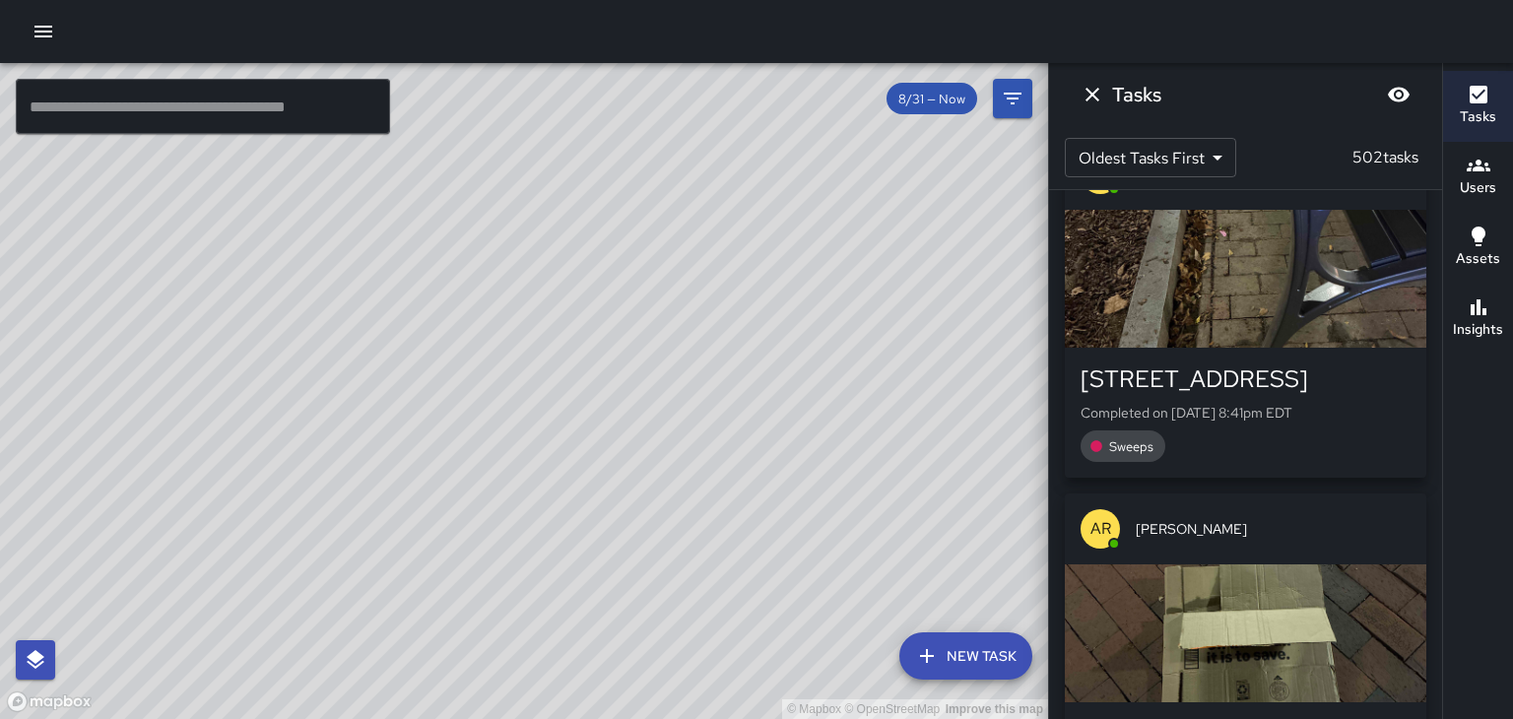
scroll to position [162851, 0]
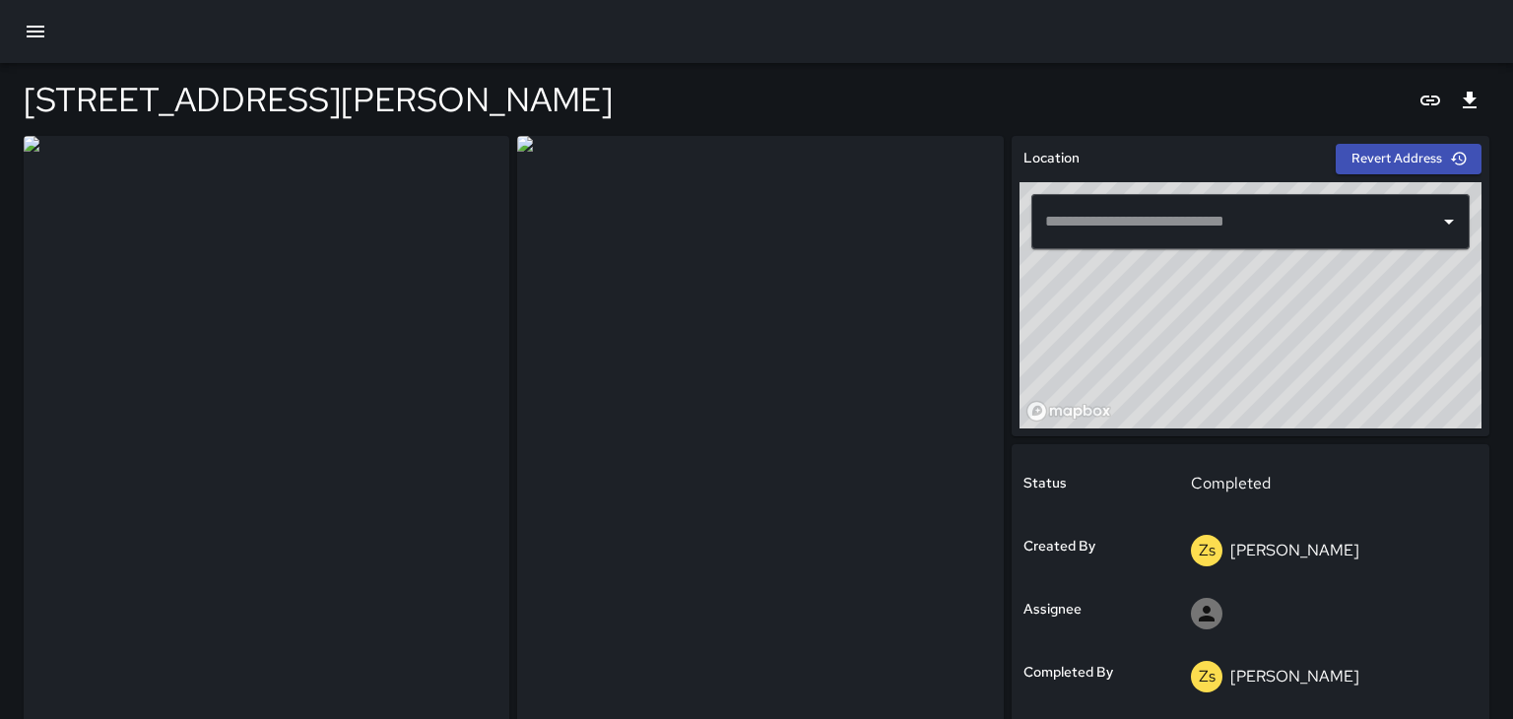
type input "**********"
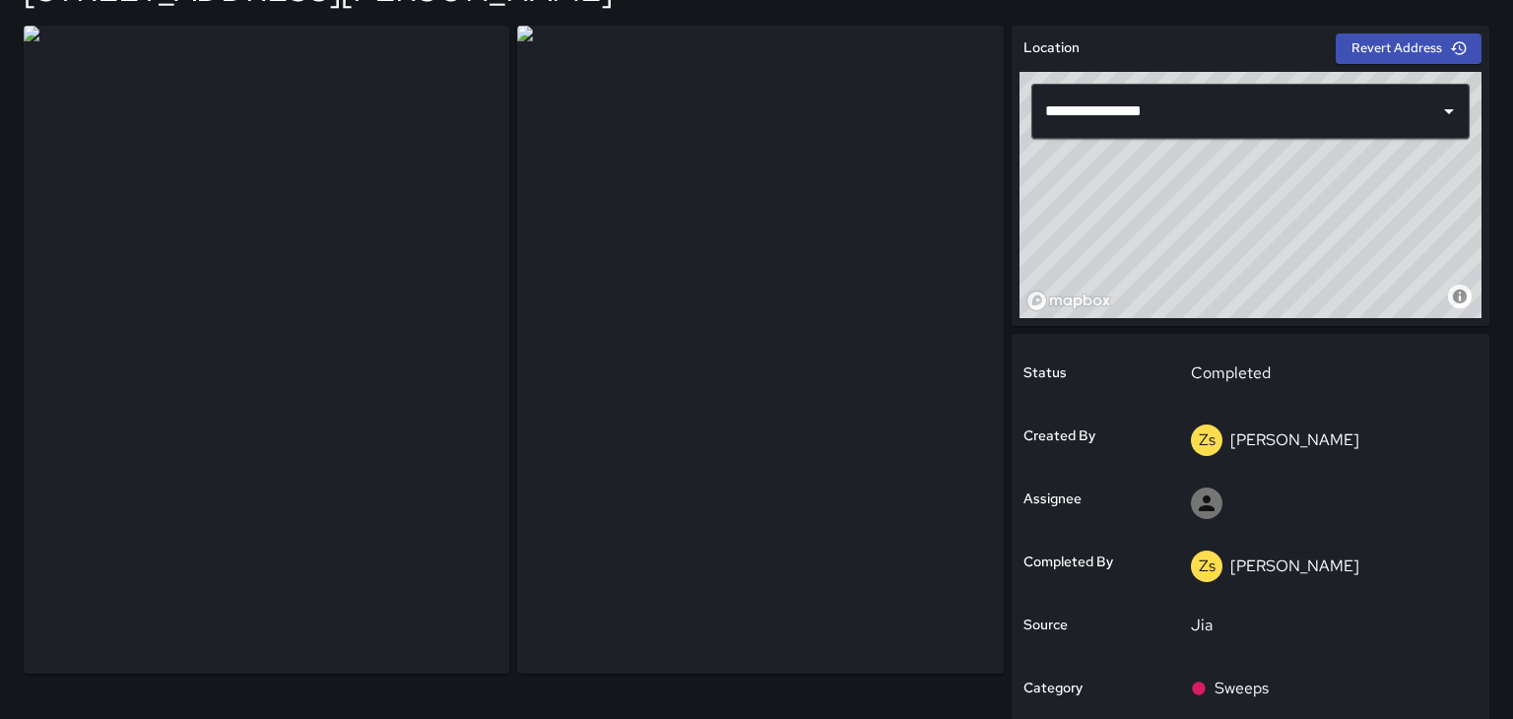
scroll to position [124, 0]
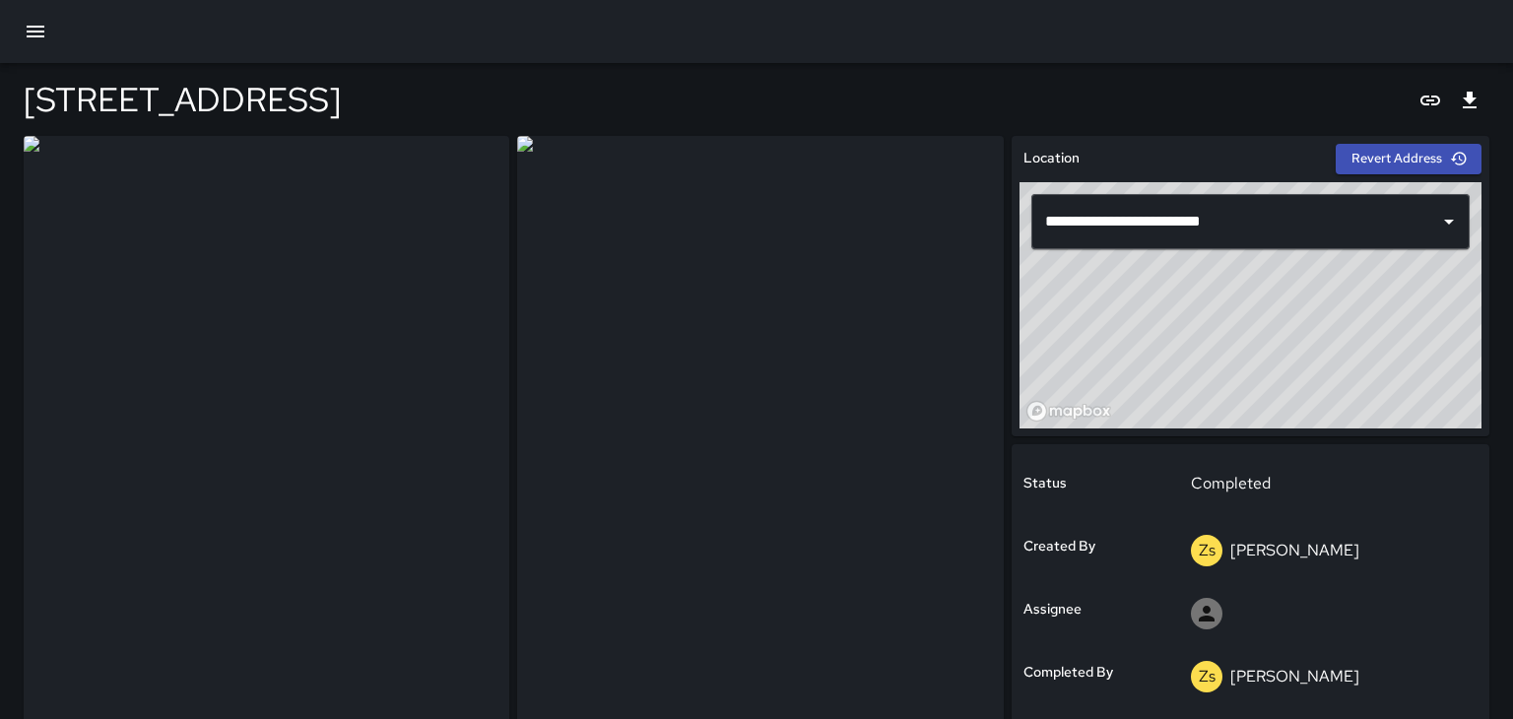
type input "**********"
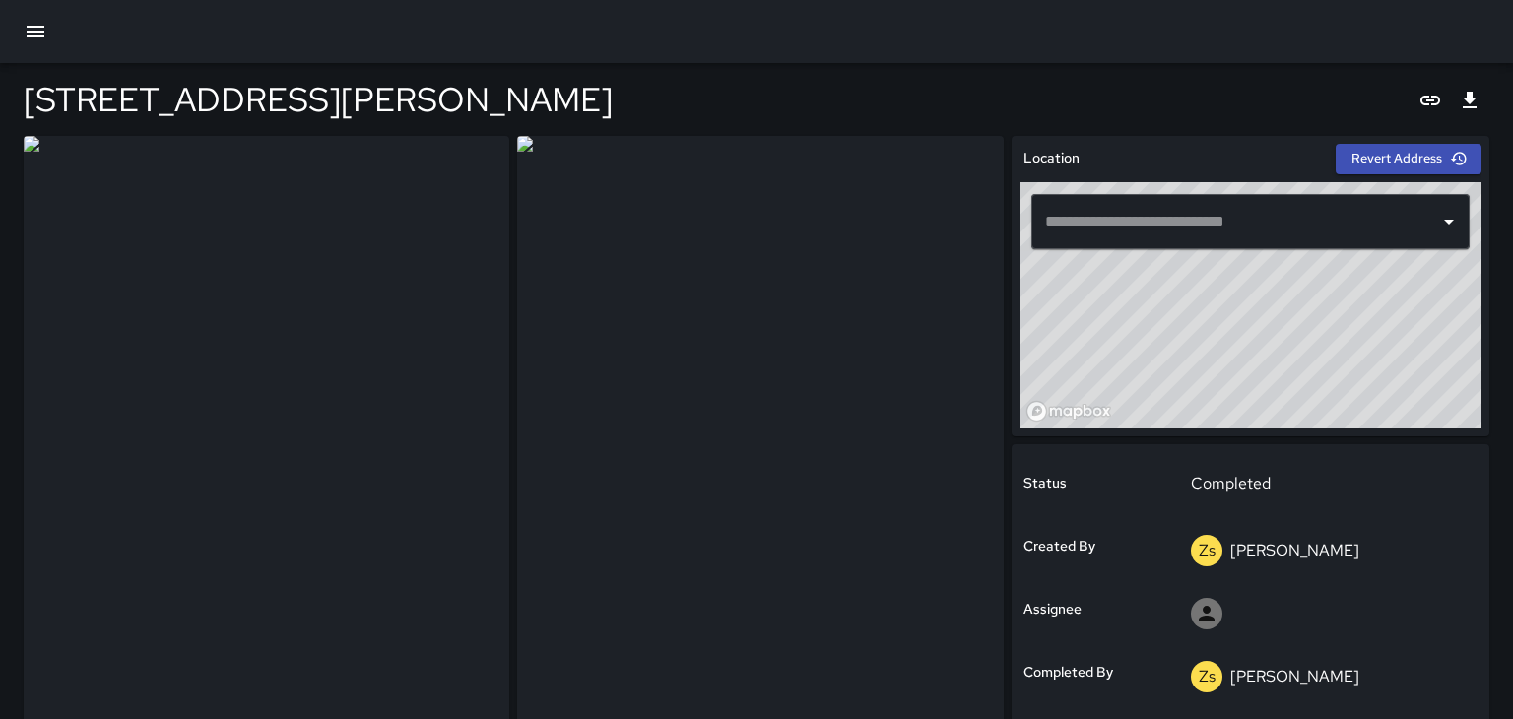
type input "**********"
